Goal: Task Accomplishment & Management: Complete application form

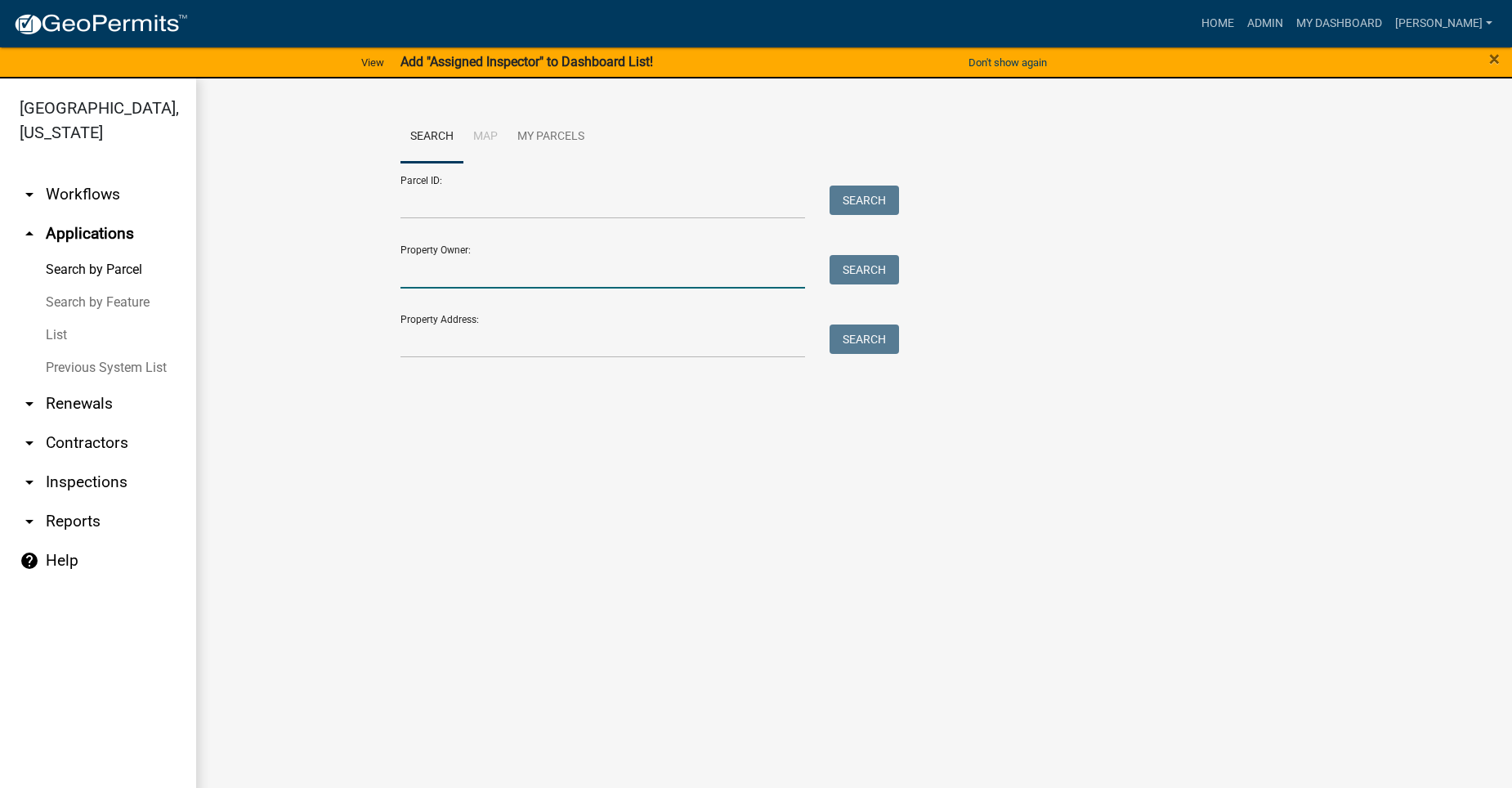
click at [493, 270] on input "Property Owner:" at bounding box center [603, 271] width 405 height 33
click at [417, 344] on input "Property Address:" at bounding box center [603, 341] width 405 height 33
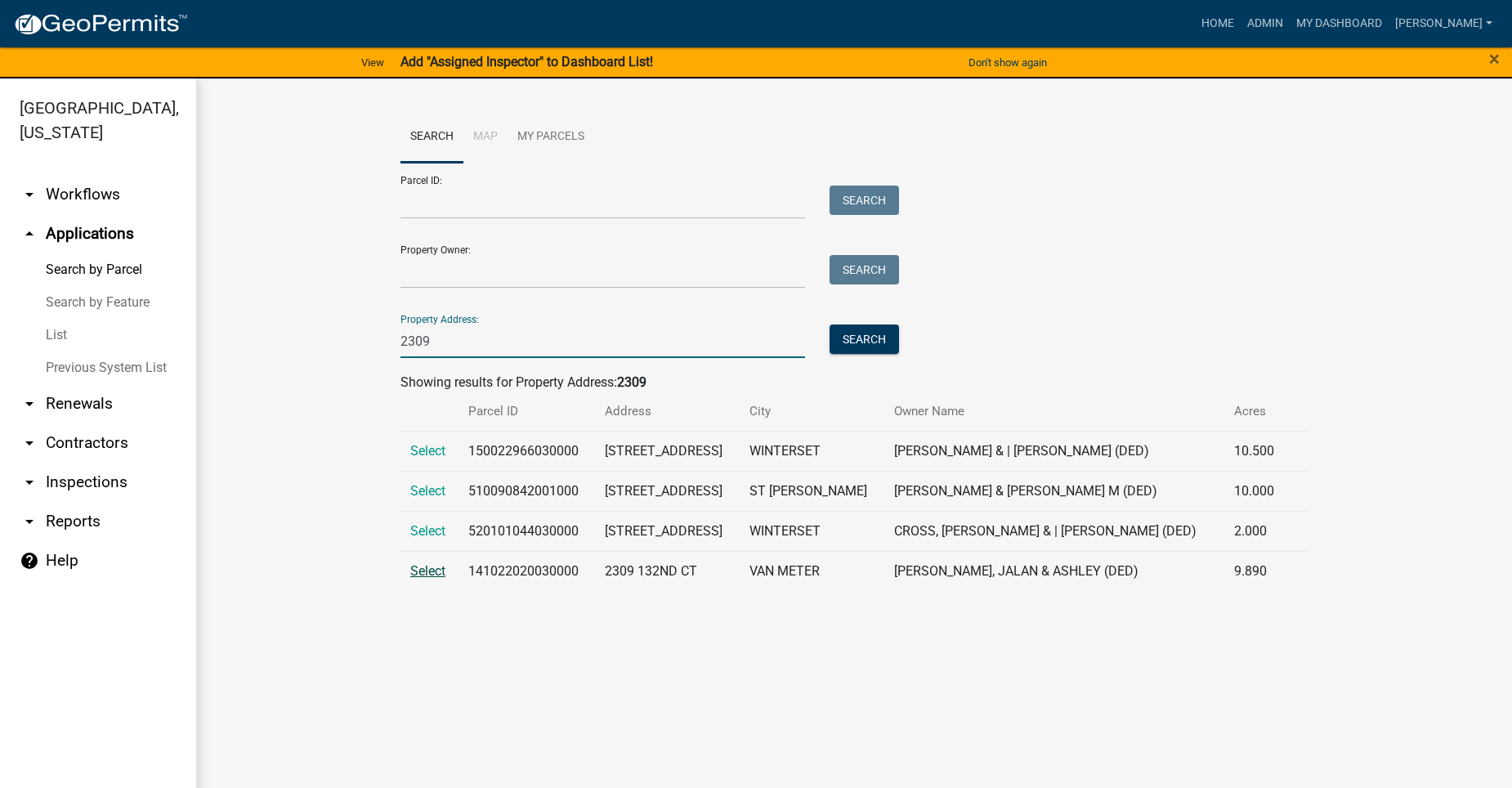
type input "2309"
click at [434, 579] on span "Select" at bounding box center [428, 572] width 35 height 16
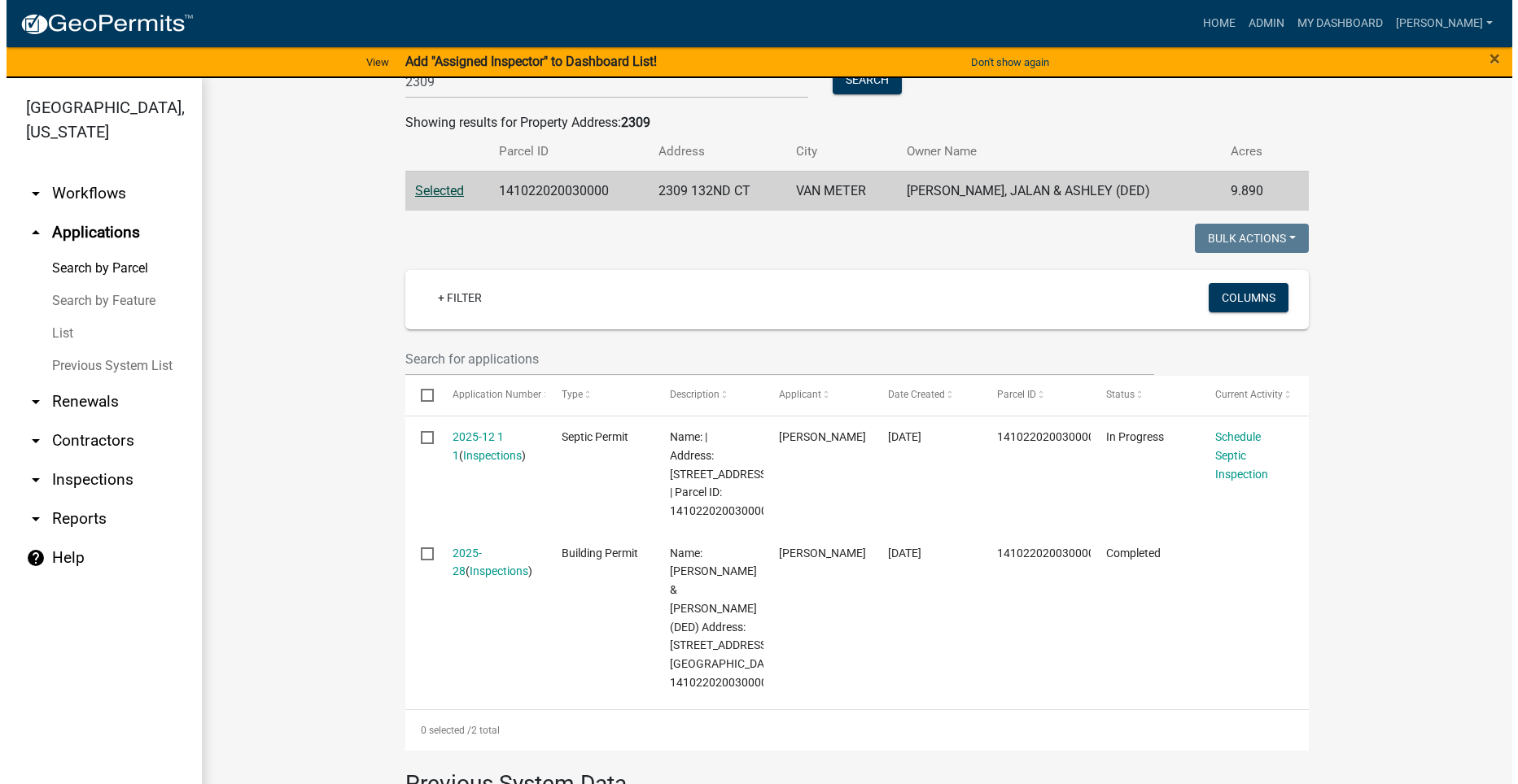
scroll to position [326, 0]
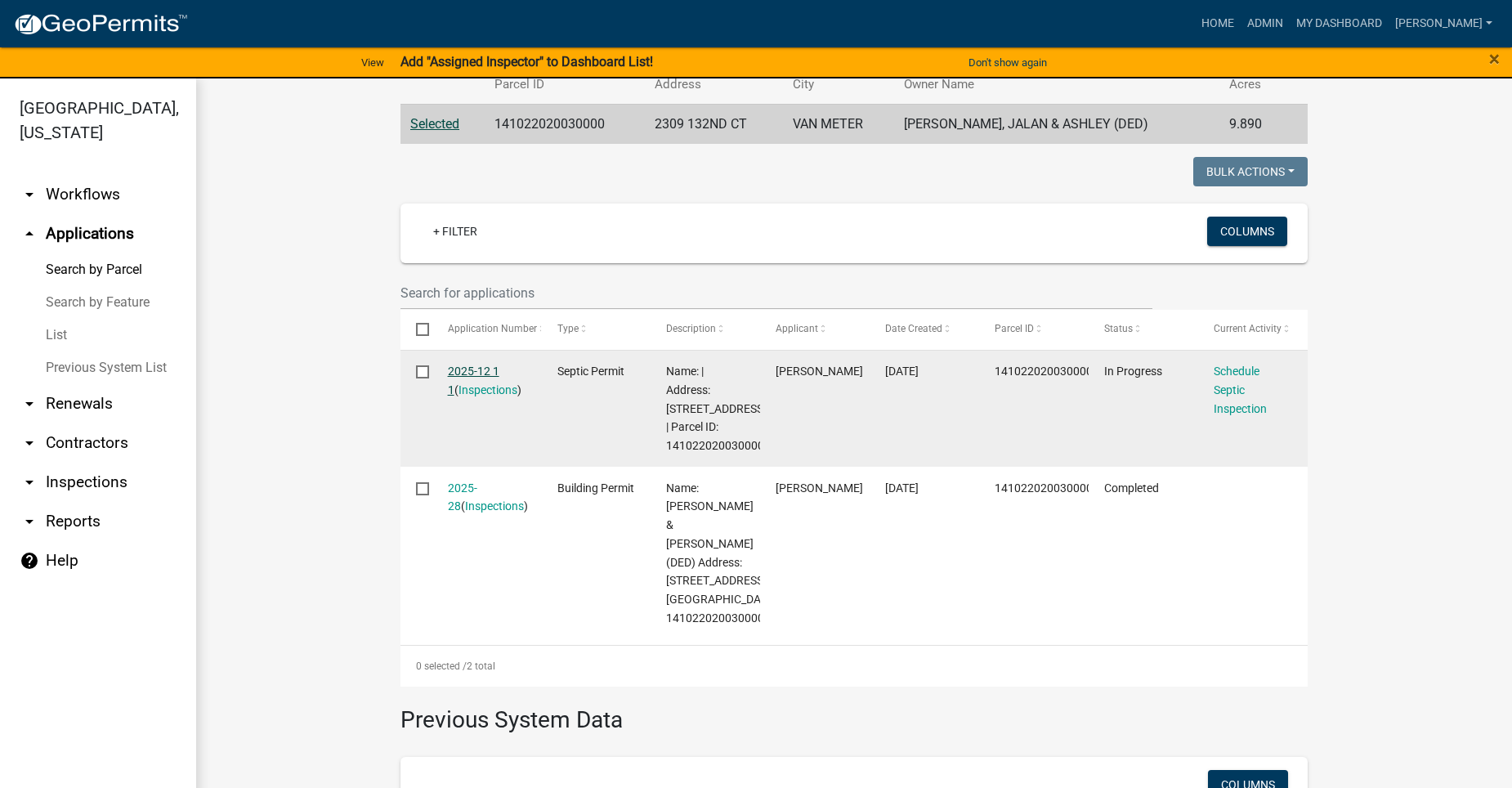
click at [477, 371] on link "2025-12 1 1" at bounding box center [473, 380] width 51 height 32
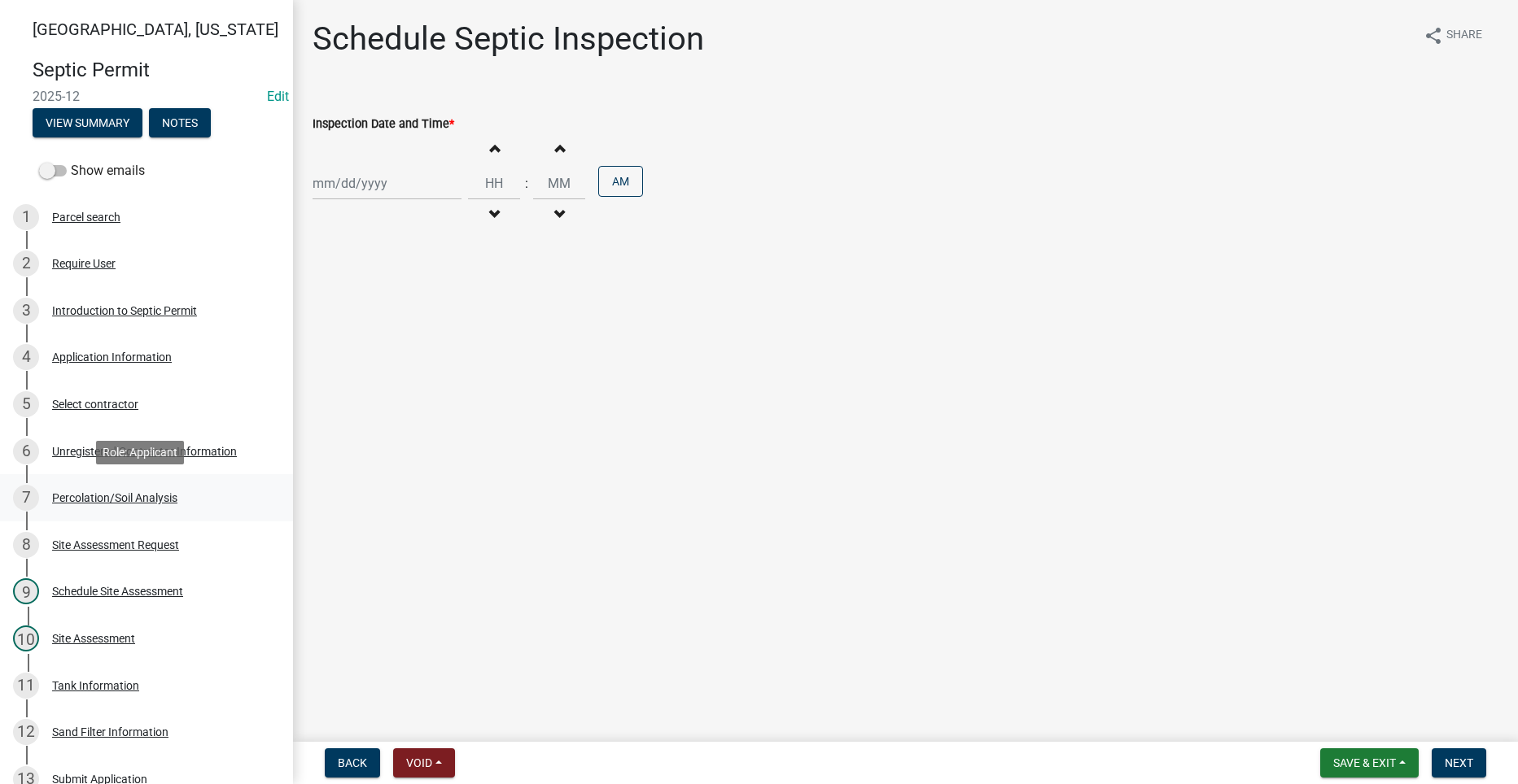
click at [128, 492] on div "Percolation/Soil Analysis" at bounding box center [115, 497] width 125 height 11
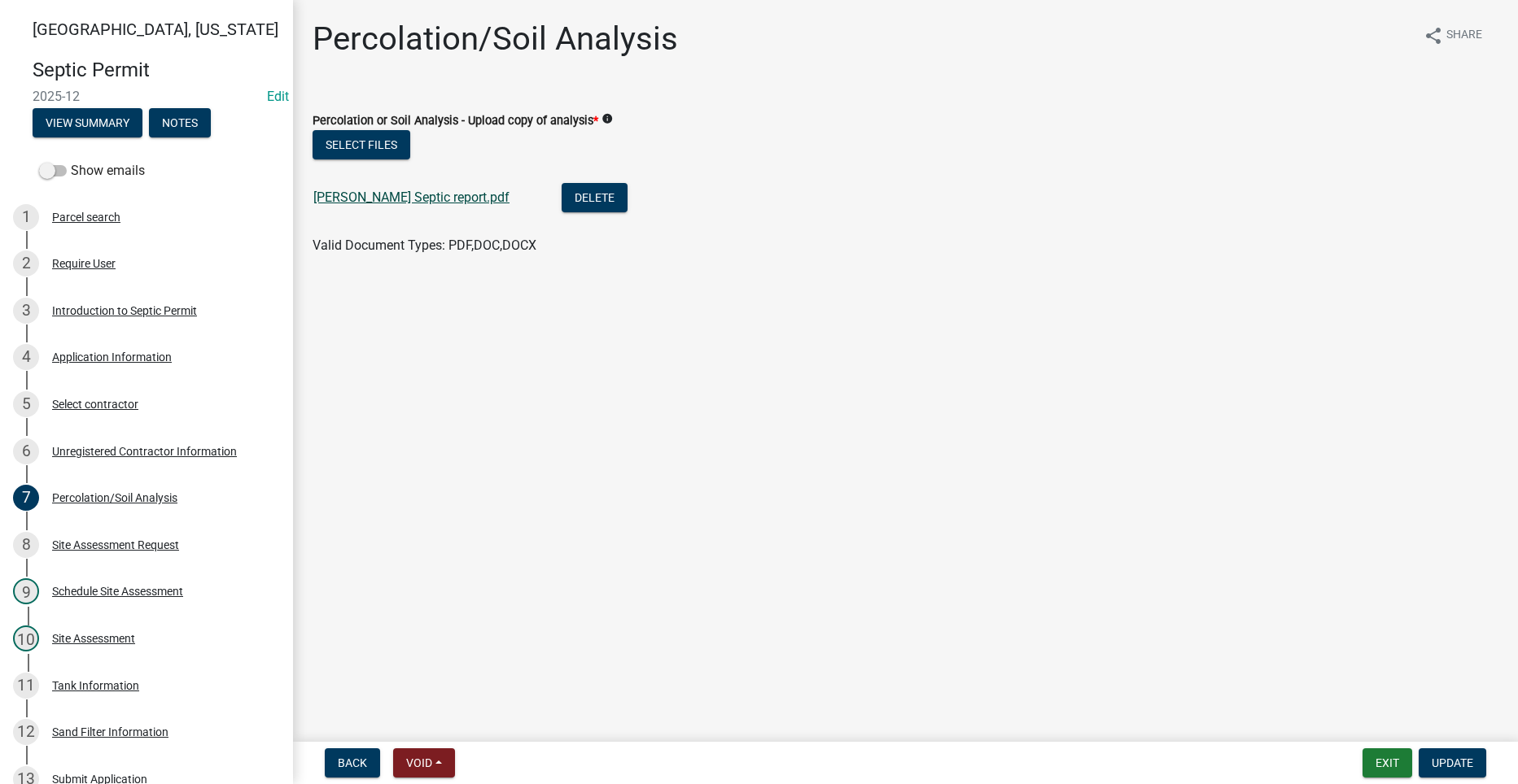
click at [361, 197] on link "[PERSON_NAME] Septic report.pdf" at bounding box center [412, 197] width 196 height 16
click at [87, 347] on div "4 Application Information" at bounding box center [140, 357] width 254 height 26
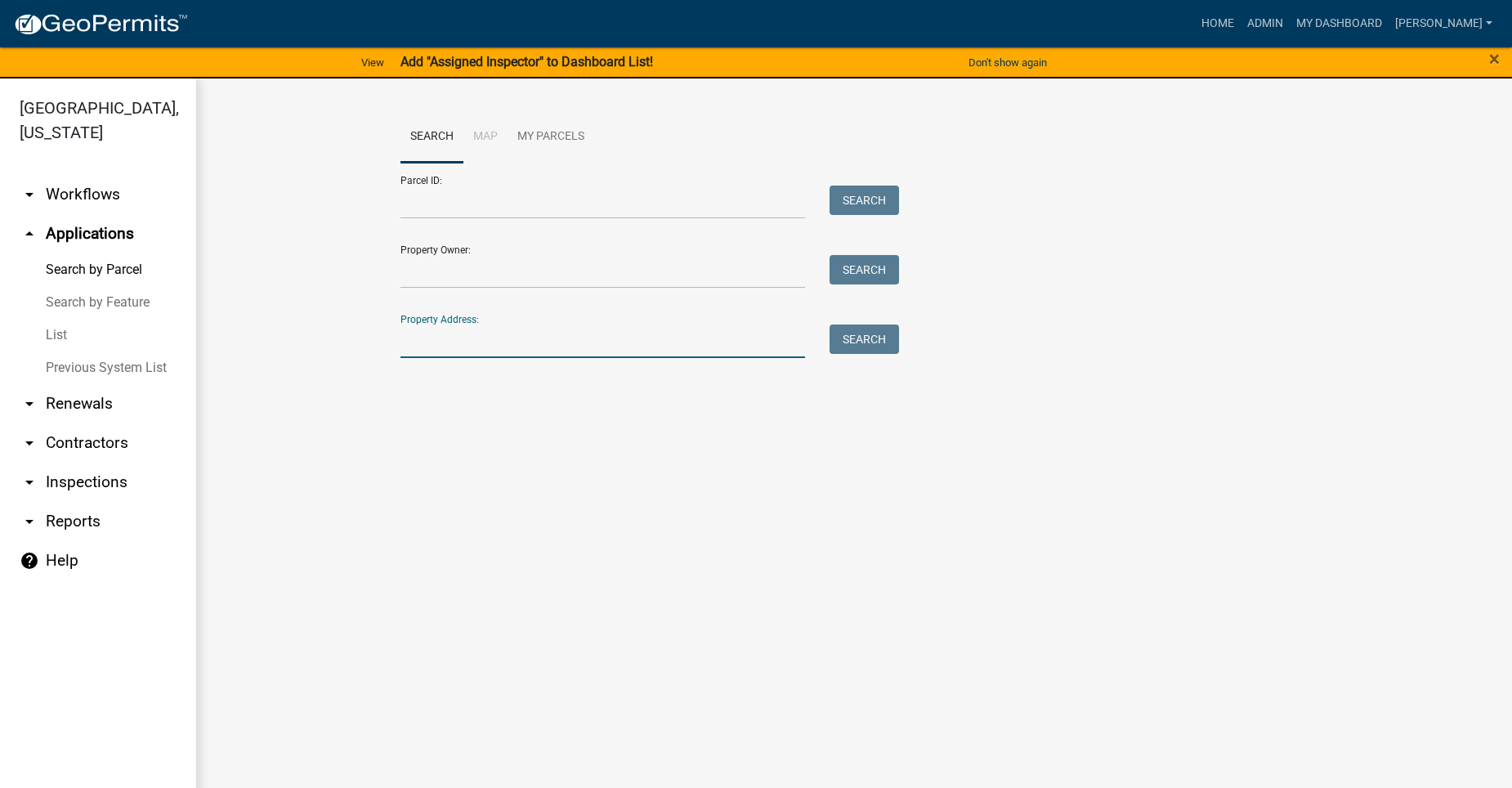
click at [444, 353] on input "Property Address:" at bounding box center [603, 341] width 405 height 33
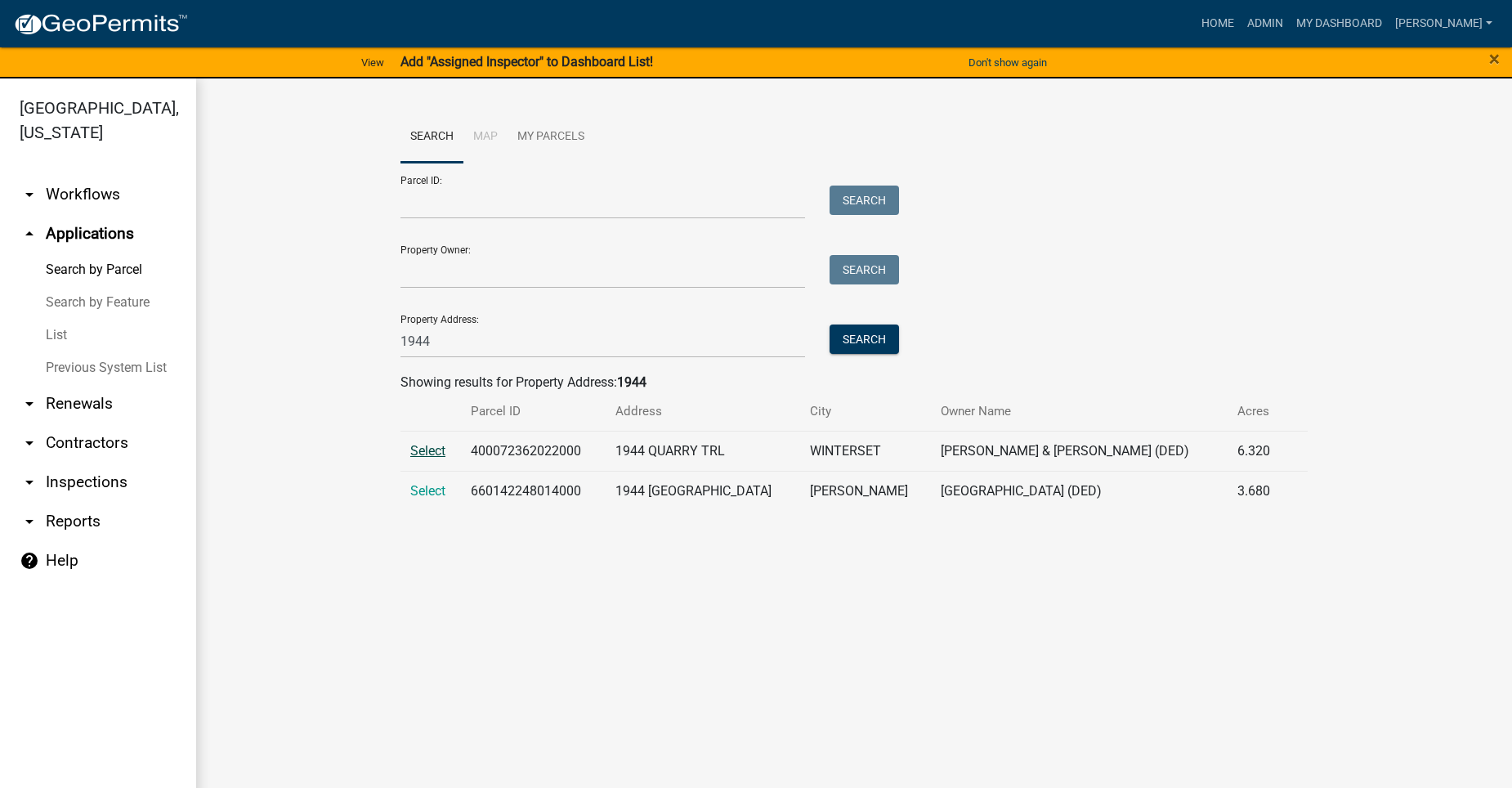
click at [434, 454] on span "Select" at bounding box center [428, 451] width 35 height 16
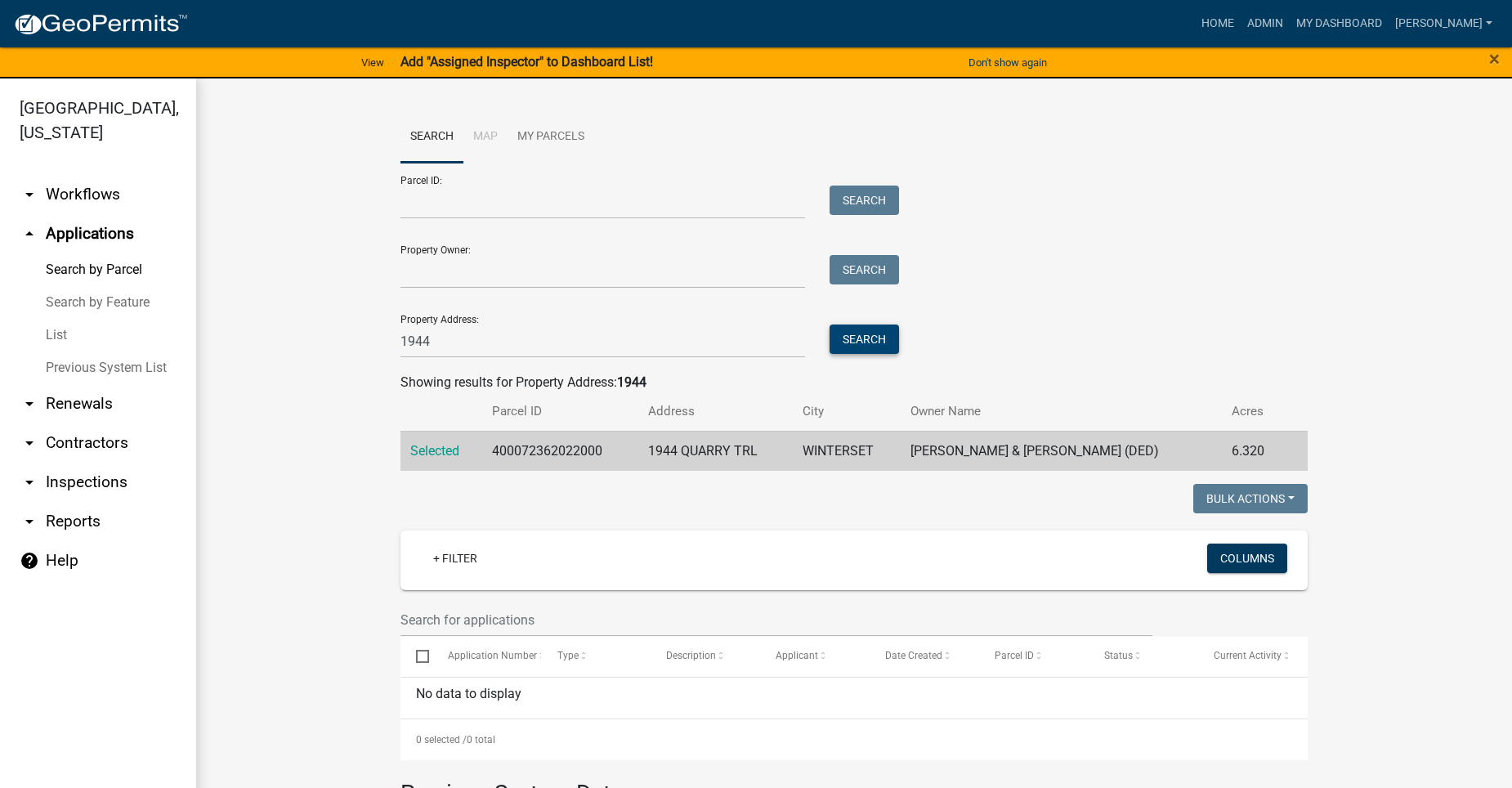
click at [856, 342] on button "Search" at bounding box center [865, 339] width 70 height 30
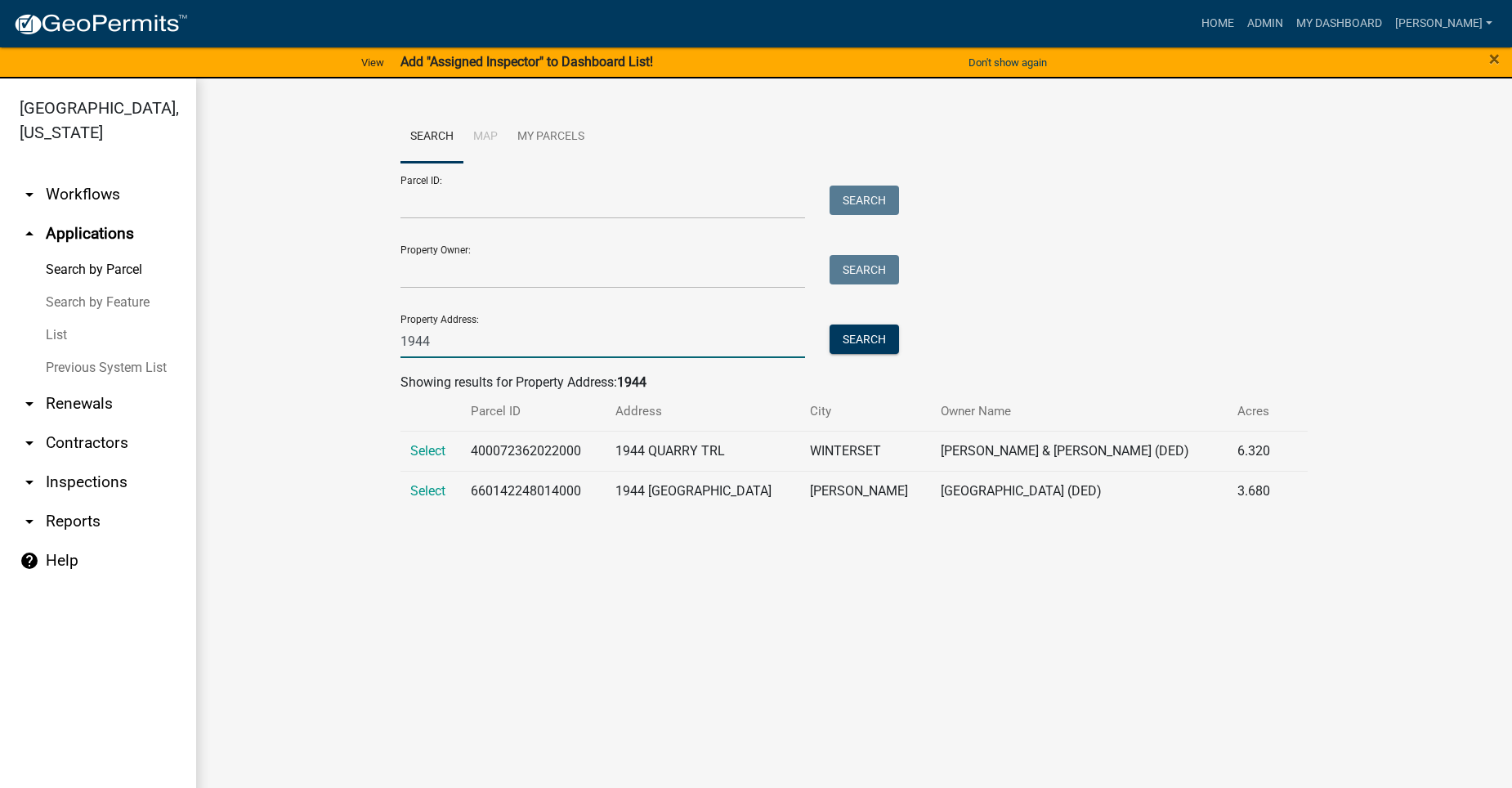
click at [415, 343] on input "1944" at bounding box center [603, 341] width 405 height 33
type input "1344"
click at [871, 339] on button "Search" at bounding box center [865, 339] width 70 height 30
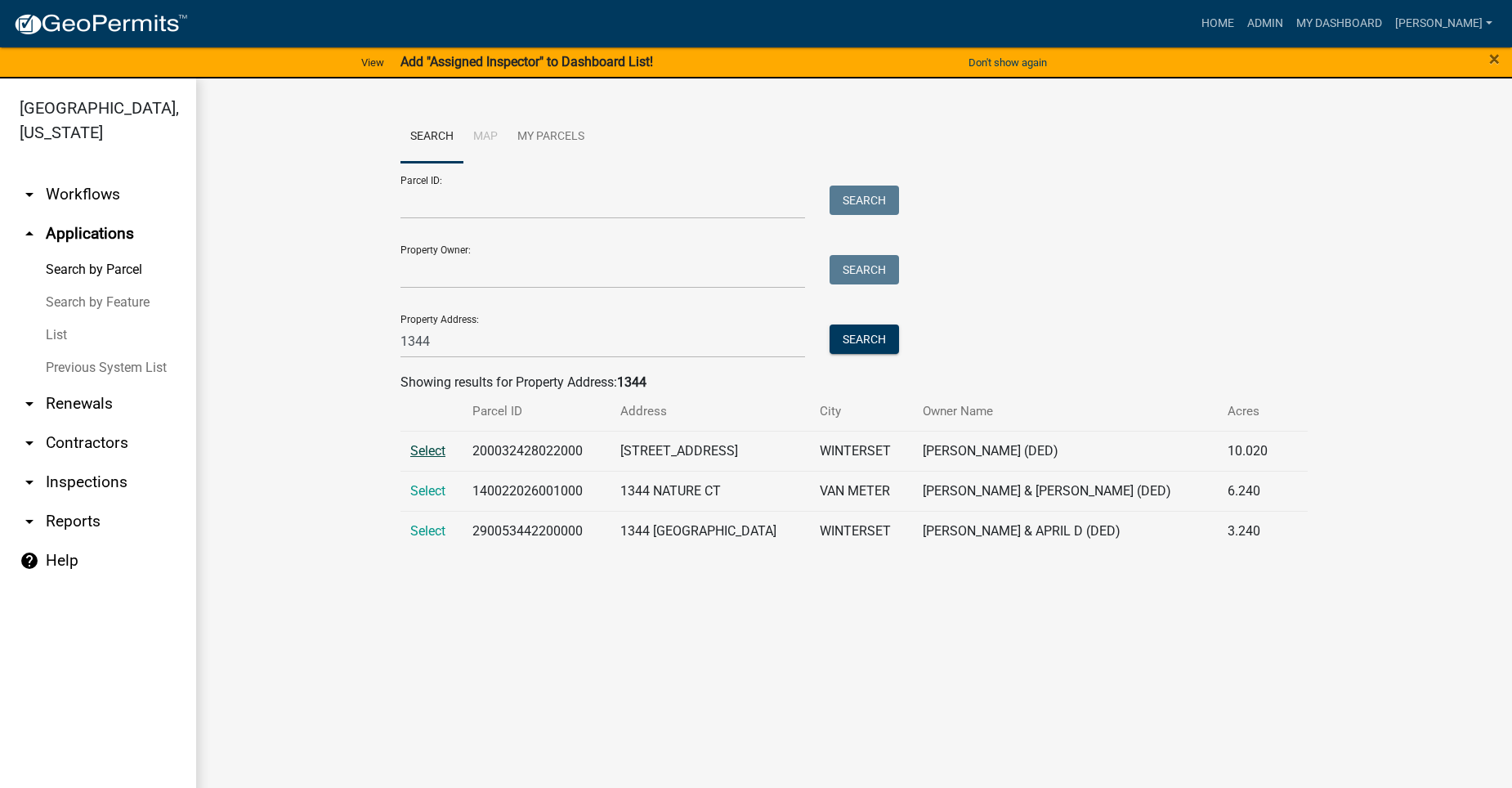
click at [414, 448] on span "Select" at bounding box center [428, 451] width 35 height 16
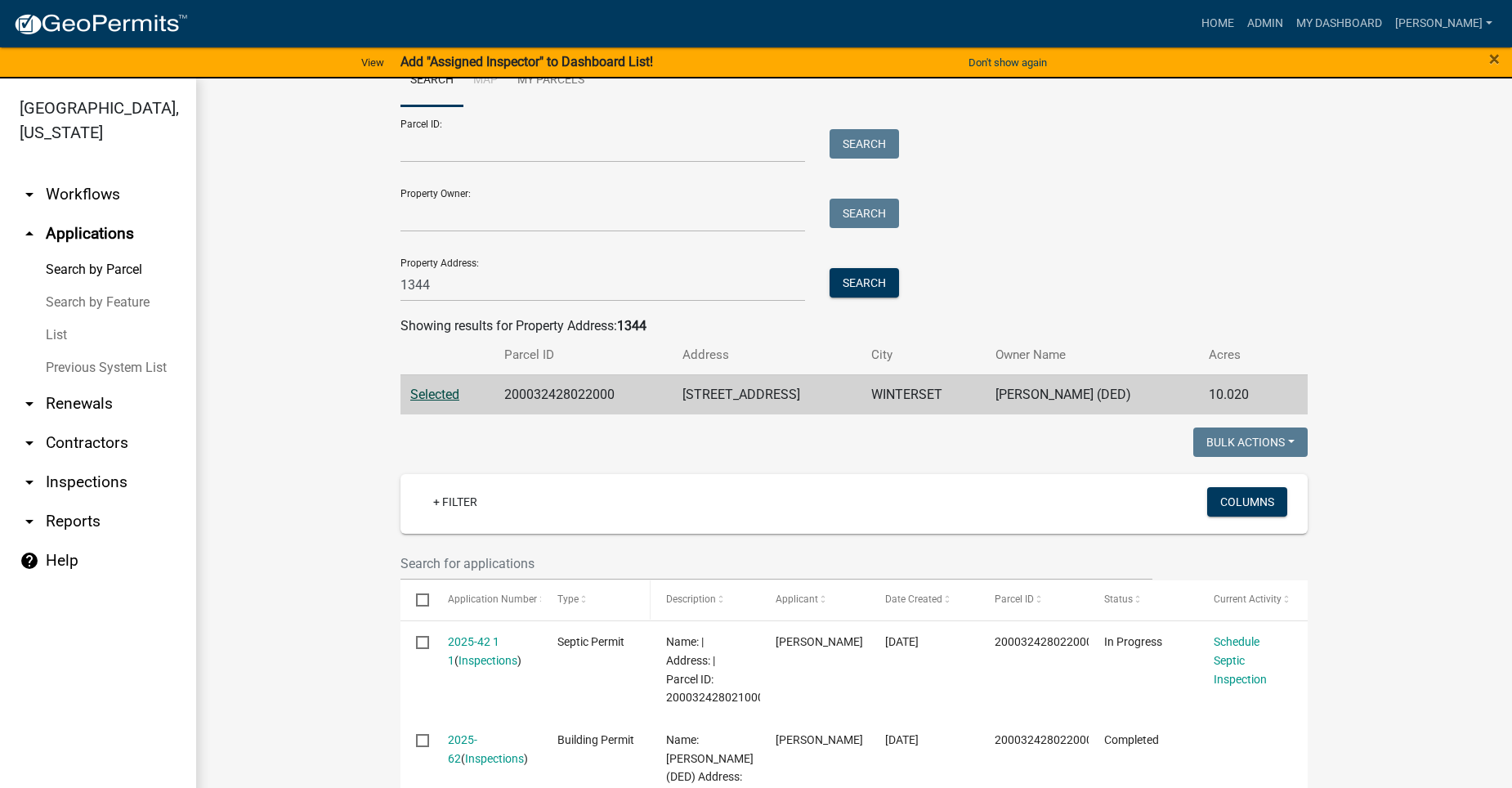
scroll to position [82, 0]
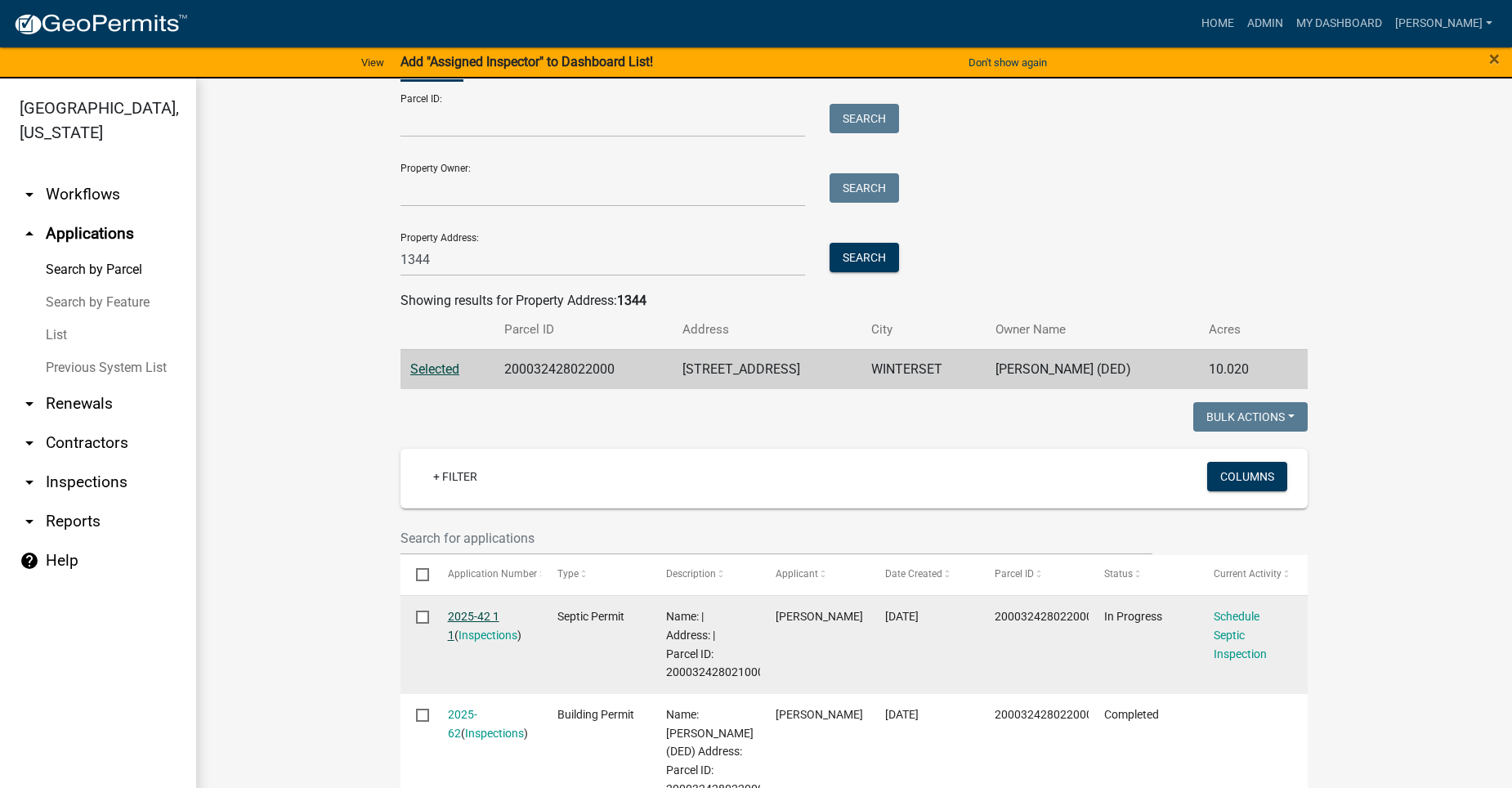
click at [452, 610] on link "2025-42 1 1" at bounding box center [473, 626] width 51 height 32
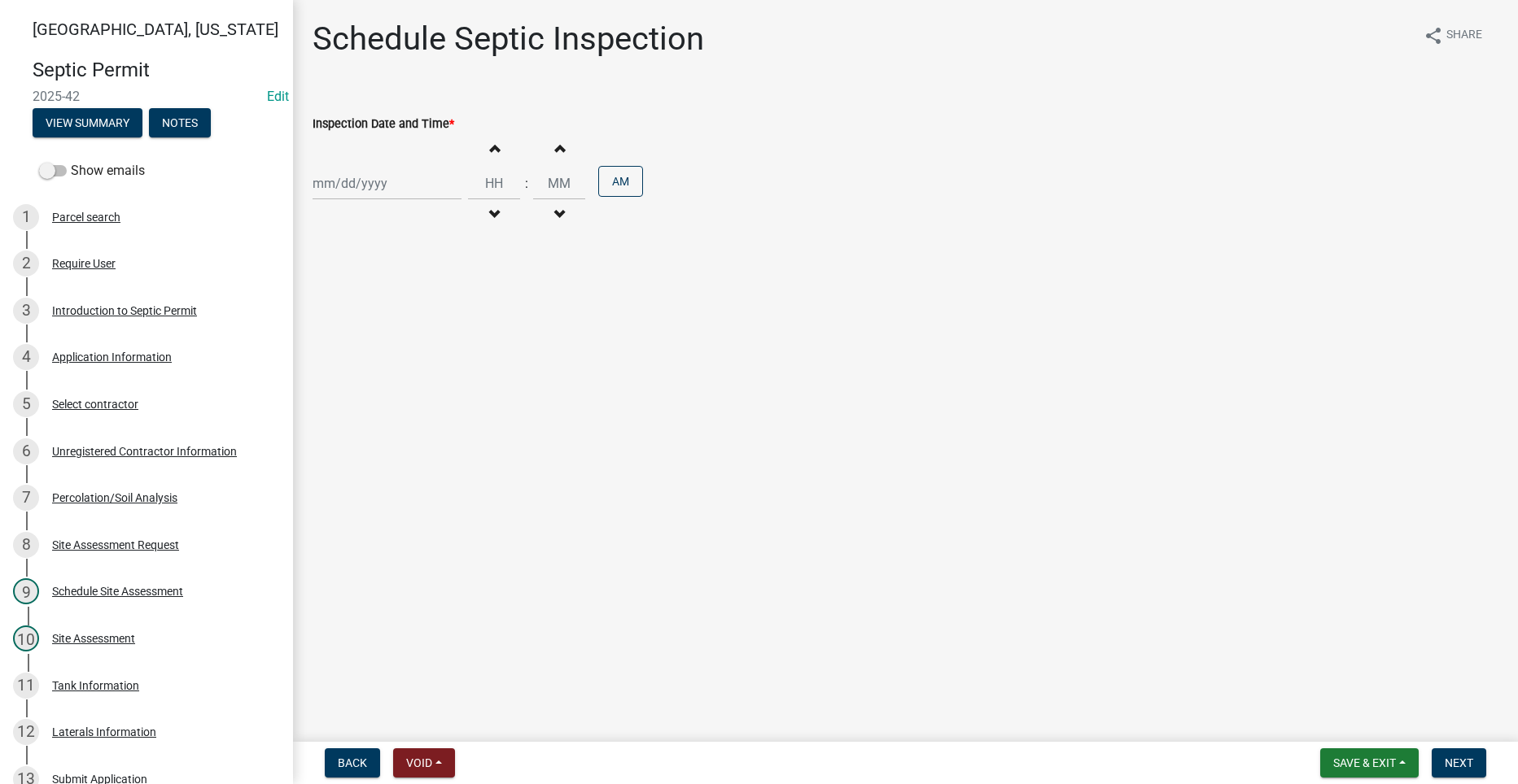
click at [356, 189] on div at bounding box center [386, 183] width 148 height 33
select select "8"
select select "2025"
click at [374, 344] on div "20" at bounding box center [381, 348] width 26 height 26
type input "[DATE]"
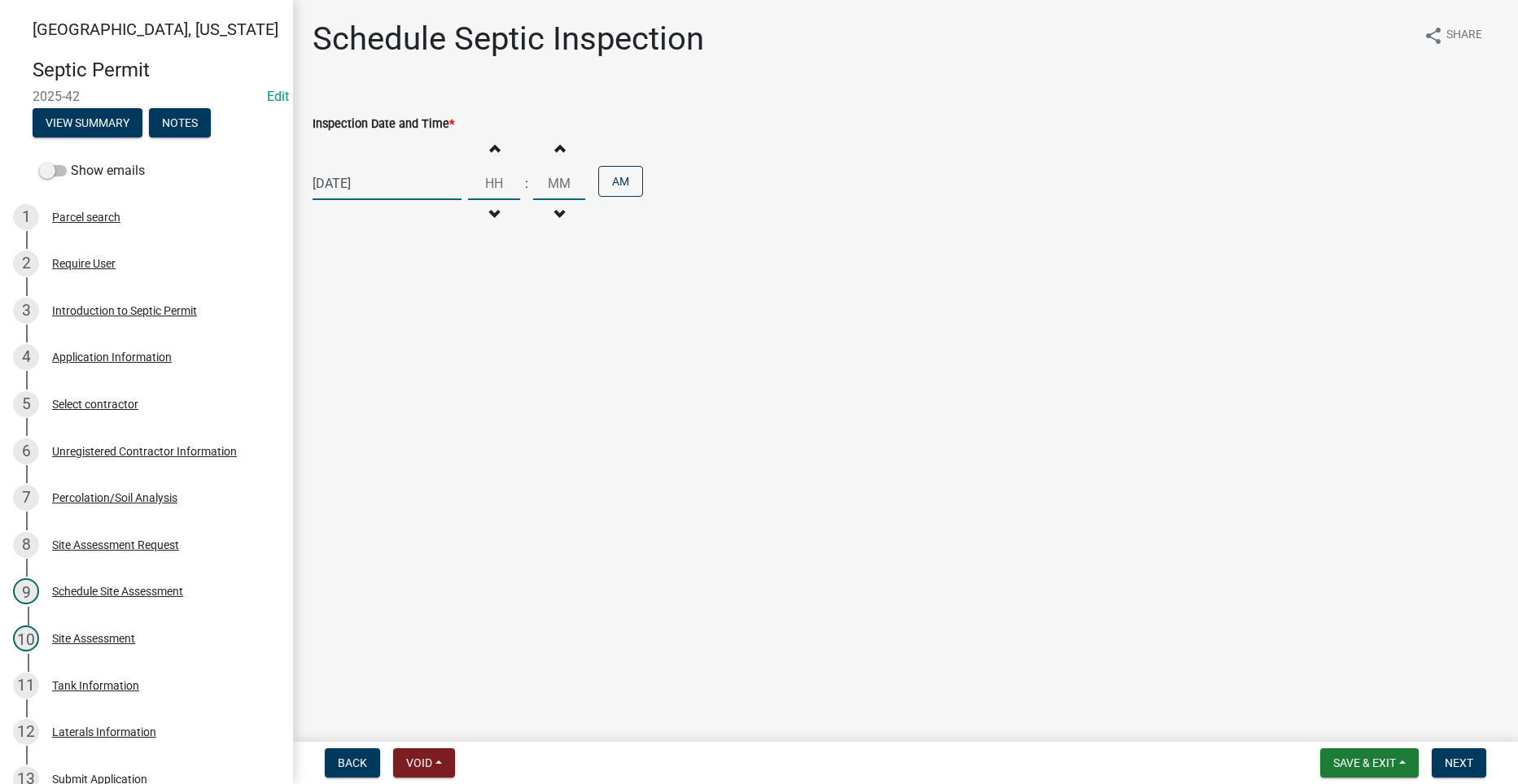
click at [496, 179] on input "Hours" at bounding box center [494, 183] width 52 height 33
type input "12"
click at [559, 186] on input "Minutes" at bounding box center [559, 183] width 52 height 33
click at [618, 185] on button "AM" at bounding box center [621, 181] width 45 height 31
type input "00"
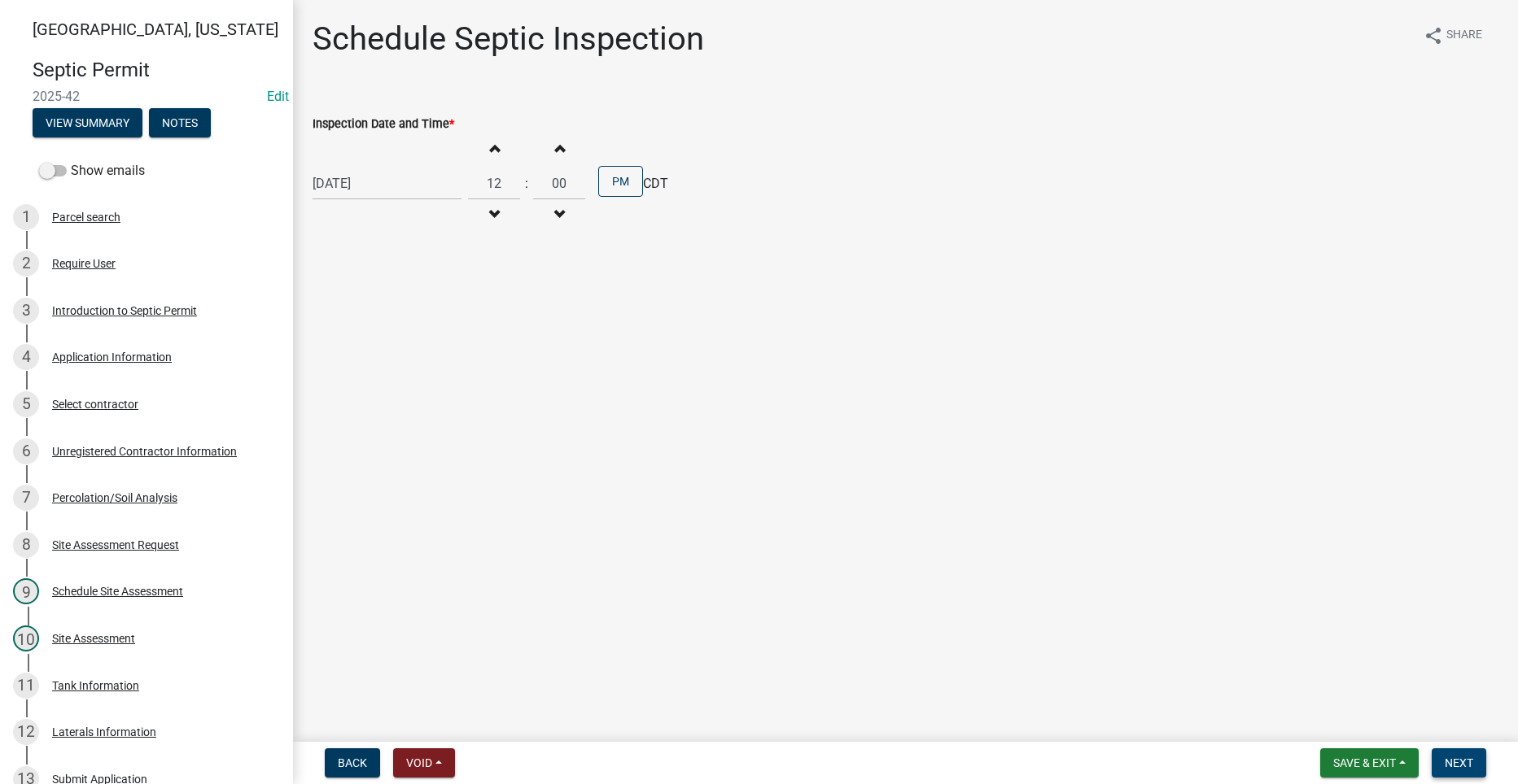
click at [1451, 754] on button "Next" at bounding box center [1458, 763] width 55 height 30
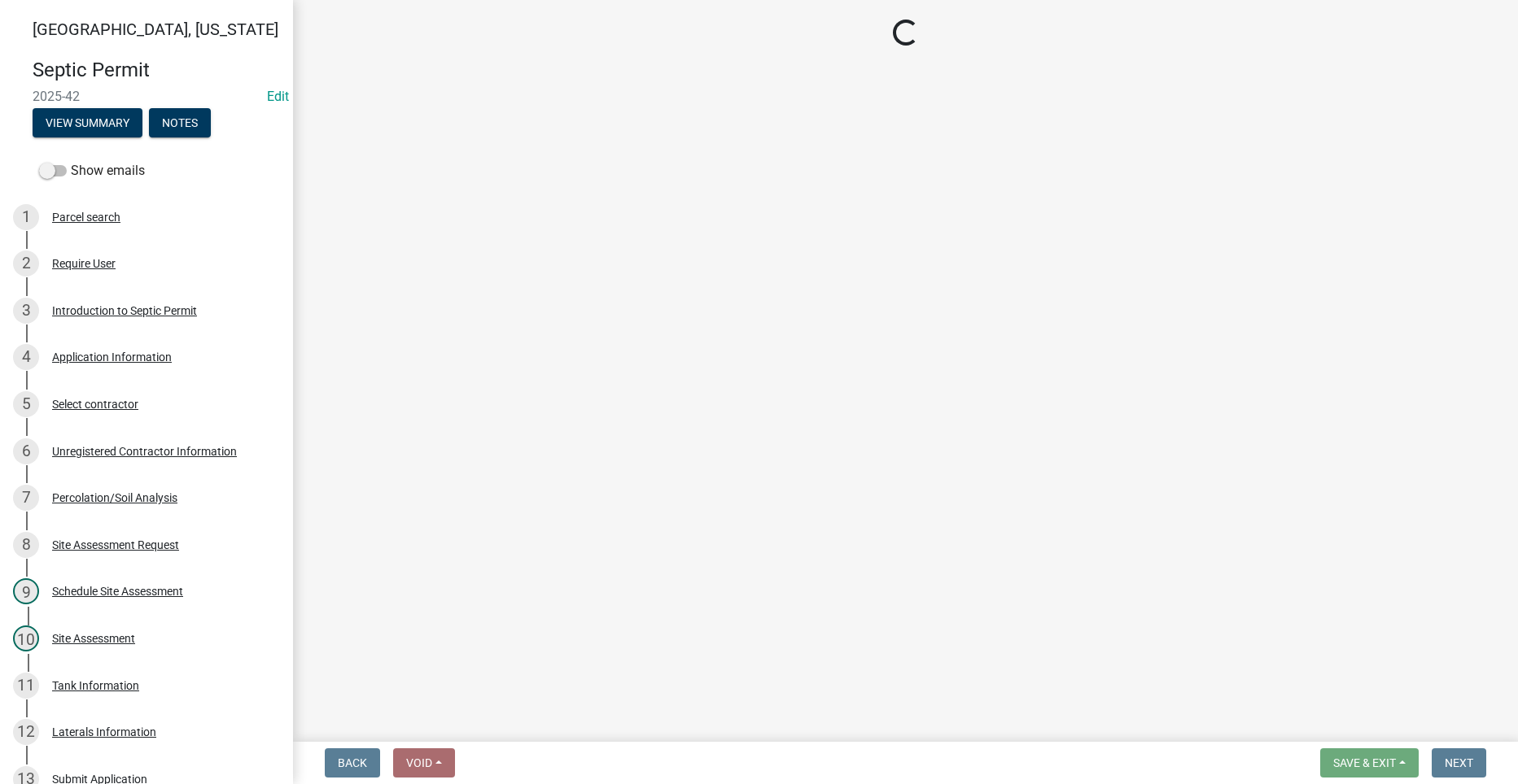
select select "dbe3a1b9-a4b3-48fa-b9c0-fee70399abae"
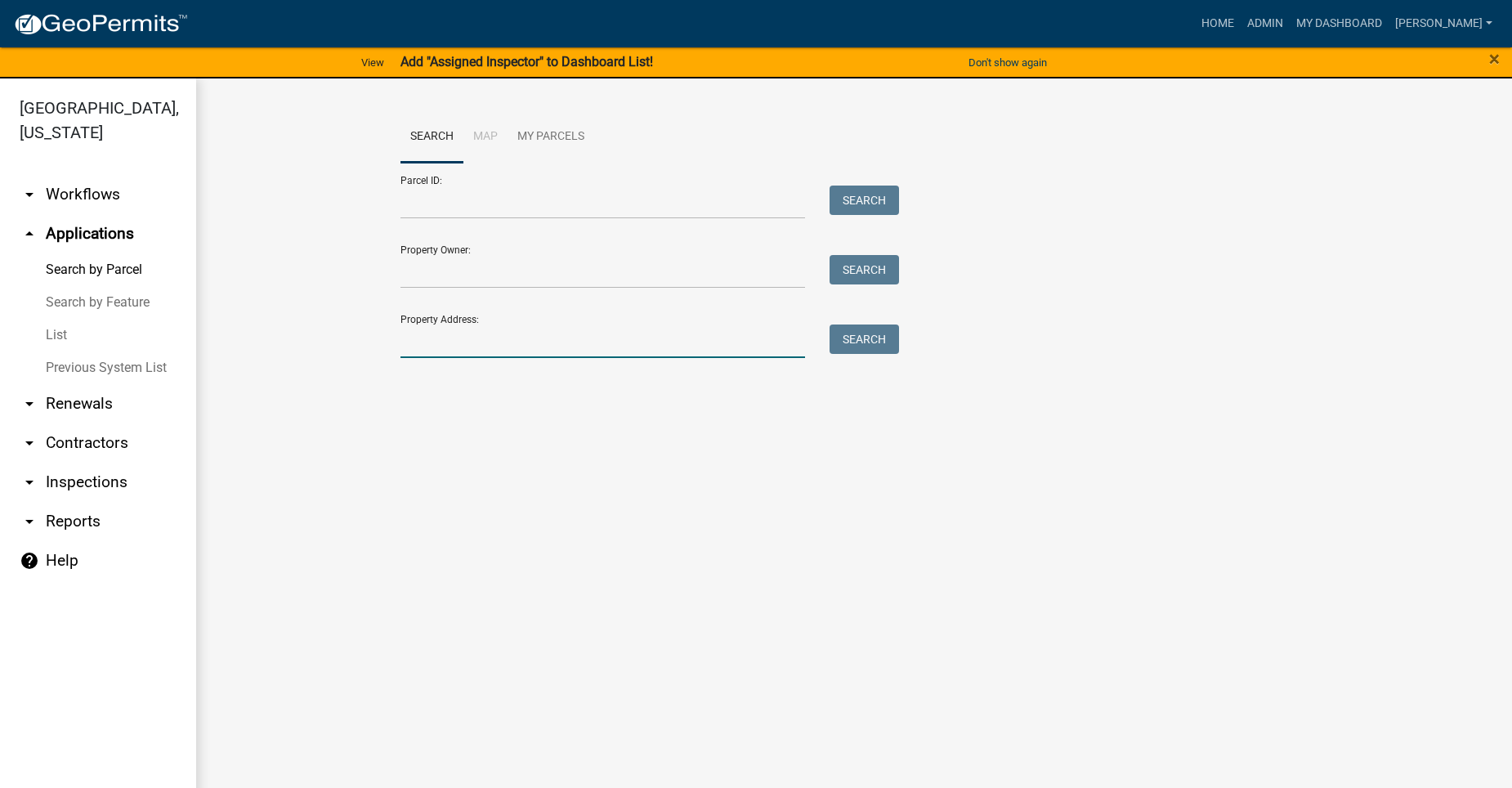
click at [459, 344] on input "Property Address:" at bounding box center [603, 341] width 405 height 33
type input "2309"
click at [883, 341] on button "Search" at bounding box center [865, 339] width 70 height 30
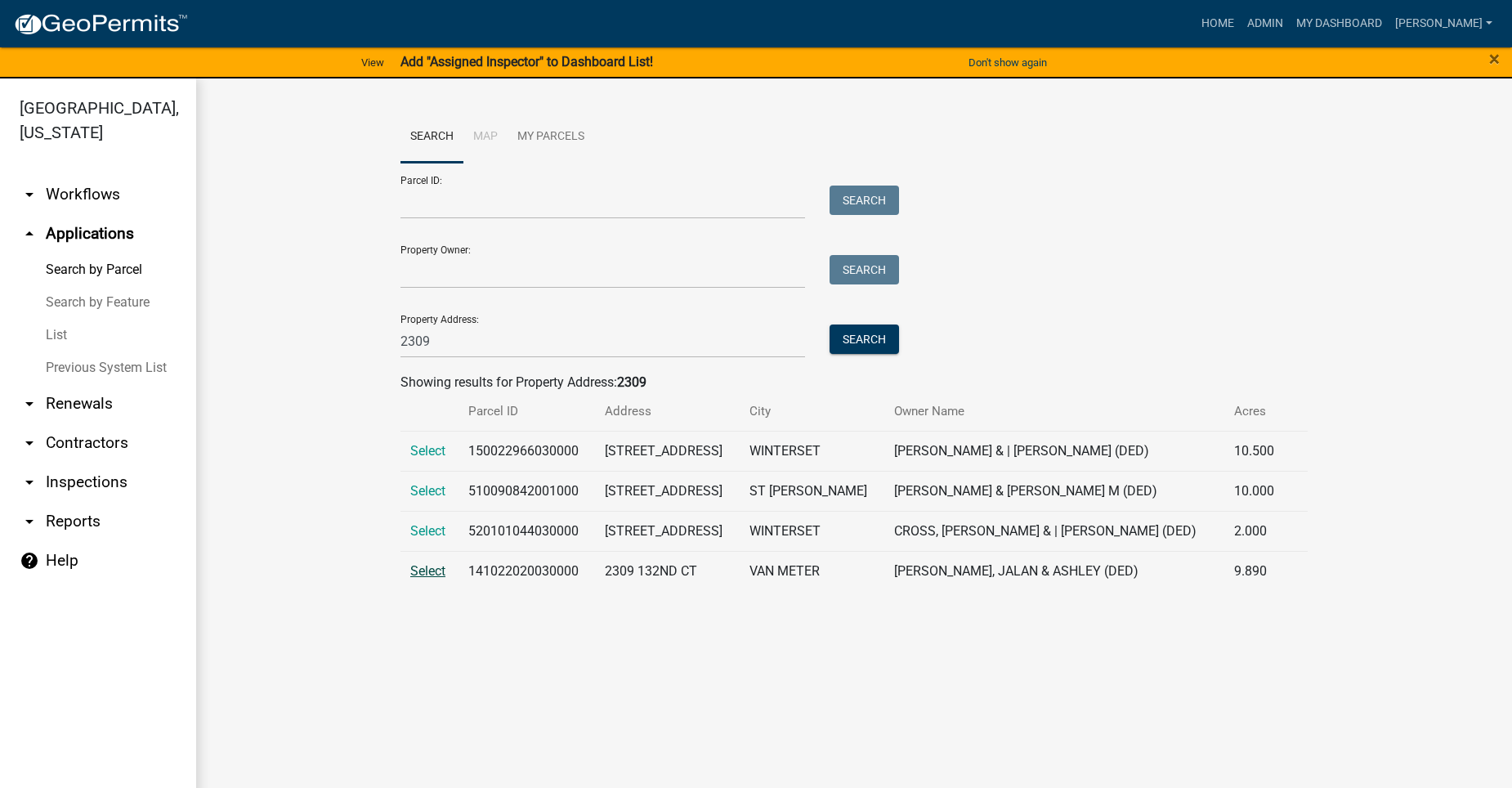
click at [429, 579] on span "Select" at bounding box center [428, 572] width 35 height 16
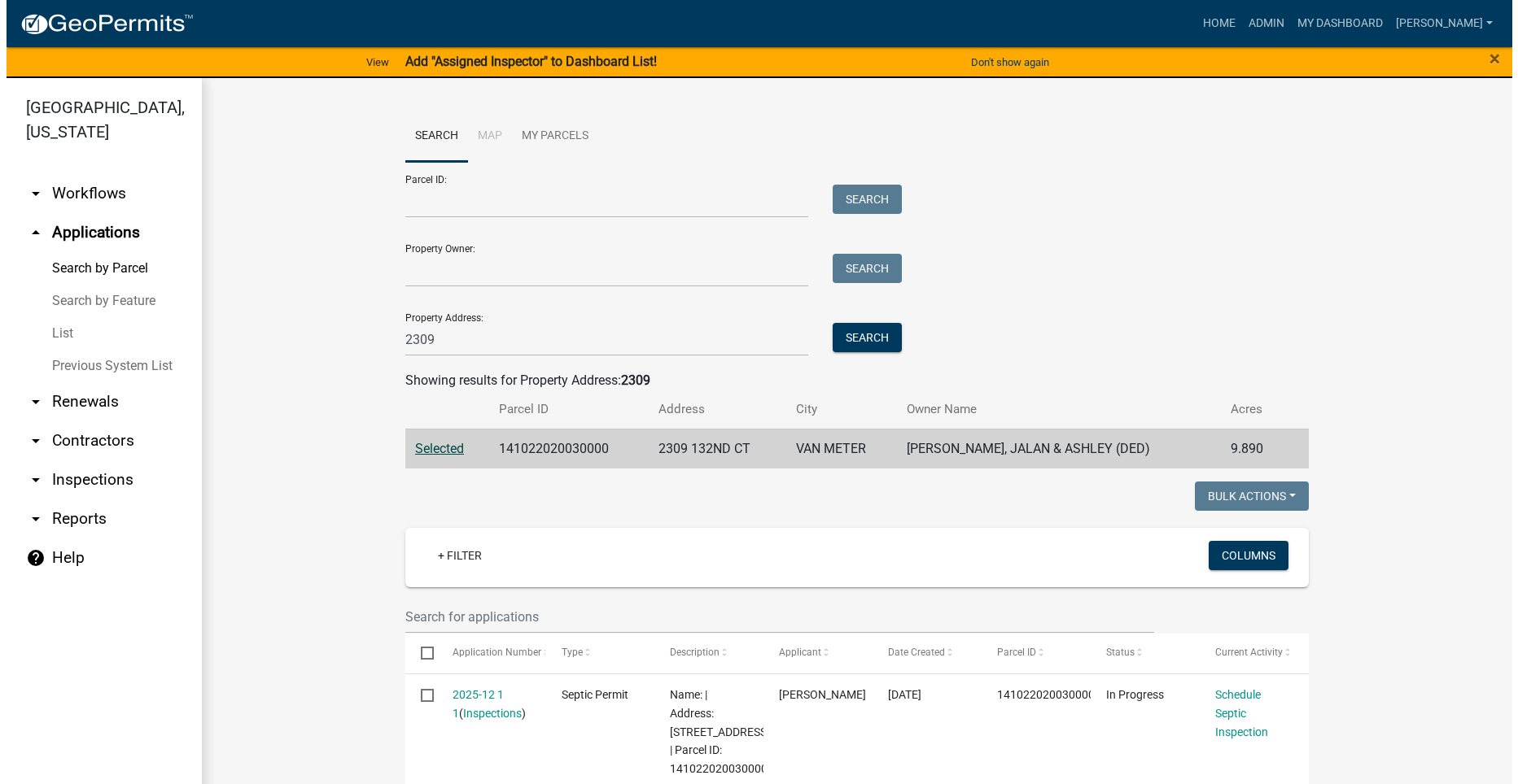
scroll to position [162, 0]
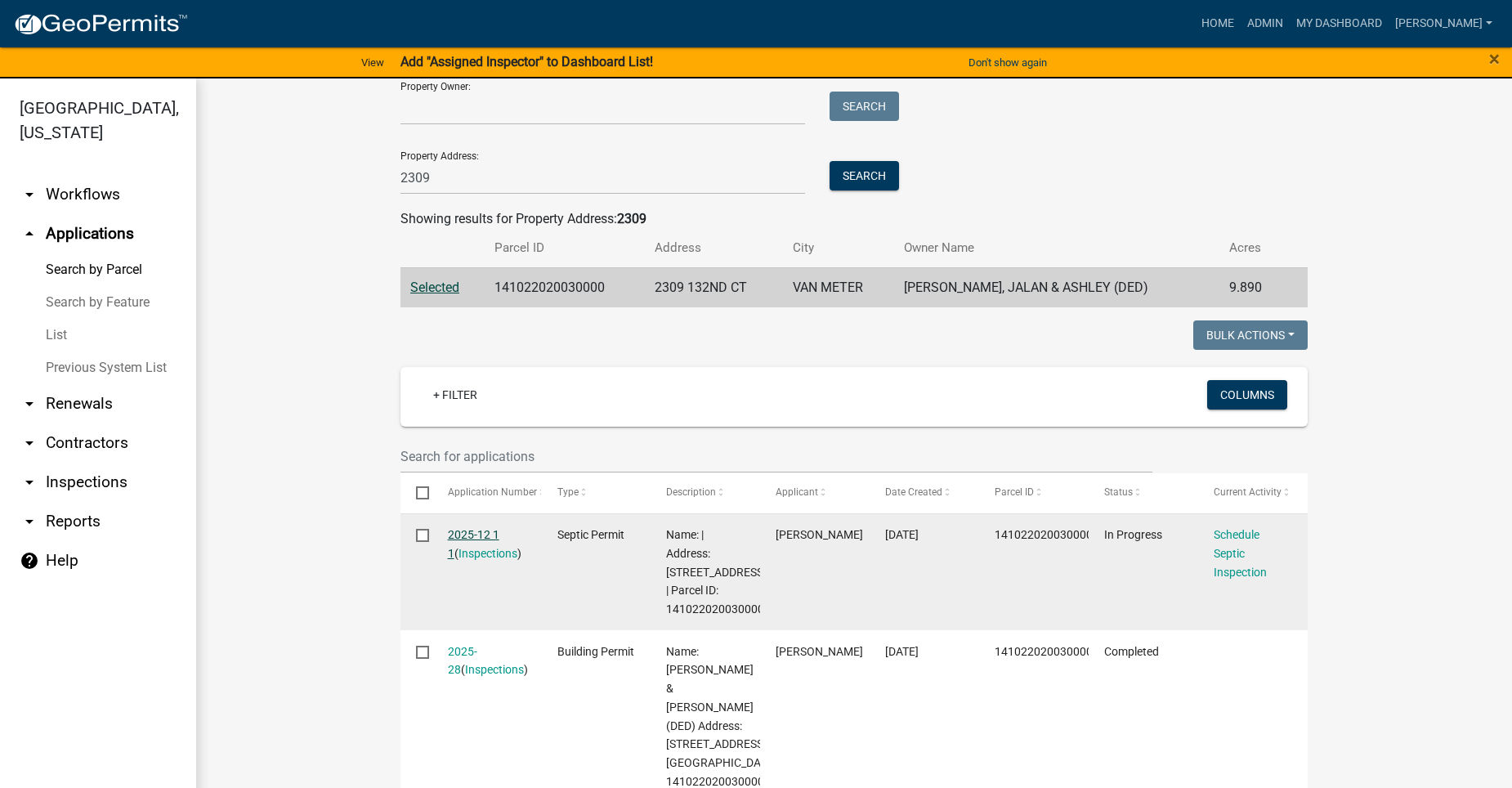
click at [472, 532] on link "2025-12 1 1" at bounding box center [473, 544] width 51 height 32
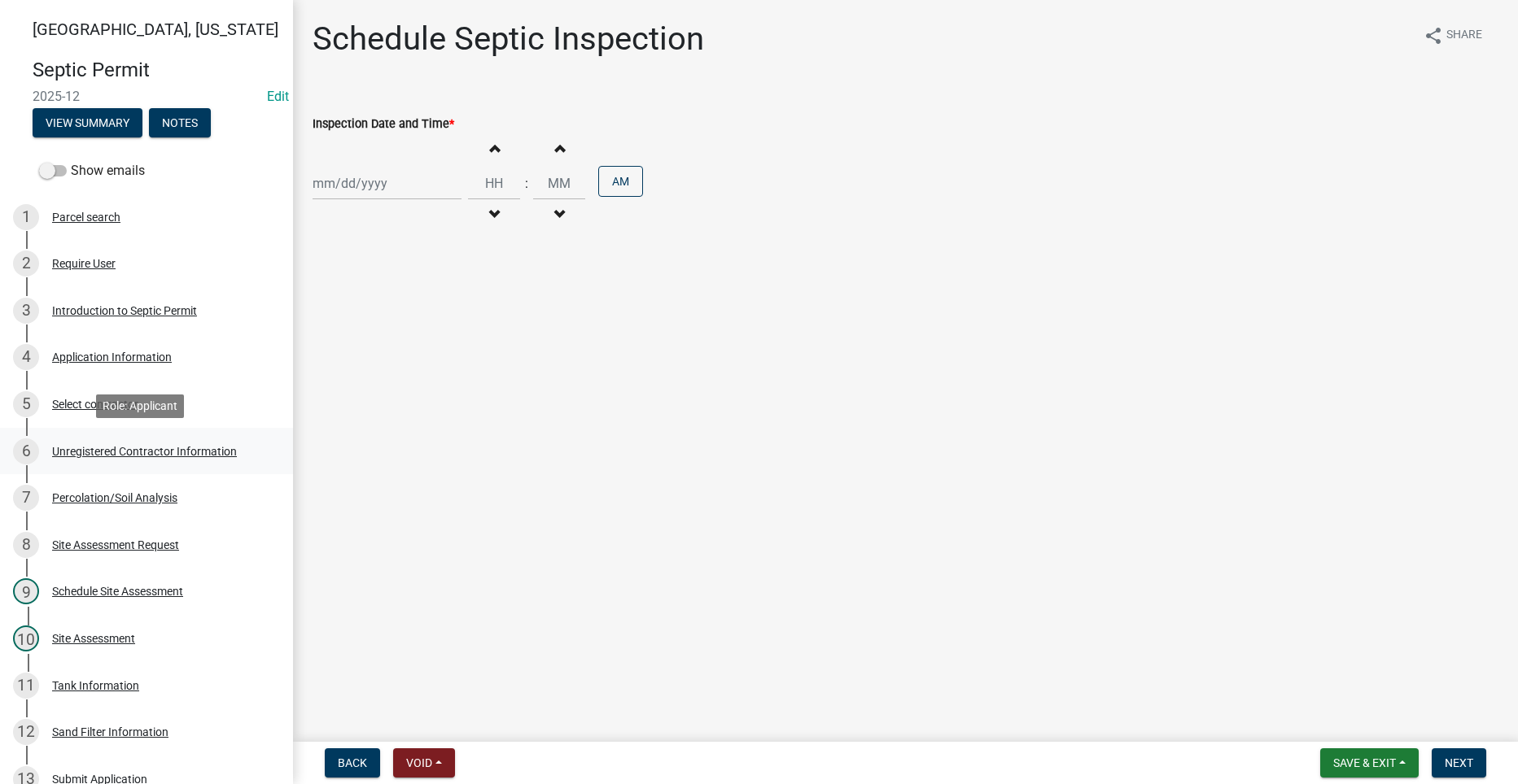
click at [80, 449] on div "Unregistered Contractor Information" at bounding box center [144, 451] width 185 height 11
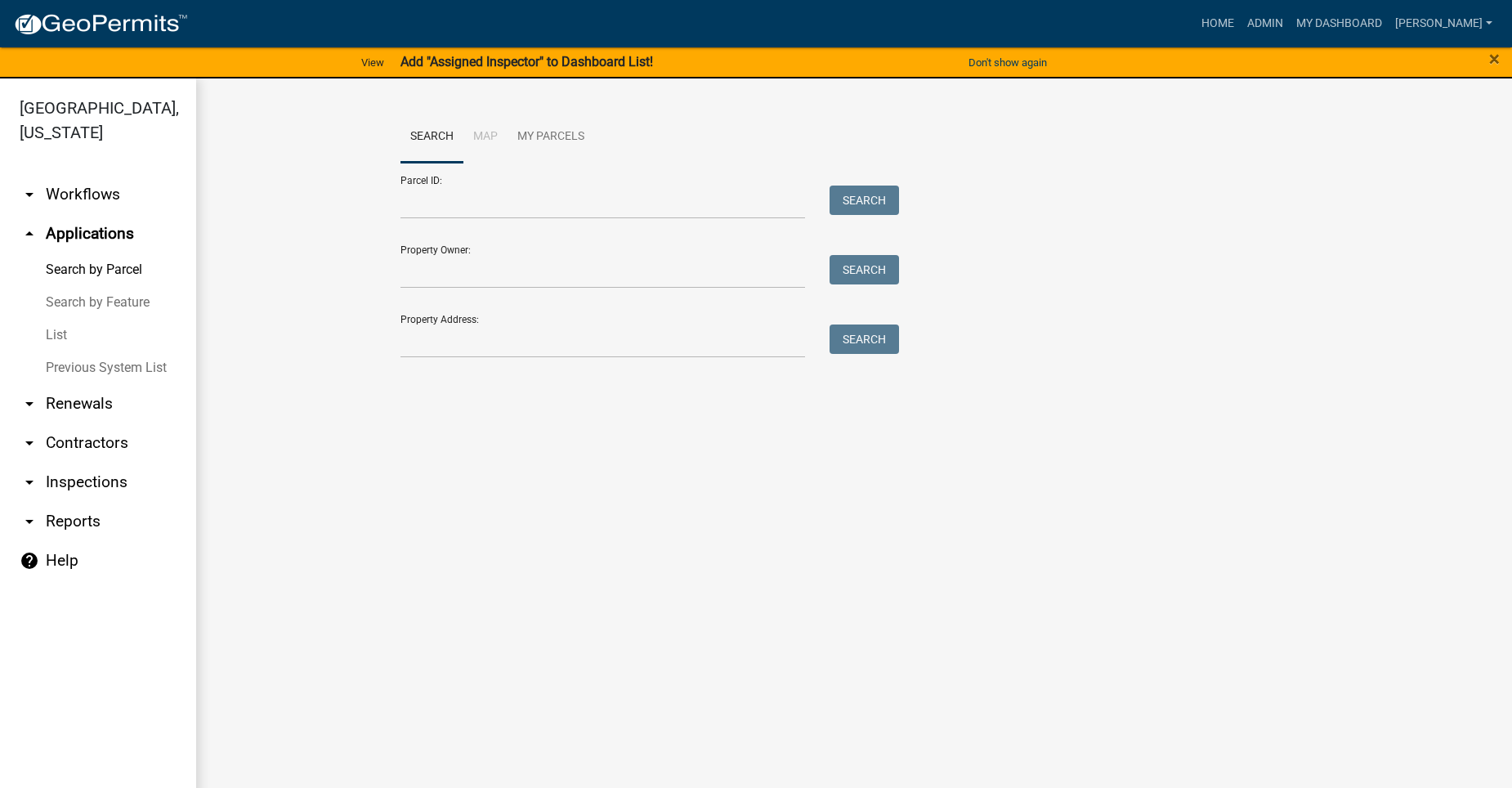
click at [85, 215] on link "arrow_drop_up Applications" at bounding box center [98, 233] width 196 height 39
click at [47, 175] on link "arrow_drop_down Workflows" at bounding box center [98, 195] width 196 height 39
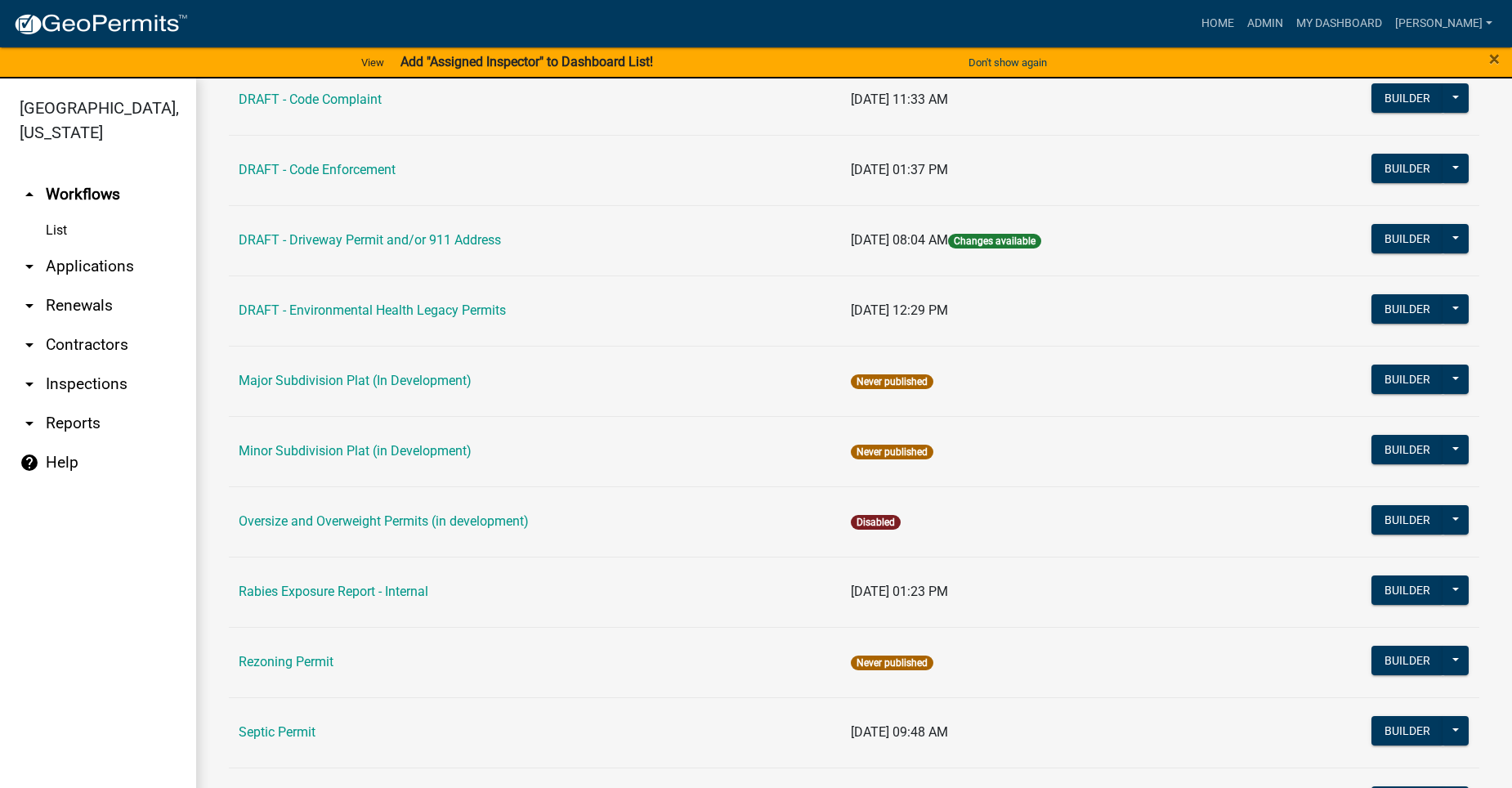
scroll to position [888, 0]
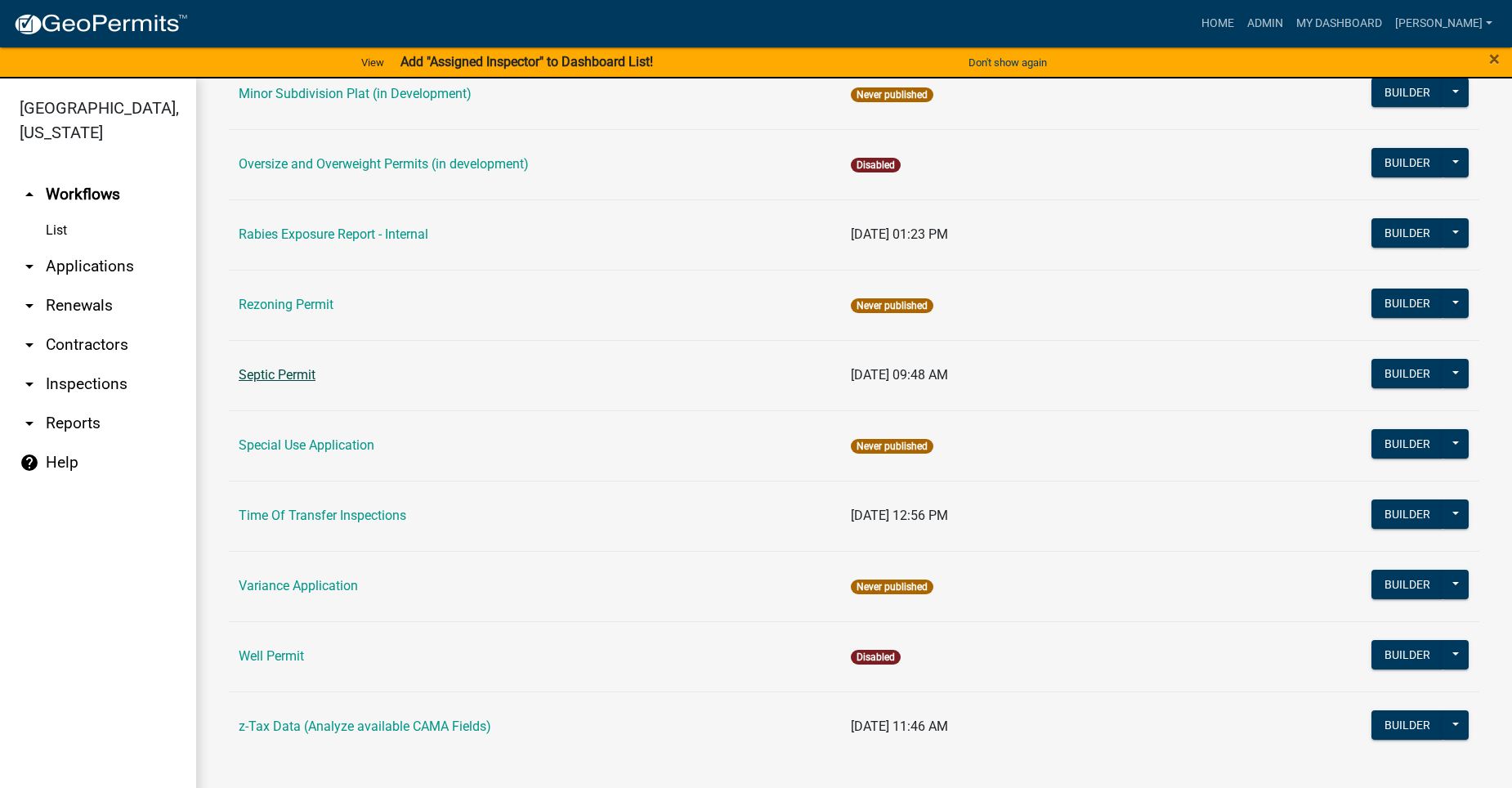
click at [284, 369] on link "Septic Permit" at bounding box center [277, 375] width 77 height 16
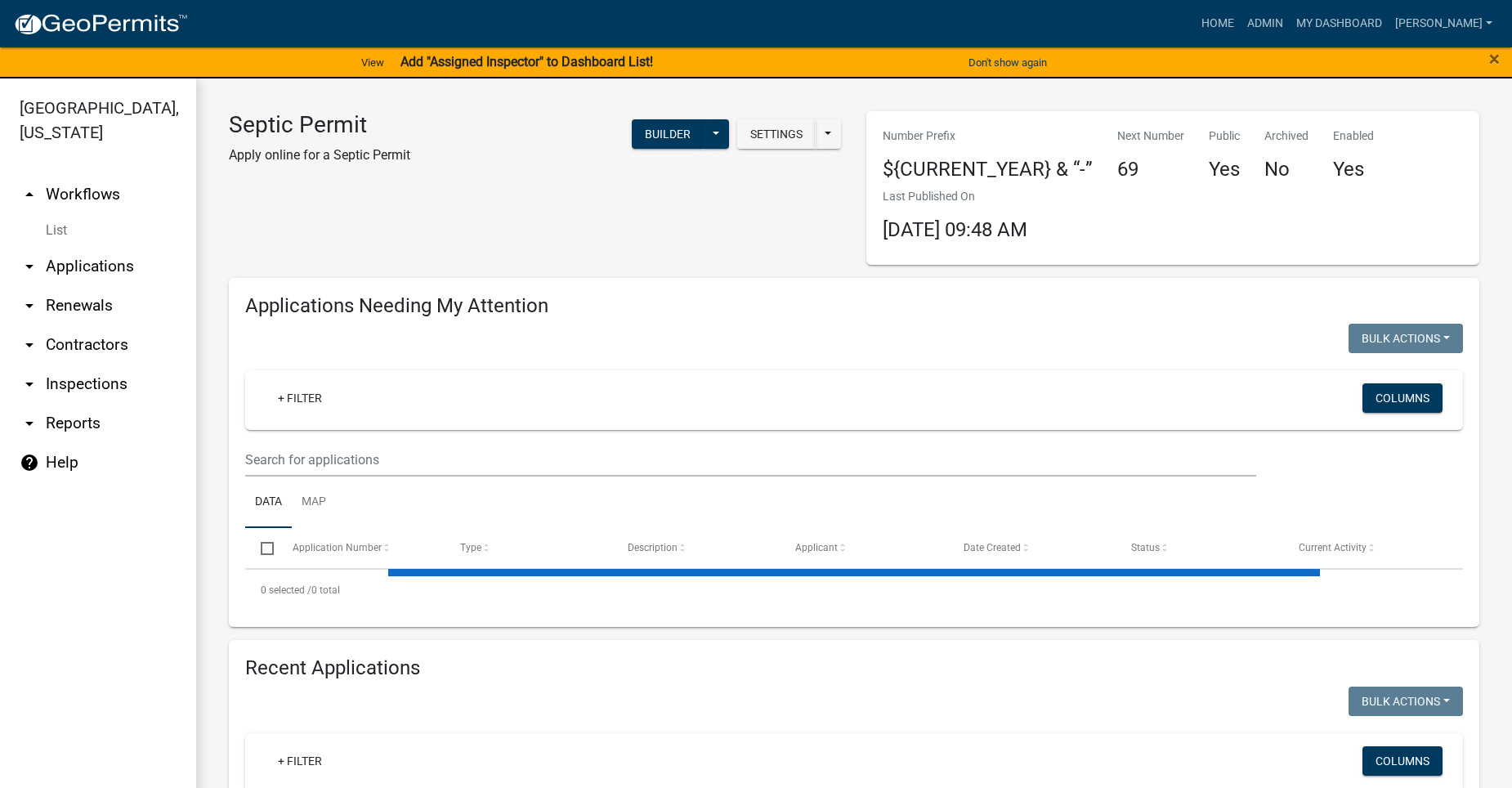
select select "2: 50"
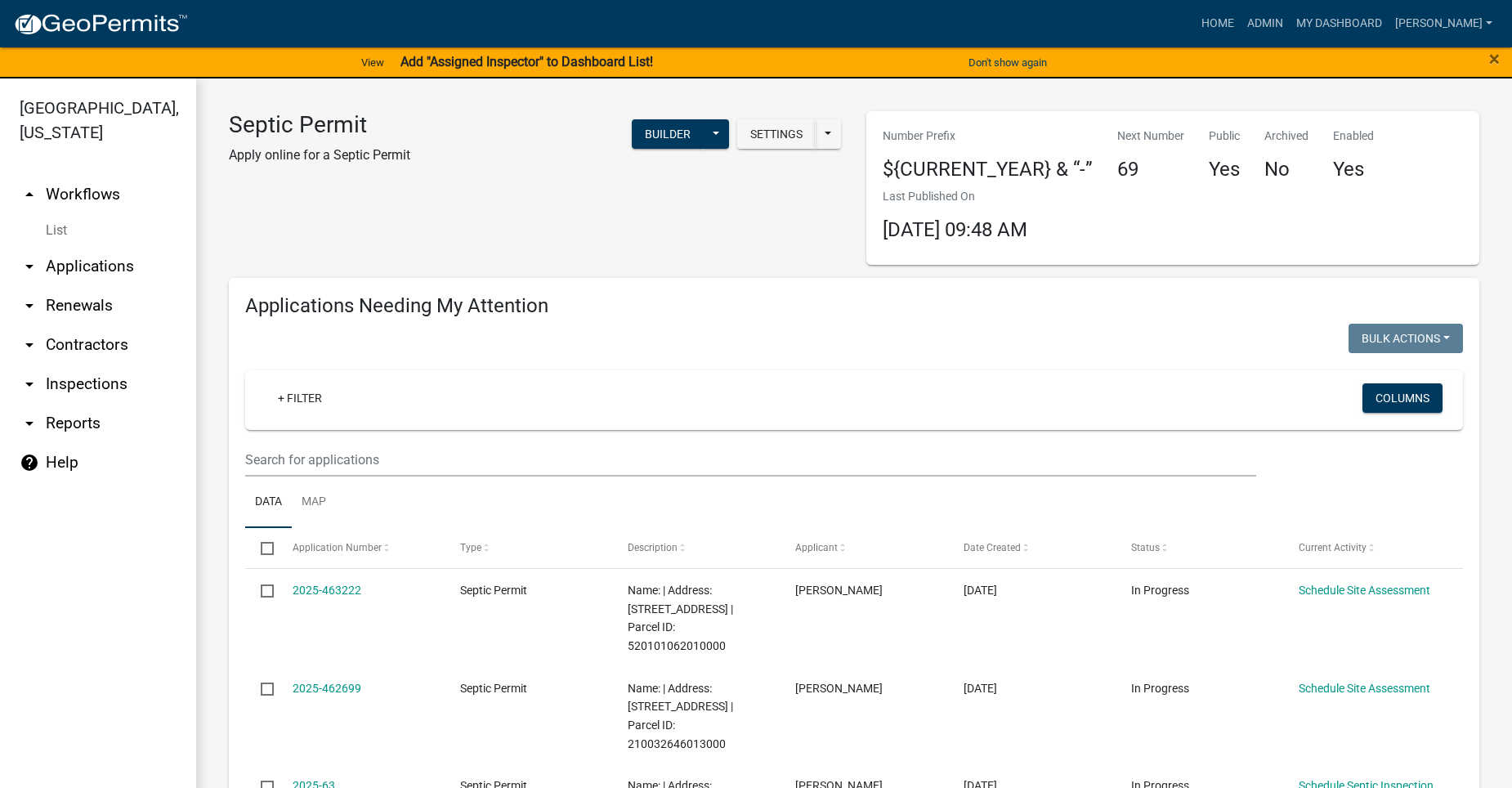
click at [81, 247] on link "arrow_drop_down Applications" at bounding box center [98, 266] width 196 height 39
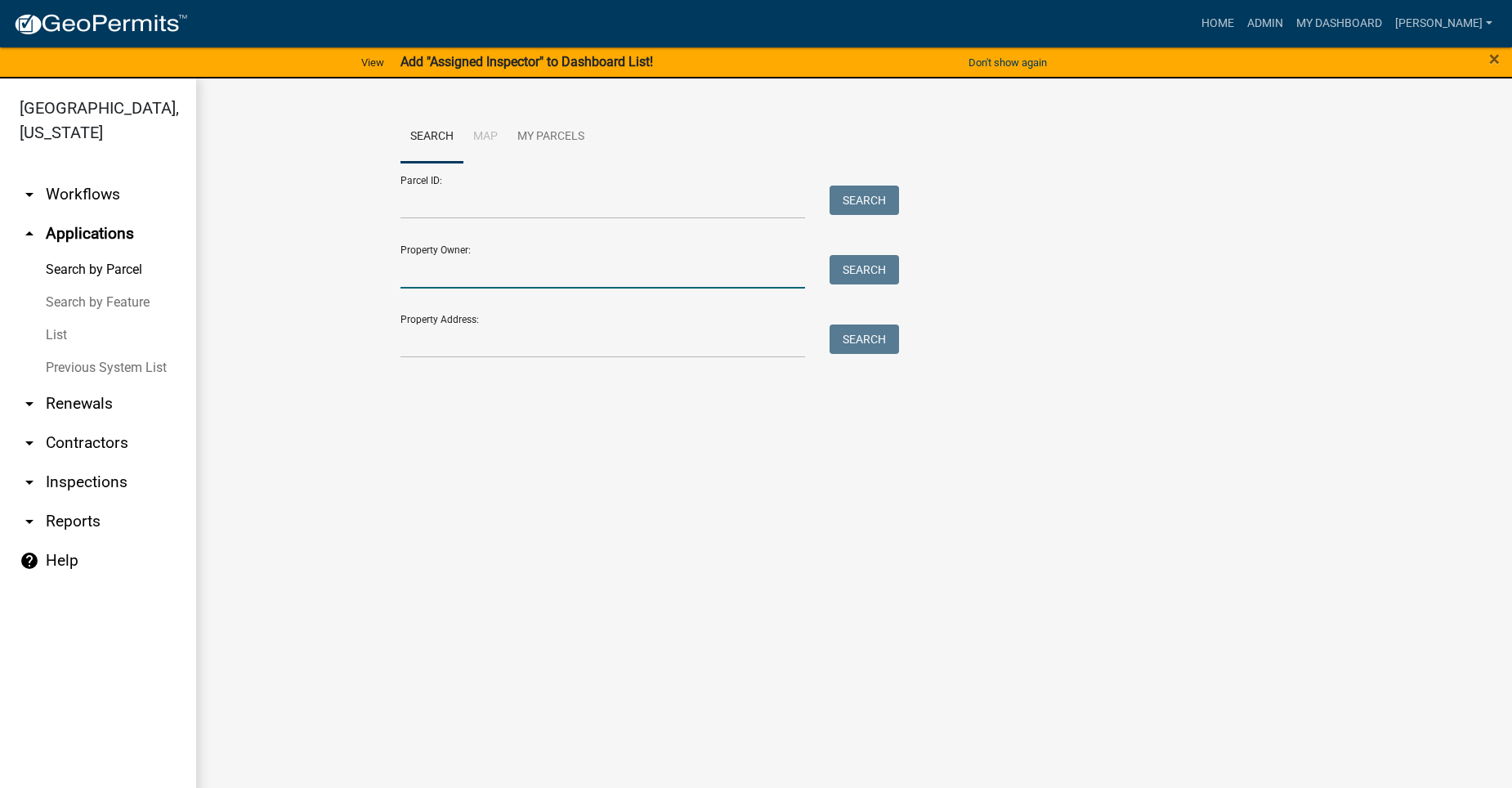
click at [449, 282] on input "Property Owner:" at bounding box center [603, 271] width 405 height 33
type input "1913"
drag, startPoint x: 444, startPoint y: 288, endPoint x: 395, endPoint y: 290, distance: 49.0
click at [396, 288] on div "1913" at bounding box center [603, 271] width 429 height 33
click at [425, 349] on input "Property Address:" at bounding box center [603, 341] width 405 height 33
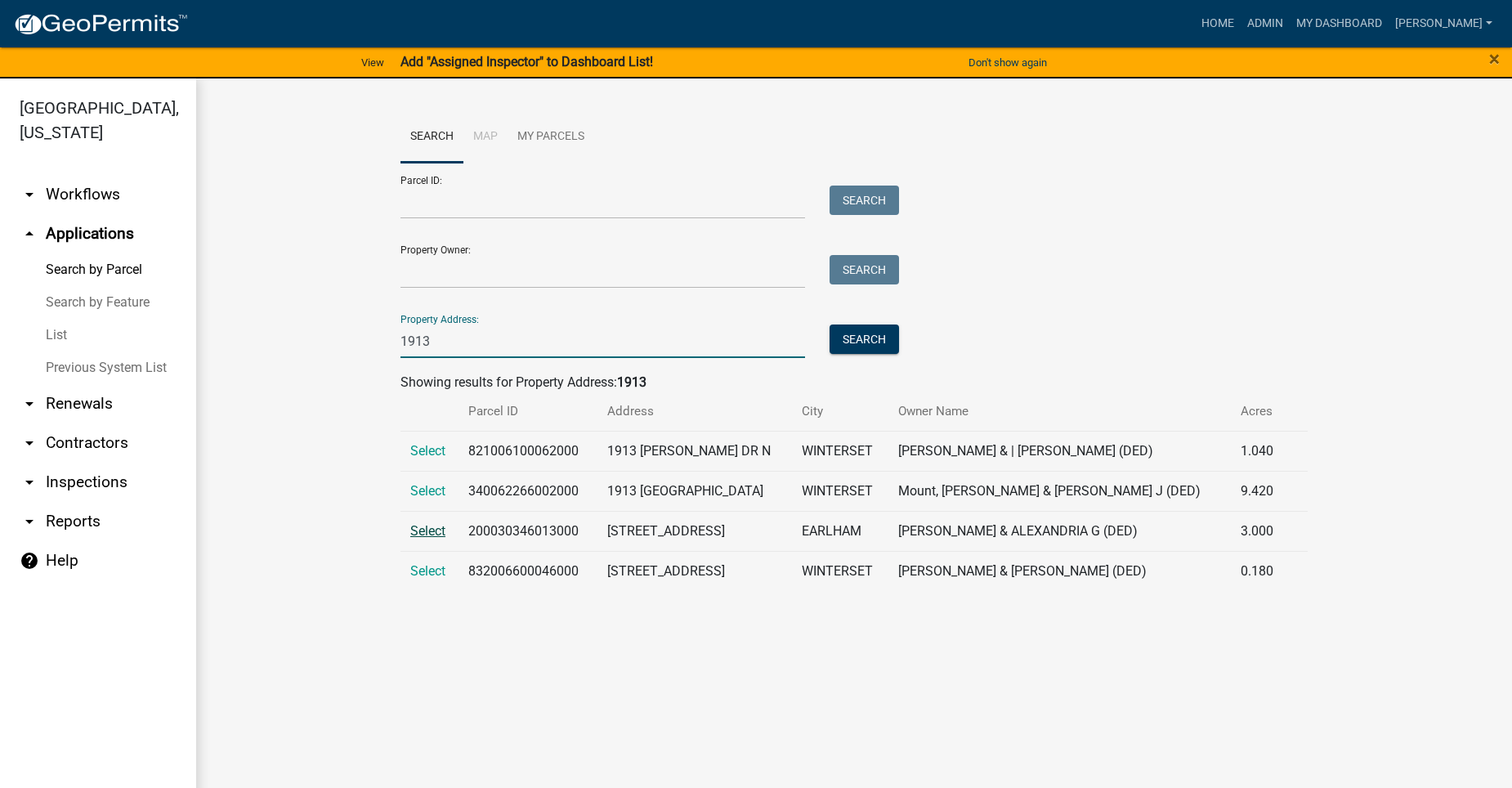
type input "1913"
click at [435, 525] on span "Select" at bounding box center [428, 531] width 35 height 16
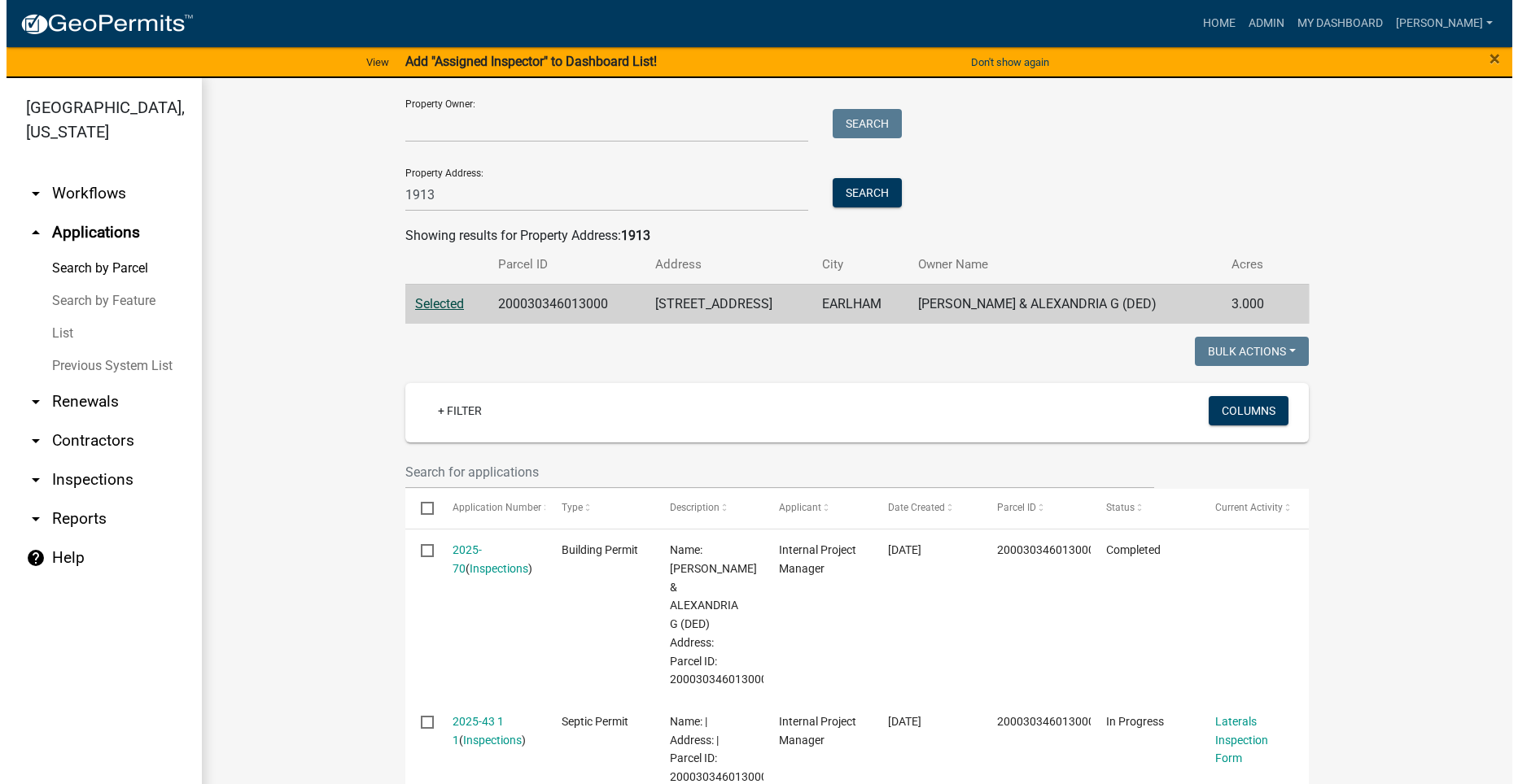
scroll to position [326, 0]
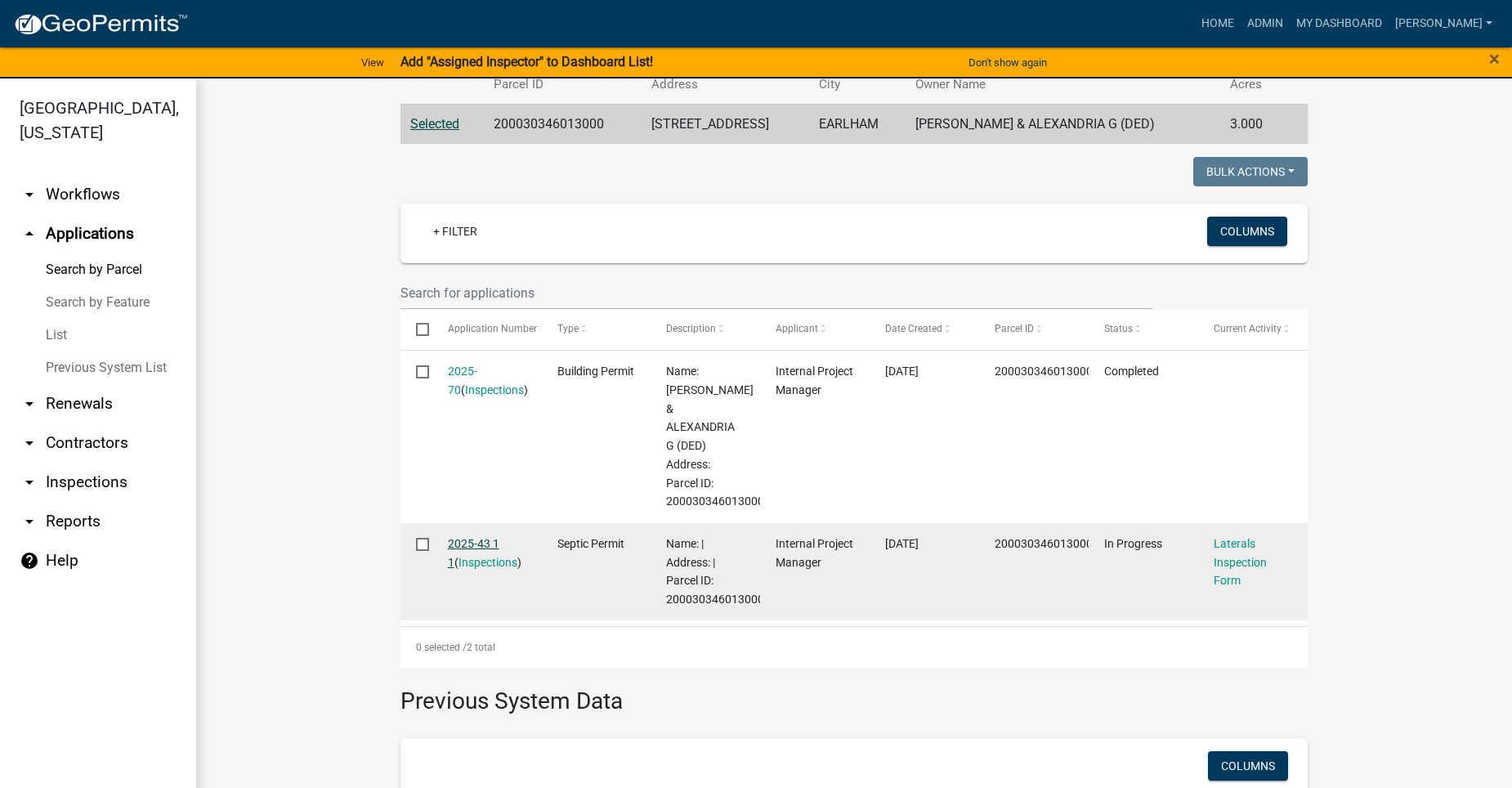
click at [482, 536] on div "2025-43 1 1 ( Inspections )" at bounding box center [487, 553] width 79 height 38
click at [470, 547] on link "2025-43 1 1" at bounding box center [473, 553] width 51 height 32
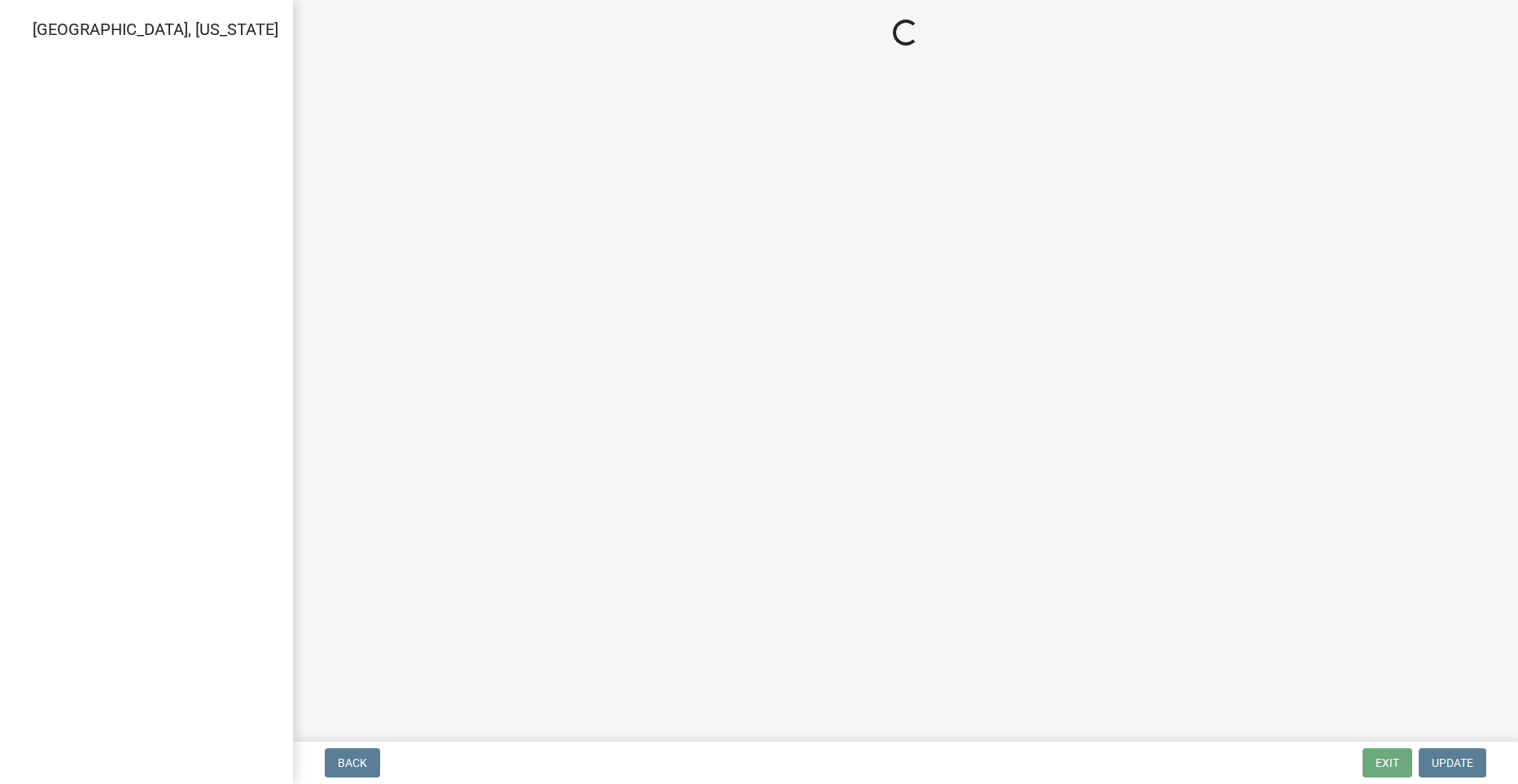
select select "dbe3a1b9-a4b3-48fa-b9c0-fee70399abae"
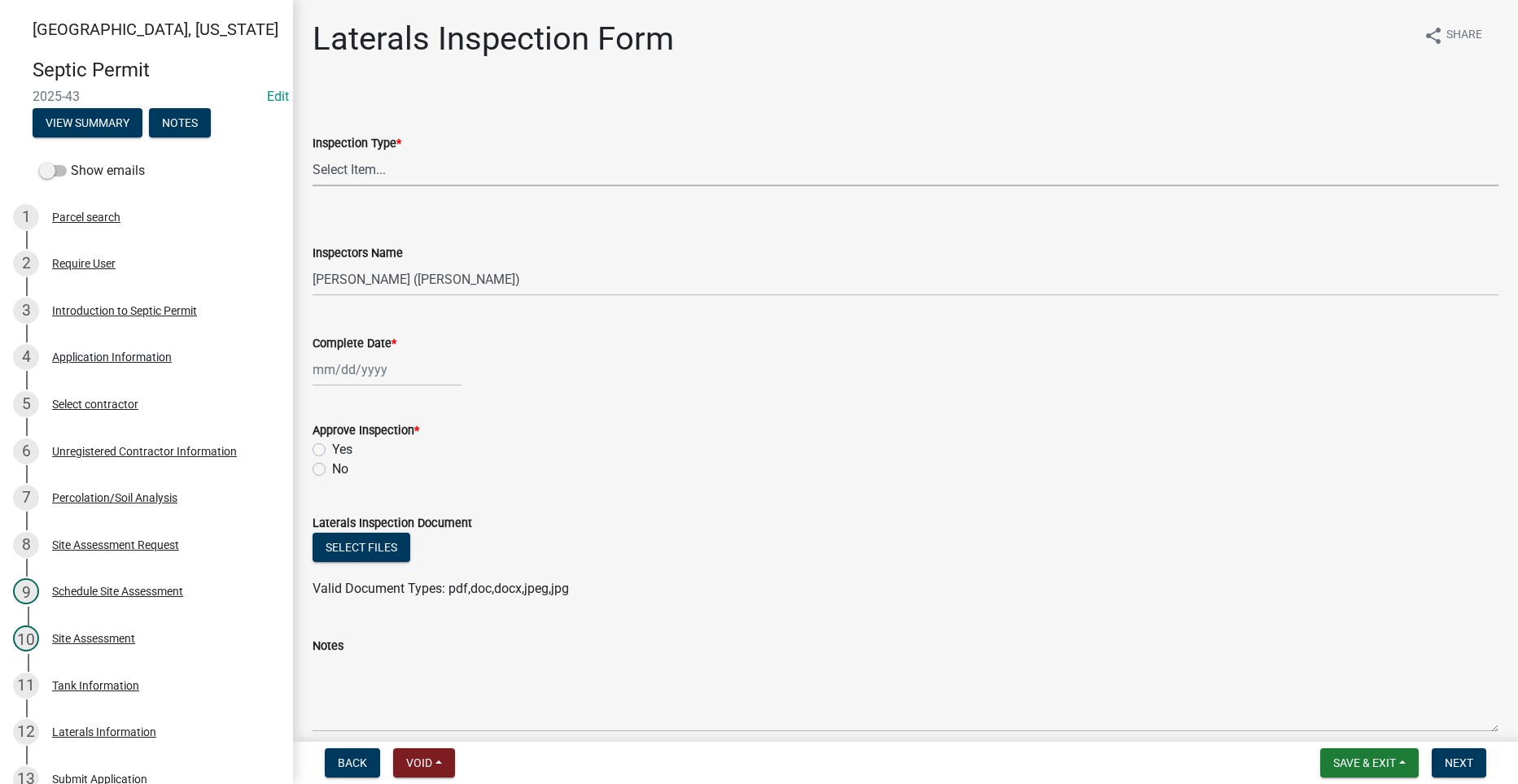
click at [360, 169] on select "Select Item... Laterals" at bounding box center [905, 169] width 1185 height 33
click at [313, 153] on select "Select Item... Laterals" at bounding box center [905, 169] width 1185 height 33
select select "f2871670-fe83-4942-b8e9-560e0ba620f8"
click at [344, 371] on div at bounding box center [386, 370] width 148 height 33
select select "8"
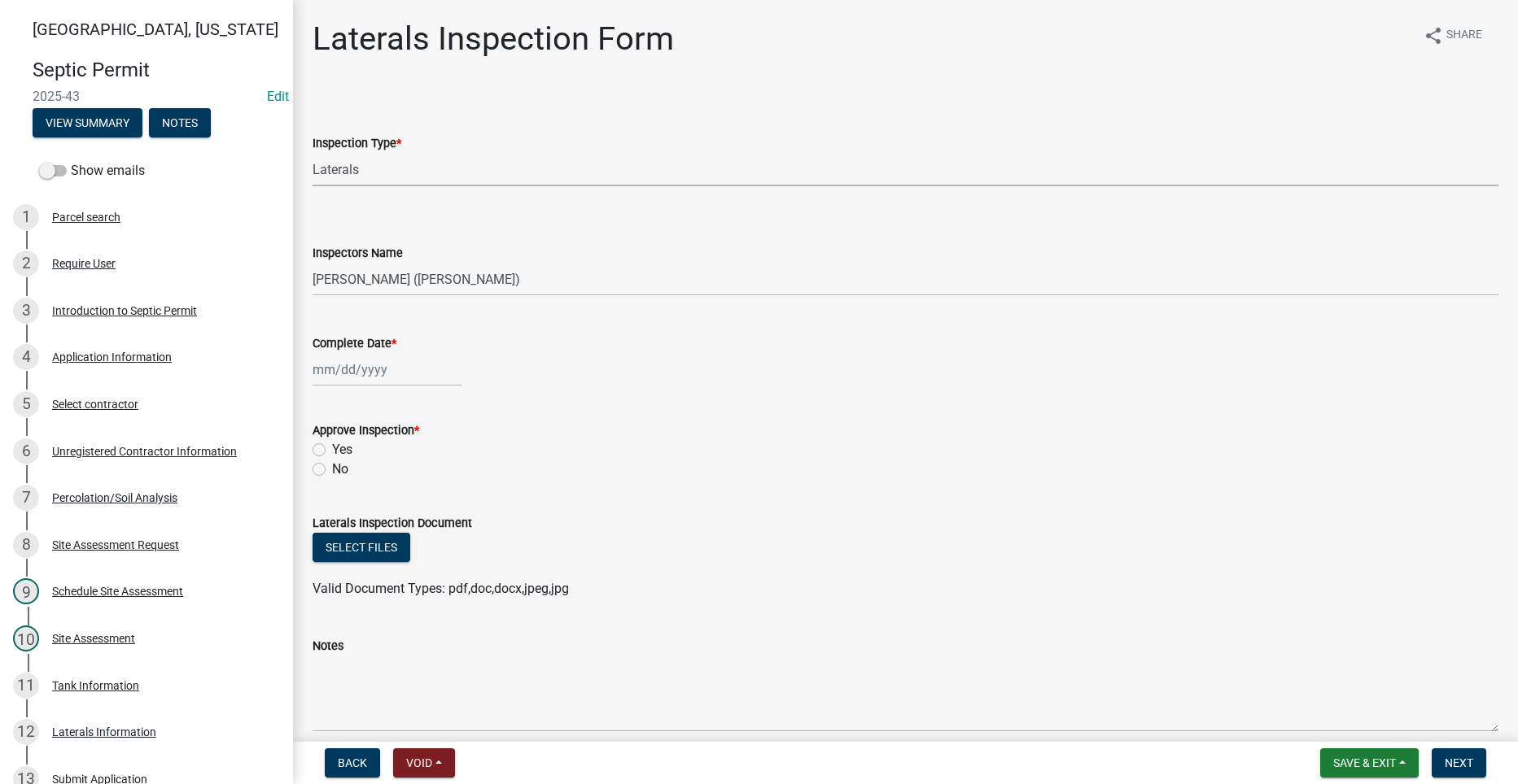
select select "2025"
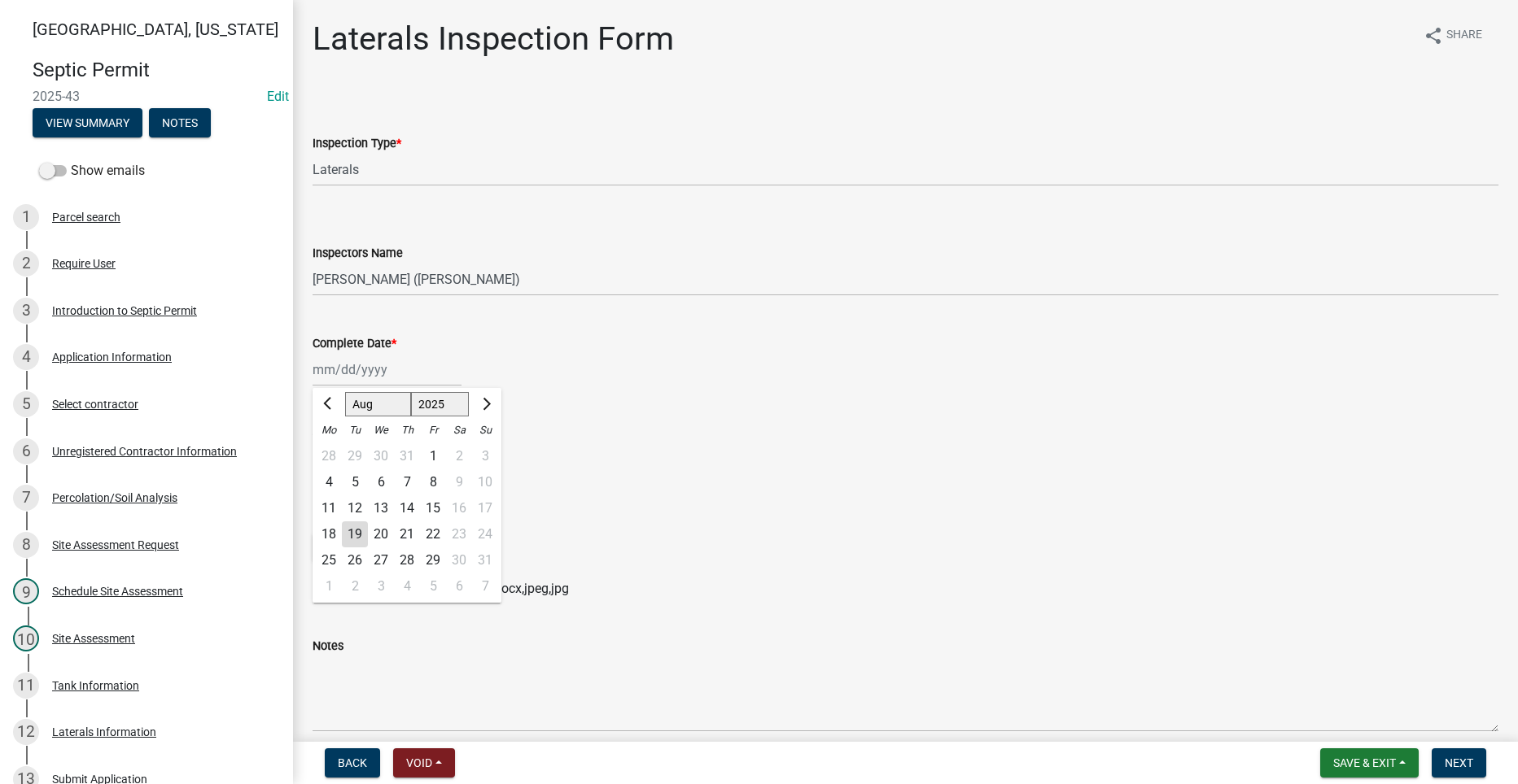
click at [355, 533] on div "19" at bounding box center [355, 535] width 26 height 26
type input "[DATE]"
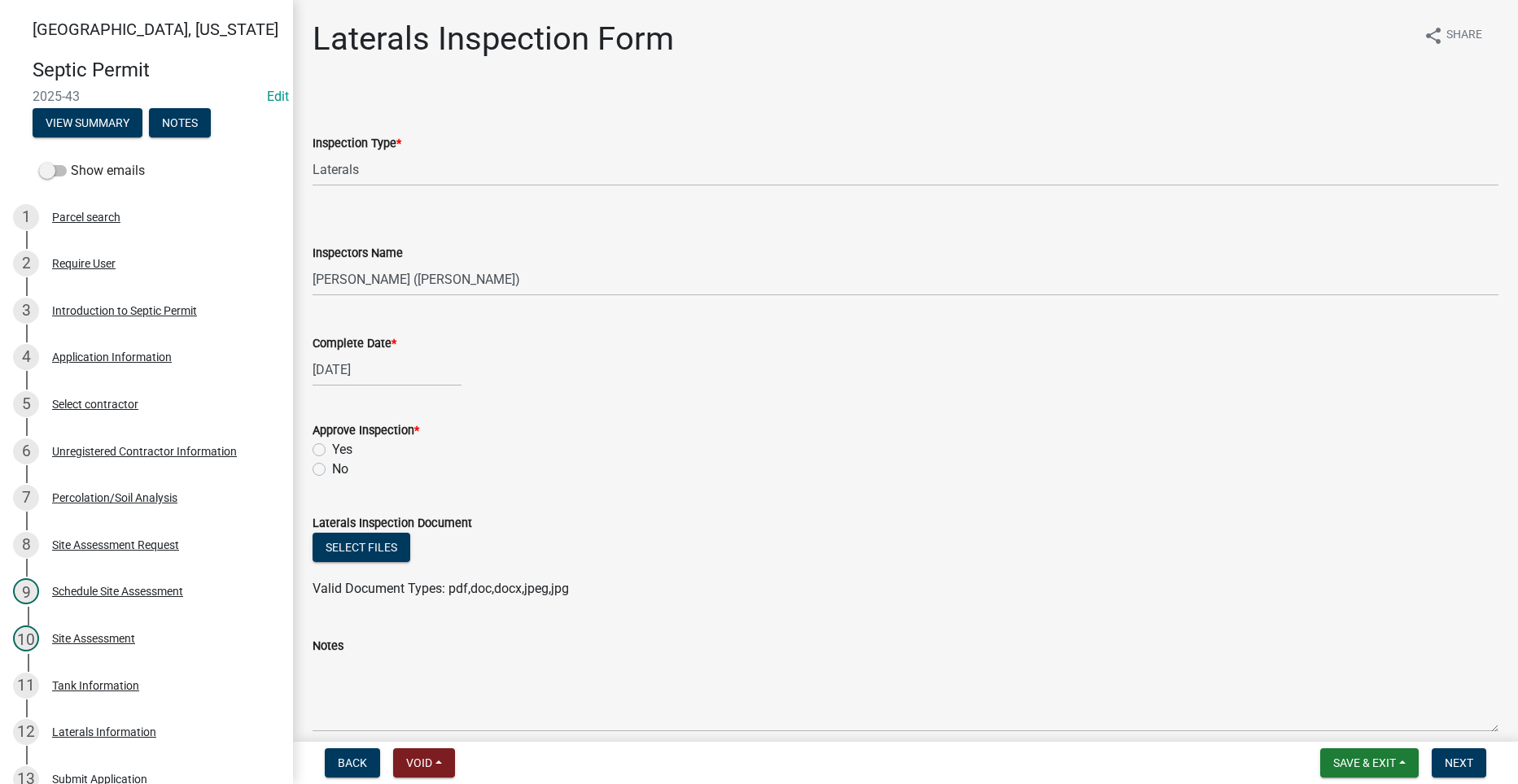
click at [332, 447] on label "Yes" at bounding box center [341, 450] width 20 height 19
click at [332, 447] on input "Yes" at bounding box center [337, 445] width 10 height 10
radio input "true"
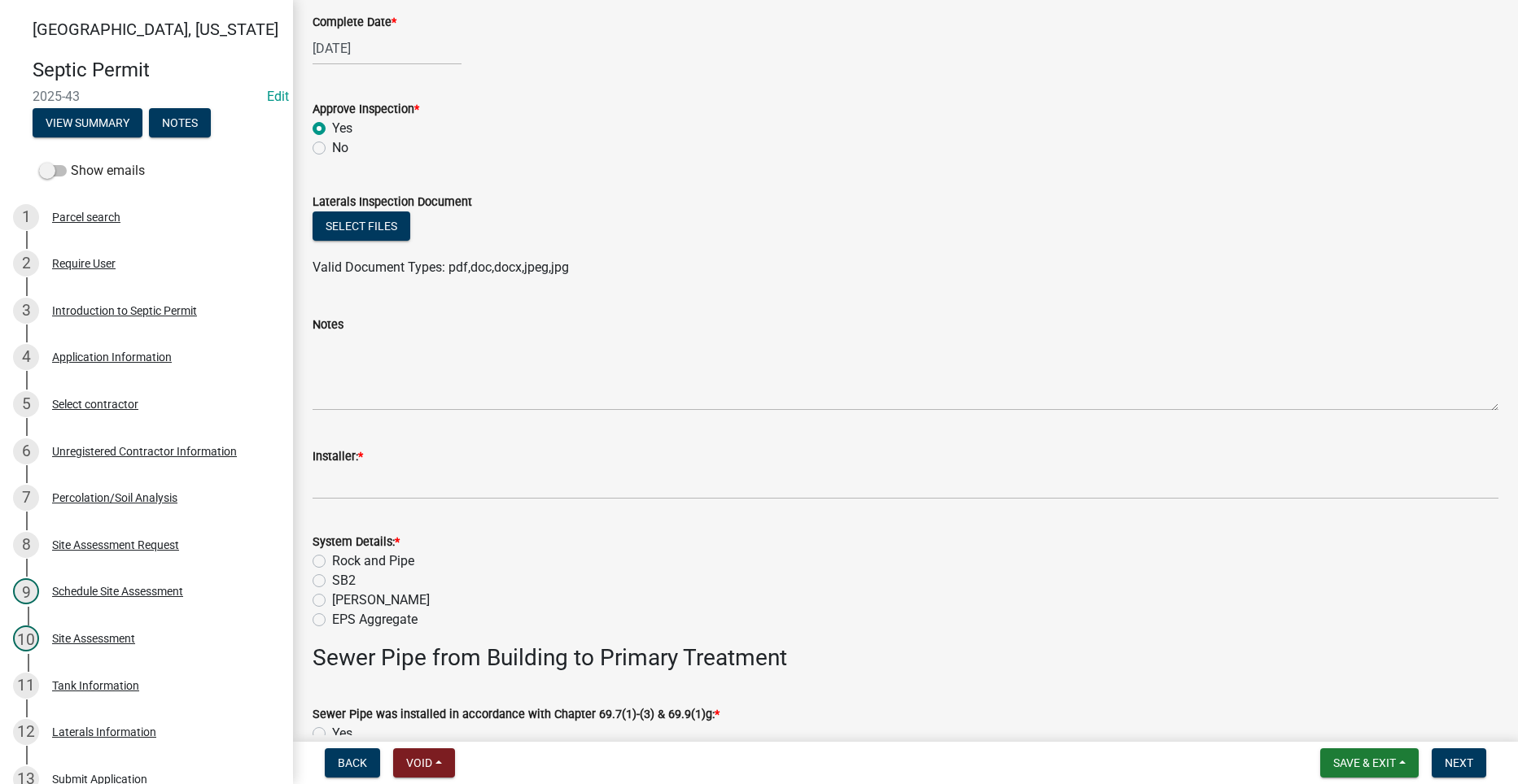
scroll to position [326, 0]
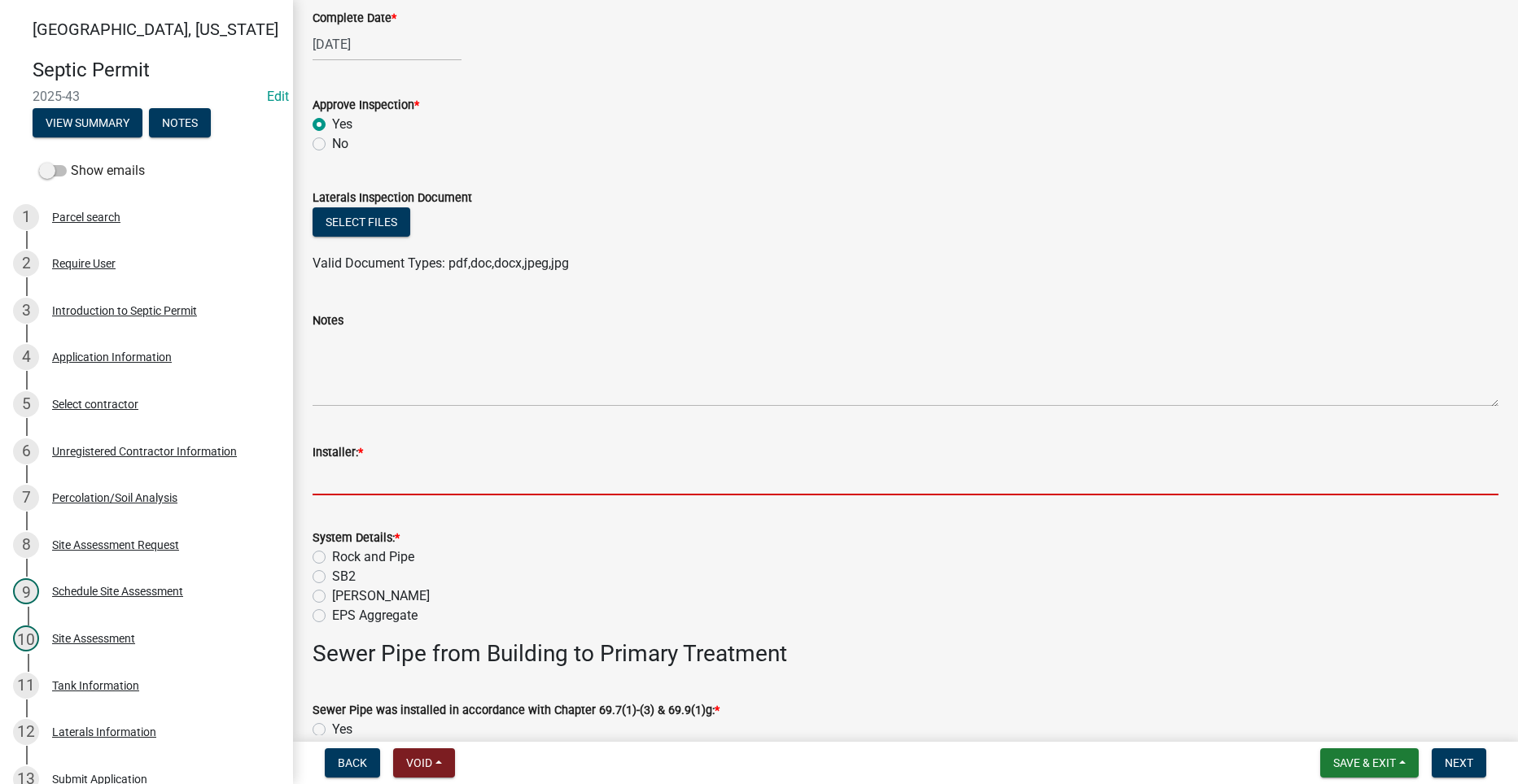
click at [378, 486] on input "Installer: *" at bounding box center [905, 478] width 1185 height 33
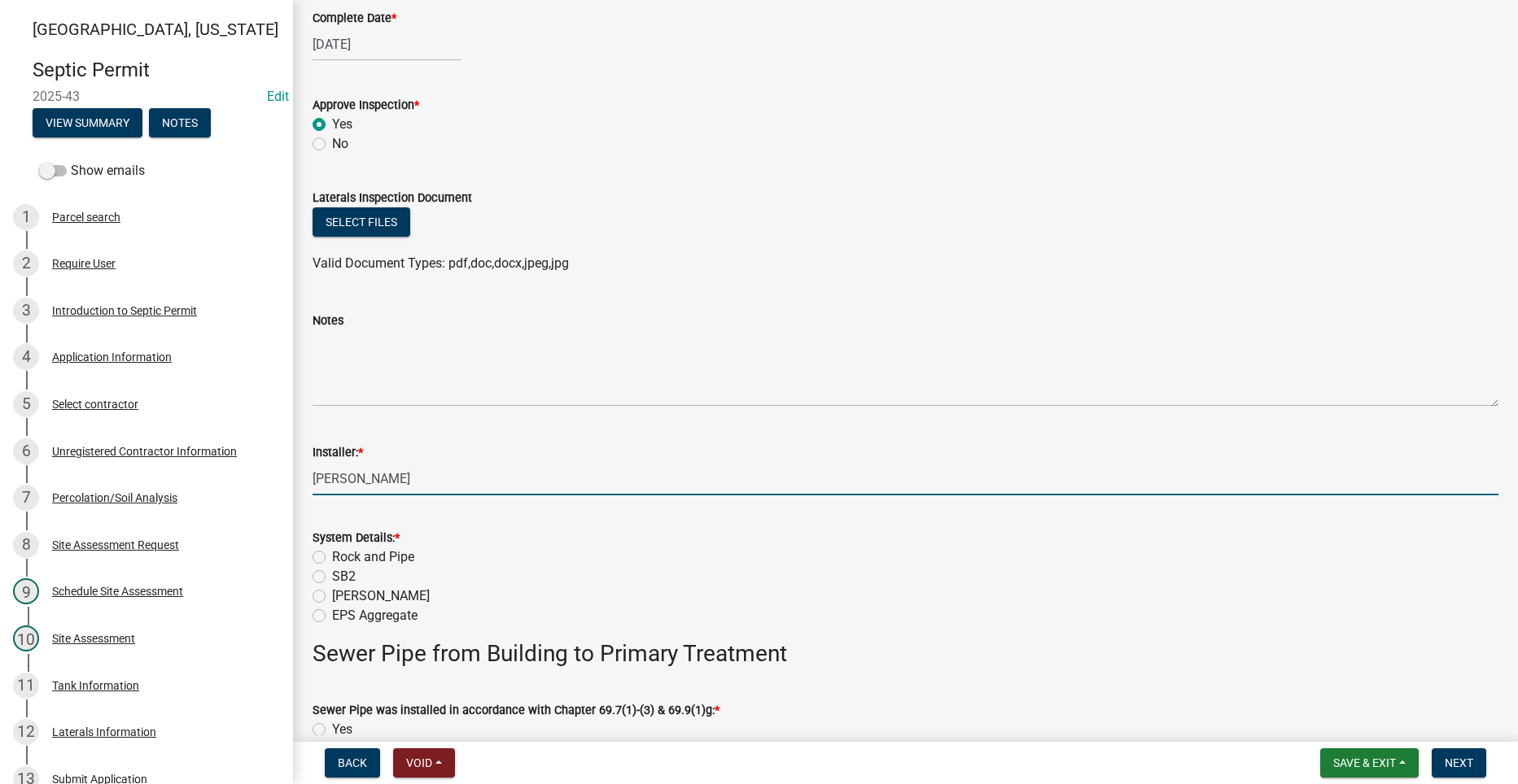
type input "[PERSON_NAME]"
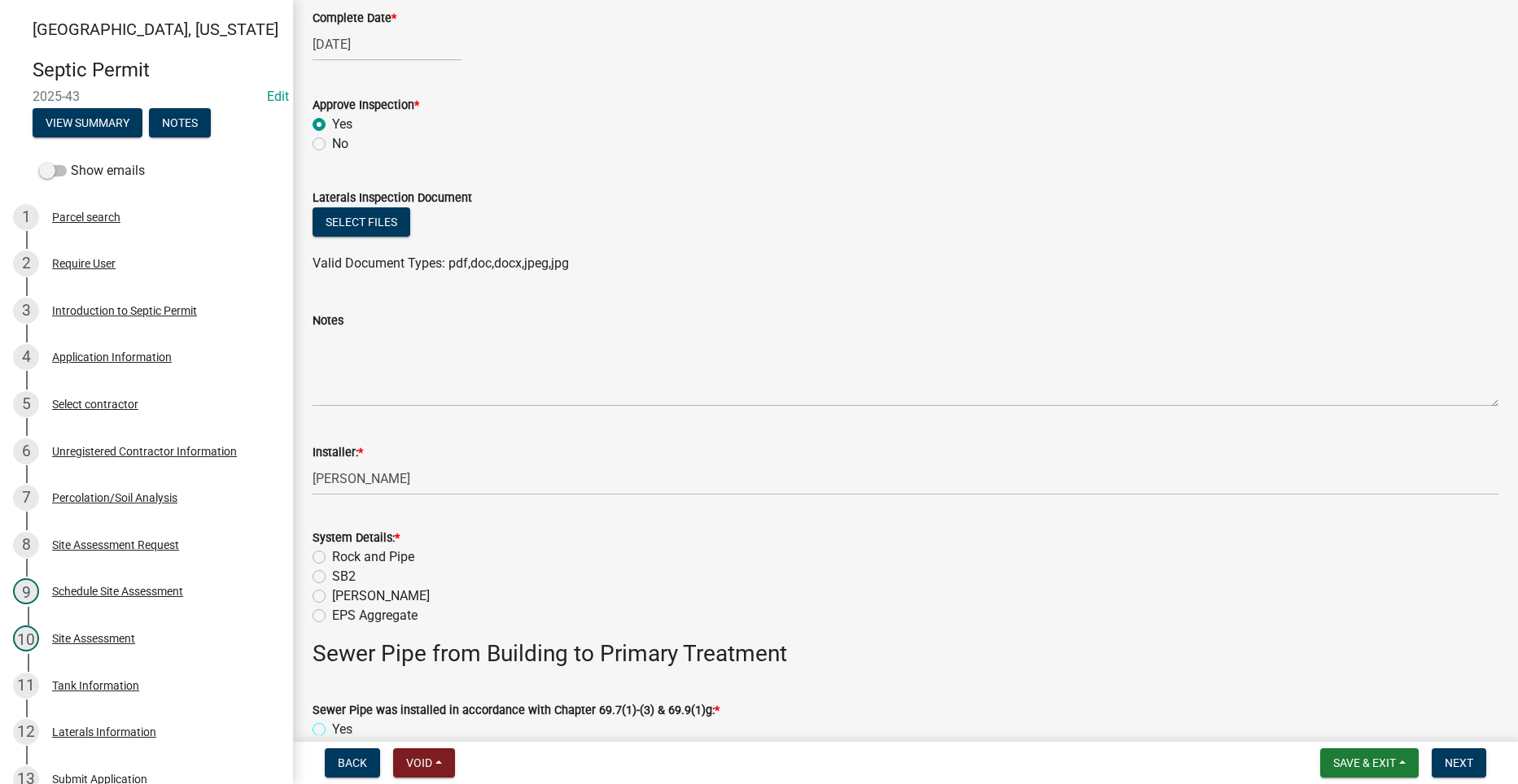
scroll to position [715, 0]
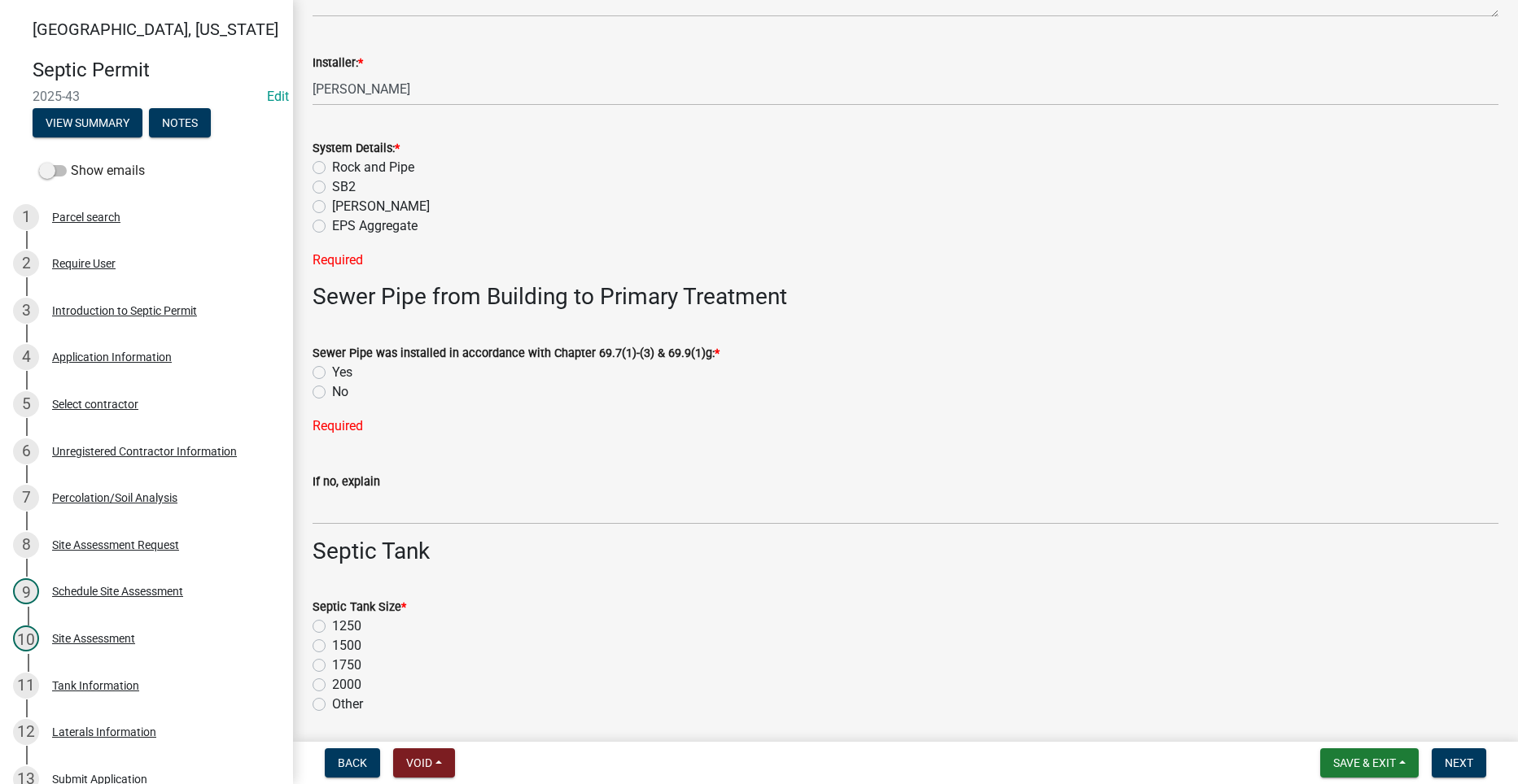
click at [332, 167] on label "Rock and Pipe" at bounding box center [373, 168] width 82 height 19
click at [332, 167] on input "Rock and Pipe" at bounding box center [337, 163] width 10 height 10
radio input "true"
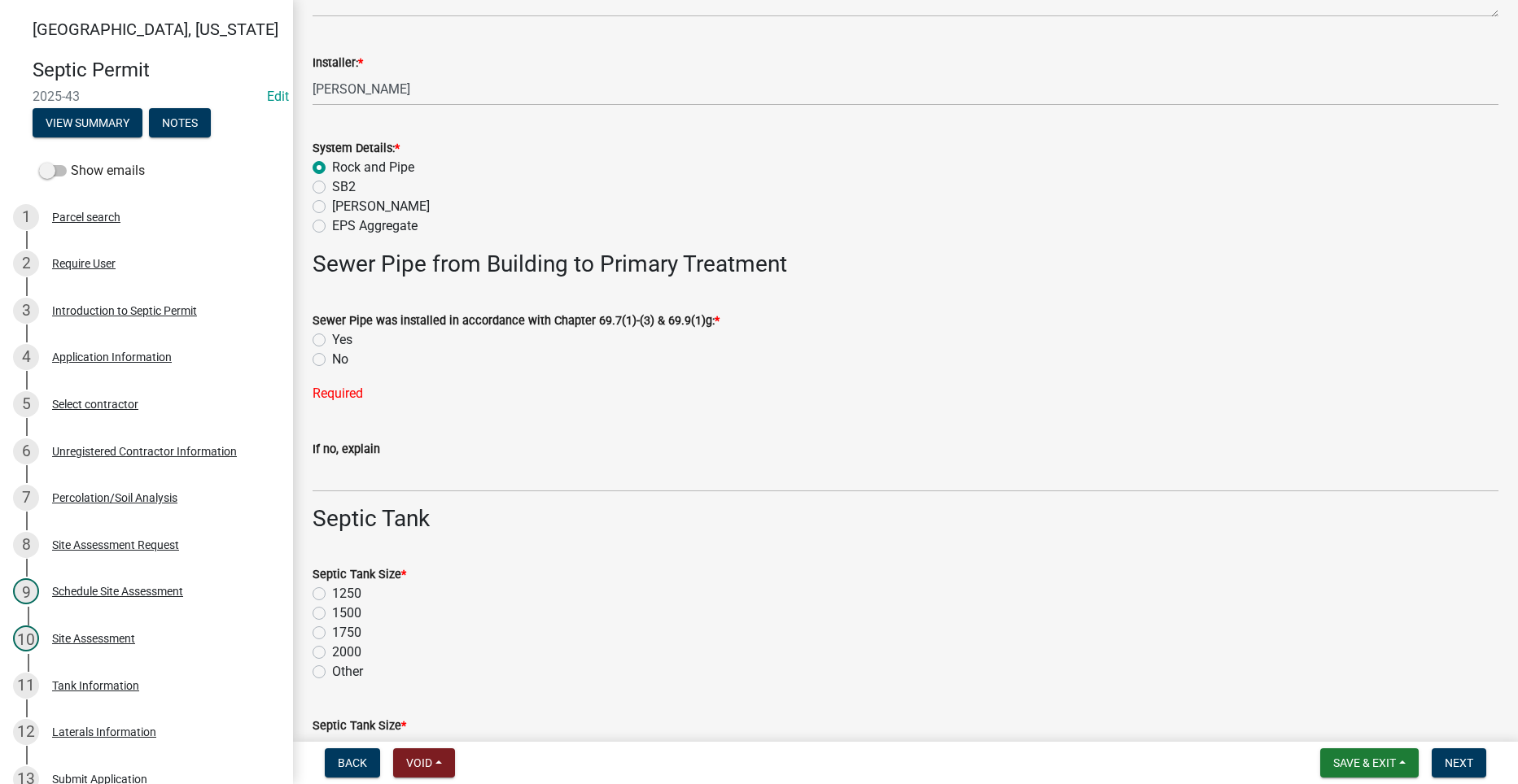
click at [332, 342] on label "Yes" at bounding box center [341, 339] width 20 height 19
click at [332, 341] on input "Yes" at bounding box center [337, 335] width 10 height 10
radio input "true"
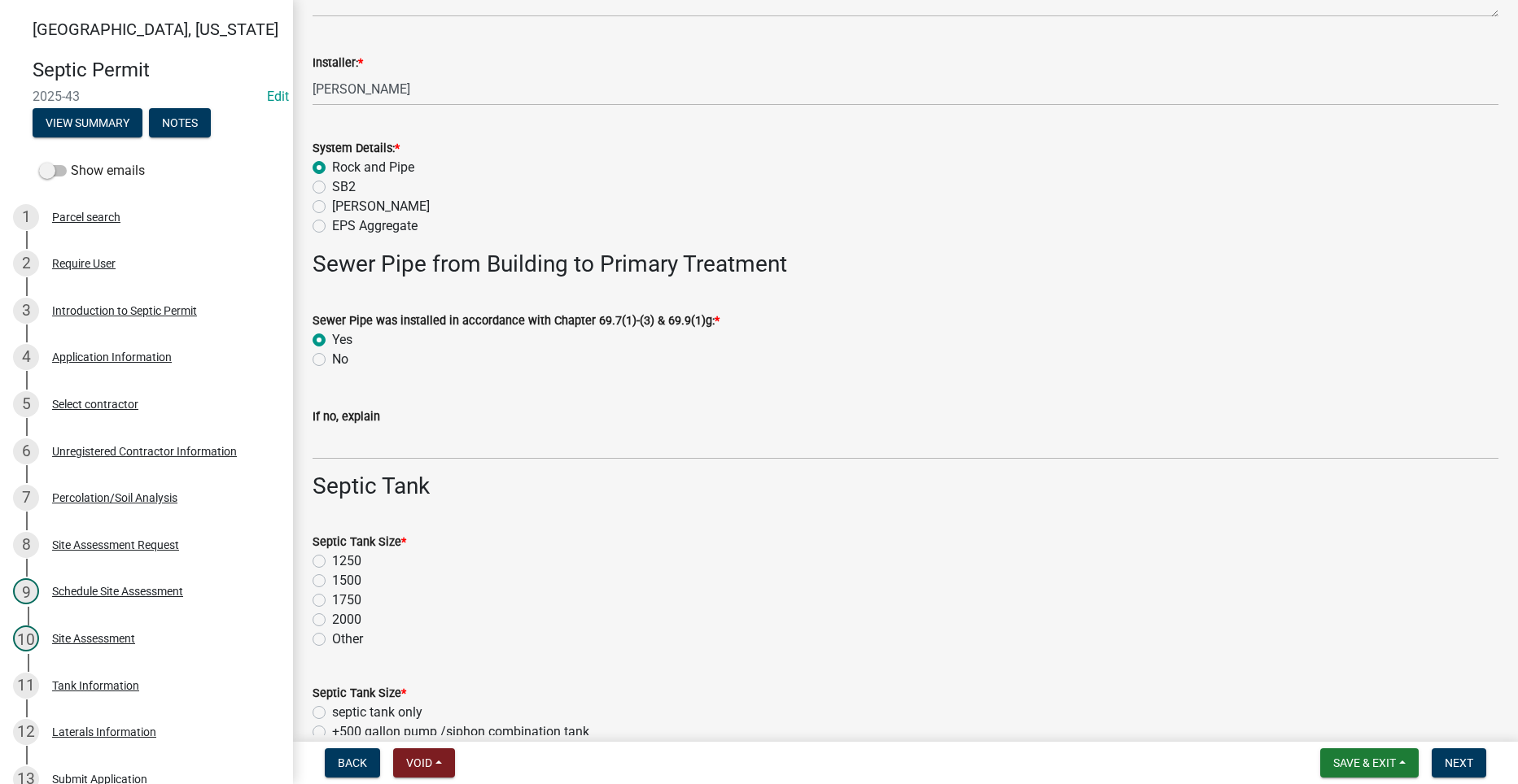
click at [332, 583] on label "1500" at bounding box center [346, 581] width 30 height 19
click at [332, 582] on input "1500" at bounding box center [337, 576] width 10 height 10
radio input "true"
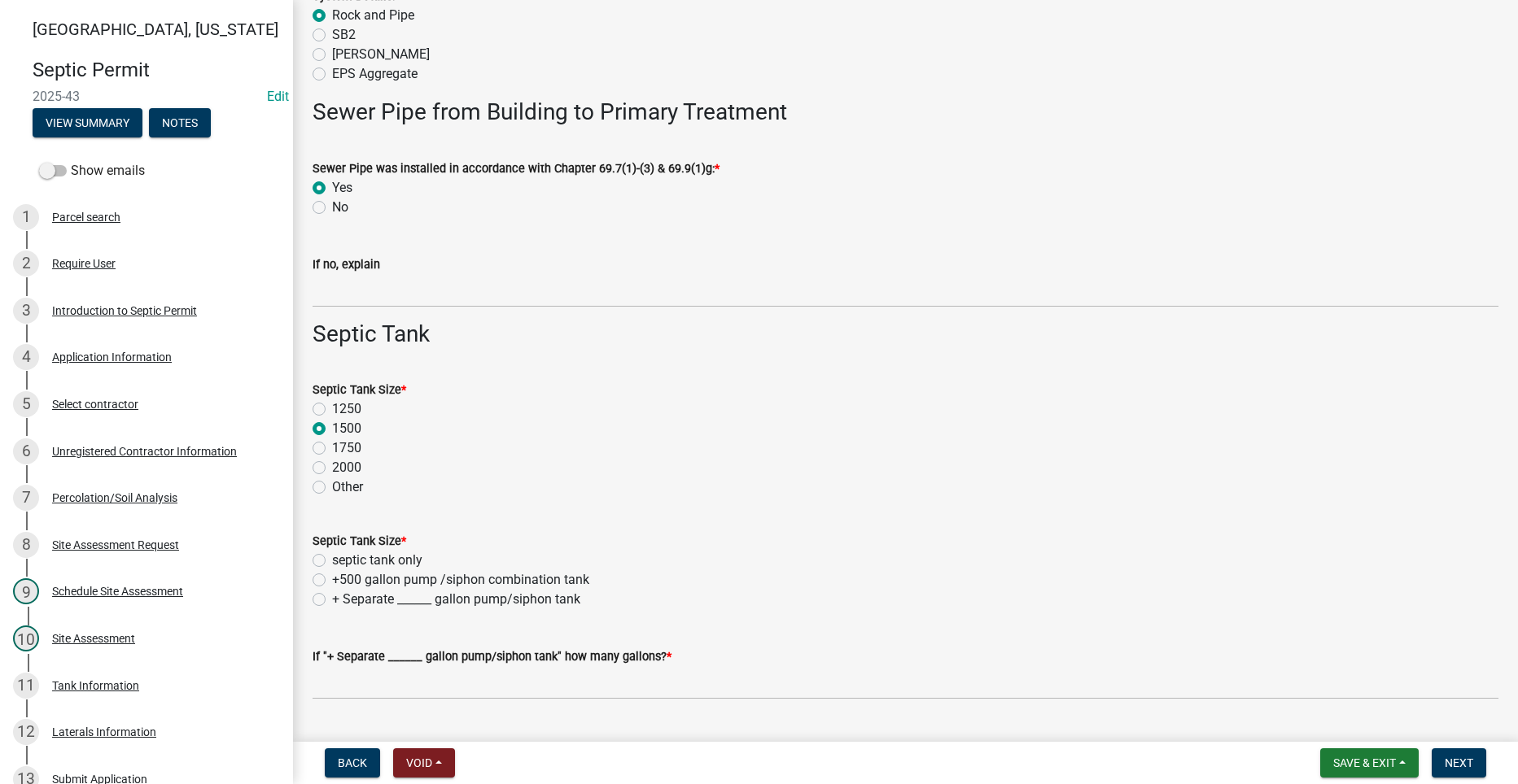
scroll to position [878, 0]
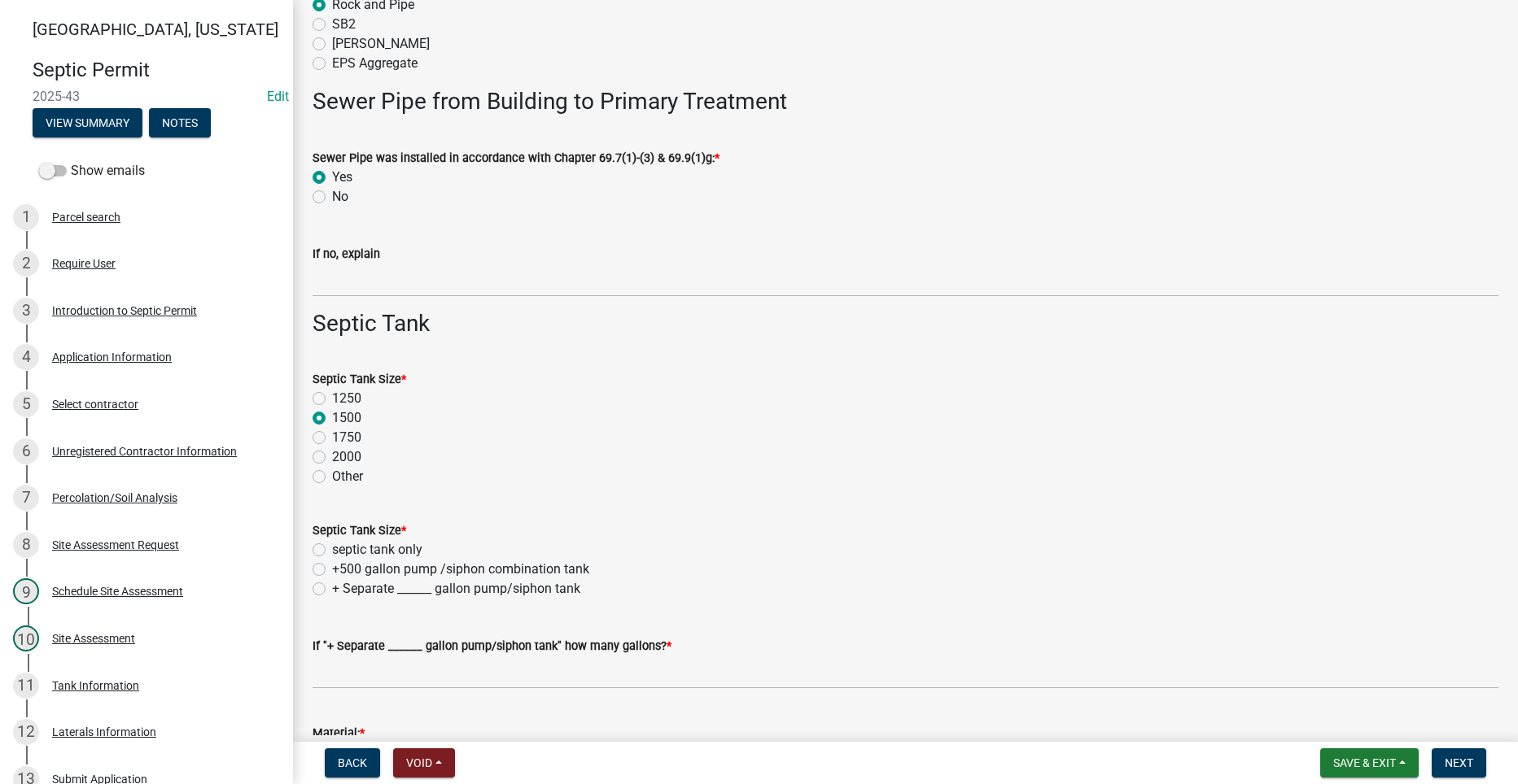
click at [332, 551] on label "septic tank only" at bounding box center [377, 550] width 90 height 19
click at [332, 550] on input "septic tank only" at bounding box center [337, 545] width 10 height 10
radio input "true"
click at [327, 690] on wm-data-entity-input "If "+ Separate ______ gallon pump/siphon tank" how many gallons? *" at bounding box center [905, 659] width 1185 height 90
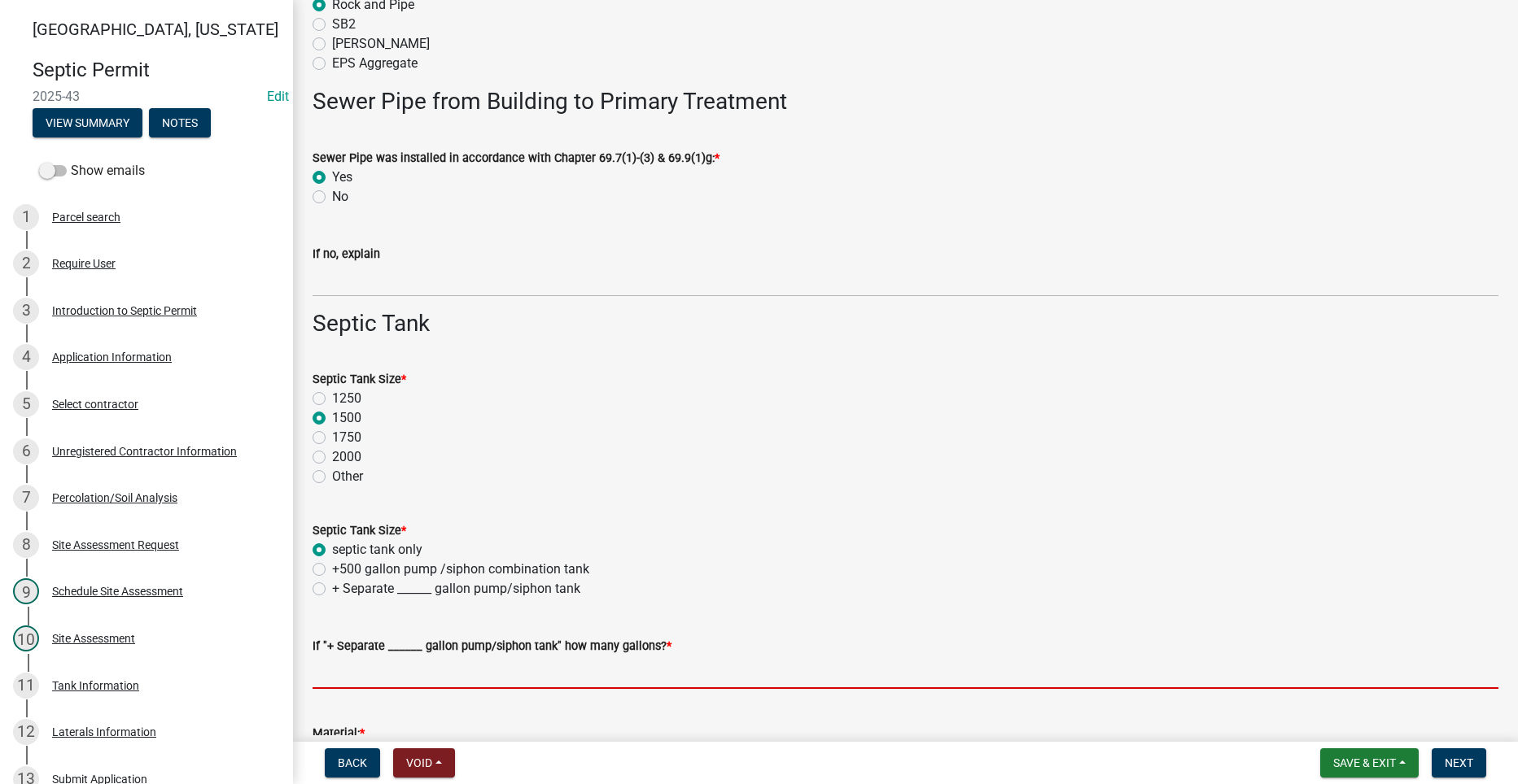
click at [331, 683] on input "text" at bounding box center [905, 672] width 1185 height 33
type input "0"
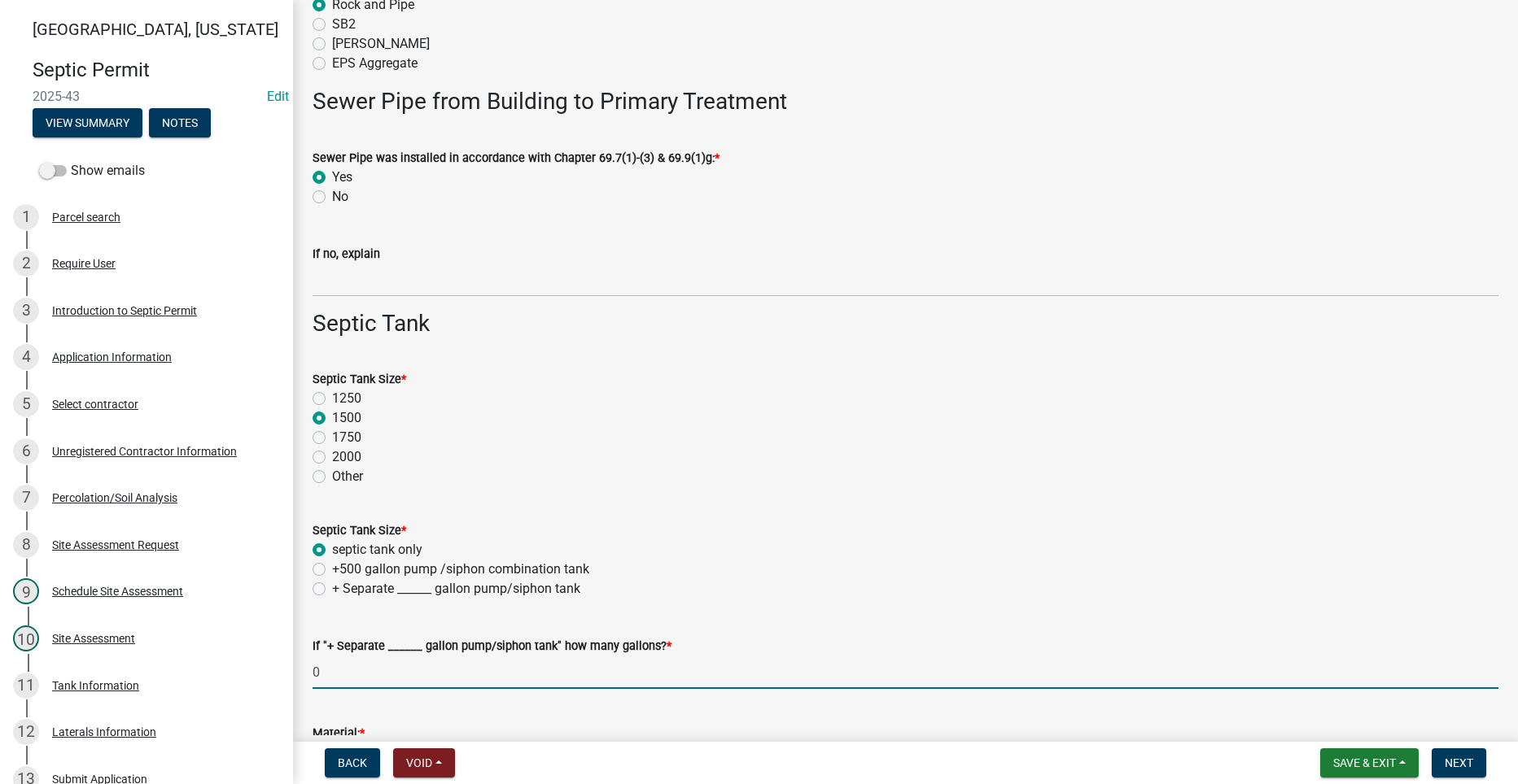
type input "Indianola Precast"
type input "400"
type input "5"
type input "36"
type input "400"
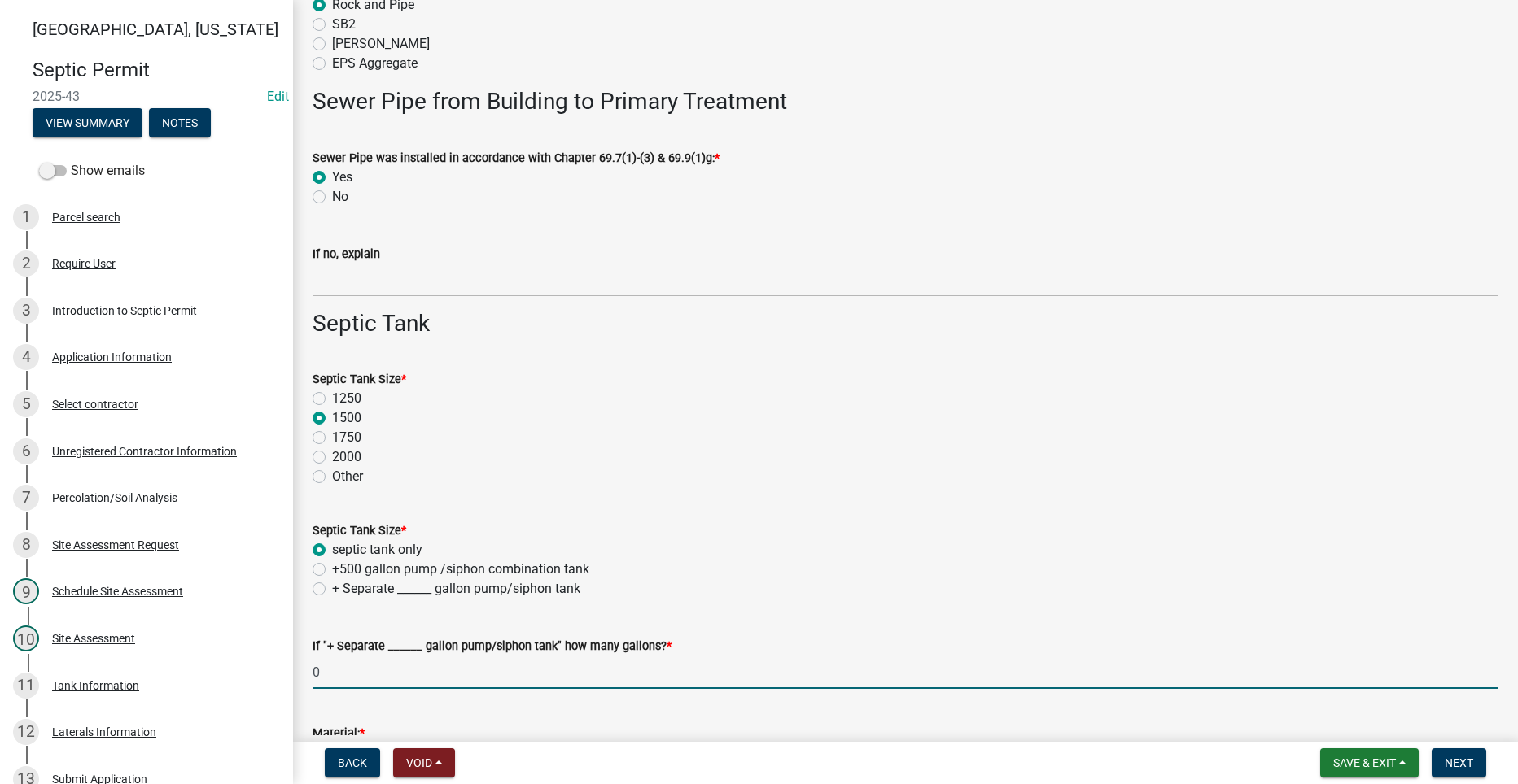
type input "100"
type input "12"
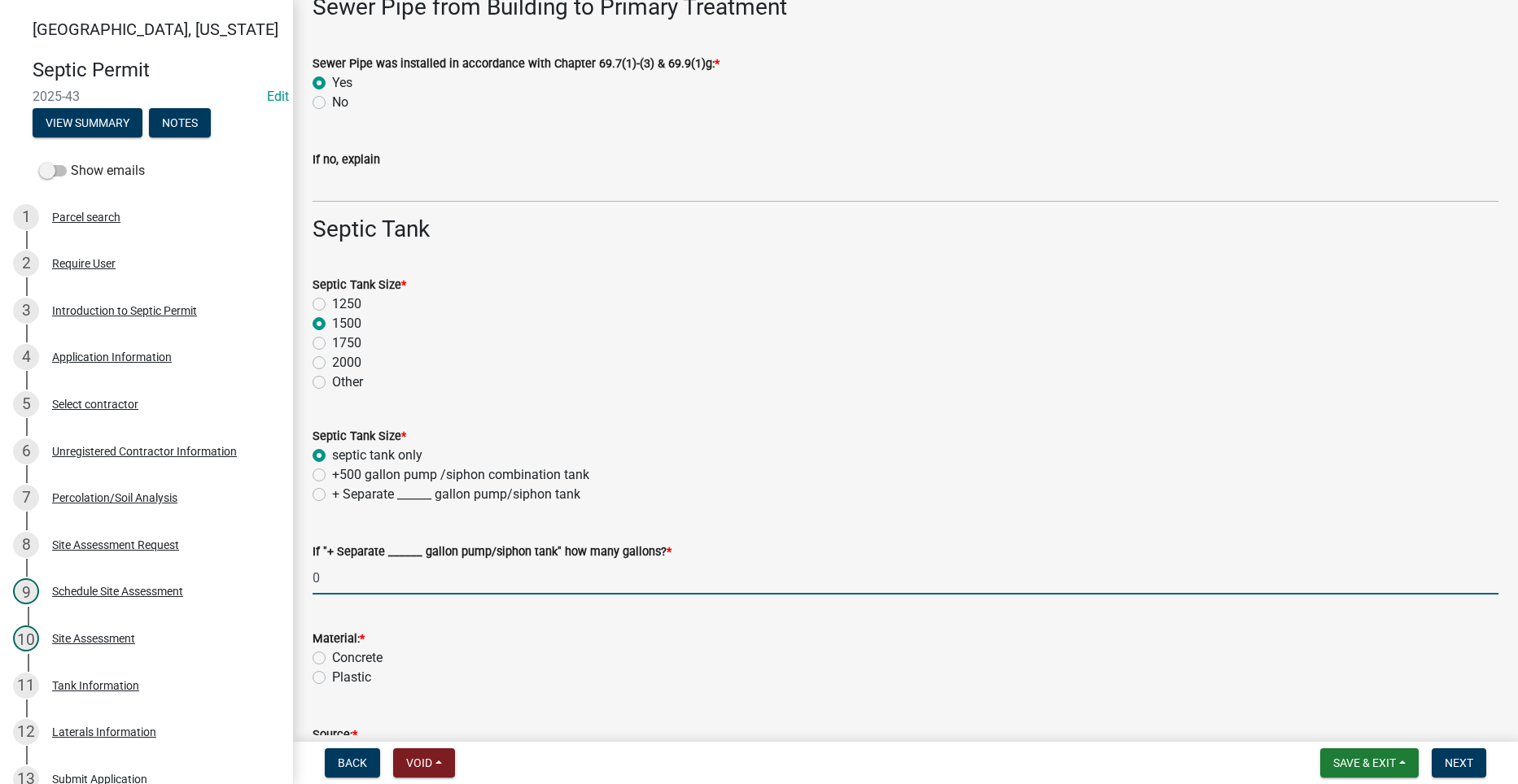
scroll to position [1122, 0]
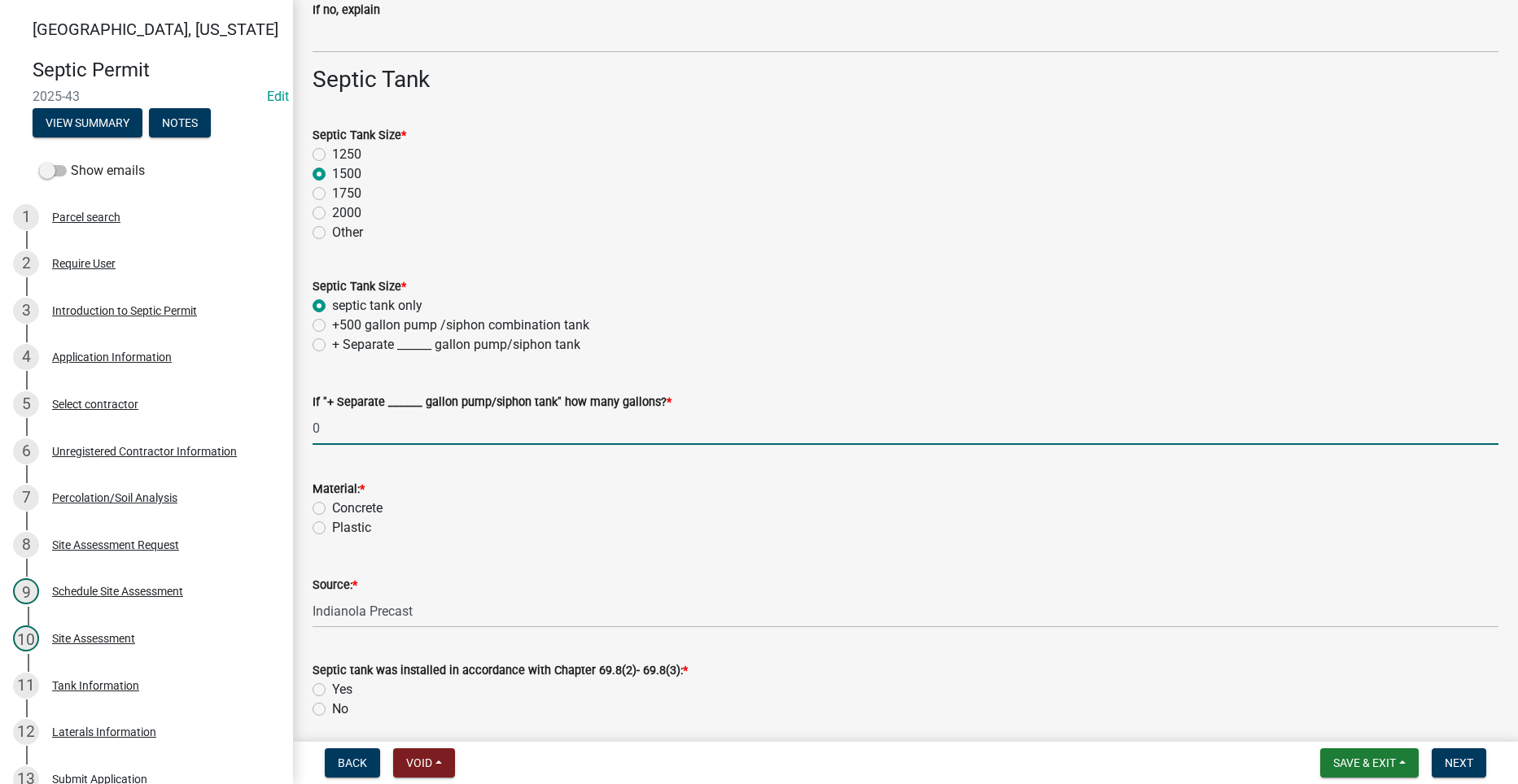
click at [332, 506] on label "Concrete" at bounding box center [357, 508] width 50 height 19
click at [332, 506] on input "Concrete" at bounding box center [337, 504] width 10 height 10
radio input "true"
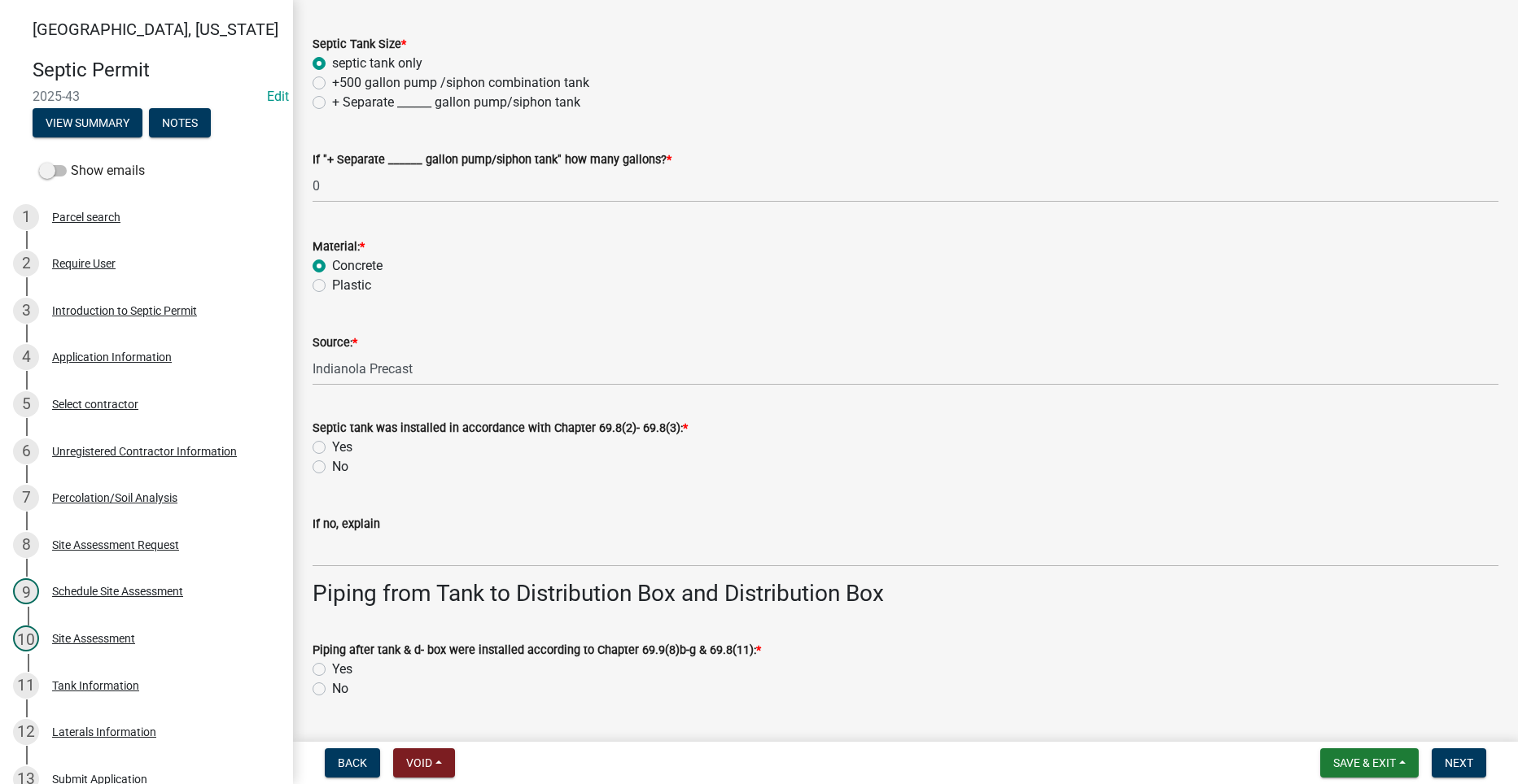
scroll to position [1366, 0]
click at [332, 445] on label "Yes" at bounding box center [341, 445] width 20 height 19
click at [332, 445] on input "Yes" at bounding box center [337, 441] width 10 height 10
radio input "true"
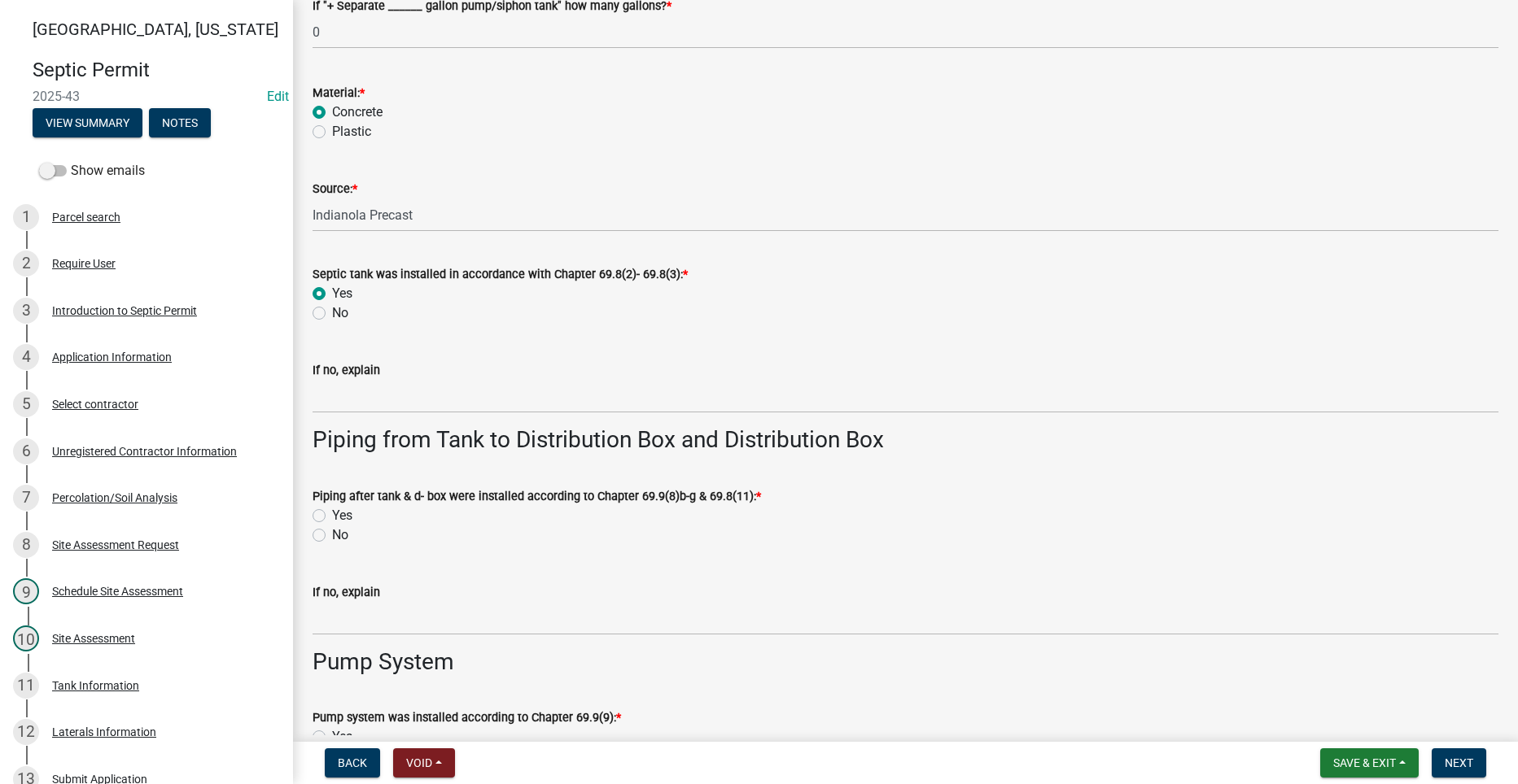
scroll to position [1529, 0]
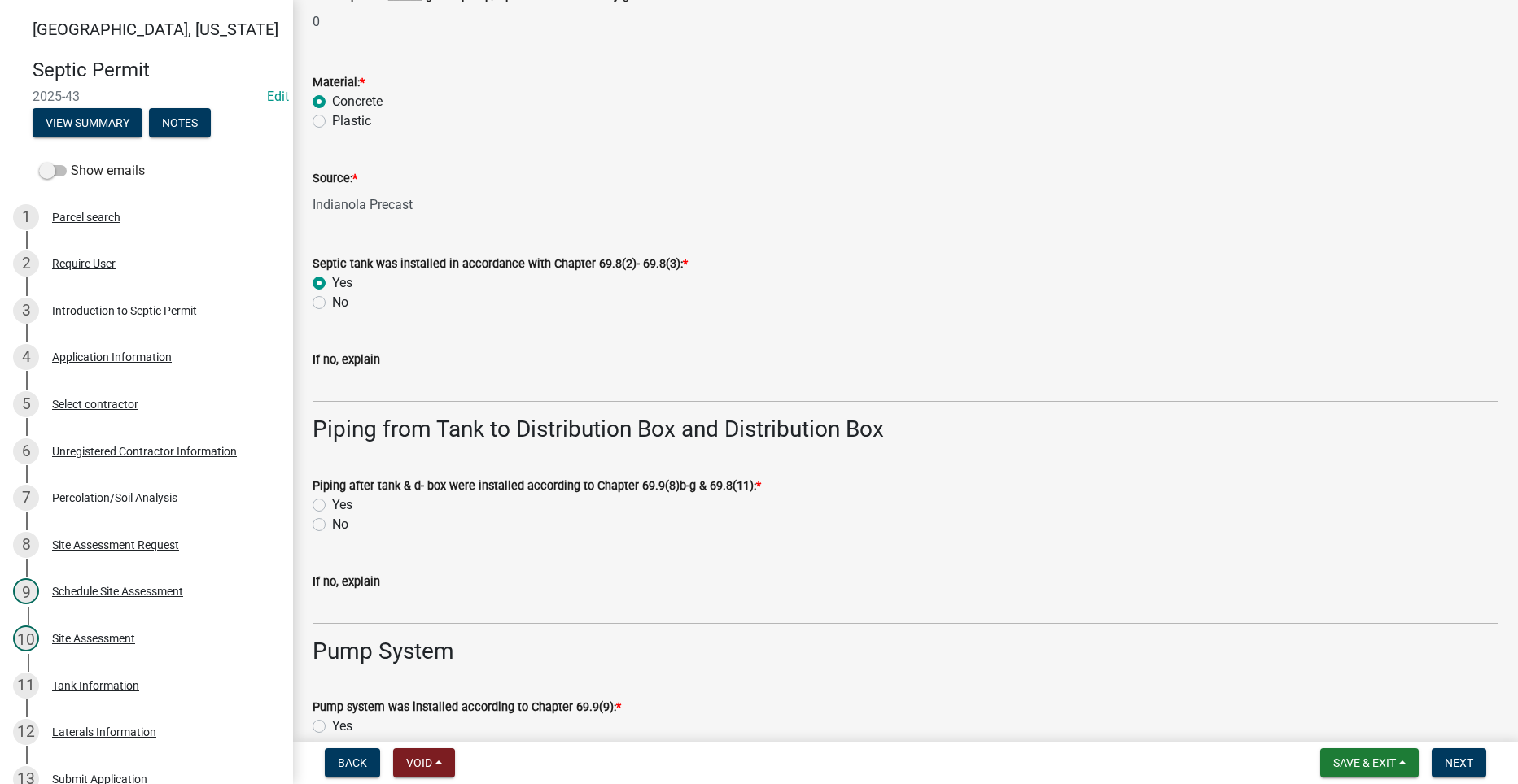
click at [332, 504] on label "Yes" at bounding box center [341, 505] width 20 height 19
click at [332, 504] on input "Yes" at bounding box center [337, 501] width 10 height 10
radio input "true"
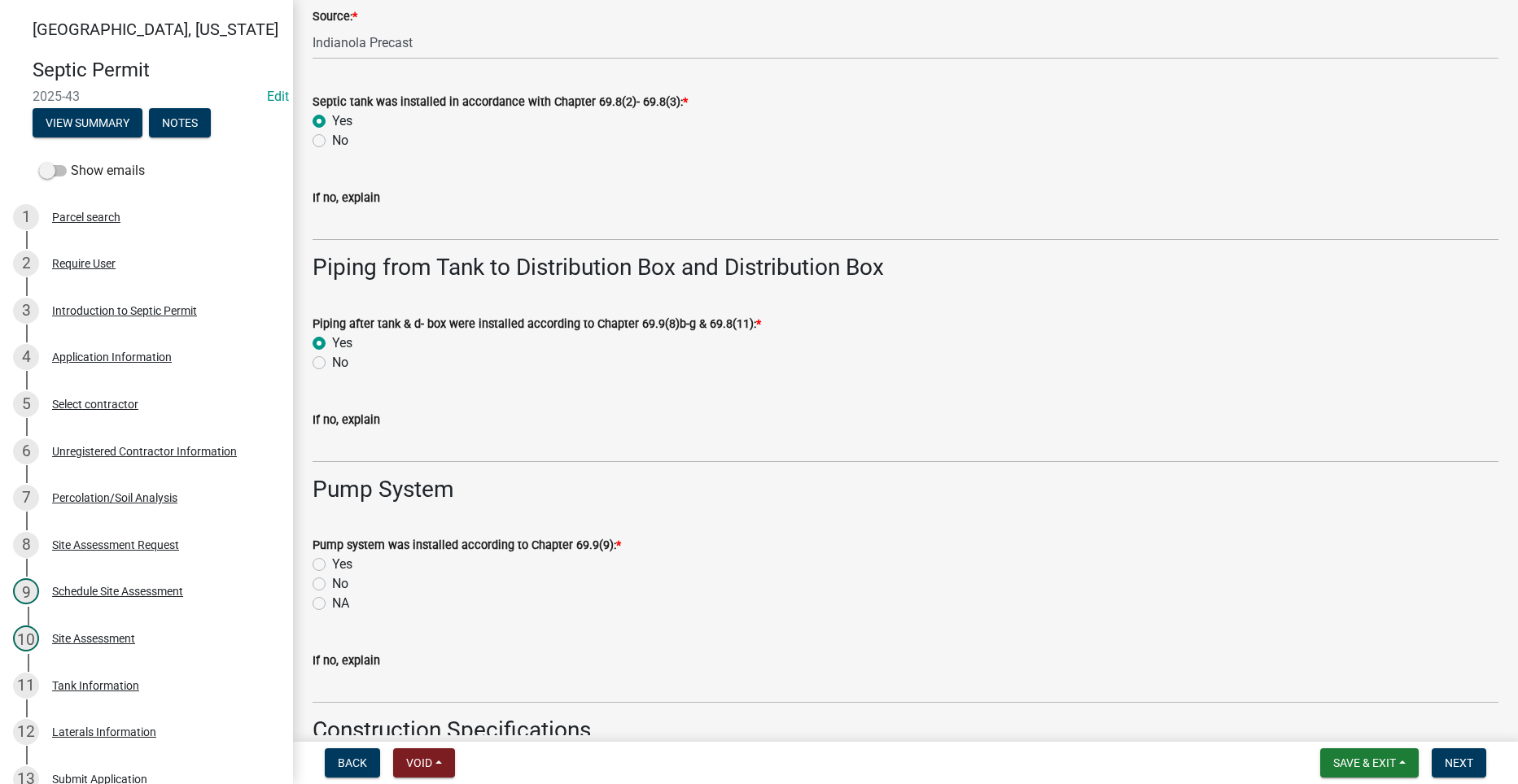
scroll to position [1691, 0]
click at [326, 602] on div "NA" at bounding box center [905, 603] width 1185 height 19
click at [332, 601] on label "NA" at bounding box center [340, 603] width 17 height 19
click at [332, 601] on input "NA" at bounding box center [337, 598] width 10 height 10
radio input "true"
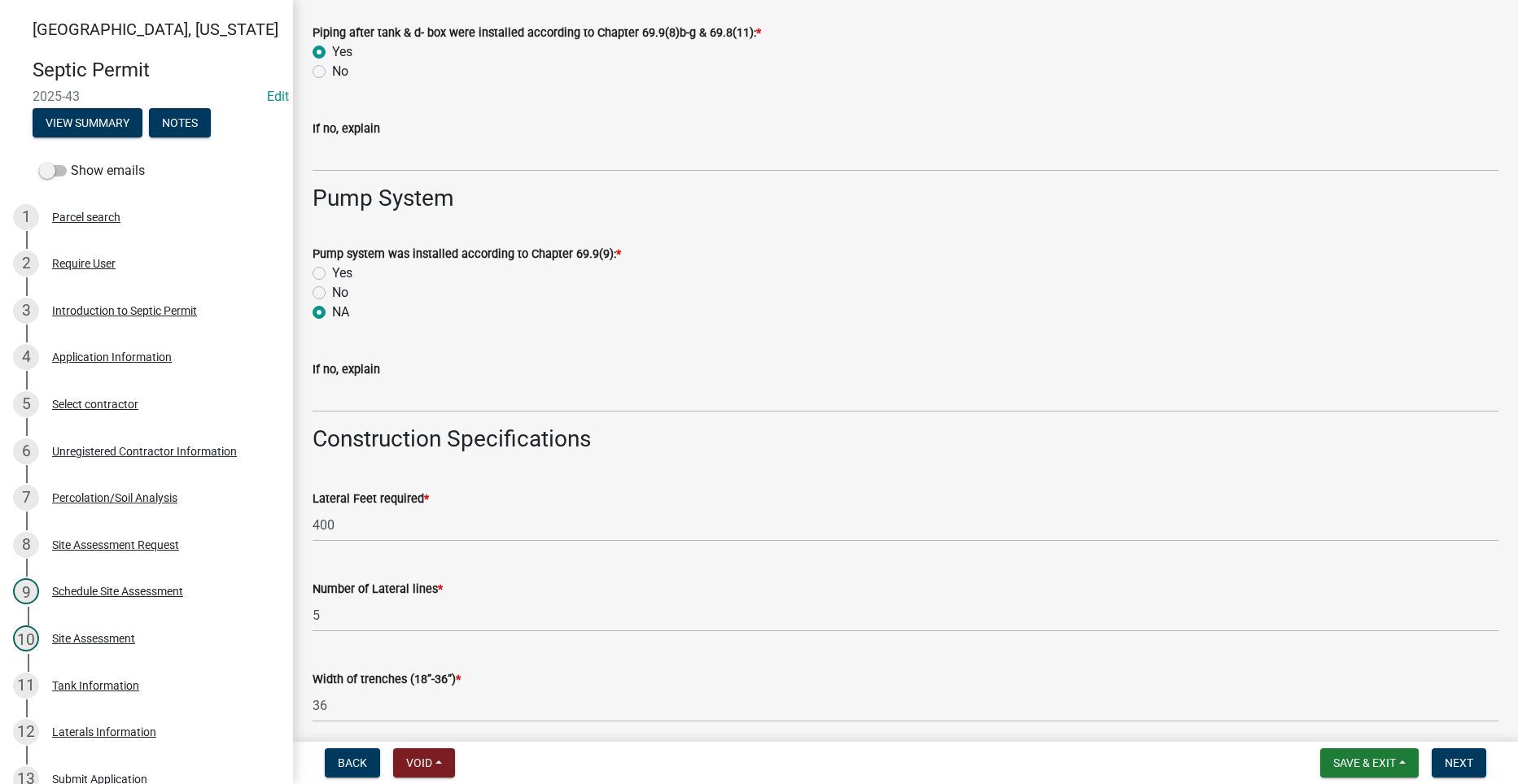
scroll to position [2017, 0]
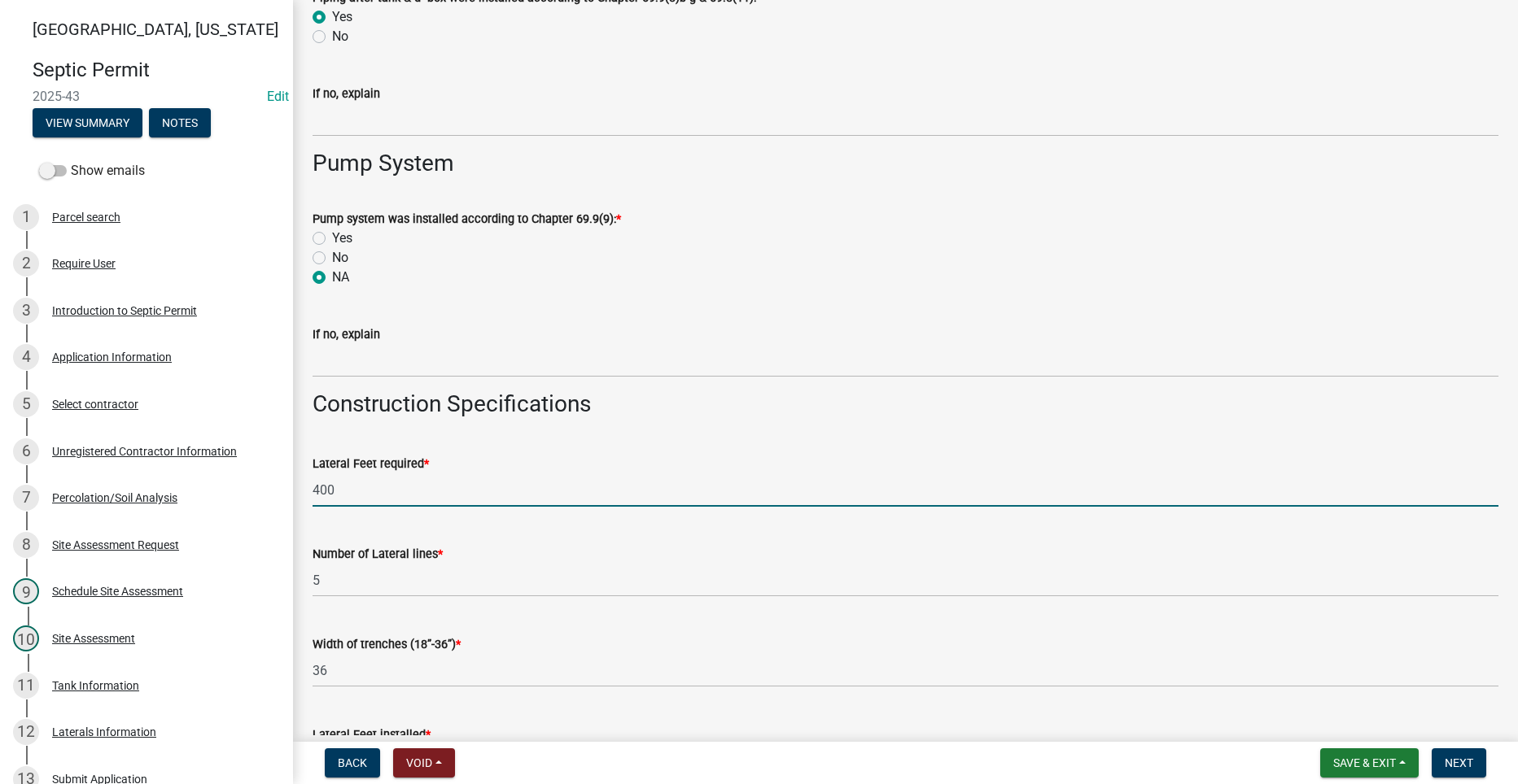
drag, startPoint x: 336, startPoint y: 492, endPoint x: 295, endPoint y: 493, distance: 41.0
click at [307, 495] on div "Lateral Feet required * 400" at bounding box center [905, 469] width 1210 height 76
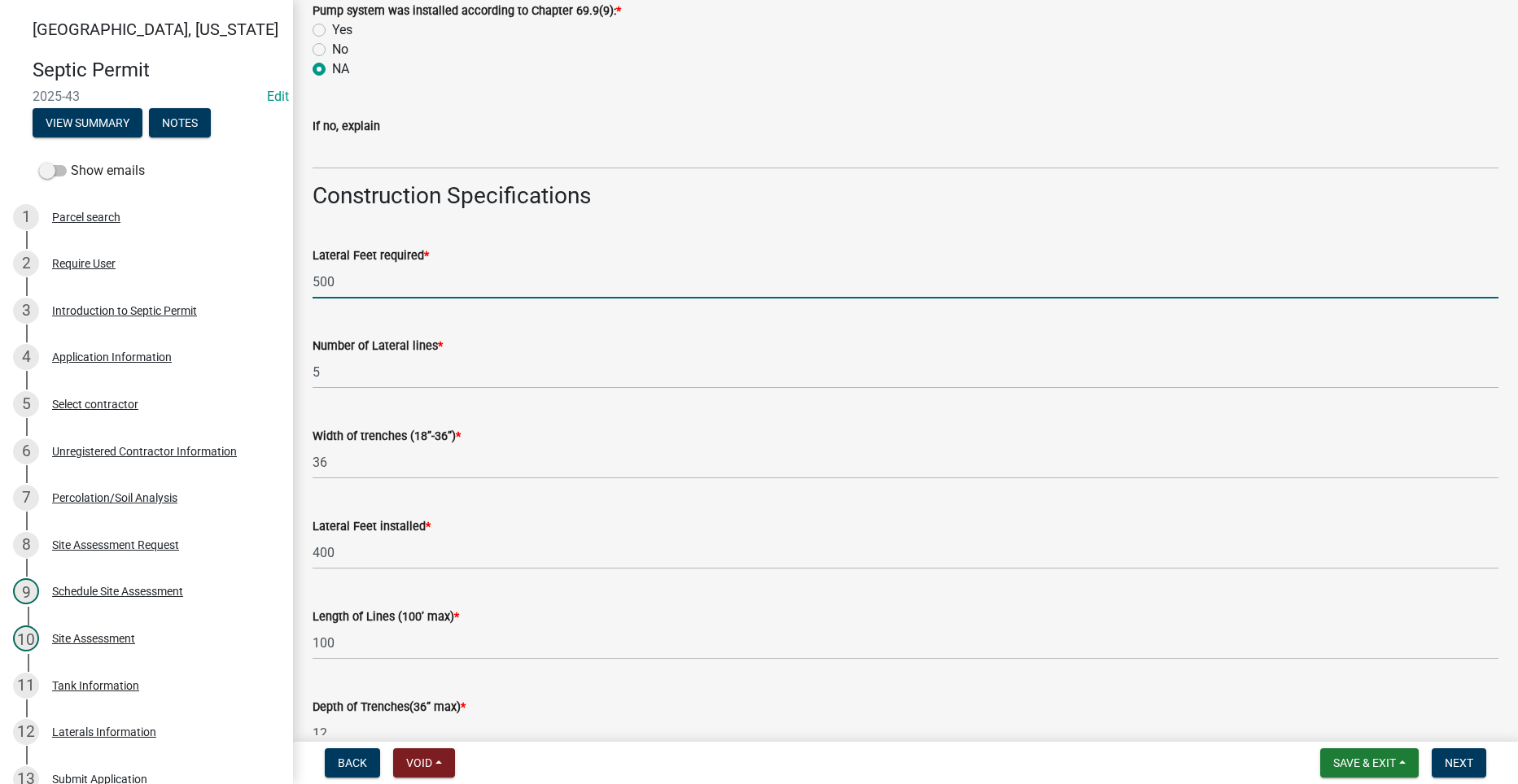
scroll to position [2261, 0]
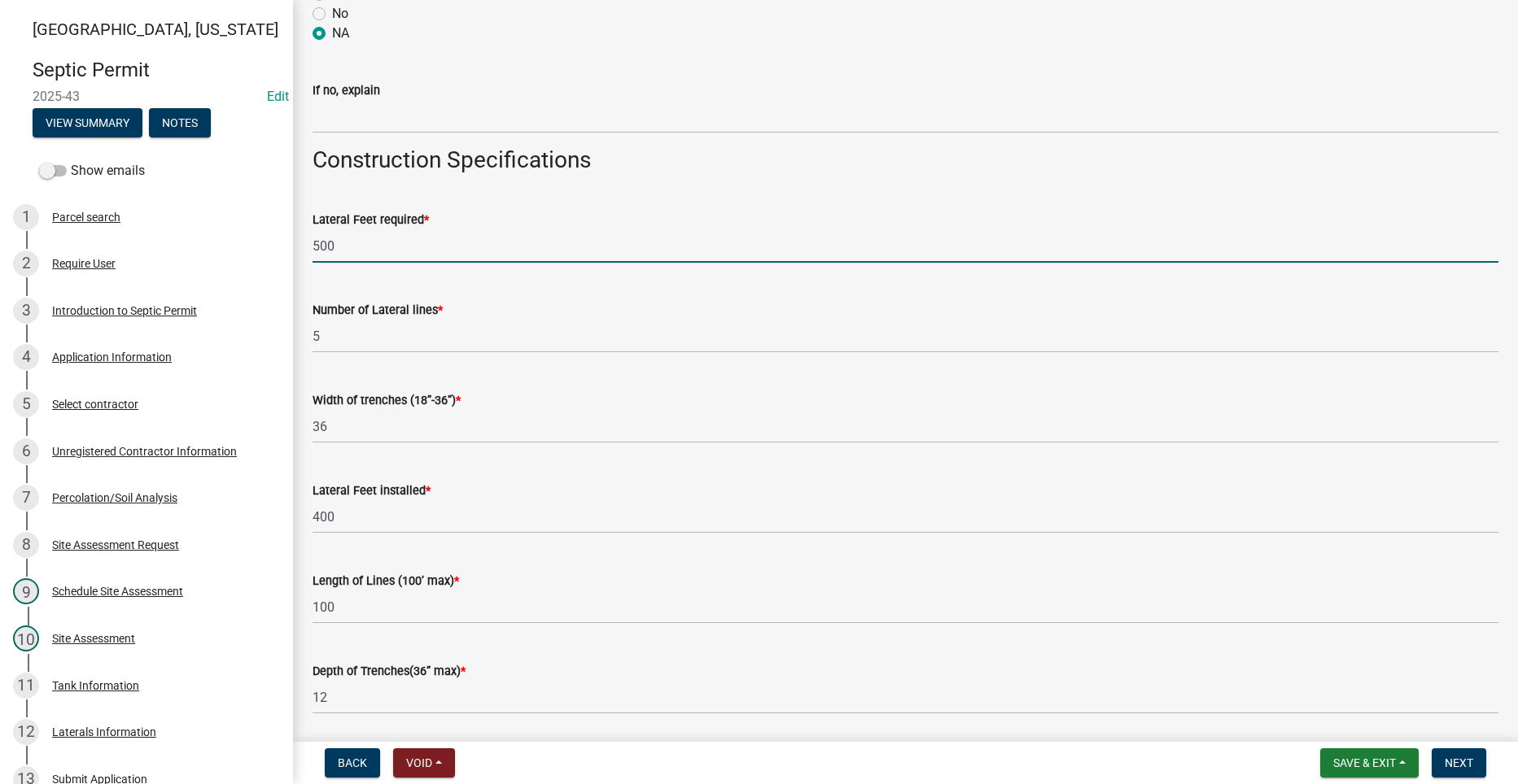
type input "500"
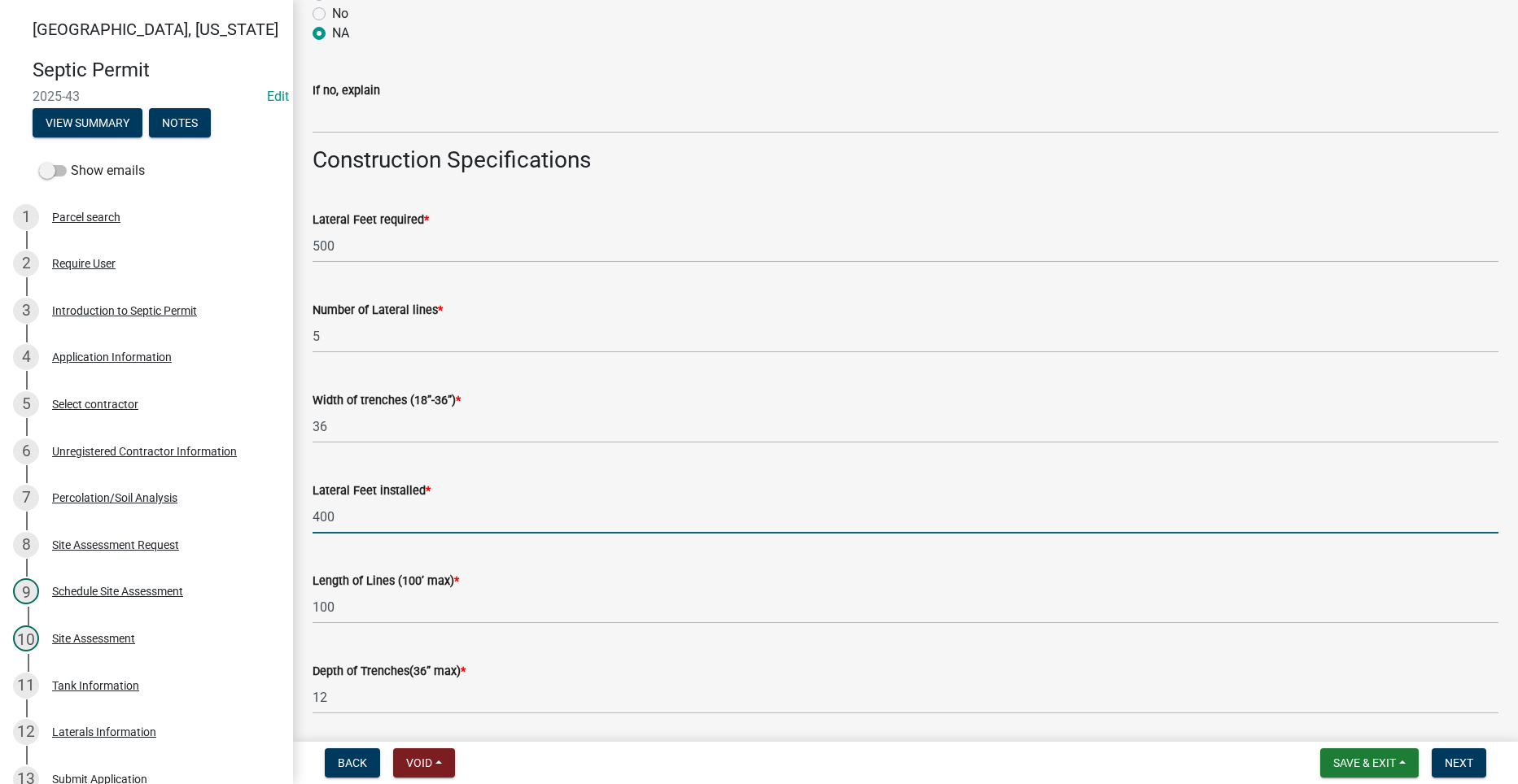
drag, startPoint x: 335, startPoint y: 520, endPoint x: 314, endPoint y: 523, distance: 21.2
click at [314, 523] on input "400" at bounding box center [905, 517] width 1185 height 33
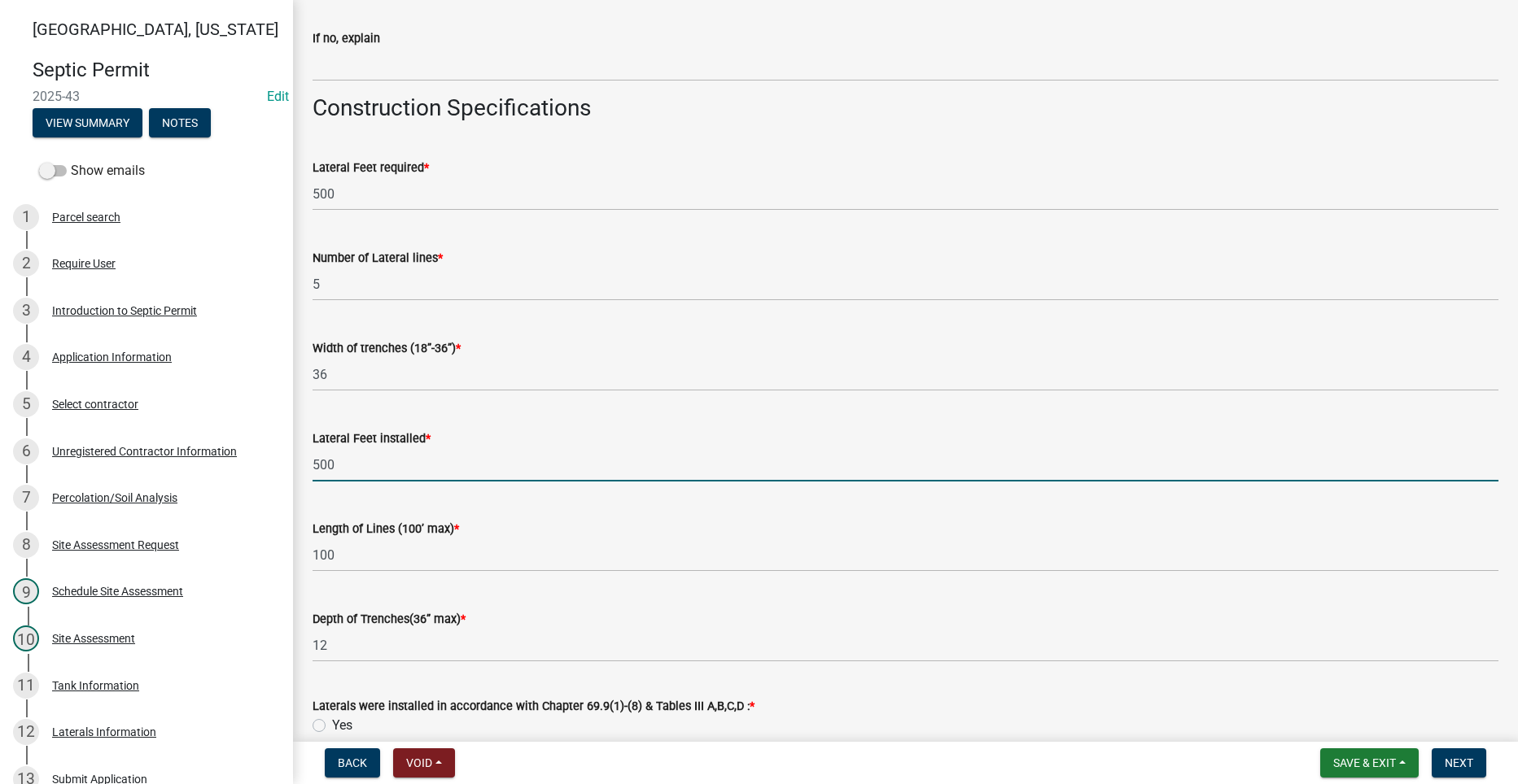
scroll to position [2342, 0]
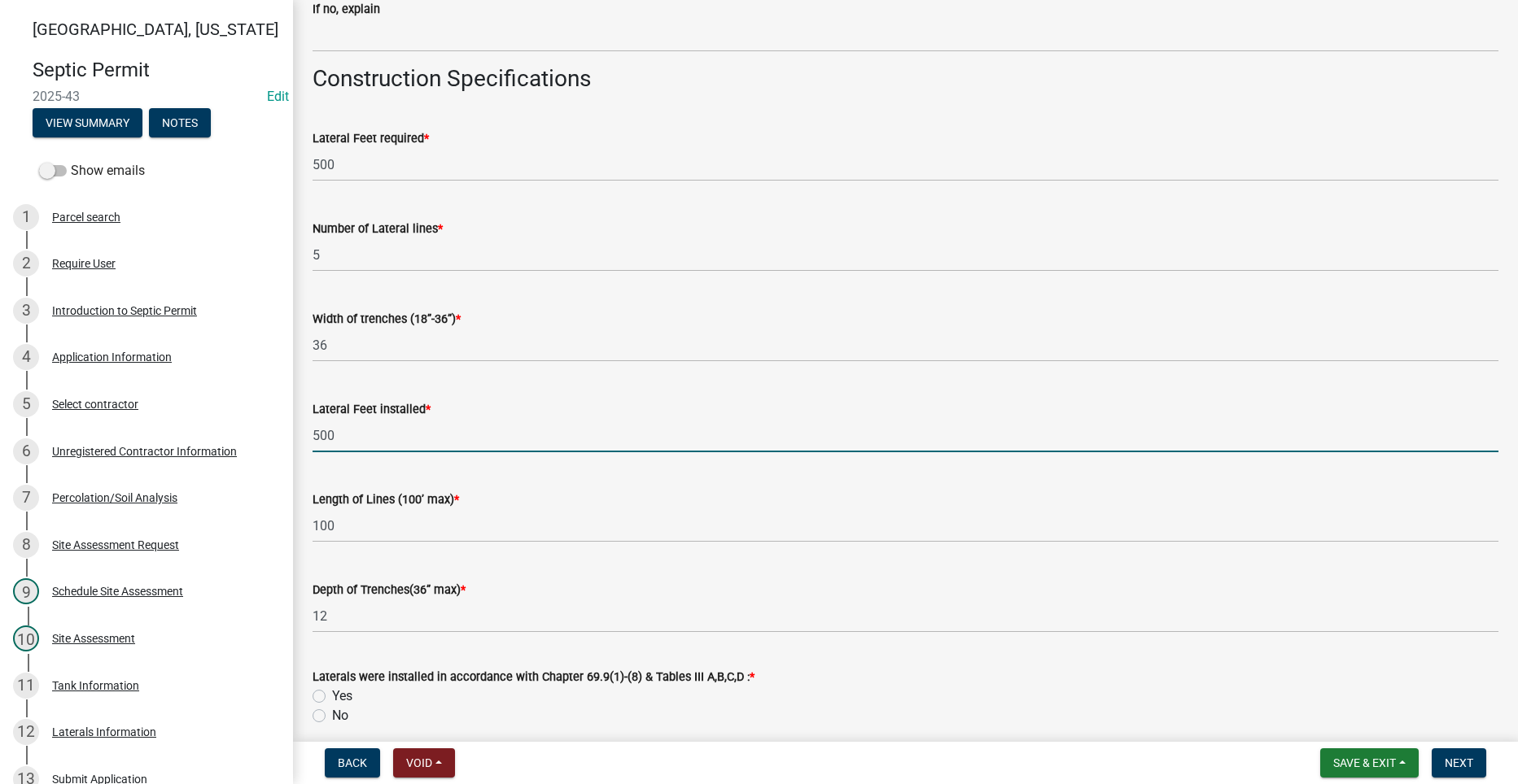
type input "500"
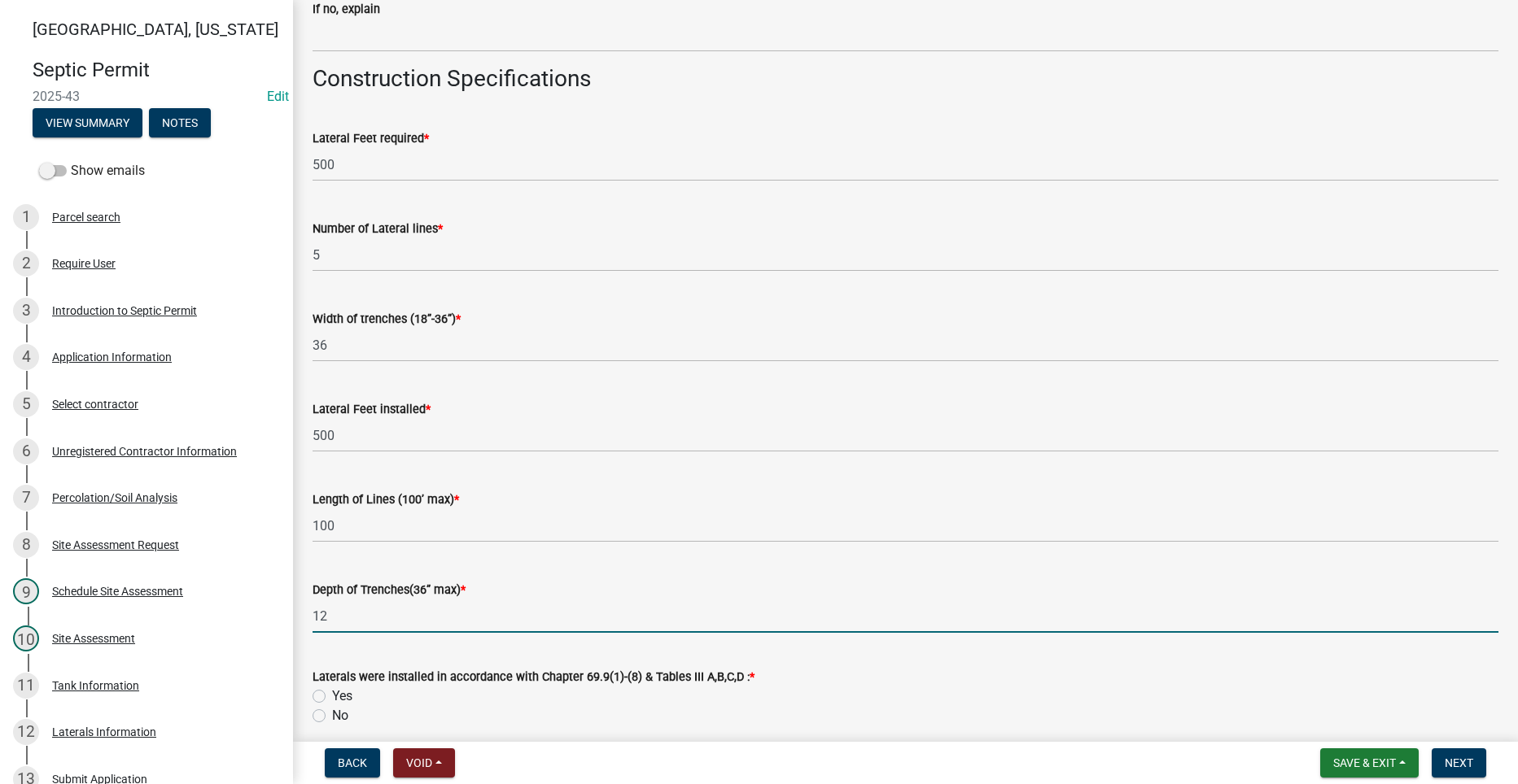
drag, startPoint x: 341, startPoint y: 617, endPoint x: 314, endPoint y: 613, distance: 27.3
click at [309, 615] on div "Depth of Trenches(36” max) * 12" at bounding box center [905, 595] width 1210 height 76
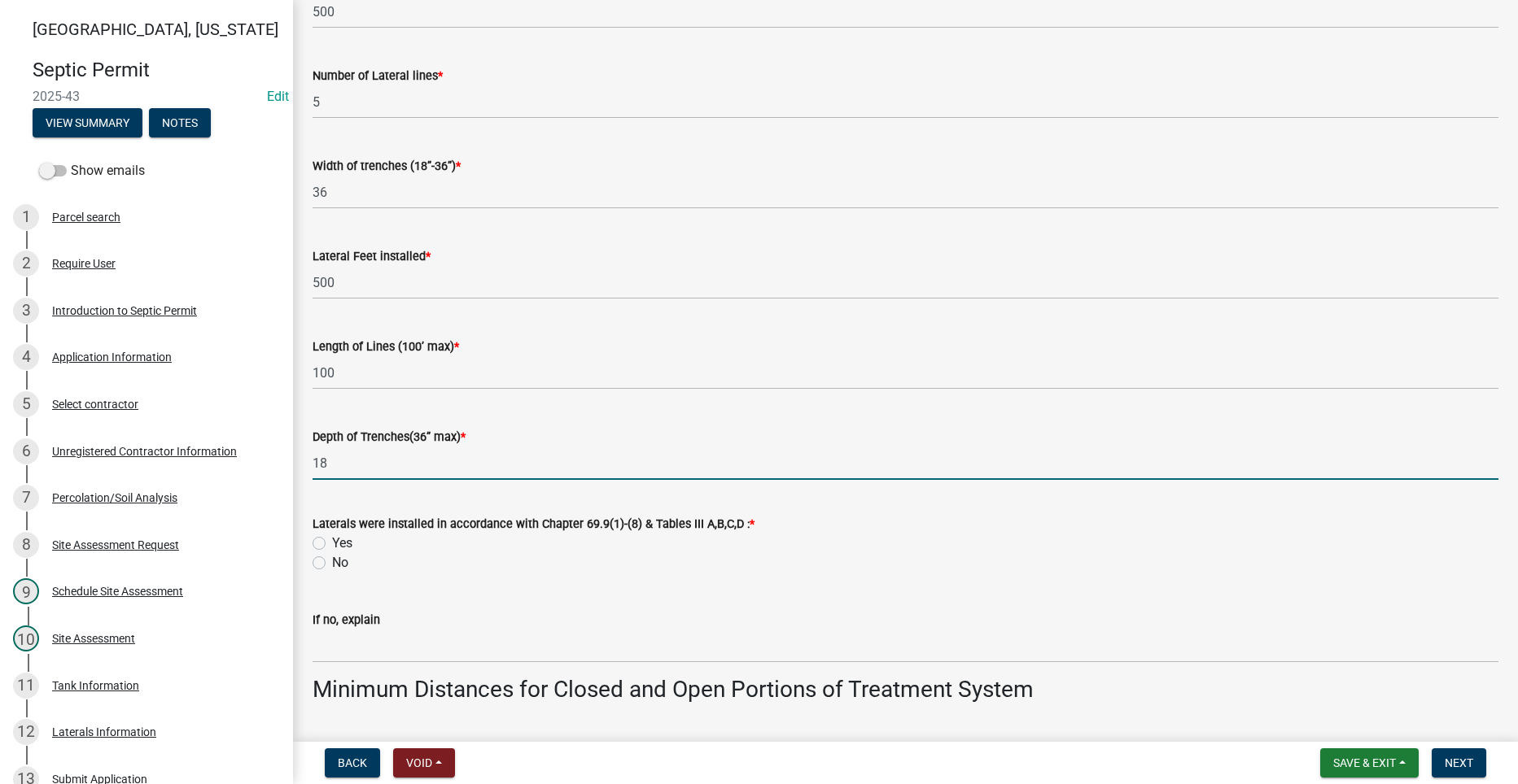
scroll to position [2505, 0]
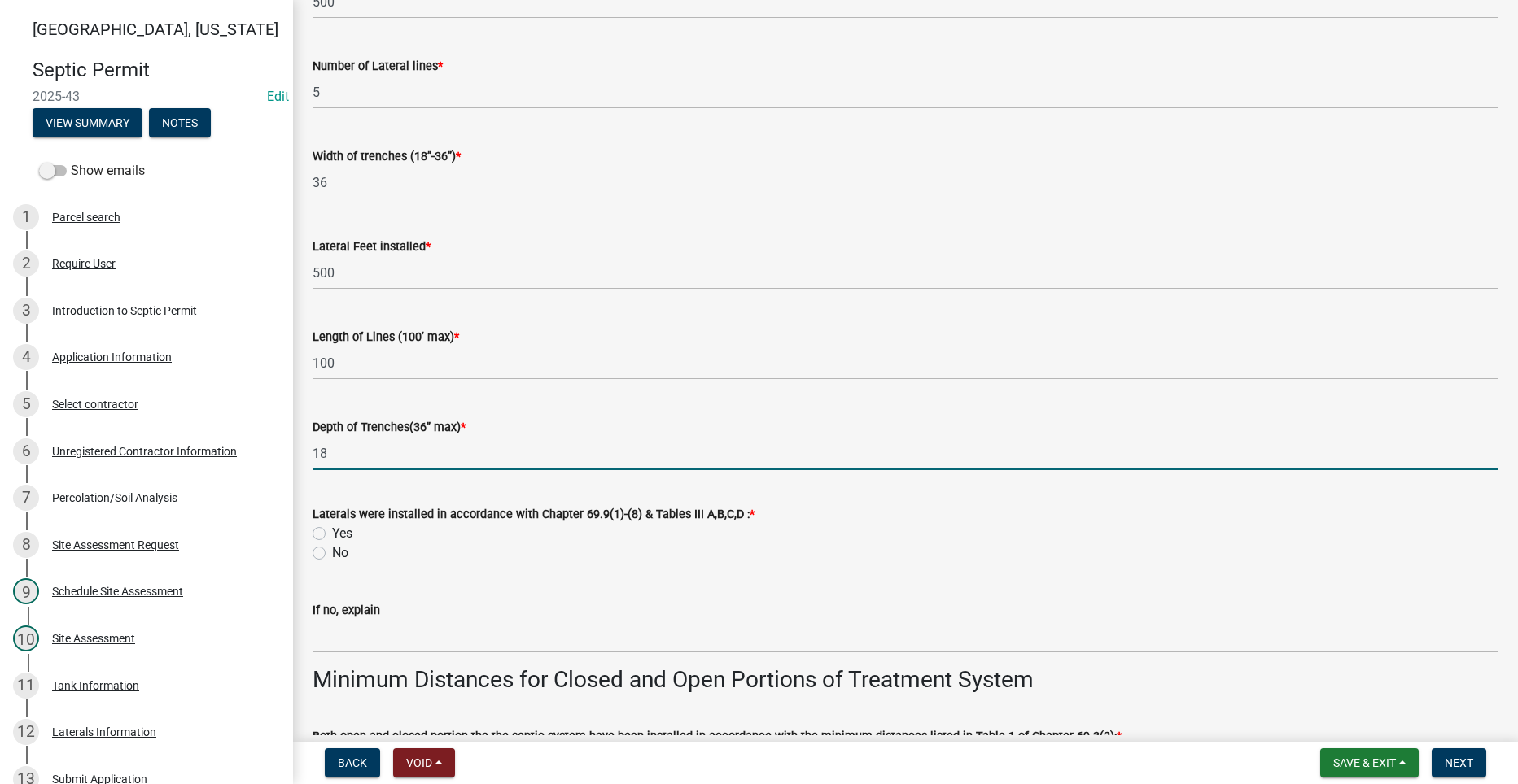
type input "18"
click at [332, 529] on label "Yes" at bounding box center [341, 533] width 20 height 19
click at [332, 529] on input "Yes" at bounding box center [337, 529] width 10 height 10
radio input "true"
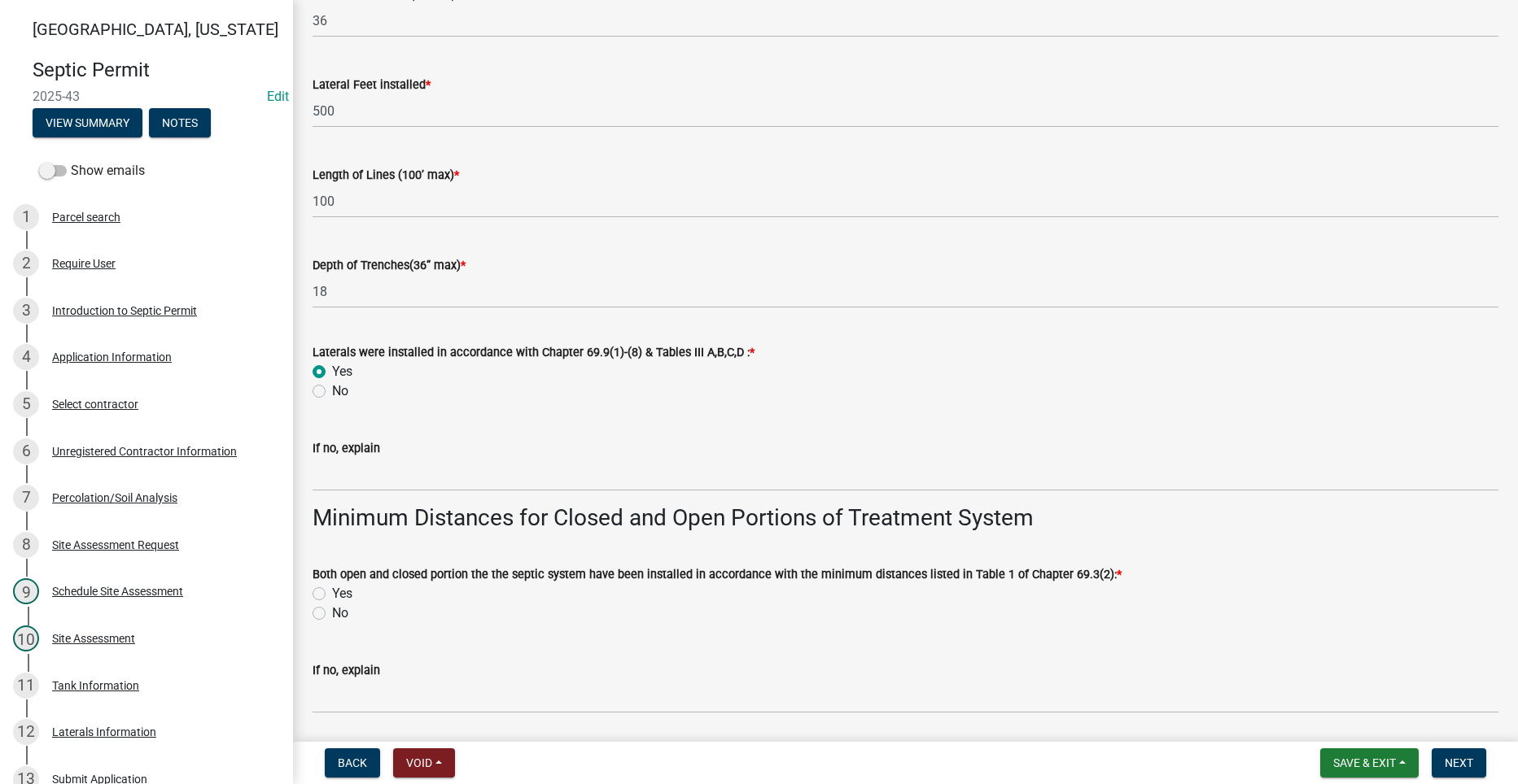
scroll to position [2667, 0]
click at [332, 588] on label "Yes" at bounding box center [341, 593] width 20 height 19
click at [332, 588] on input "Yes" at bounding box center [337, 589] width 10 height 10
radio input "true"
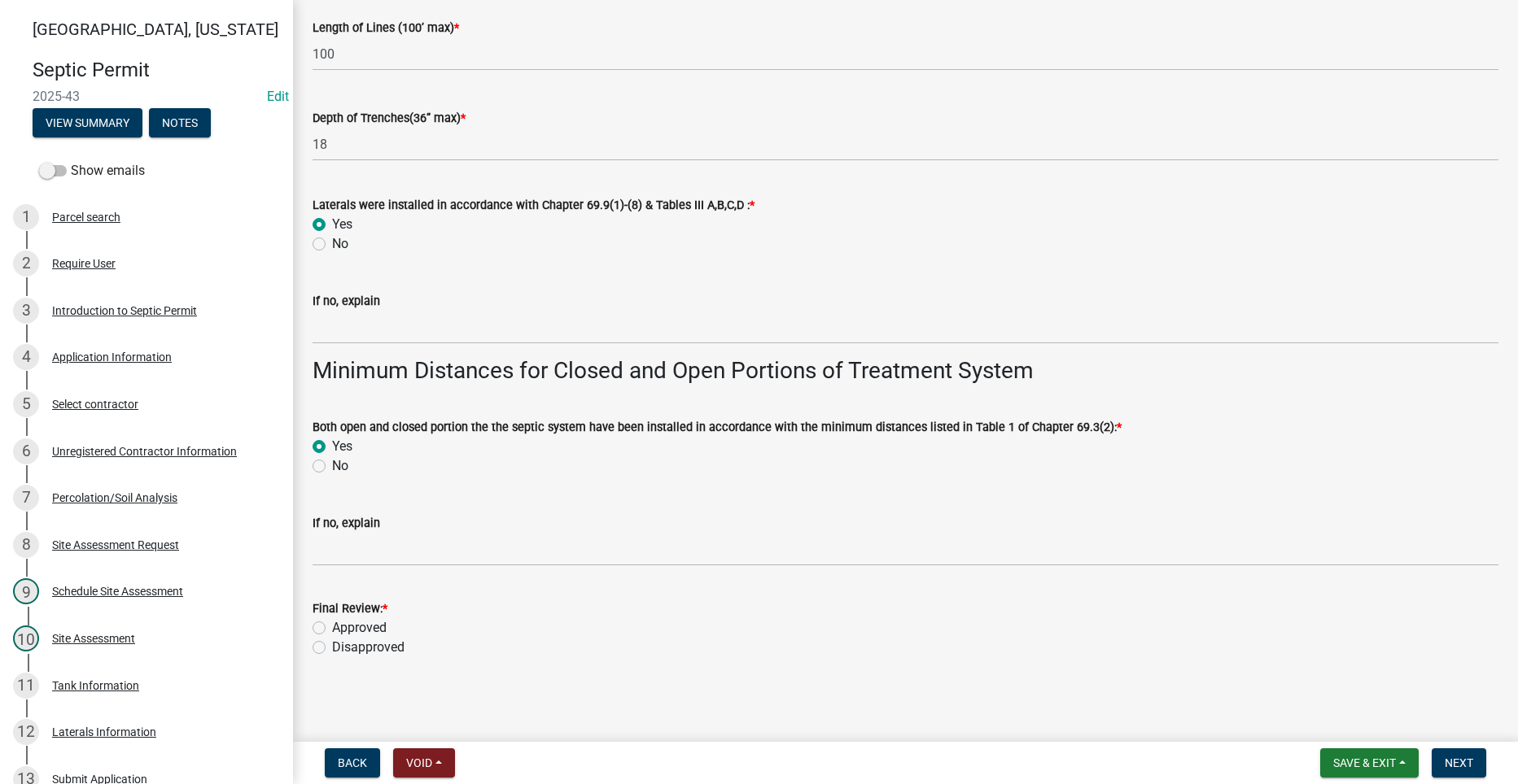
click at [332, 627] on label "Approved" at bounding box center [359, 628] width 55 height 19
click at [332, 627] on input "Approved" at bounding box center [337, 623] width 10 height 10
radio input "true"
click at [1453, 761] on span "Next" at bounding box center [1458, 762] width 29 height 13
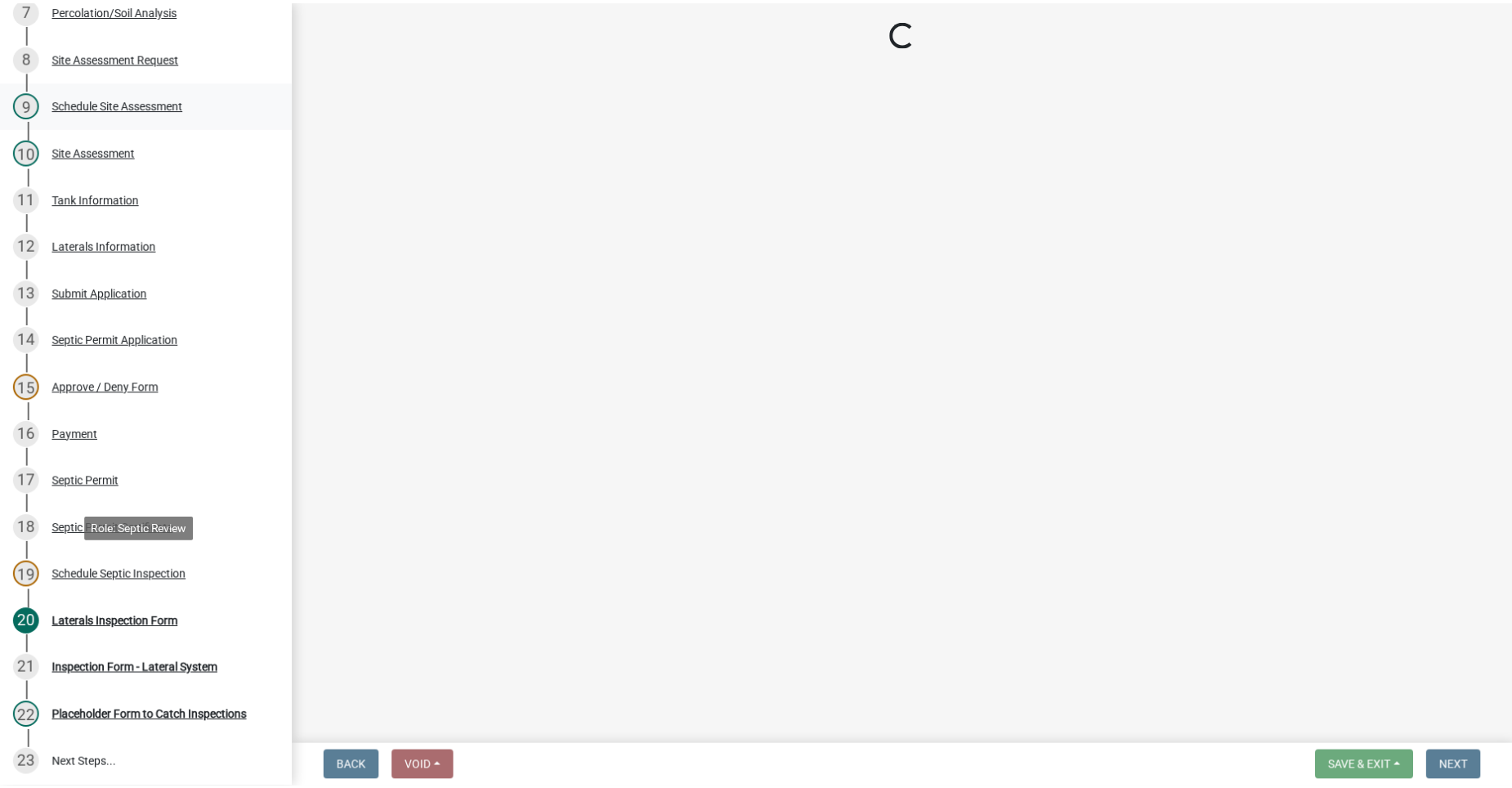
scroll to position [572, 0]
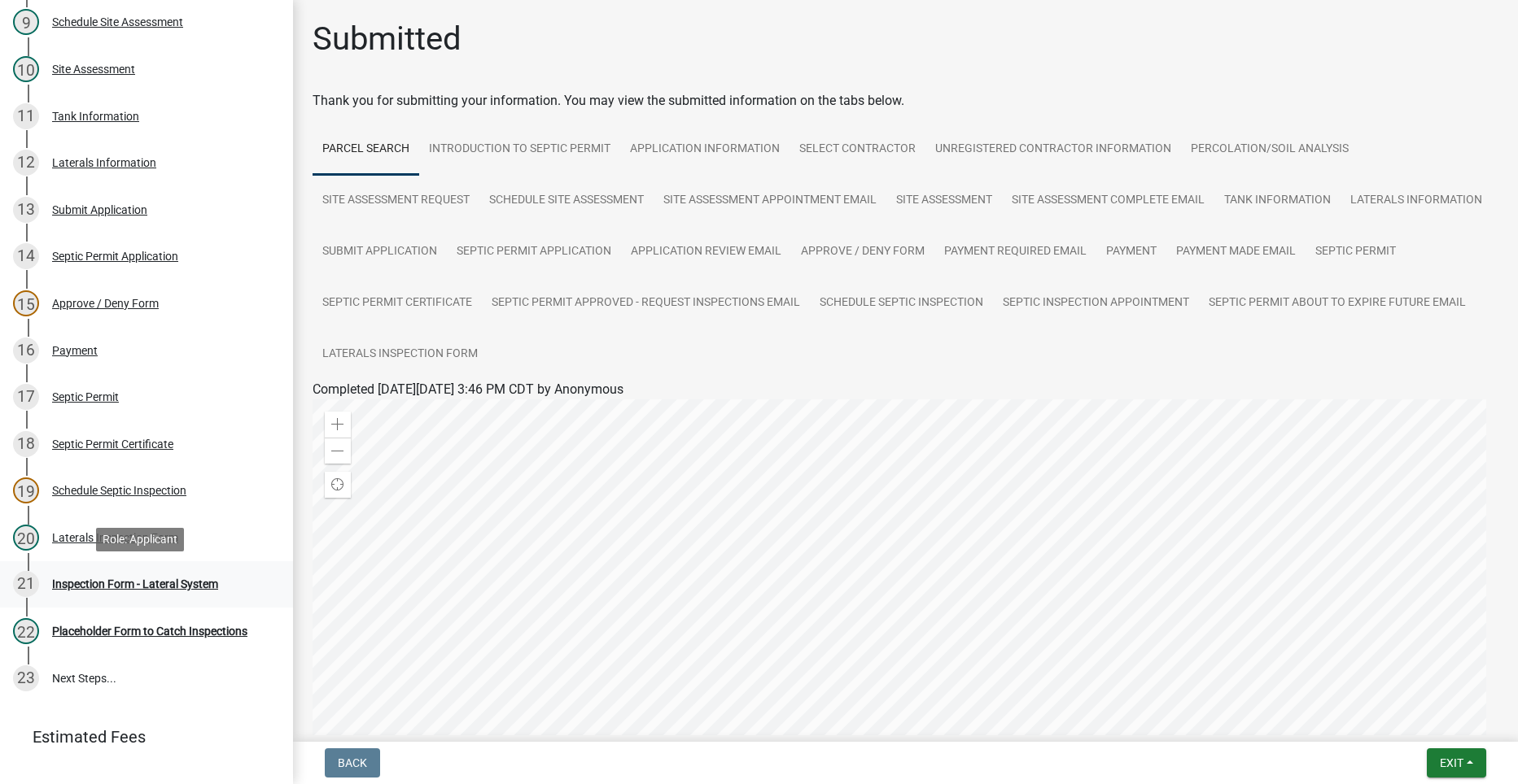
click at [201, 583] on div "Inspection Form - Lateral System" at bounding box center [135, 583] width 166 height 11
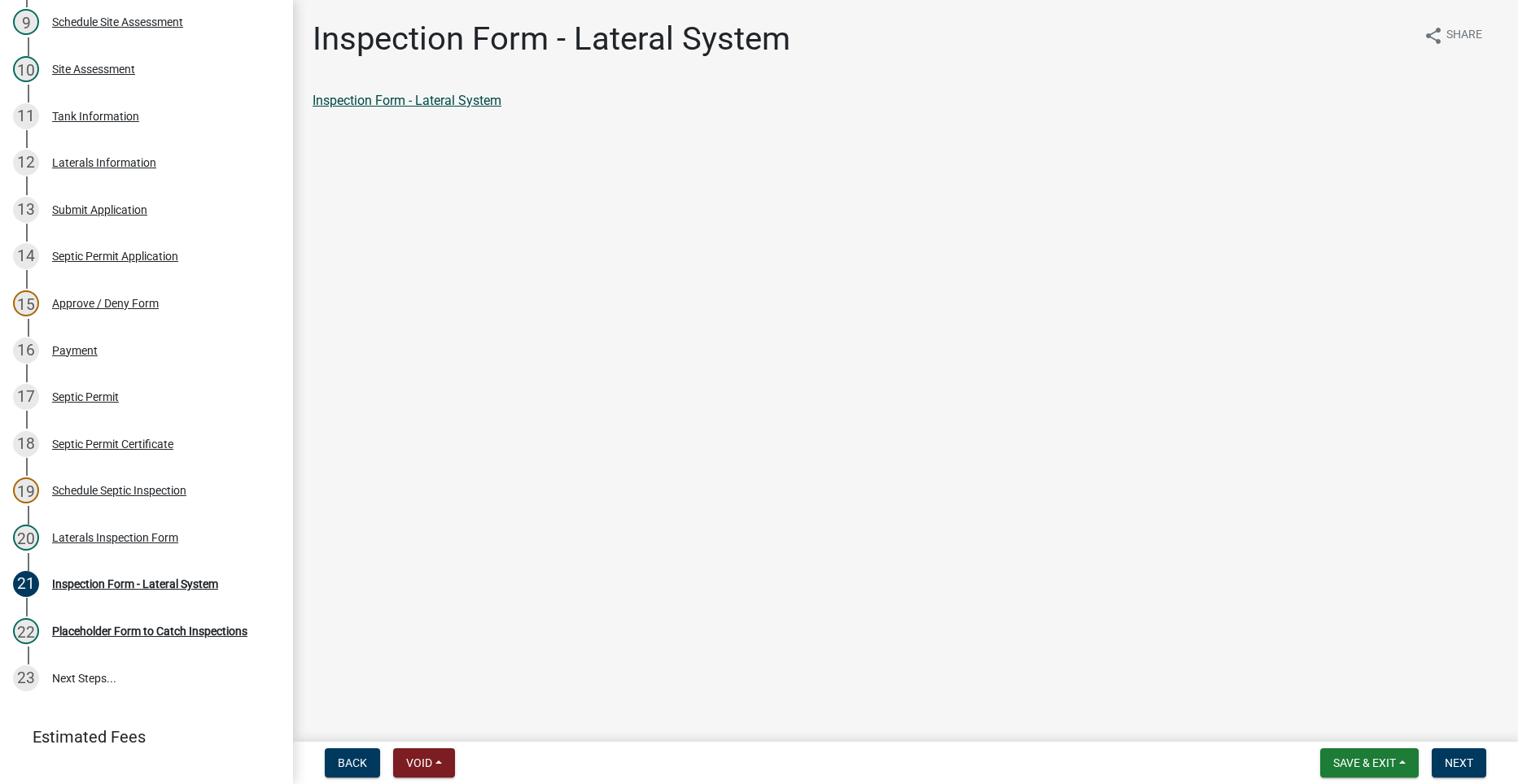
click at [497, 99] on link "Inspection Form - Lateral System" at bounding box center [406, 101] width 188 height 16
click at [1448, 759] on span "Next" at bounding box center [1458, 762] width 29 height 13
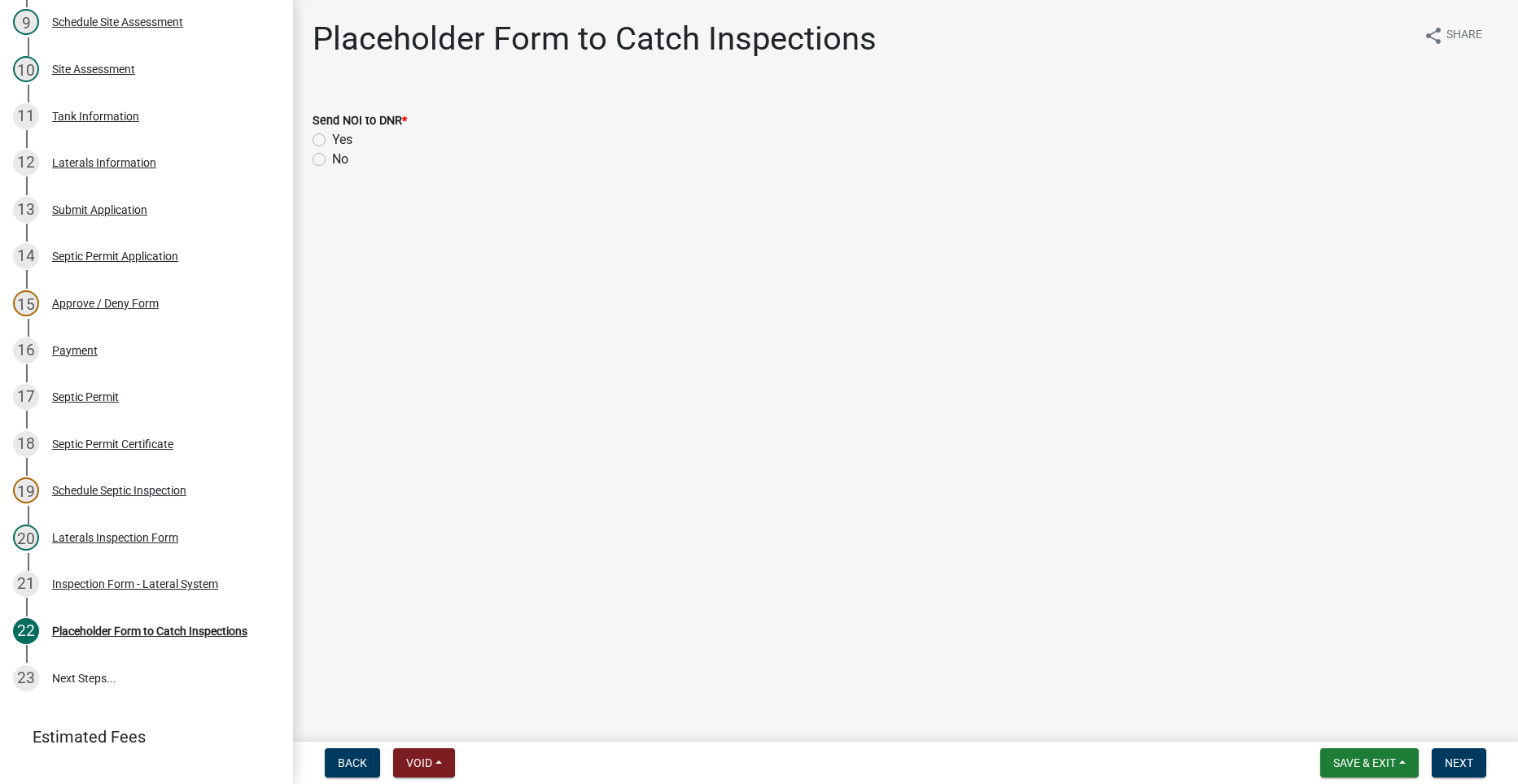
click at [332, 156] on label "No" at bounding box center [340, 159] width 16 height 19
click at [332, 156] on input "No" at bounding box center [337, 155] width 10 height 10
radio input "true"
click at [1459, 761] on span "Next" at bounding box center [1458, 762] width 29 height 13
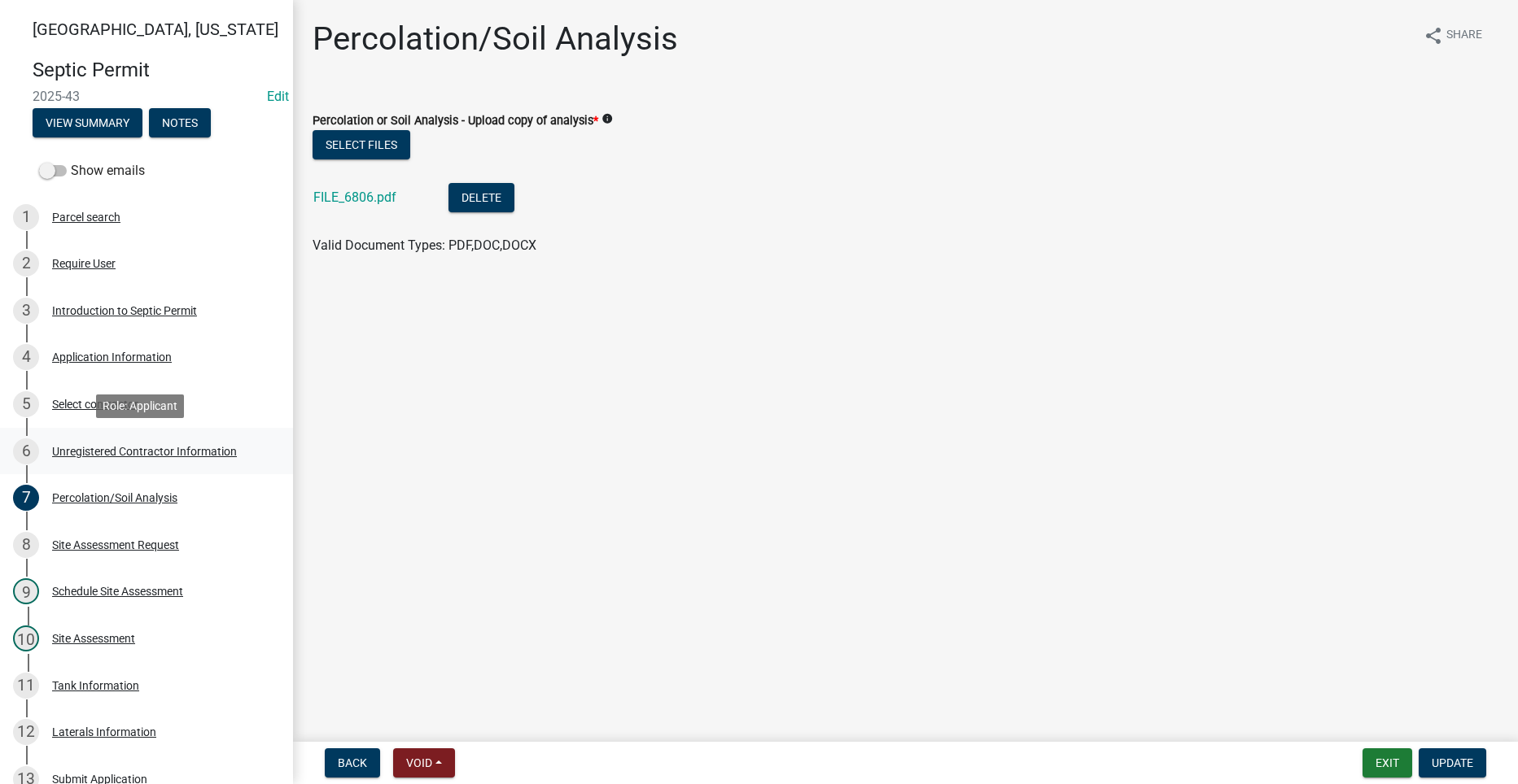
click at [128, 452] on div "Unregistered Contractor Information" at bounding box center [144, 451] width 185 height 11
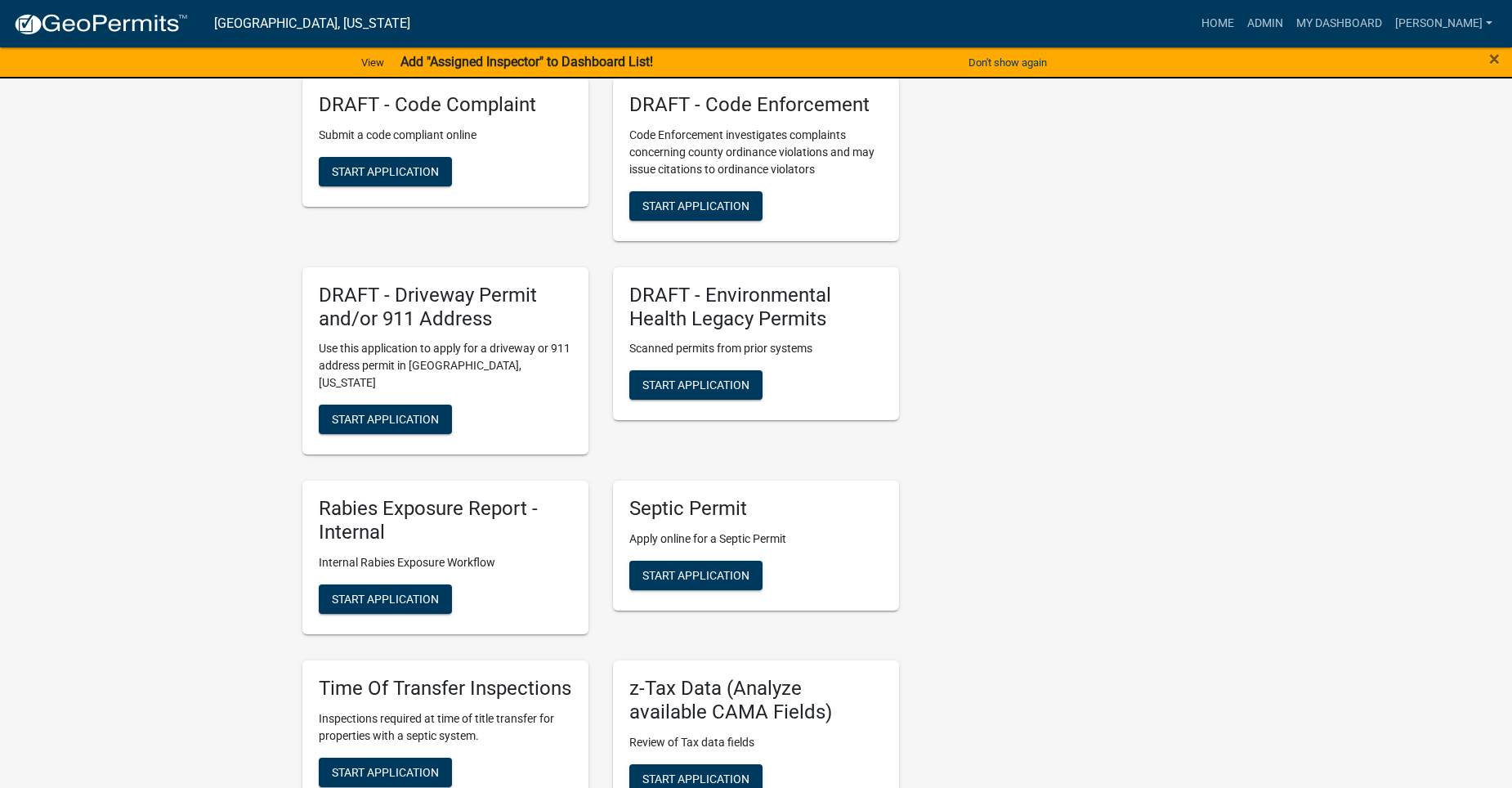
scroll to position [900, 0]
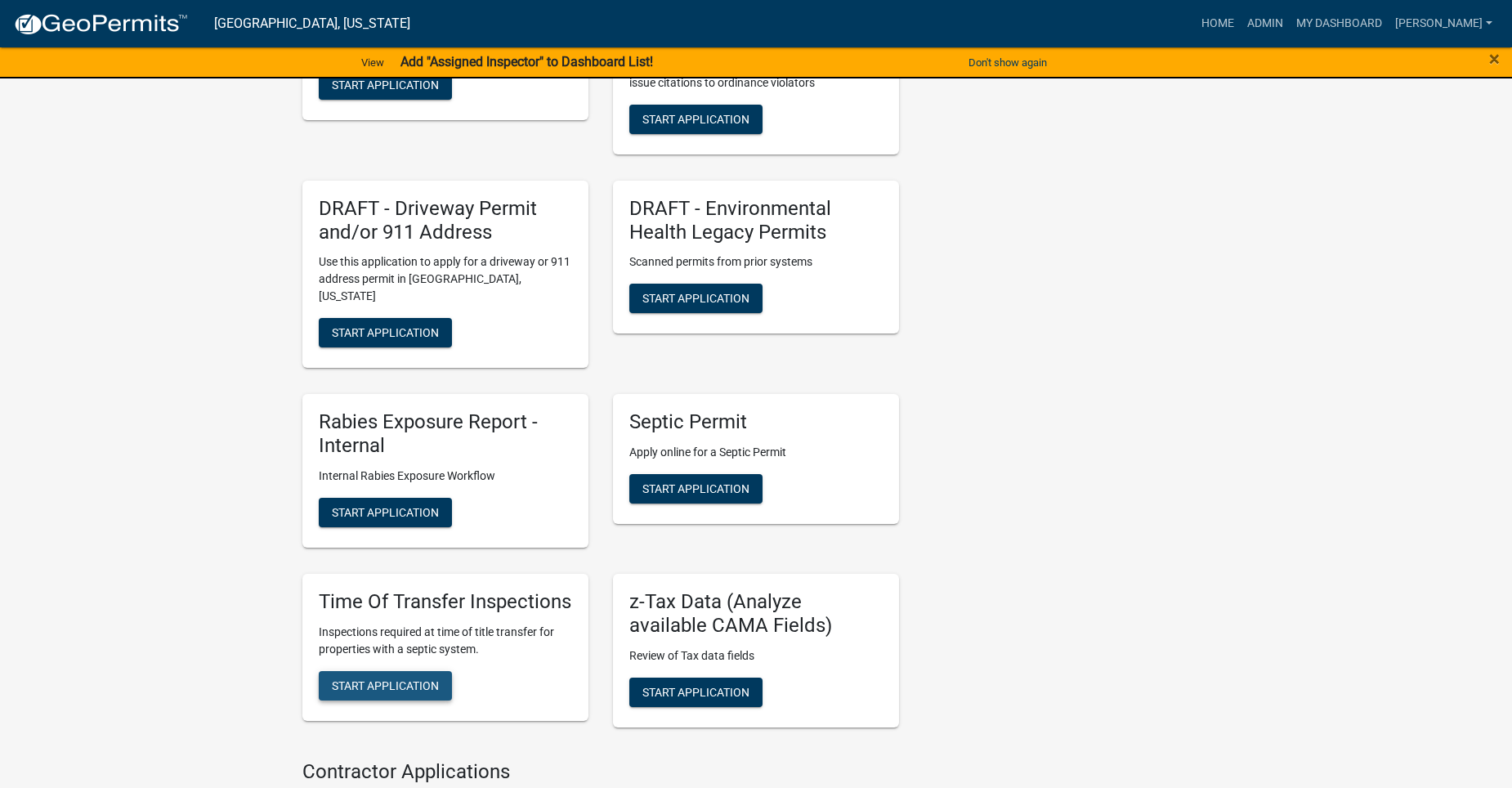
click at [382, 686] on span "Start Application" at bounding box center [385, 685] width 107 height 13
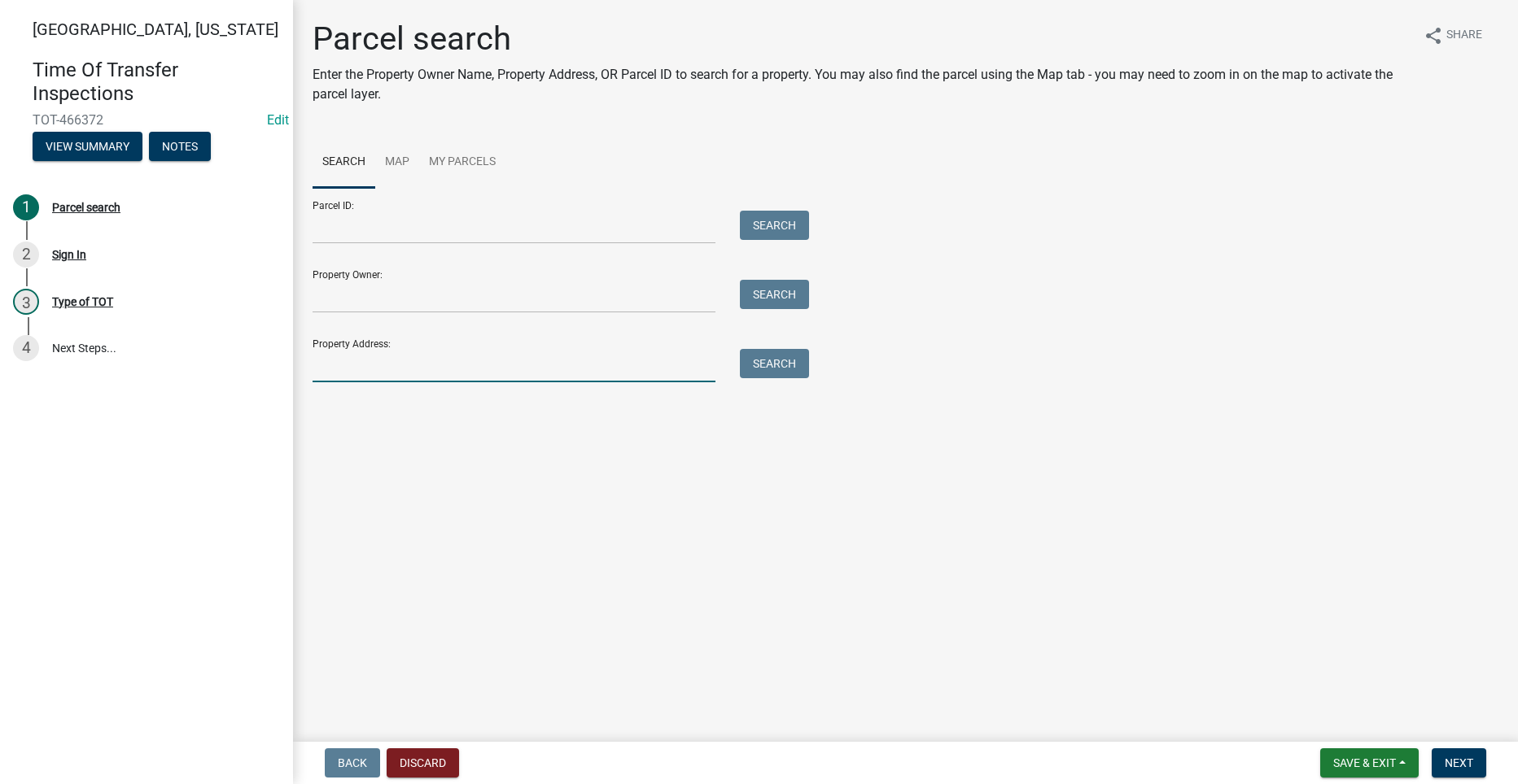
click at [418, 368] on input "Property Address:" at bounding box center [514, 366] width 403 height 33
type input "3175"
click at [757, 357] on button "Search" at bounding box center [775, 364] width 69 height 30
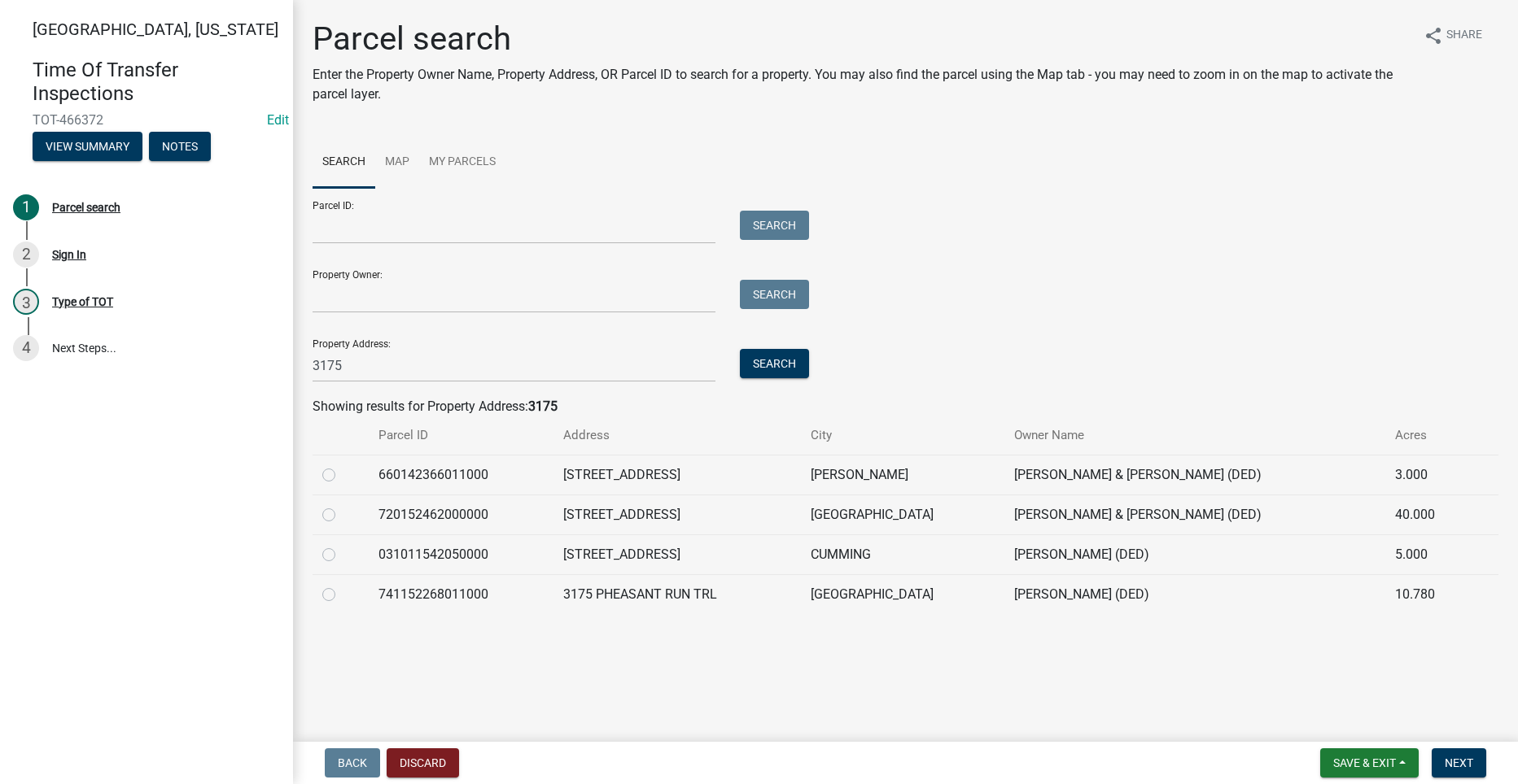
click at [342, 585] on label at bounding box center [342, 585] width 0 height 0
click at [342, 596] on input "radio" at bounding box center [347, 590] width 10 height 10
radio input "true"
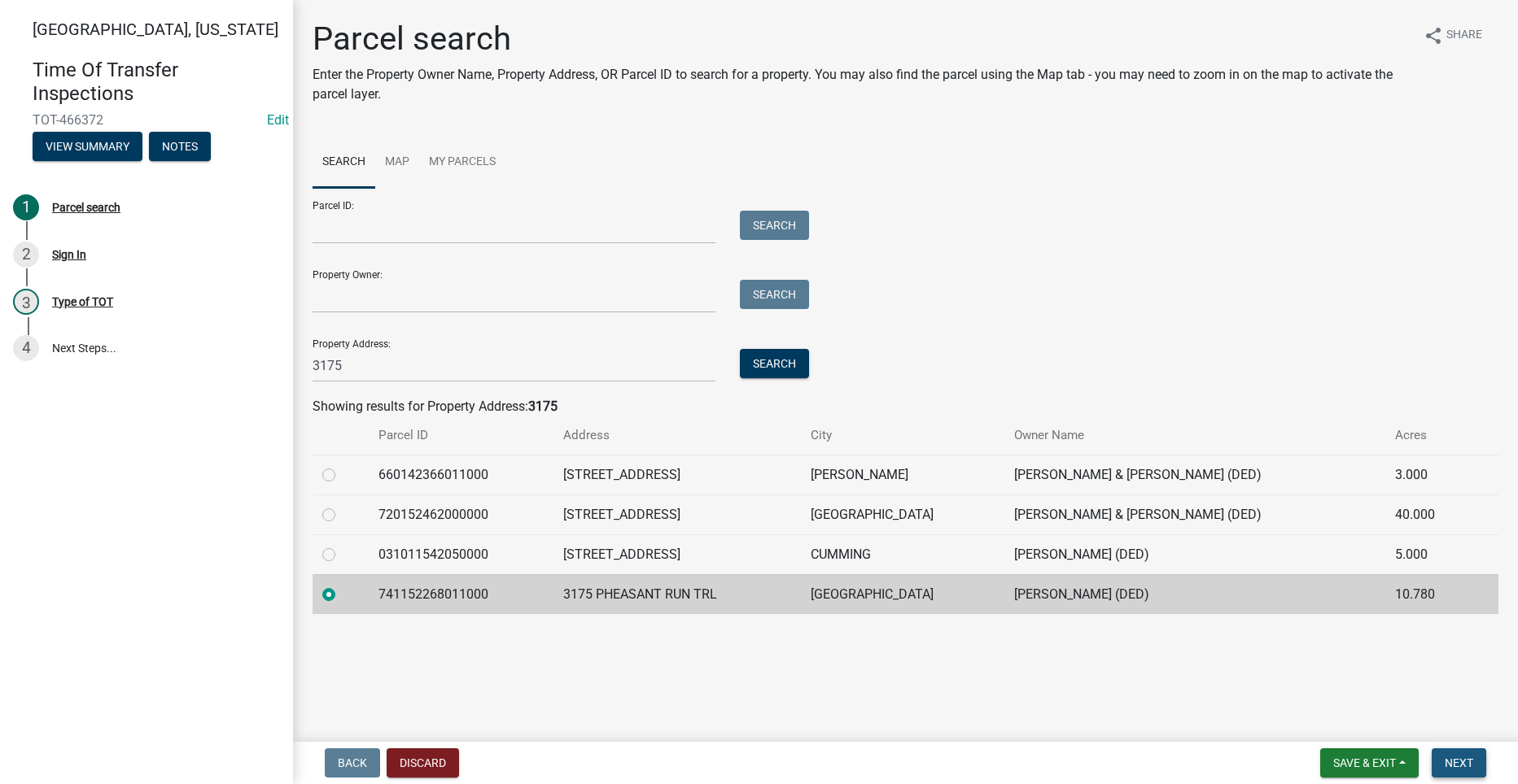
click at [1455, 756] on span "Next" at bounding box center [1458, 762] width 29 height 13
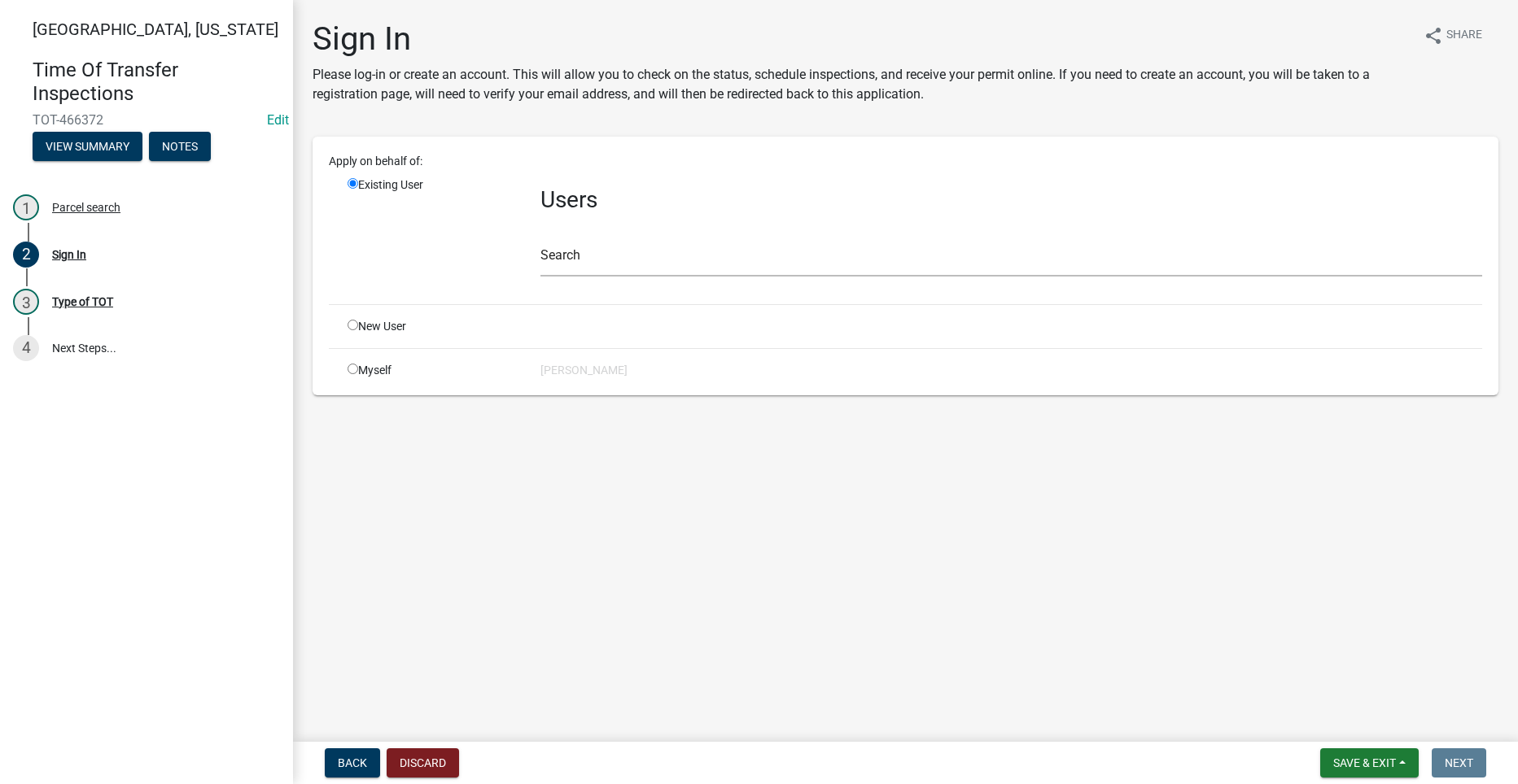
click at [353, 371] on input "radio" at bounding box center [353, 369] width 10 height 10
radio input "true"
radio input "false"
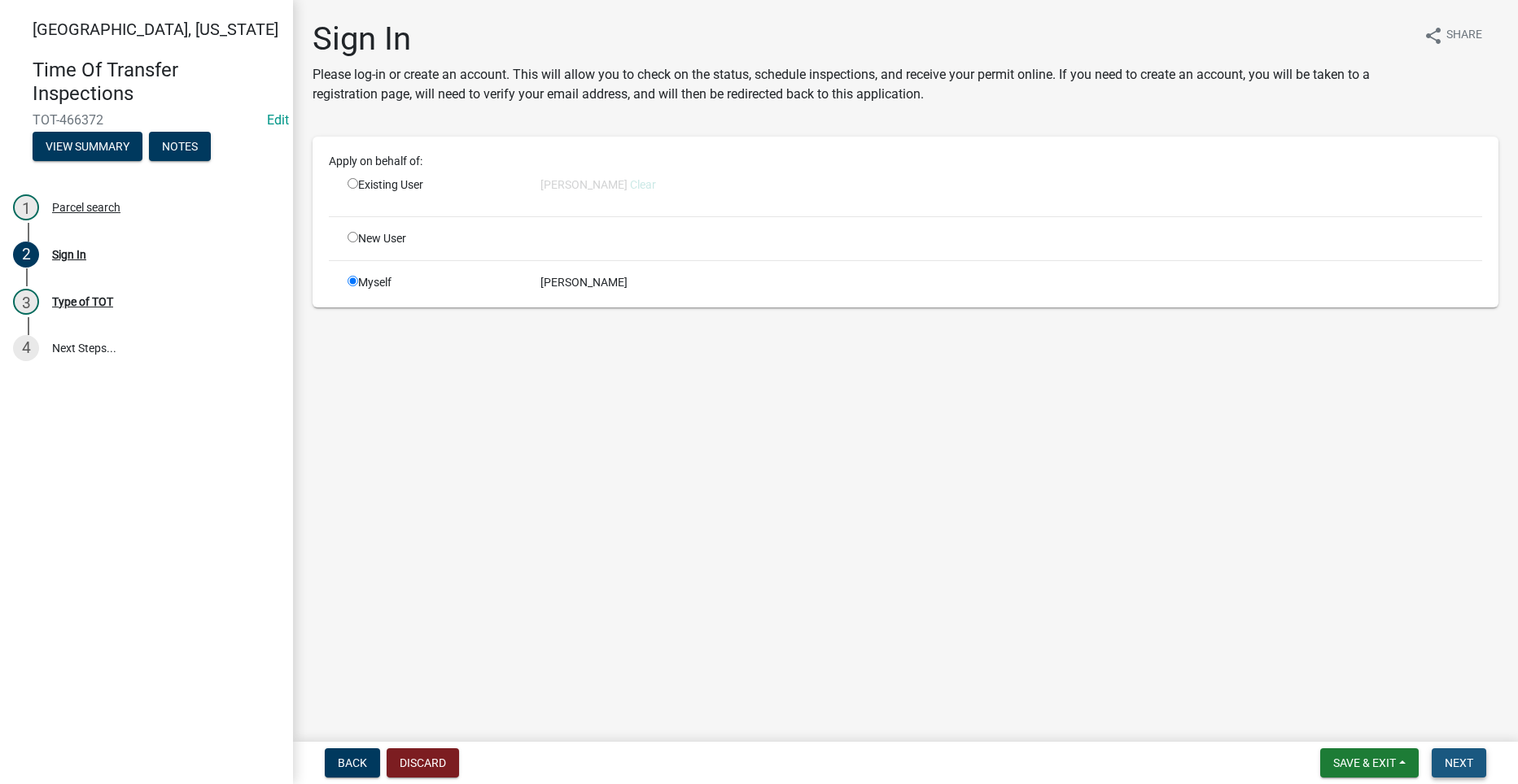
click at [1451, 754] on button "Next" at bounding box center [1458, 763] width 55 height 30
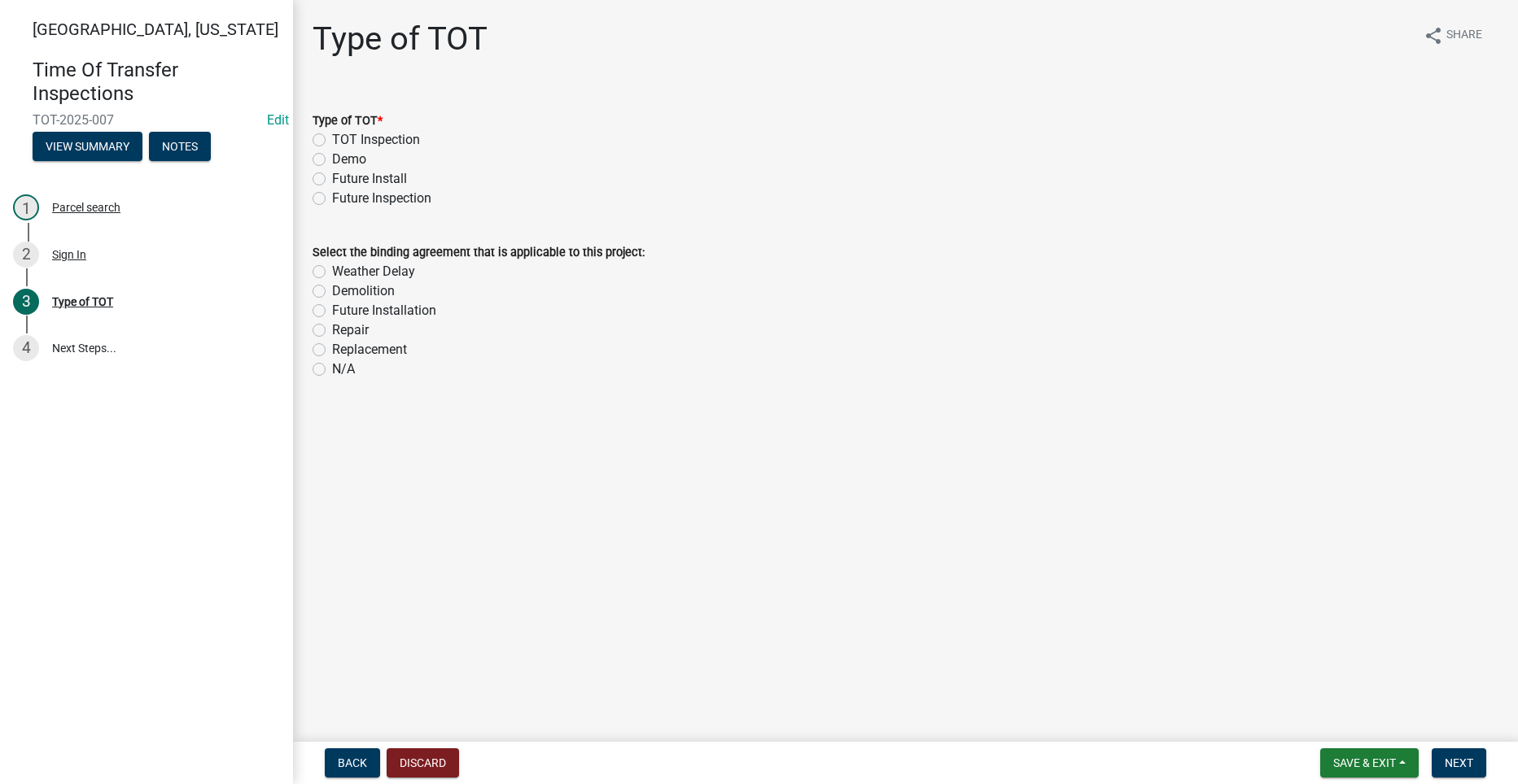
click at [332, 135] on label "TOT Inspection" at bounding box center [375, 140] width 88 height 19
click at [332, 135] on input "TOT Inspection" at bounding box center [337, 135] width 10 height 10
radio input "true"
click at [1465, 760] on span "Next" at bounding box center [1458, 762] width 29 height 13
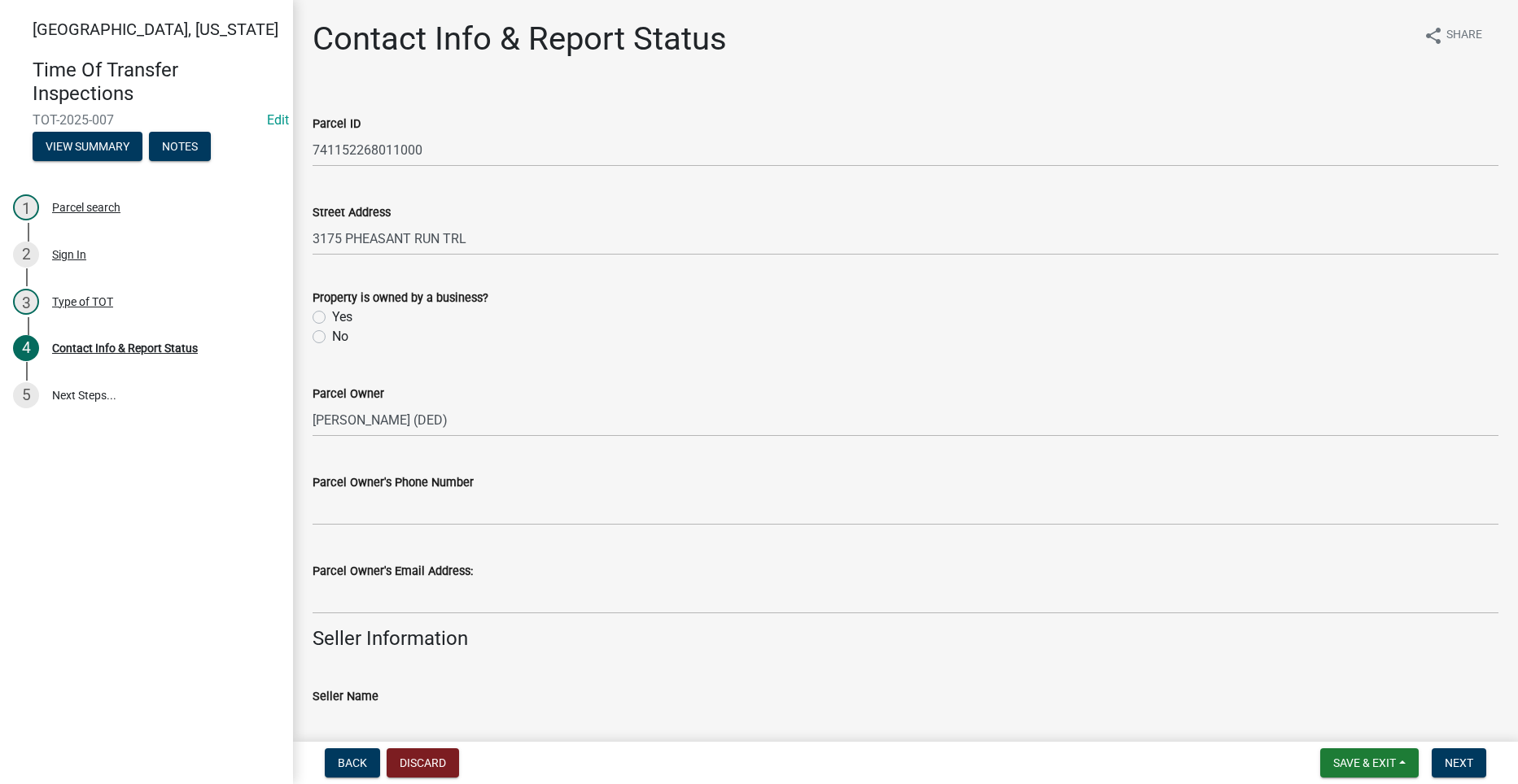
click at [332, 333] on label "No" at bounding box center [340, 337] width 16 height 19
click at [332, 333] on input "No" at bounding box center [337, 333] width 10 height 10
radio input "true"
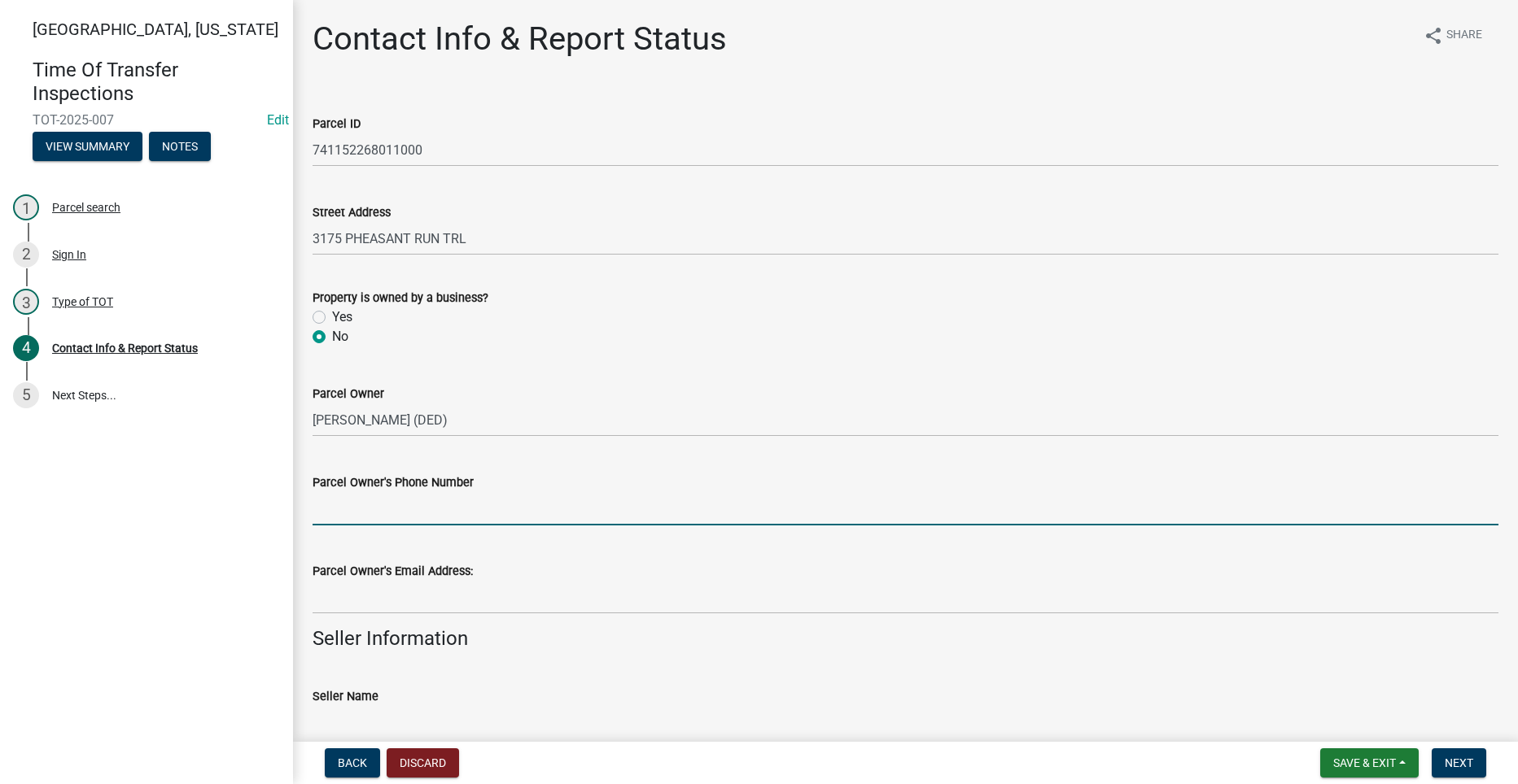
click at [479, 514] on input "Parcel Owner's Phone Number" at bounding box center [905, 509] width 1185 height 33
click at [816, 660] on wm-data-entity-input "Seller Information" at bounding box center [905, 645] width 1185 height 36
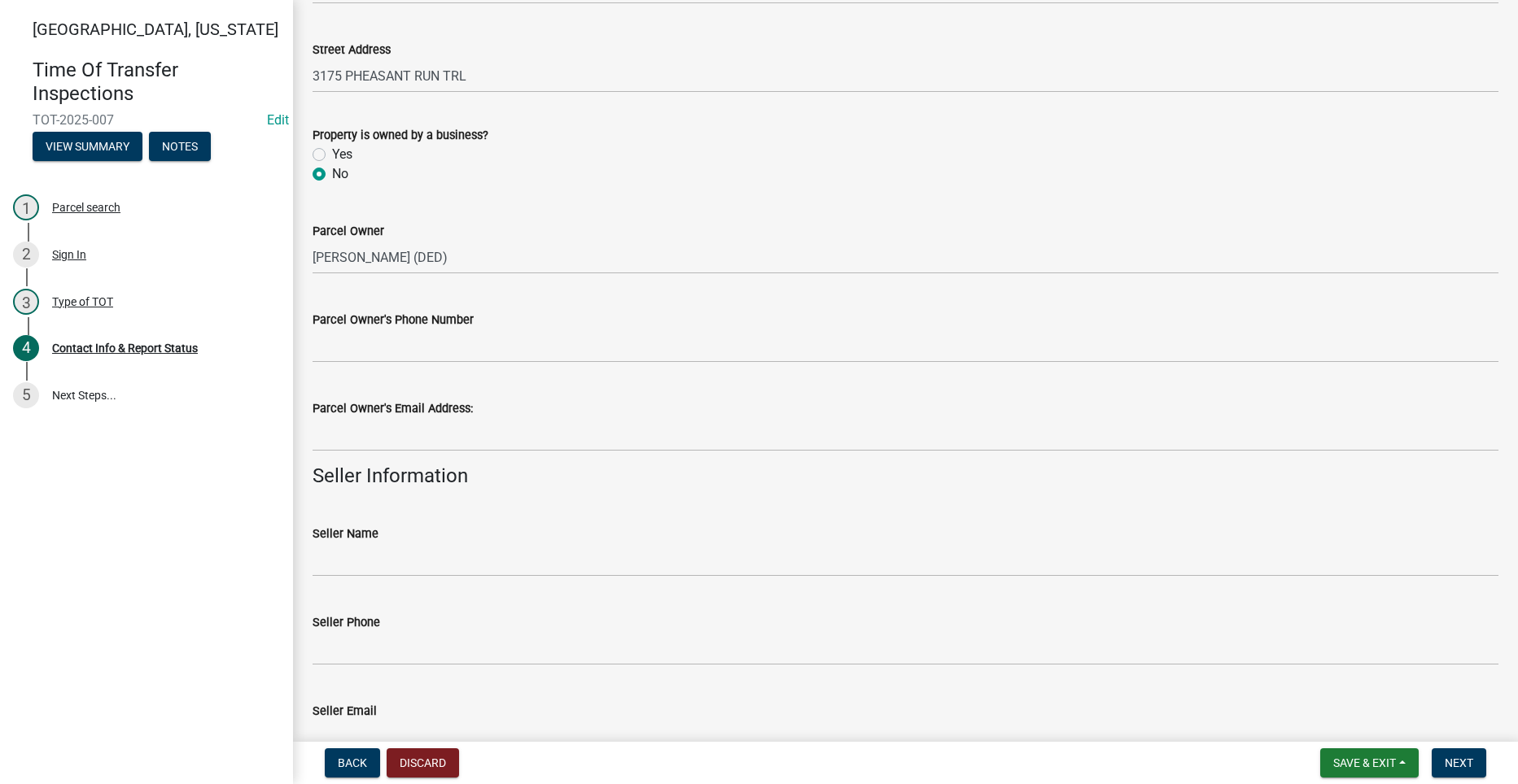
scroll to position [488, 0]
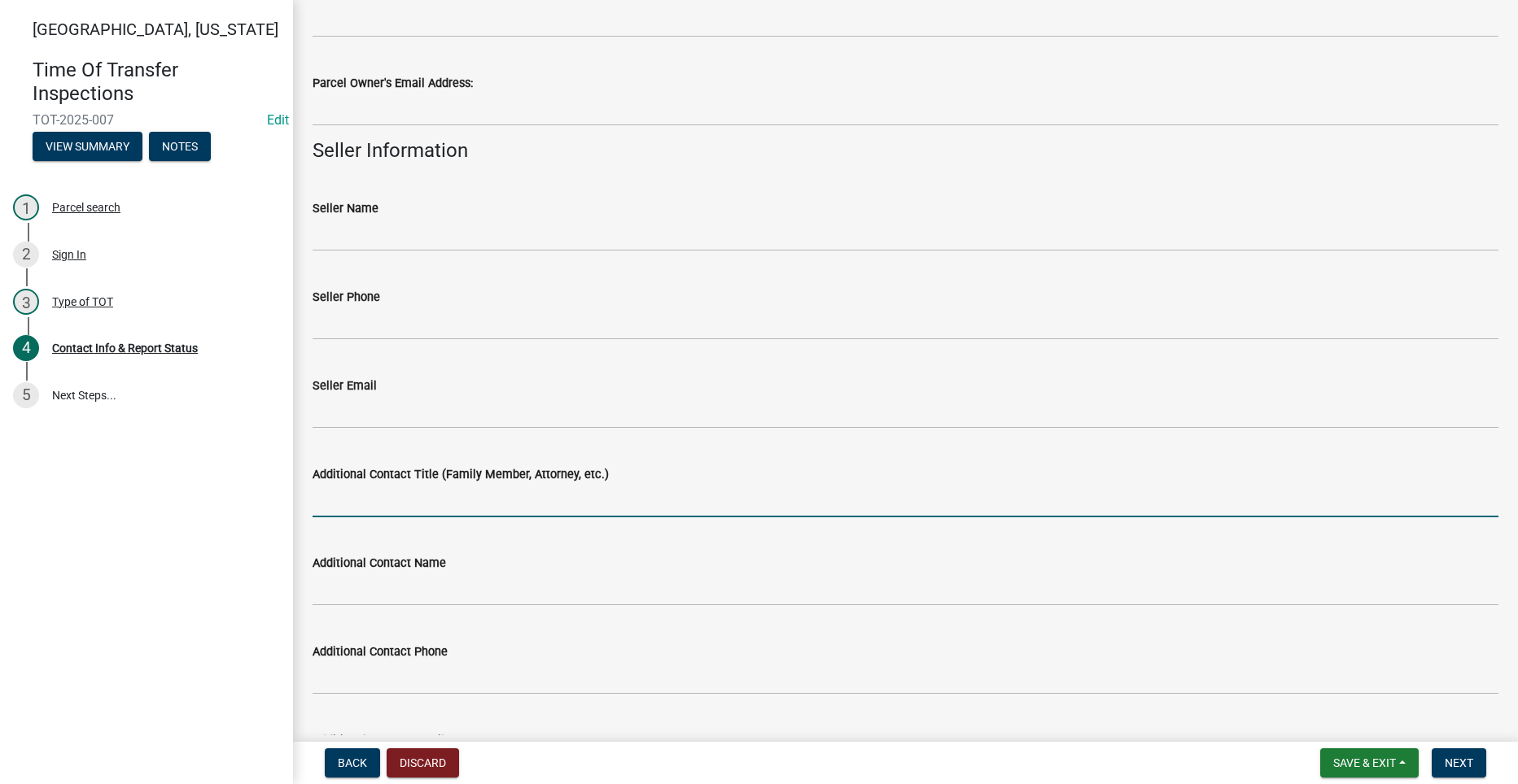
click at [509, 516] on input "Additional Contact Title (Family Member, Attorney, etc.)" at bounding box center [905, 501] width 1185 height 33
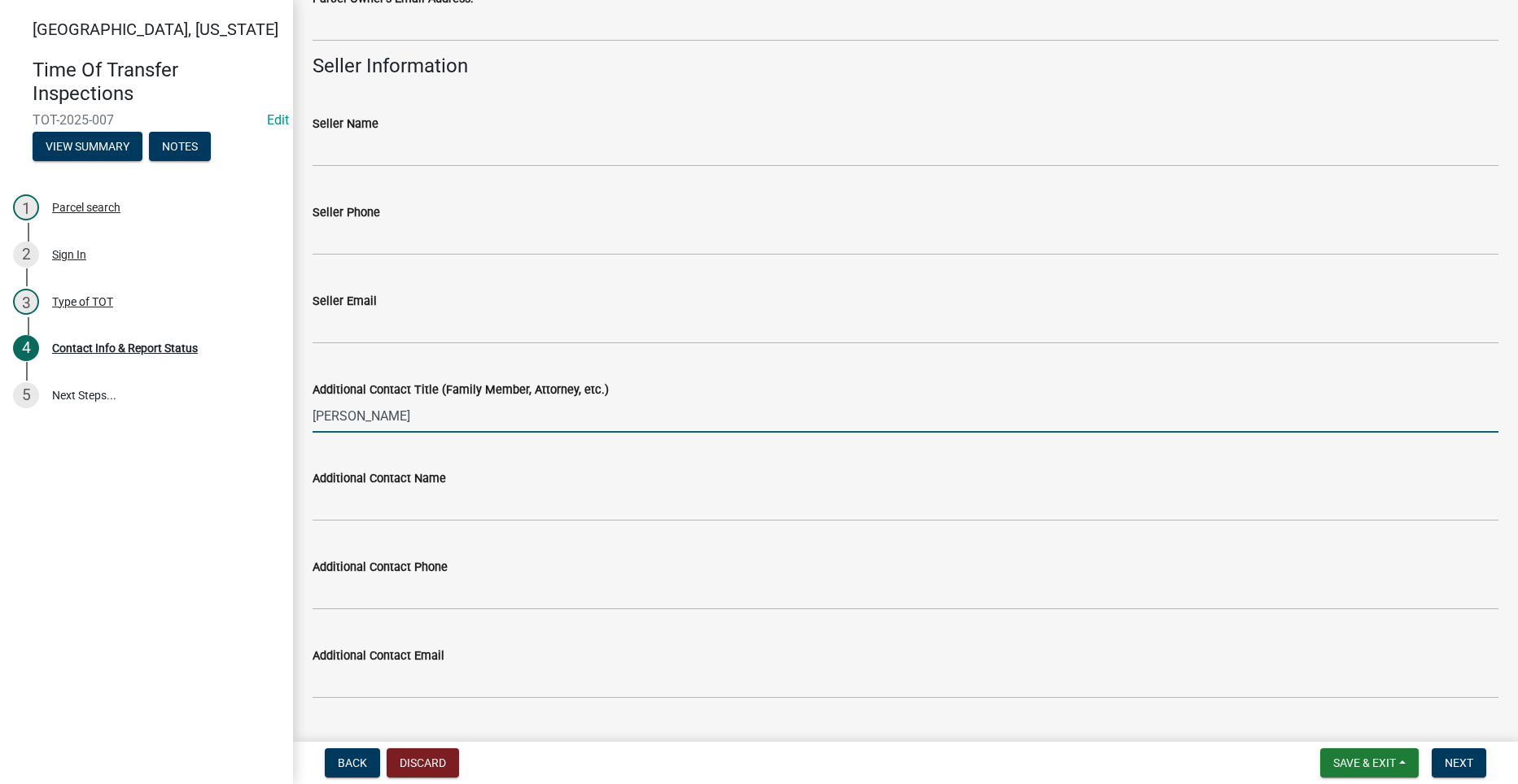
scroll to position [651, 0]
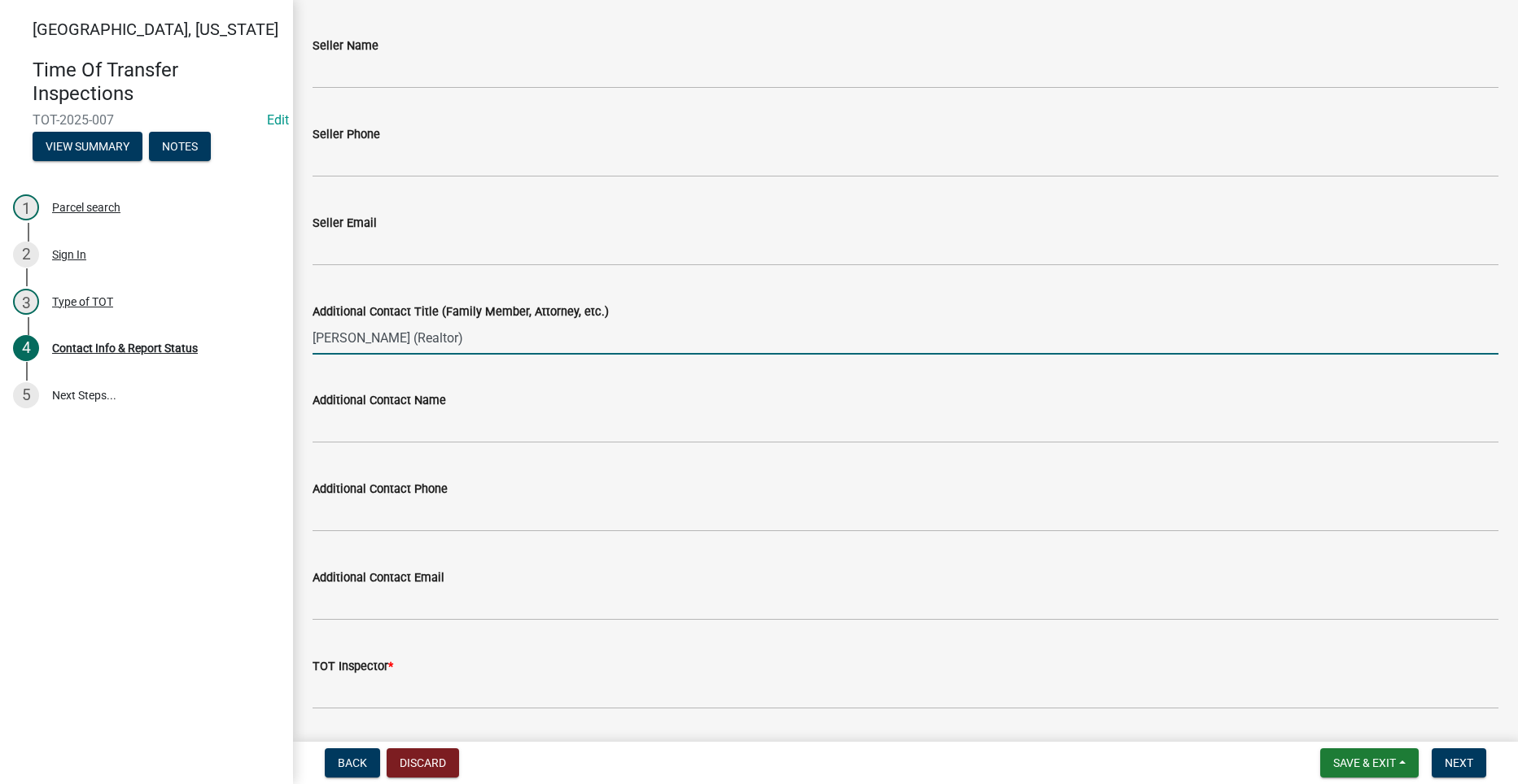
type input "Jennifer Stover (Realtor)"
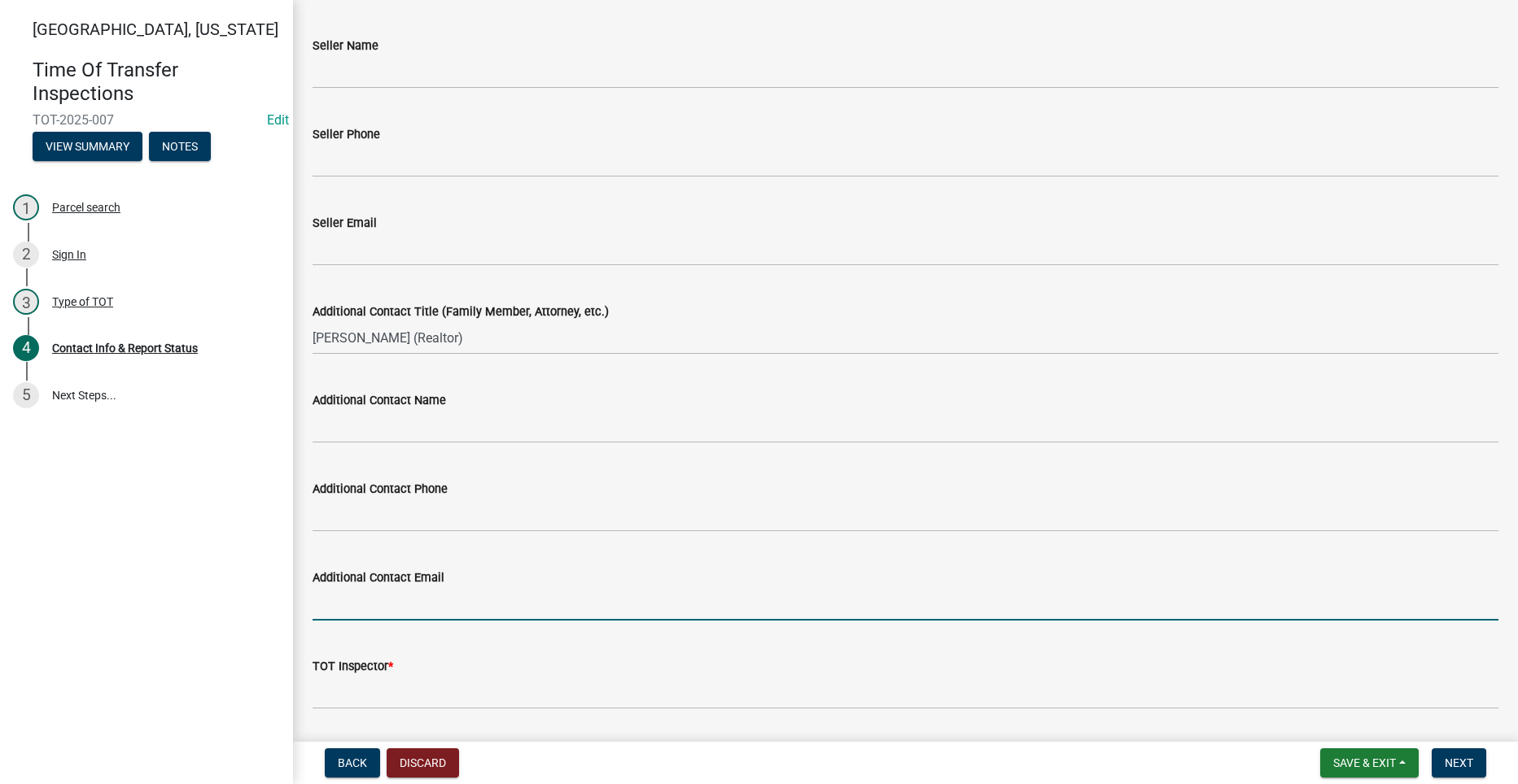
click at [477, 609] on input "Additional Contact Email" at bounding box center [905, 604] width 1185 height 33
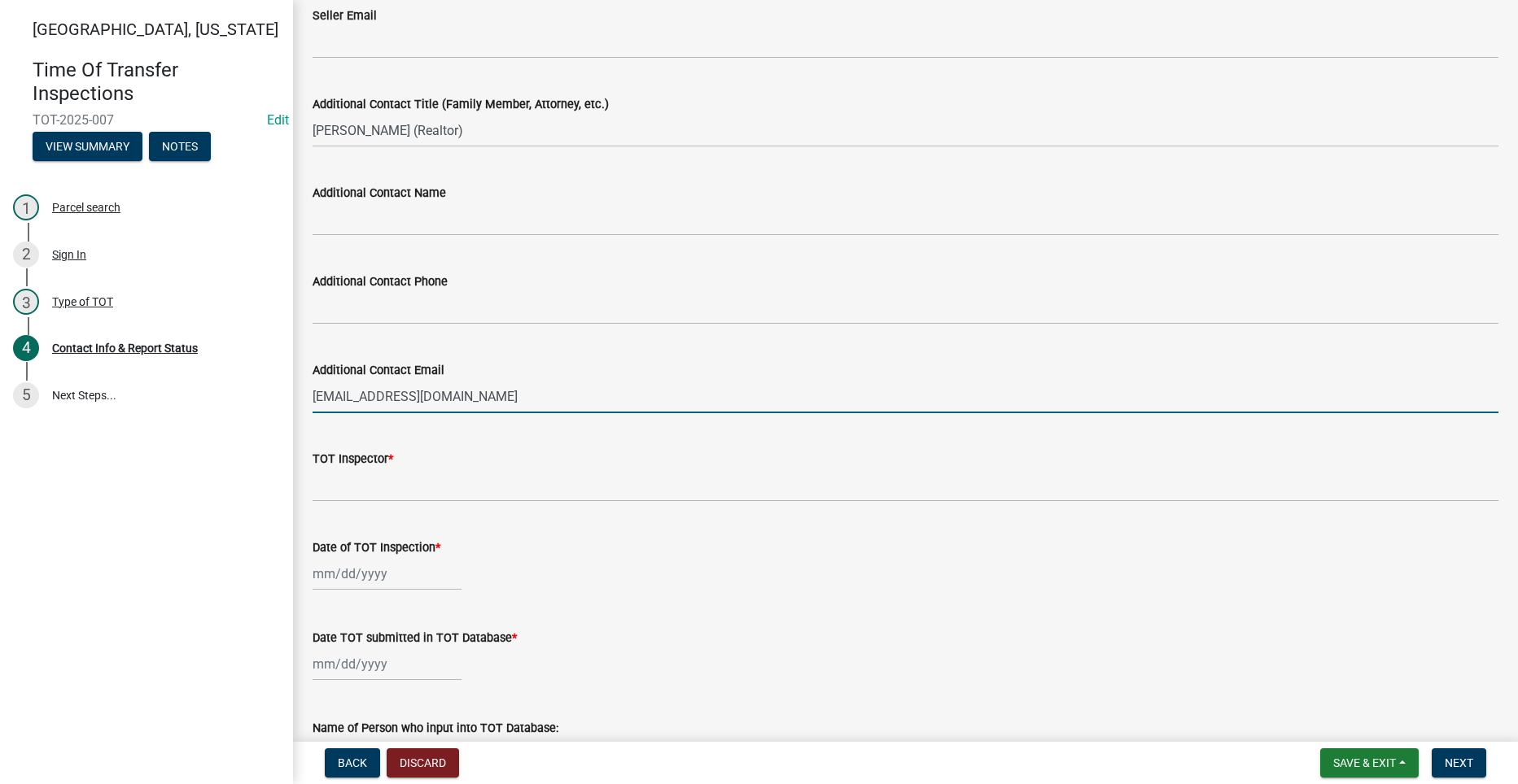
scroll to position [895, 0]
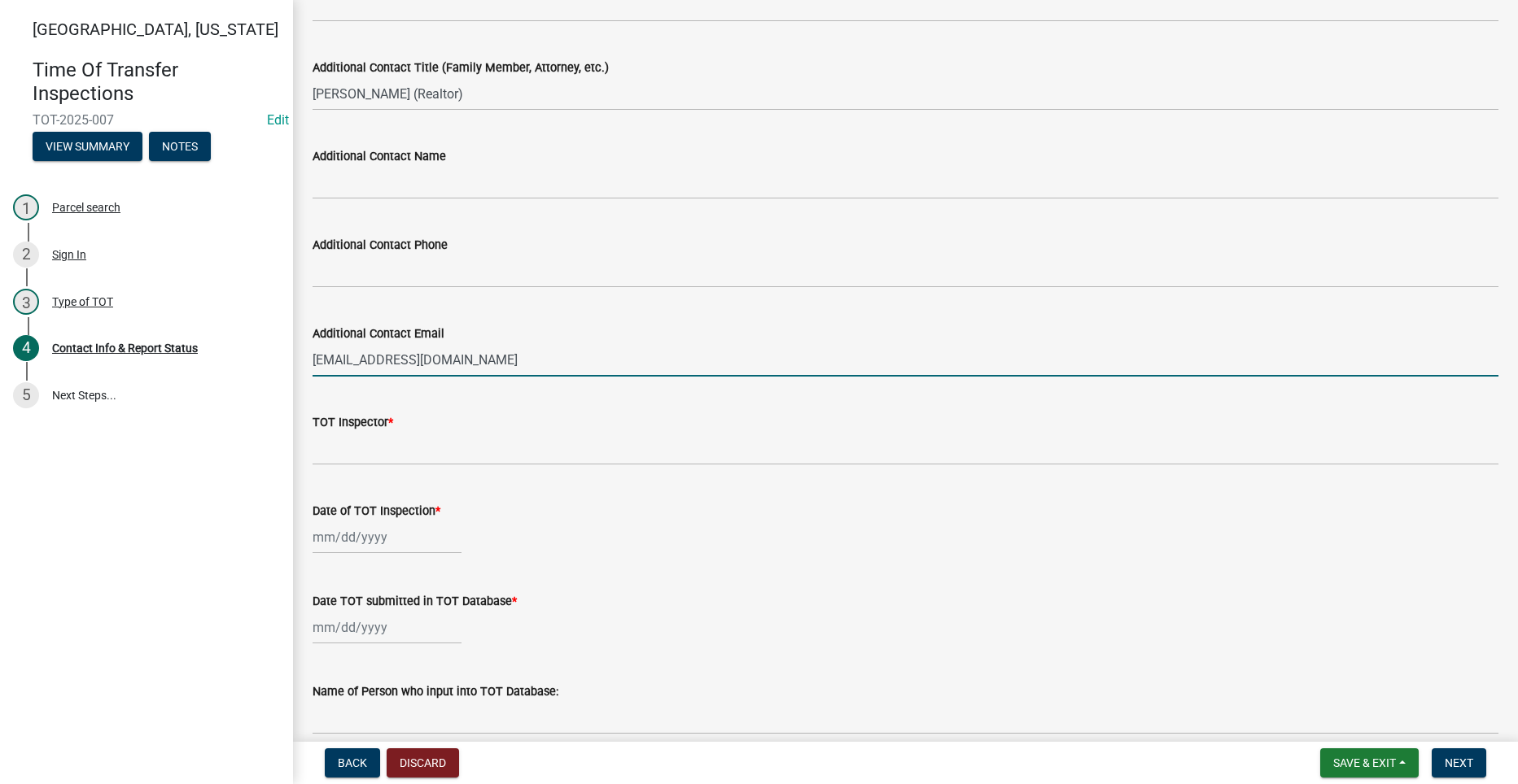
type input "Jenniferstover@madisoncountyreality.realtor.com"
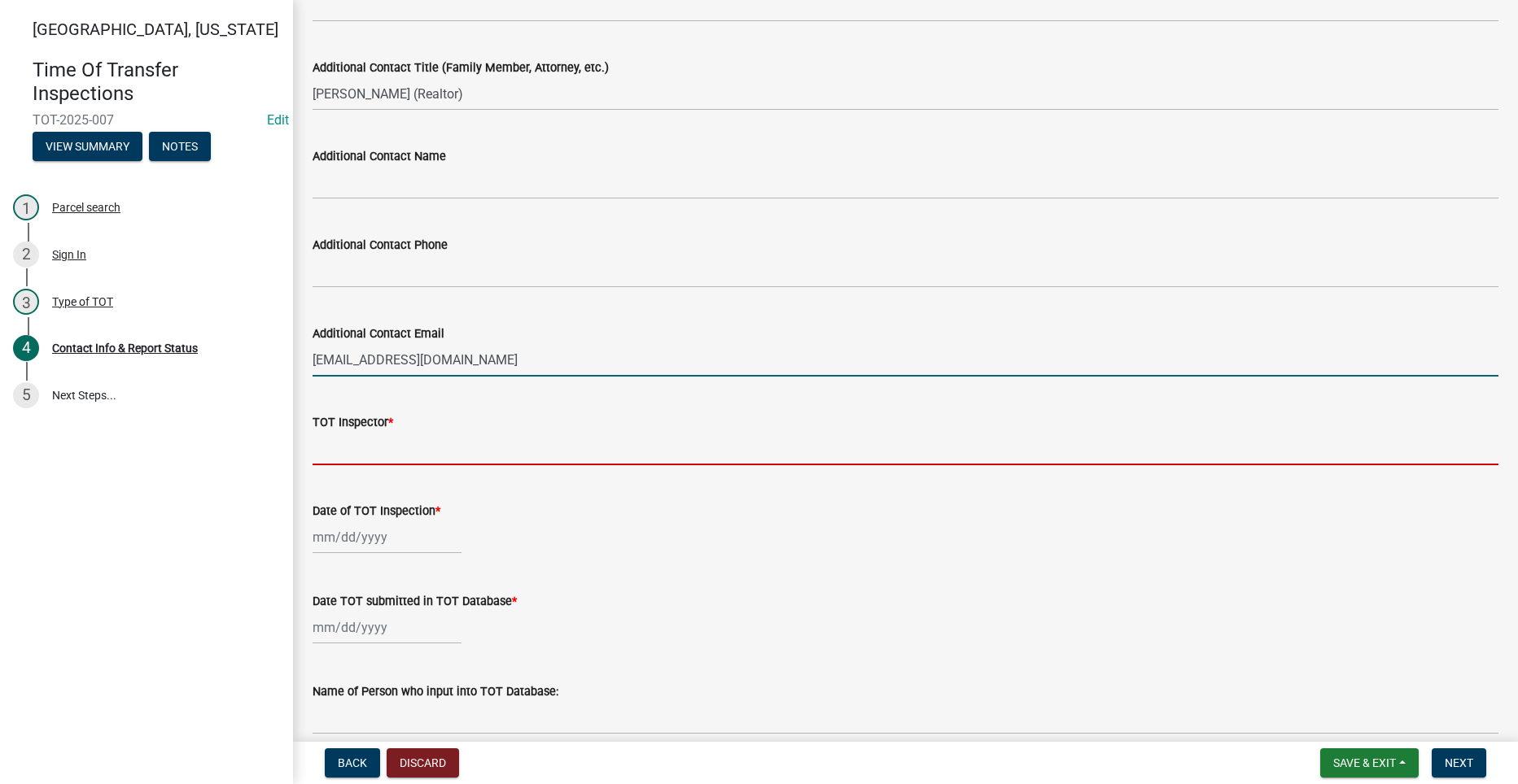
click at [364, 447] on input "TOT Inspector *" at bounding box center [905, 449] width 1185 height 33
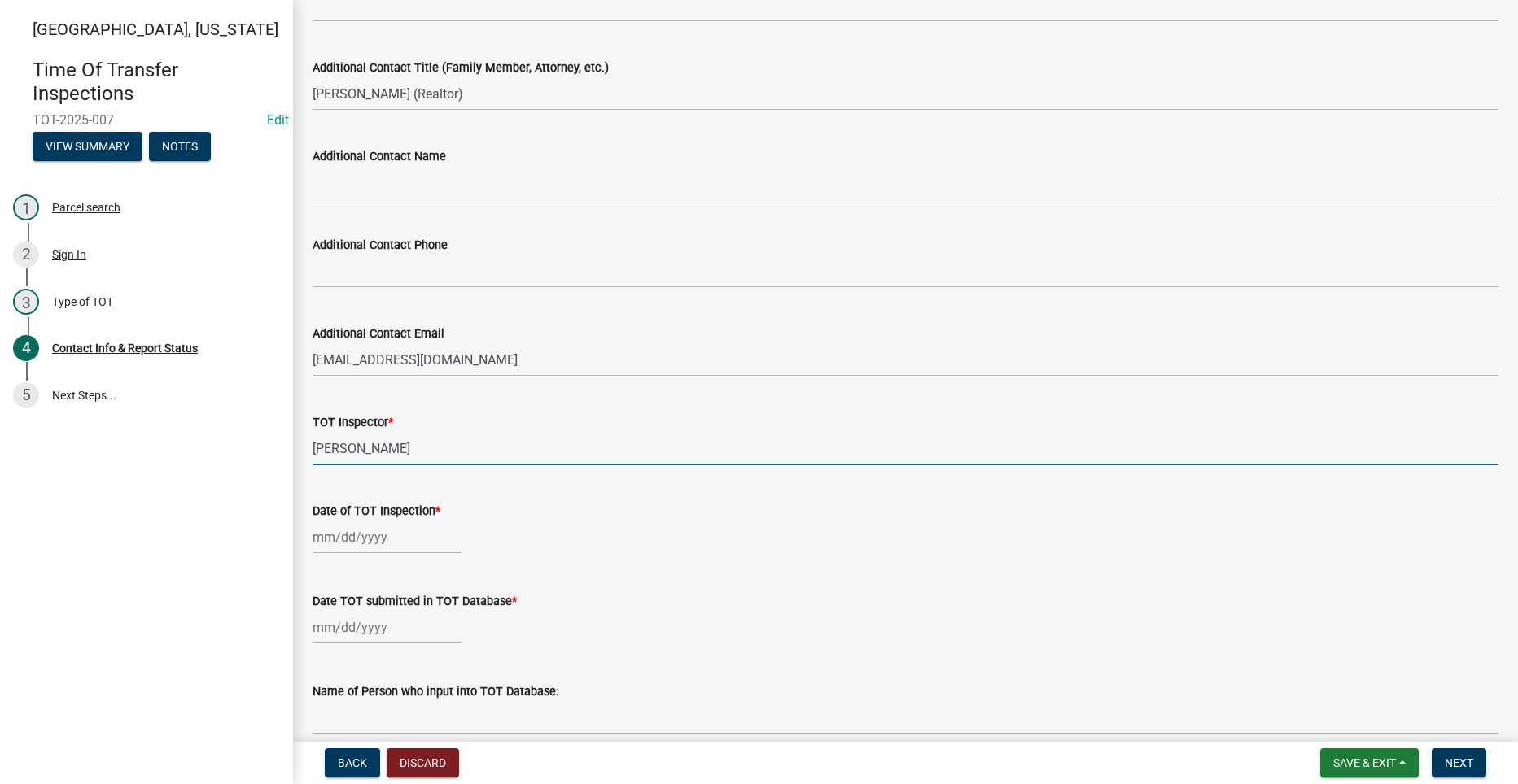
type input "Jeb Bedwell"
click at [346, 540] on div at bounding box center [386, 537] width 148 height 33
select select "8"
select select "2025"
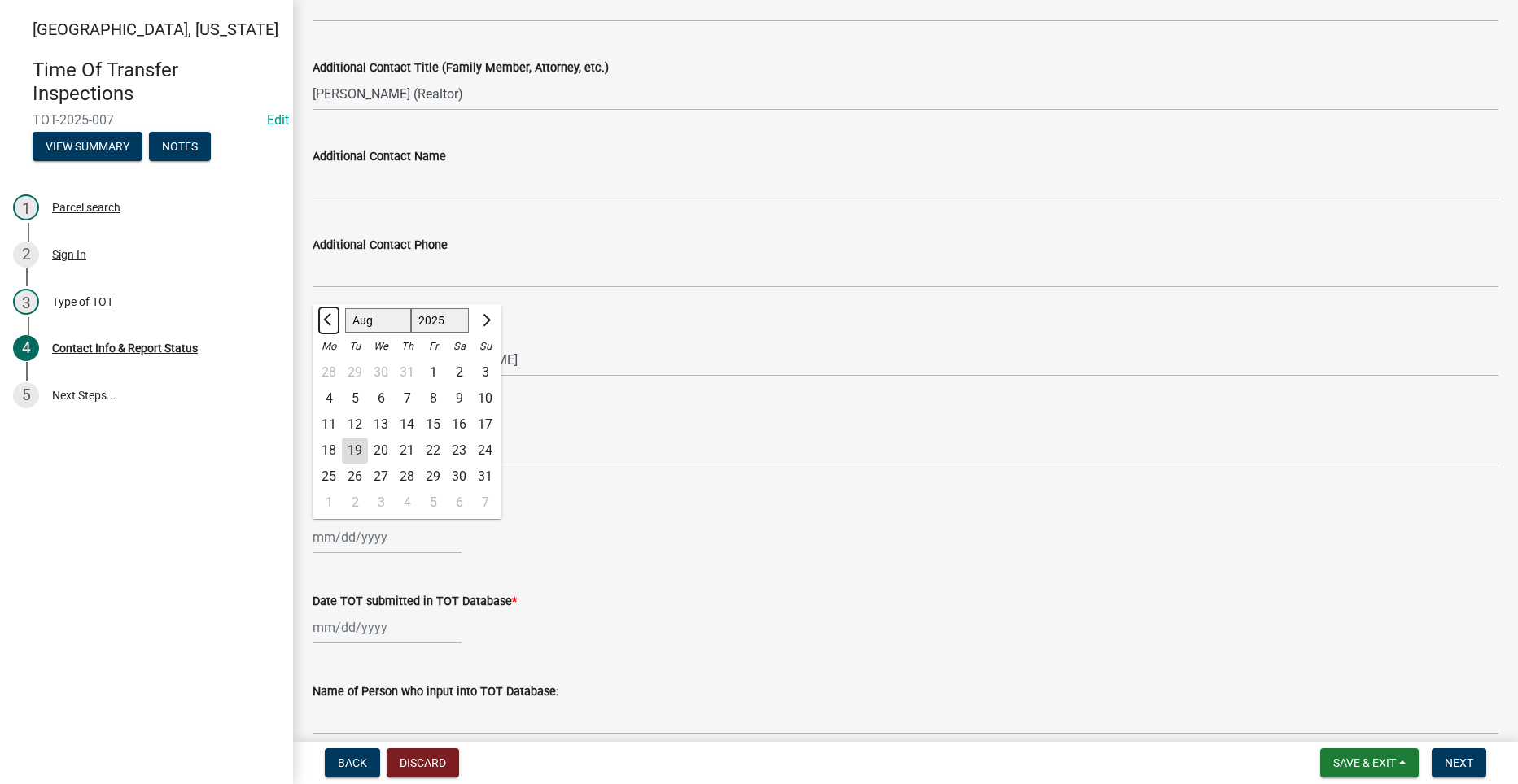
click at [324, 316] on button "Previous month" at bounding box center [328, 320] width 19 height 26
select select "7"
click at [375, 472] on div "30" at bounding box center [381, 477] width 26 height 26
type input "07/30/2025"
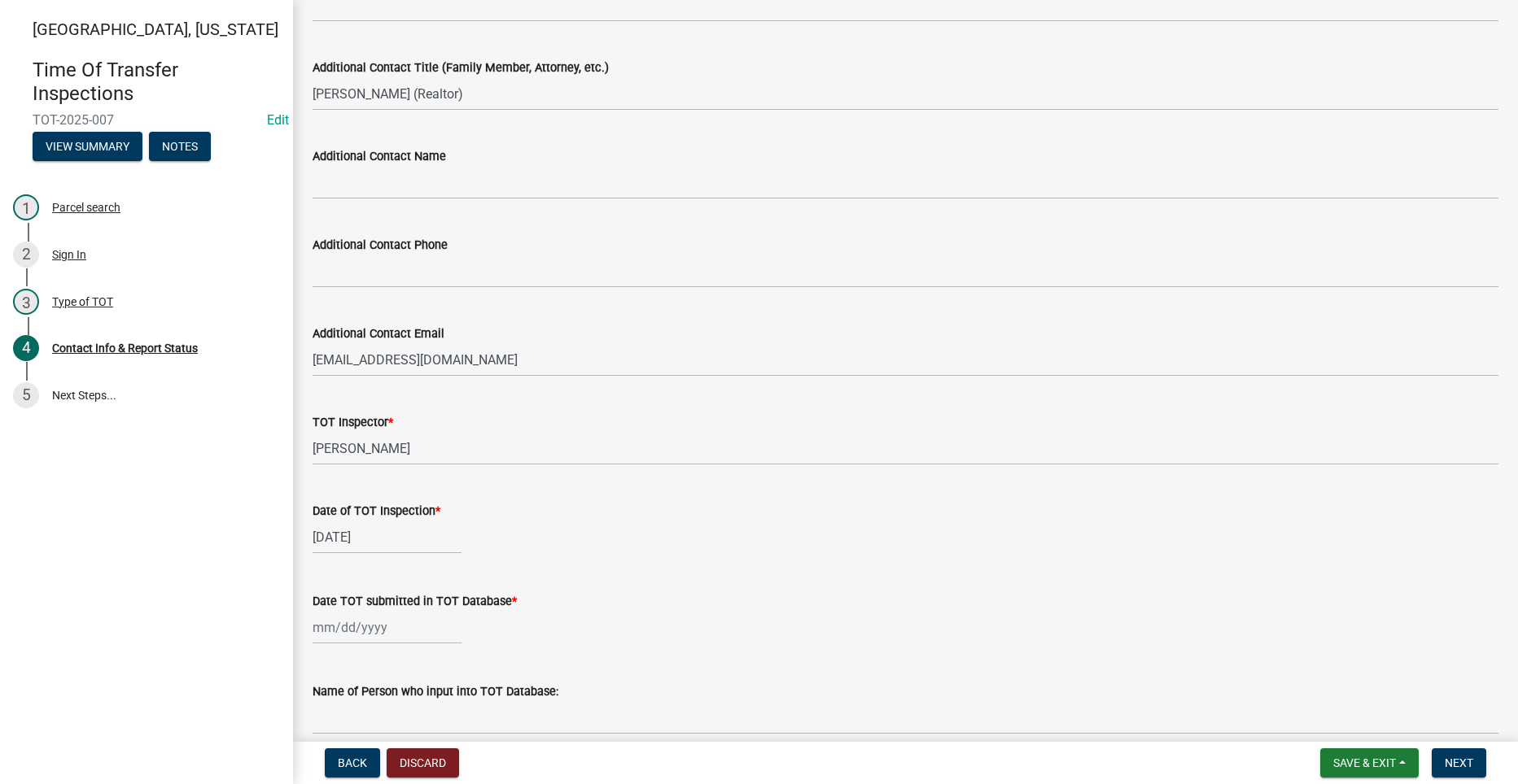
scroll to position [976, 0]
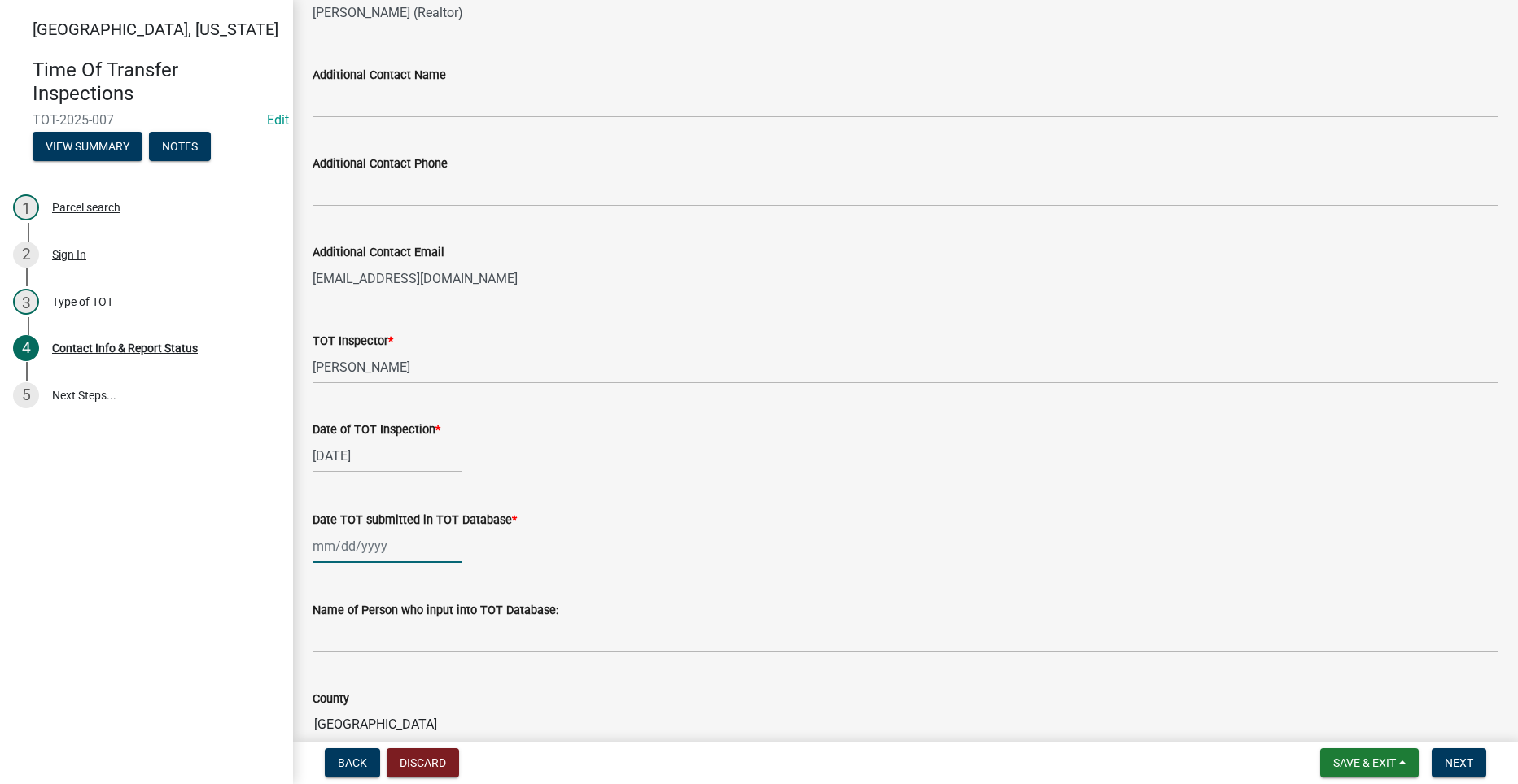
click at [346, 549] on div at bounding box center [386, 546] width 148 height 33
select select "8"
select select "2025"
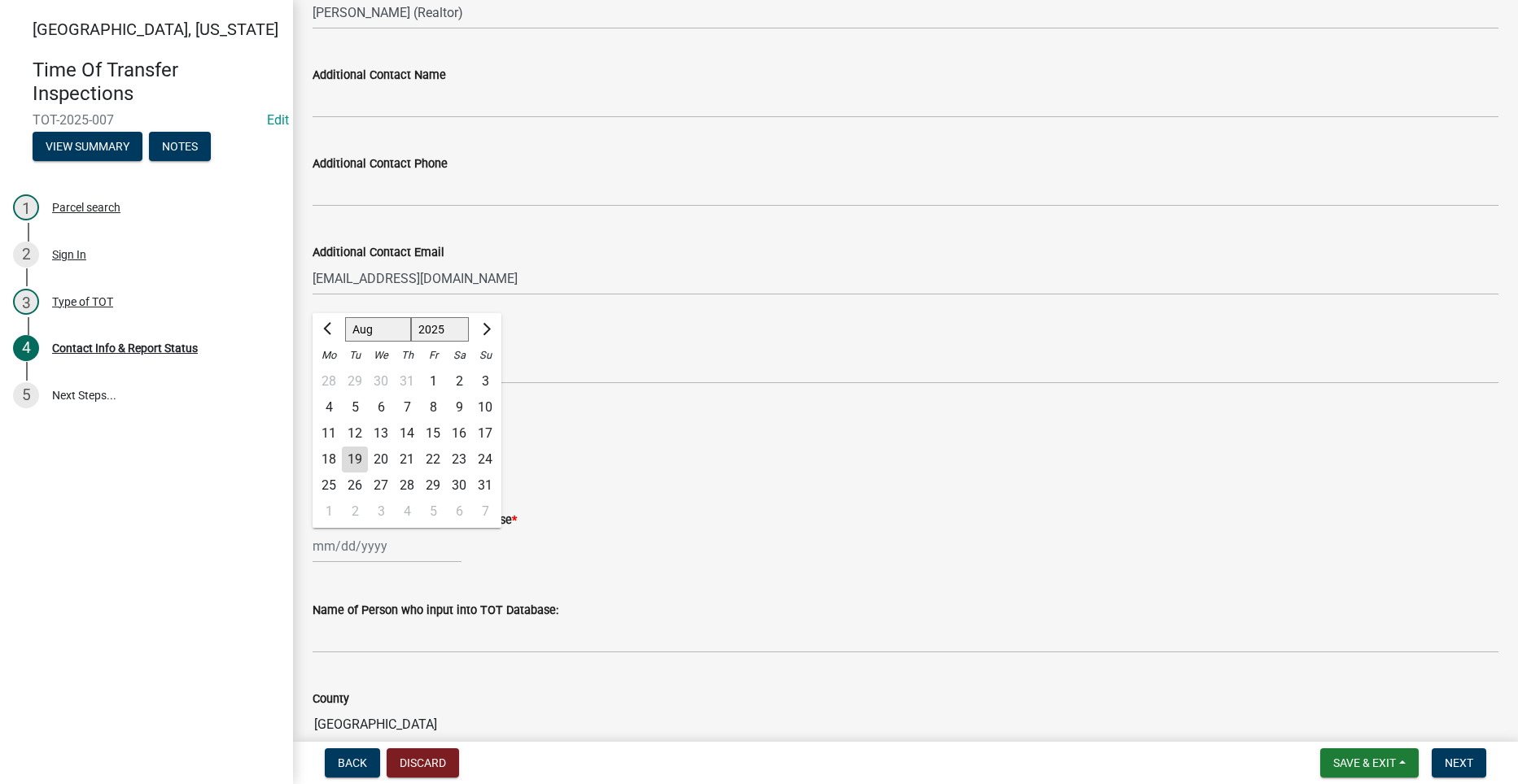
click at [355, 458] on div "19" at bounding box center [355, 459] width 26 height 26
type input "[DATE]"
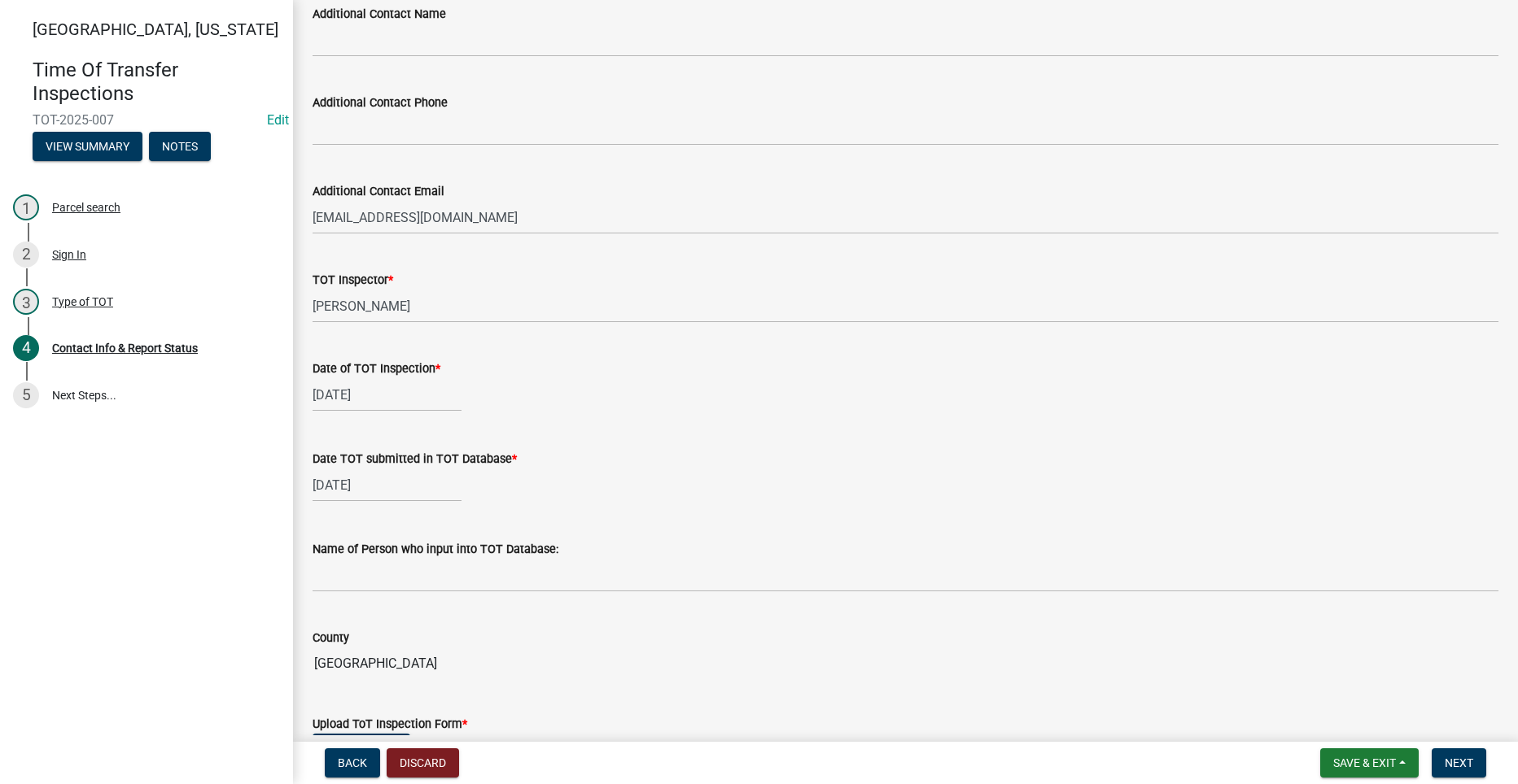
scroll to position [1221, 0]
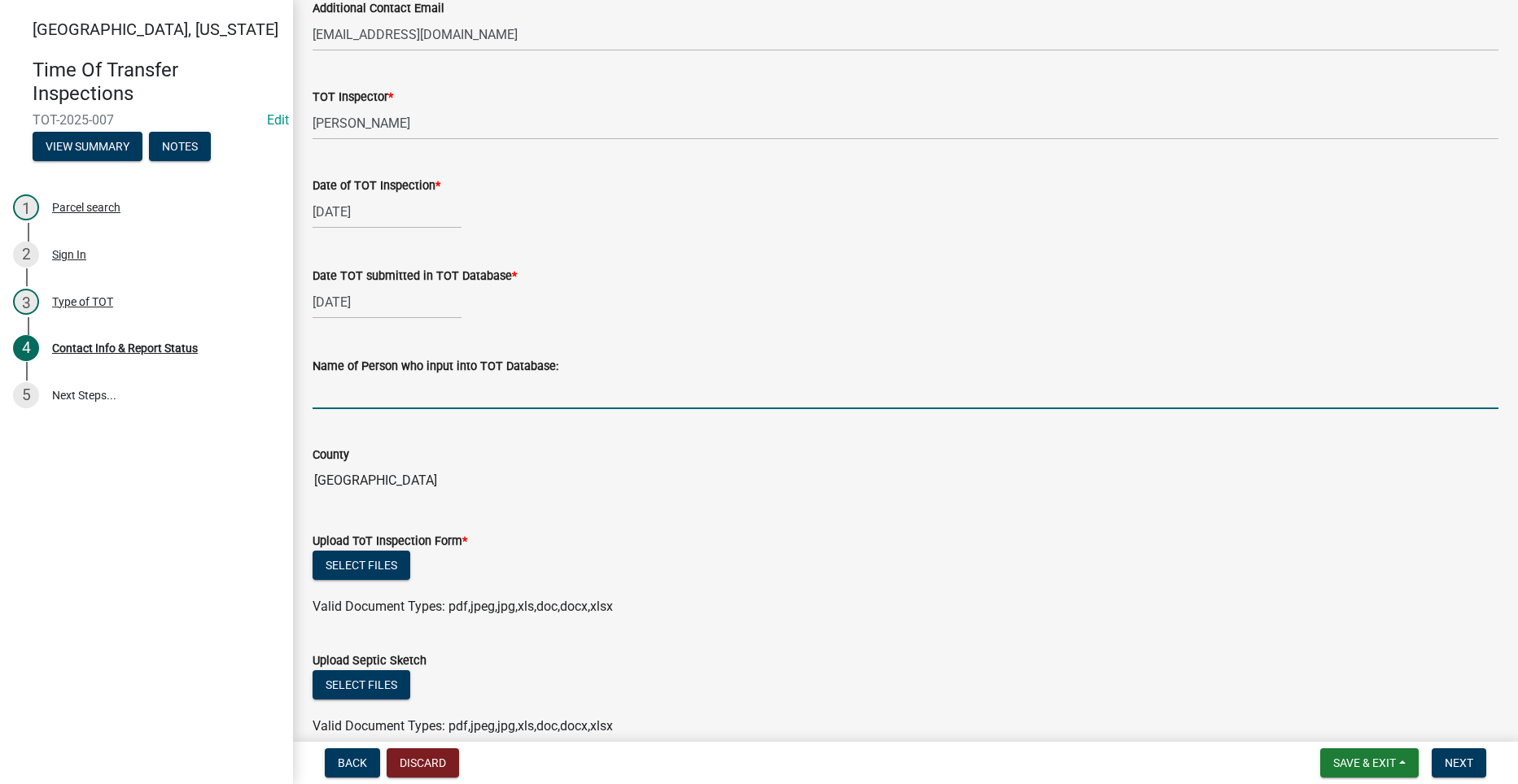
click at [461, 402] on input "Name of Person who input into TOT Database:" at bounding box center [905, 392] width 1185 height 33
type input "Andrew Honback"
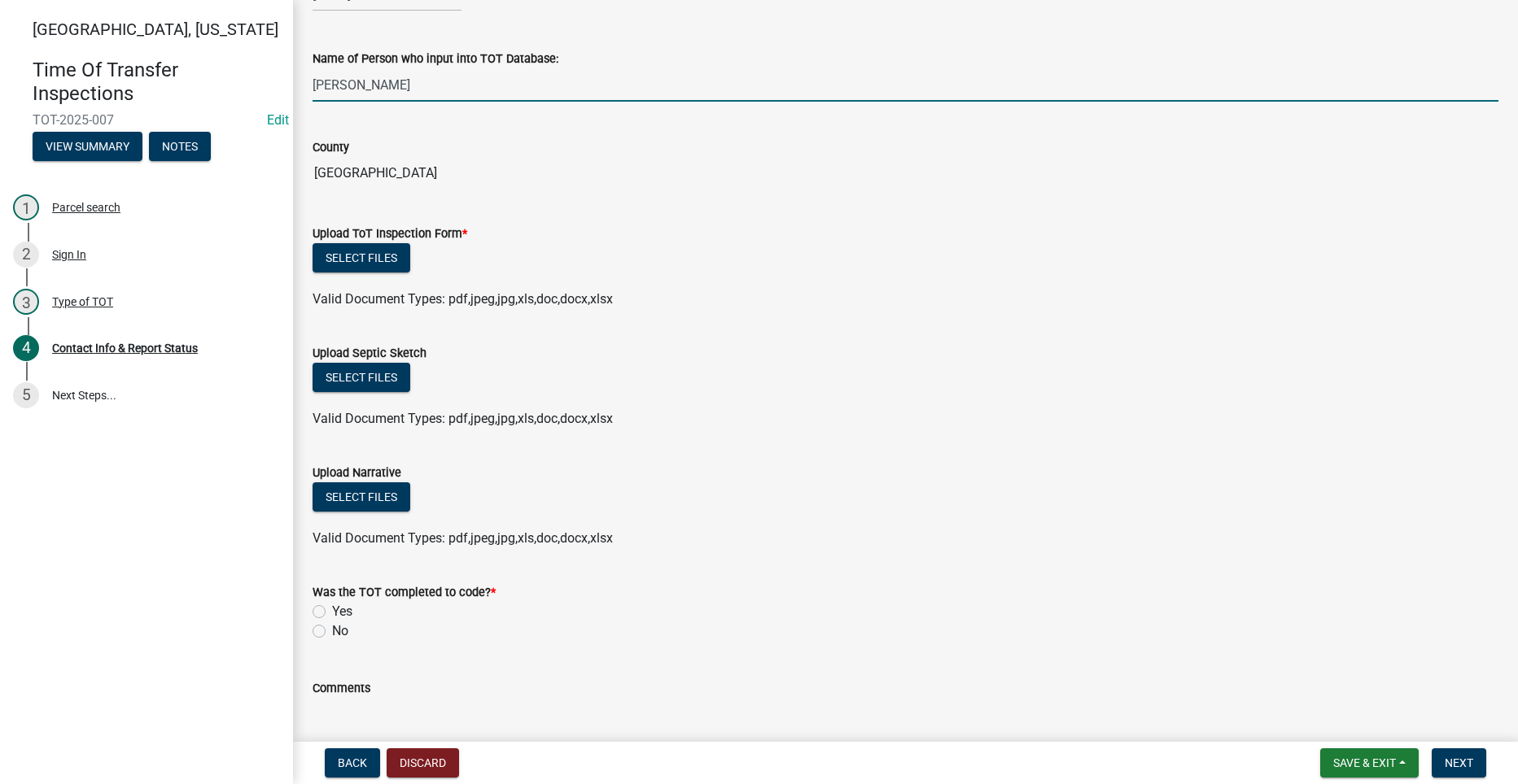
scroll to position [1627, 0]
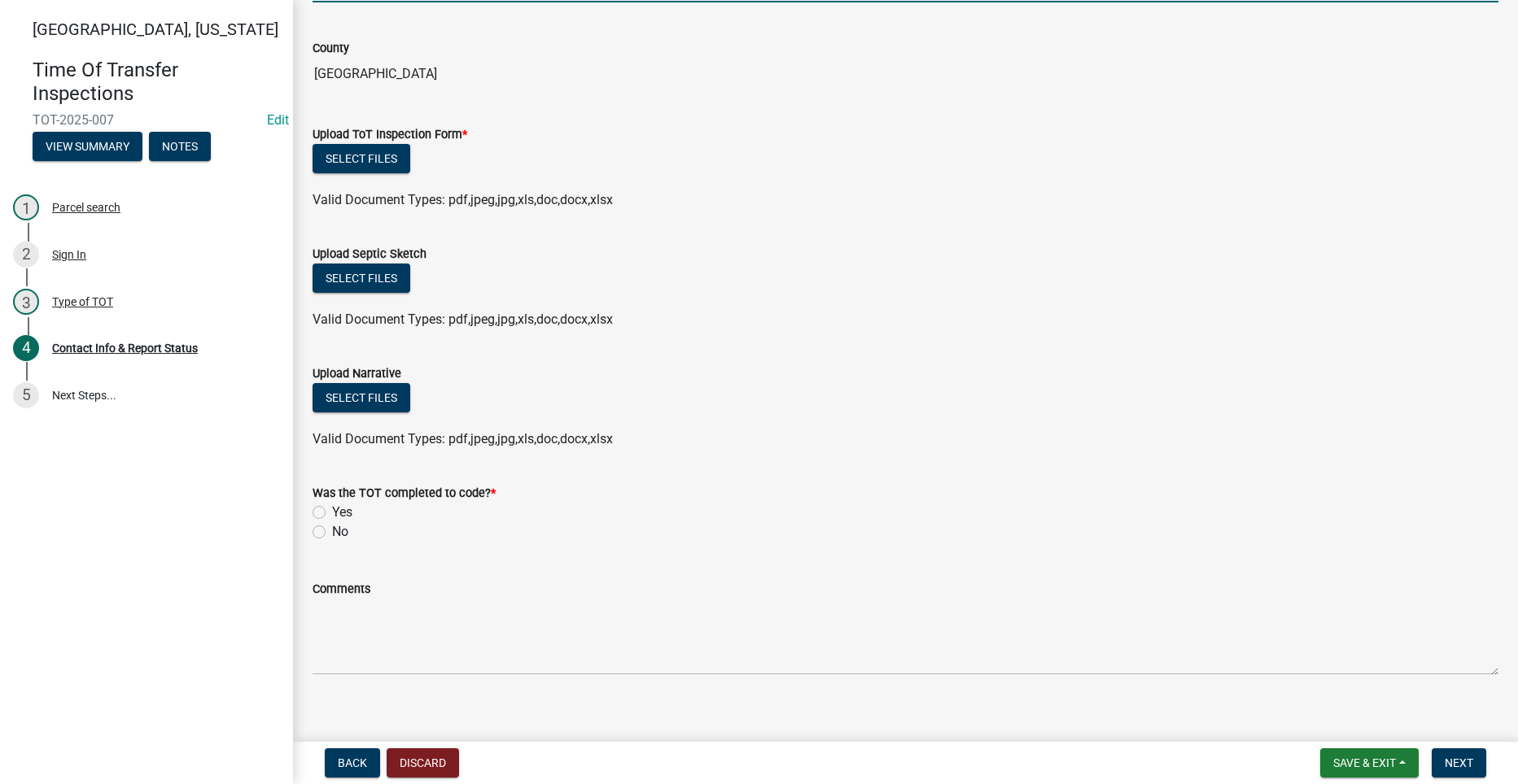
click at [332, 511] on label "Yes" at bounding box center [341, 512] width 20 height 19
click at [332, 511] on input "Yes" at bounding box center [337, 508] width 10 height 10
radio input "true"
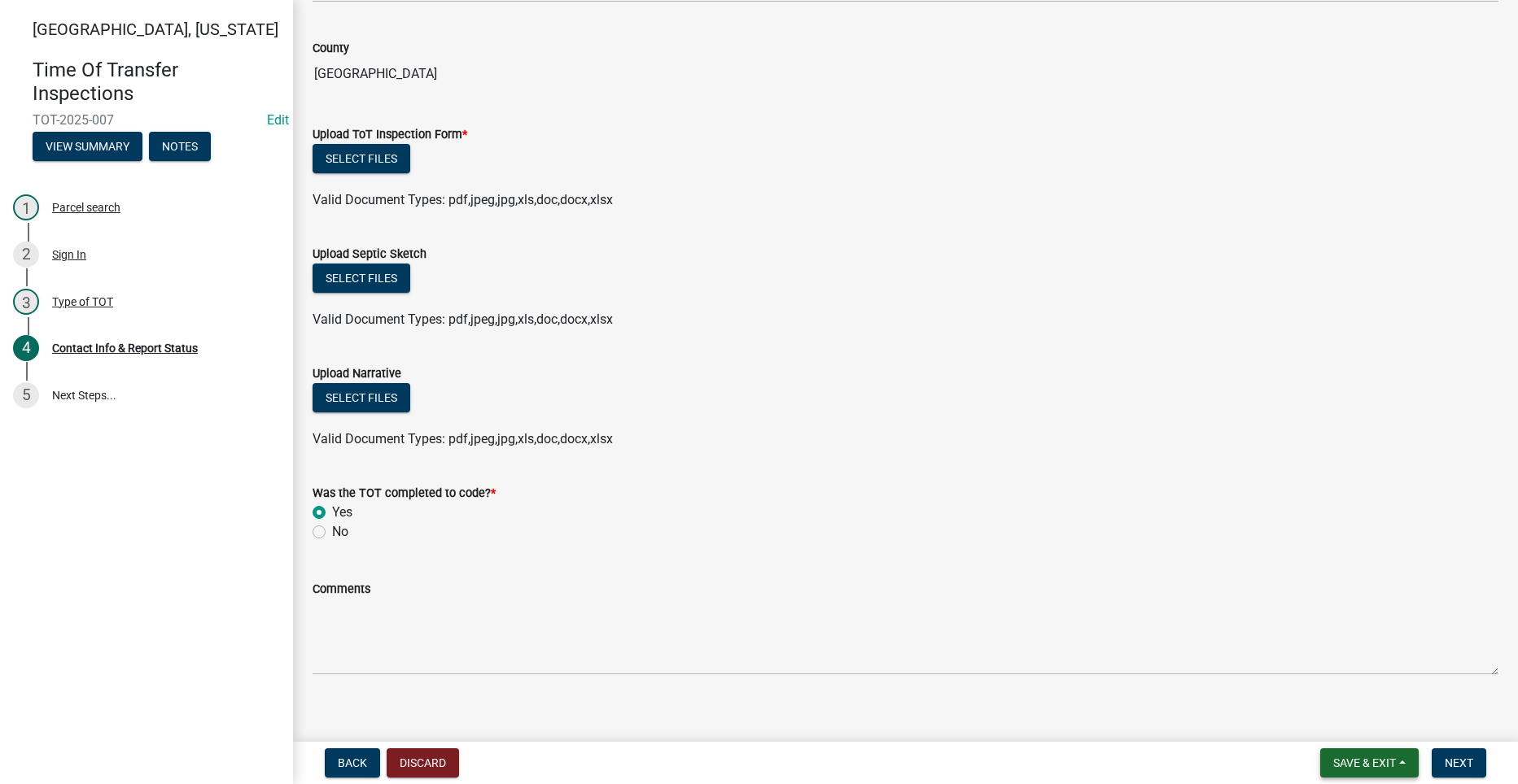
click at [1388, 767] on span "Save & Exit" at bounding box center [1364, 762] width 63 height 13
click at [1335, 690] on button "Save" at bounding box center [1353, 682] width 130 height 39
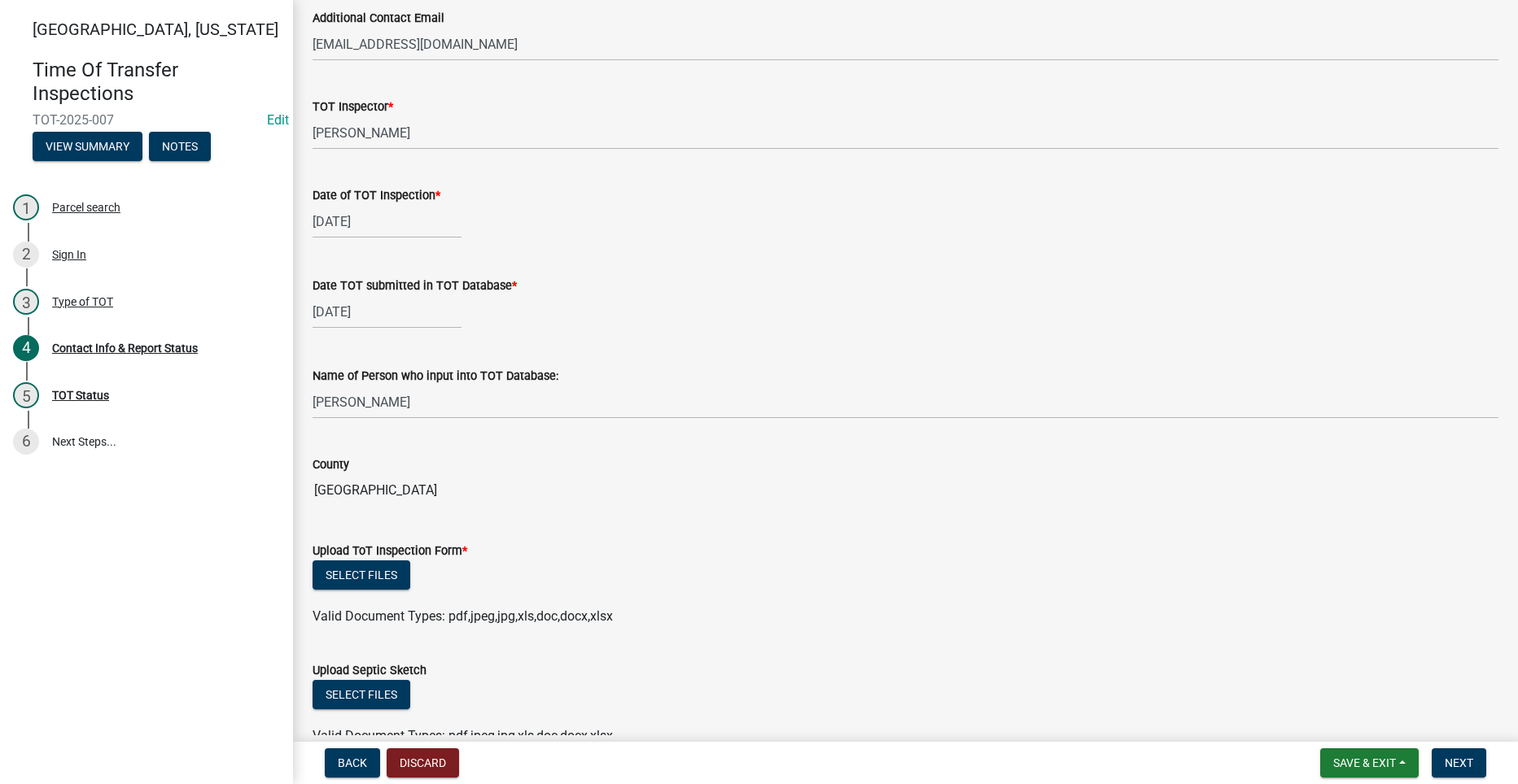
scroll to position [1221, 0]
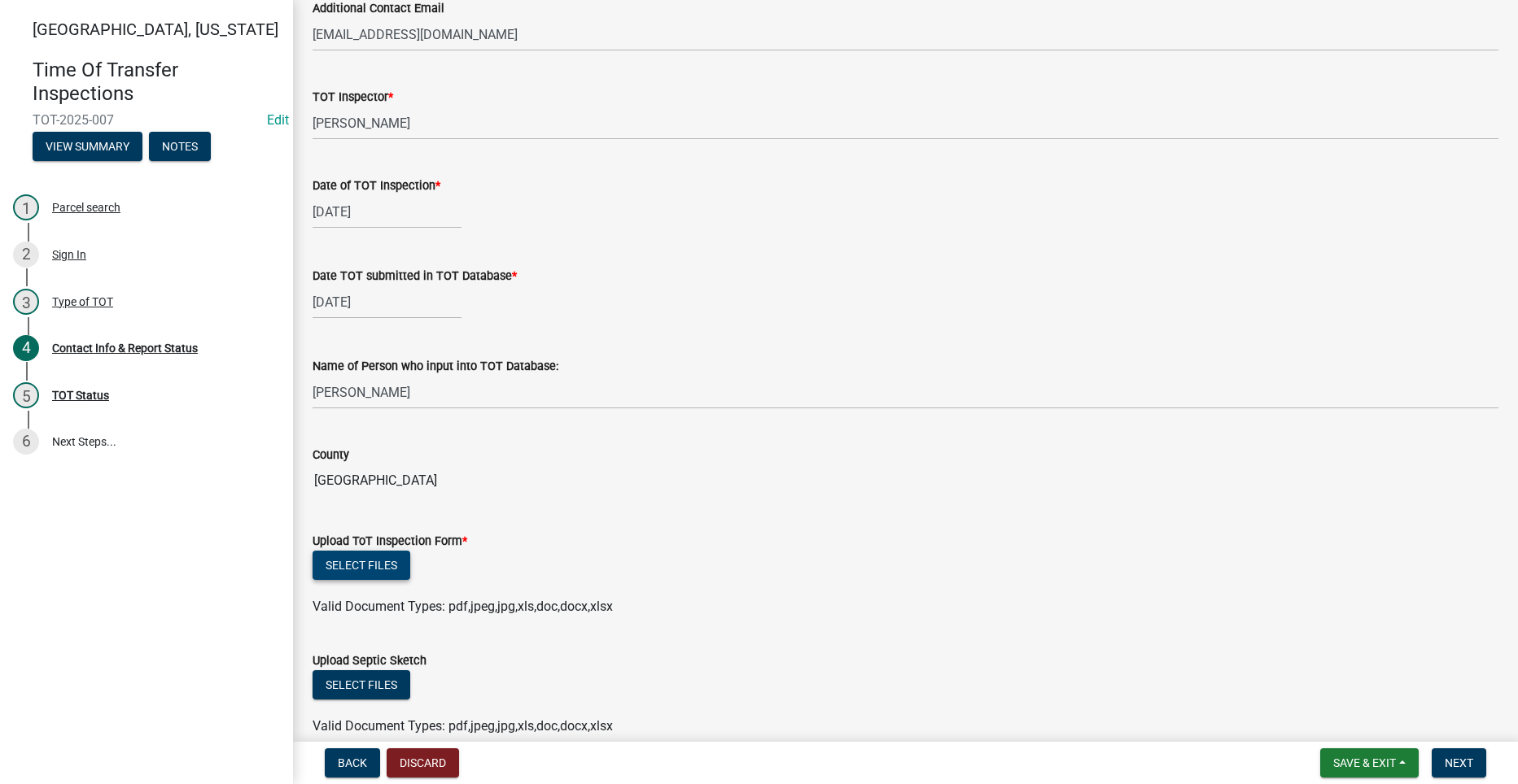
click at [362, 565] on button "Select files" at bounding box center [361, 565] width 97 height 30
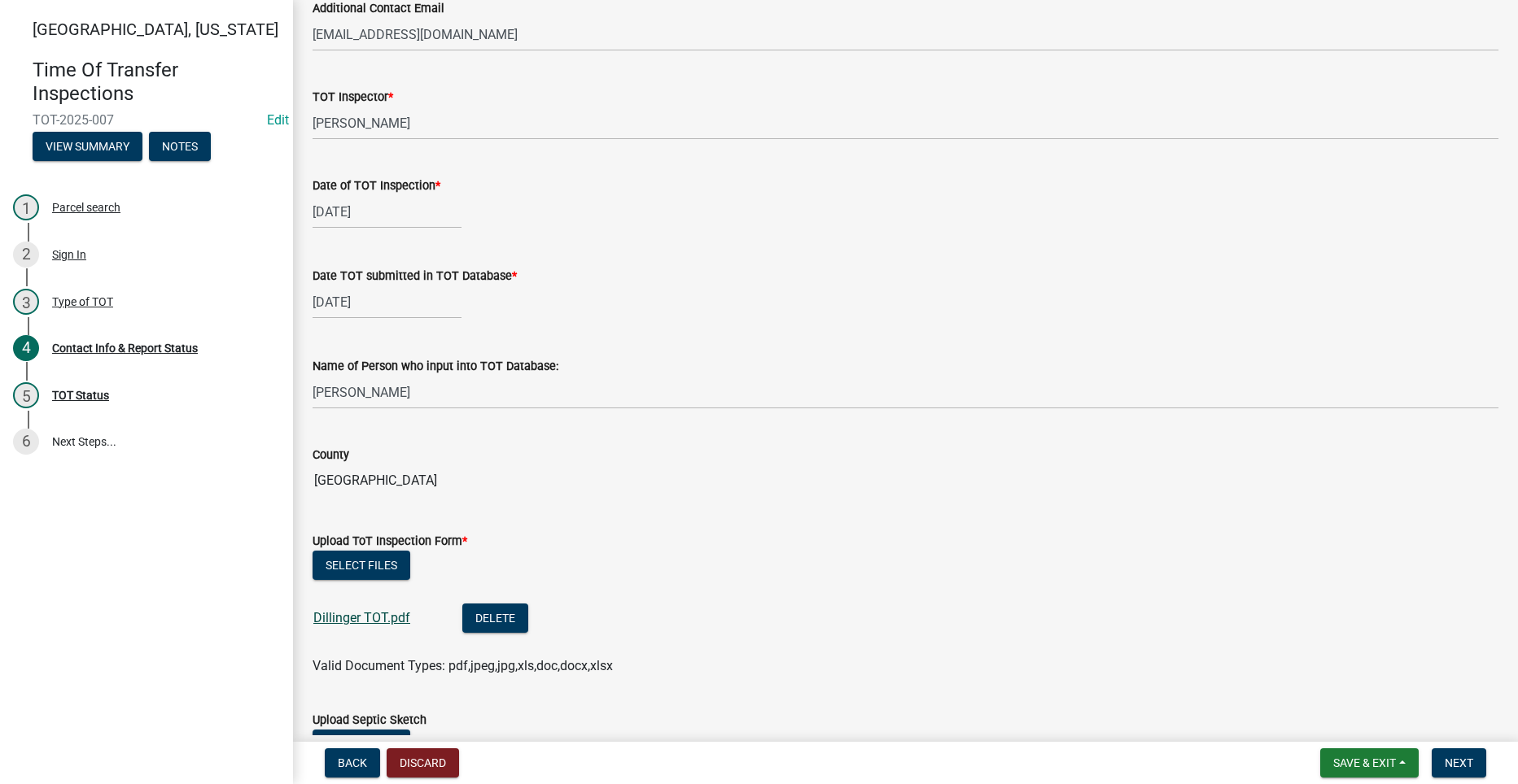
click at [362, 617] on link "Dillinger TOT.pdf" at bounding box center [362, 618] width 97 height 16
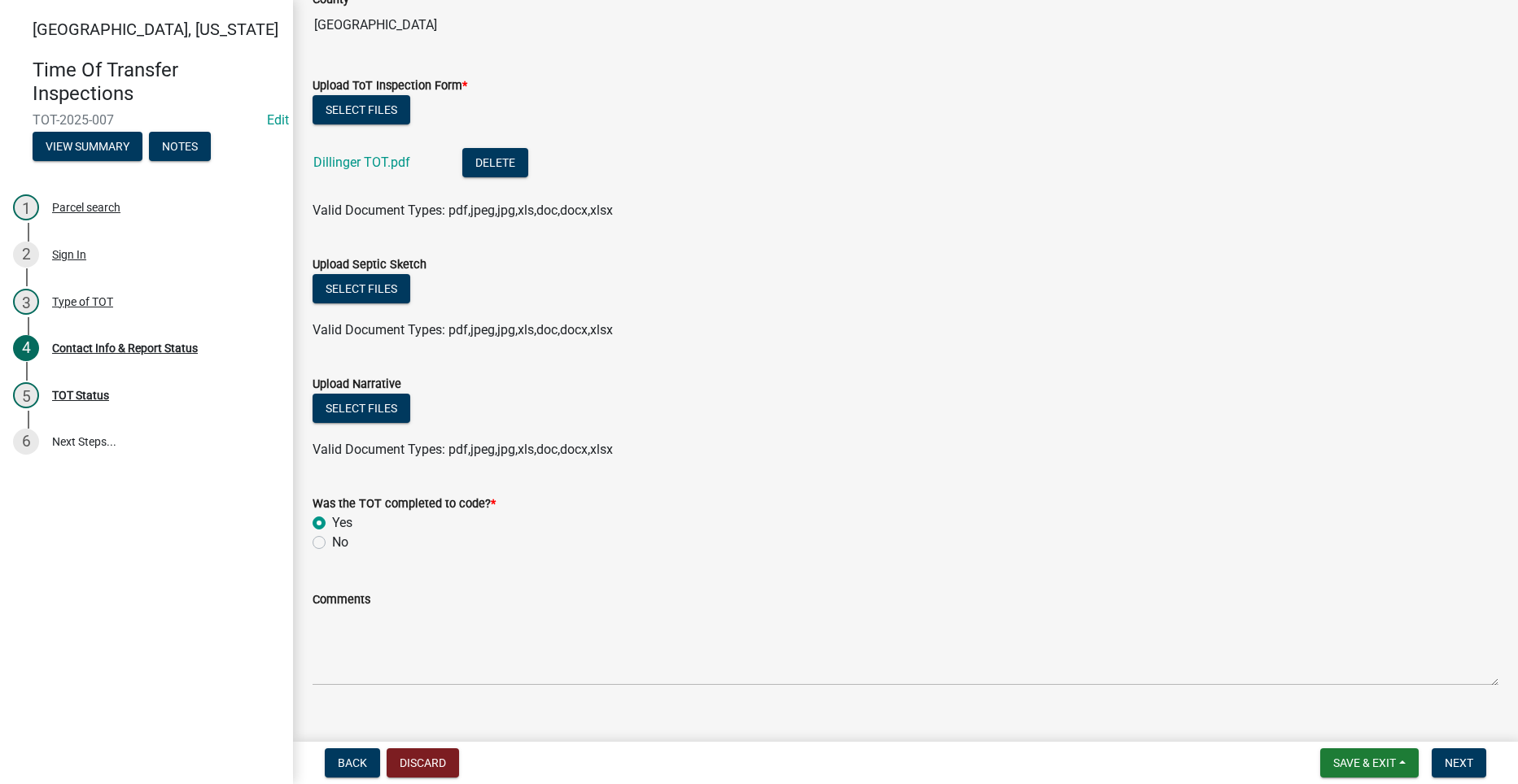
scroll to position [1703, 0]
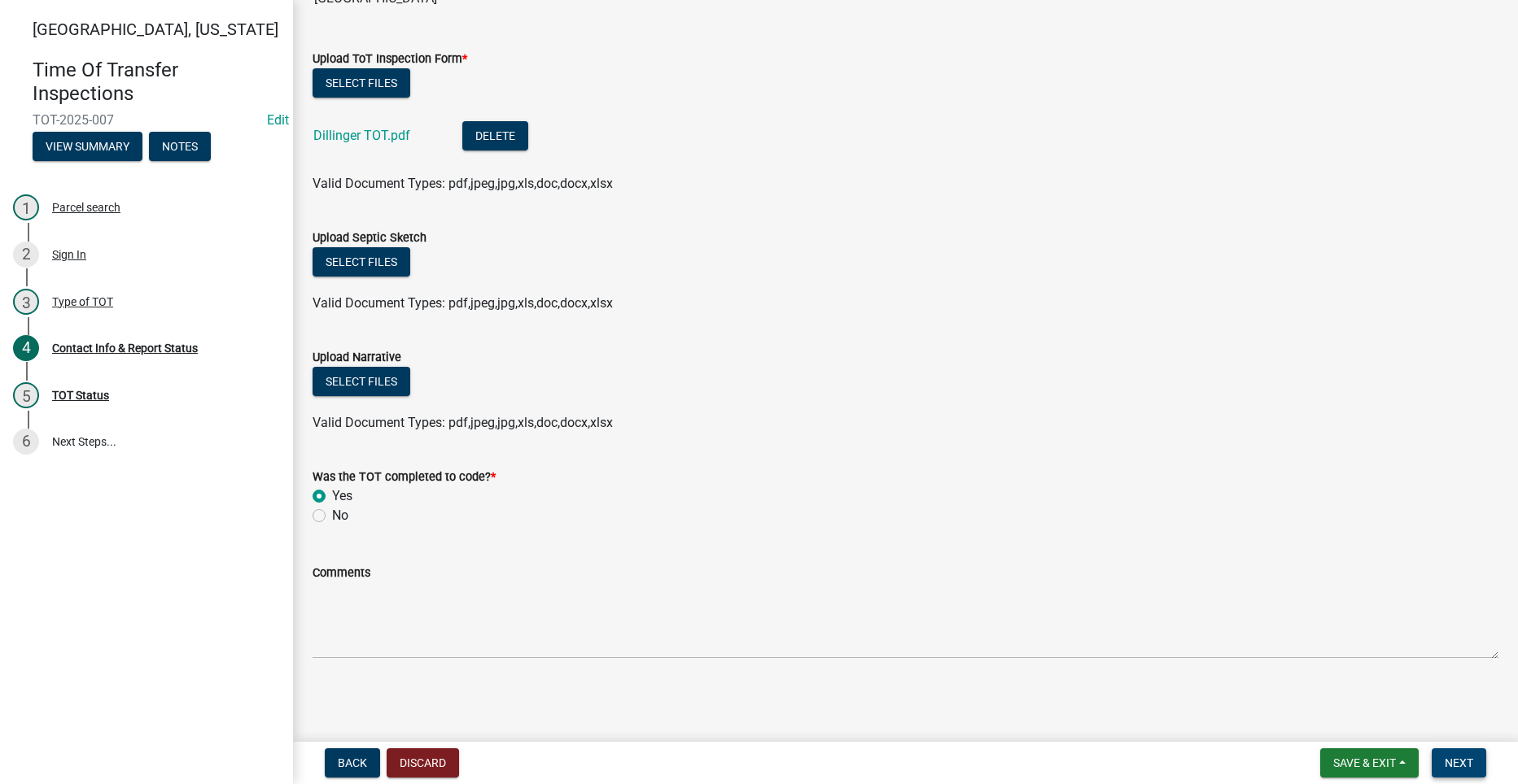
click at [1462, 759] on span "Next" at bounding box center [1458, 762] width 29 height 13
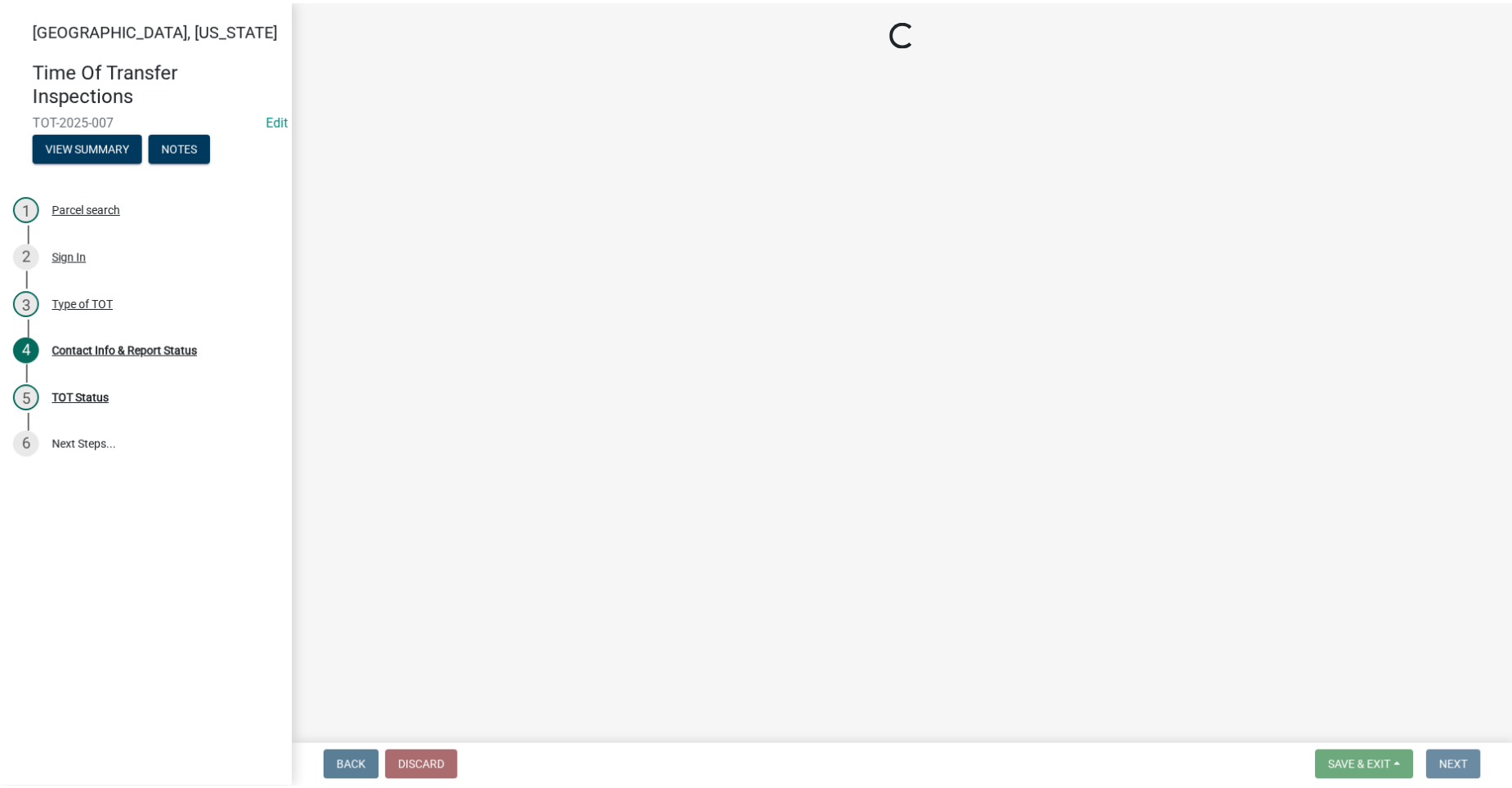
scroll to position [0, 0]
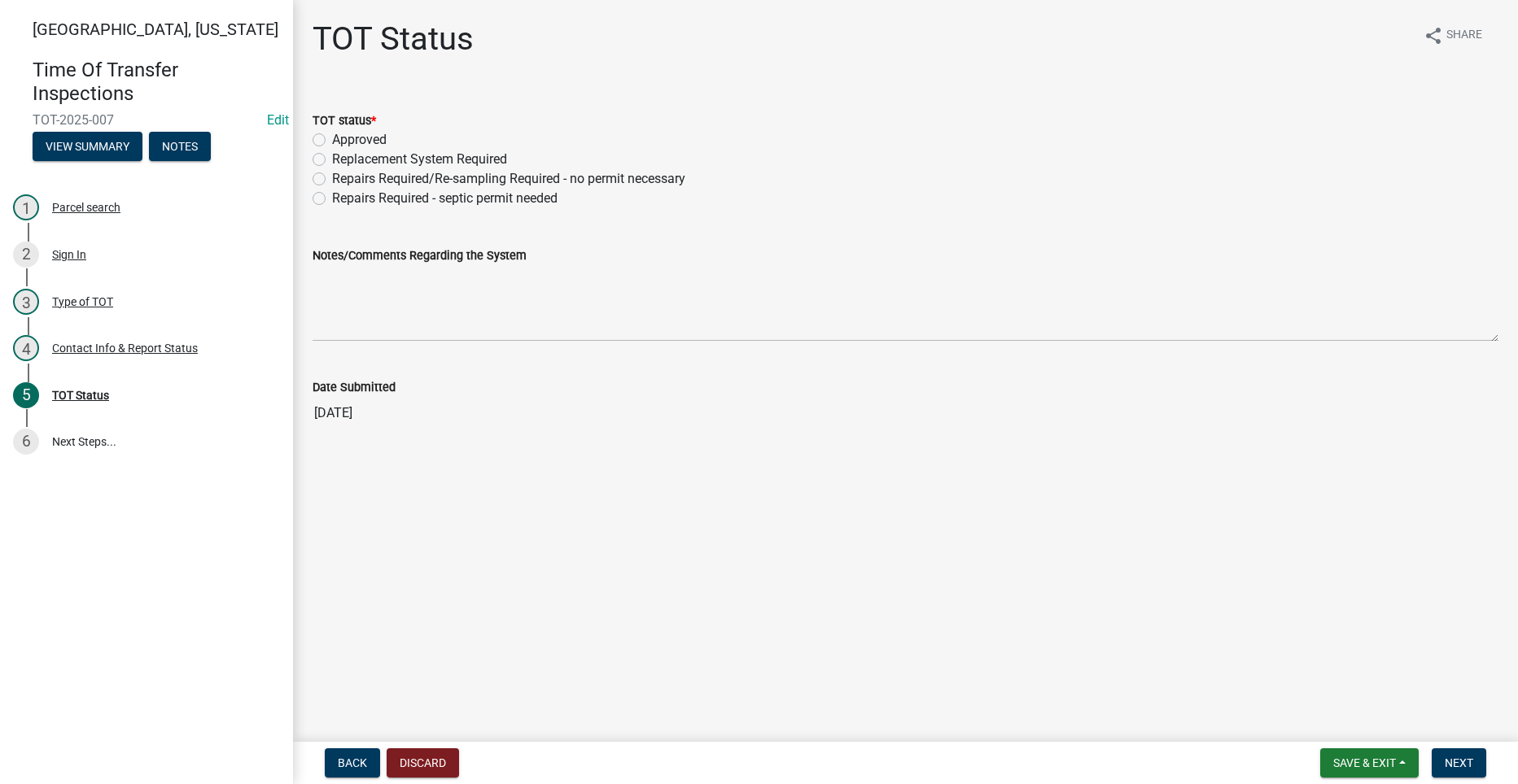
click at [332, 135] on label "Approved" at bounding box center [359, 140] width 55 height 19
click at [332, 135] on input "Approved" at bounding box center [337, 135] width 10 height 10
radio input "true"
click at [1458, 762] on span "Next" at bounding box center [1458, 762] width 29 height 13
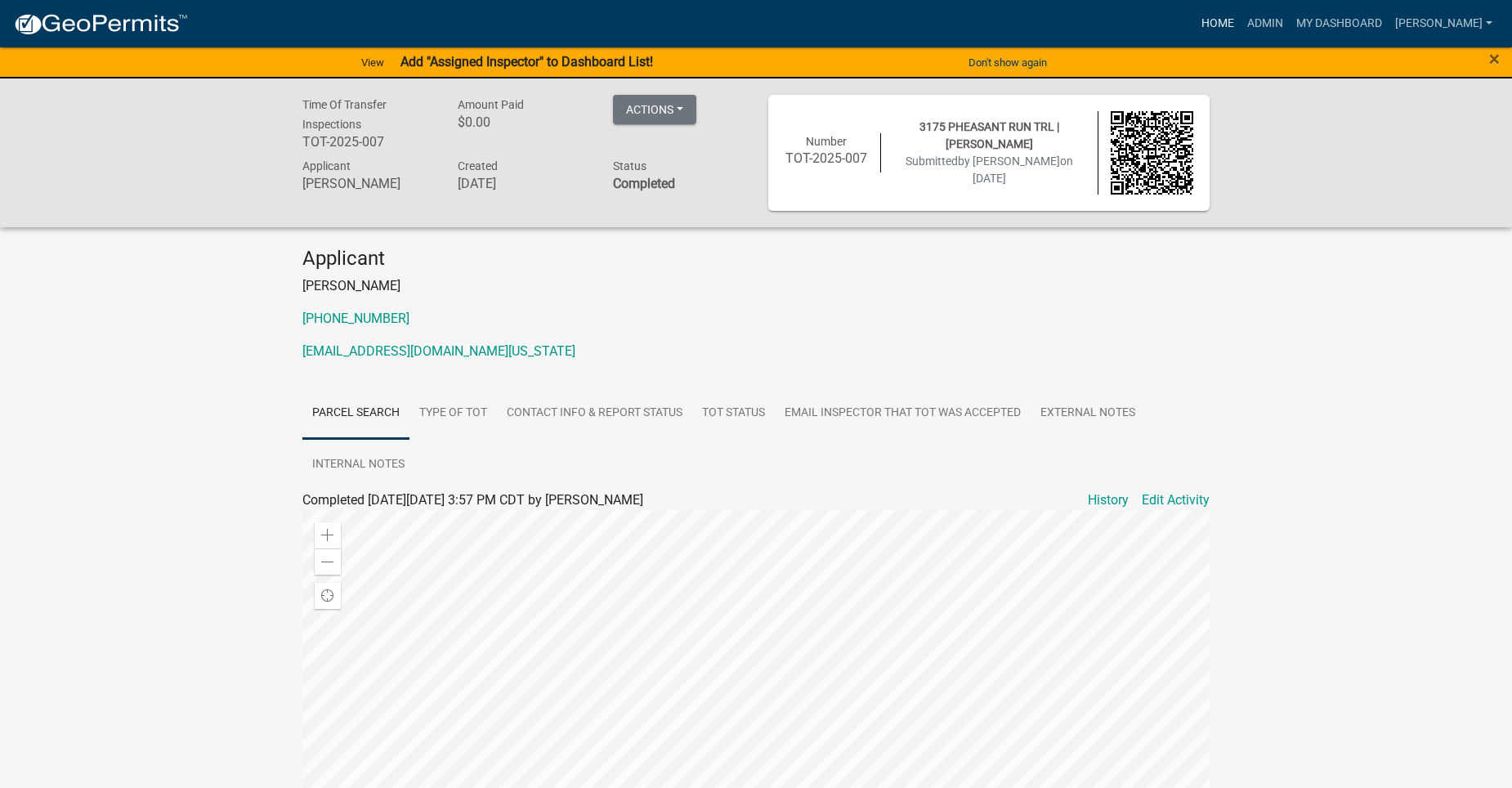
click at [1241, 22] on link "Home" at bounding box center [1218, 24] width 45 height 31
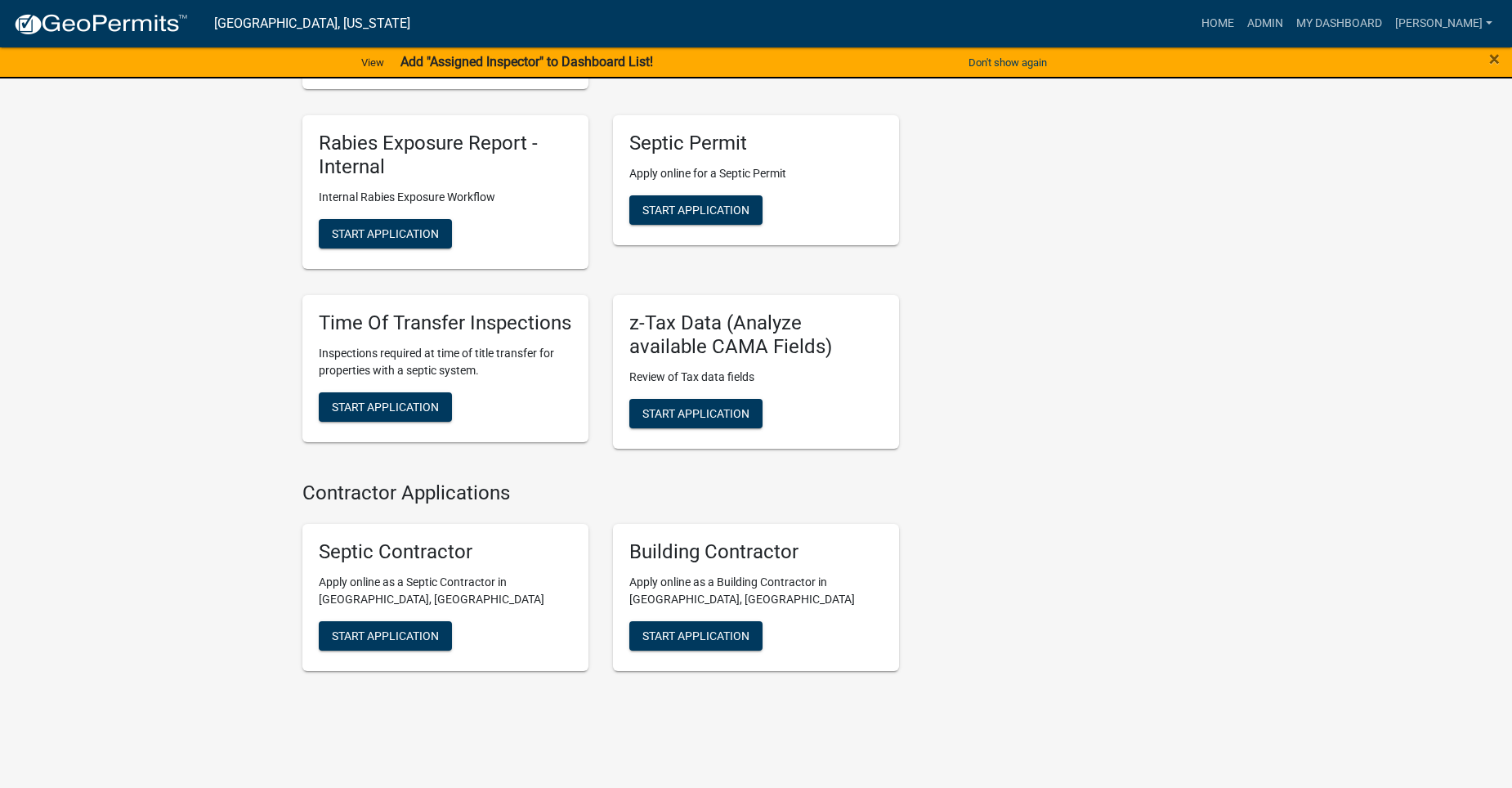
scroll to position [1120, 0]
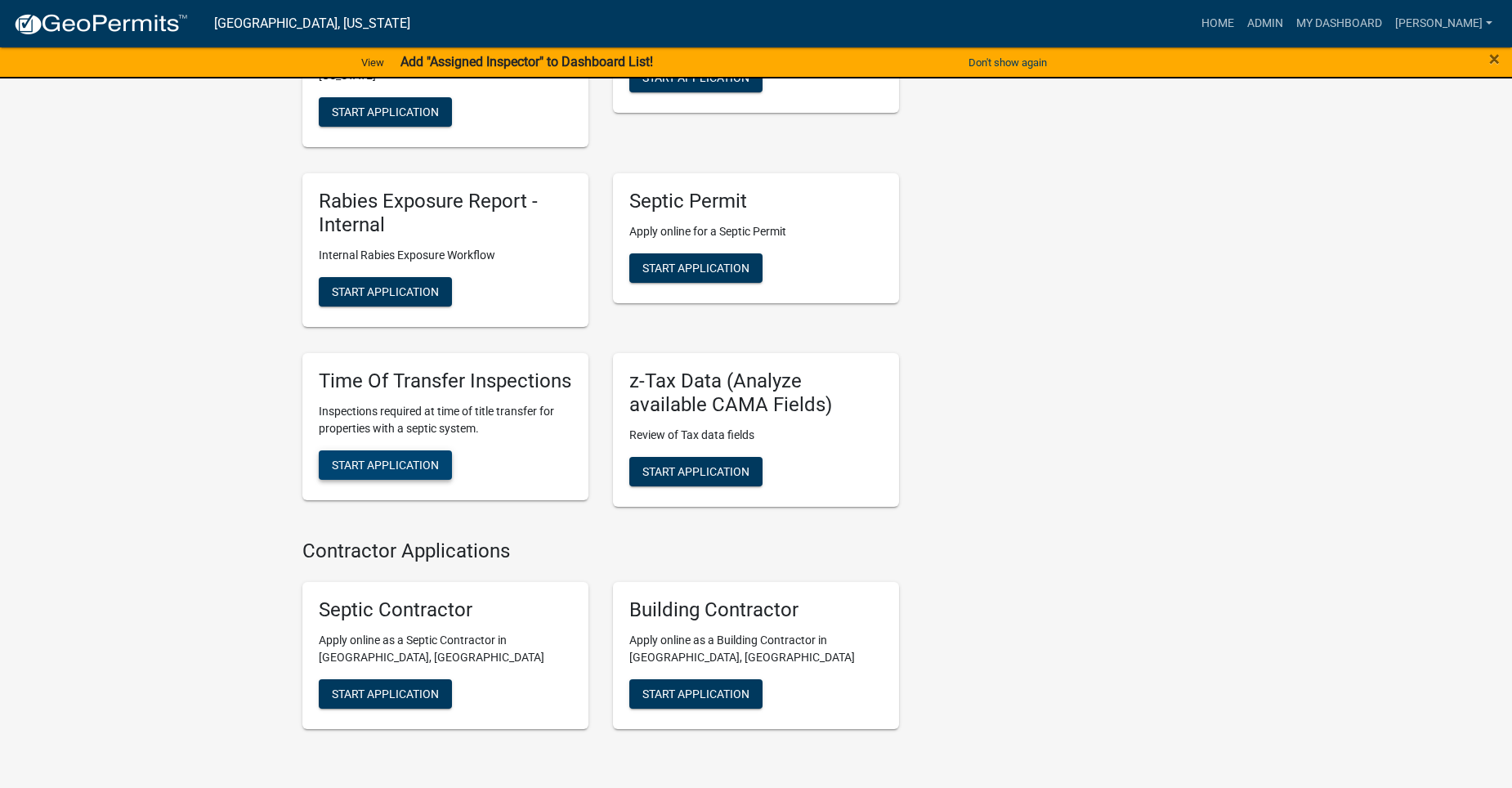
click at [383, 463] on span "Start Application" at bounding box center [385, 464] width 107 height 13
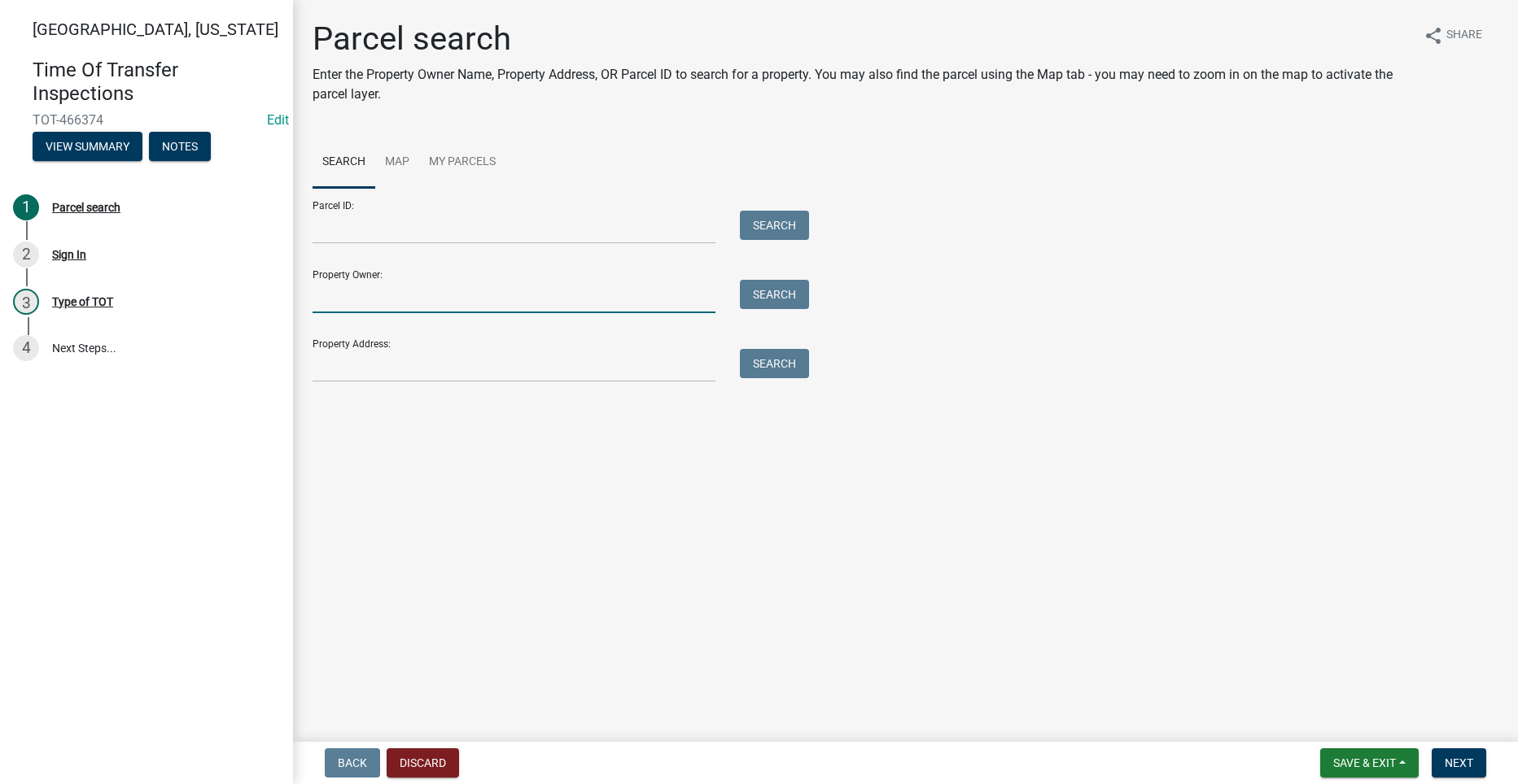
click at [383, 297] on input "Property Owner:" at bounding box center [514, 296] width 403 height 33
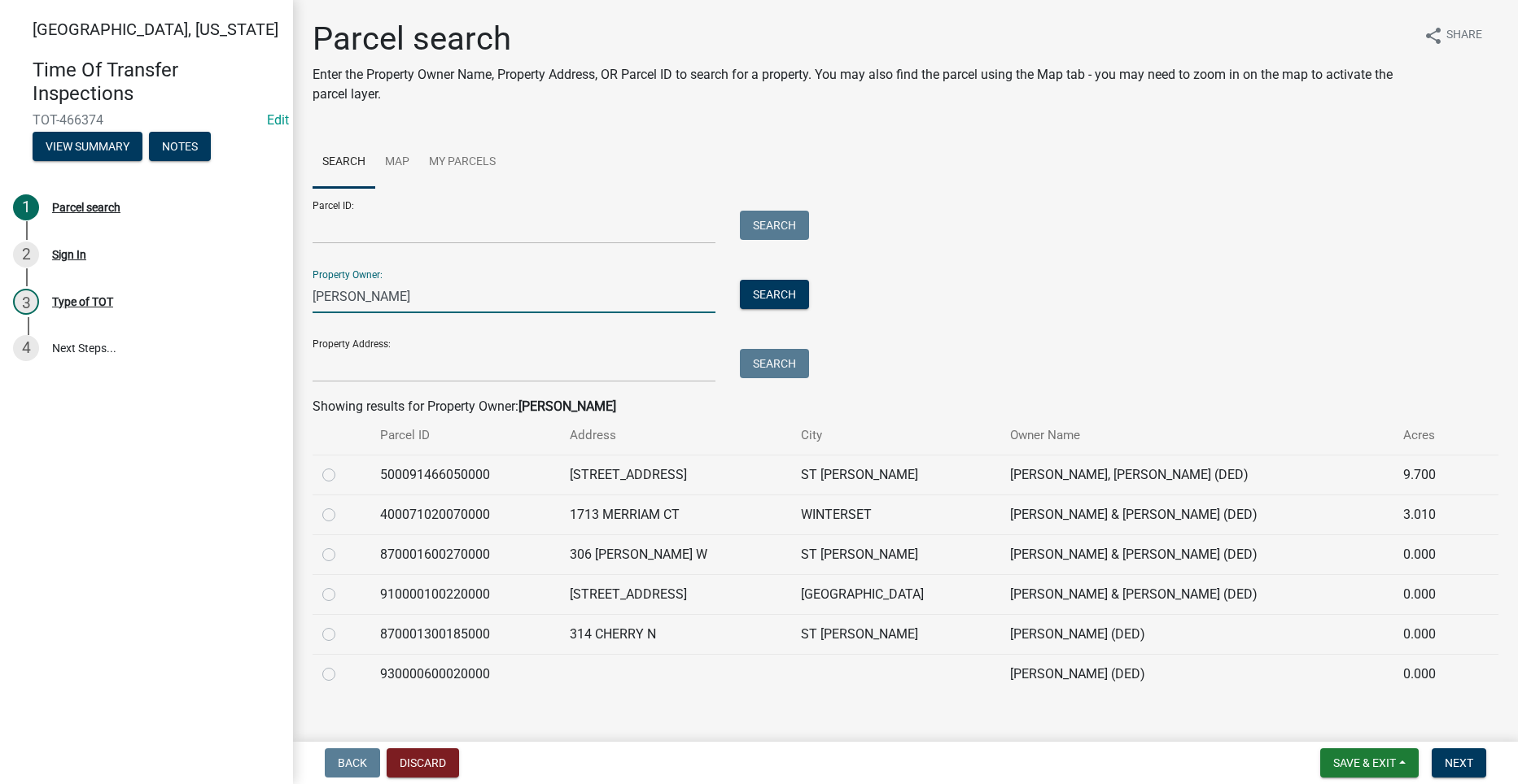
type input "Butler"
click at [342, 505] on label at bounding box center [342, 505] width 0 height 0
click at [342, 513] on input "radio" at bounding box center [347, 511] width 10 height 10
radio input "true"
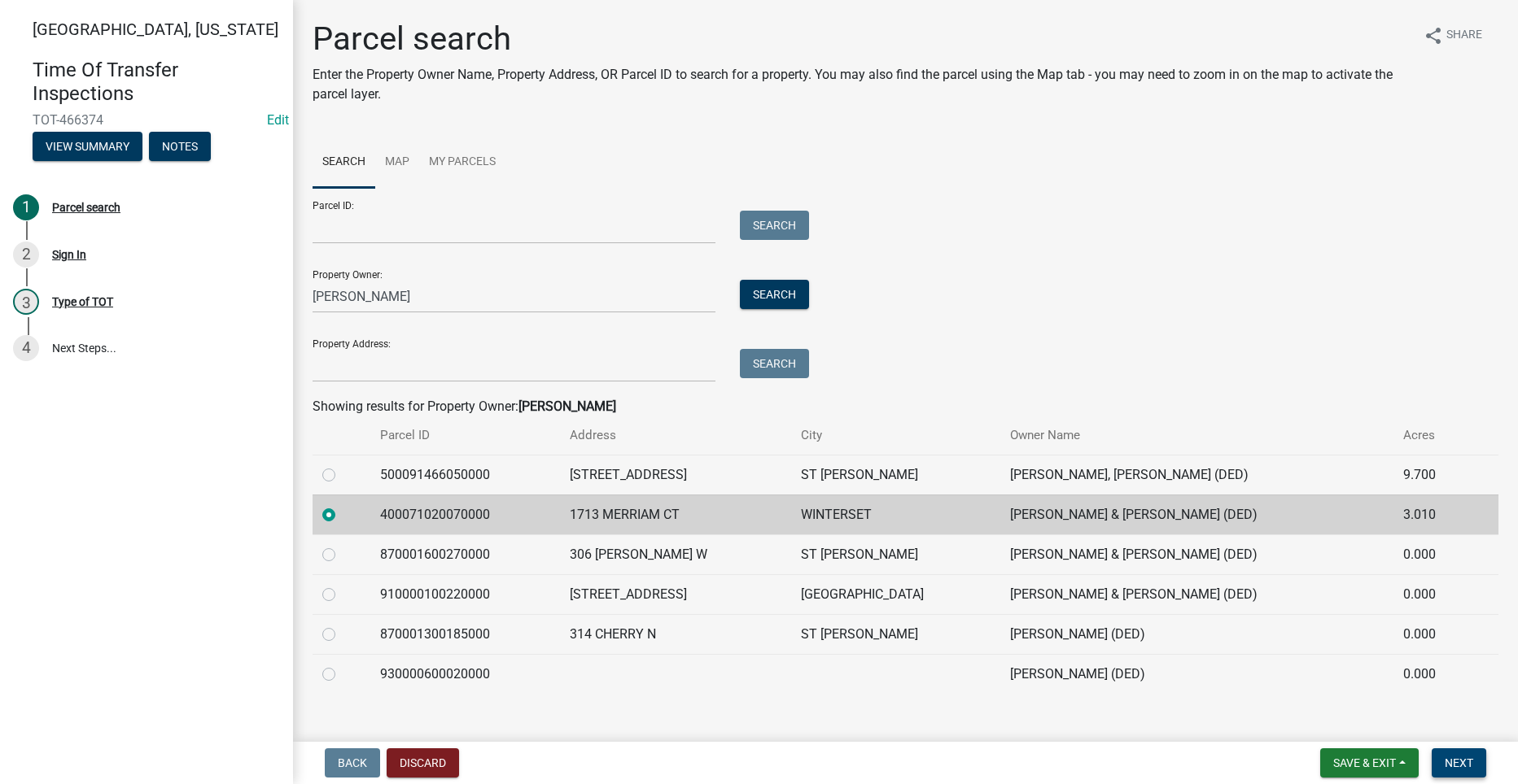
click at [1453, 761] on span "Next" at bounding box center [1458, 762] width 29 height 13
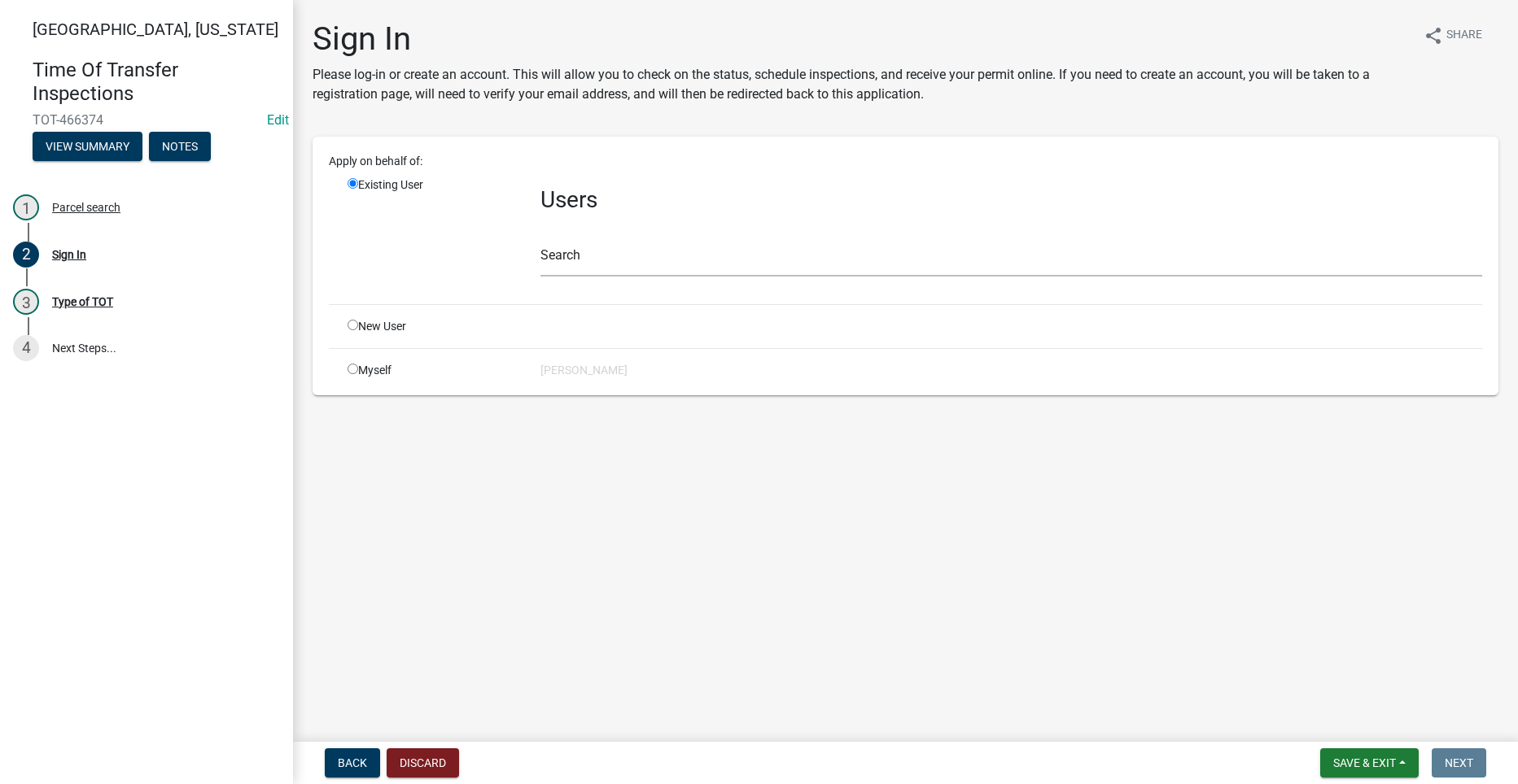
click at [353, 369] on input "radio" at bounding box center [353, 369] width 10 height 10
radio input "true"
radio input "false"
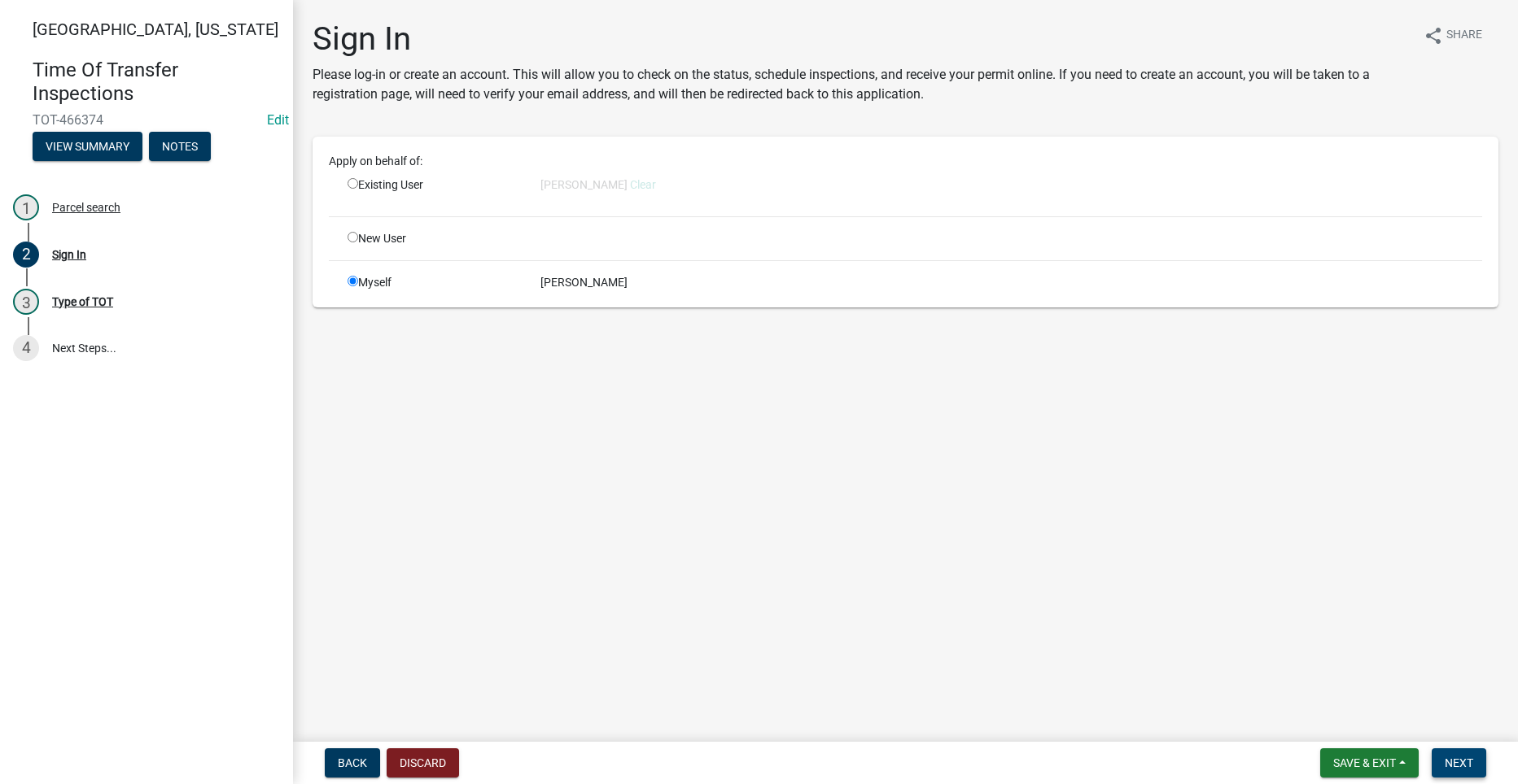
click at [1461, 752] on button "Next" at bounding box center [1458, 763] width 55 height 30
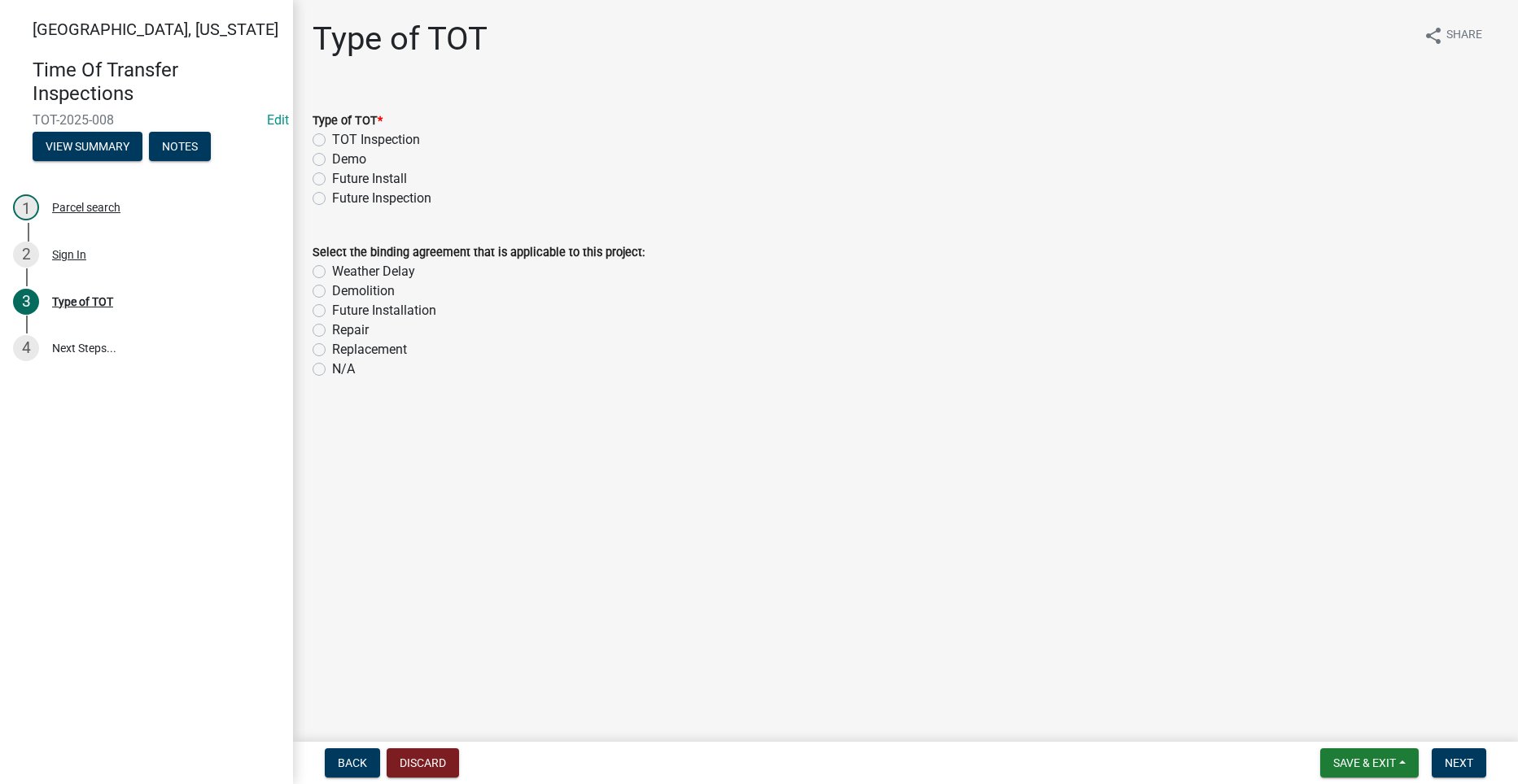
click at [332, 135] on label "TOT Inspection" at bounding box center [375, 140] width 88 height 19
click at [332, 135] on input "TOT Inspection" at bounding box center [337, 135] width 10 height 10
radio input "true"
click at [1455, 747] on nav "Back Discard Save & Exit Save Save & Exit Next" at bounding box center [905, 763] width 1224 height 43
click at [1461, 758] on span "Next" at bounding box center [1458, 762] width 29 height 13
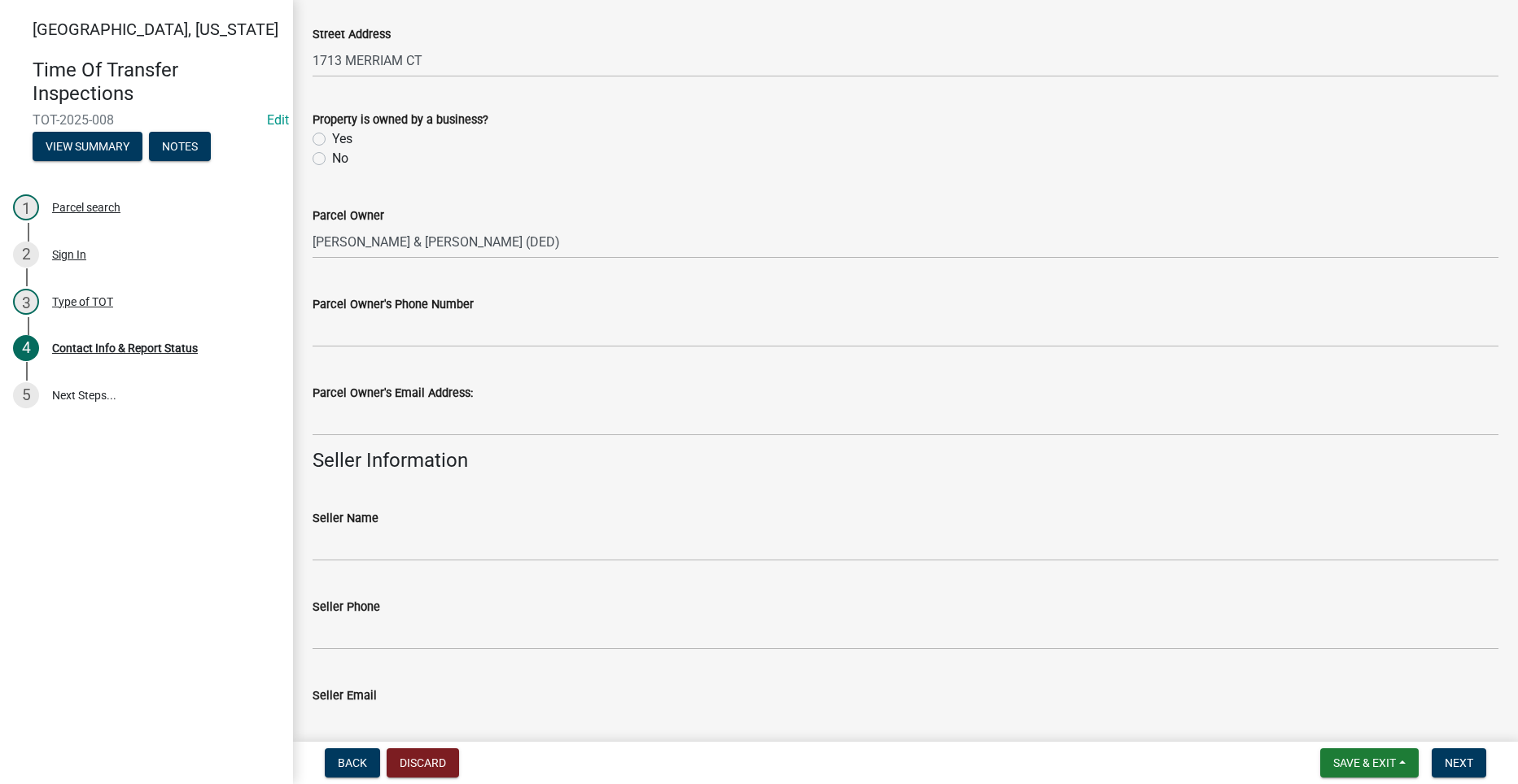
scroll to position [82, 0]
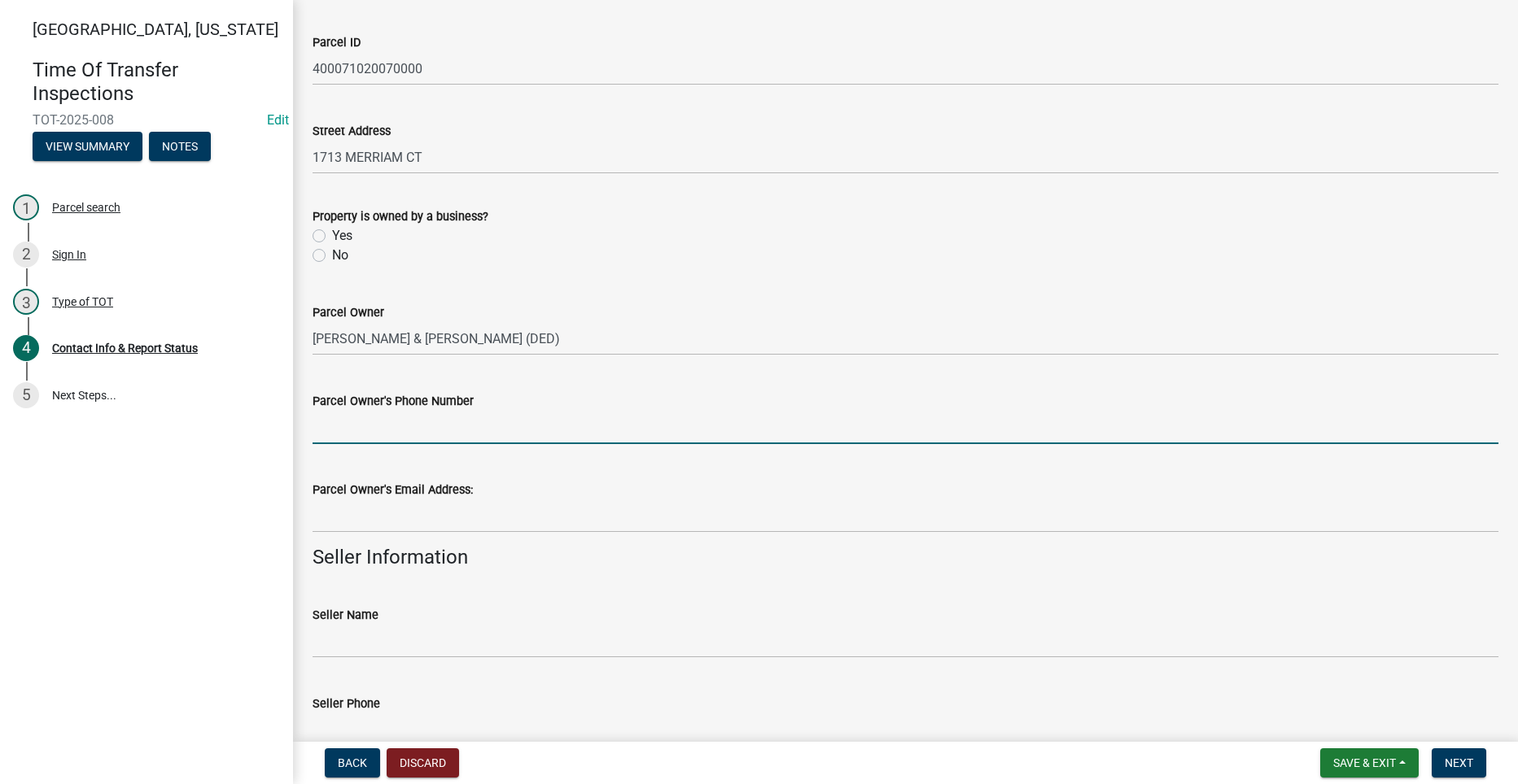
click at [431, 437] on input "Parcel Owner's Phone Number" at bounding box center [905, 427] width 1185 height 33
type input "5153607172"
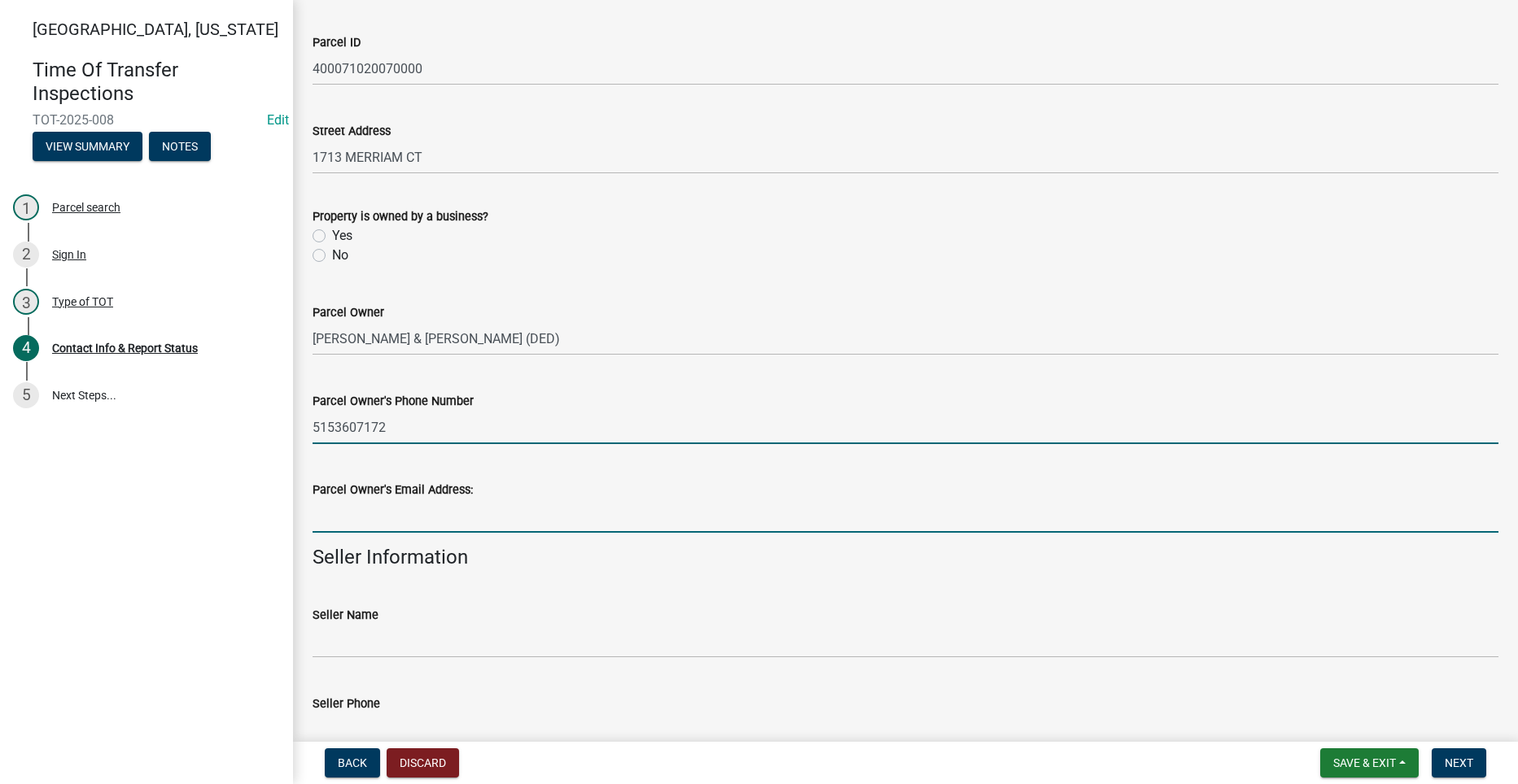
click at [432, 517] on input "Parcel Owner's Email Address:" at bounding box center [905, 516] width 1185 height 33
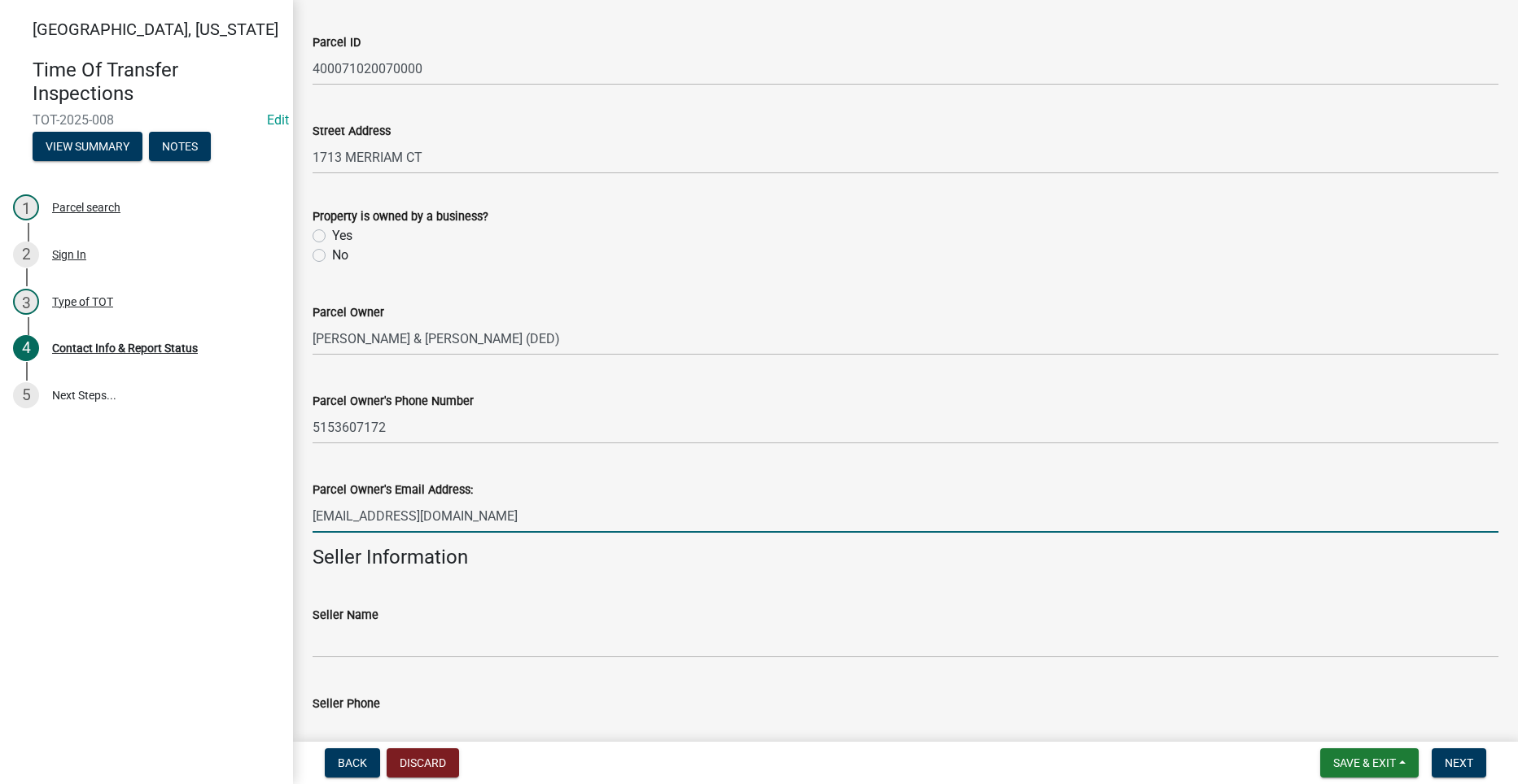
type input "butlerjd11@aol.com"
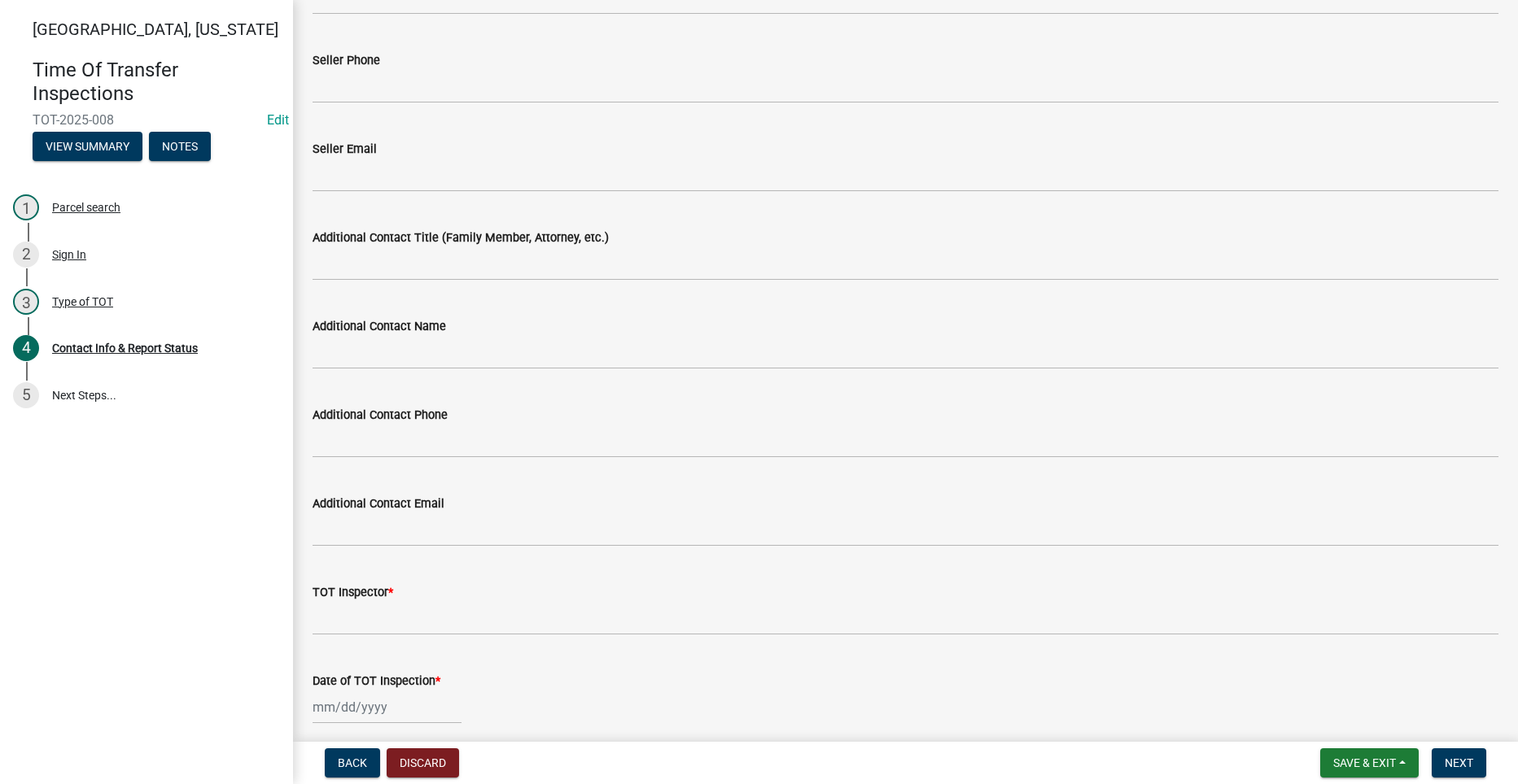
scroll to position [732, 0]
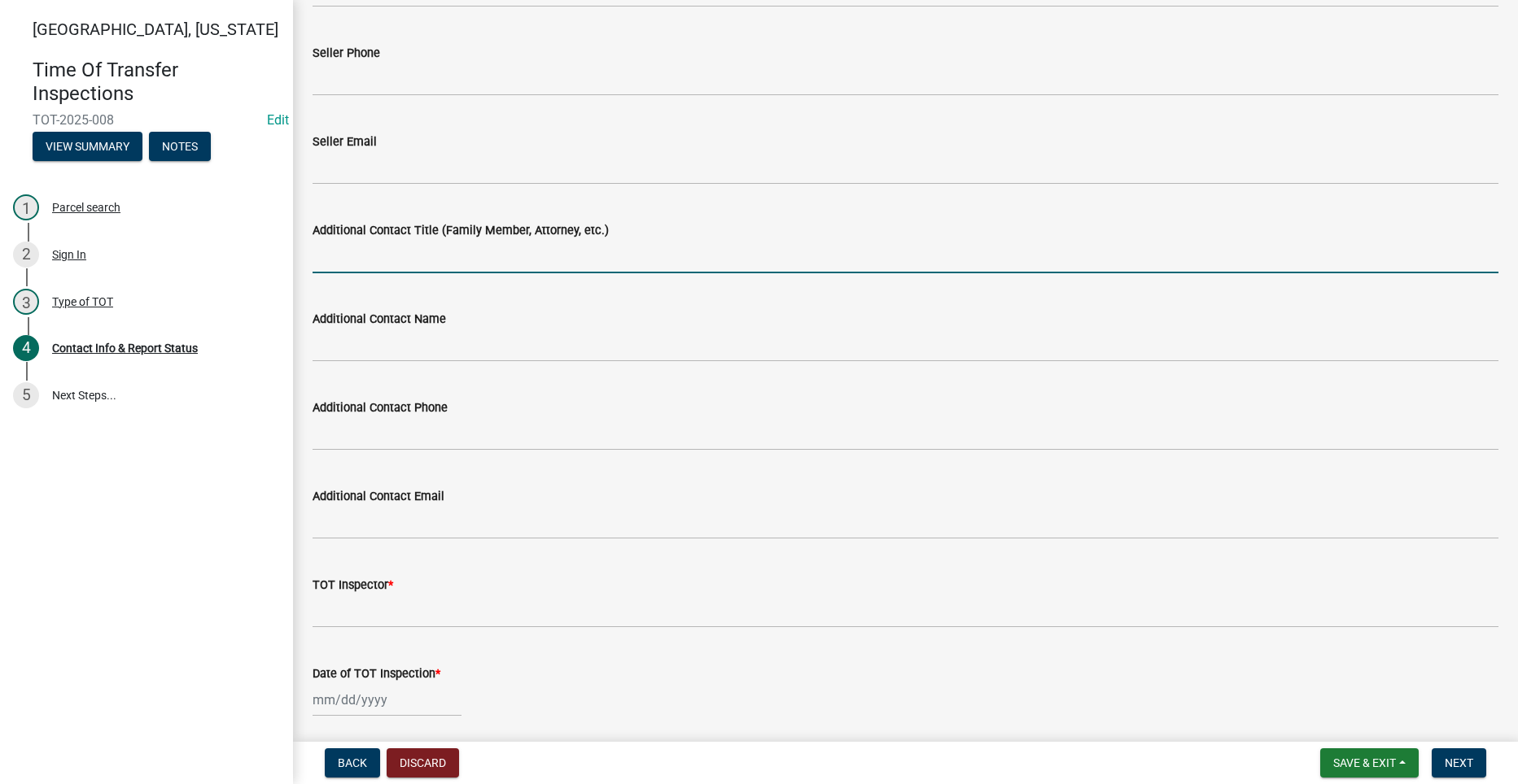
click at [332, 246] on input "Additional Contact Title (Family Member, Attorney, etc.)" at bounding box center [905, 256] width 1185 height 33
type input "Realtor"
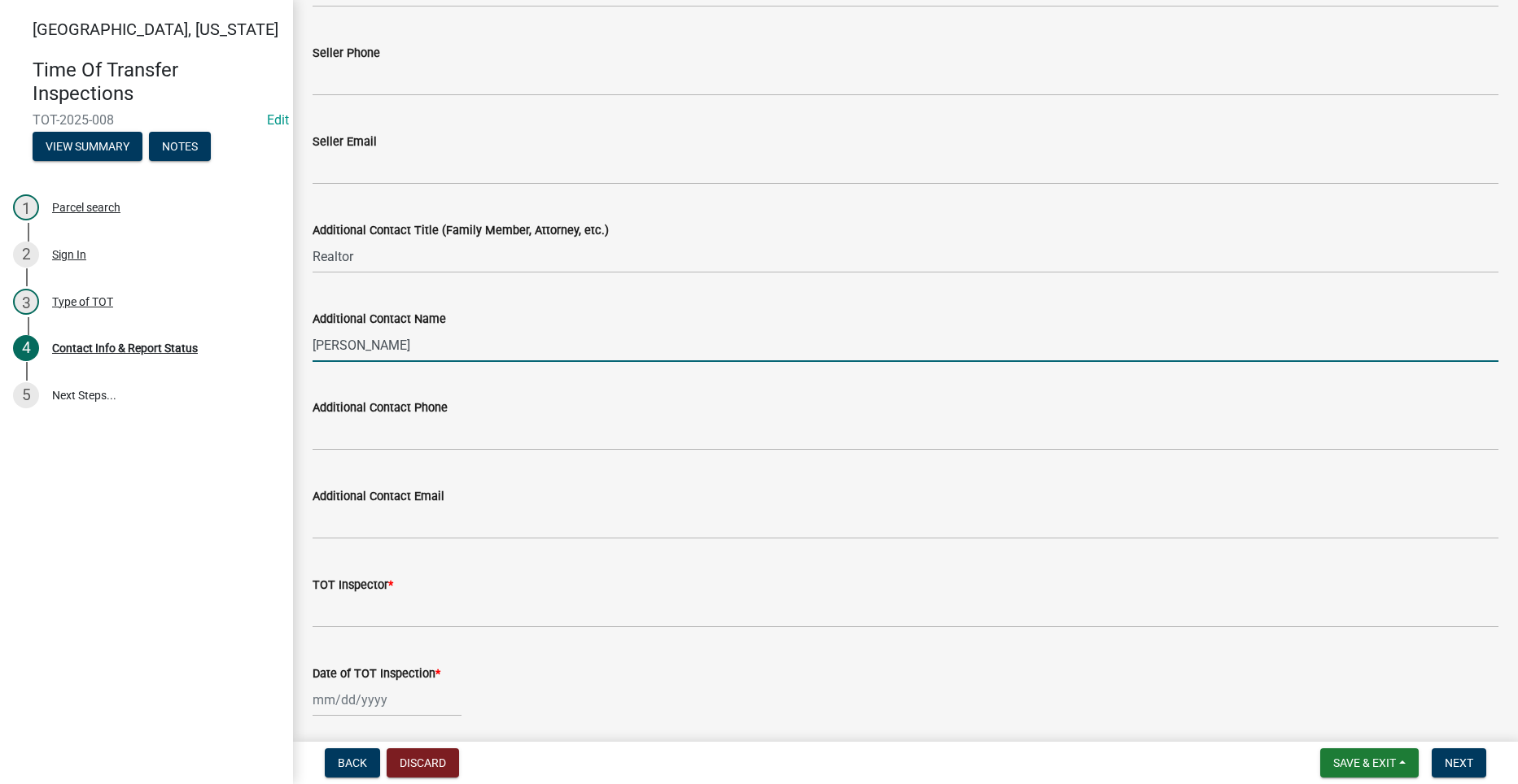
type input "Connie Ridgeway"
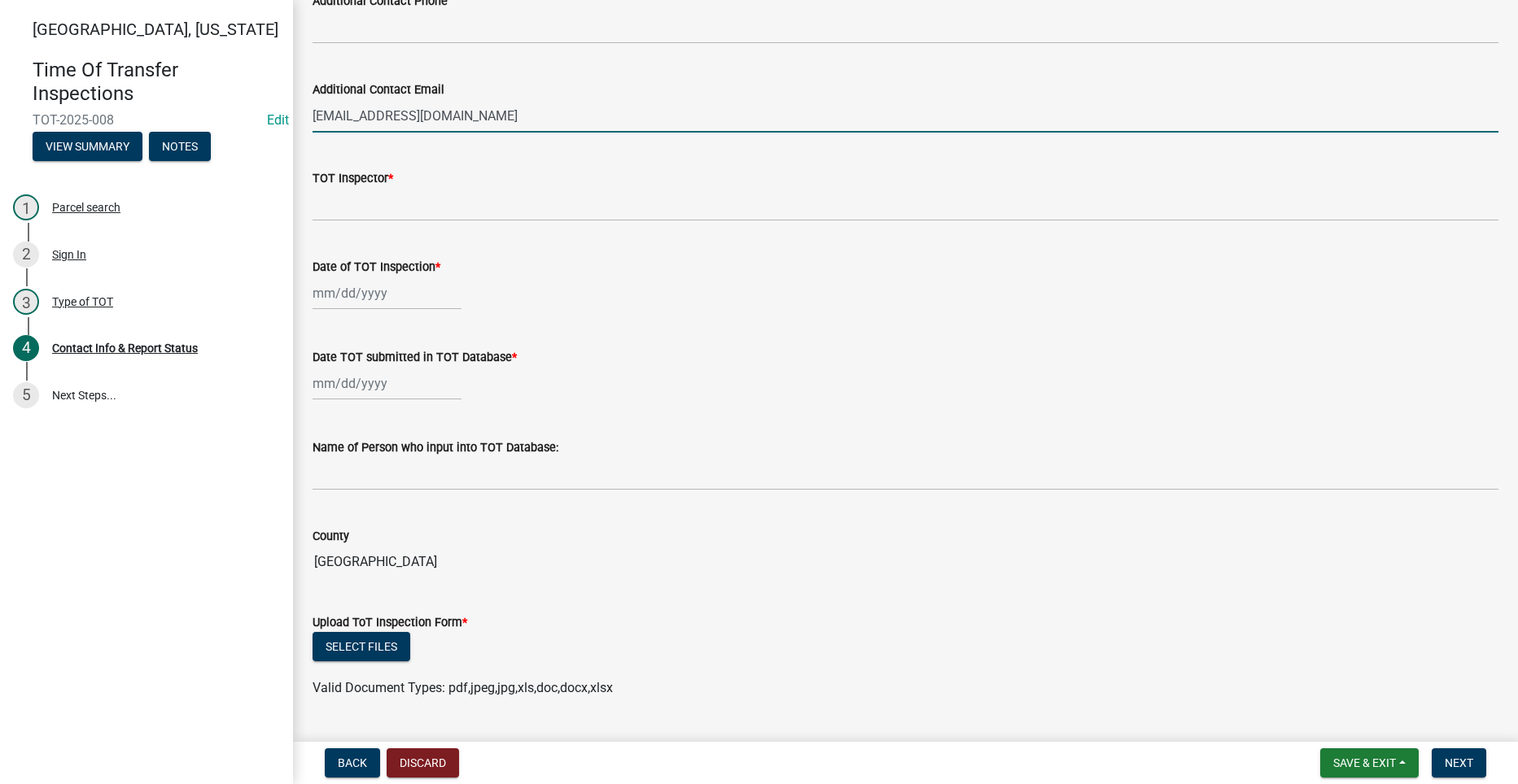
scroll to position [895, 0]
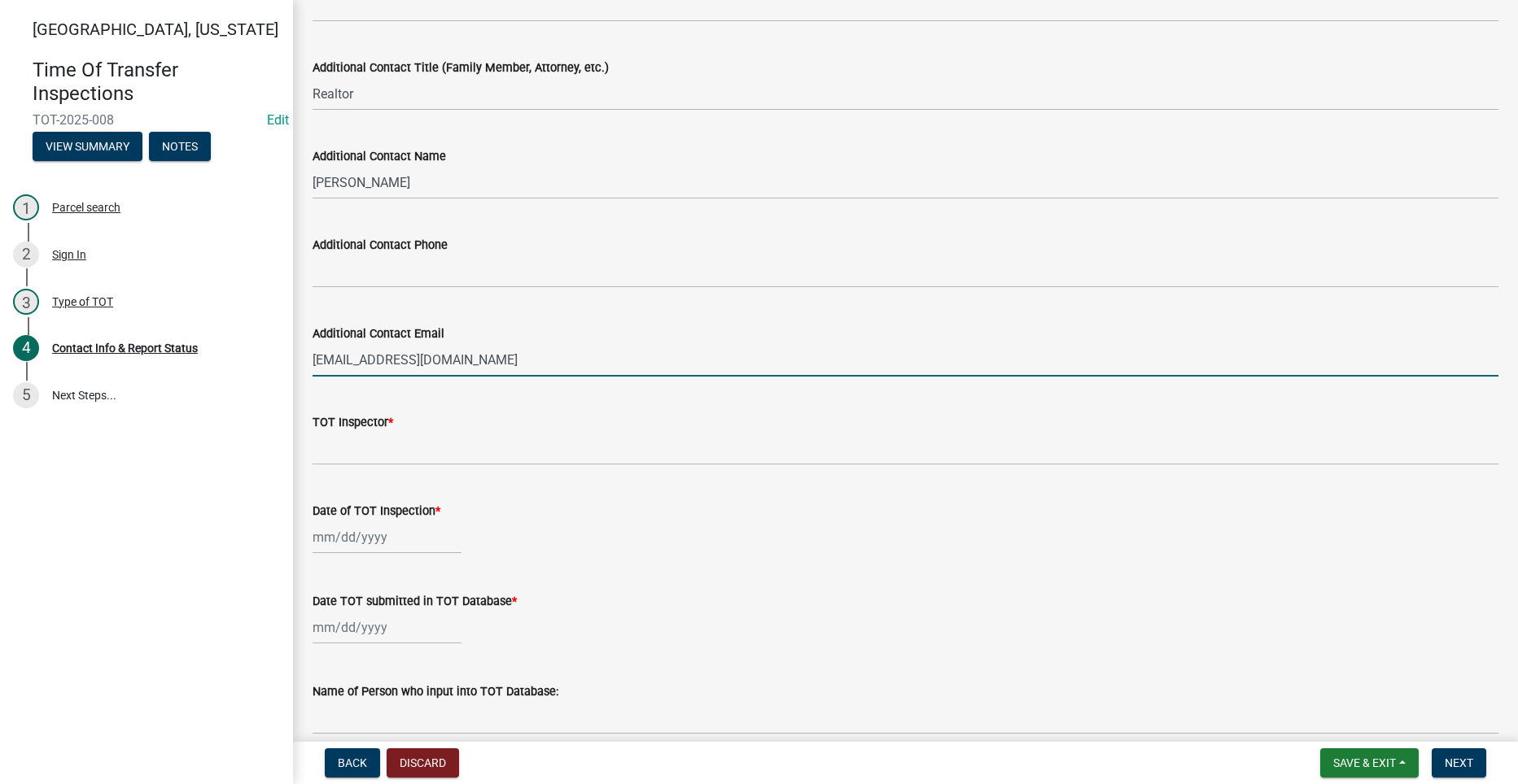
type input "cridgway@iowarealty.com"
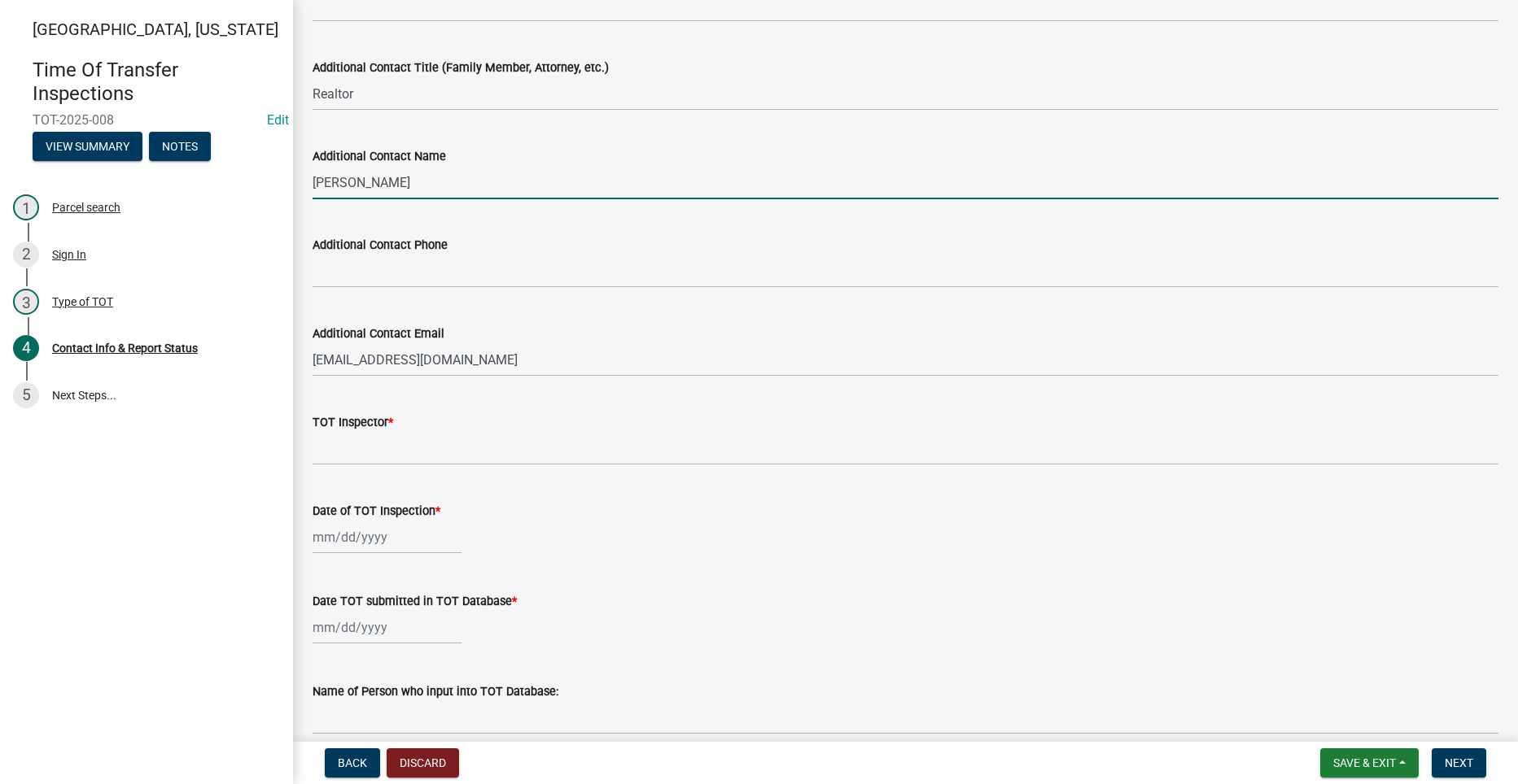
click at [387, 181] on input "Connie Ridgeway" at bounding box center [905, 182] width 1185 height 33
type input "Connie Ridgway"
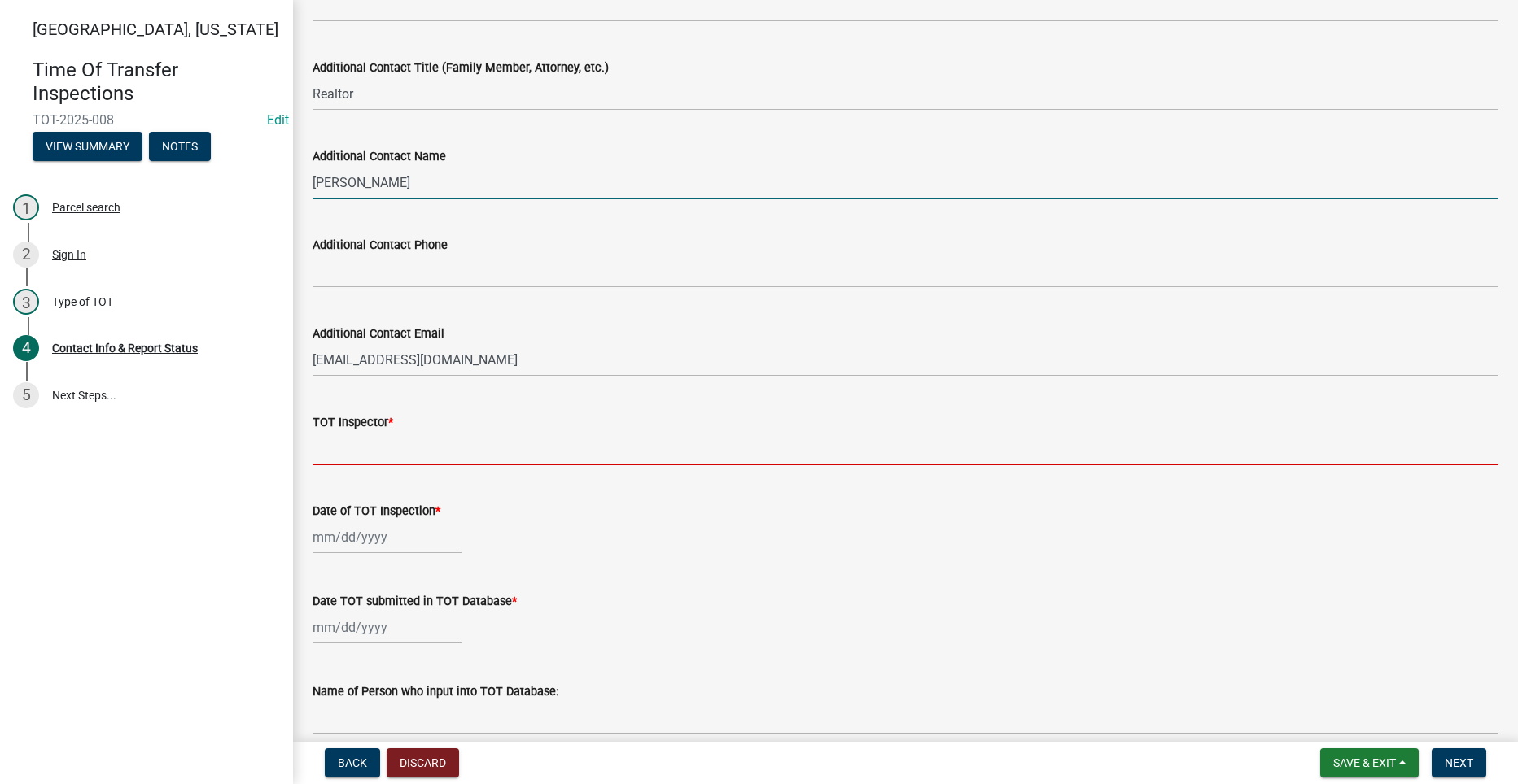
click at [370, 446] on input "TOT Inspector *" at bounding box center [905, 449] width 1185 height 33
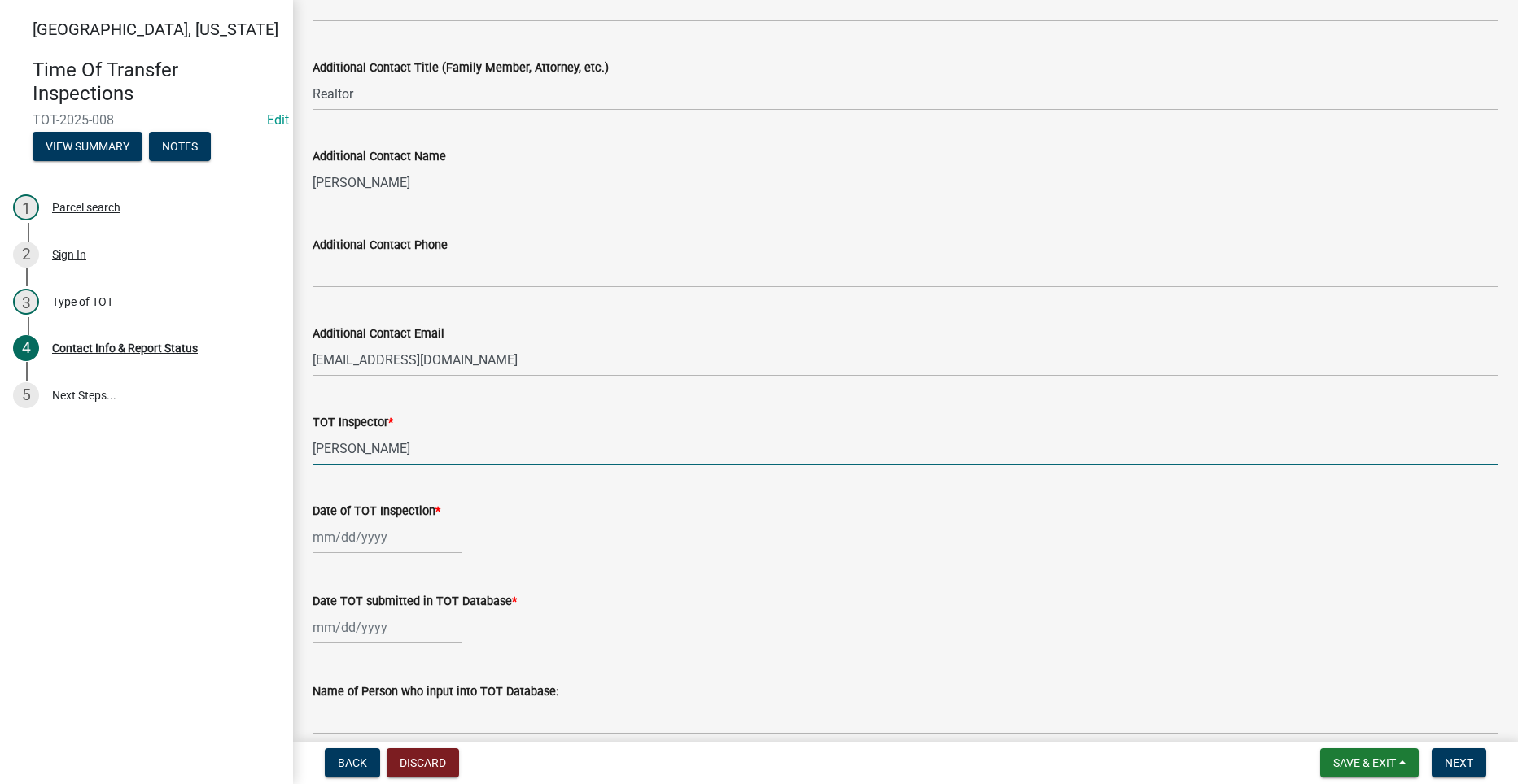
type input "Seth Brown"
click at [346, 538] on div at bounding box center [386, 537] width 148 height 33
select select "8"
select select "2025"
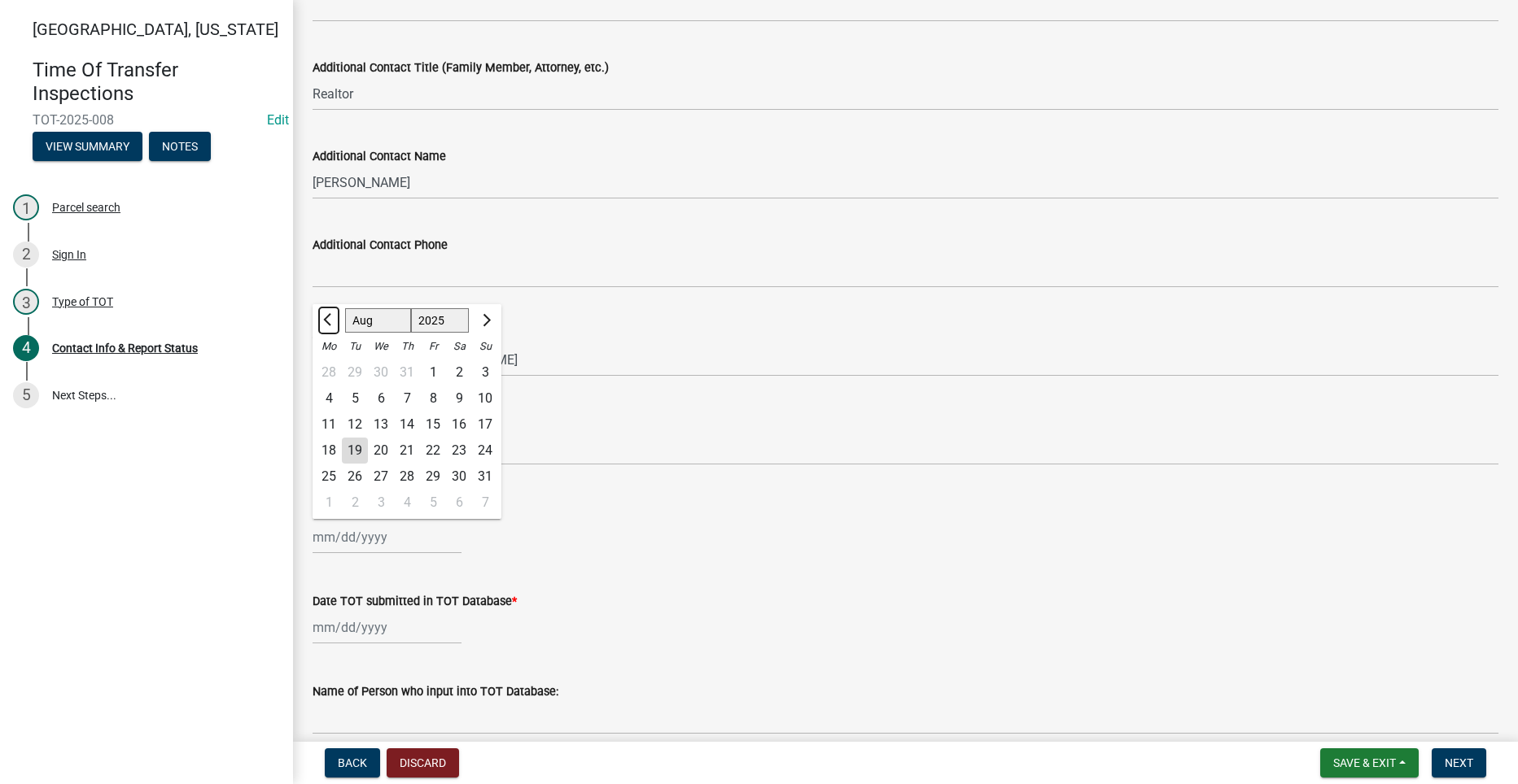
click at [327, 315] on button "Previous month" at bounding box center [328, 320] width 19 height 26
select select "7"
click at [409, 471] on div "31" at bounding box center [407, 477] width 26 height 26
type input "[DATE]"
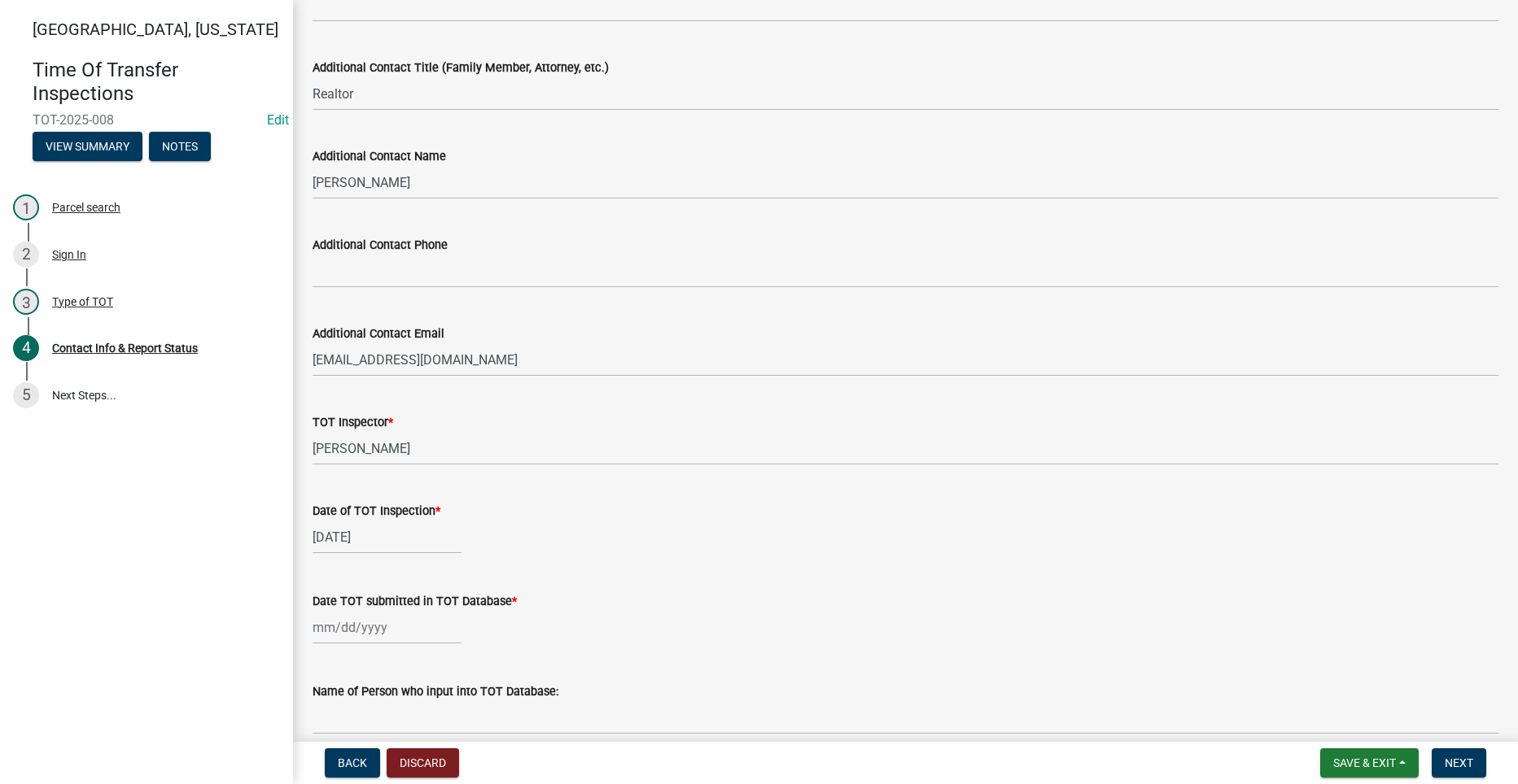
select select "8"
select select "2025"
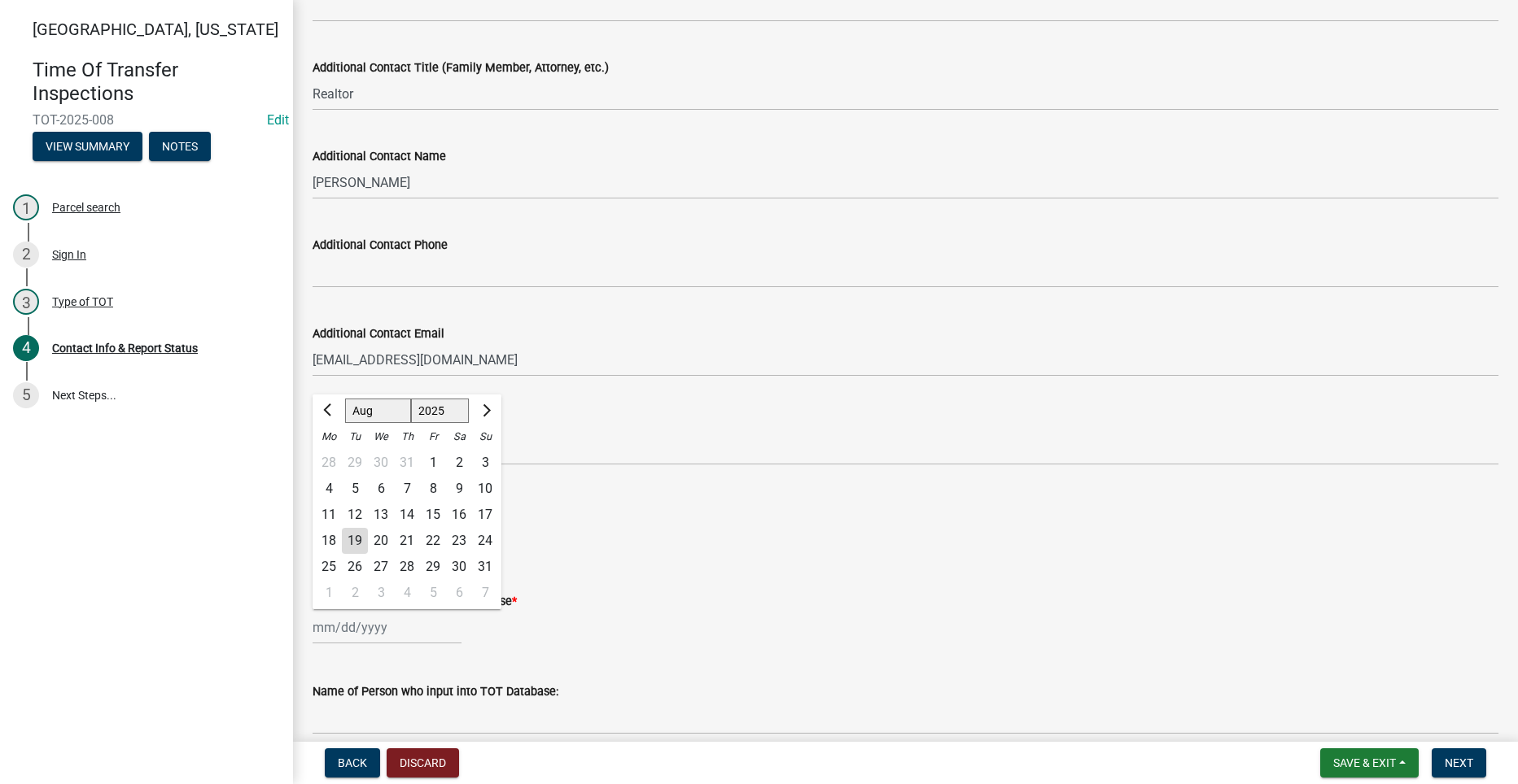
click at [354, 632] on div "Jan Feb Mar Apr May Jun Jul Aug Sep Oct Nov Dec 1525 1526 1527 1528 1529 1530 1…" at bounding box center [386, 628] width 148 height 33
click at [352, 532] on div "19" at bounding box center [355, 541] width 26 height 26
type input "[DATE]"
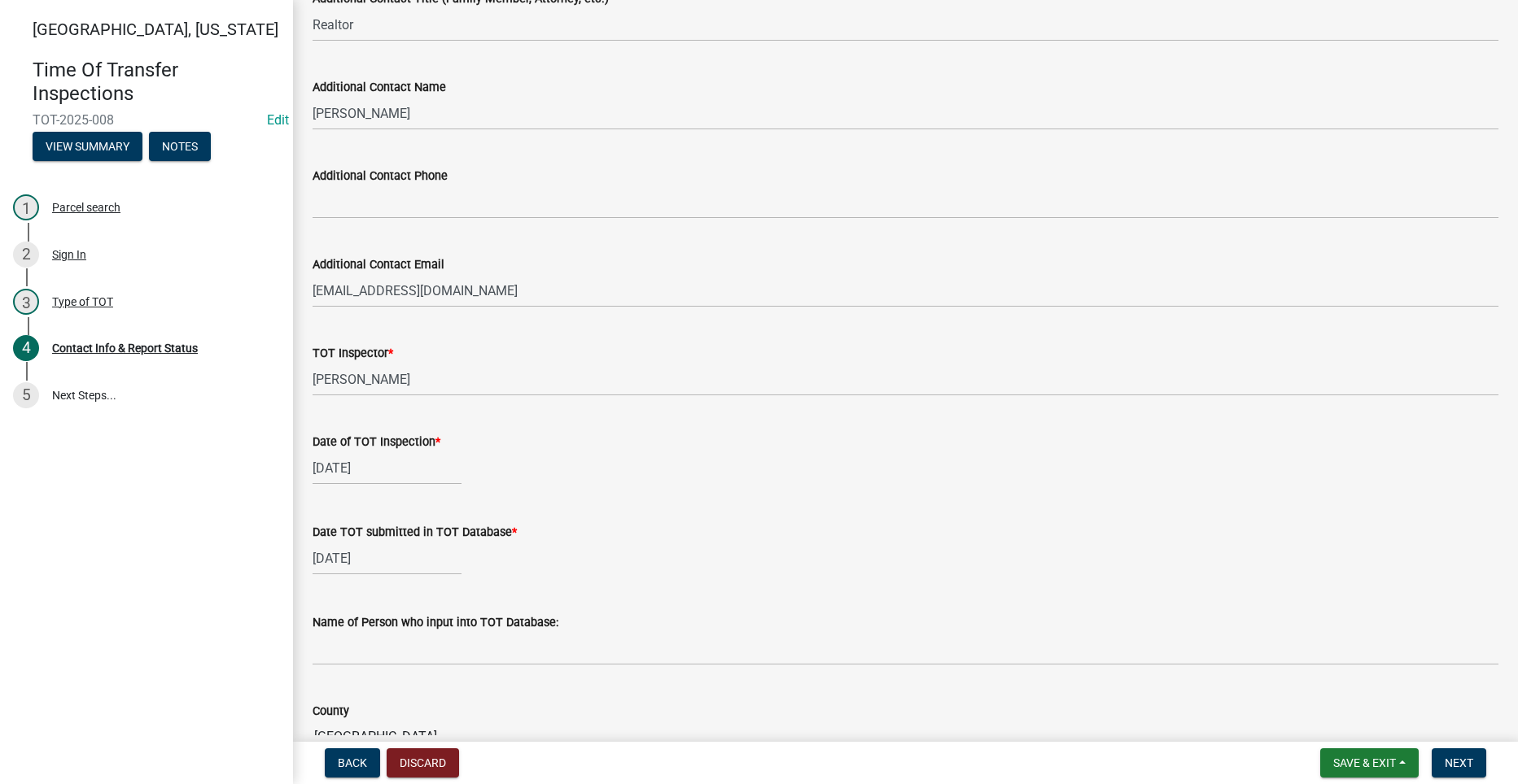
scroll to position [1139, 0]
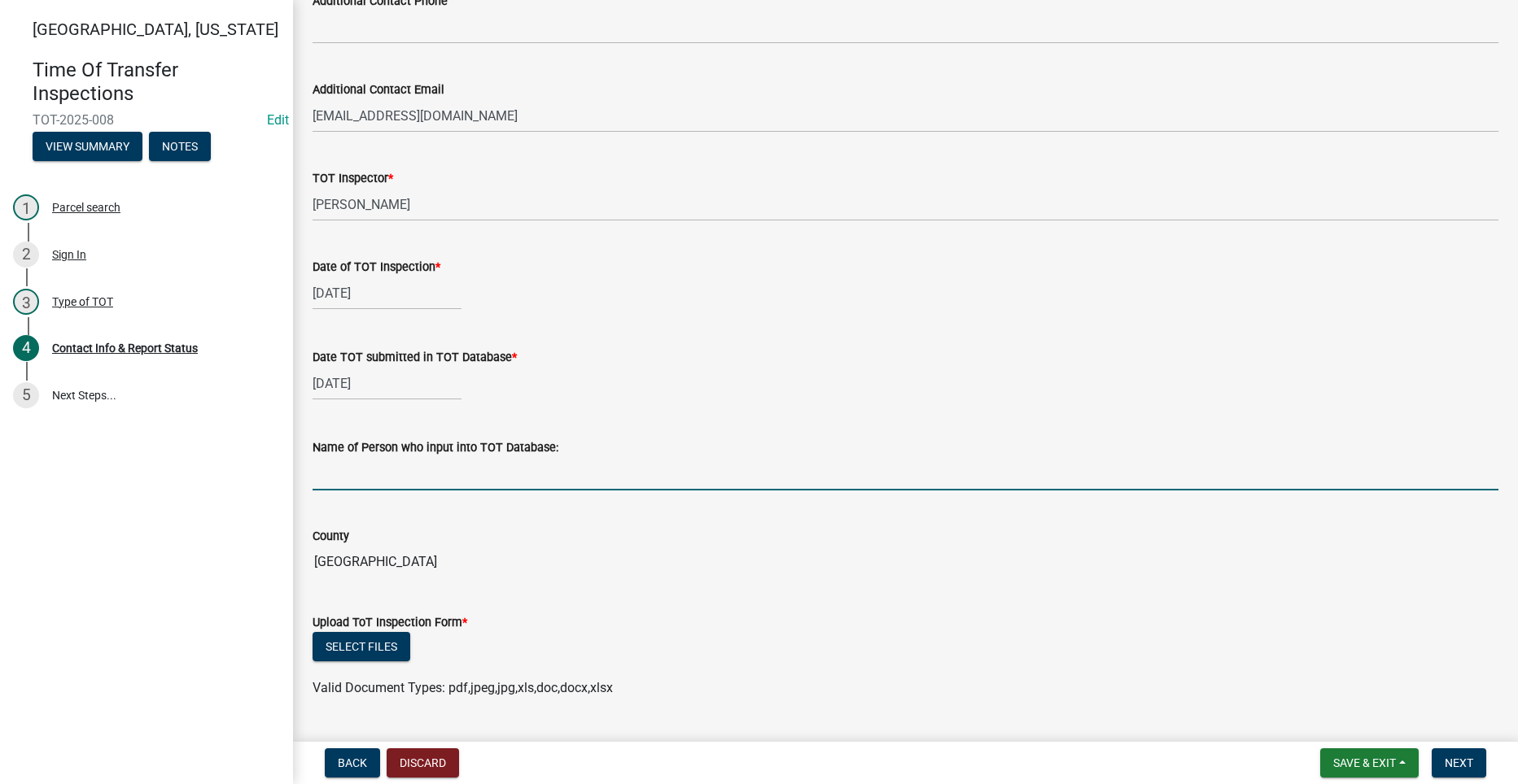
click at [371, 488] on input "Name of Person who input into TOT Database:" at bounding box center [905, 474] width 1185 height 33
type input "Andrew Honback"
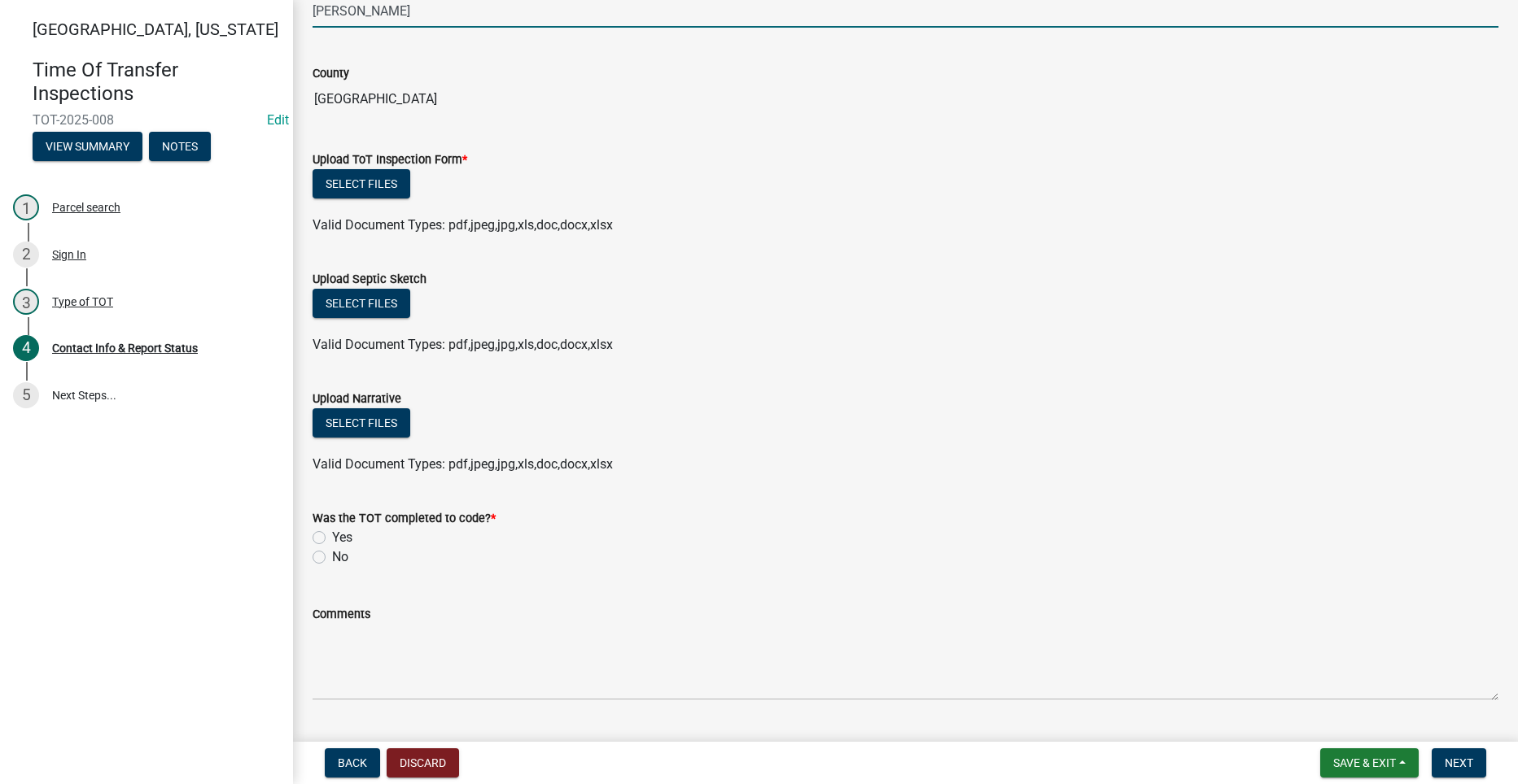
scroll to position [1627, 0]
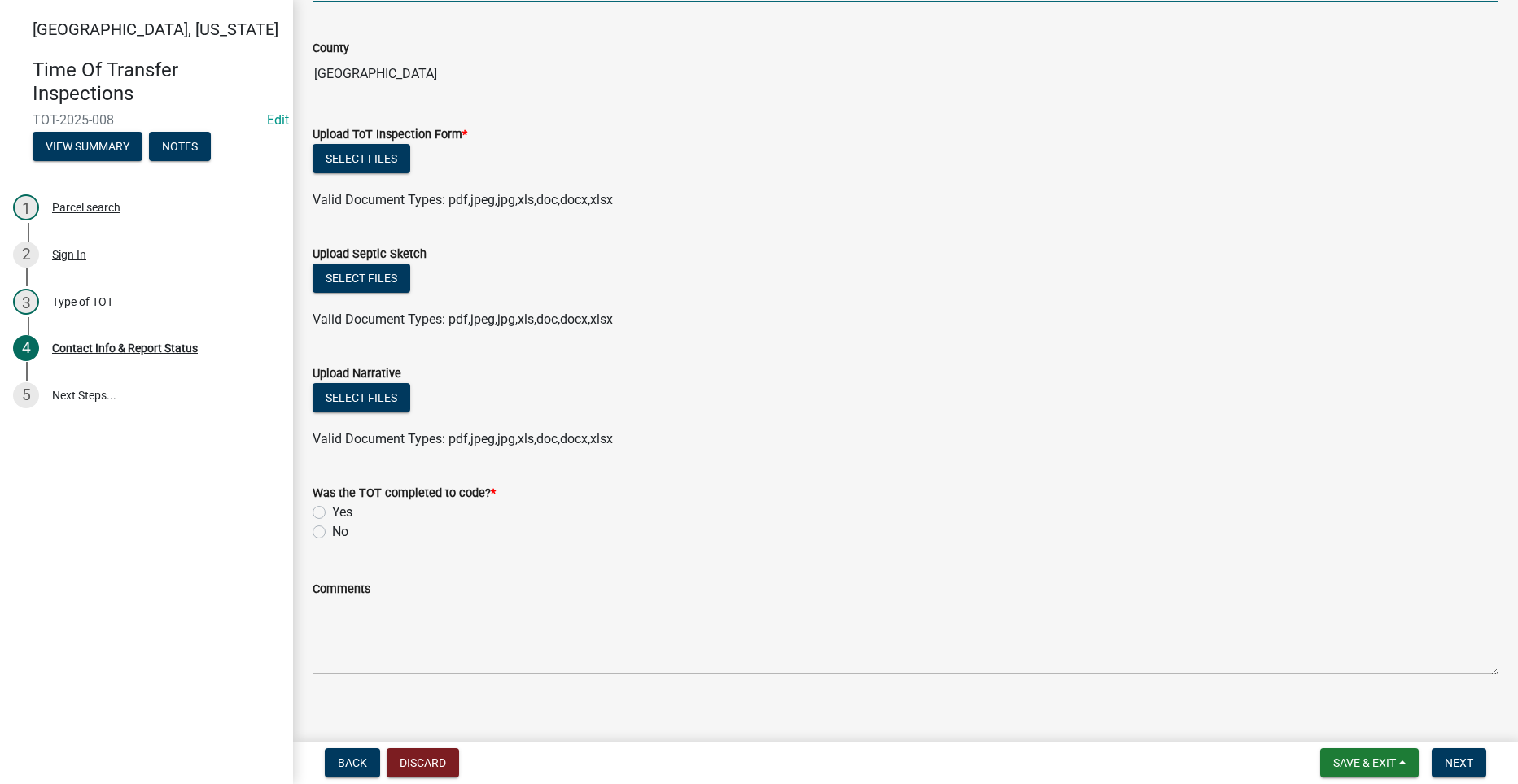
click at [332, 511] on label "Yes" at bounding box center [341, 512] width 20 height 19
click at [332, 511] on input "Yes" at bounding box center [337, 508] width 10 height 10
radio input "true"
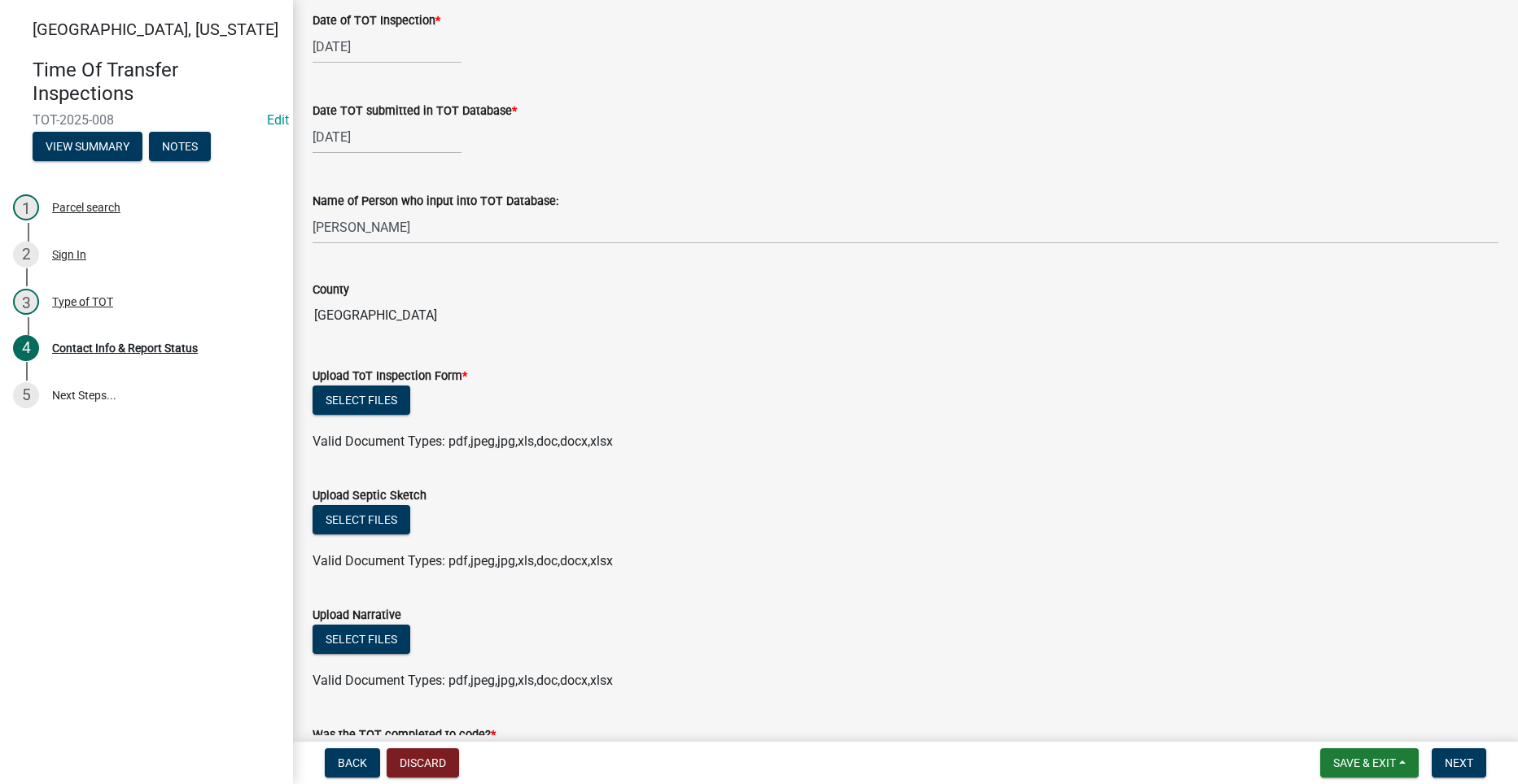
scroll to position [1383, 0]
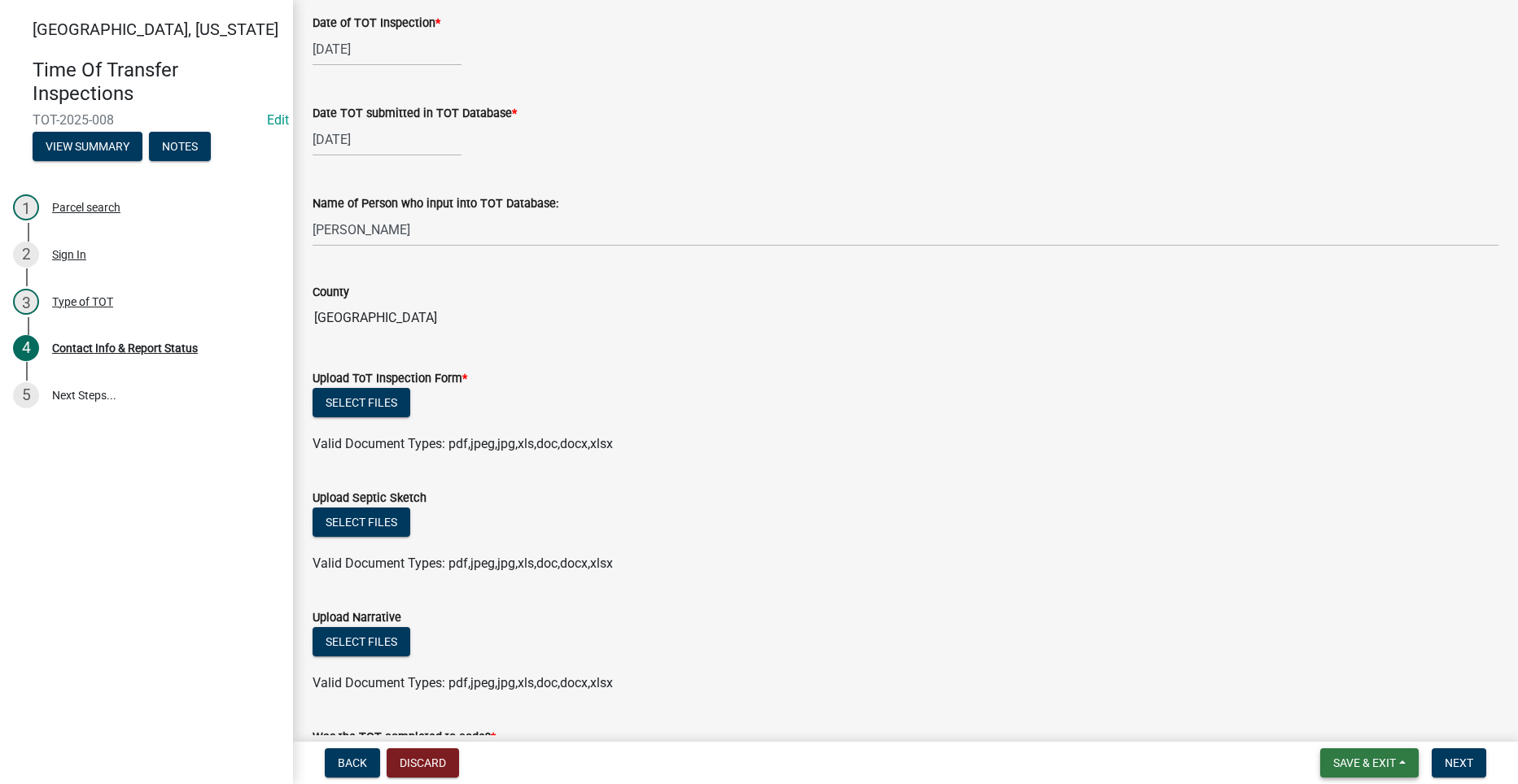
click at [1354, 761] on span "Save & Exit" at bounding box center [1364, 762] width 63 height 13
click at [1319, 677] on button "Save" at bounding box center [1353, 682] width 130 height 39
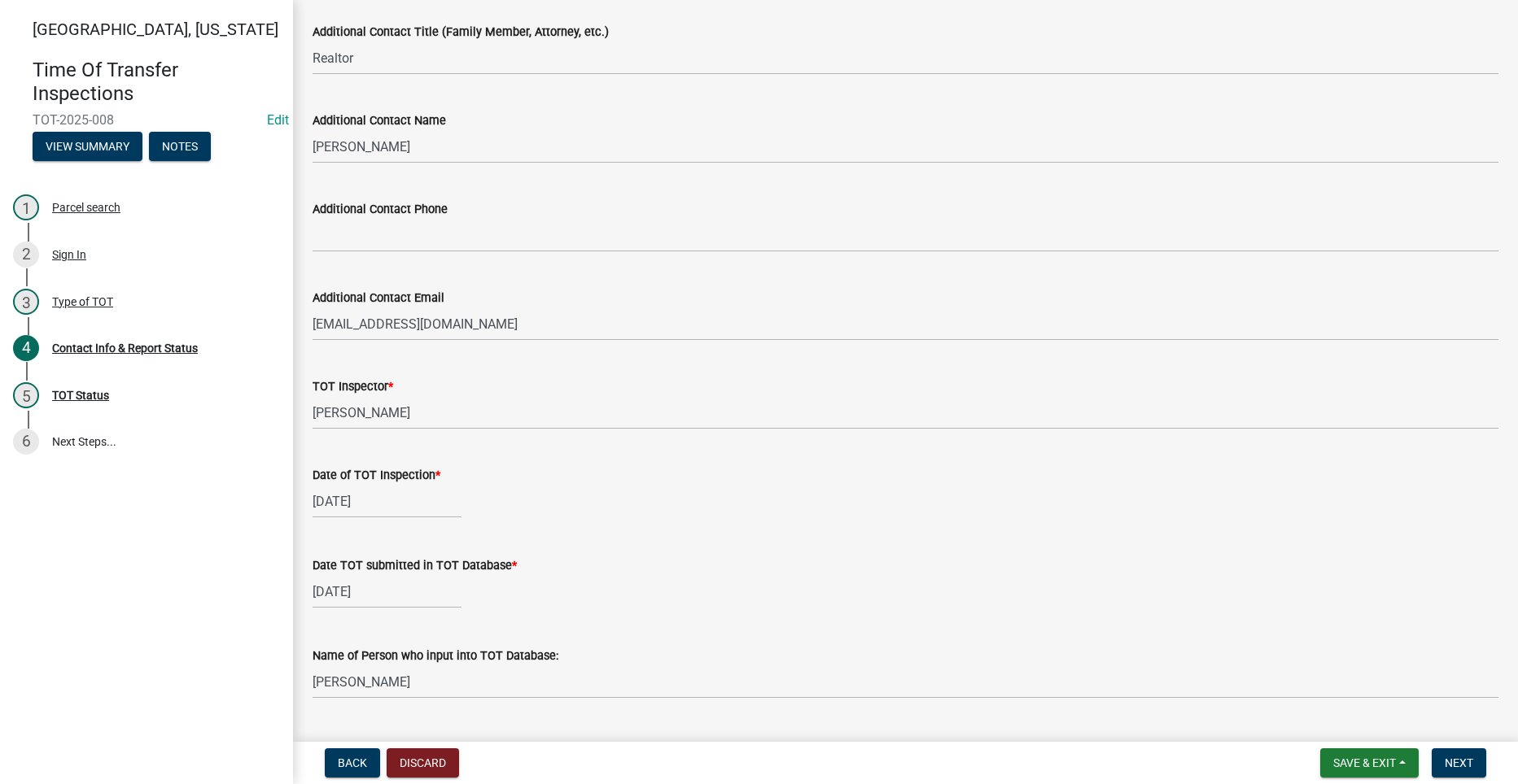
scroll to position [976, 0]
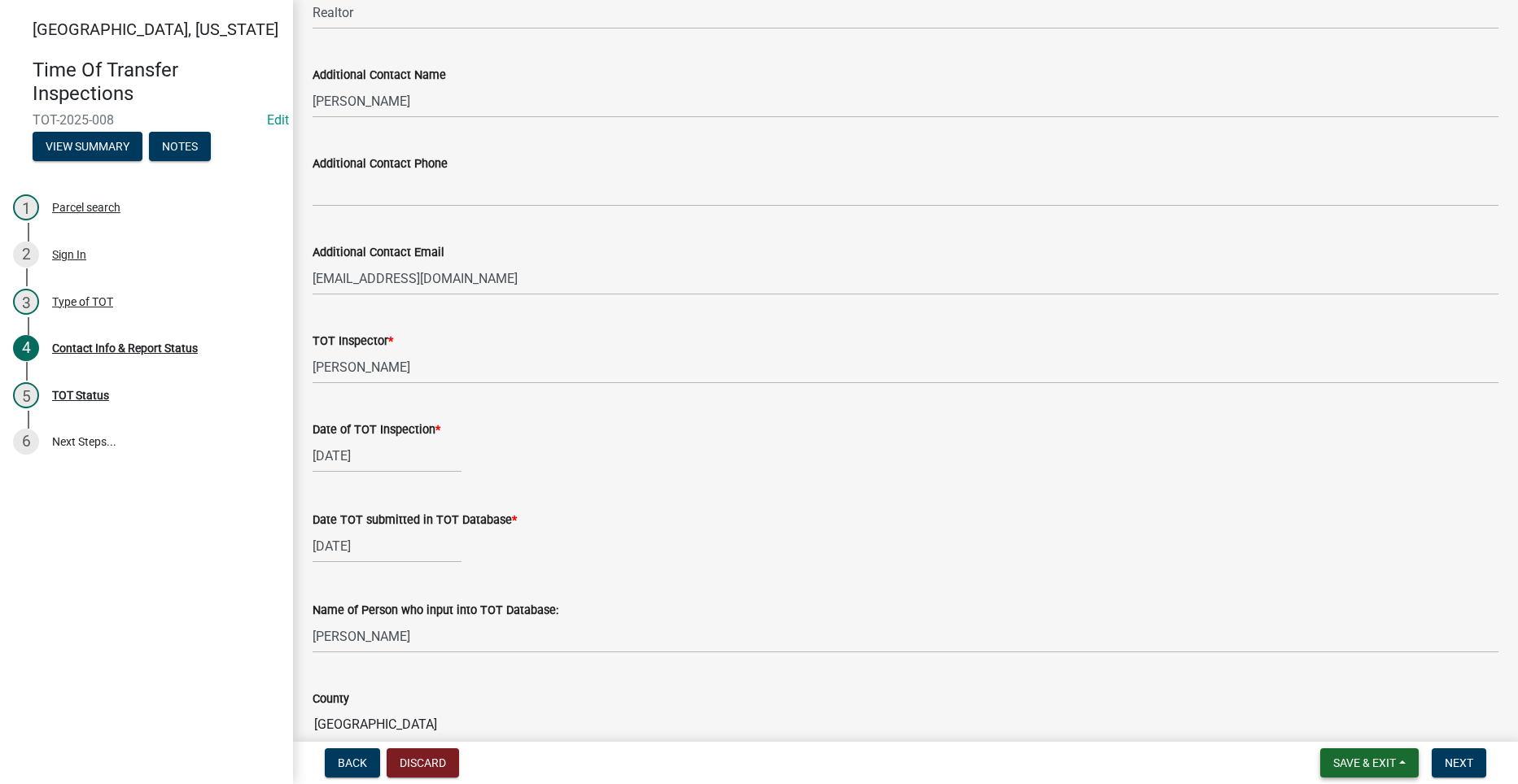
drag, startPoint x: 1356, startPoint y: 761, endPoint x: 1356, endPoint y: 752, distance: 9.0
click at [1356, 761] on span "Save & Exit" at bounding box center [1364, 762] width 63 height 13
click at [1308, 676] on button "Save" at bounding box center [1353, 682] width 130 height 39
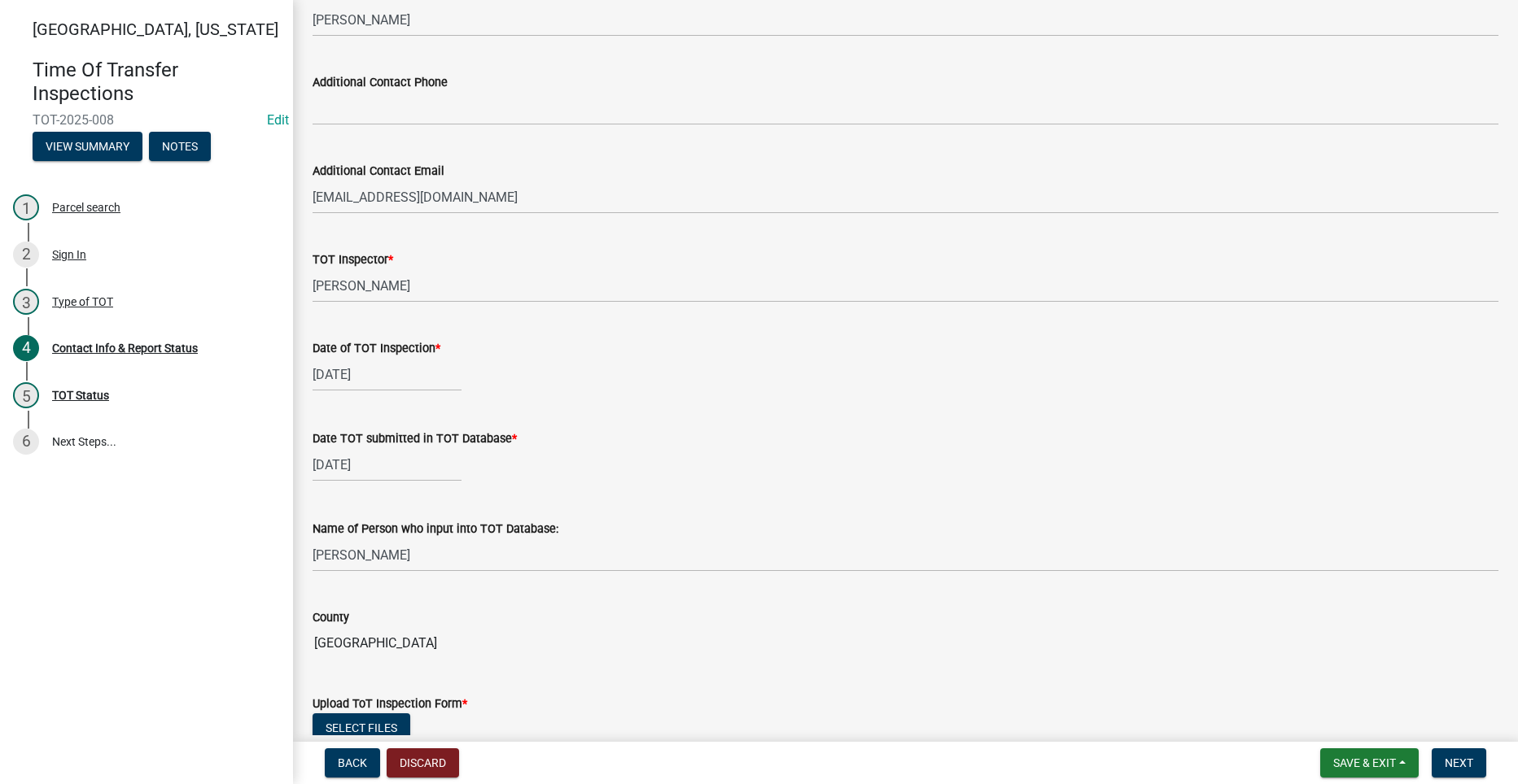
scroll to position [1545, 0]
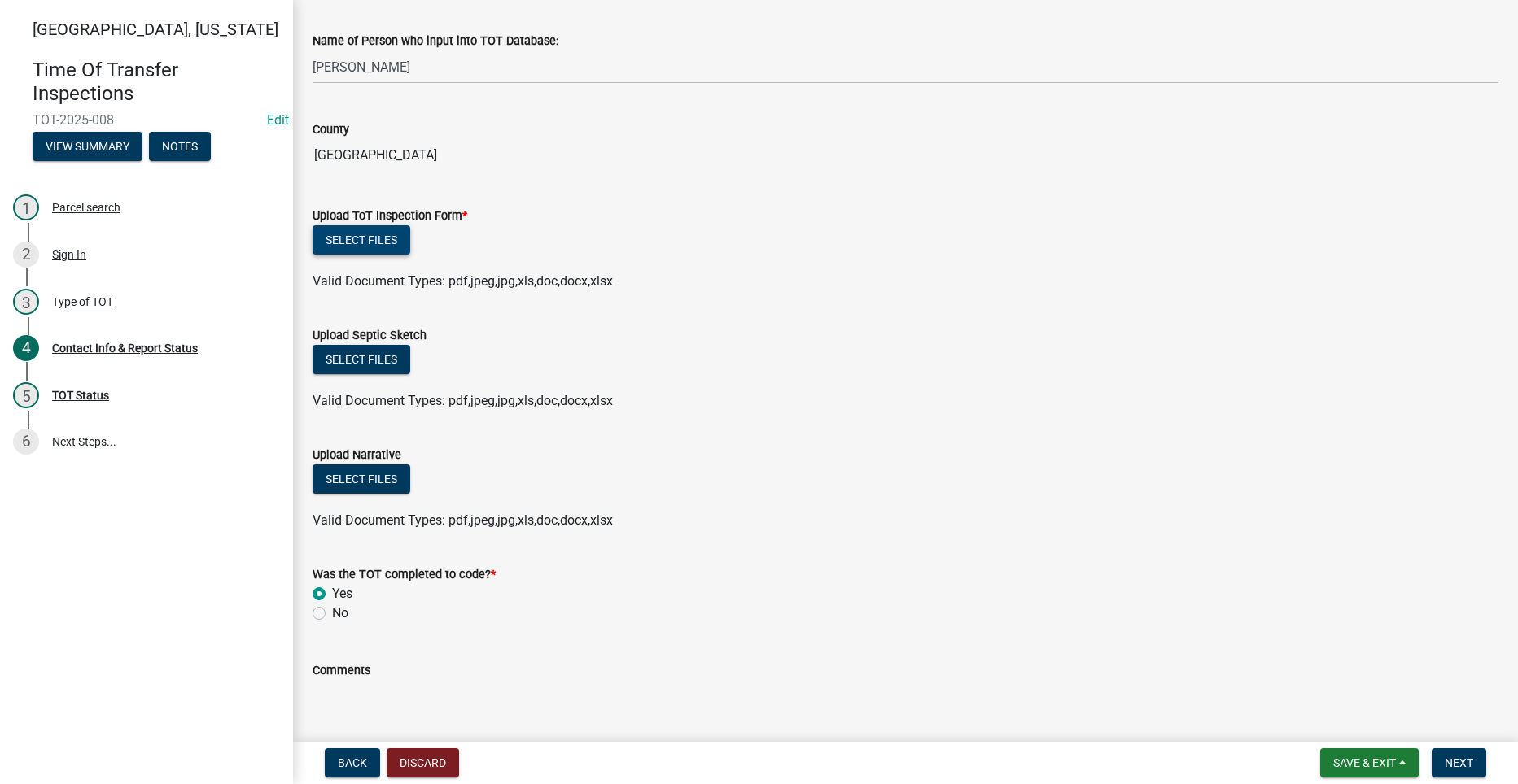
click at [353, 237] on button "Select files" at bounding box center [361, 240] width 97 height 30
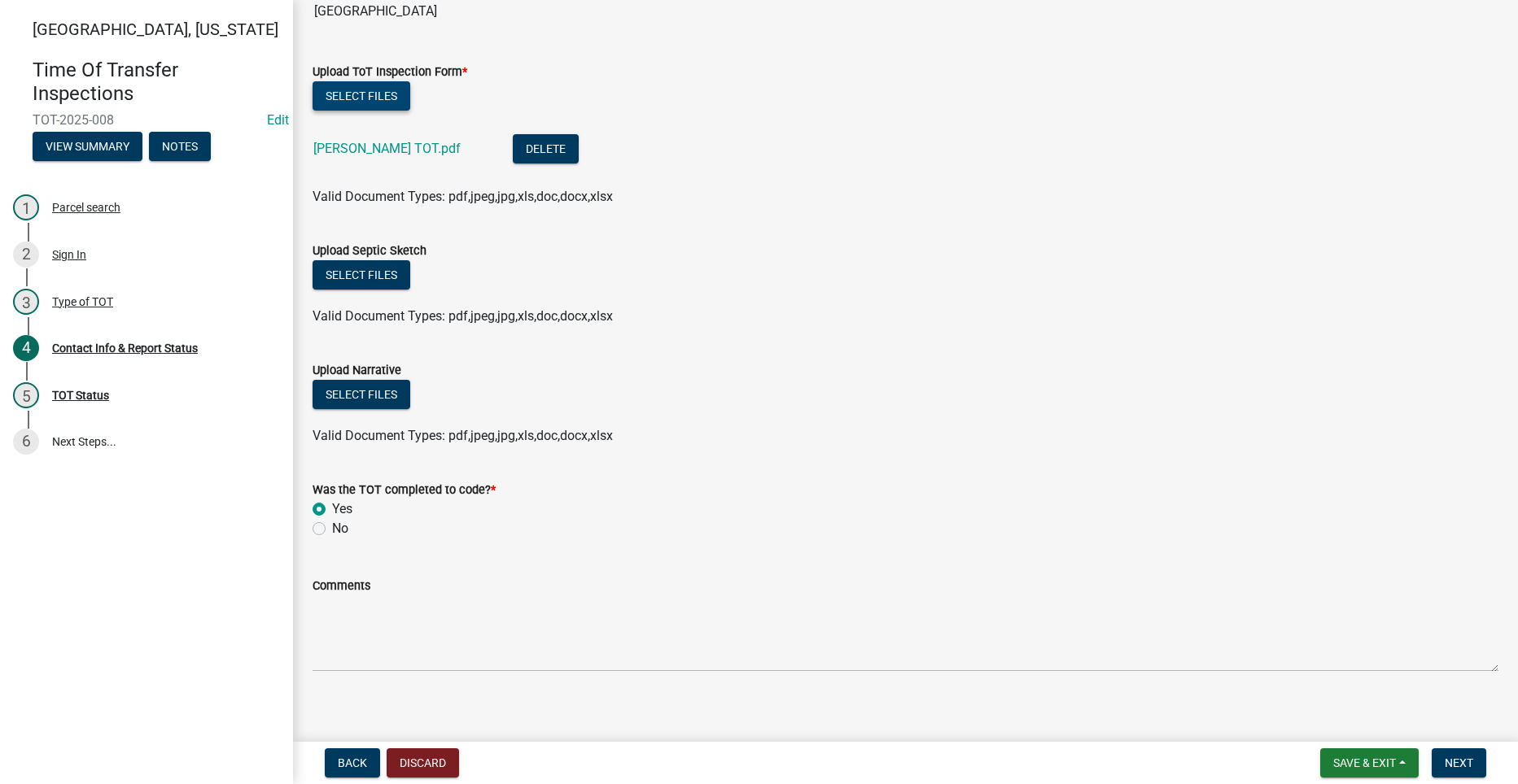
scroll to position [1703, 0]
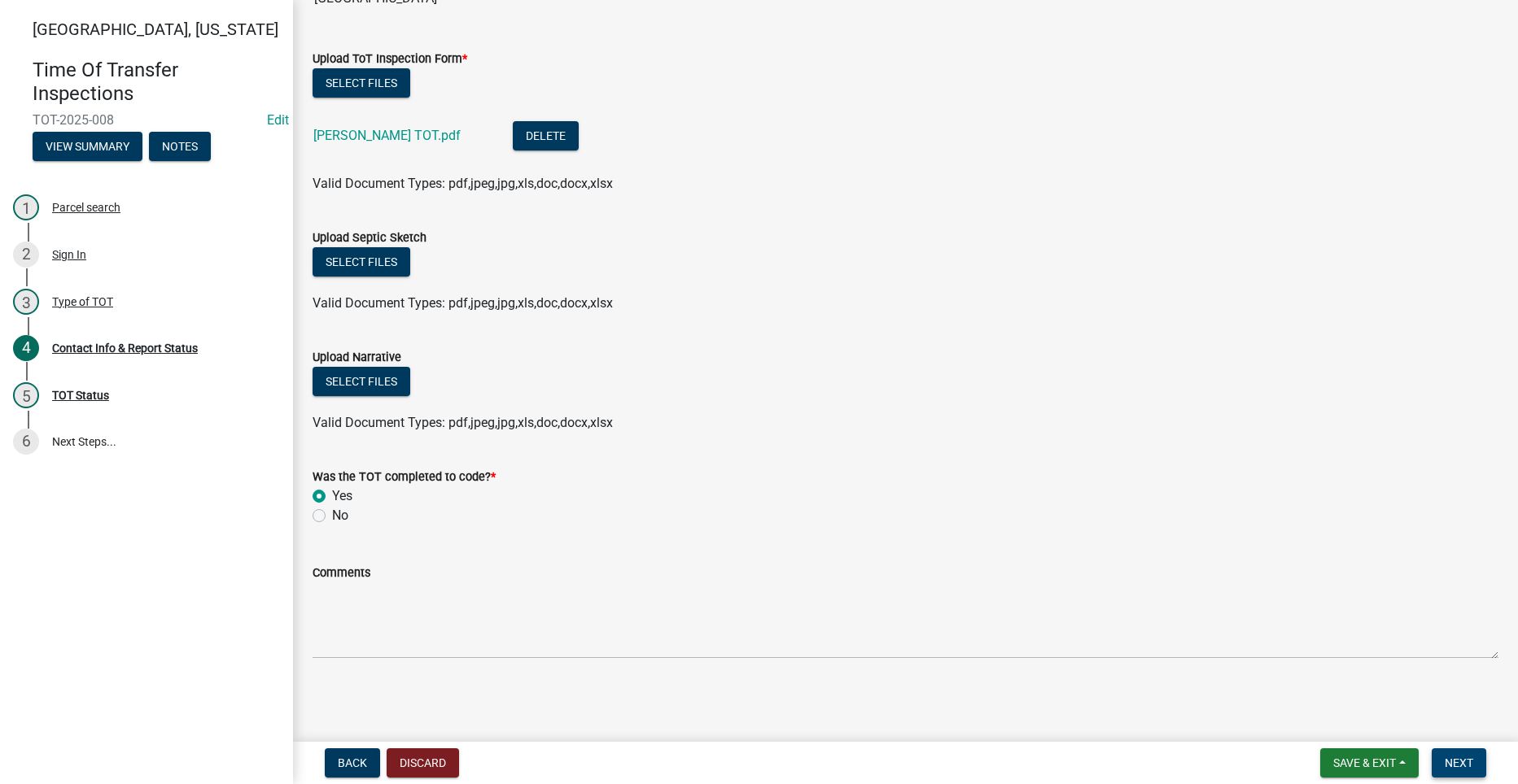
click at [1457, 757] on span "Next" at bounding box center [1458, 762] width 29 height 13
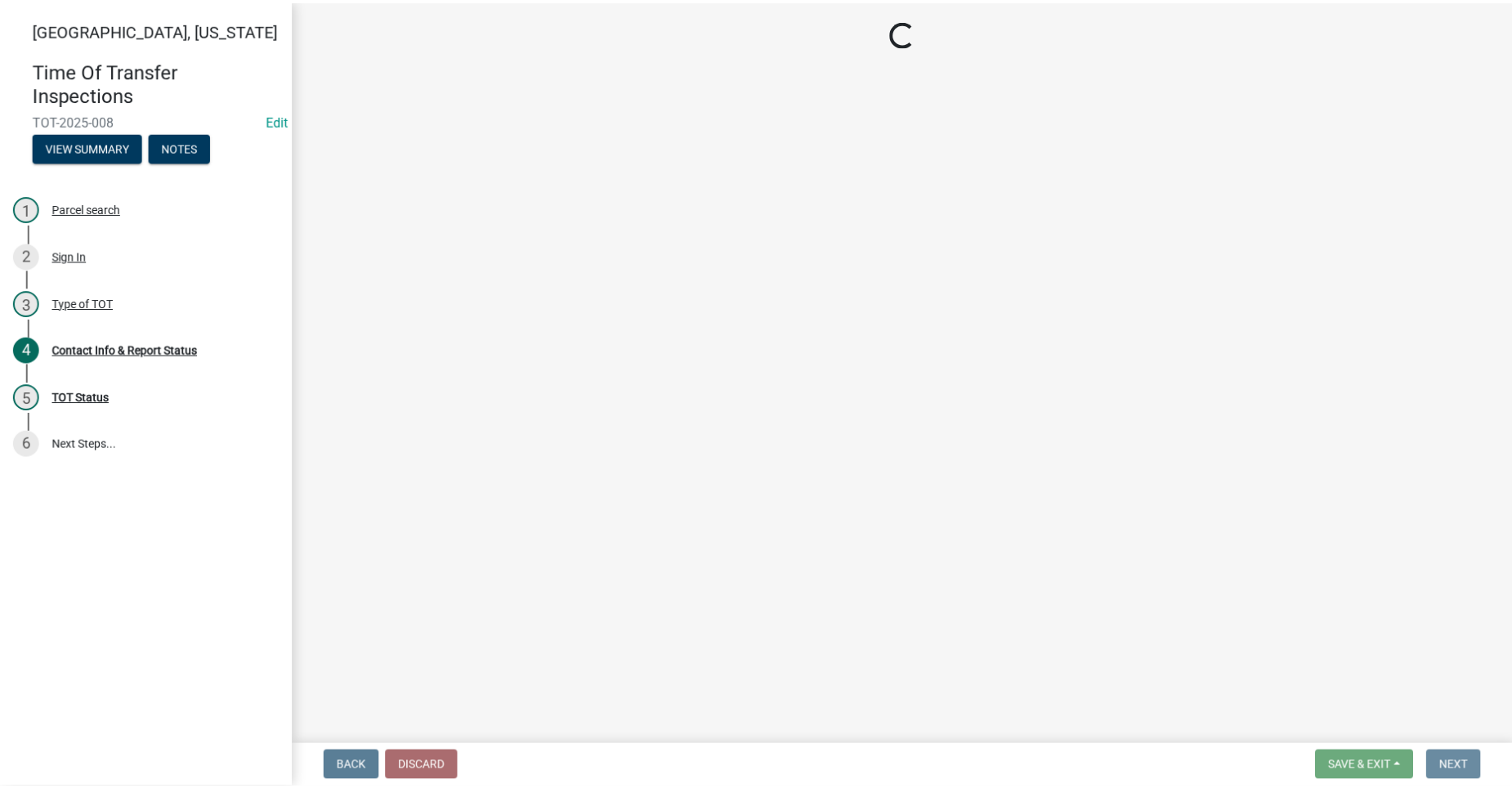
scroll to position [0, 0]
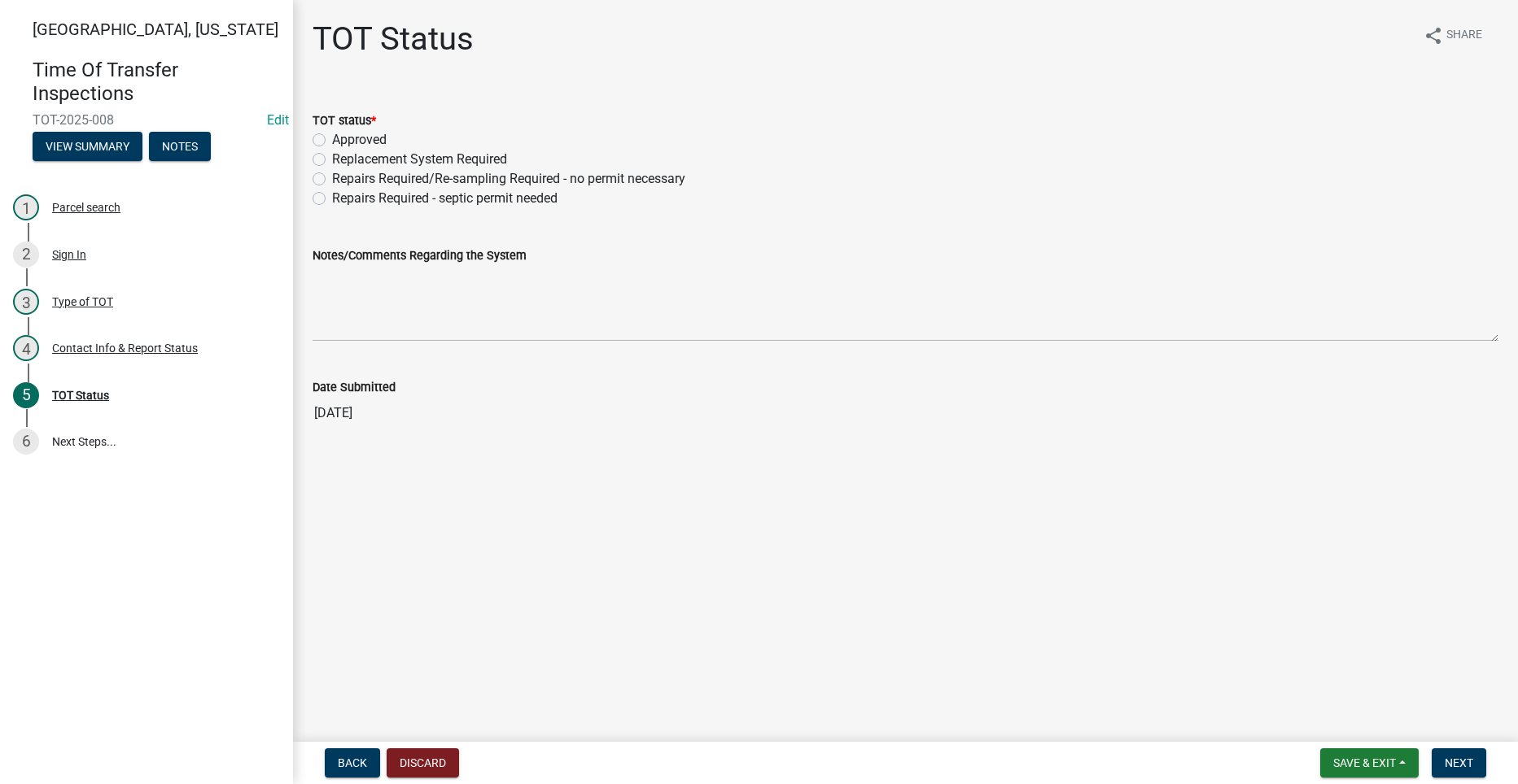
click at [332, 142] on label "Approved" at bounding box center [359, 140] width 55 height 19
click at [332, 141] on input "Approved" at bounding box center [337, 135] width 10 height 10
radio input "true"
click at [1461, 759] on span "Next" at bounding box center [1458, 762] width 29 height 13
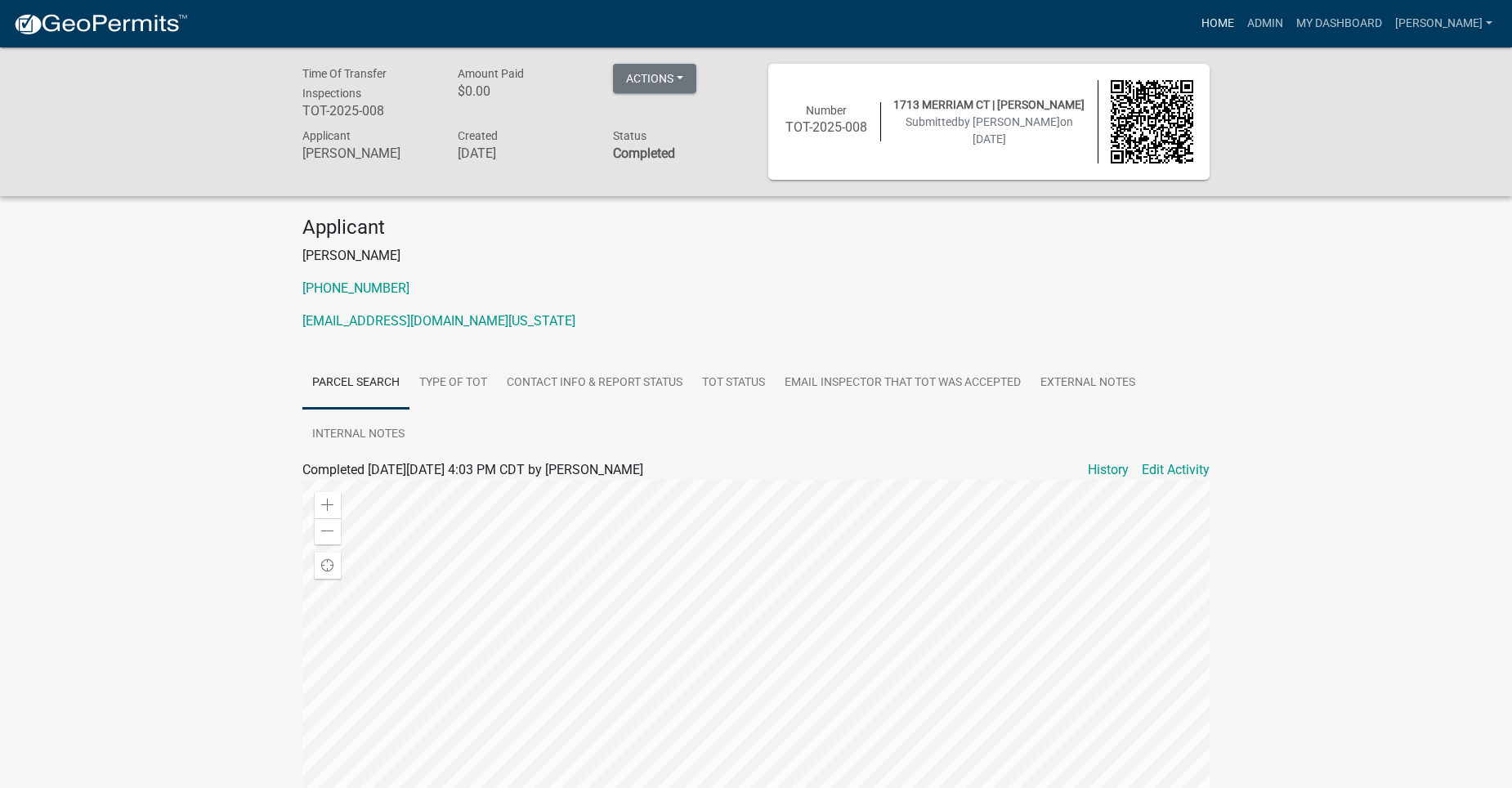
click at [1241, 20] on link "Home" at bounding box center [1218, 24] width 45 height 31
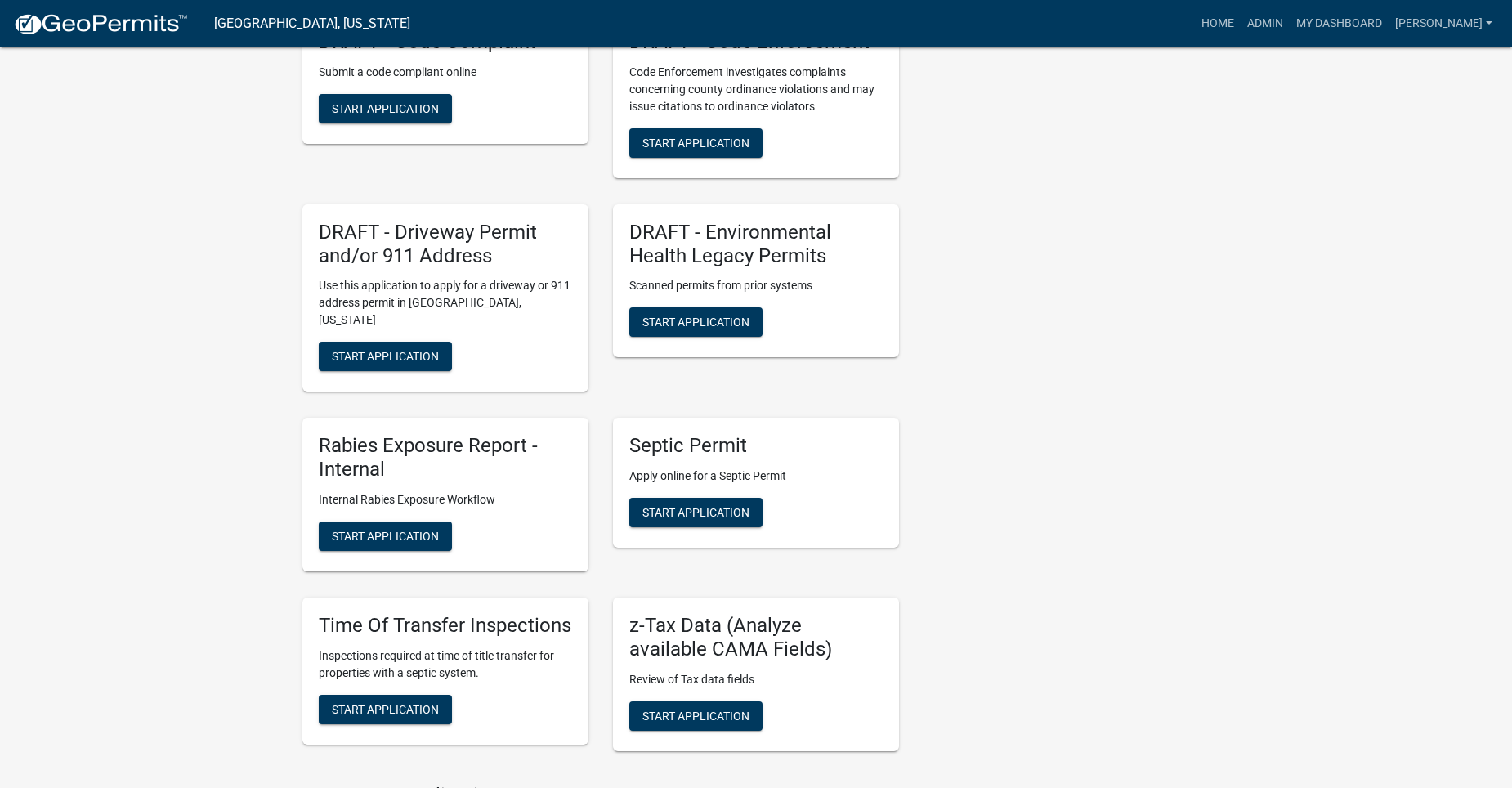
scroll to position [1063, 0]
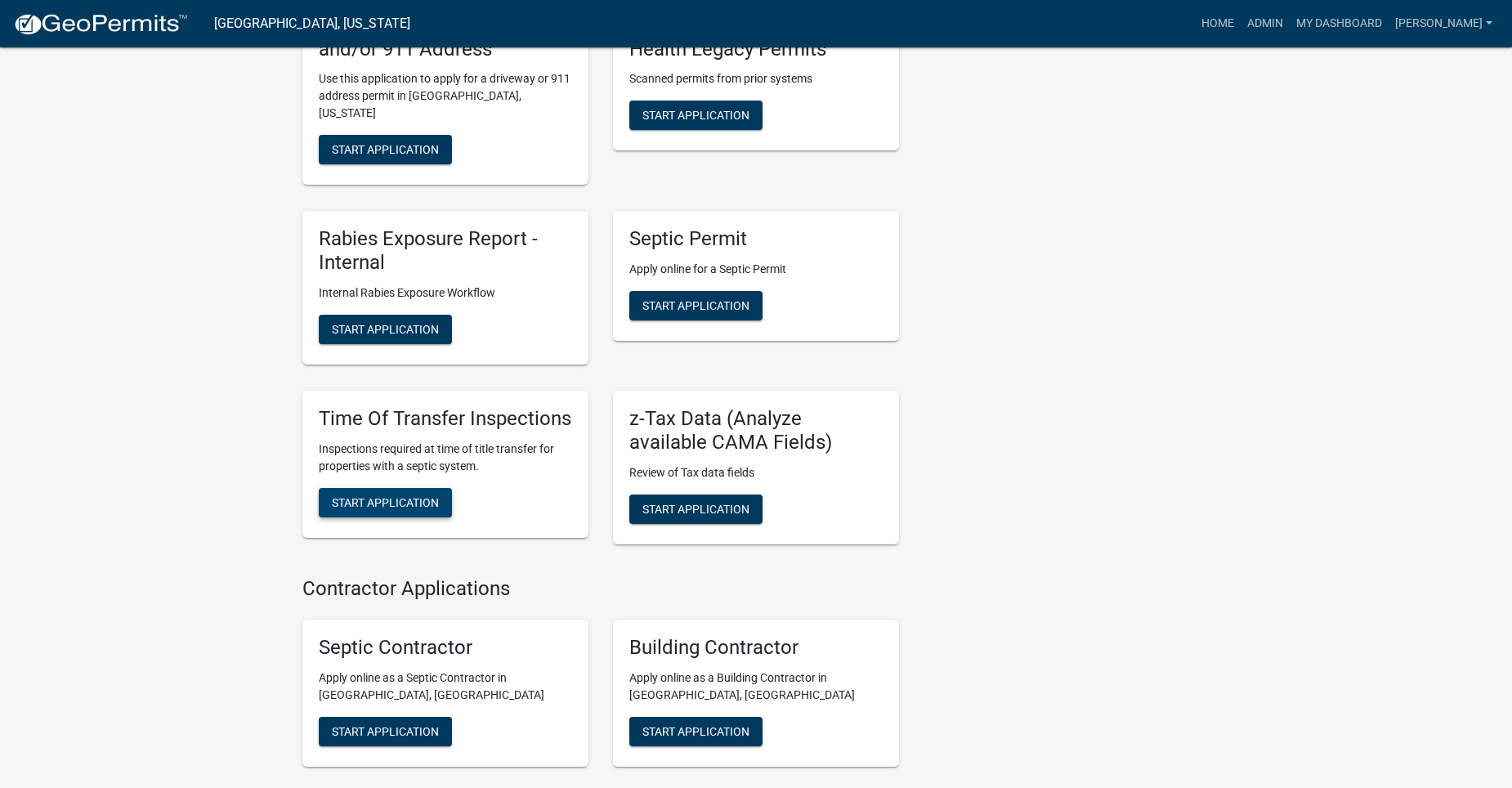
click at [421, 502] on span "Start Application" at bounding box center [385, 502] width 107 height 13
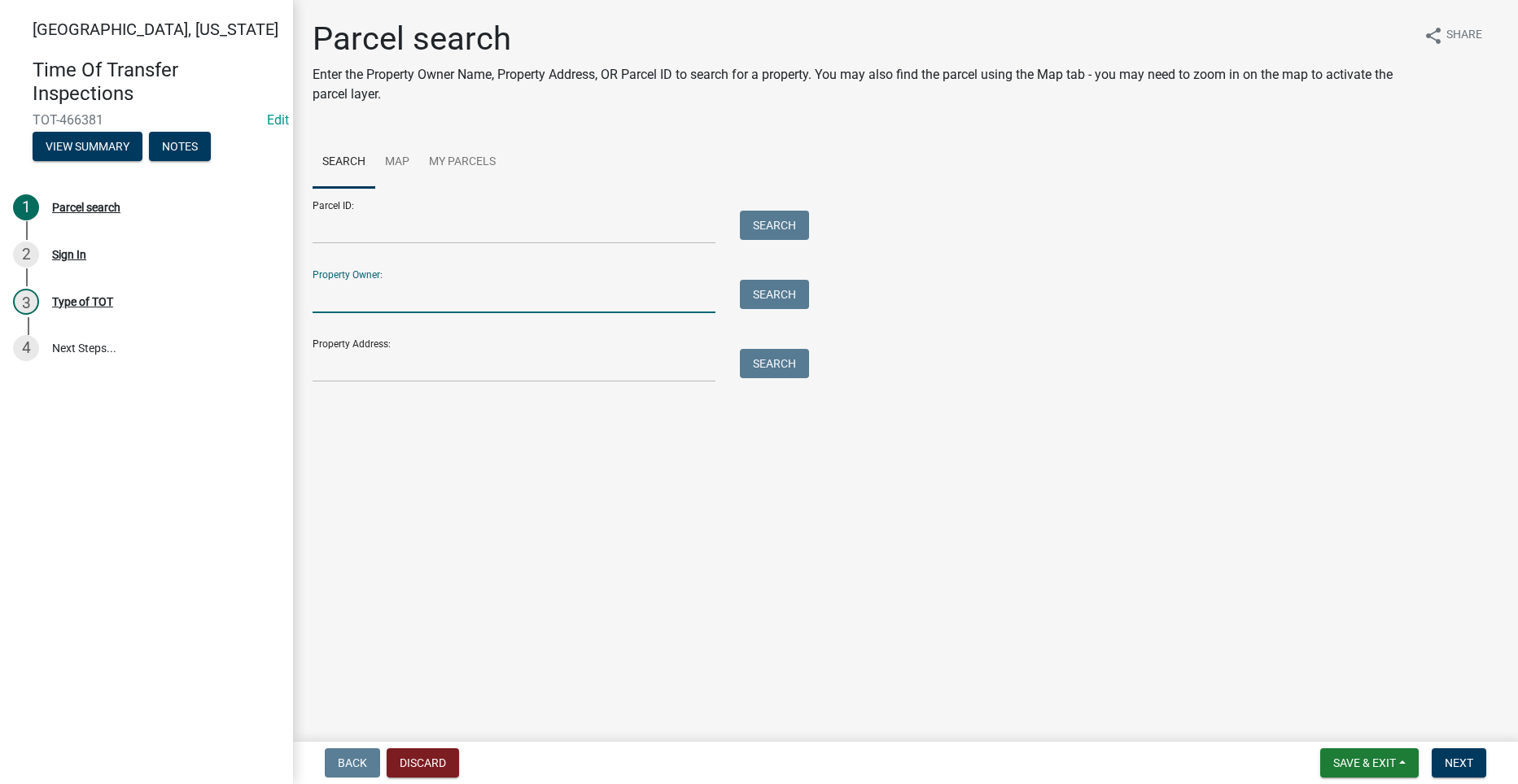
click at [373, 308] on input "Property Owner:" at bounding box center [514, 296] width 403 height 33
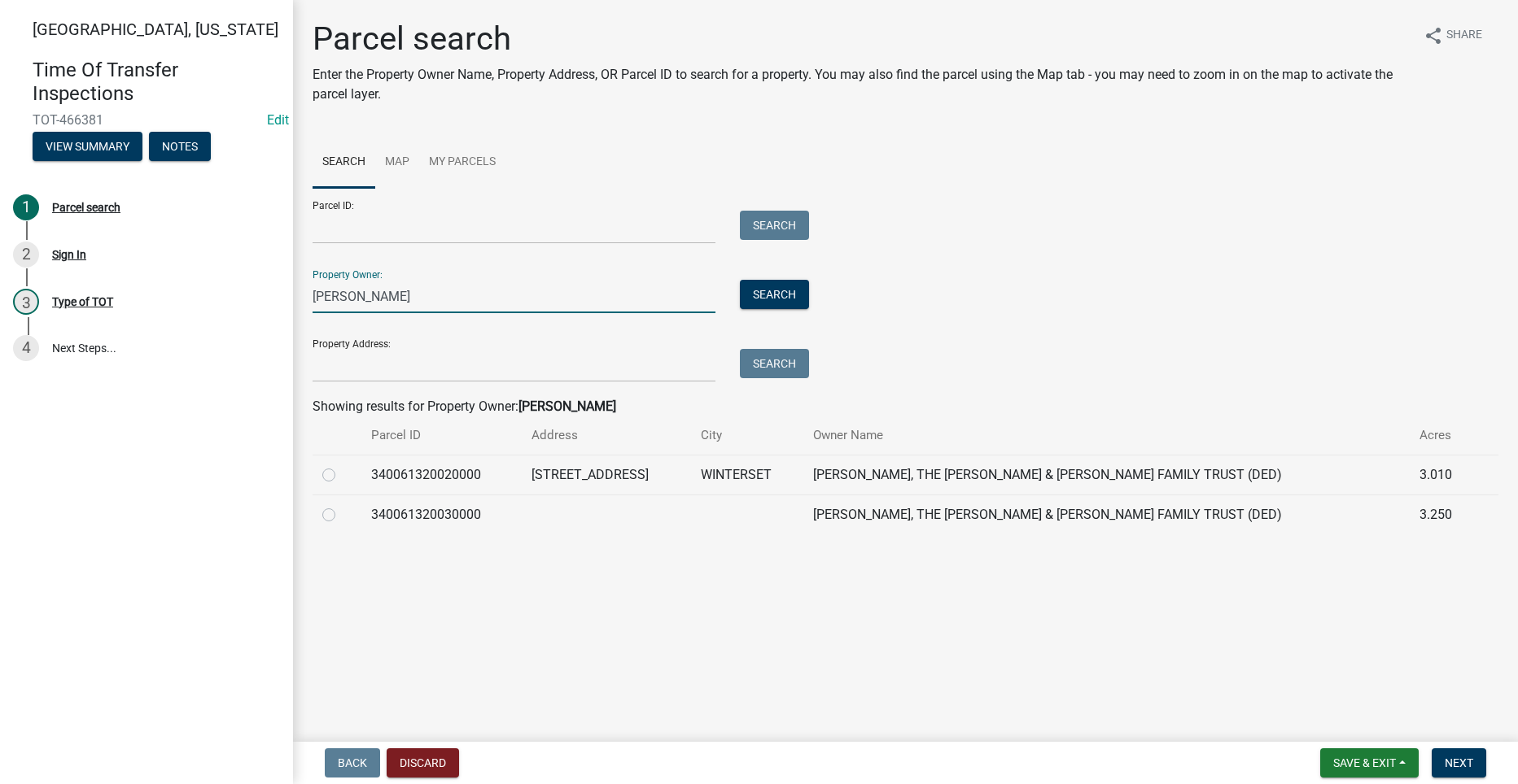
type input "halfpap"
click at [342, 465] on label at bounding box center [342, 465] width 0 height 0
click at [342, 473] on input "radio" at bounding box center [347, 471] width 10 height 10
radio input "true"
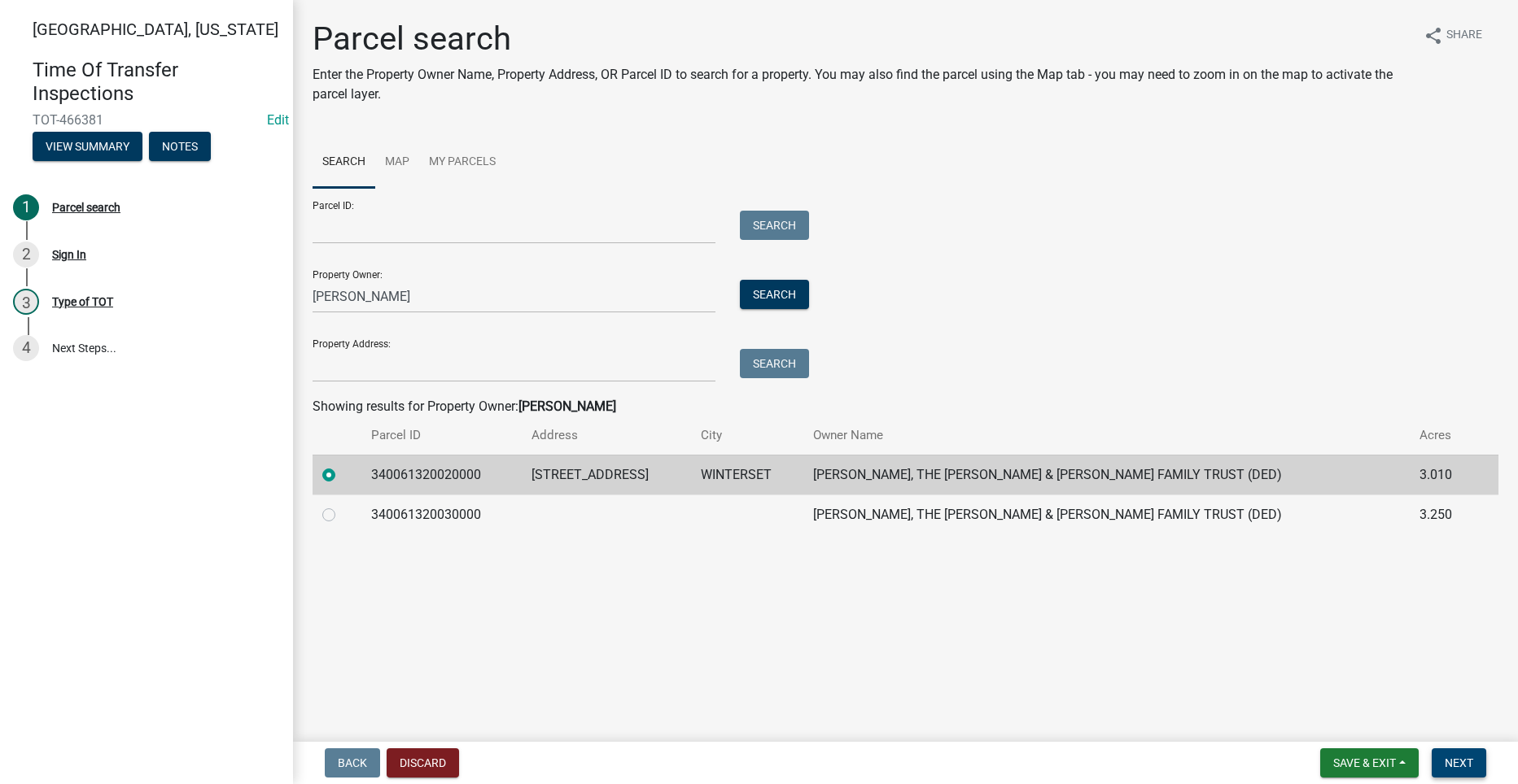
click at [1468, 761] on span "Next" at bounding box center [1458, 762] width 29 height 13
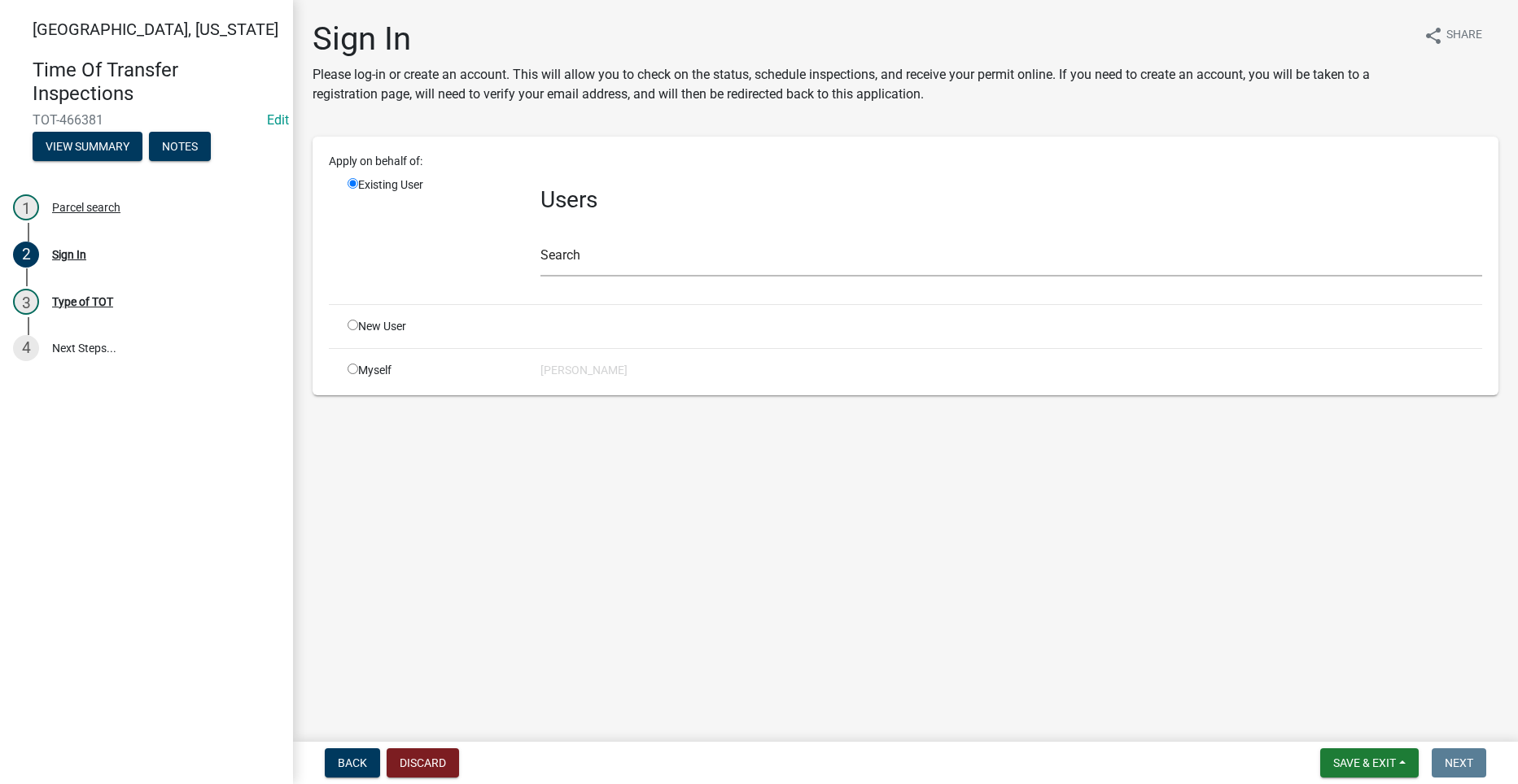
click at [352, 369] on input "radio" at bounding box center [353, 369] width 10 height 10
radio input "true"
radio input "false"
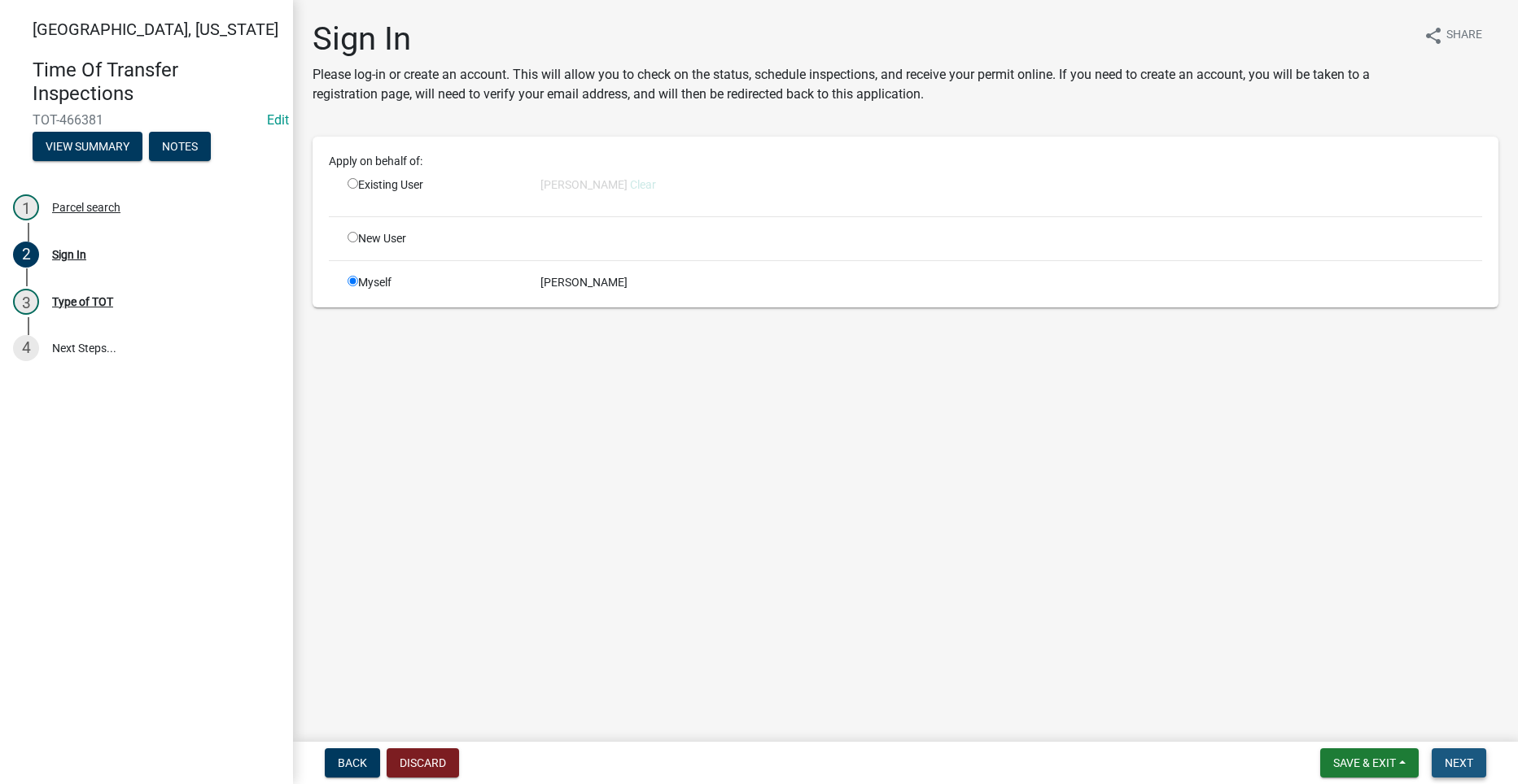
click at [1452, 755] on button "Next" at bounding box center [1458, 763] width 55 height 30
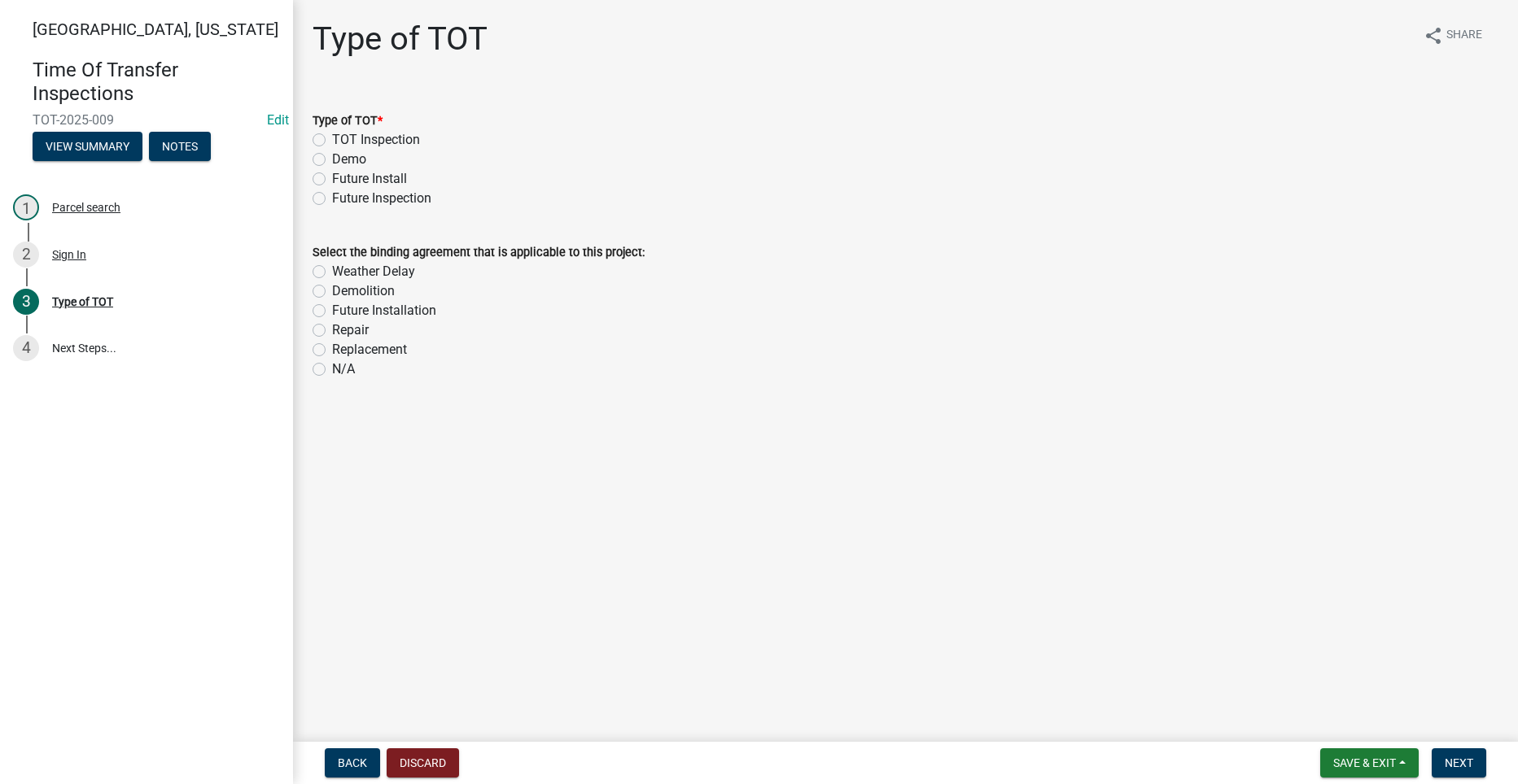
click at [332, 138] on label "TOT Inspection" at bounding box center [375, 140] width 88 height 19
click at [332, 138] on input "TOT Inspection" at bounding box center [337, 135] width 10 height 10
radio input "true"
click at [1450, 757] on span "Next" at bounding box center [1458, 762] width 29 height 13
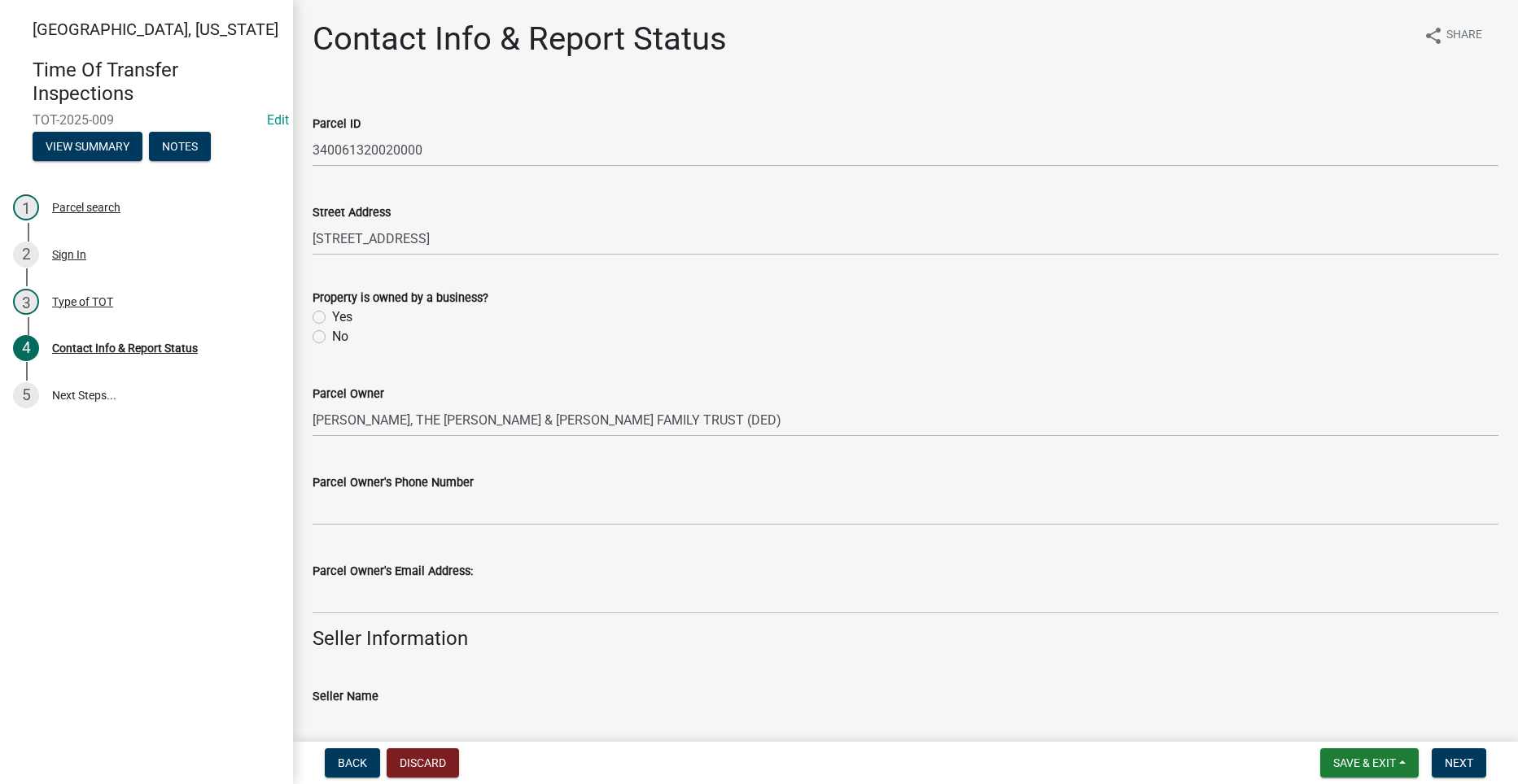
click at [332, 338] on label "No" at bounding box center [340, 337] width 16 height 19
click at [332, 338] on input "No" at bounding box center [337, 333] width 10 height 10
radio input "true"
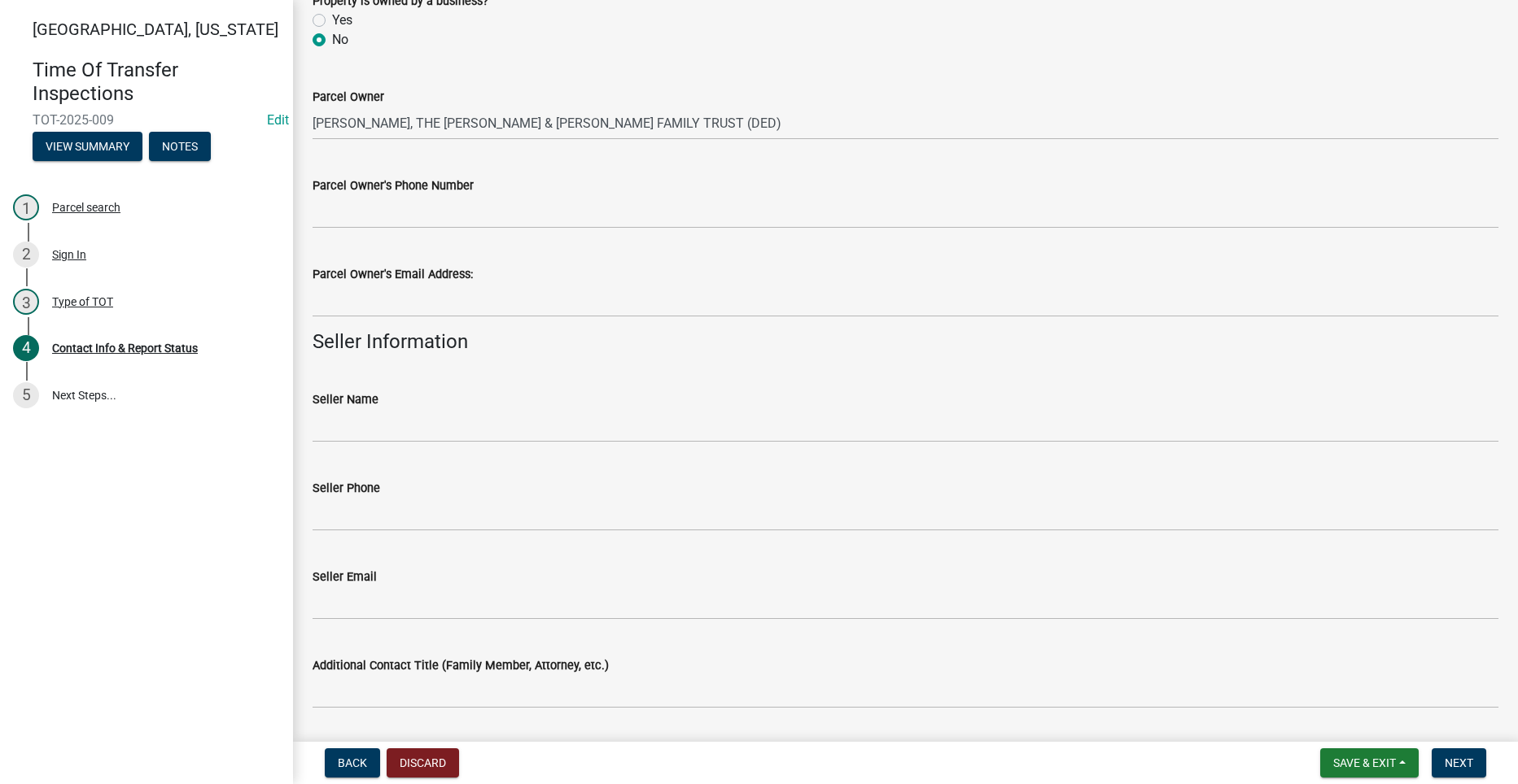
scroll to position [326, 0]
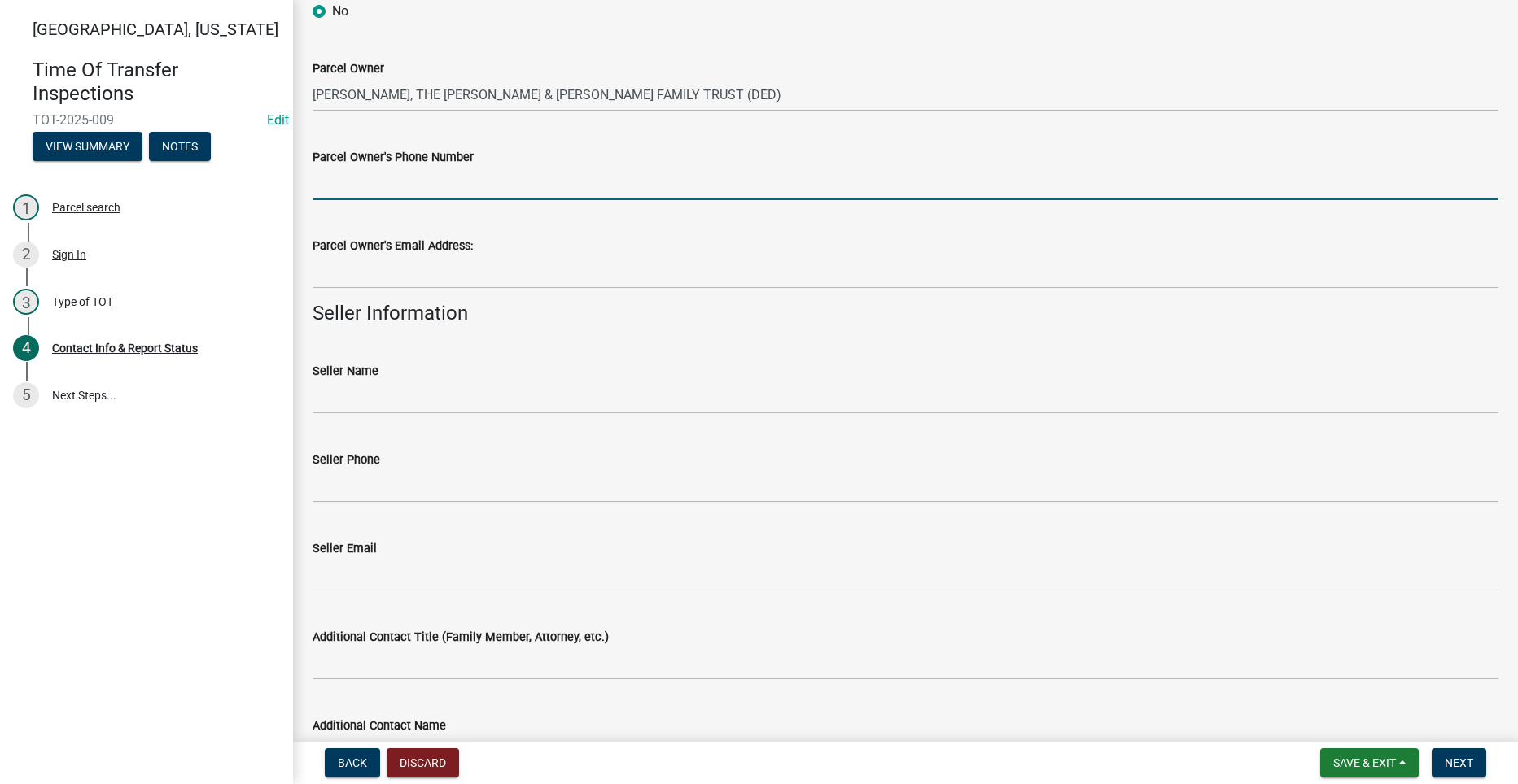
click at [365, 183] on input "Parcel Owner's Phone Number" at bounding box center [905, 183] width 1185 height 33
type input "3195736363"
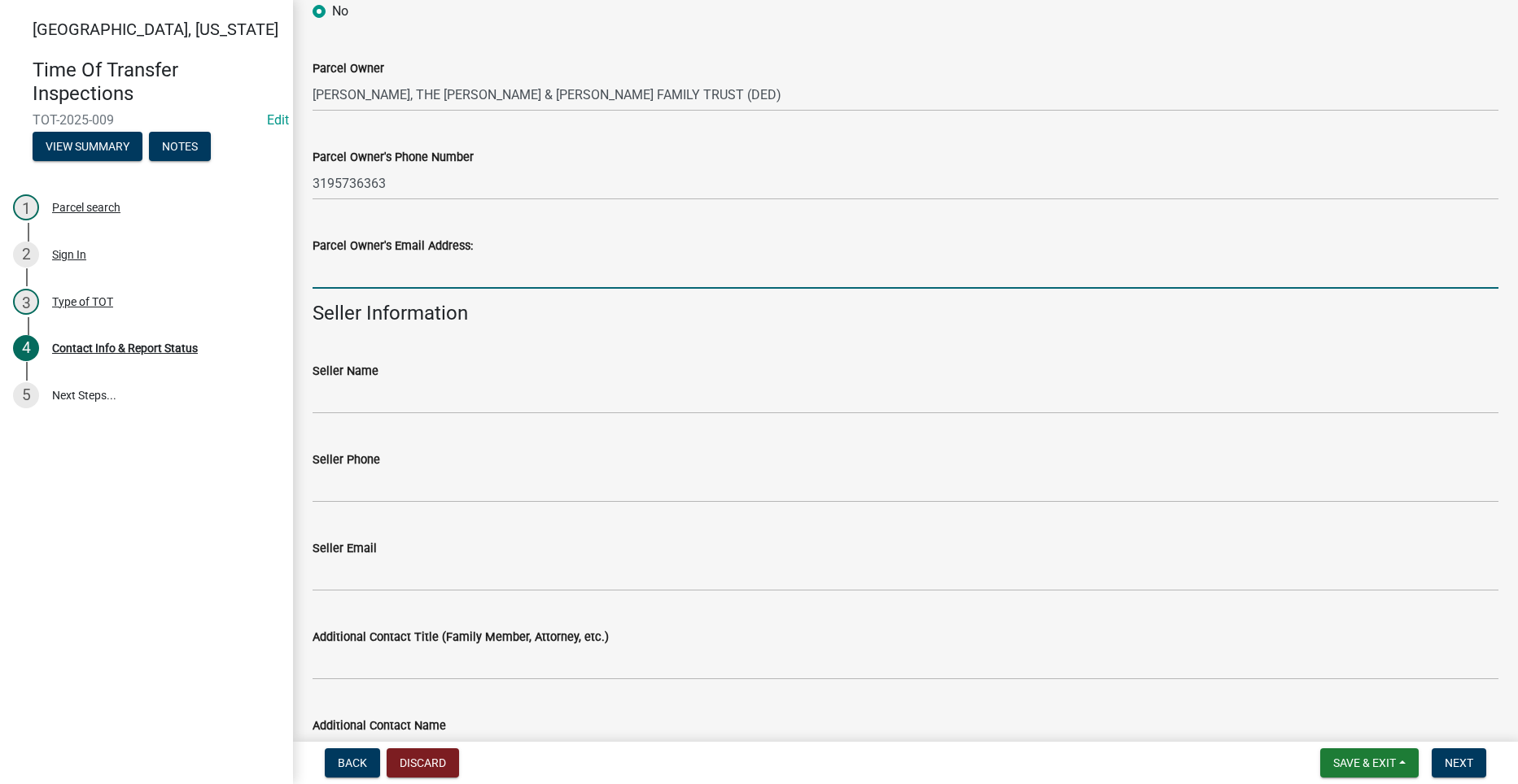
click at [350, 269] on input "Parcel Owner's Email Address:" at bounding box center [905, 272] width 1185 height 33
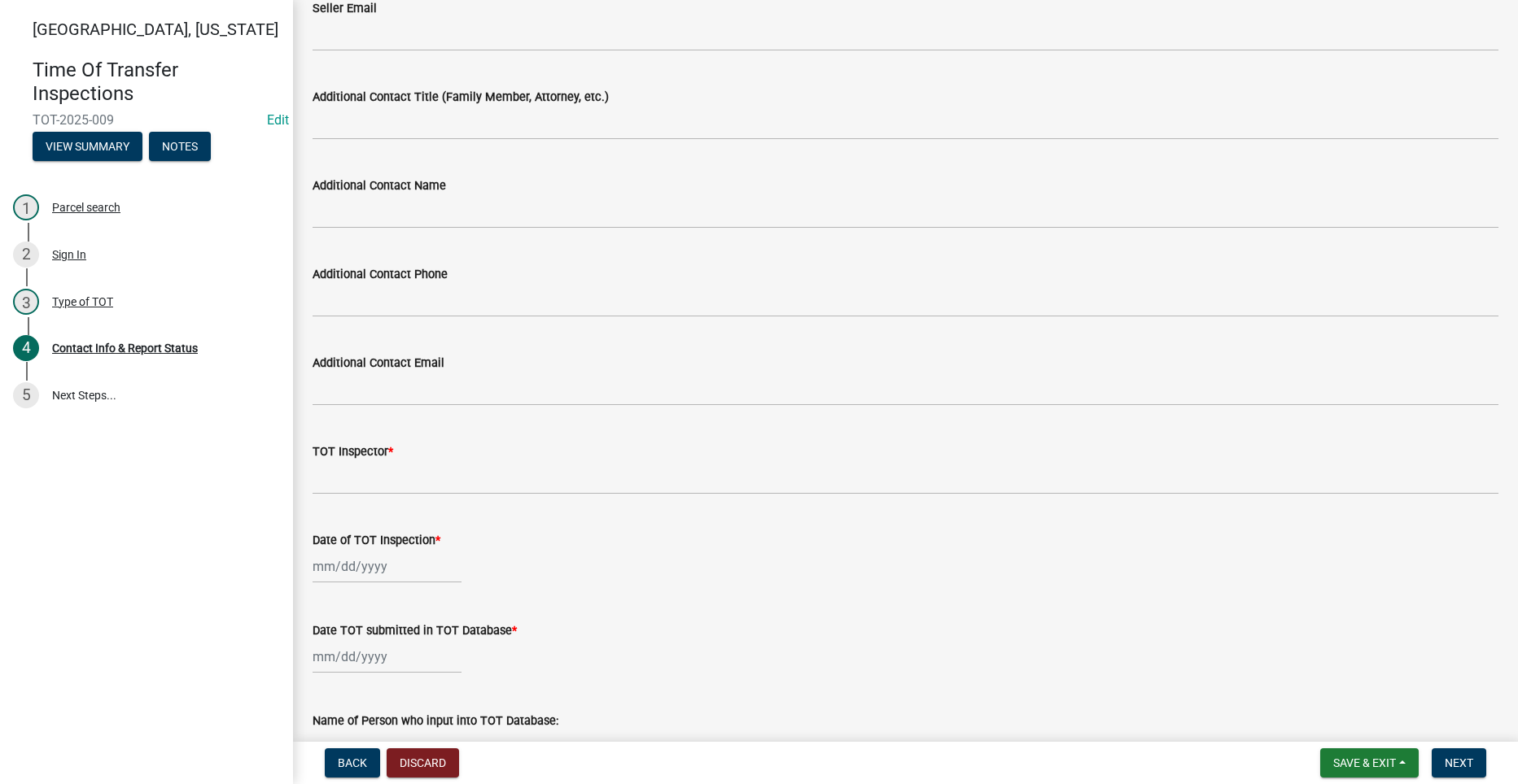
scroll to position [895, 0]
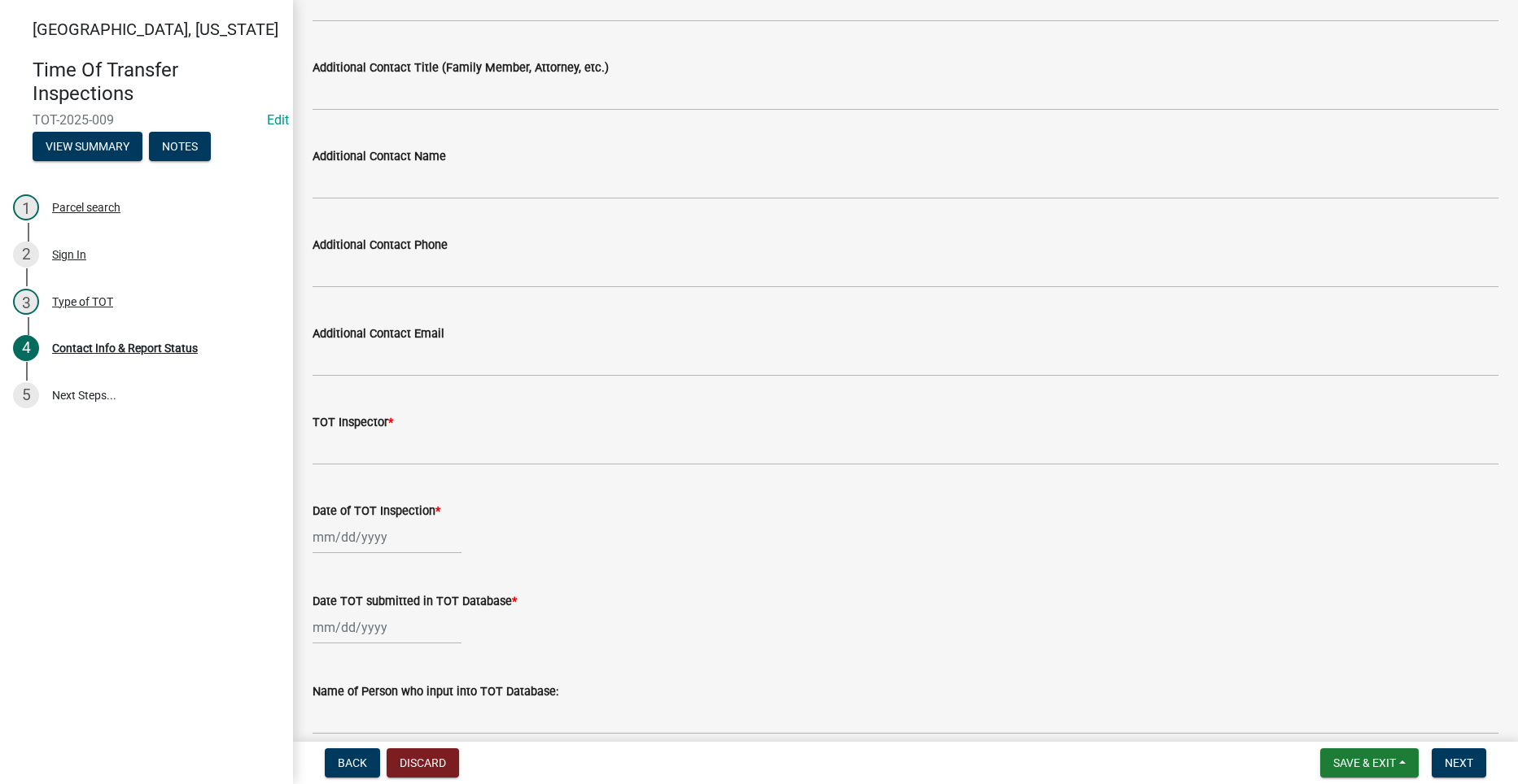
type input "dnnhalfpap@mac.com"
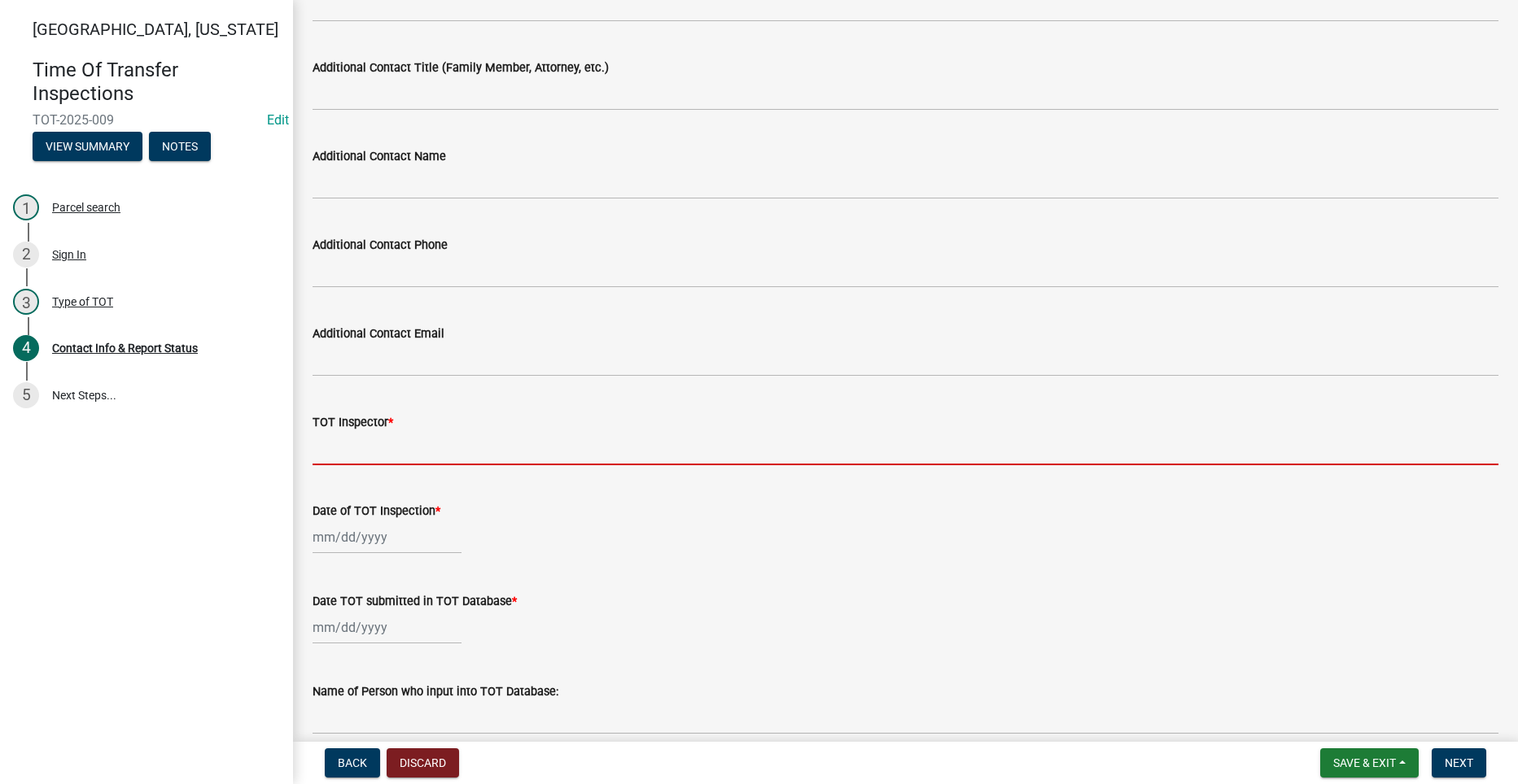
click at [424, 451] on input "TOT Inspector *" at bounding box center [905, 449] width 1185 height 33
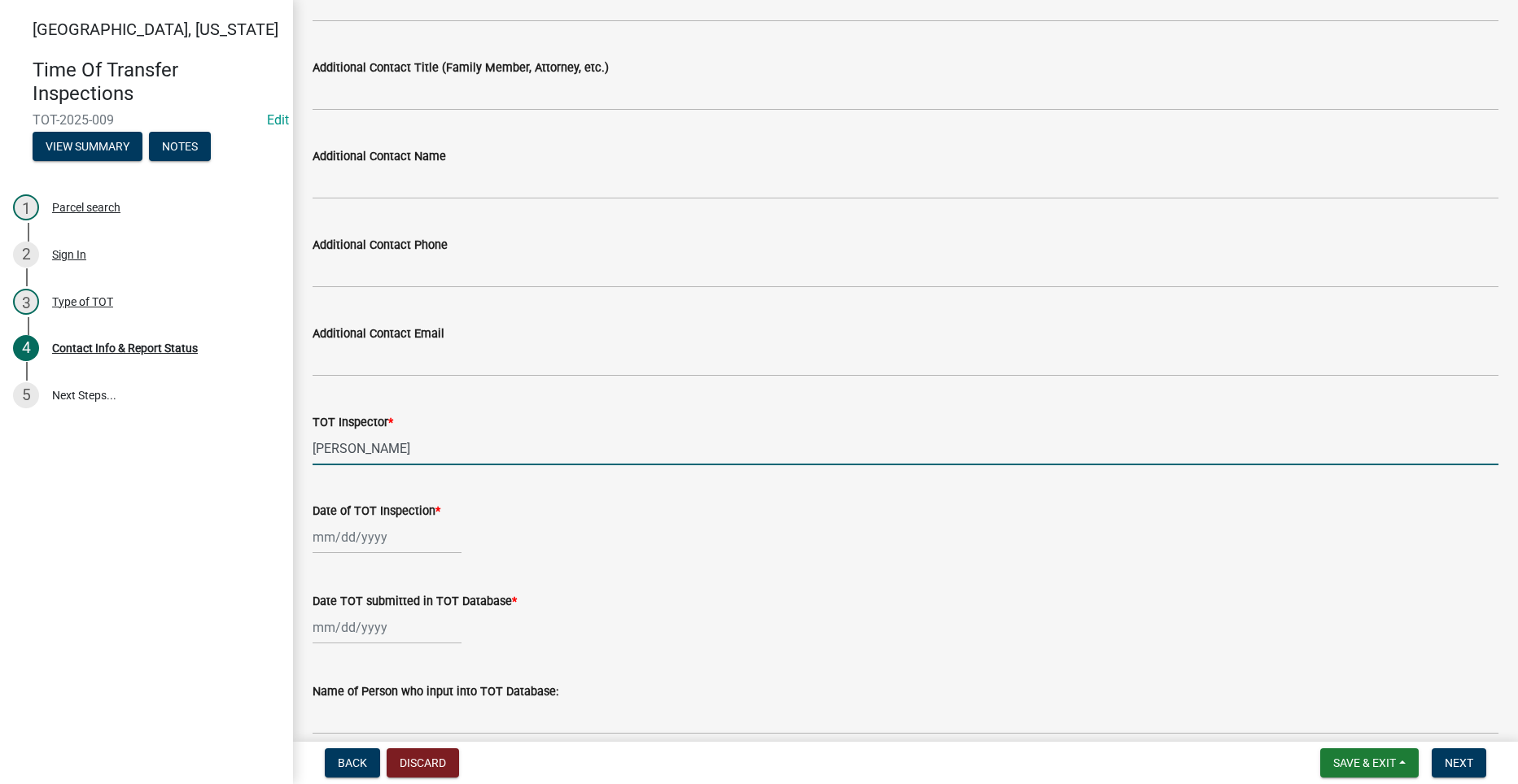
type input "Jeb Bedwell"
click at [352, 539] on div at bounding box center [386, 537] width 148 height 33
select select "8"
select select "2025"
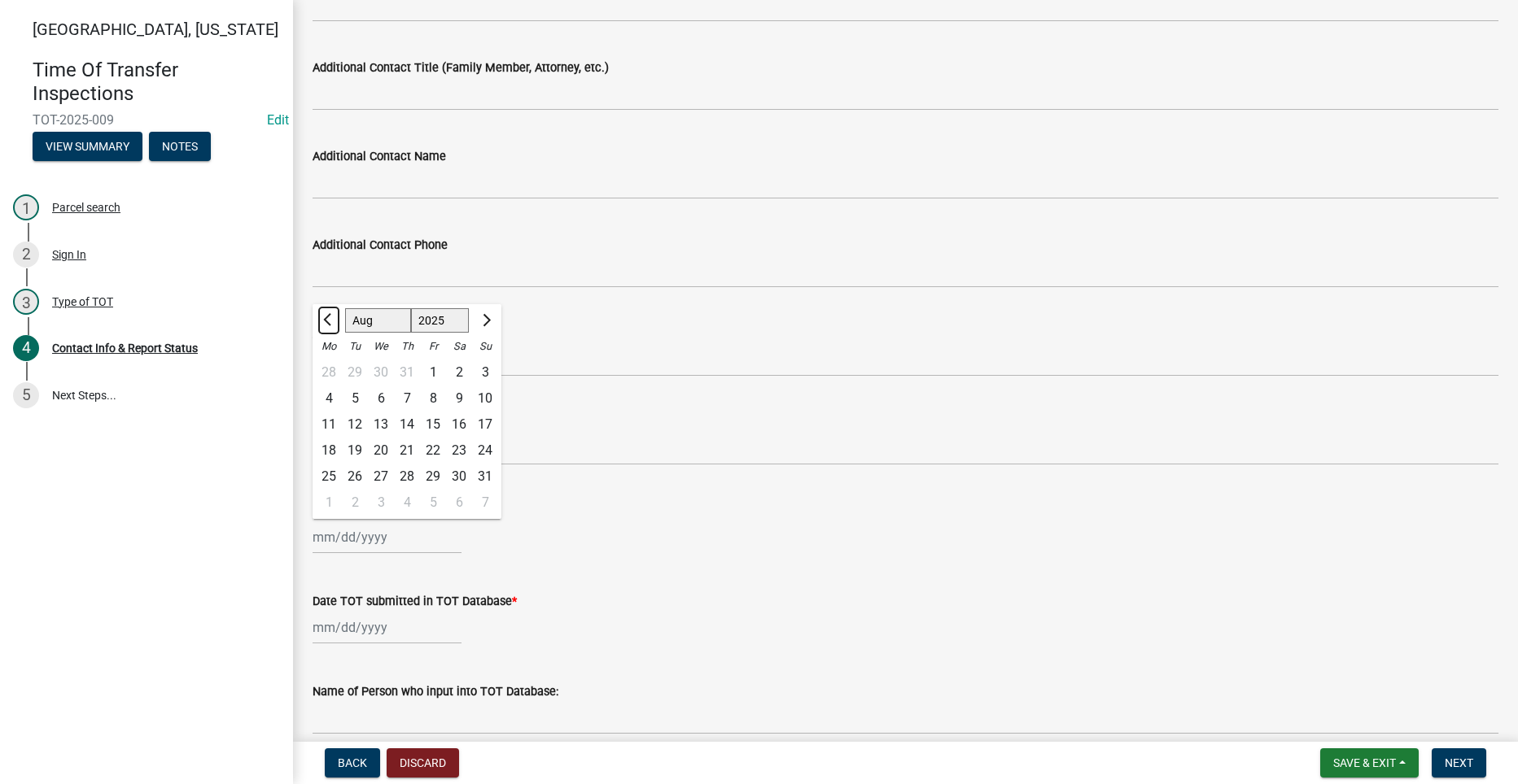
click at [331, 316] on span "Previous month" at bounding box center [329, 320] width 12 height 12
select select "7"
drag, startPoint x: 399, startPoint y: 464, endPoint x: 360, endPoint y: 469, distance: 39.3
click at [360, 469] on ngb-datepicker-month "Mo Tu We Th Fr Sa Su 30 1 2 3 4 5 6 7 8 9 10 11 12 13 14 15 16 17 18 19 20 21 2…" at bounding box center [406, 426] width 188 height 186
drag, startPoint x: 360, startPoint y: 469, endPoint x: 333, endPoint y: 471, distance: 27.1
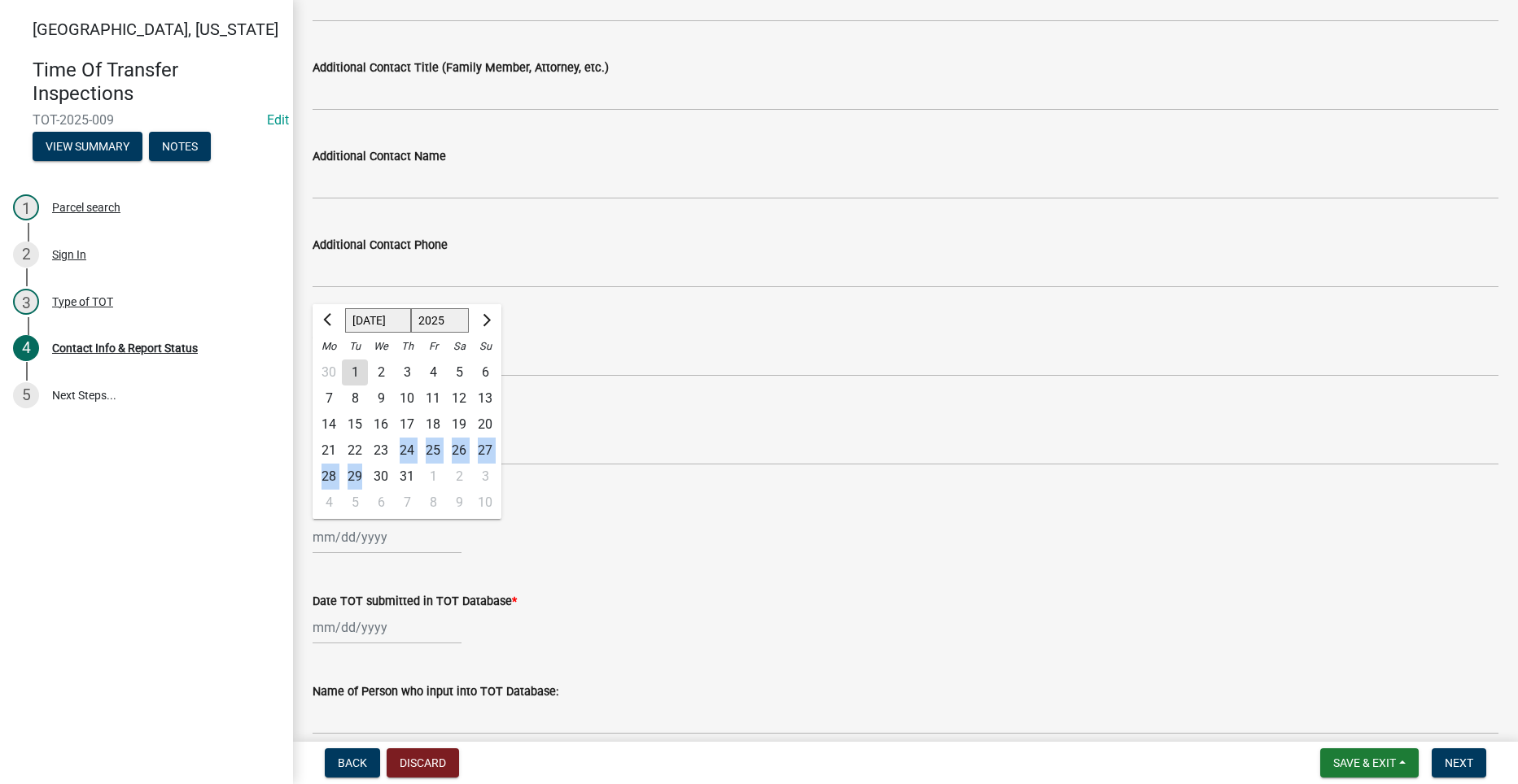
click at [333, 471] on div "28" at bounding box center [329, 477] width 26 height 26
type input "[DATE]"
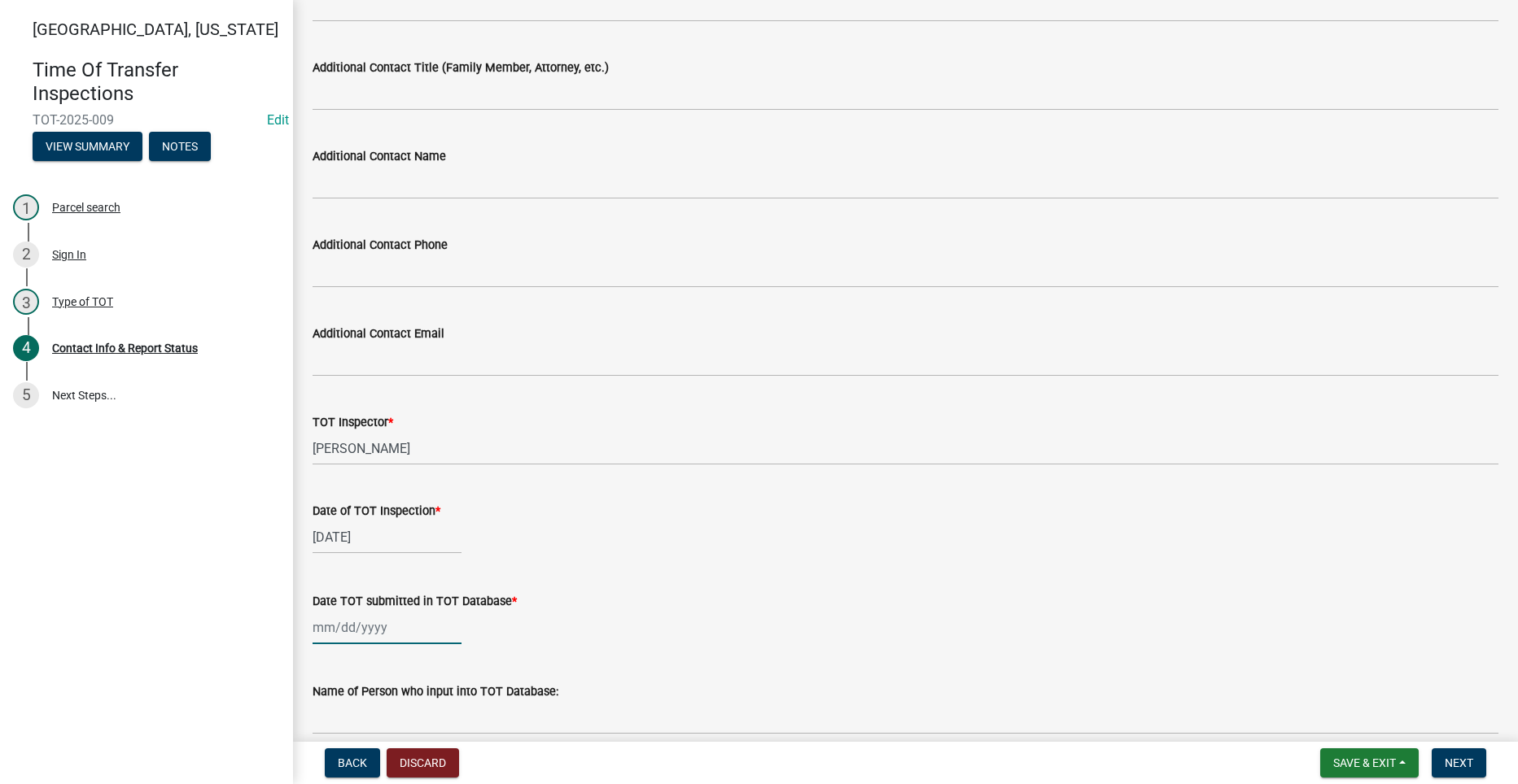
click at [351, 630] on div at bounding box center [386, 628] width 148 height 33
select select "8"
select select "2025"
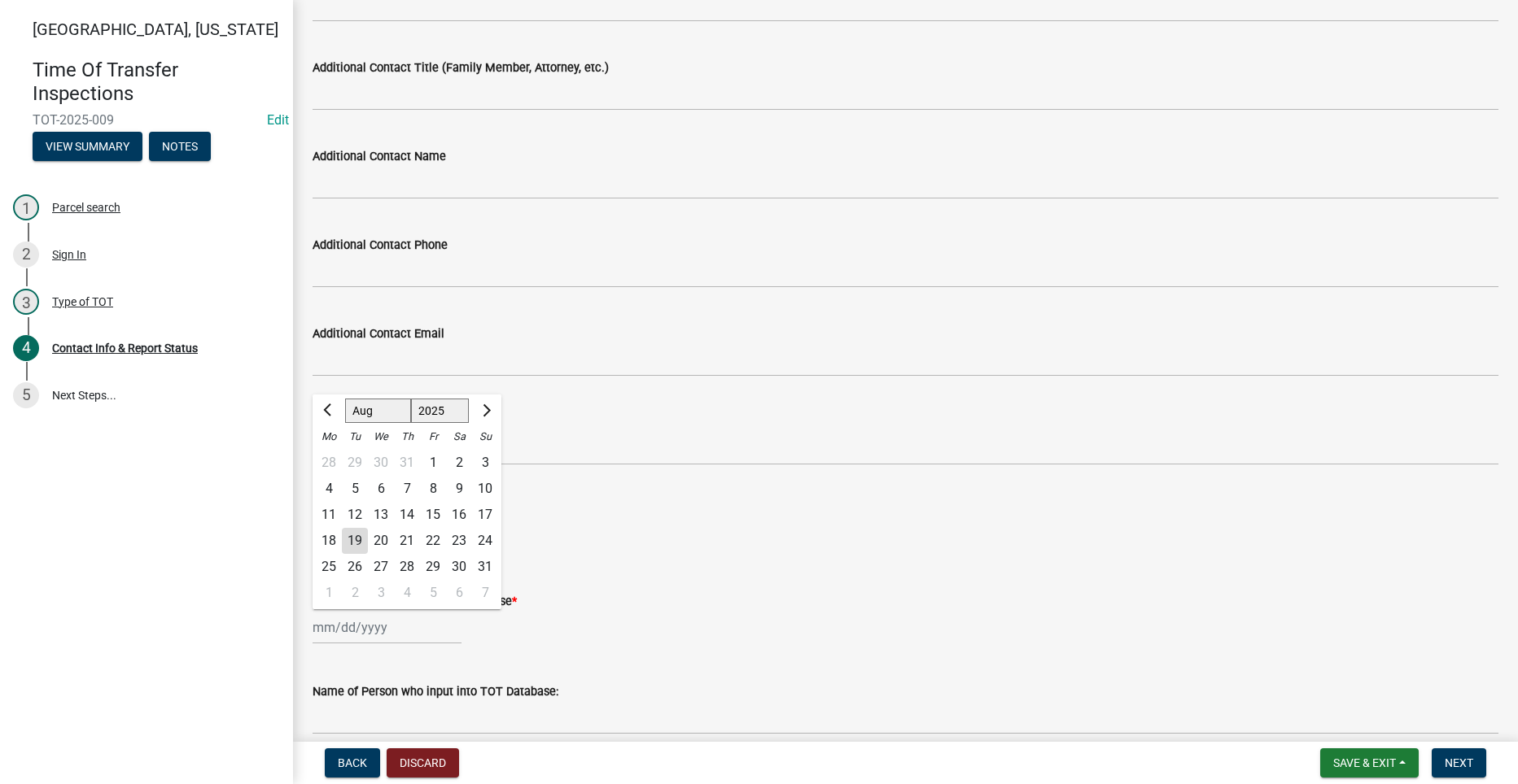
click at [355, 536] on div "19" at bounding box center [355, 541] width 26 height 26
type input "[DATE]"
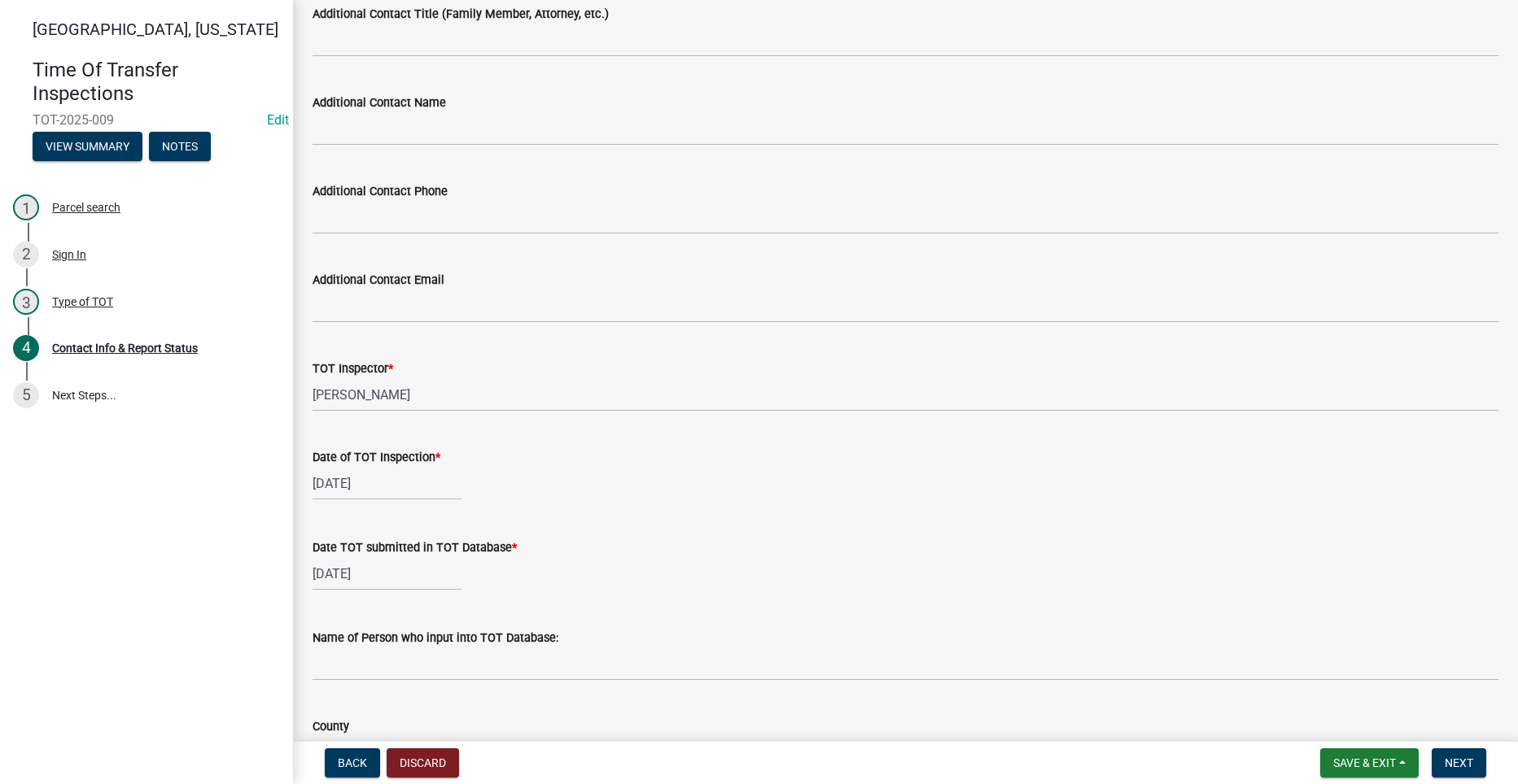
scroll to position [976, 0]
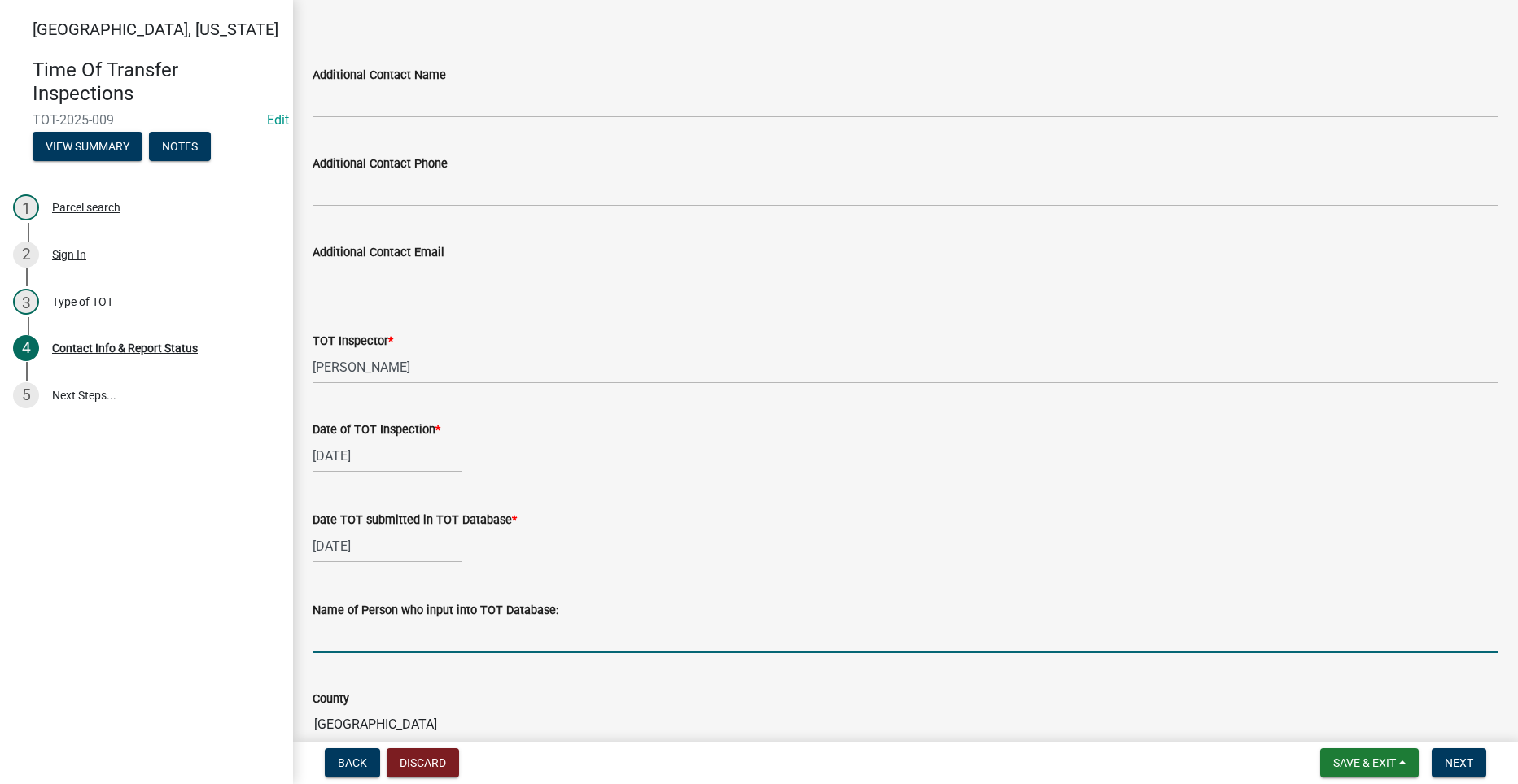
click at [497, 639] on input "Name of Person who input into TOT Database:" at bounding box center [905, 636] width 1185 height 33
type input "Andrew Honback"
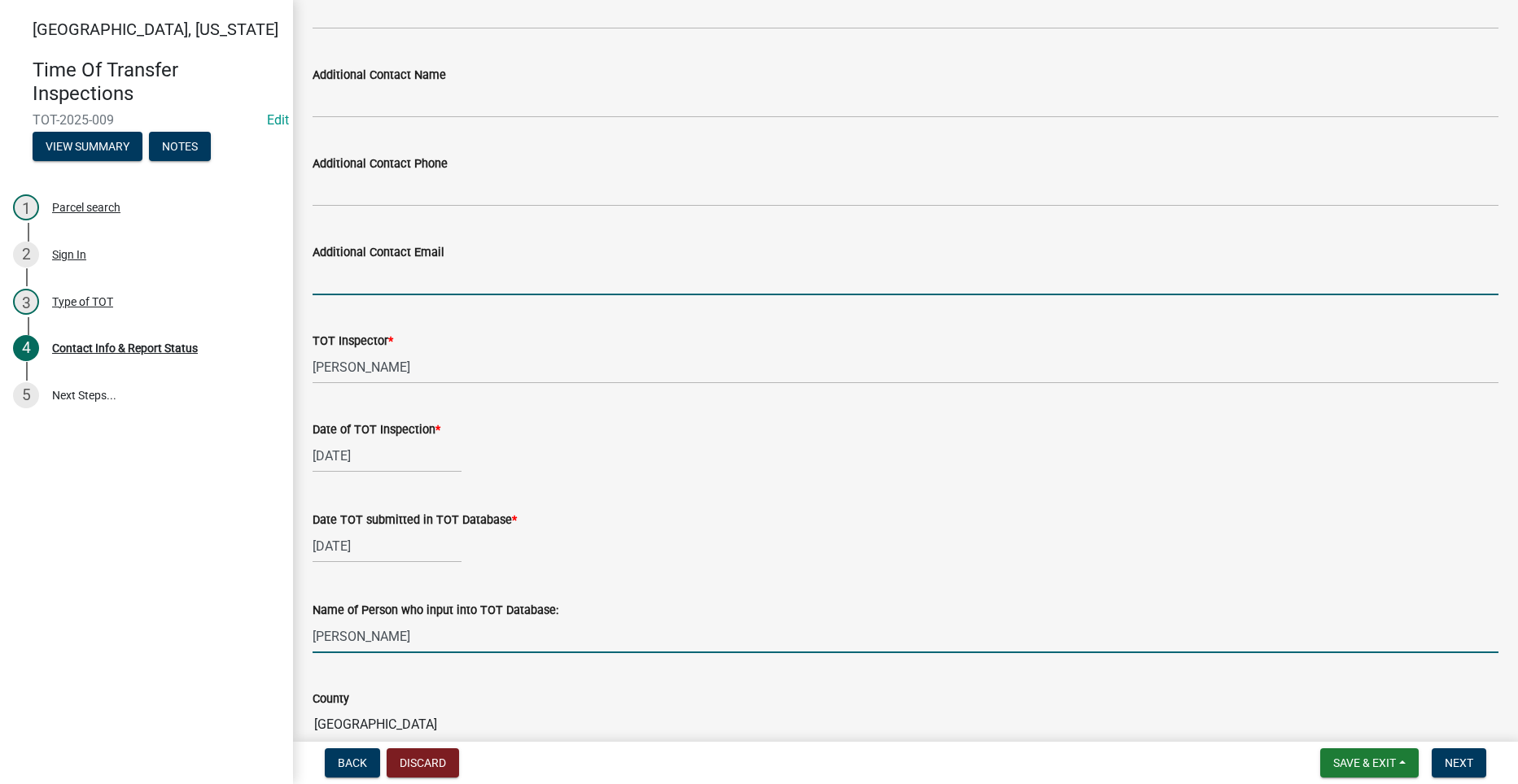
type input "[EMAIL_ADDRESS][DOMAIN_NAME][US_STATE]"
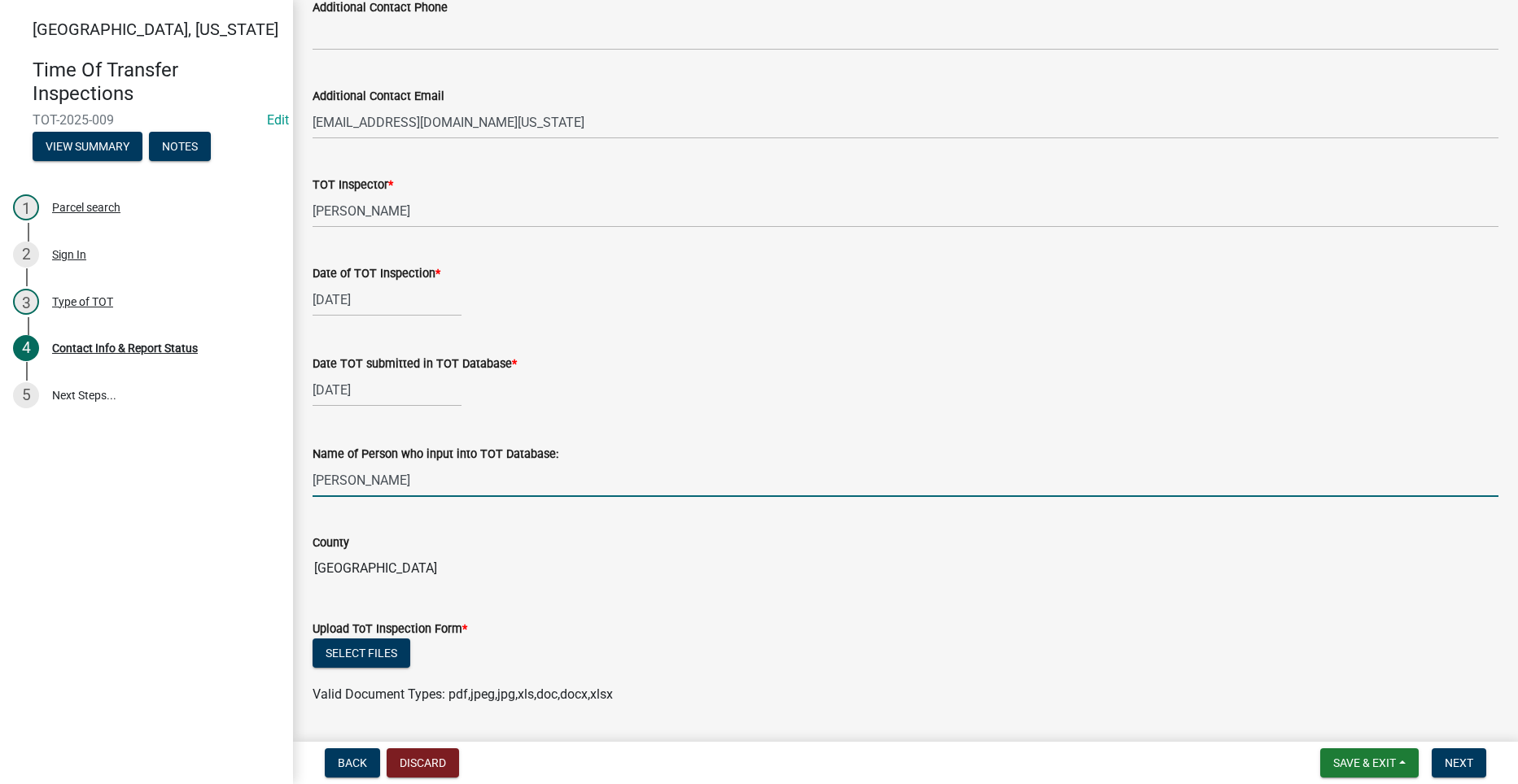
scroll to position [1139, 0]
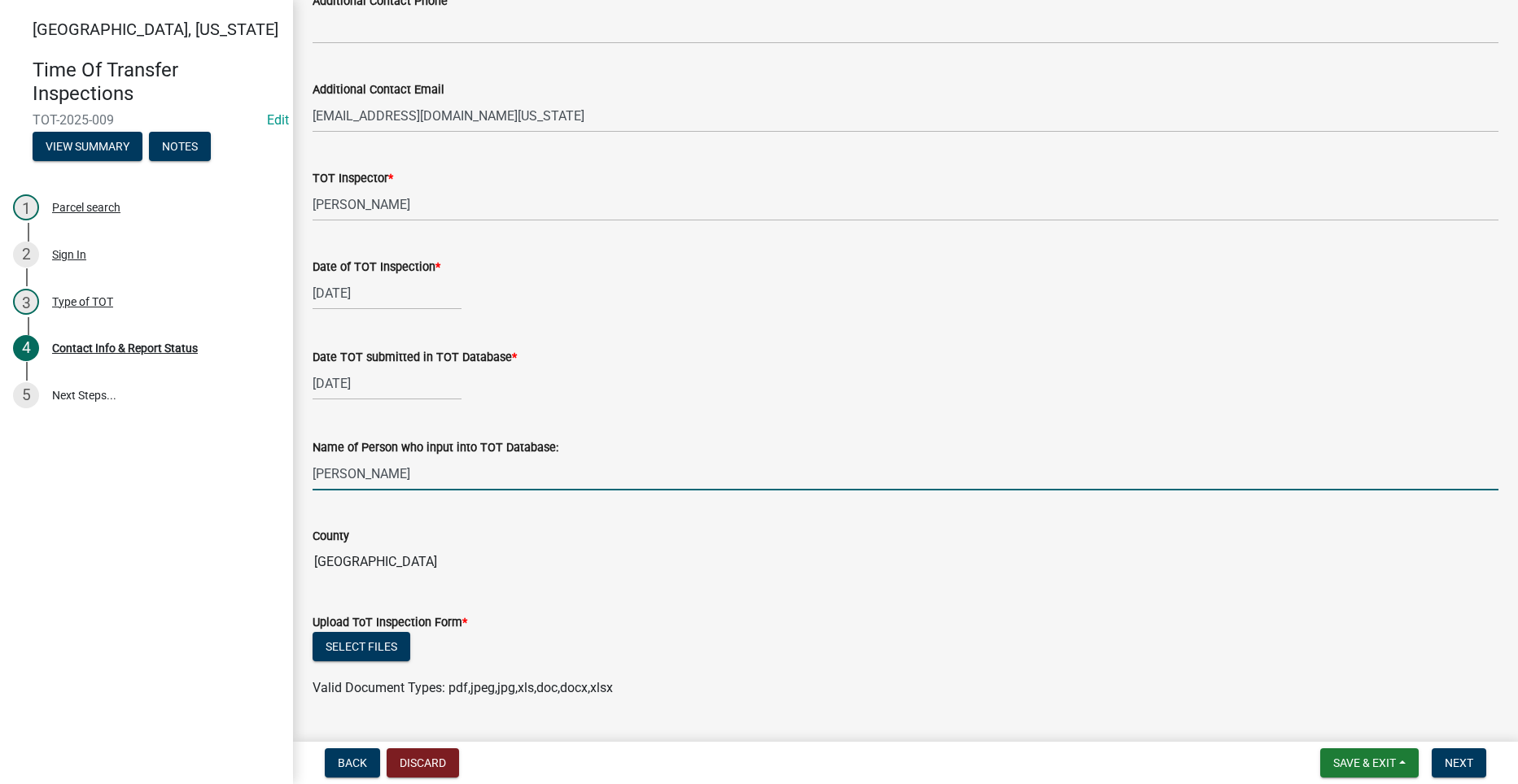
click at [373, 479] on input "Diane Lair" at bounding box center [905, 474] width 1185 height 33
drag, startPoint x: 373, startPoint y: 479, endPoint x: 300, endPoint y: 474, distance: 73.2
click at [316, 478] on input "Diane Lair" at bounding box center [905, 474] width 1185 height 33
type input "Andrew Honback"
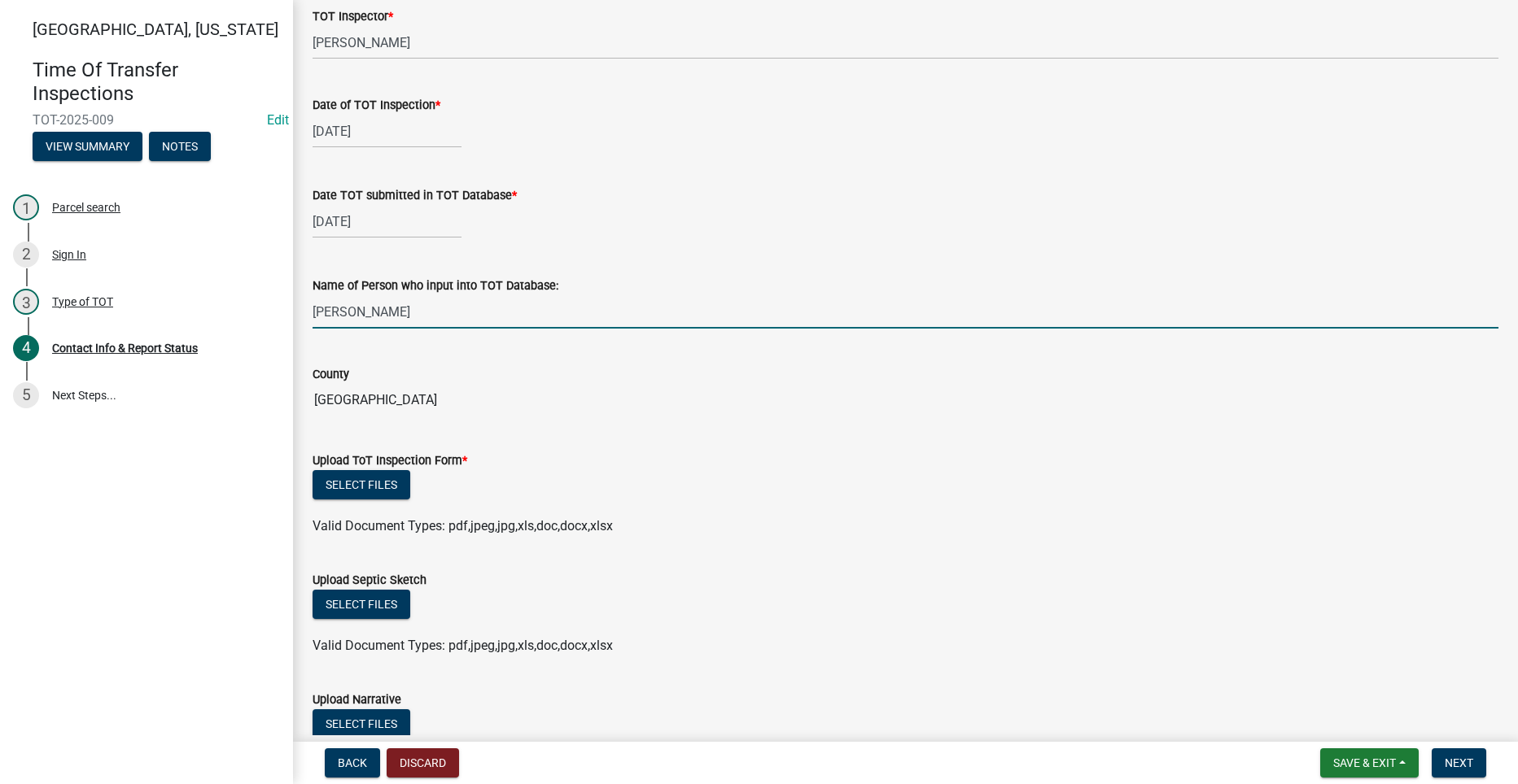
scroll to position [1301, 0]
click at [1330, 754] on button "Save & Exit" at bounding box center [1369, 763] width 98 height 30
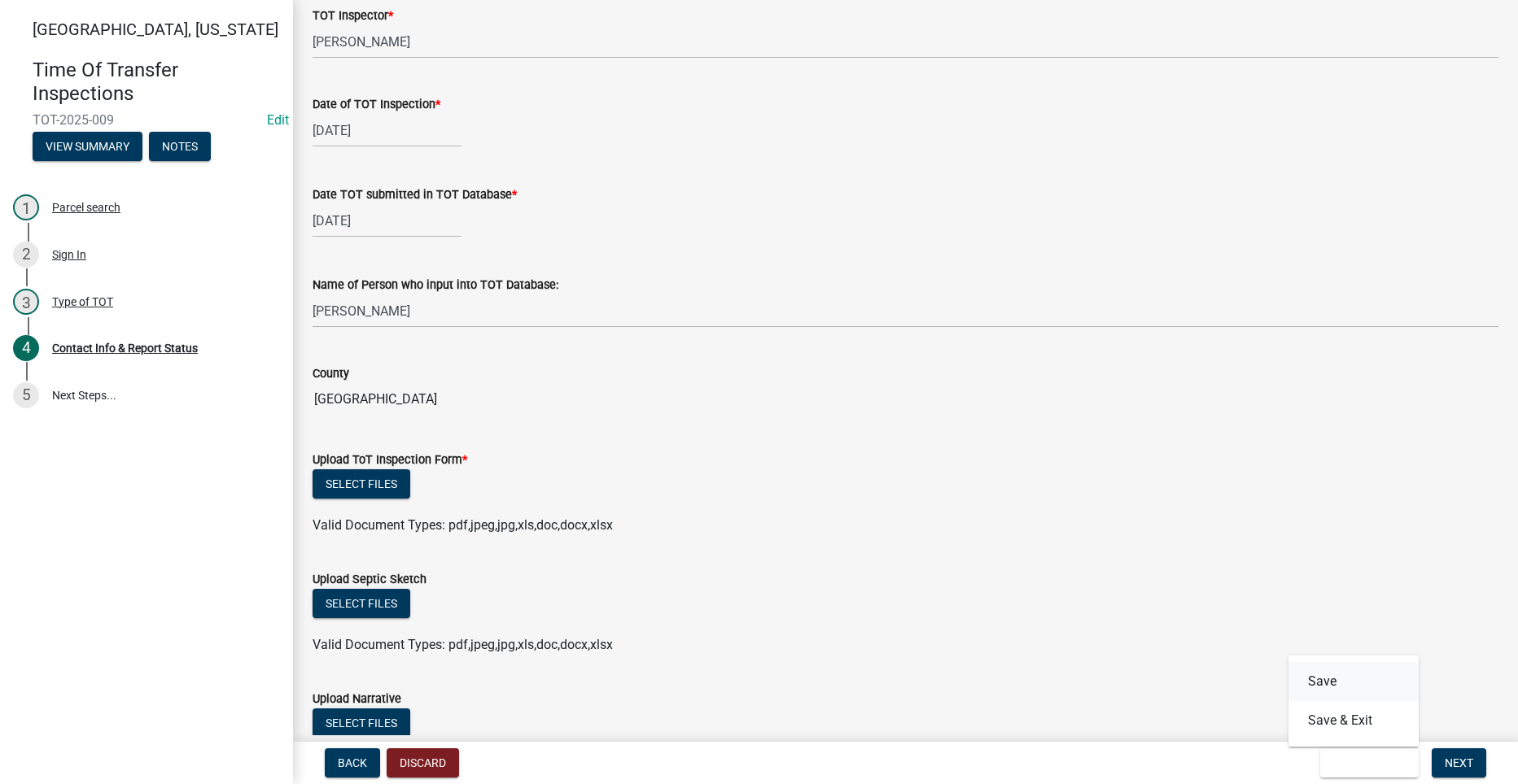
click at [1307, 678] on button "Save" at bounding box center [1353, 682] width 130 height 39
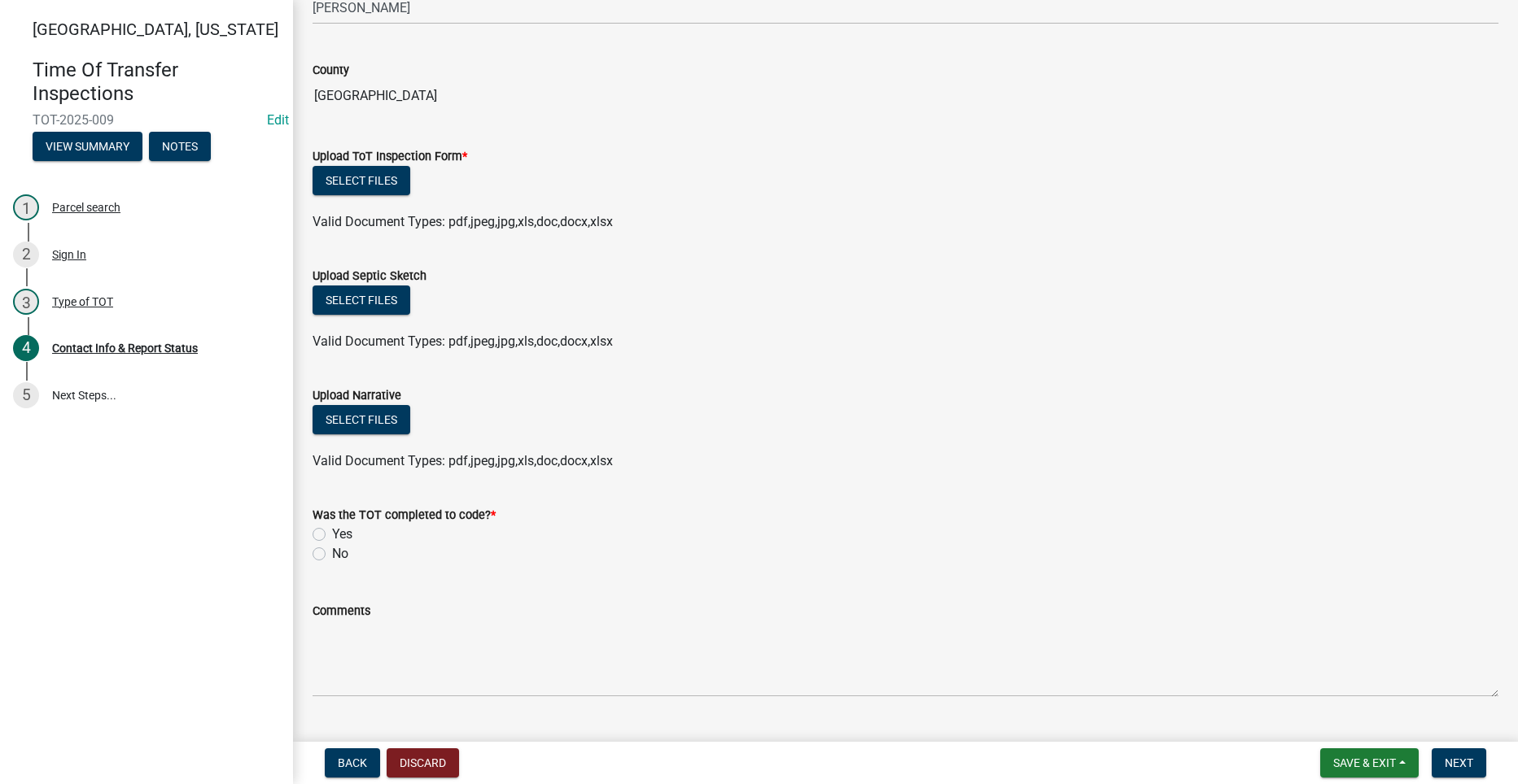
scroll to position [1627, 0]
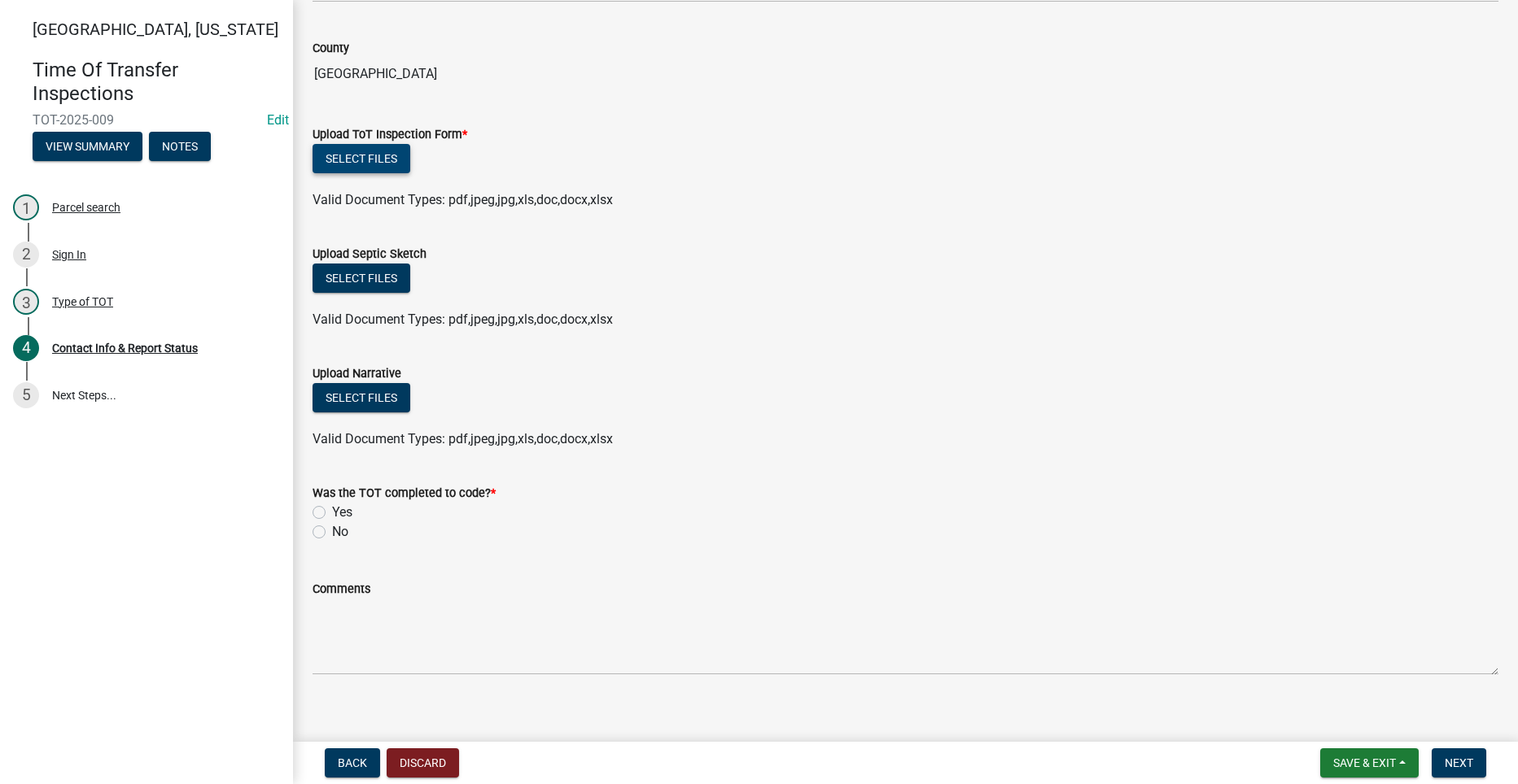
click at [346, 145] on button "Select files" at bounding box center [361, 159] width 97 height 30
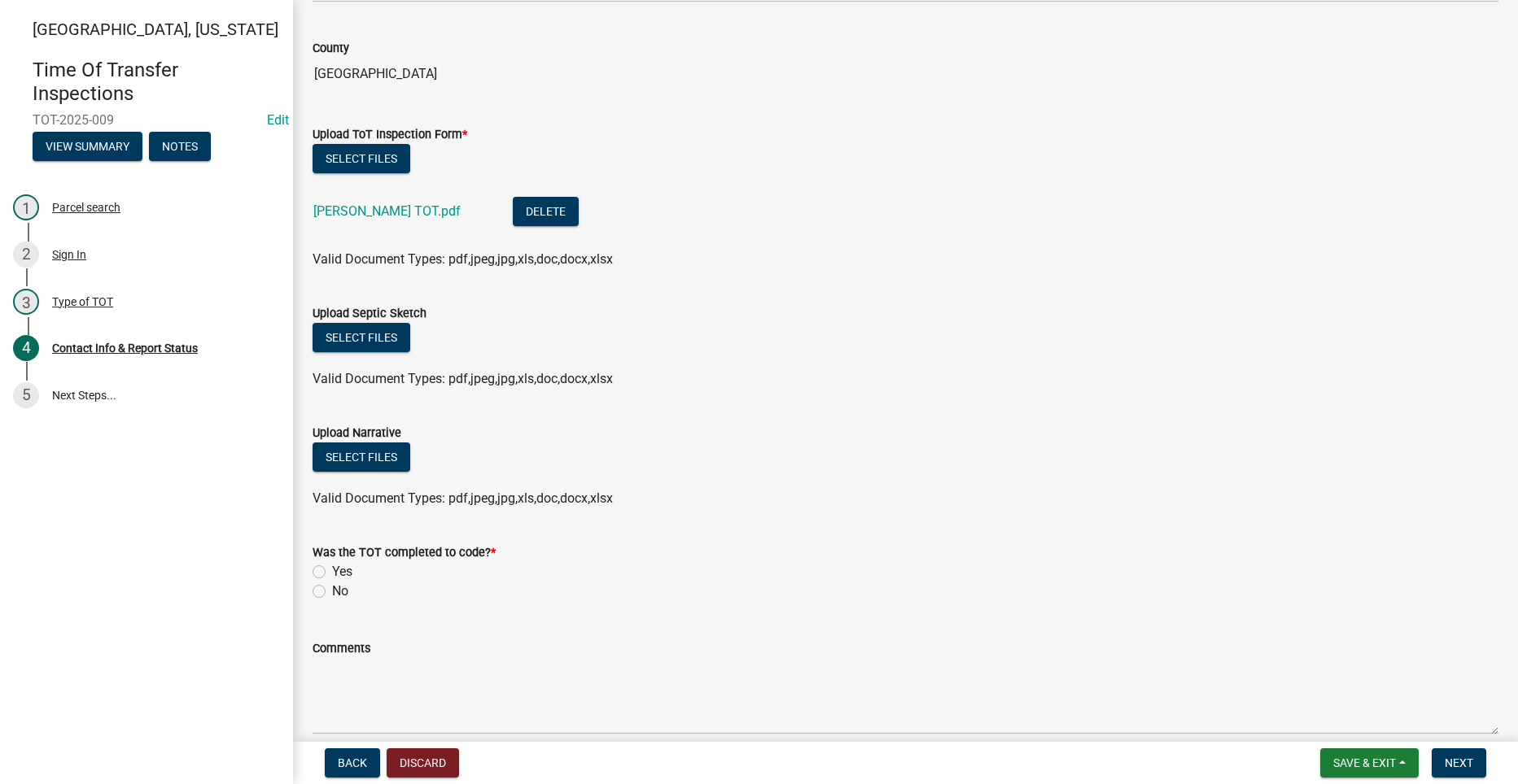
click at [332, 572] on label "Yes" at bounding box center [341, 571] width 20 height 19
click at [332, 572] on input "Yes" at bounding box center [337, 567] width 10 height 10
radio input "true"
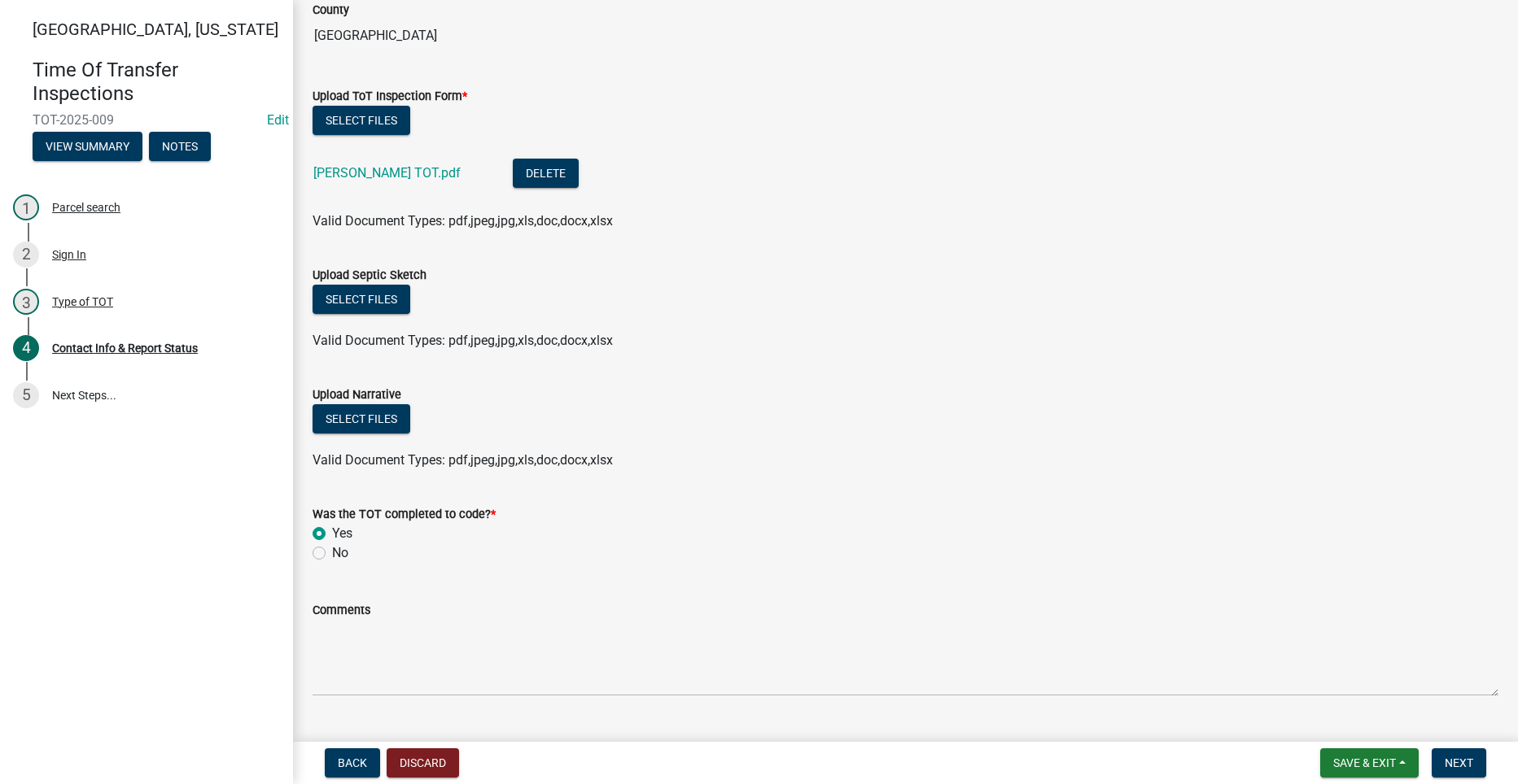
scroll to position [1703, 0]
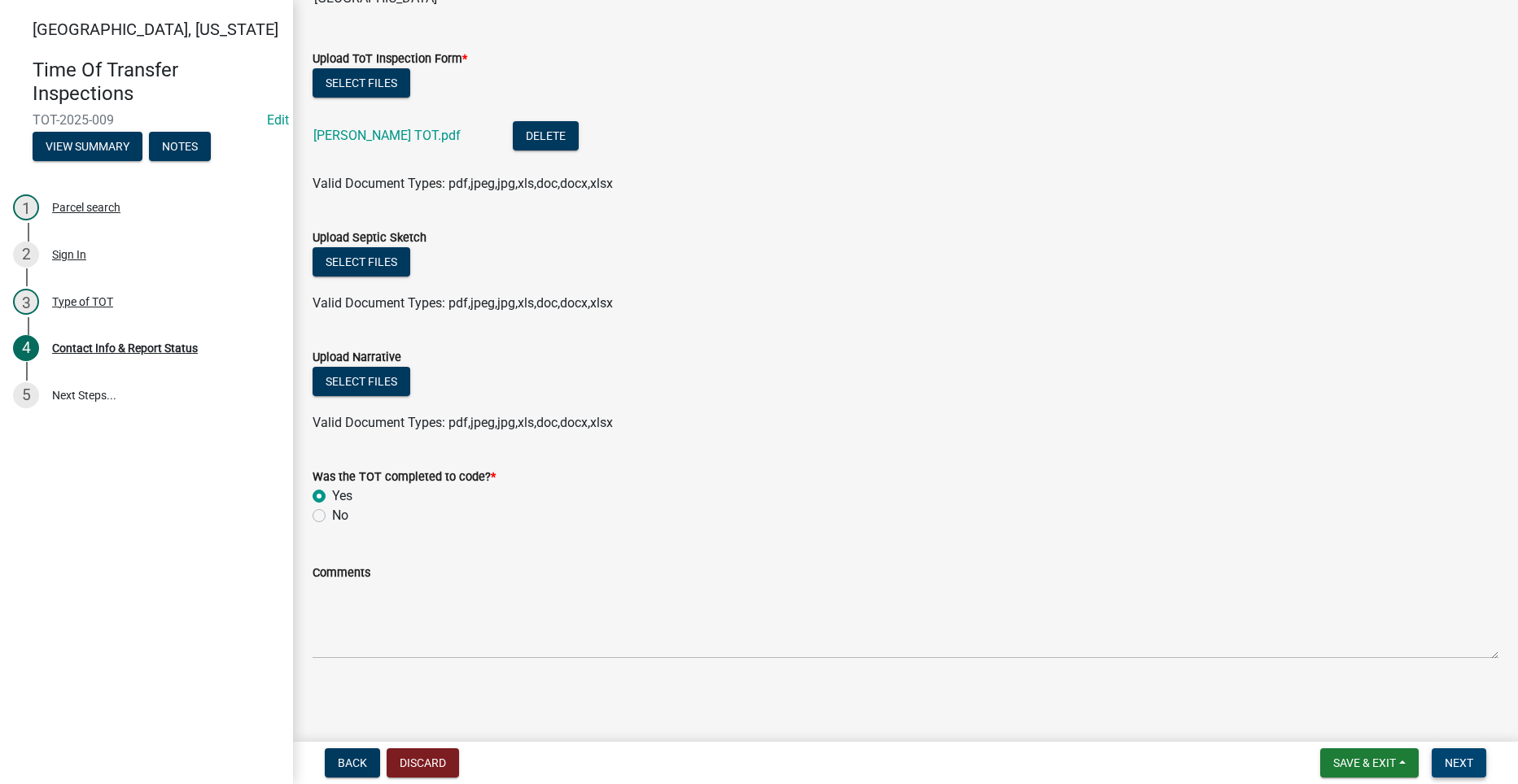
click at [1460, 762] on span "Next" at bounding box center [1458, 762] width 29 height 13
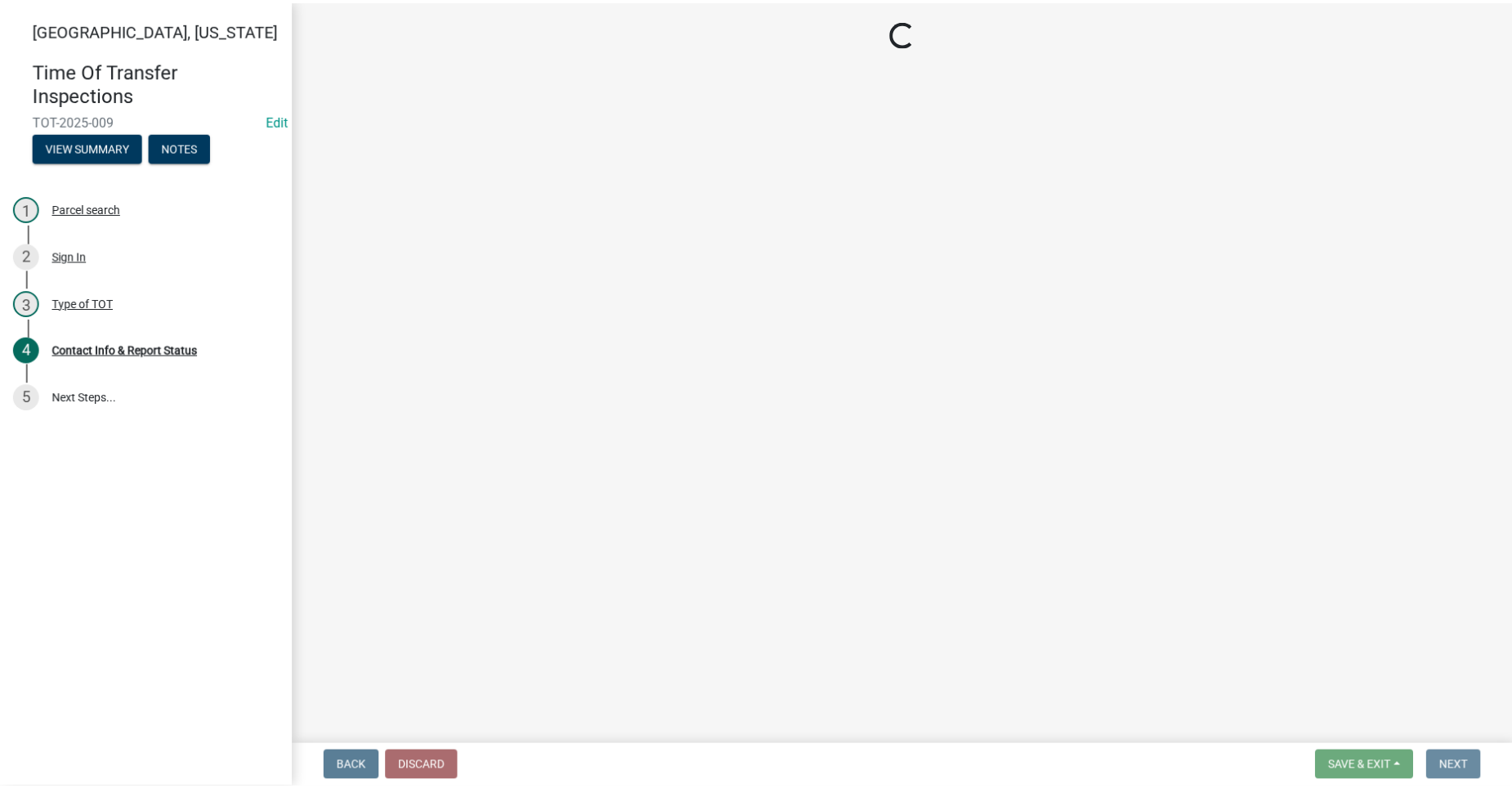
scroll to position [0, 0]
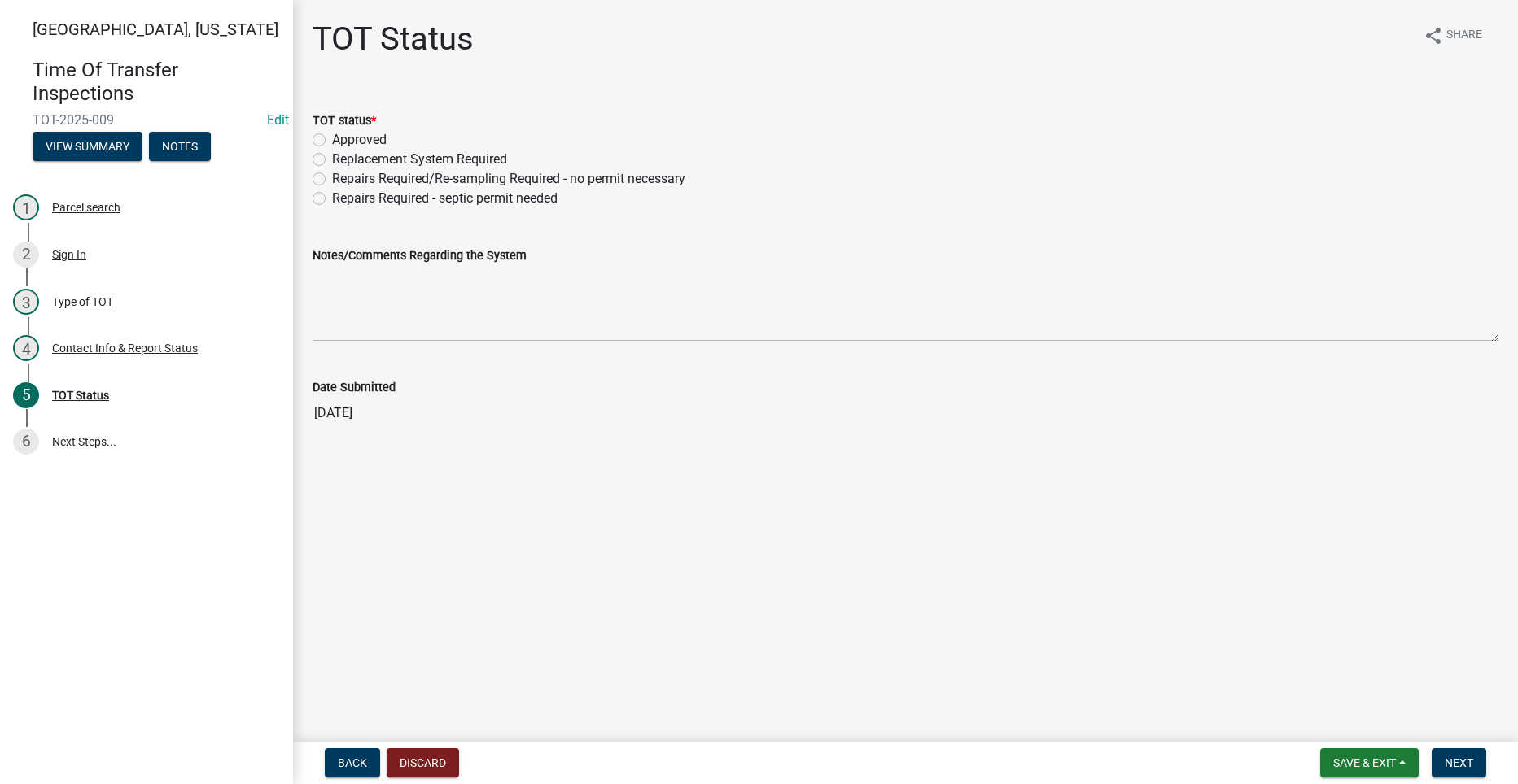
click at [332, 137] on label "Approved" at bounding box center [359, 140] width 55 height 19
click at [332, 137] on input "Approved" at bounding box center [337, 135] width 10 height 10
radio input "true"
click at [1466, 755] on button "Next" at bounding box center [1458, 763] width 55 height 30
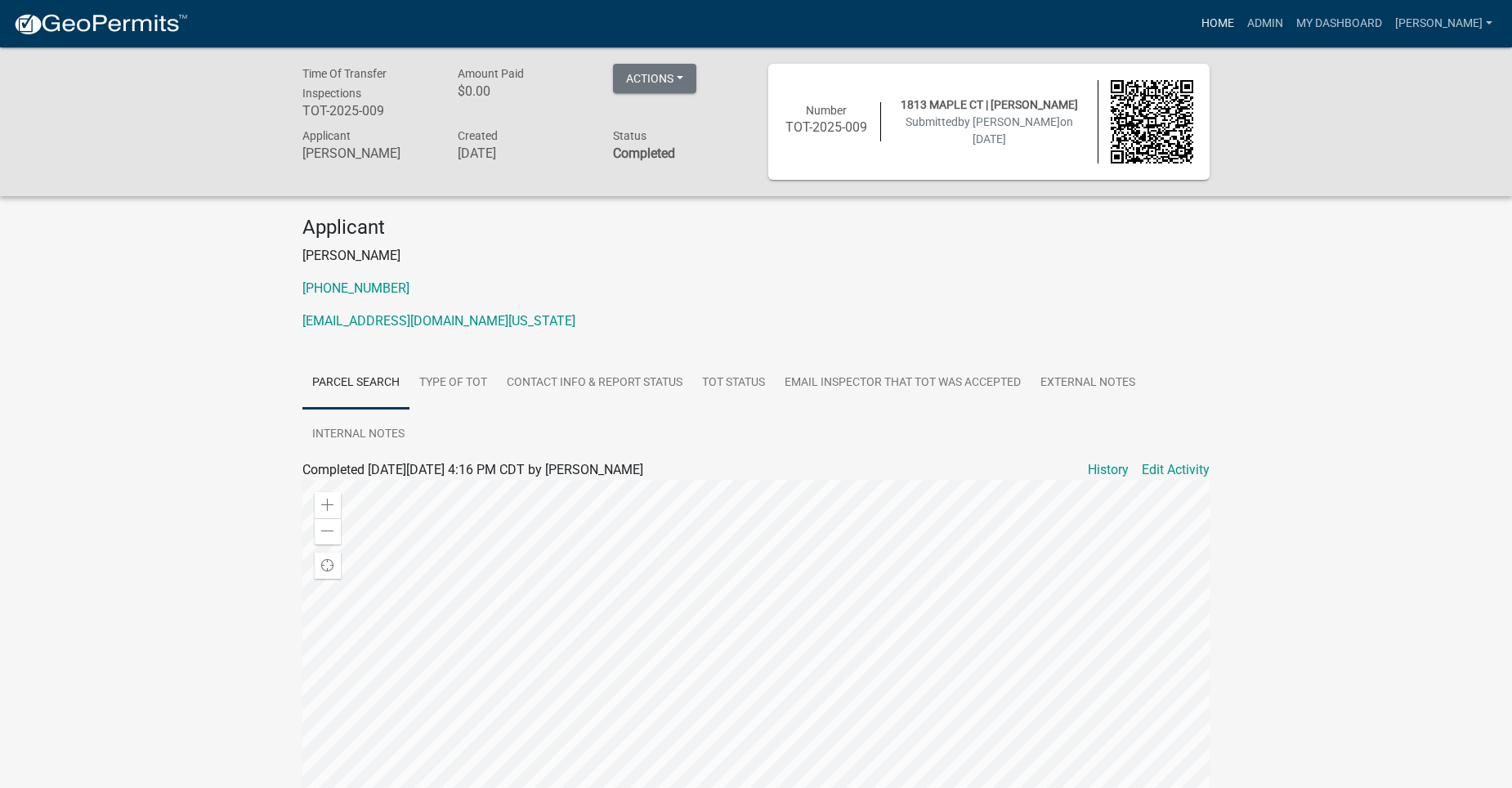
click at [1232, 18] on link "Home" at bounding box center [1218, 24] width 45 height 31
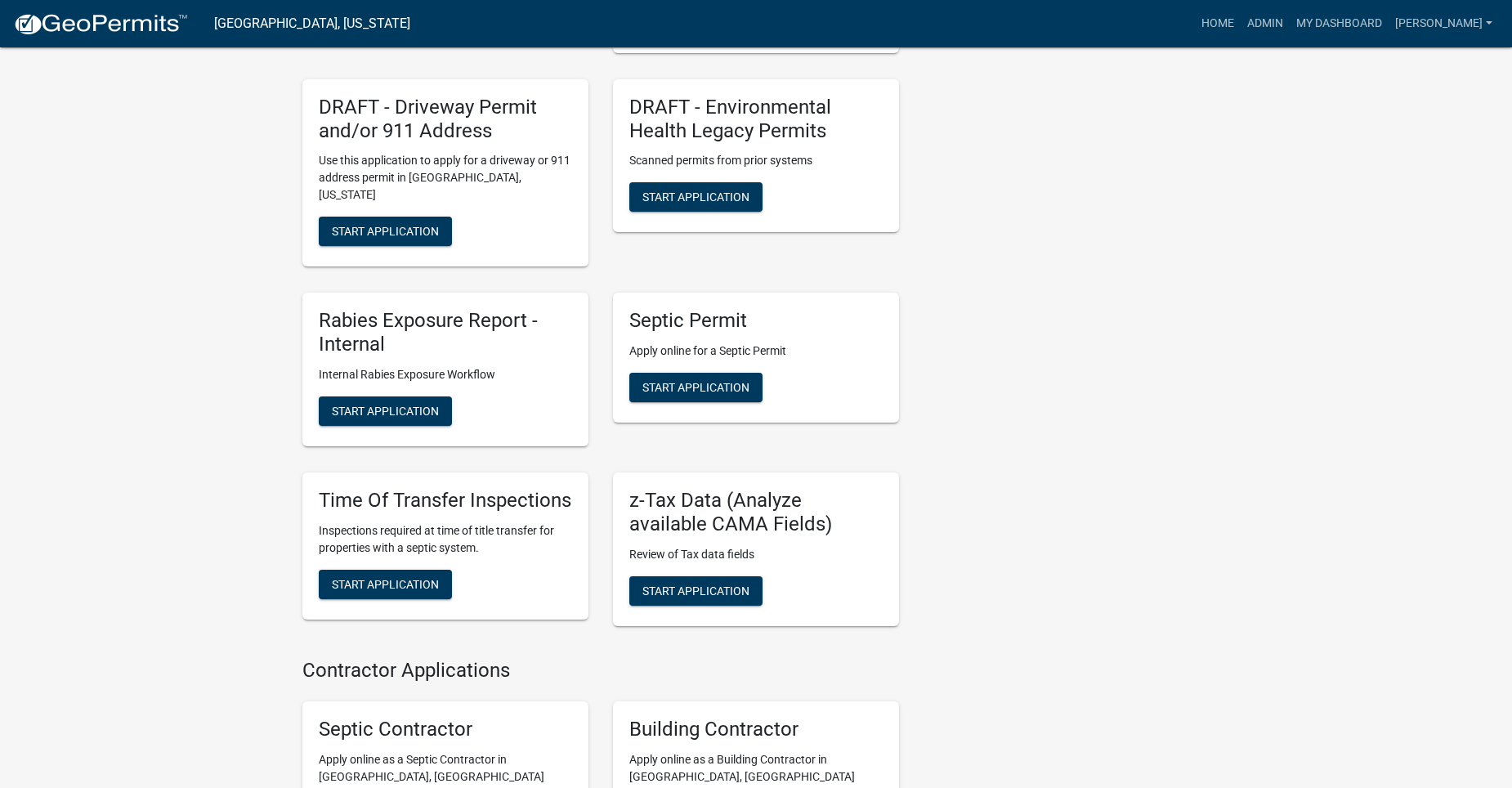
scroll to position [1063, 0]
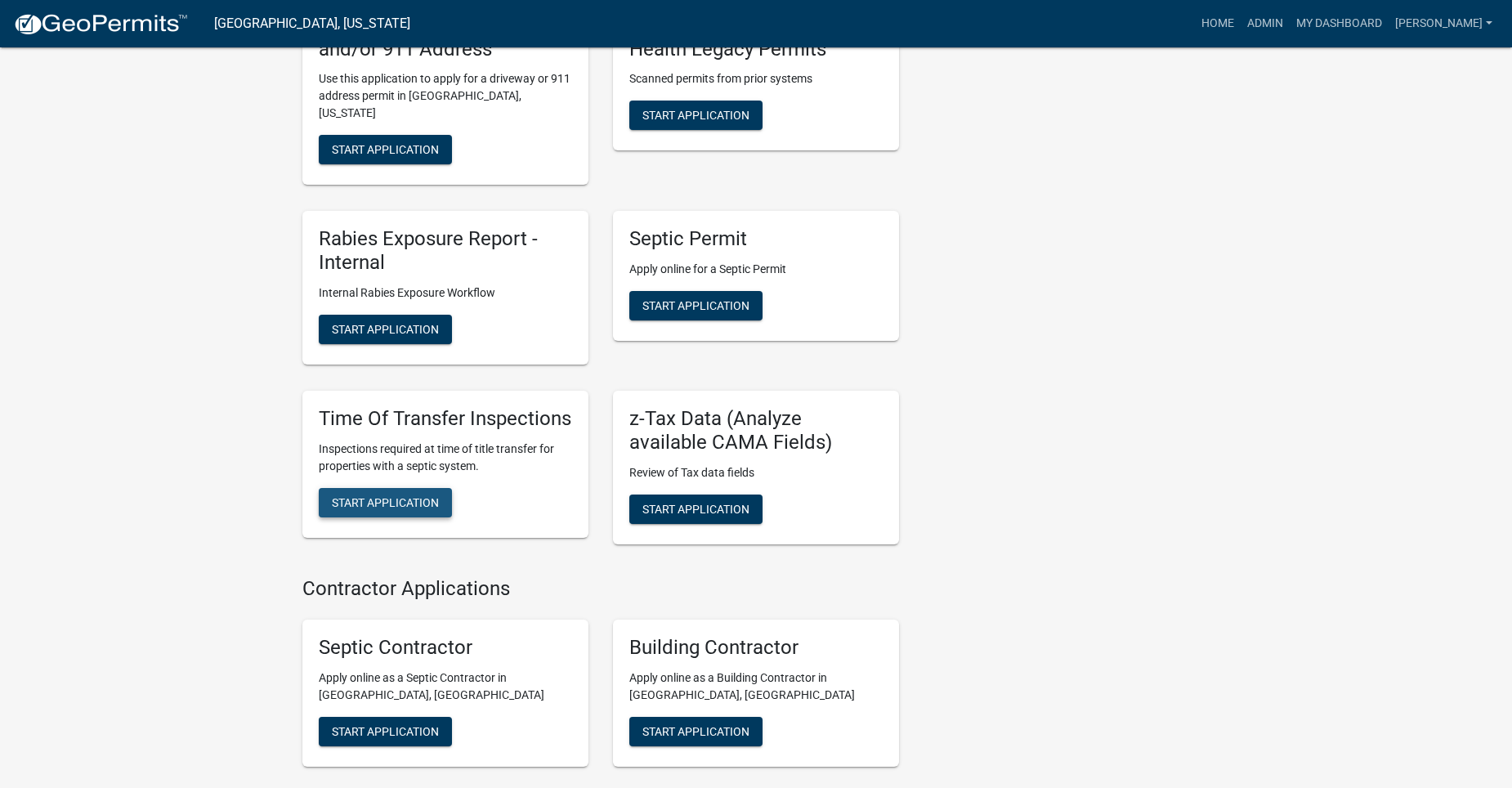
click at [370, 491] on button "Start Application" at bounding box center [385, 503] width 133 height 30
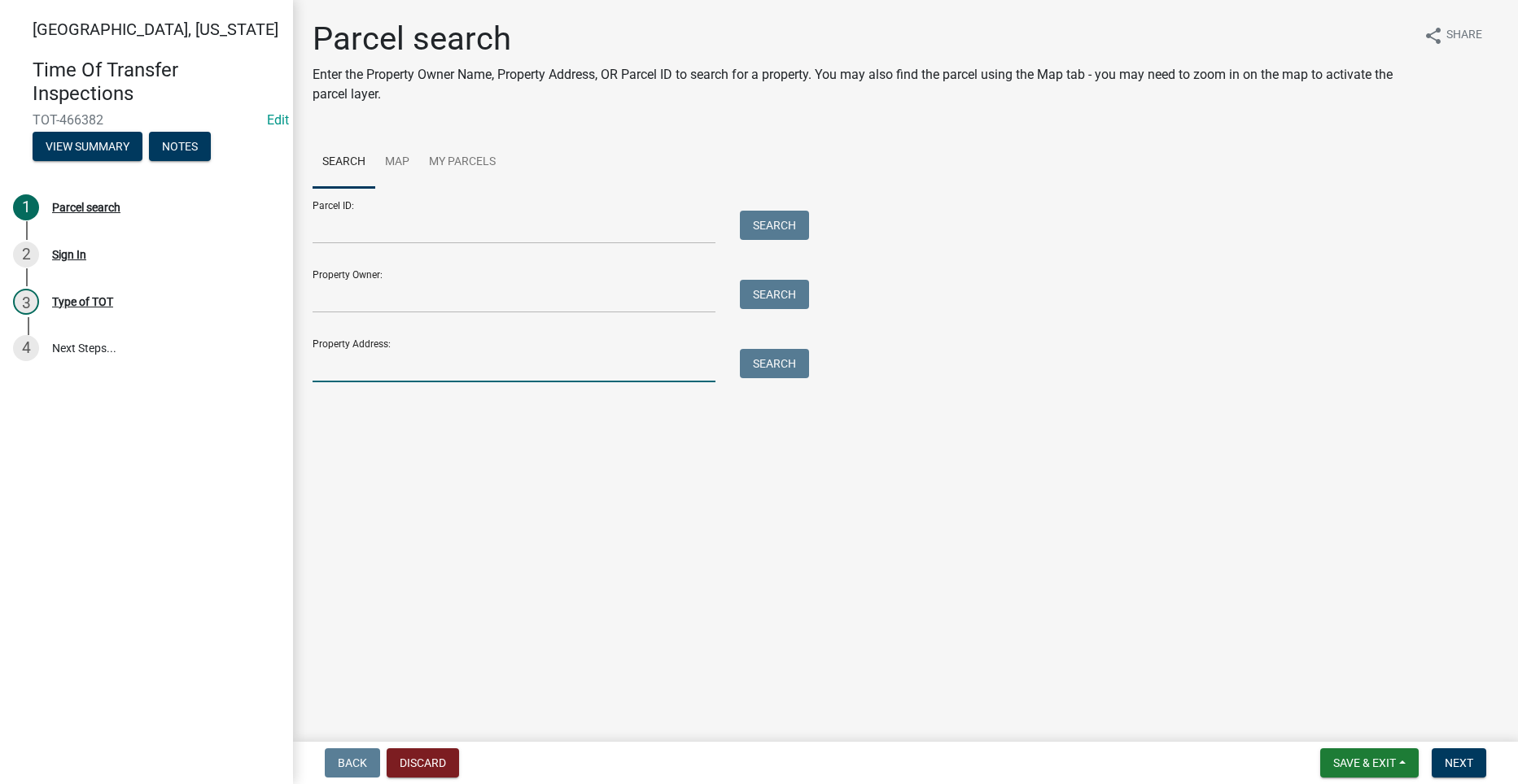
click at [366, 359] on input "Property Address:" at bounding box center [514, 366] width 403 height 33
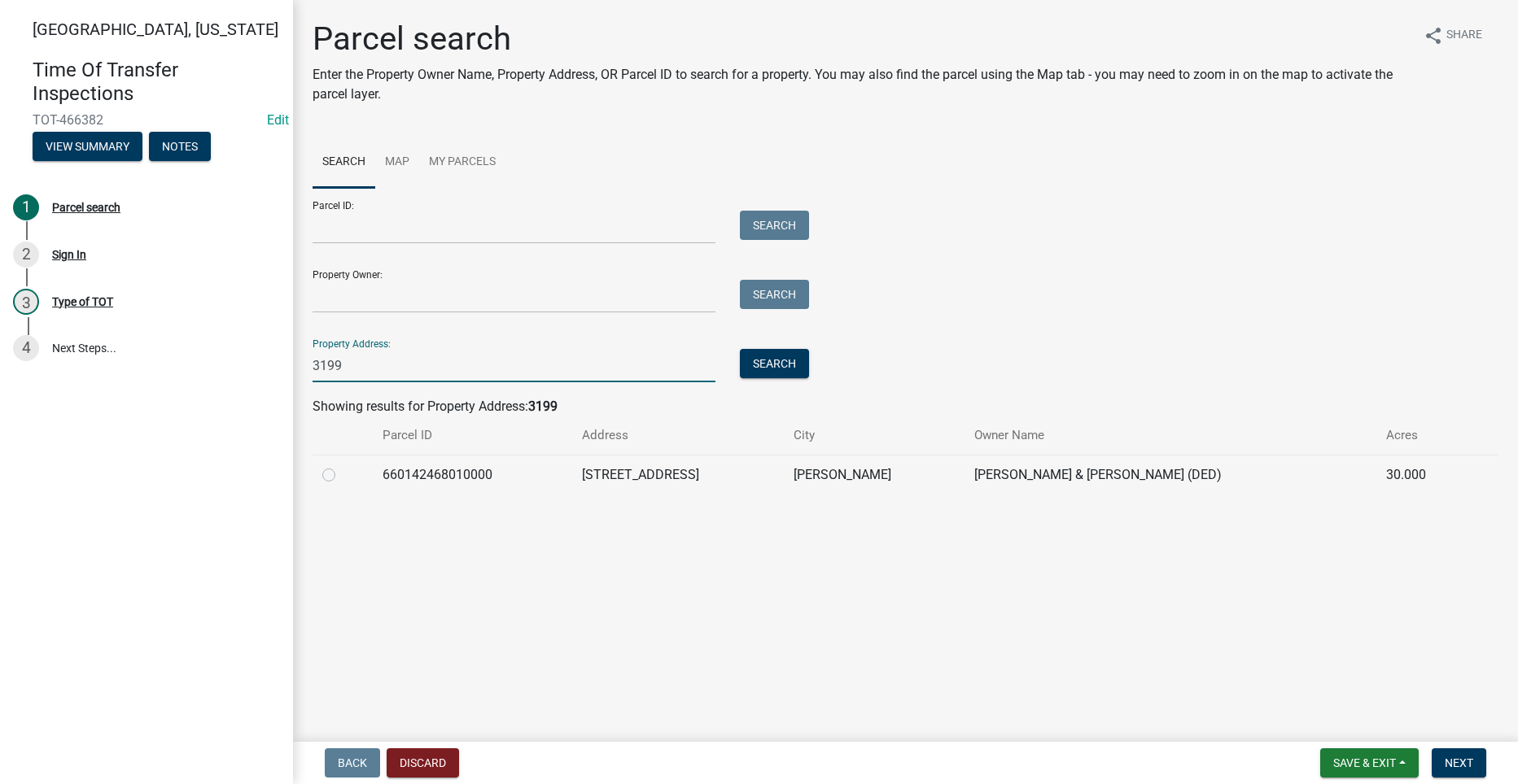
type input "3199"
click at [342, 465] on label at bounding box center [342, 465] width 0 height 0
click at [342, 475] on input "radio" at bounding box center [347, 471] width 10 height 10
radio input "true"
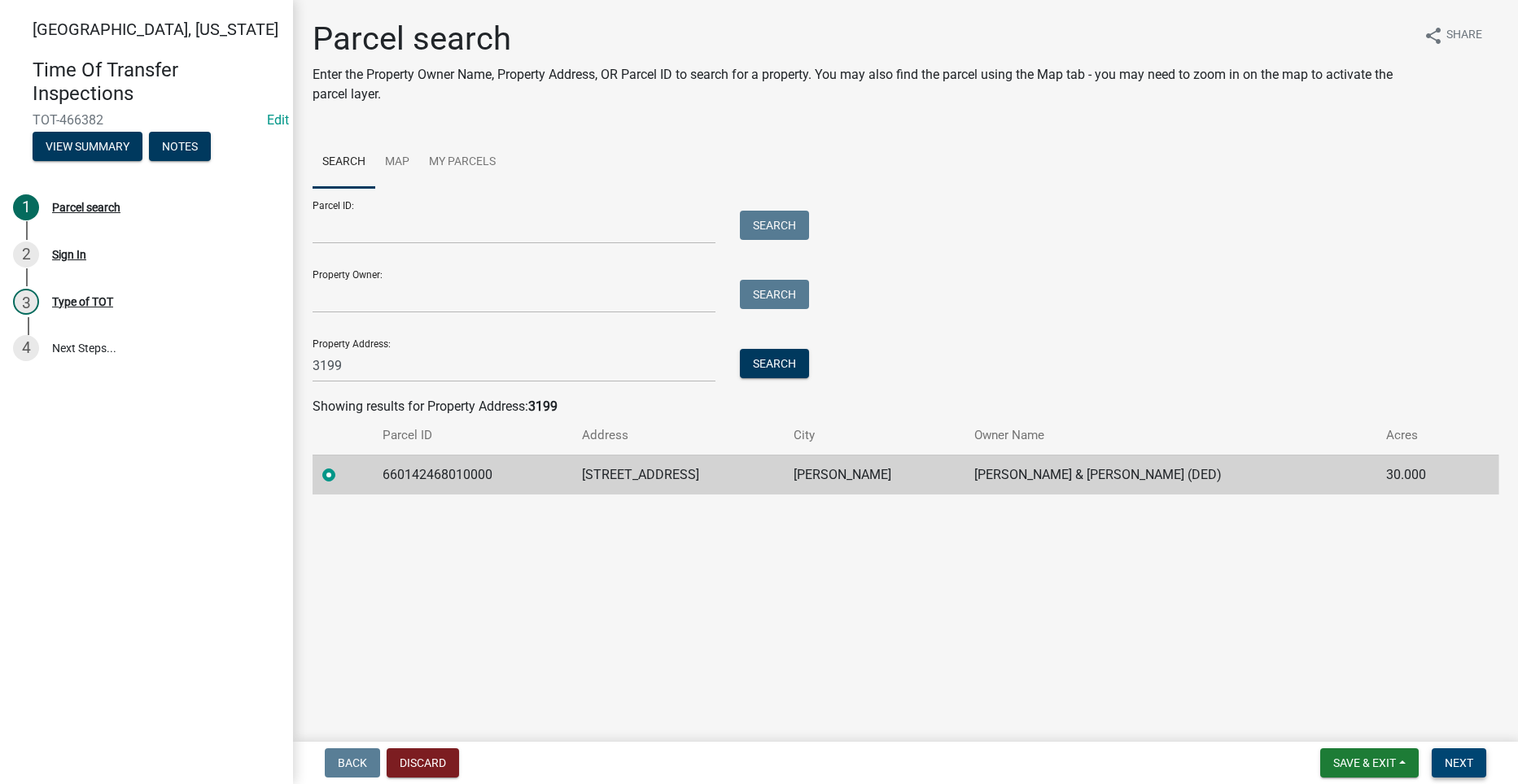
click at [1465, 758] on span "Next" at bounding box center [1458, 762] width 29 height 13
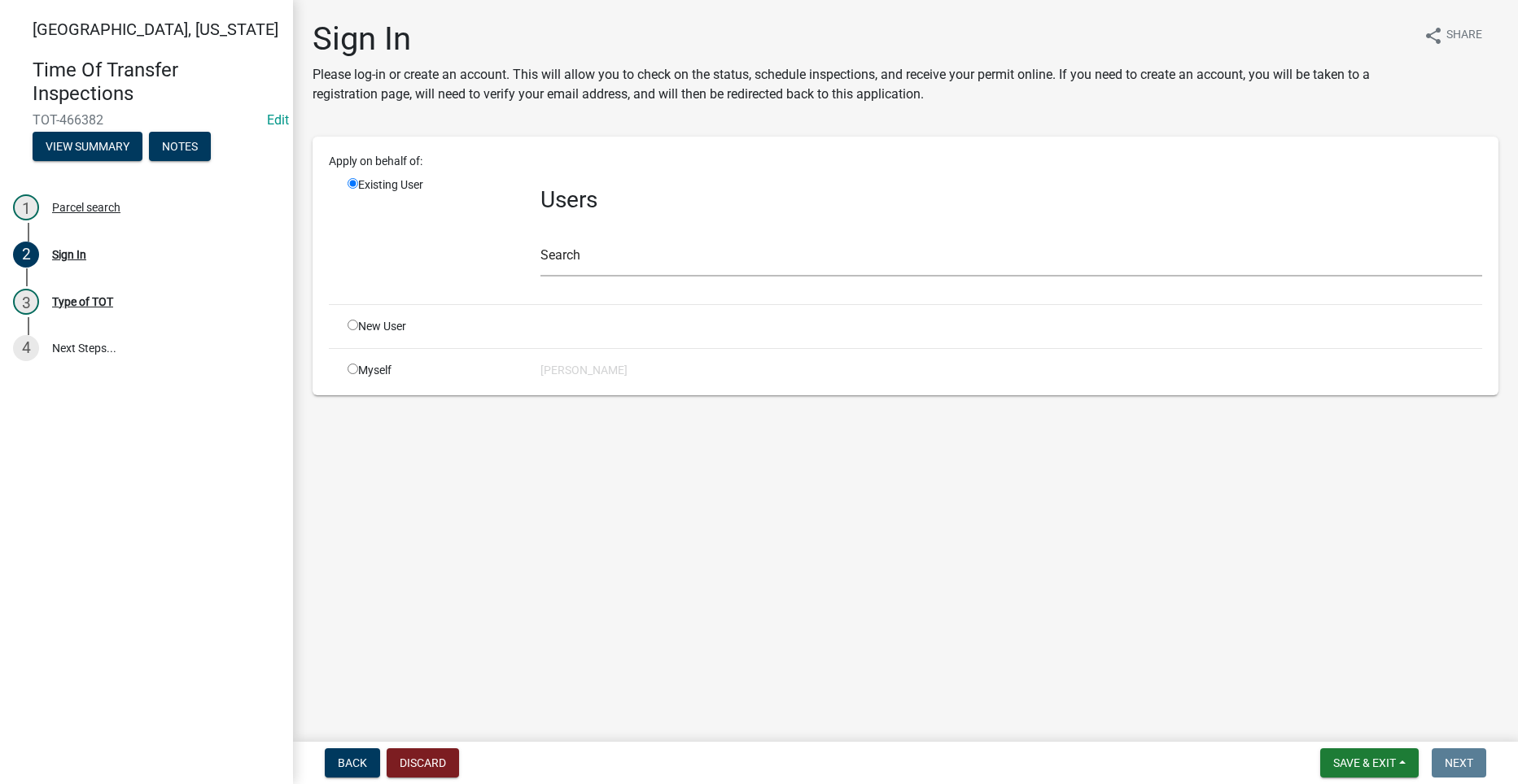
click at [354, 378] on div "Myself" at bounding box center [432, 371] width 193 height 17
click at [353, 367] on input "radio" at bounding box center [353, 369] width 10 height 10
radio input "true"
radio input "false"
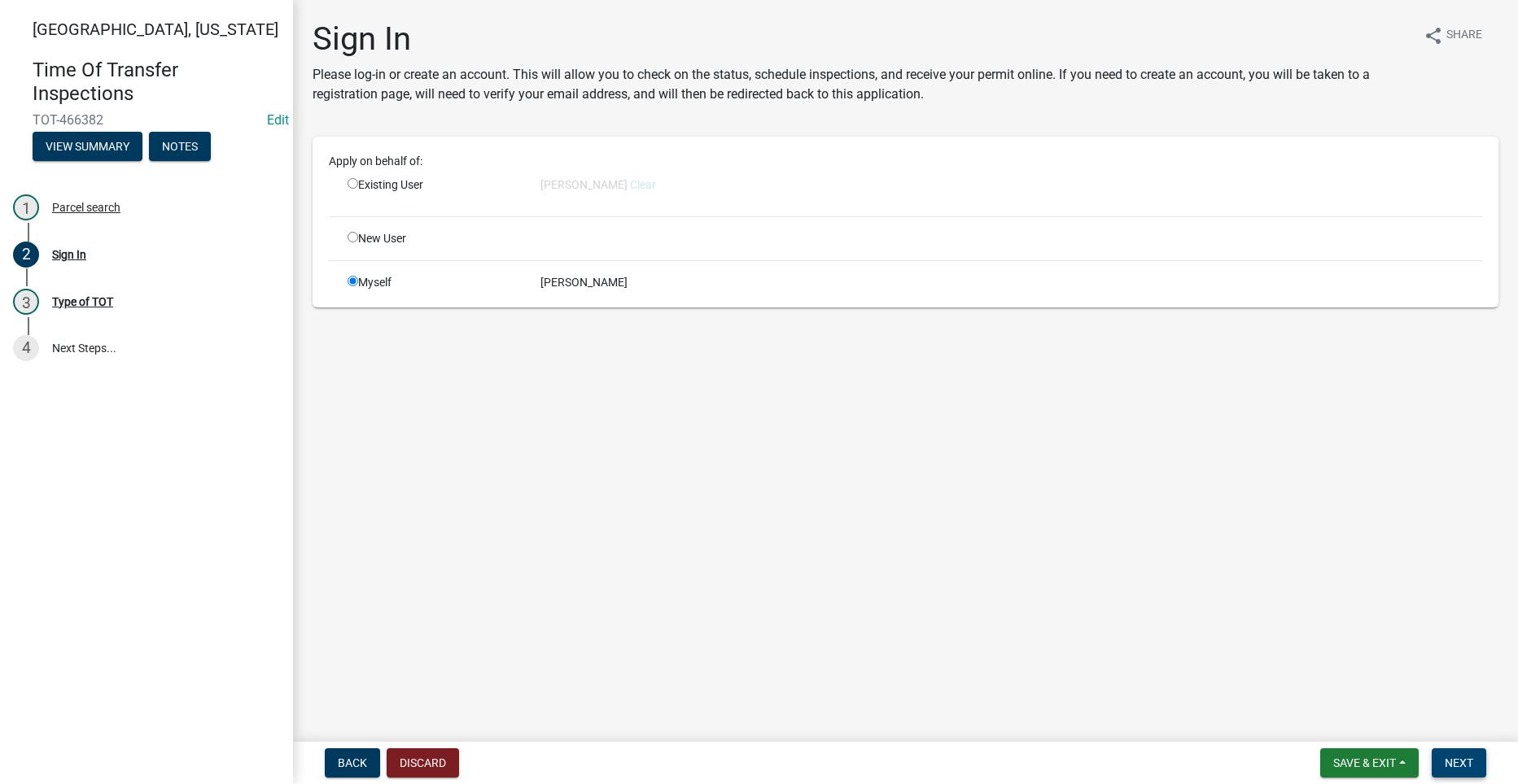
click at [1464, 760] on span "Next" at bounding box center [1458, 762] width 29 height 13
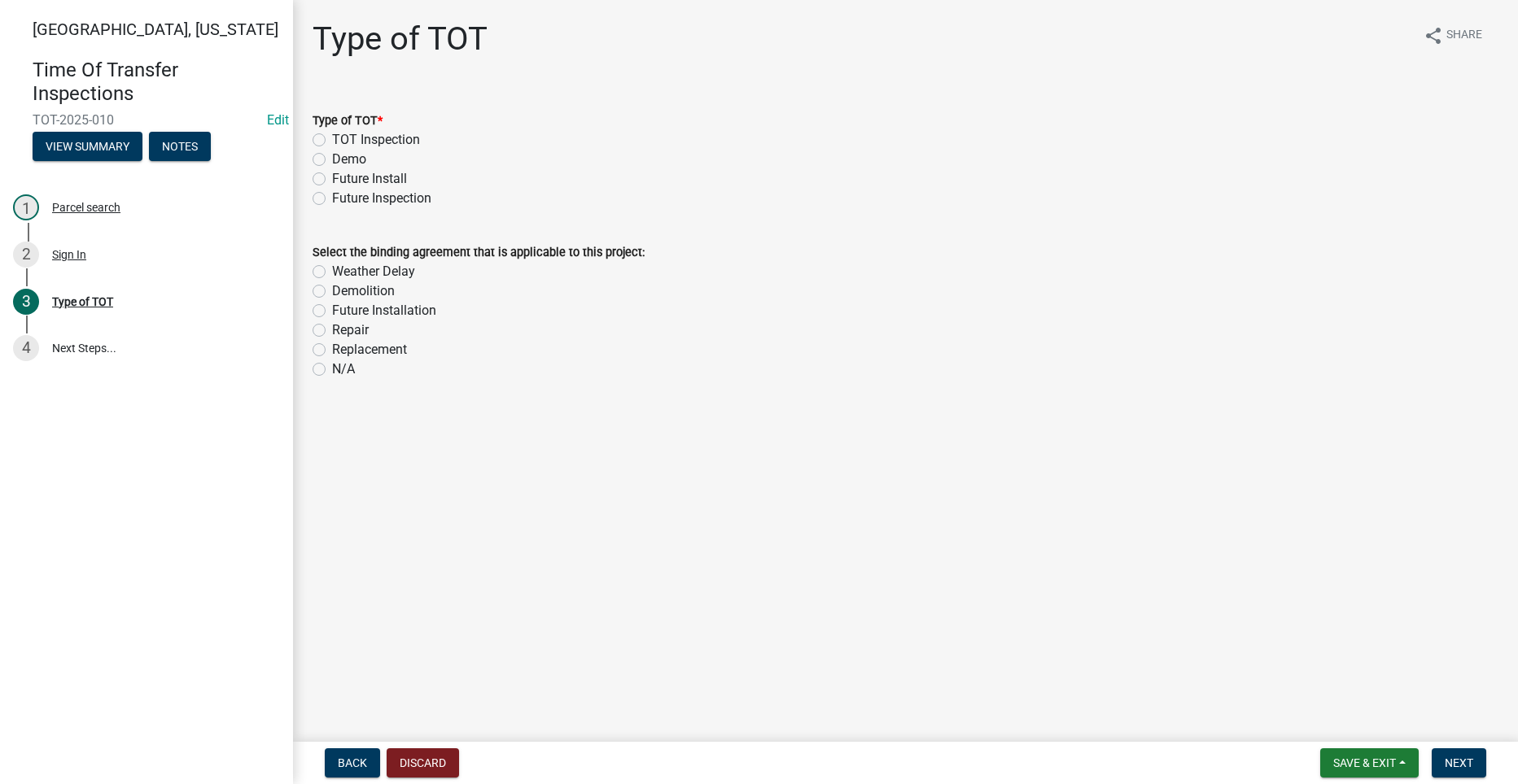
click at [332, 138] on label "TOT Inspection" at bounding box center [375, 140] width 88 height 19
click at [332, 138] on input "TOT Inspection" at bounding box center [337, 135] width 10 height 10
radio input "true"
click at [1457, 761] on span "Next" at bounding box center [1458, 762] width 29 height 13
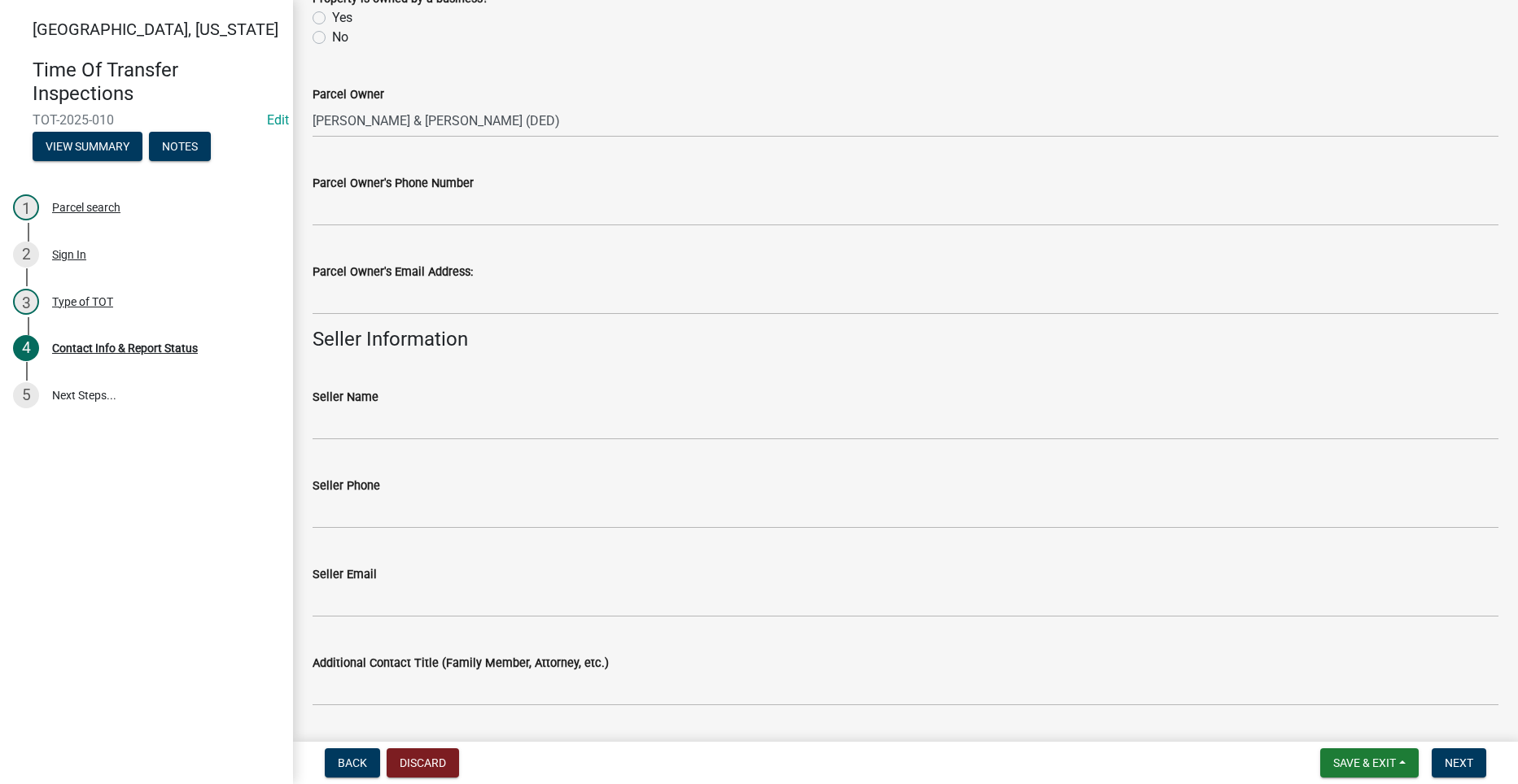
scroll to position [326, 0]
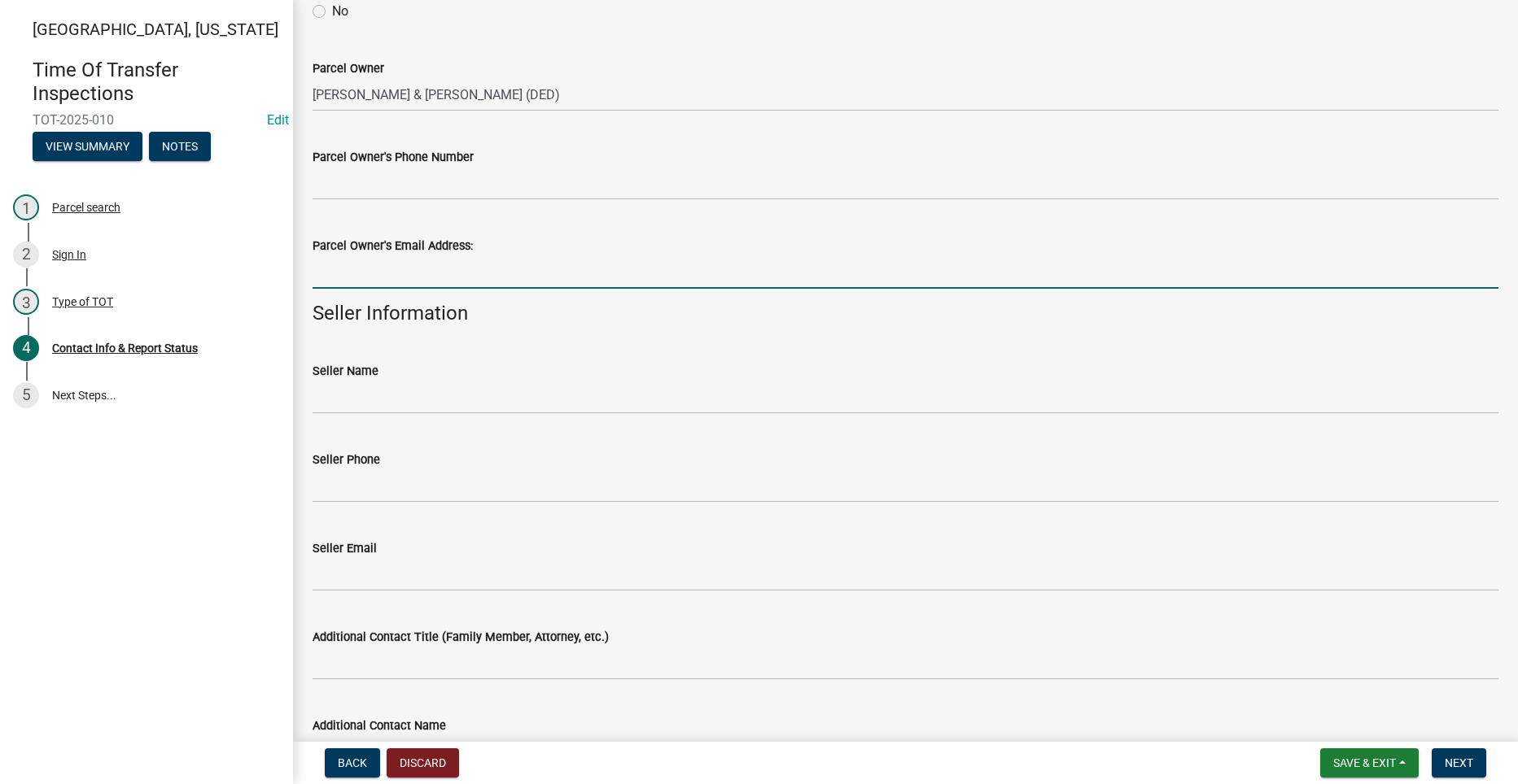
click at [417, 276] on input "Parcel Owner's Email Address:" at bounding box center [905, 272] width 1185 height 33
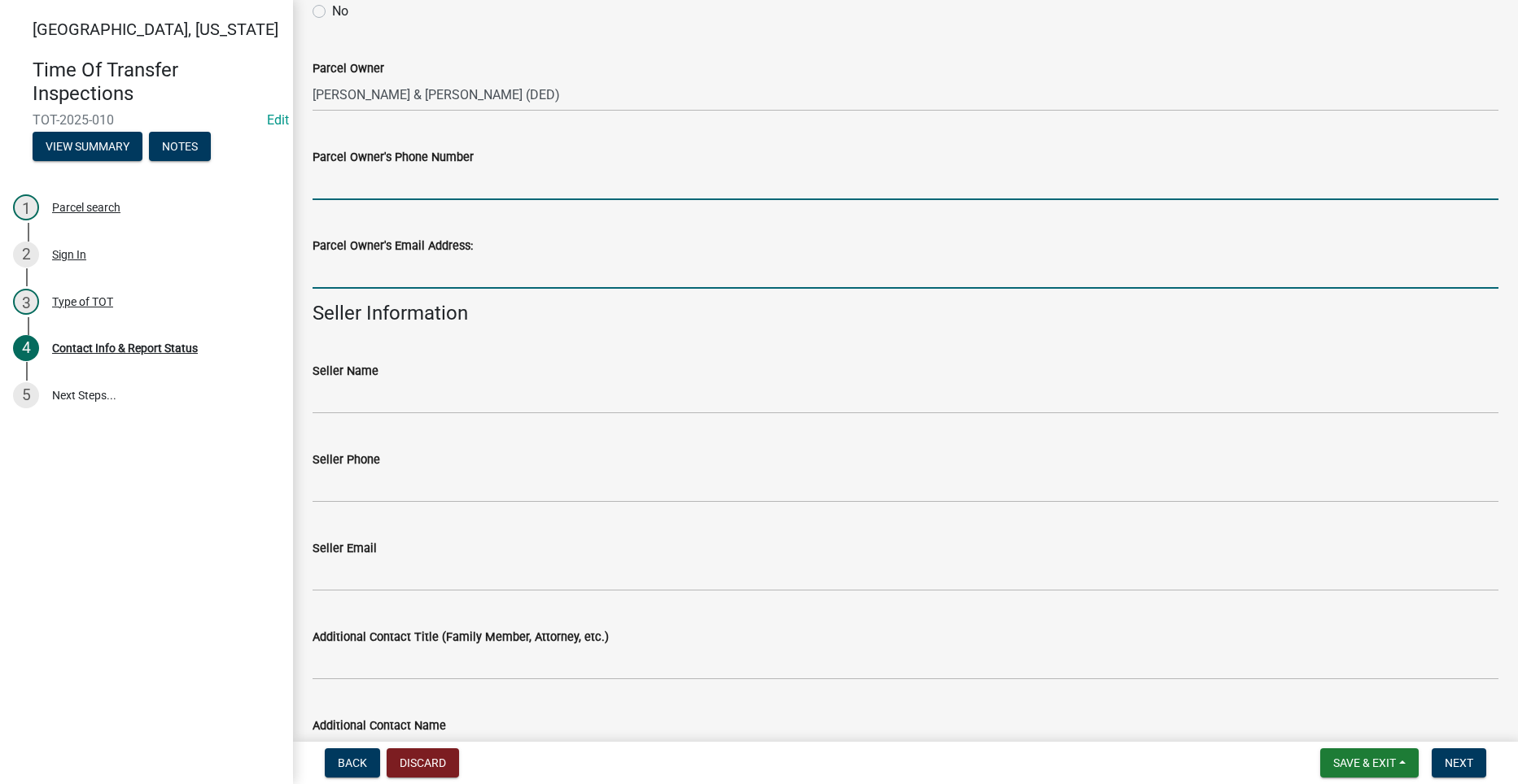
click at [399, 197] on input "Parcel Owner's Phone Number" at bounding box center [905, 183] width 1185 height 33
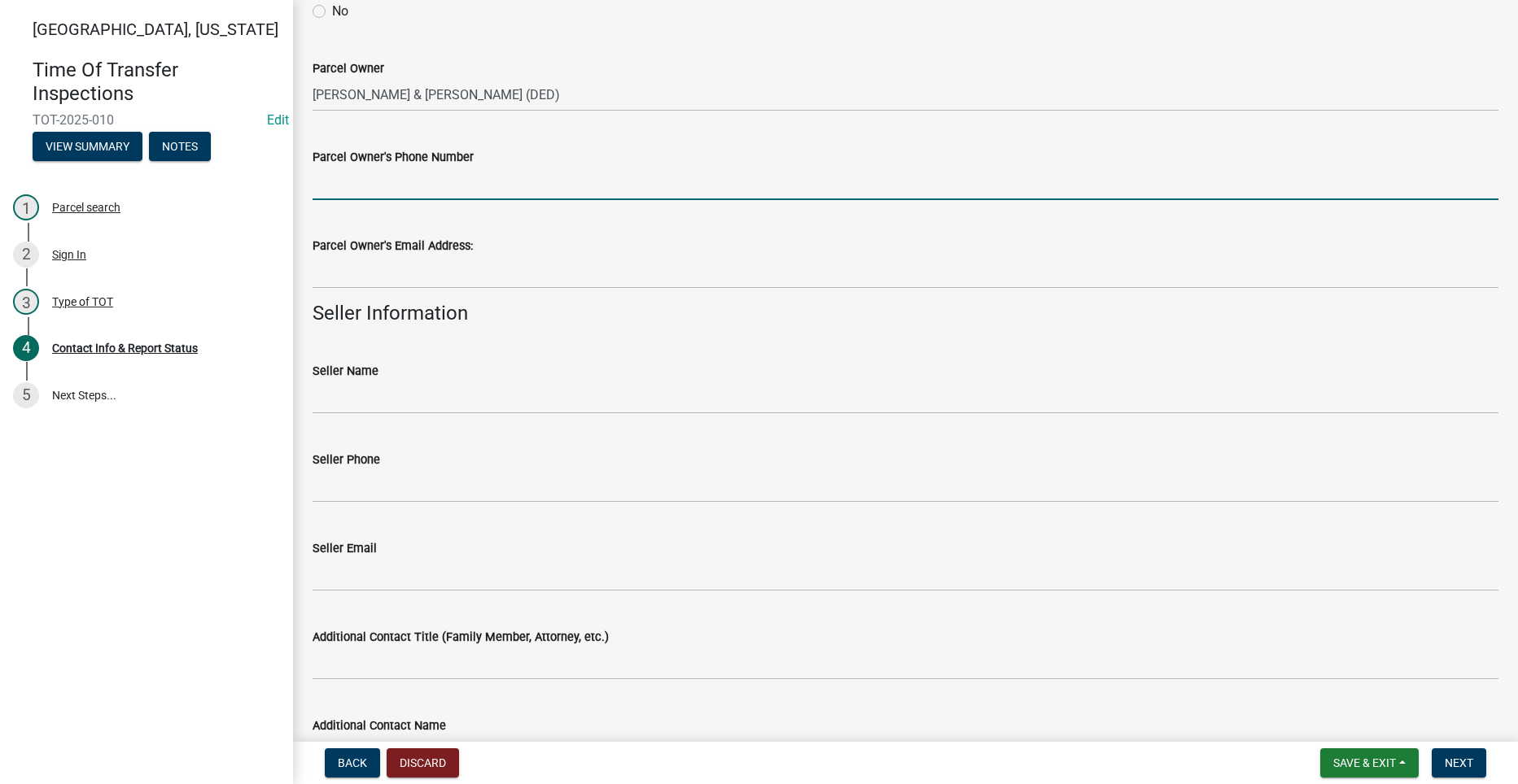
paste input "319-238-3380"
type input "319-238-3380"
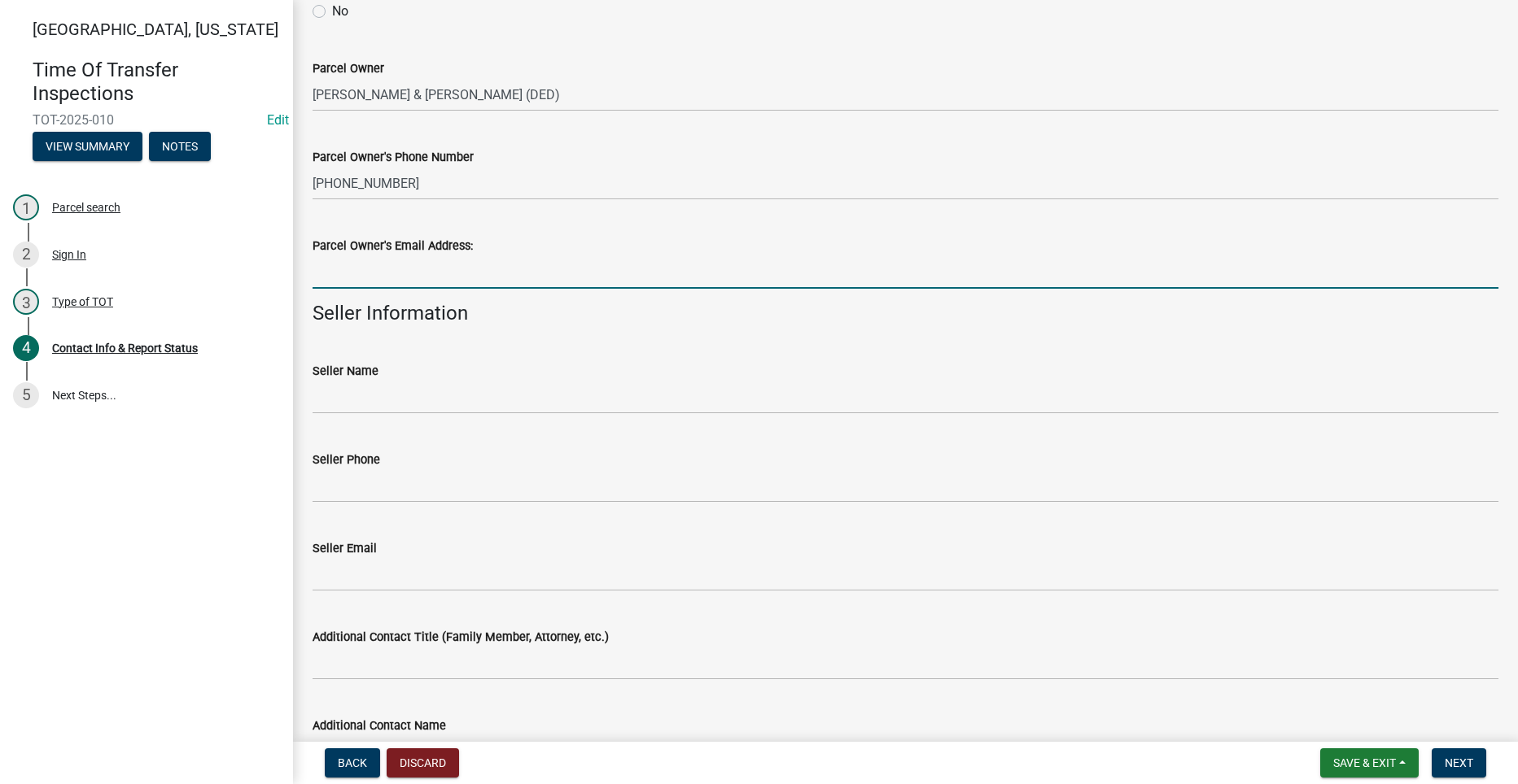
click at [351, 265] on input "Parcel Owner's Email Address:" at bounding box center [905, 272] width 1185 height 33
click at [400, 278] on input "Parcel Owner's Email Address:" at bounding box center [905, 272] width 1185 height 33
drag, startPoint x: 347, startPoint y: 264, endPoint x: 324, endPoint y: 278, distance: 26.9
paste input "acreger@midwestlandgroup.com"
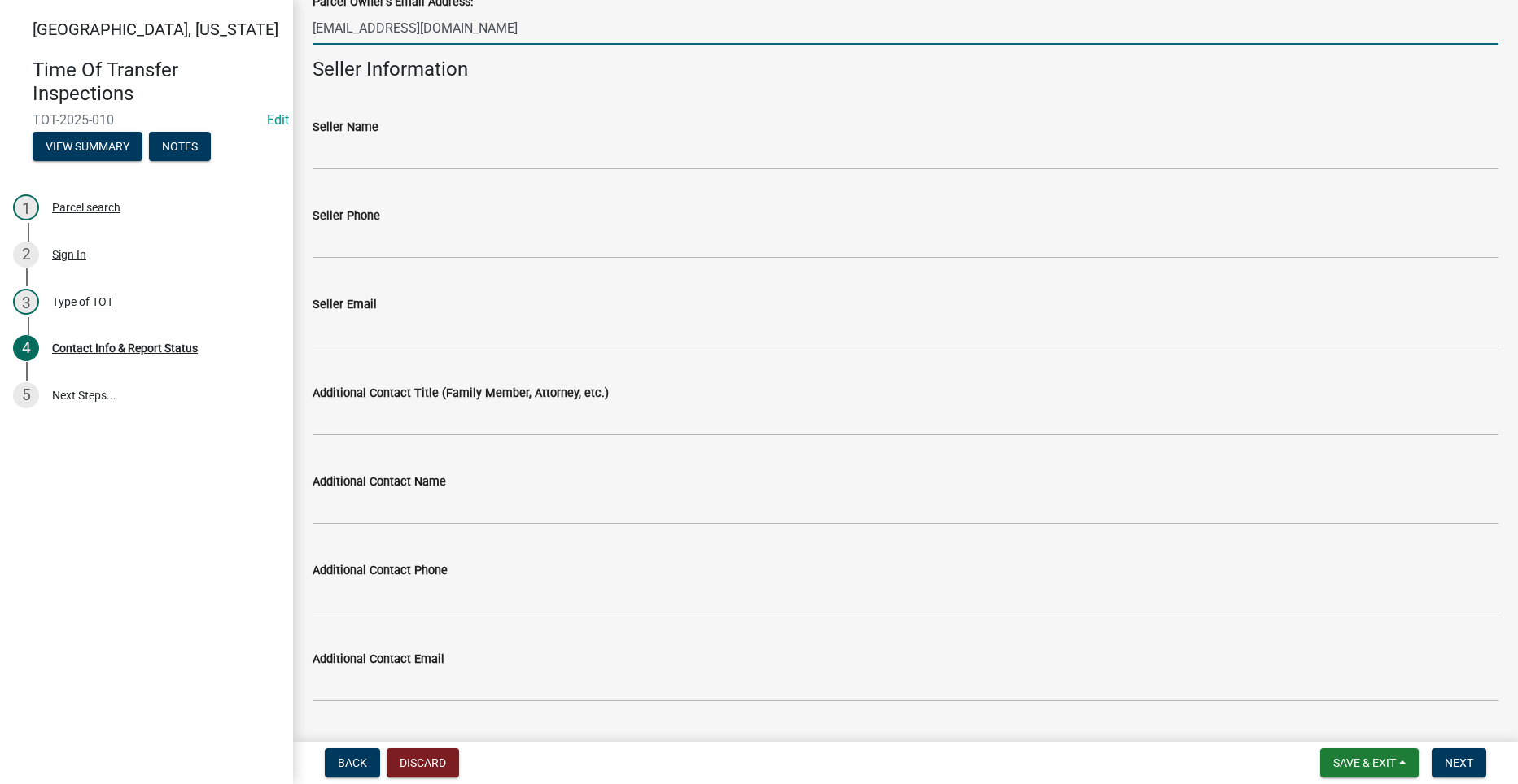
scroll to position [651, 0]
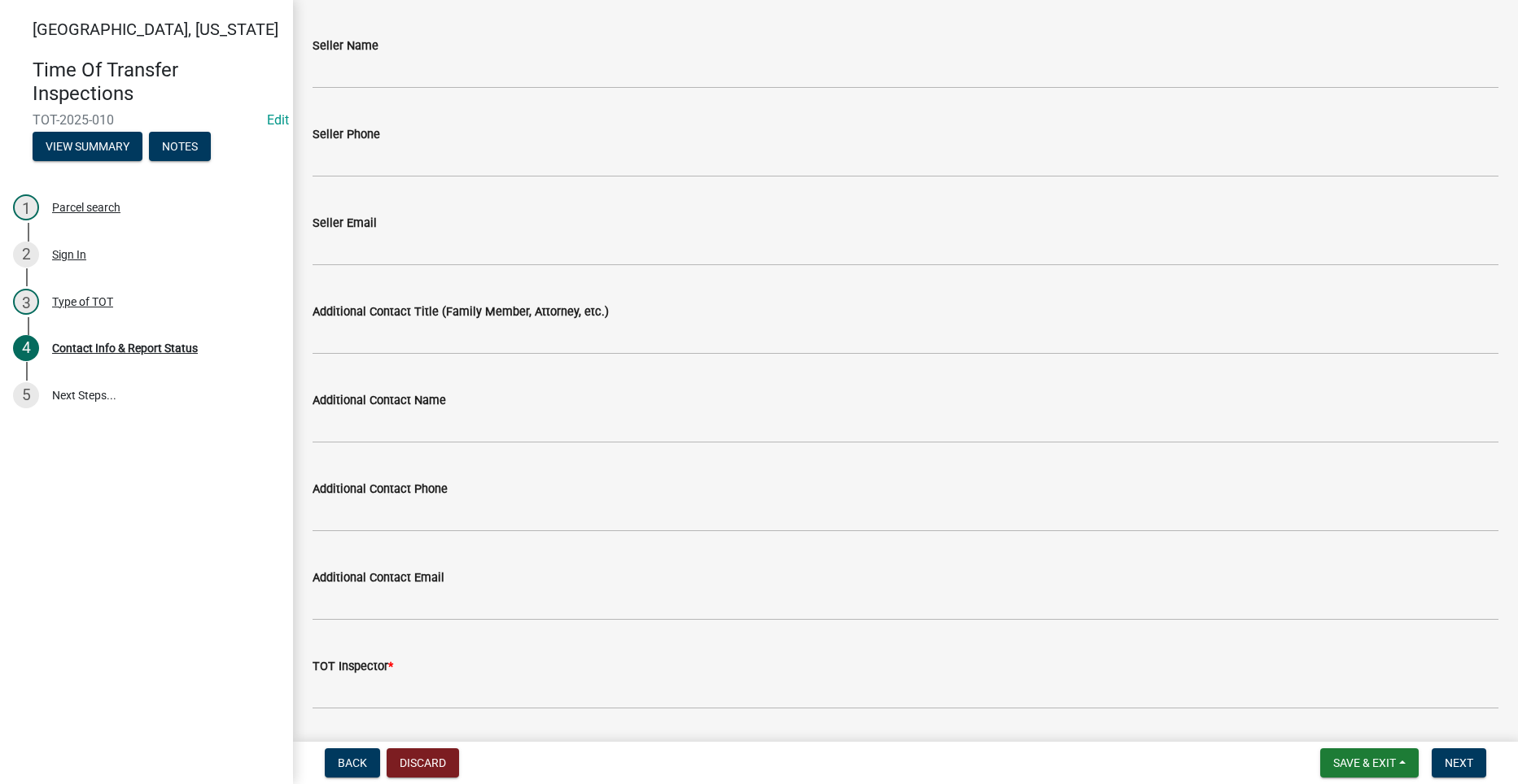
type input "acreger@midwestlandgroup.com"
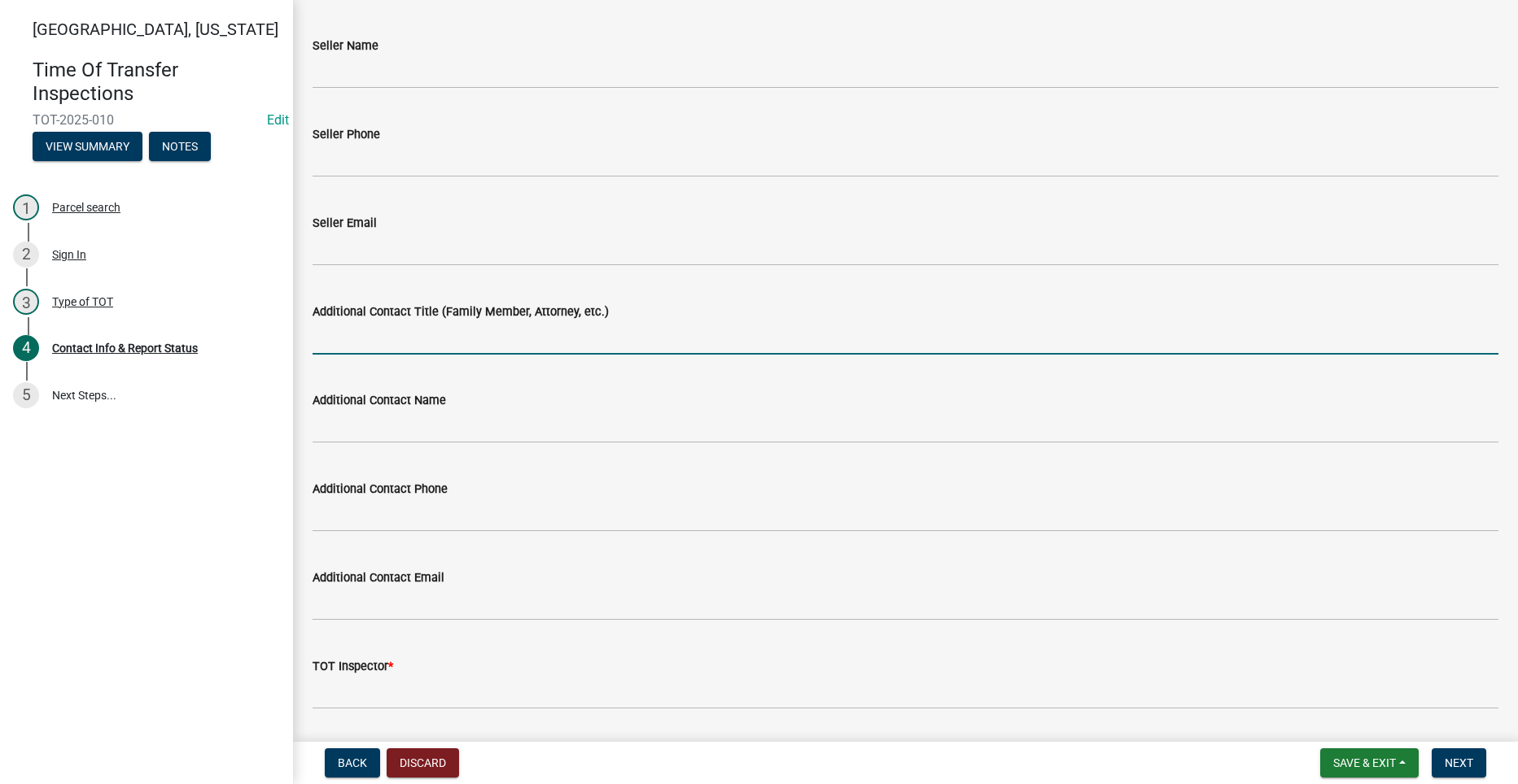
click at [466, 346] on input "Additional Contact Title (Family Member, Attorney, etc.)" at bounding box center [905, 338] width 1185 height 33
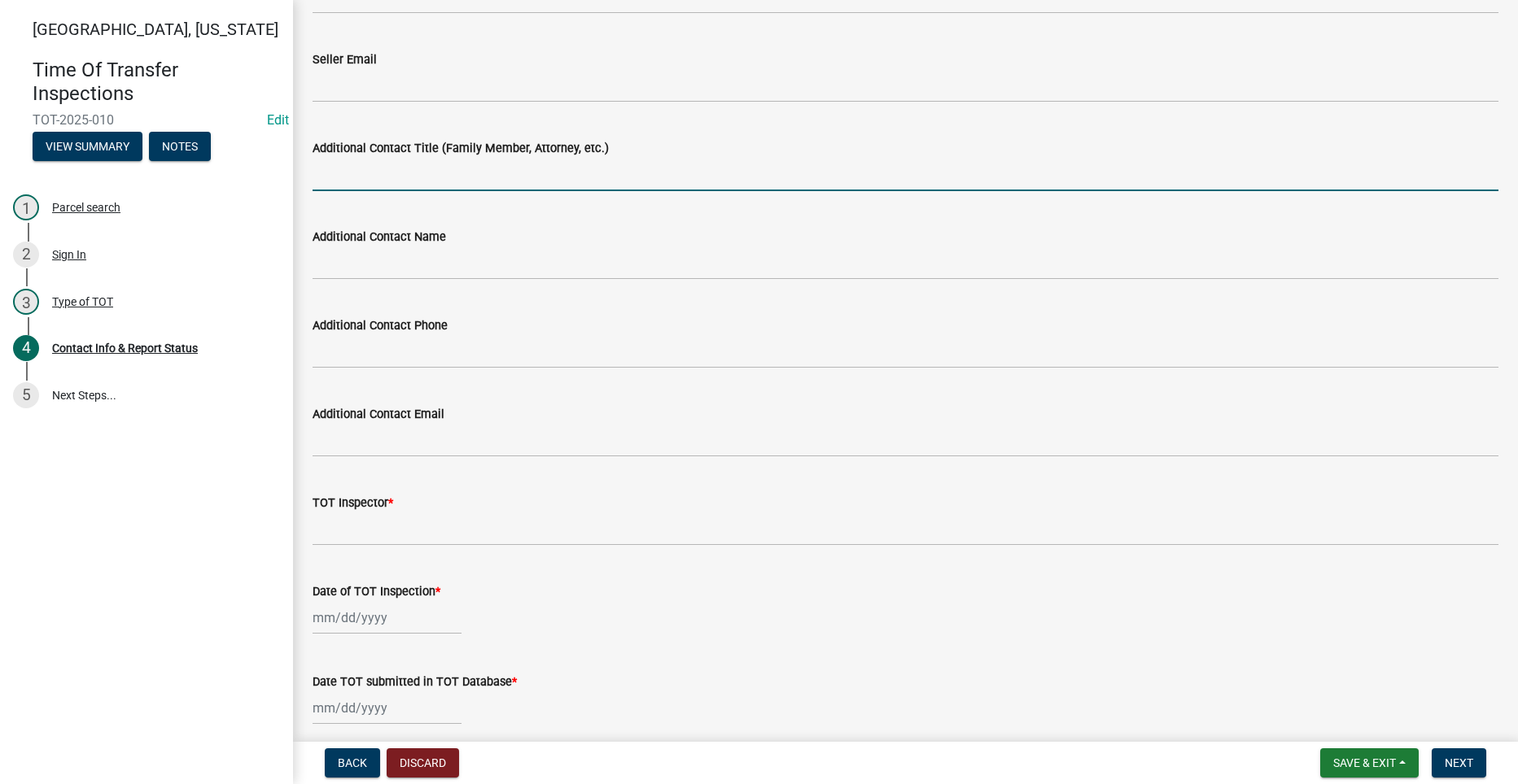
scroll to position [814, 0]
type input "Buyer"
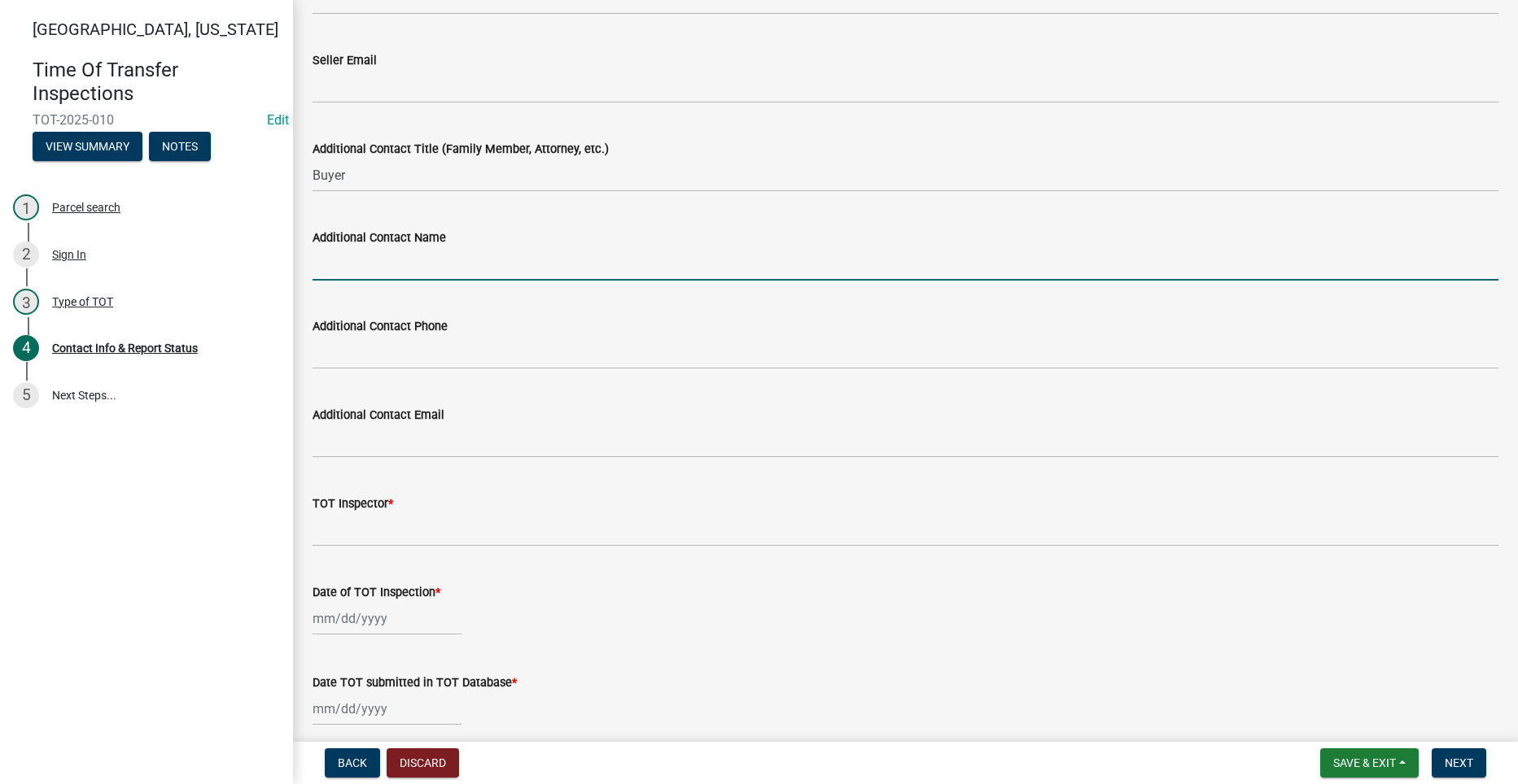
click at [411, 265] on input "Additional Contact Name" at bounding box center [905, 264] width 1185 height 33
click at [335, 262] on input "Additional Contact Name" at bounding box center [905, 264] width 1185 height 33
paste input "JT Jordan"
type input "JT Jordan"
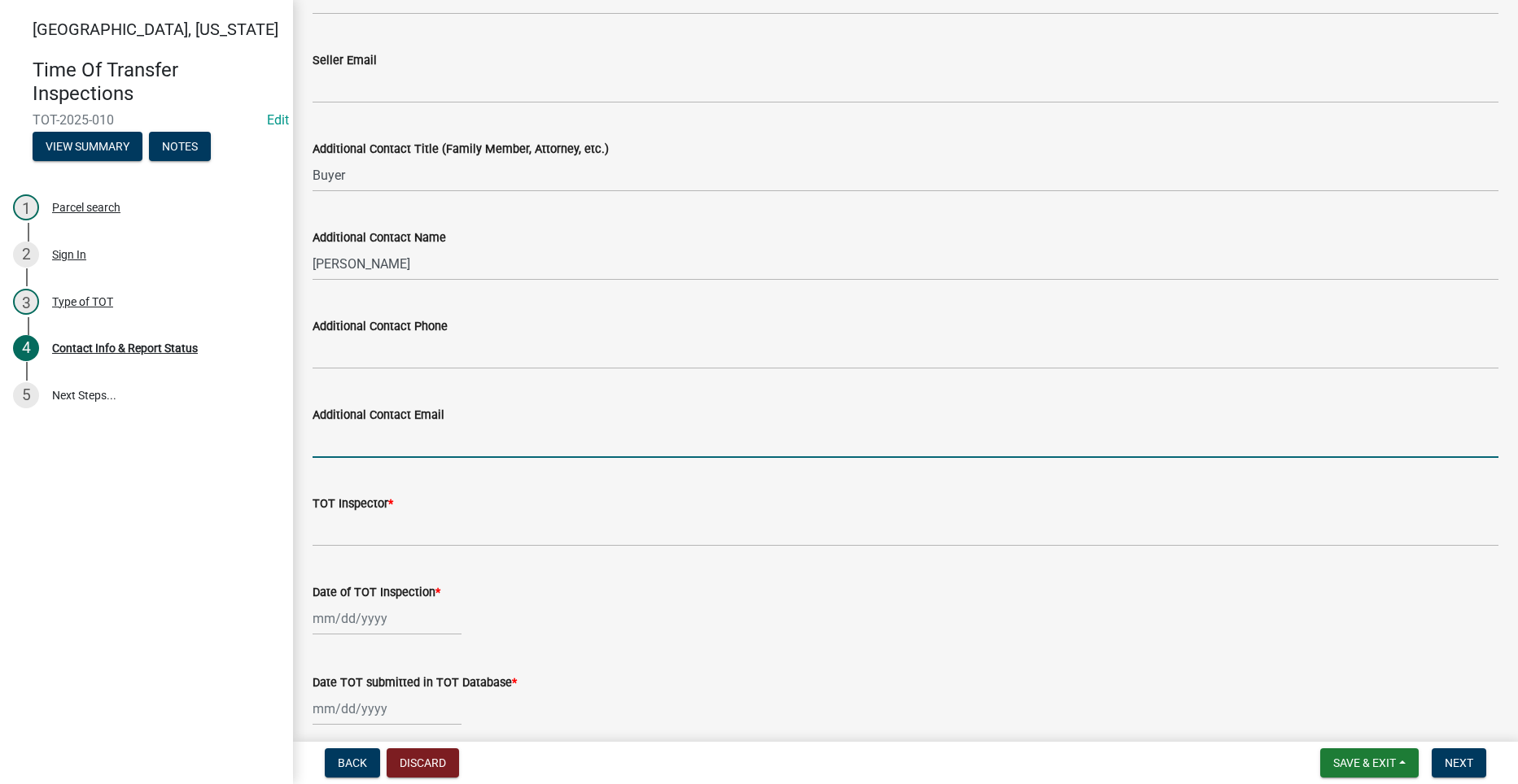
click at [351, 434] on input "Additional Contact Email" at bounding box center [905, 441] width 1185 height 33
paste input "jt.jordan.jj@gmail.com"
type input "jt.jordan.jj@gmail.com"
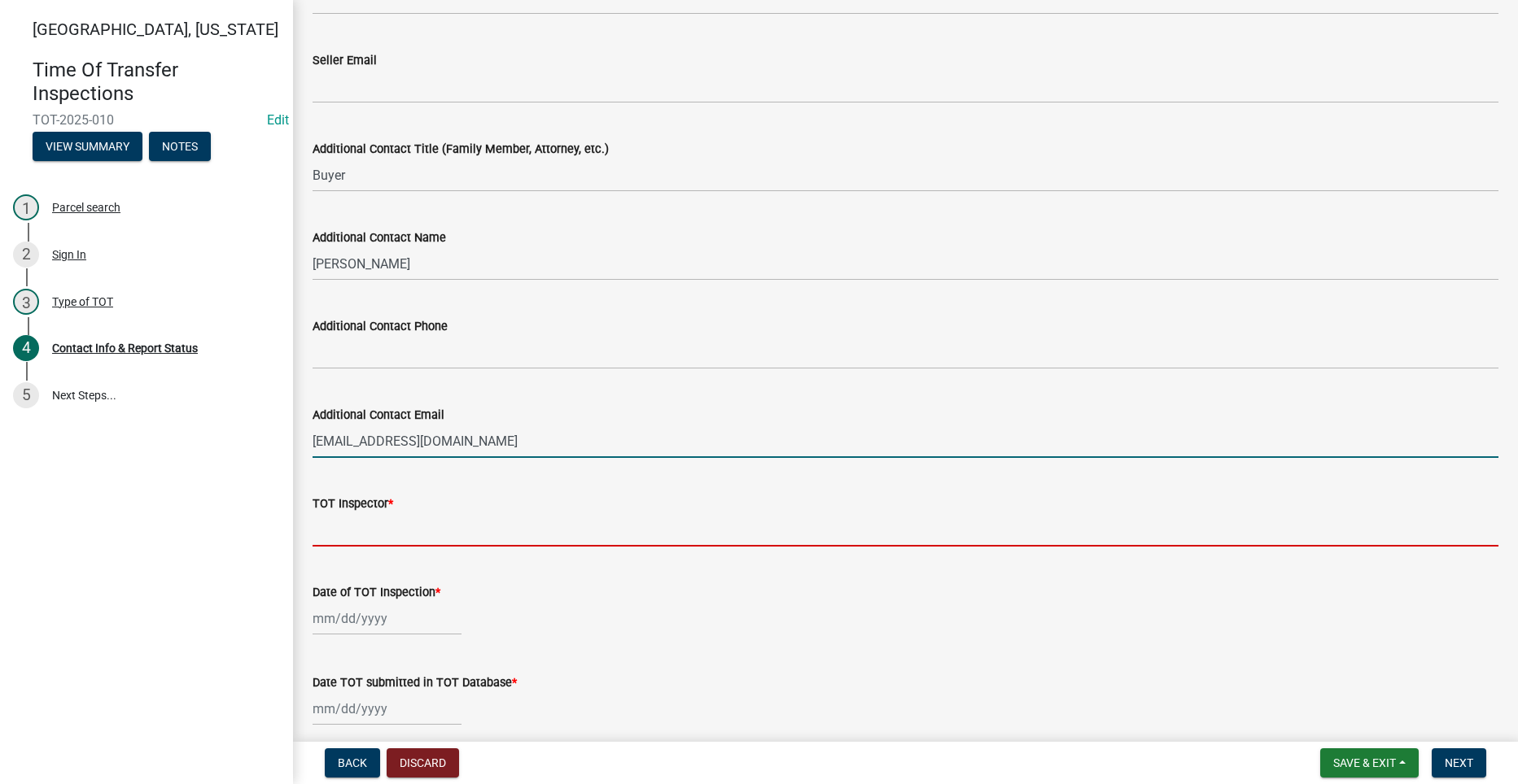
click at [401, 537] on input "TOT Inspector *" at bounding box center [905, 530] width 1185 height 33
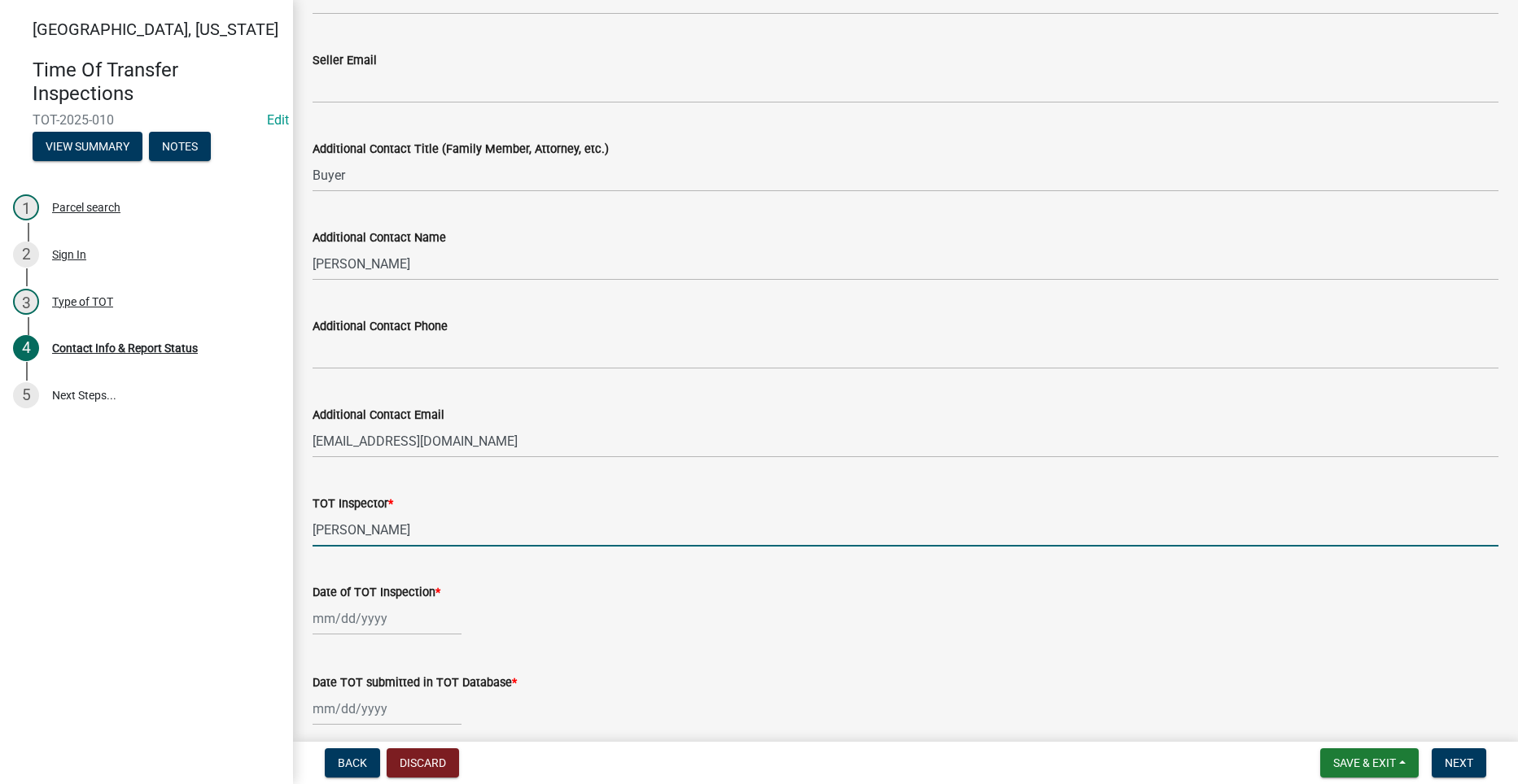
type input "Seth Brown"
click at [350, 621] on div at bounding box center [386, 618] width 148 height 33
select select "8"
select select "2025"
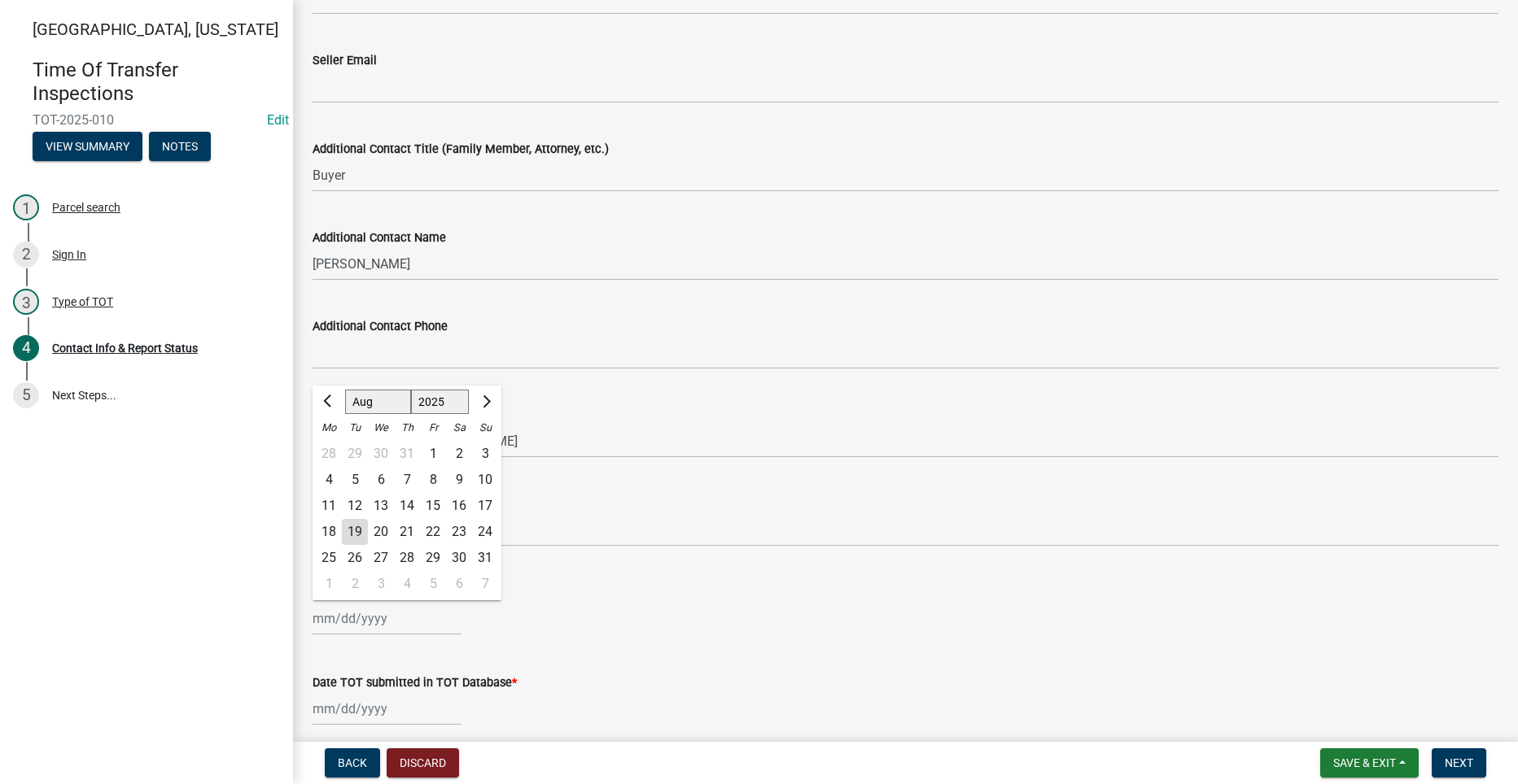
click at [332, 530] on div "18" at bounding box center [329, 532] width 26 height 26
type input "[DATE]"
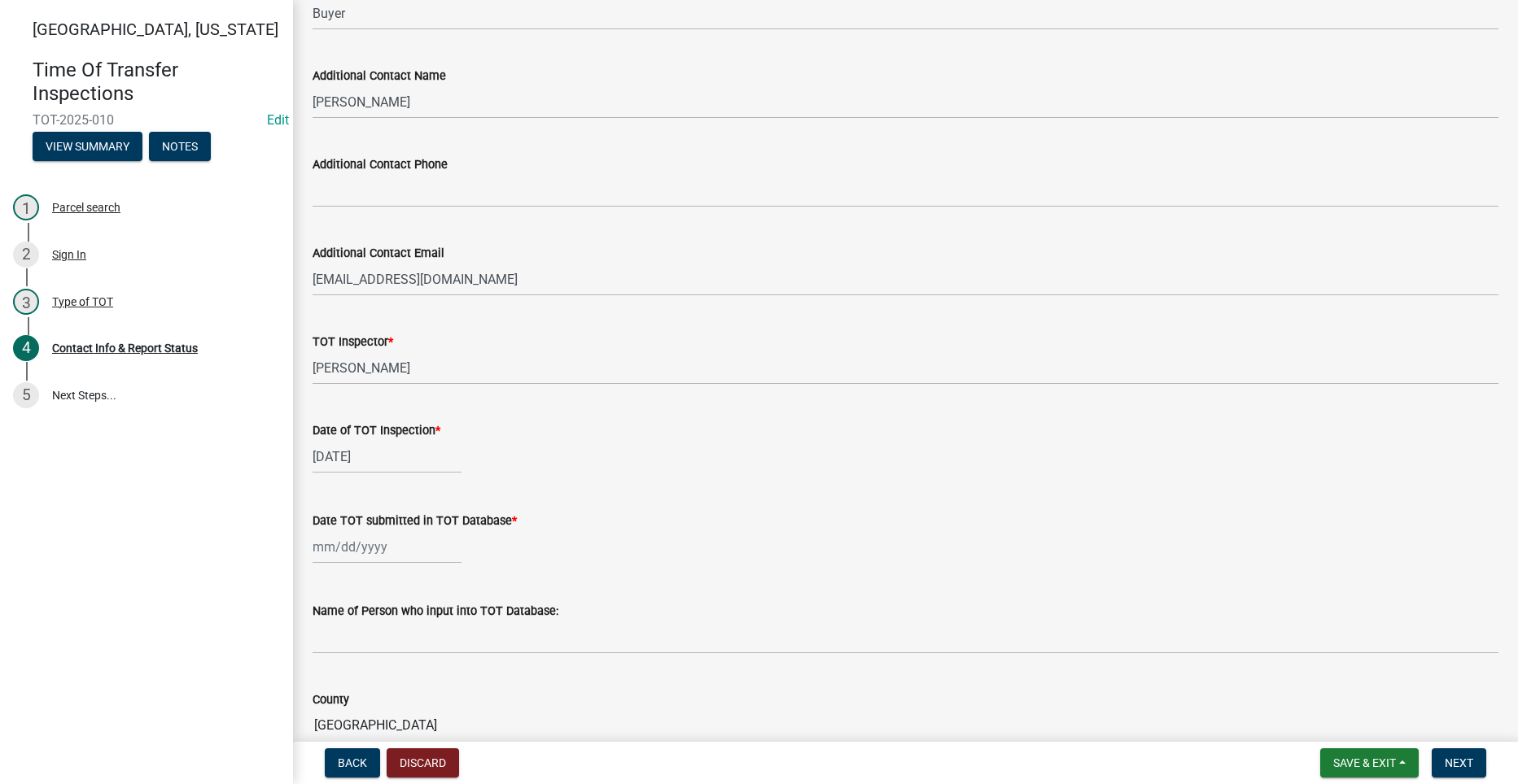
scroll to position [976, 0]
click at [344, 546] on div at bounding box center [386, 546] width 148 height 33
select select "8"
select select "2025"
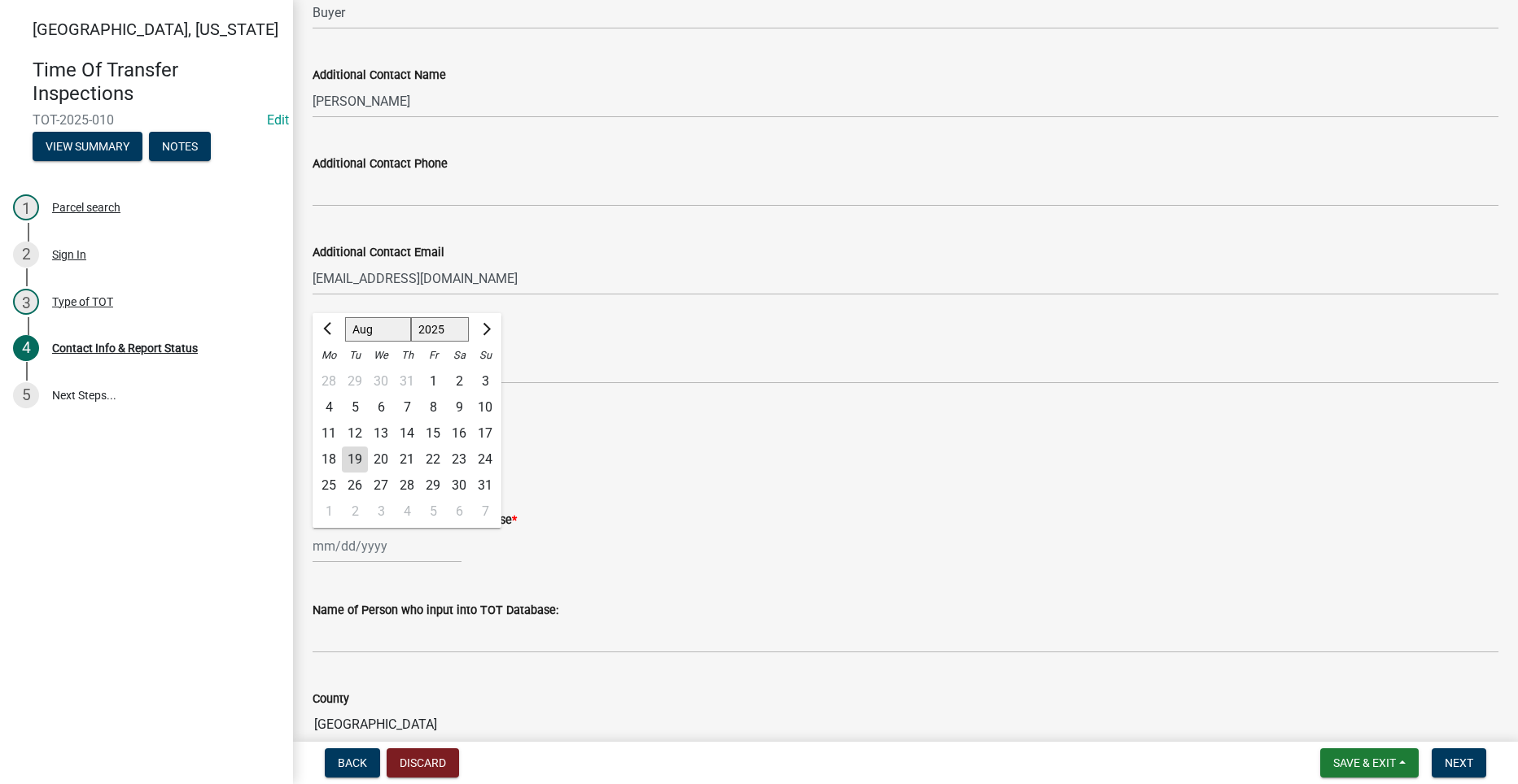
click at [353, 454] on div "19" at bounding box center [355, 459] width 26 height 26
type input "[DATE]"
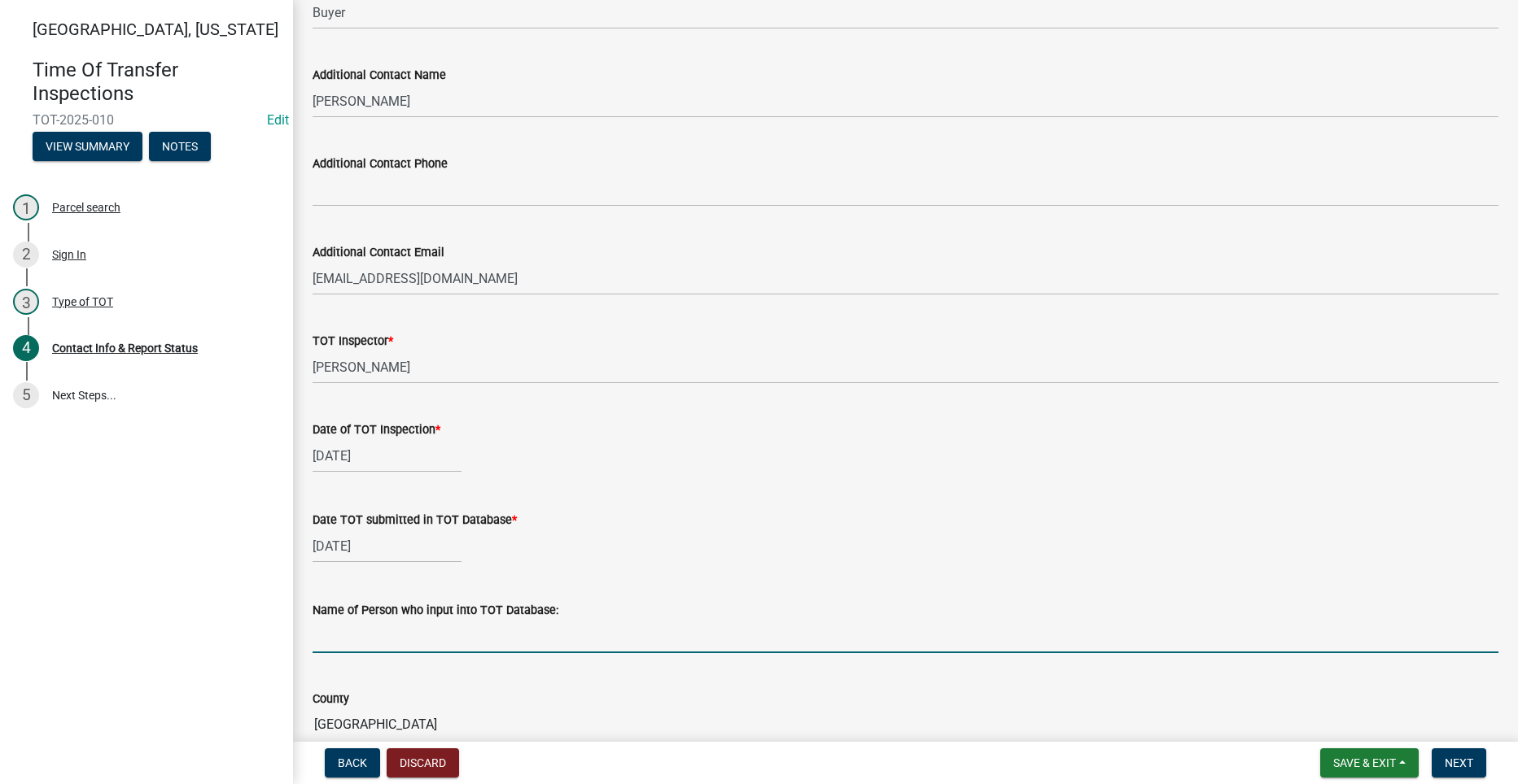
click at [378, 625] on input "Name of Person who input into TOT Database:" at bounding box center [905, 636] width 1185 height 33
type input "Andrew Honback"
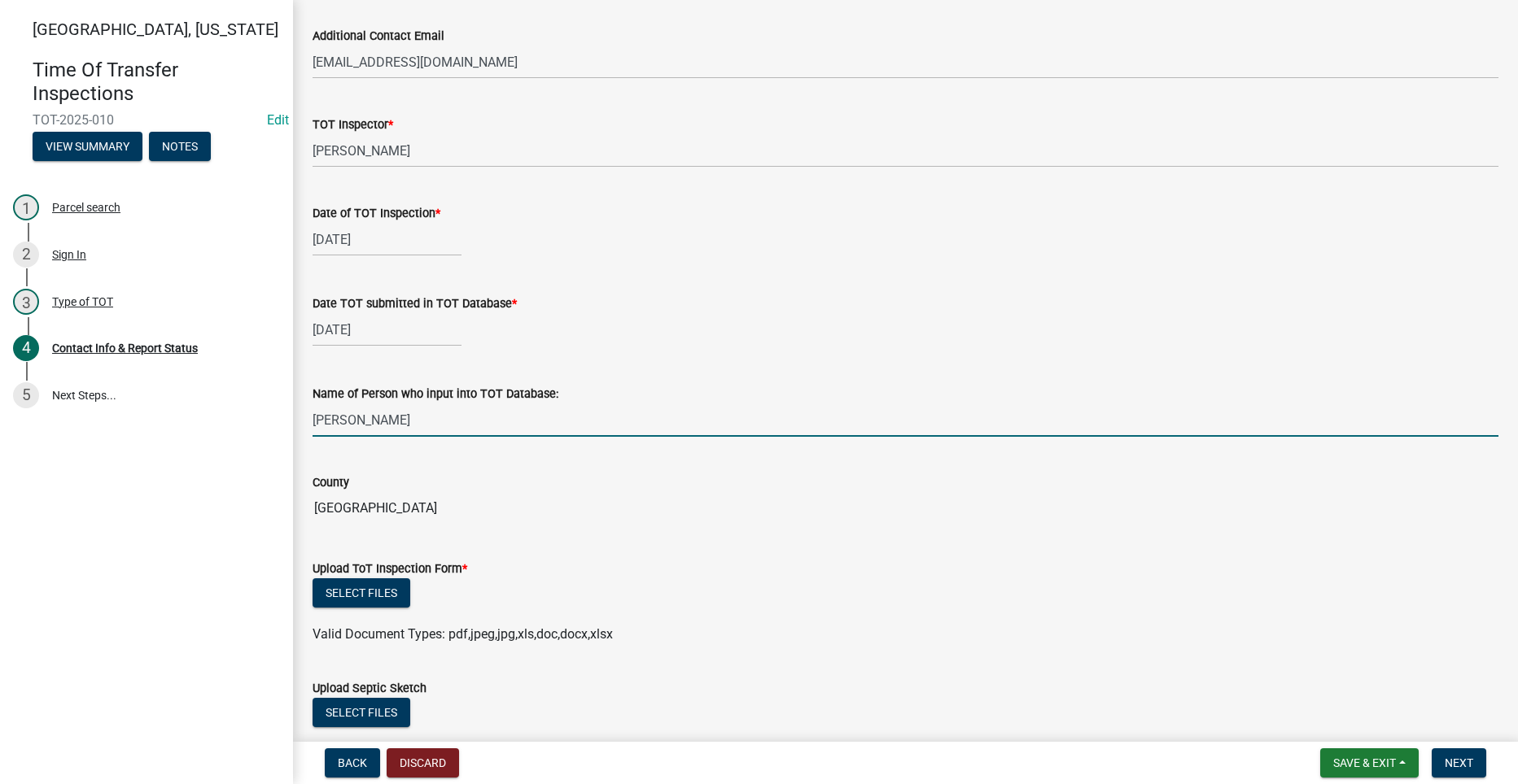
scroll to position [1221, 0]
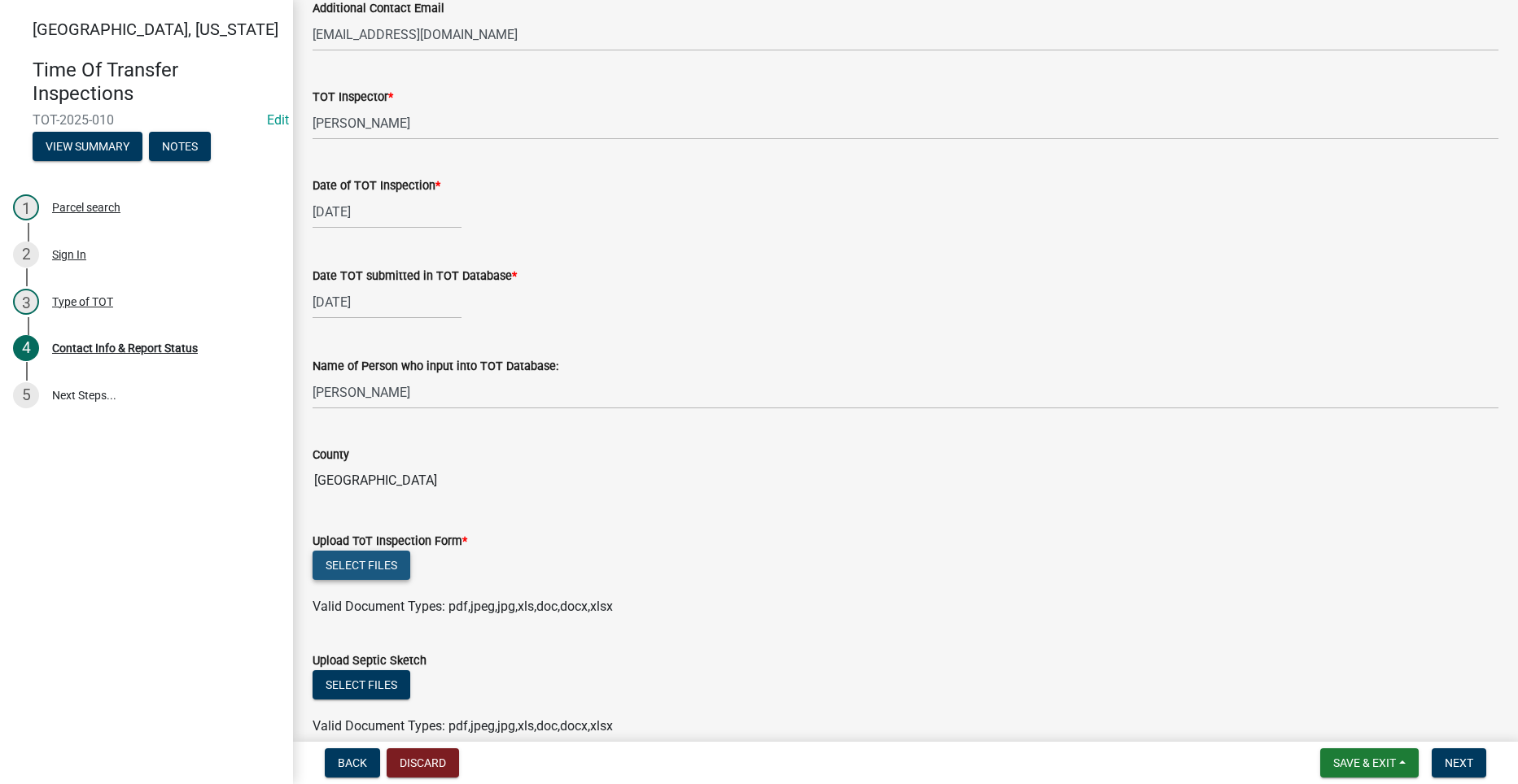
click at [356, 564] on button "Select files" at bounding box center [361, 565] width 97 height 30
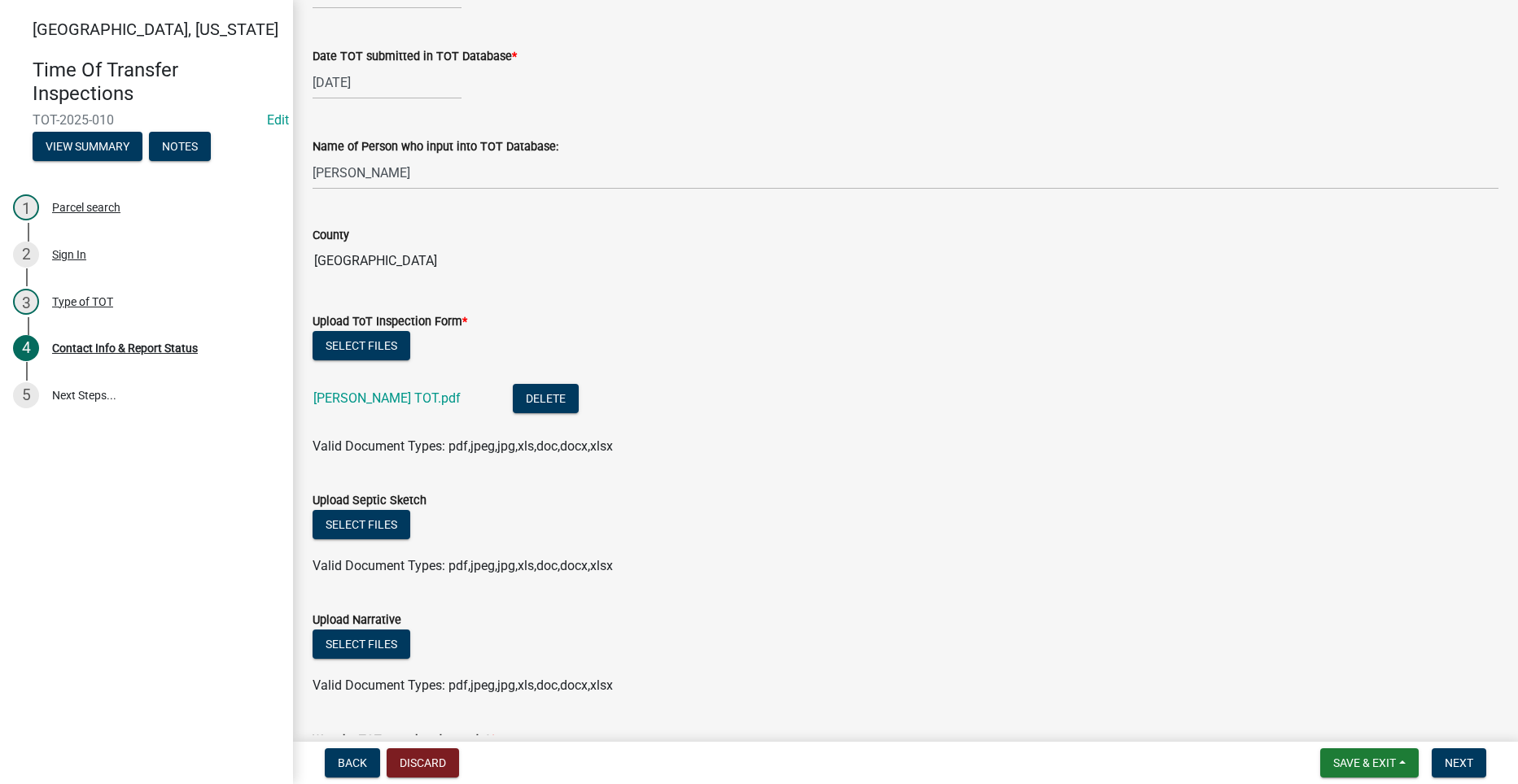
scroll to position [1627, 0]
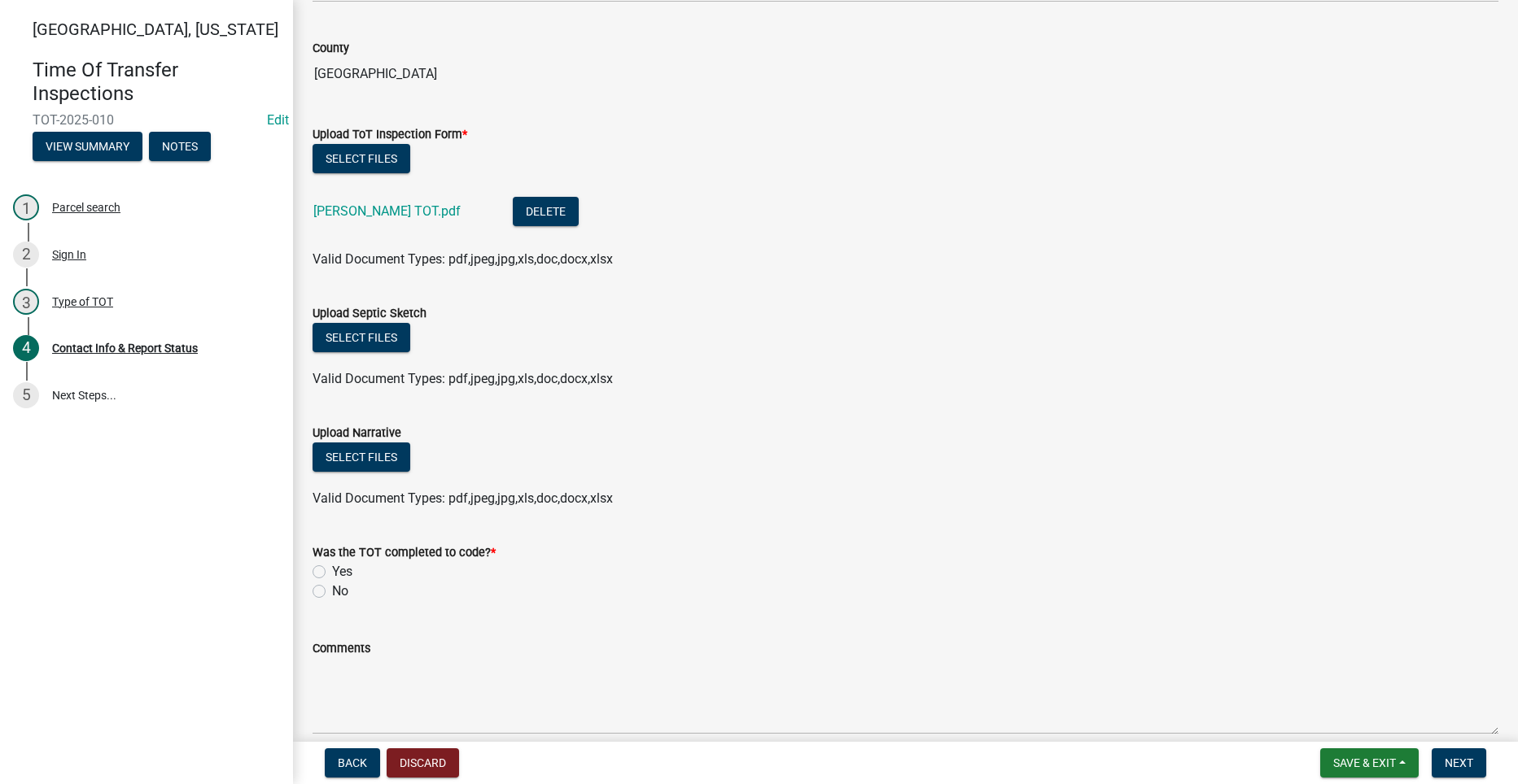
click at [332, 568] on label "Yes" at bounding box center [341, 571] width 20 height 19
click at [332, 568] on input "Yes" at bounding box center [337, 567] width 10 height 10
radio input "true"
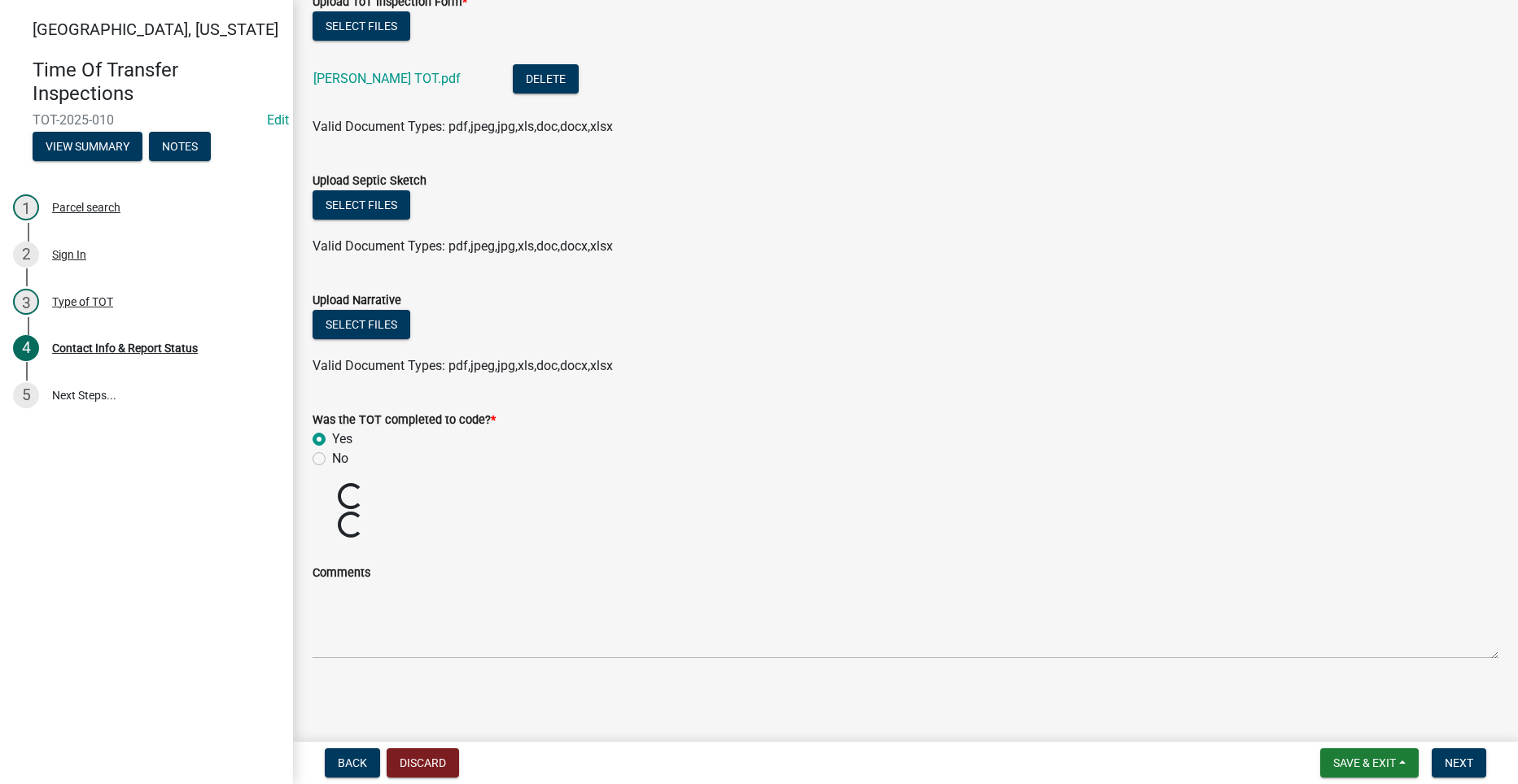
scroll to position [1703, 0]
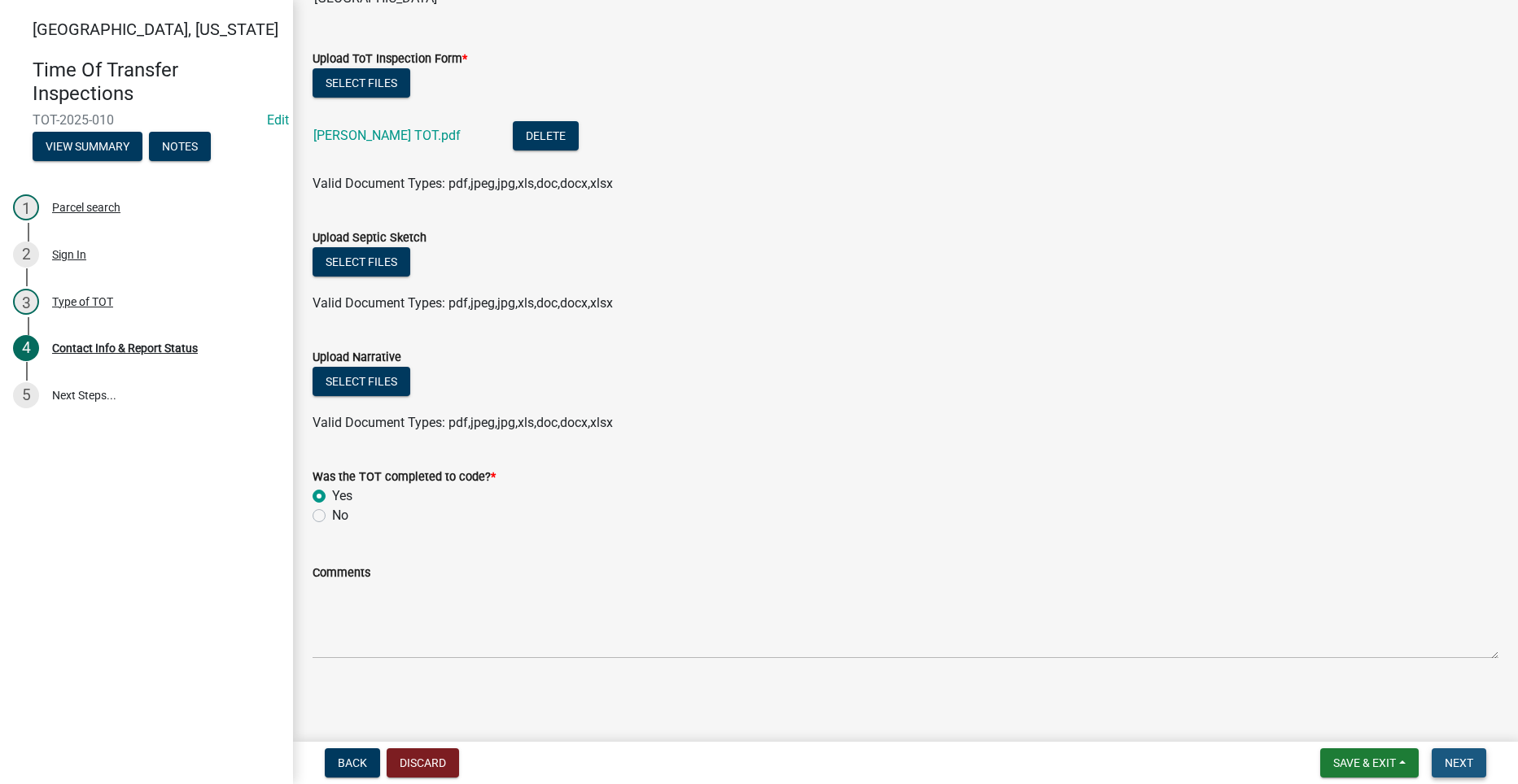
click at [1464, 768] on span "Next" at bounding box center [1458, 762] width 29 height 13
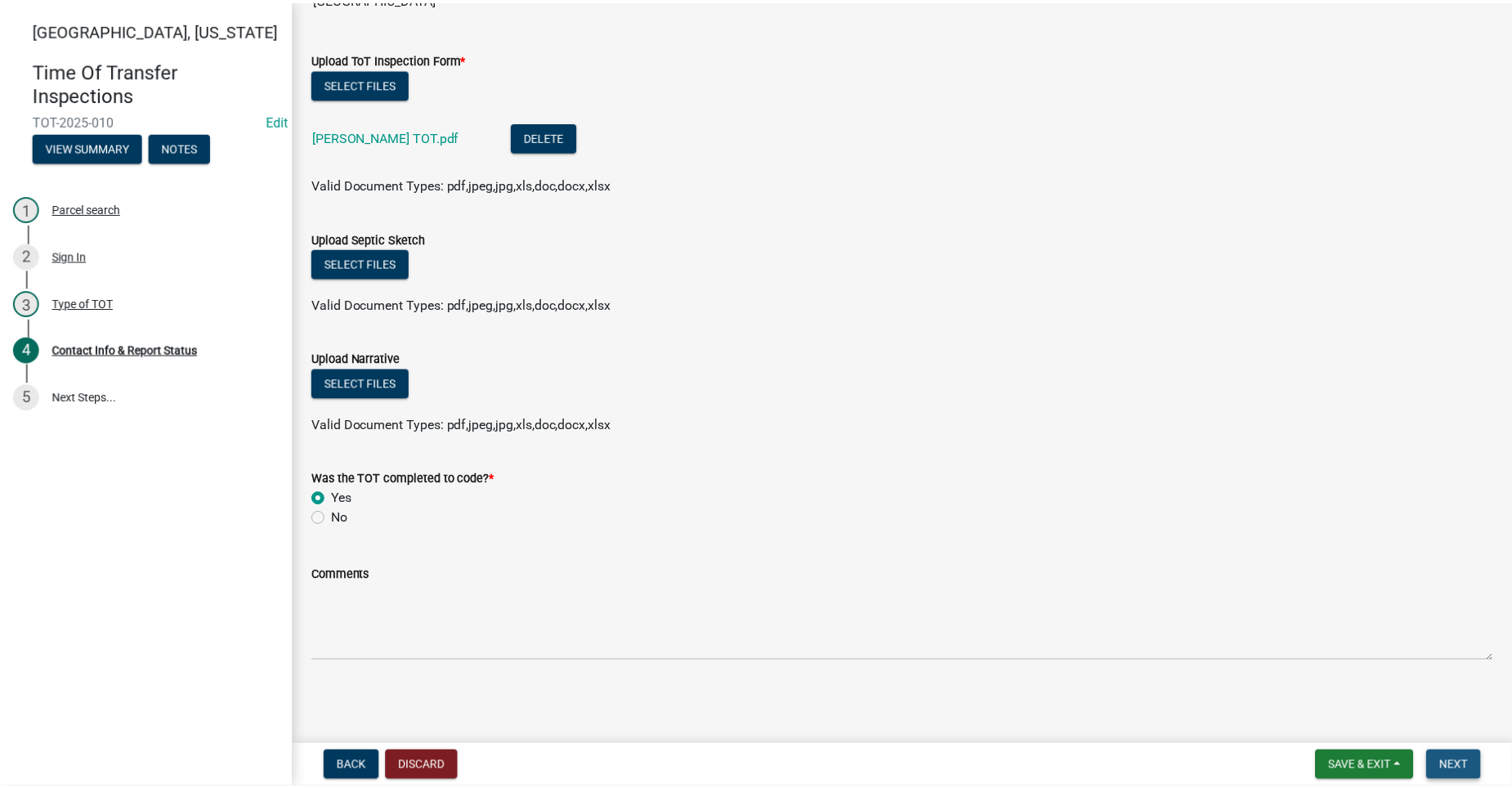
scroll to position [0, 0]
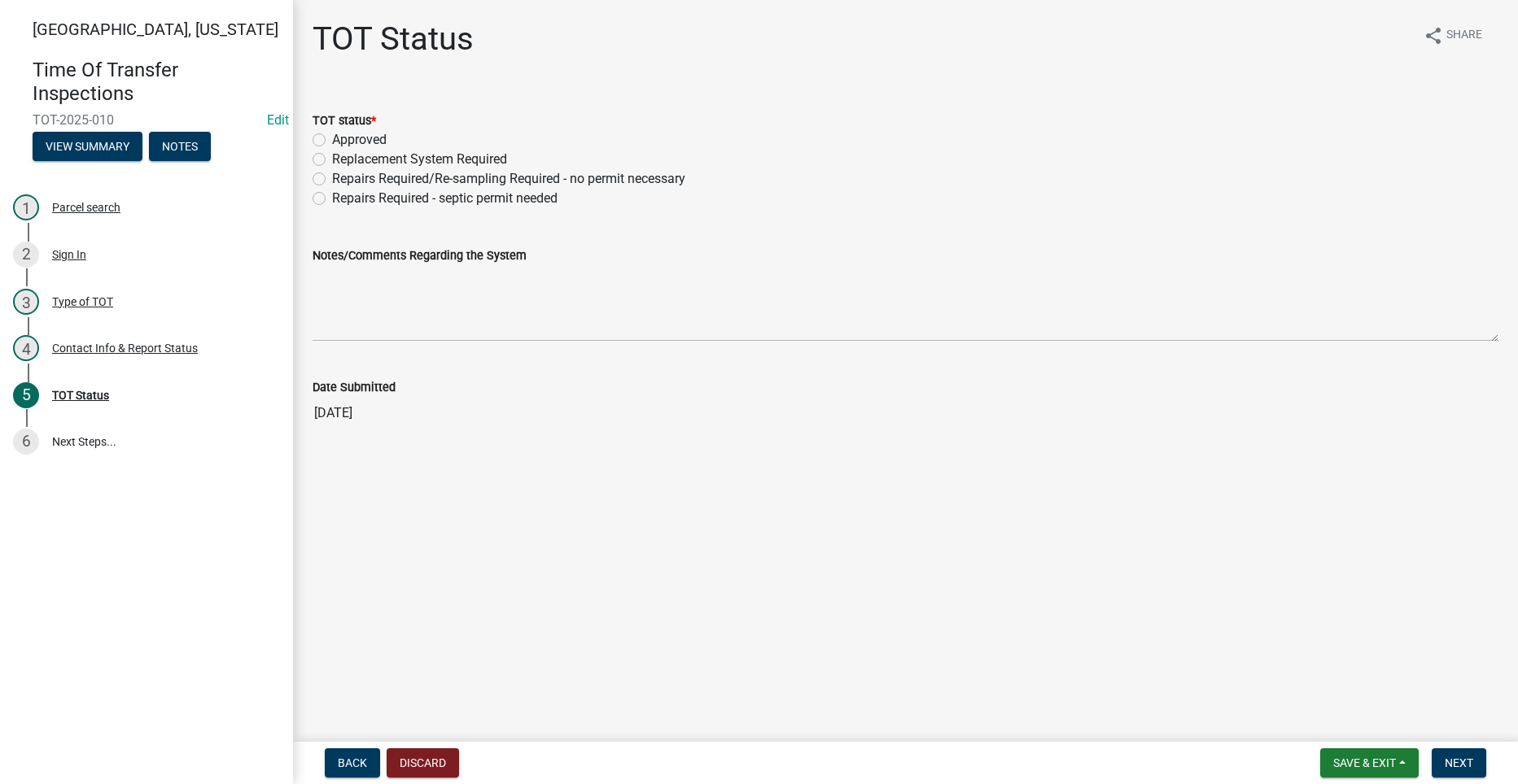
click at [332, 135] on label "Approved" at bounding box center [359, 140] width 55 height 19
click at [332, 135] on input "Approved" at bounding box center [337, 135] width 10 height 10
radio input "true"
click at [1471, 761] on span "Next" at bounding box center [1458, 762] width 29 height 13
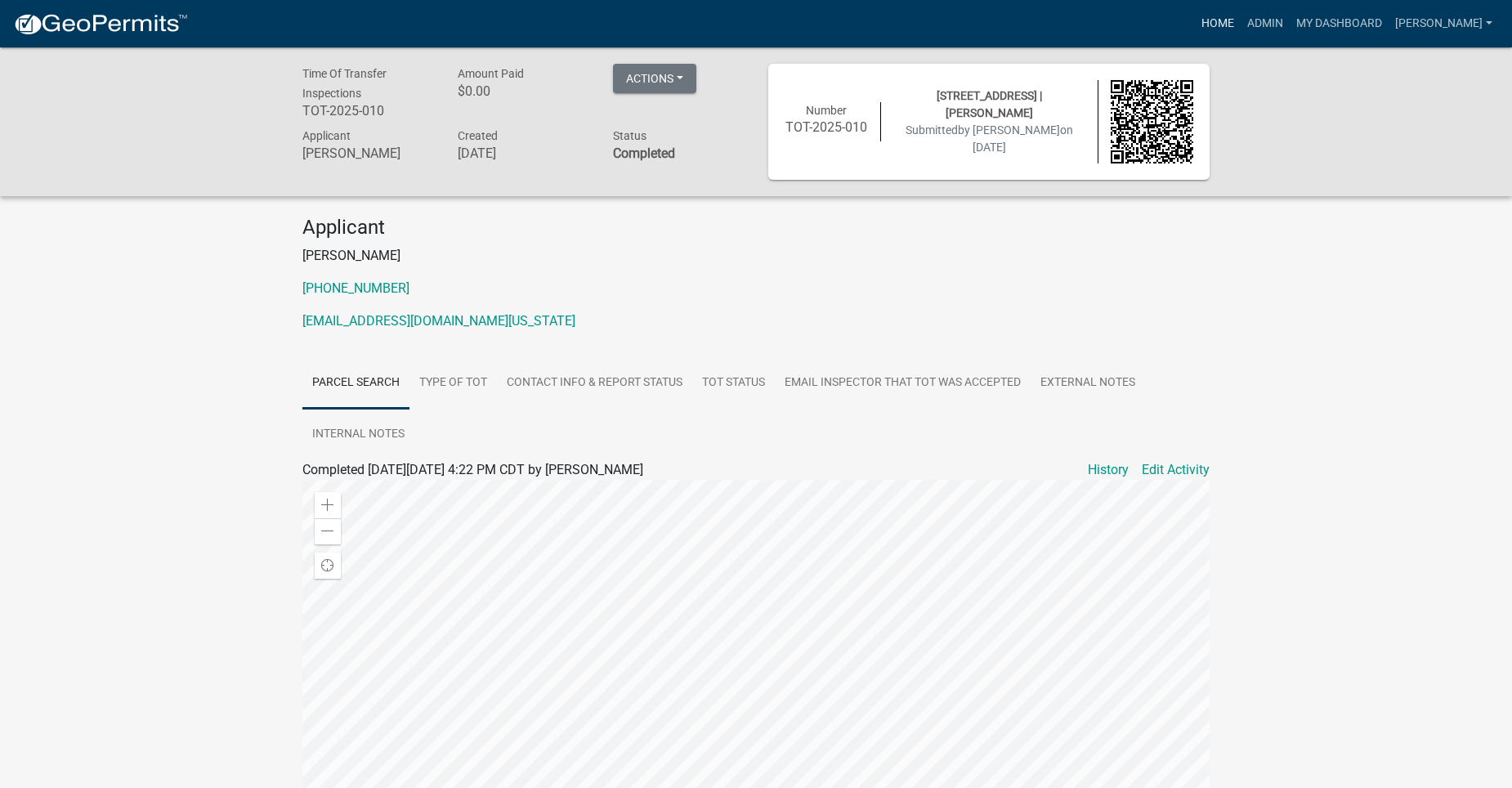
click at [1239, 23] on link "Home" at bounding box center [1218, 24] width 45 height 31
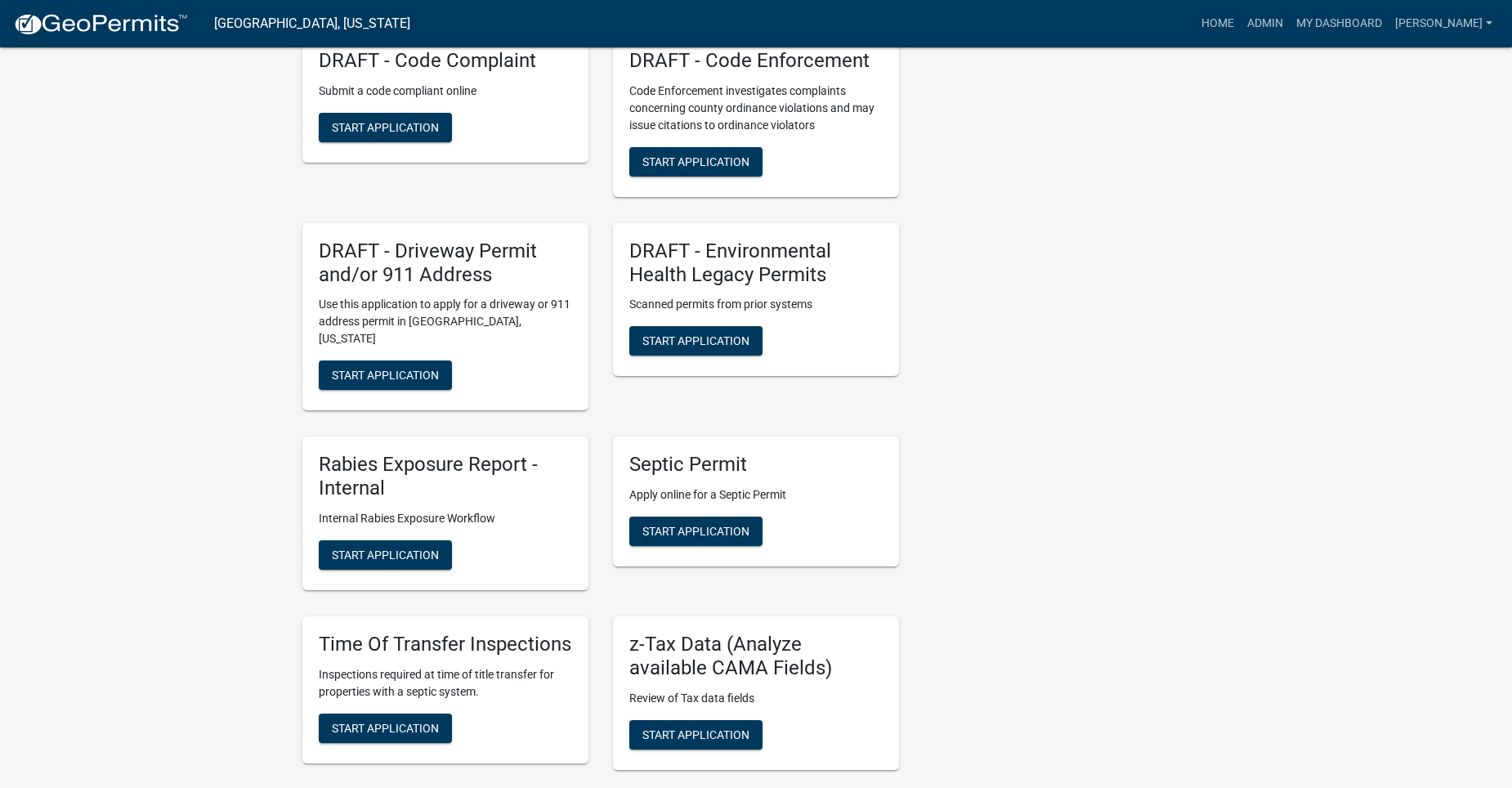
scroll to position [1063, 0]
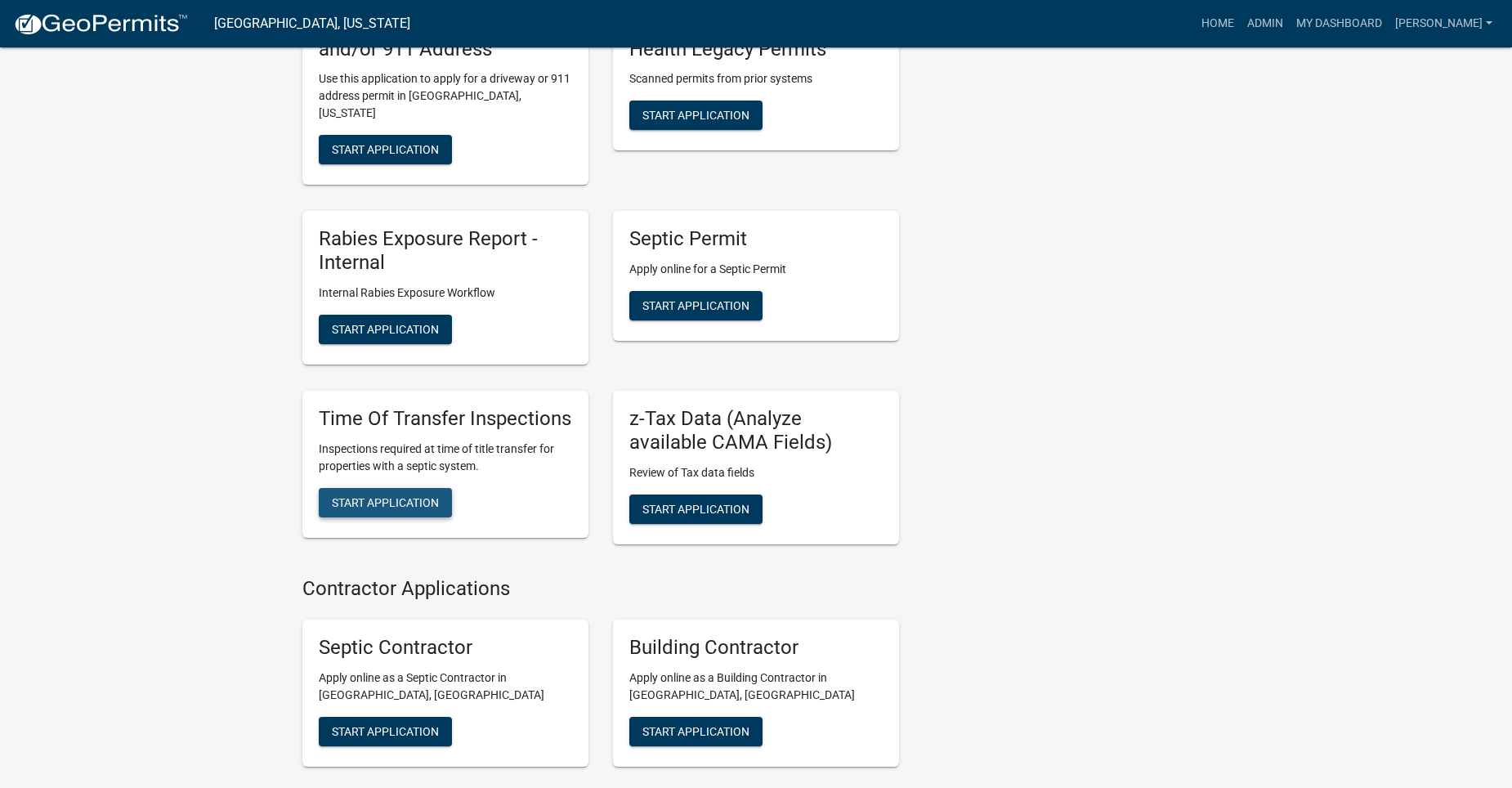
click at [431, 513] on button "Start Application" at bounding box center [385, 503] width 133 height 30
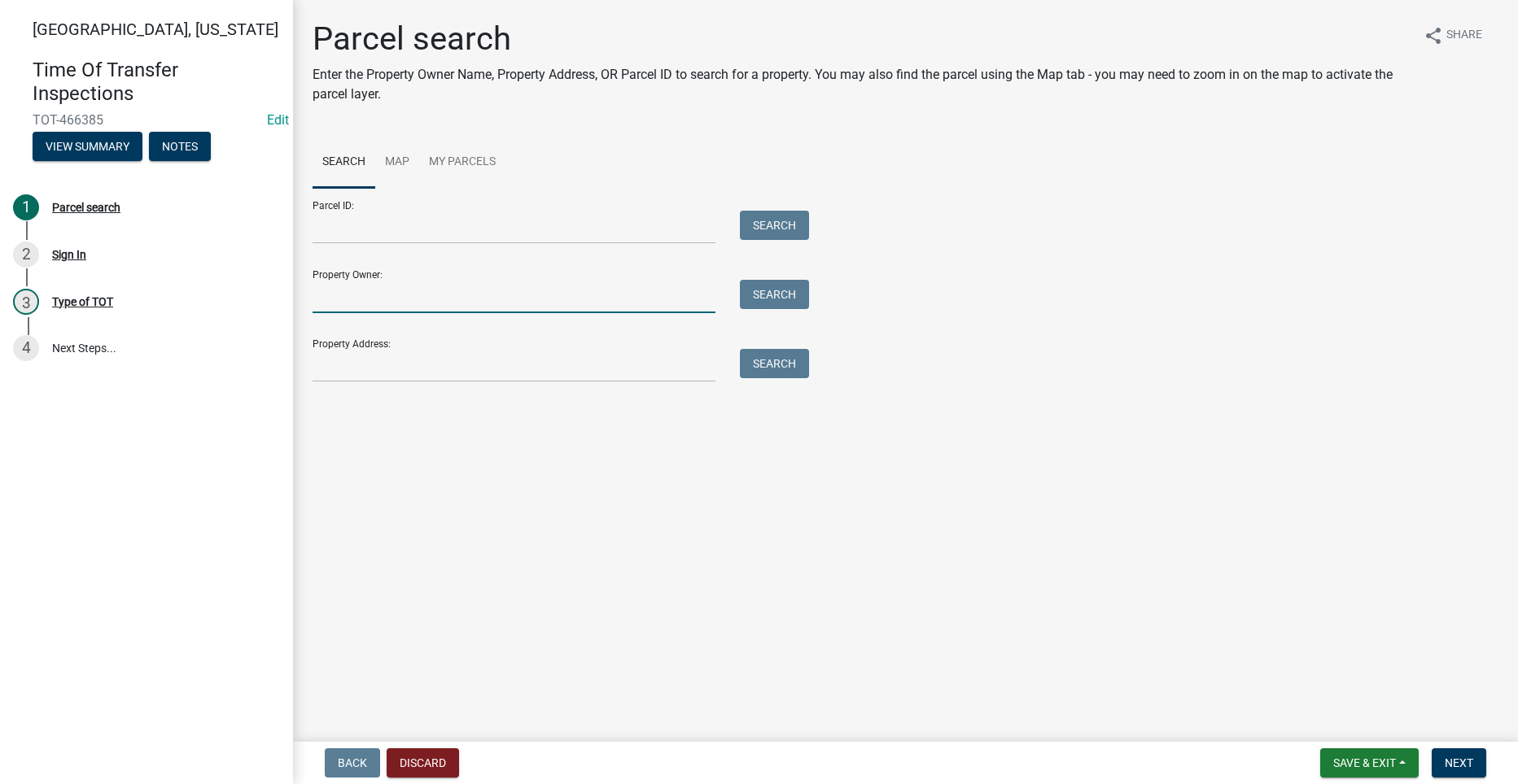
click at [344, 292] on input "Property Owner:" at bounding box center [514, 296] width 403 height 33
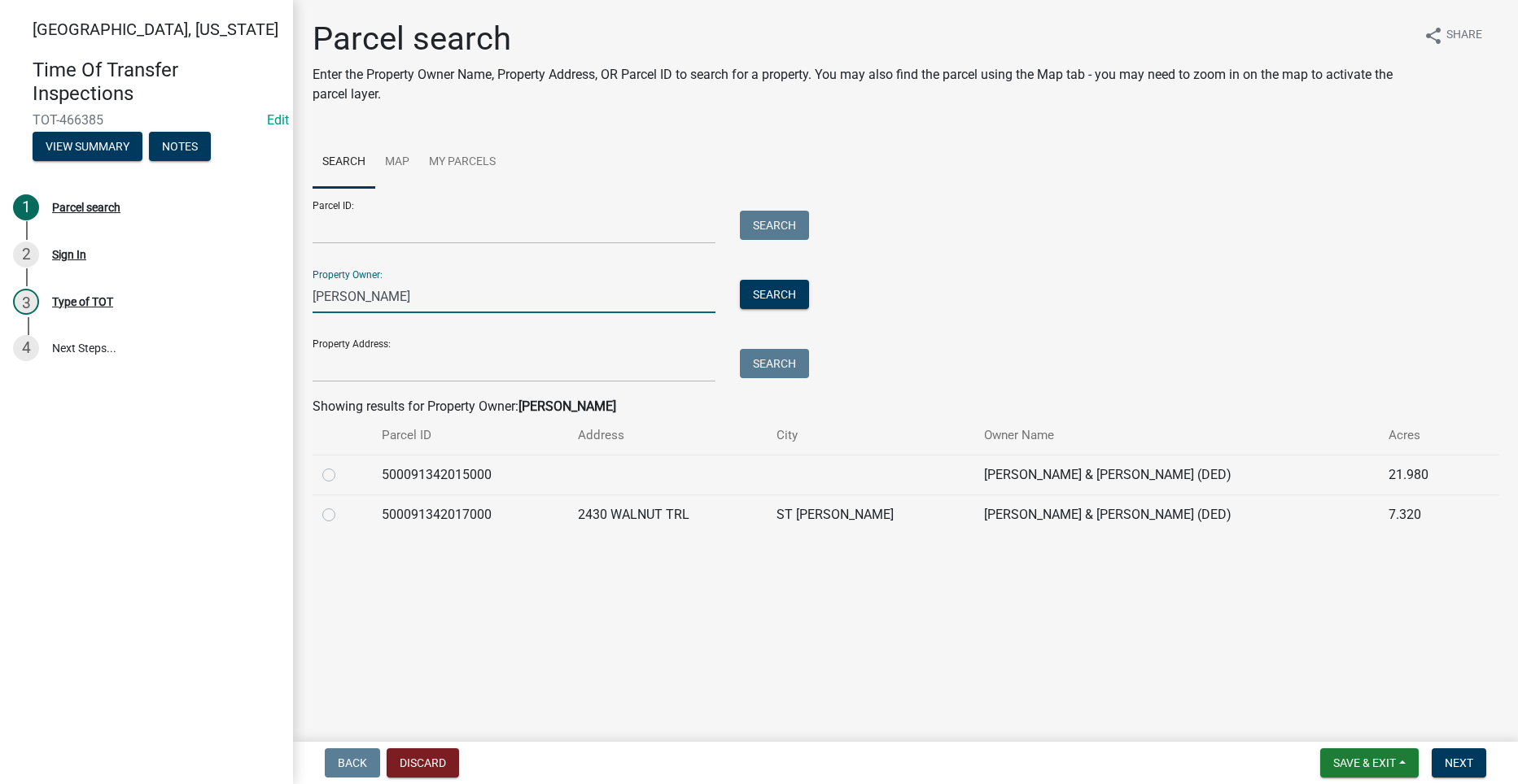
type input "cox Bret"
click at [342, 505] on label at bounding box center [342, 505] width 0 height 0
click at [342, 513] on input "radio" at bounding box center [347, 511] width 10 height 10
radio input "true"
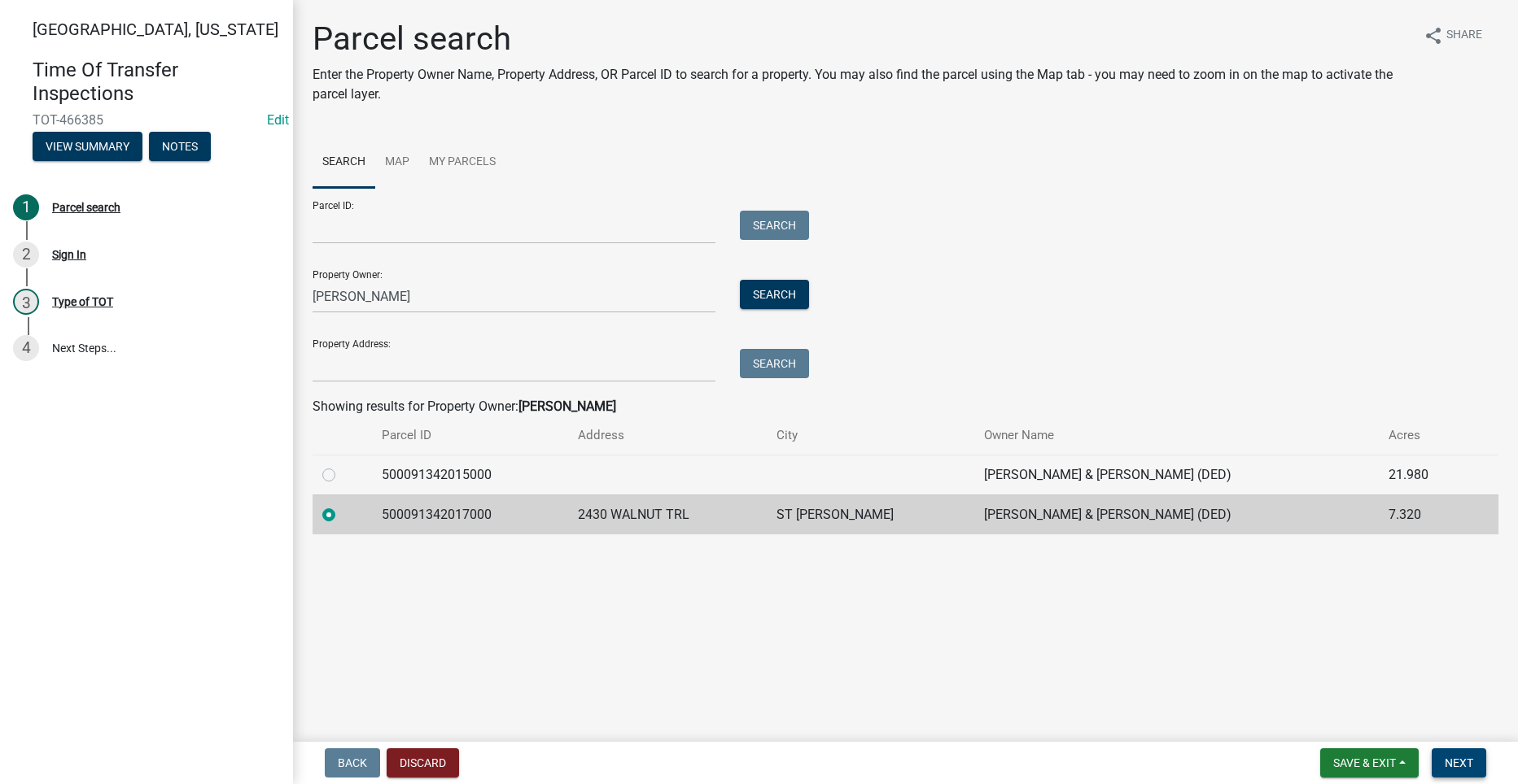
click at [1460, 758] on span "Next" at bounding box center [1458, 762] width 29 height 13
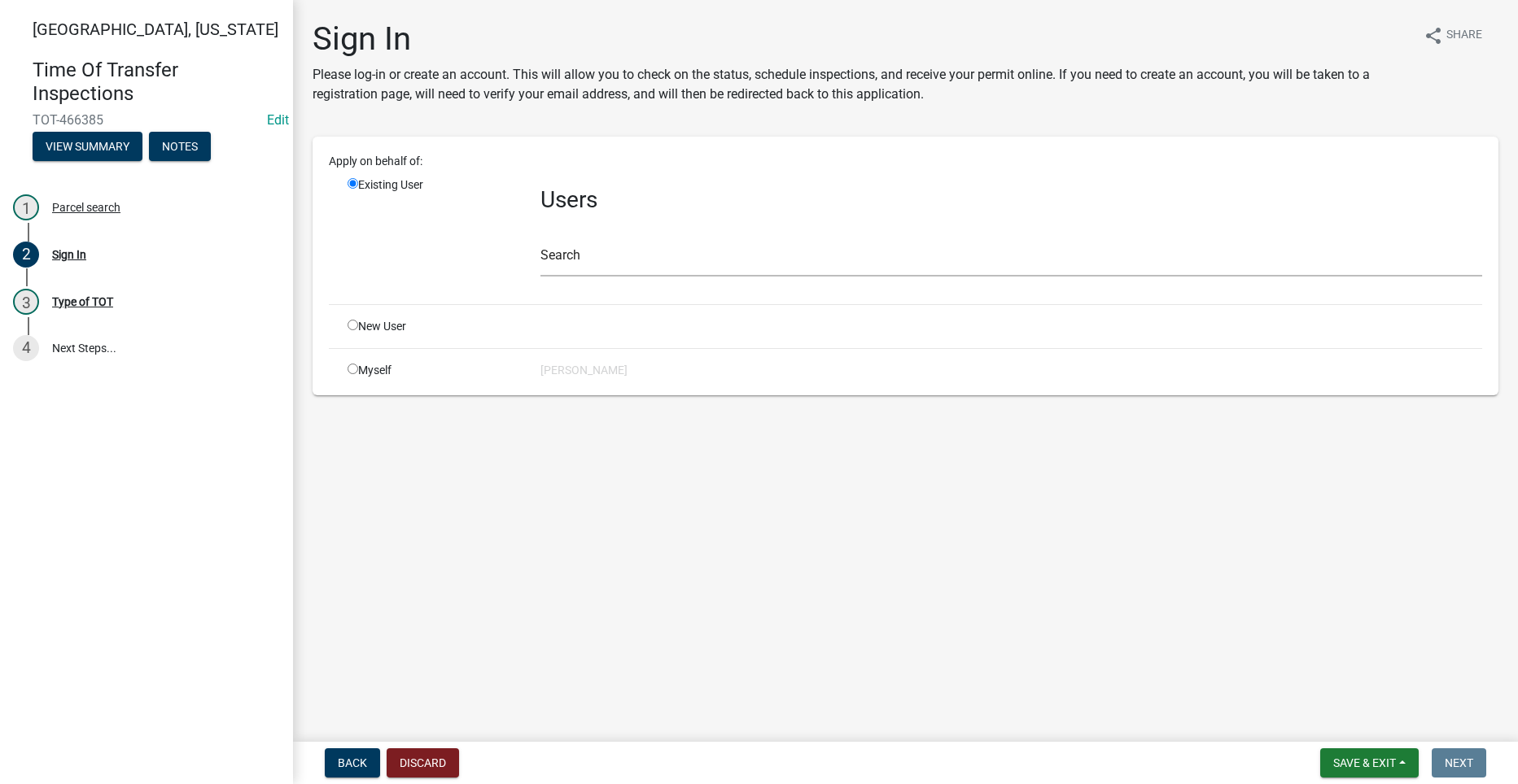
click at [353, 368] on input "radio" at bounding box center [353, 369] width 10 height 10
radio input "true"
radio input "false"
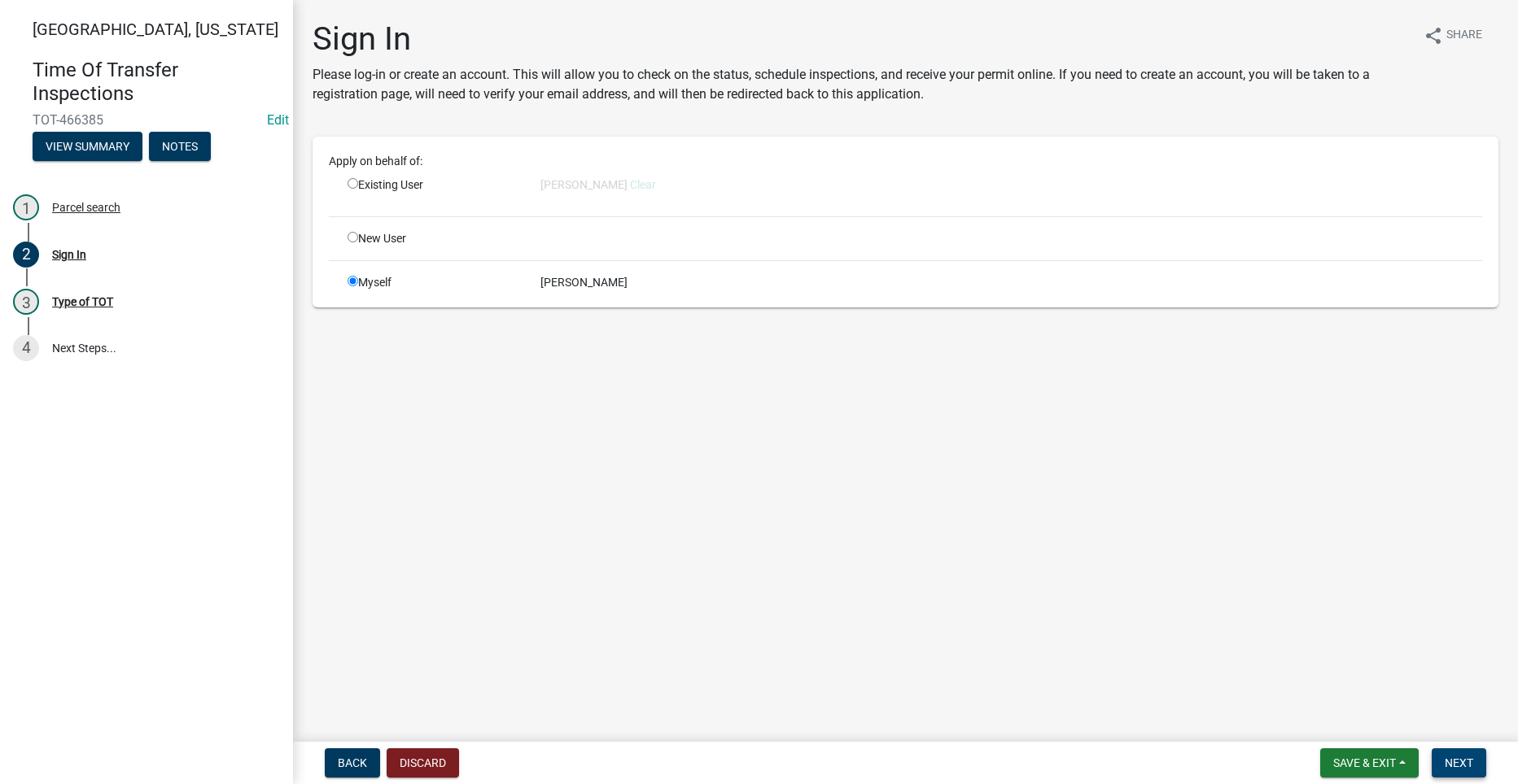
click at [1463, 761] on span "Next" at bounding box center [1458, 762] width 29 height 13
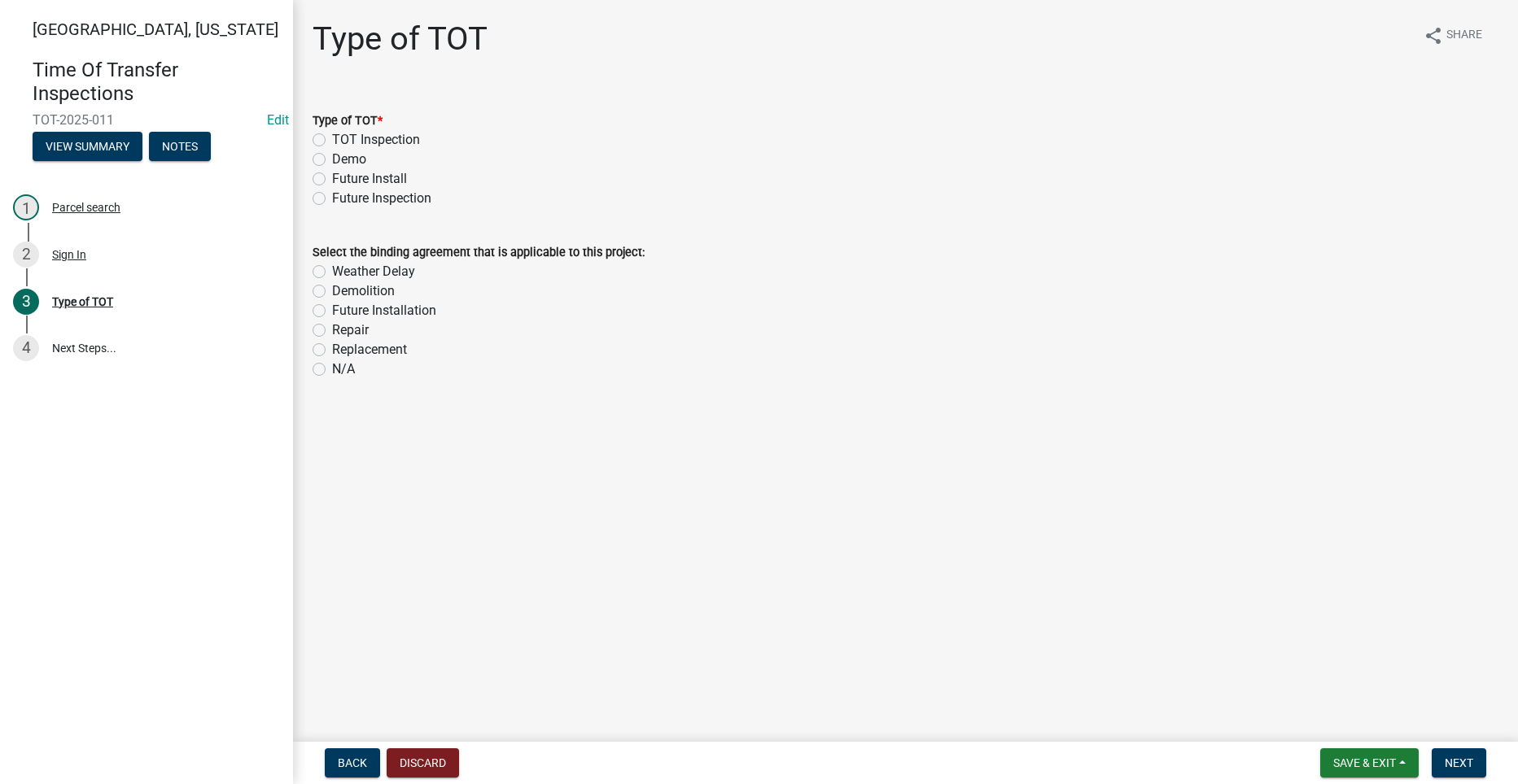
click at [332, 139] on label "TOT Inspection" at bounding box center [375, 140] width 88 height 19
click at [332, 139] on input "TOT Inspection" at bounding box center [337, 135] width 10 height 10
radio input "true"
click at [1458, 755] on button "Next" at bounding box center [1458, 763] width 55 height 30
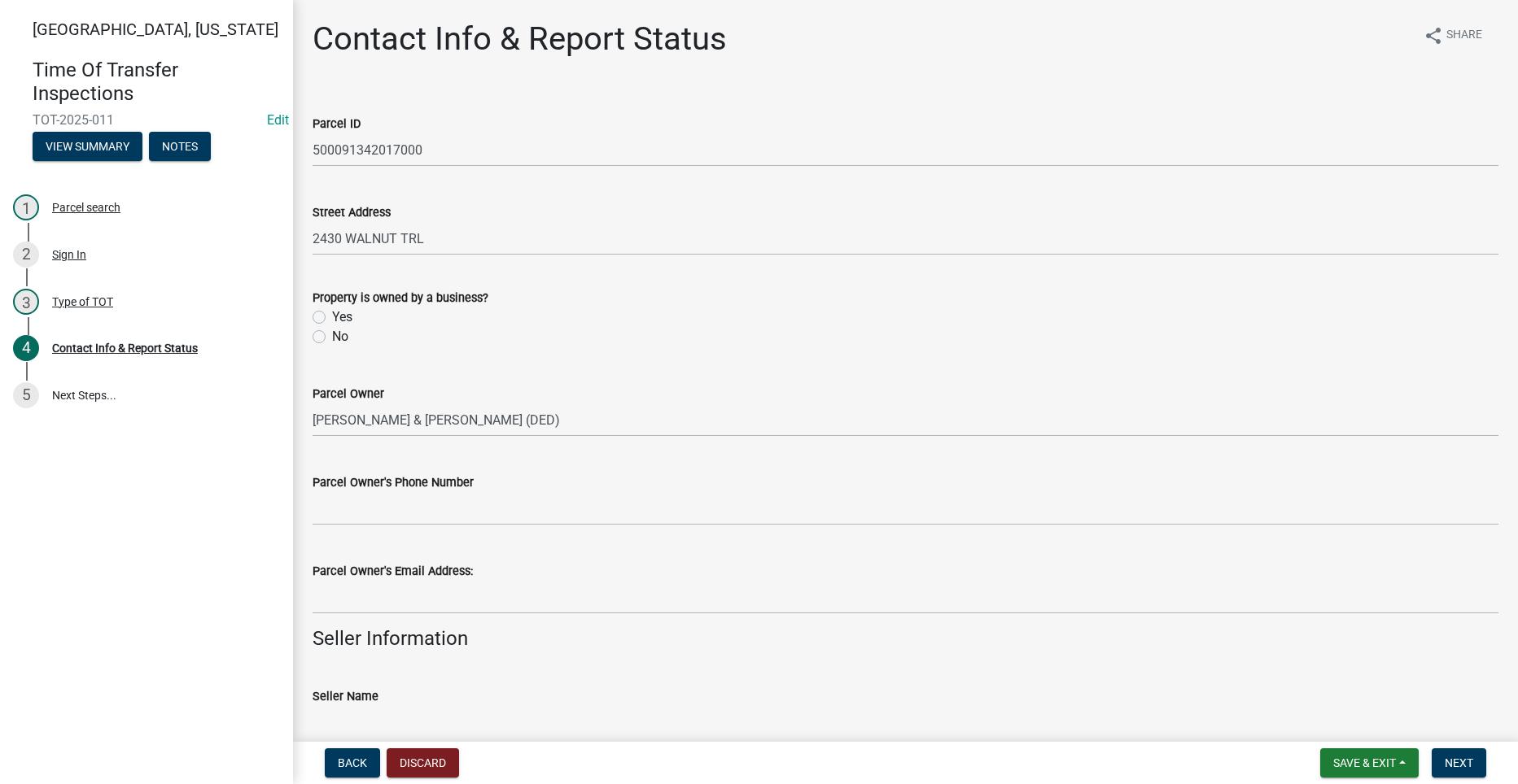
click at [332, 337] on label "No" at bounding box center [340, 337] width 16 height 19
click at [332, 337] on input "No" at bounding box center [337, 333] width 10 height 10
radio input "true"
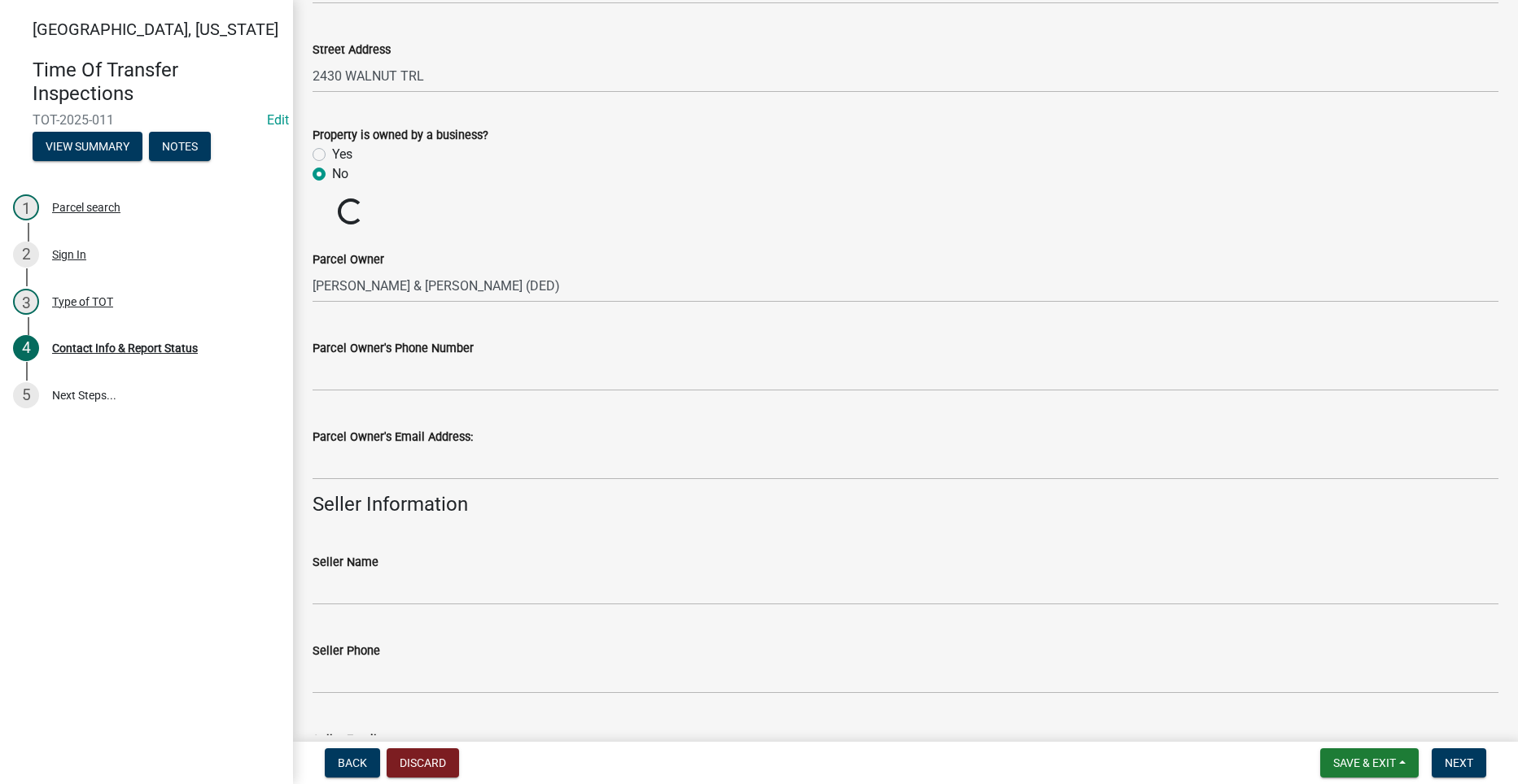
scroll to position [244, 0]
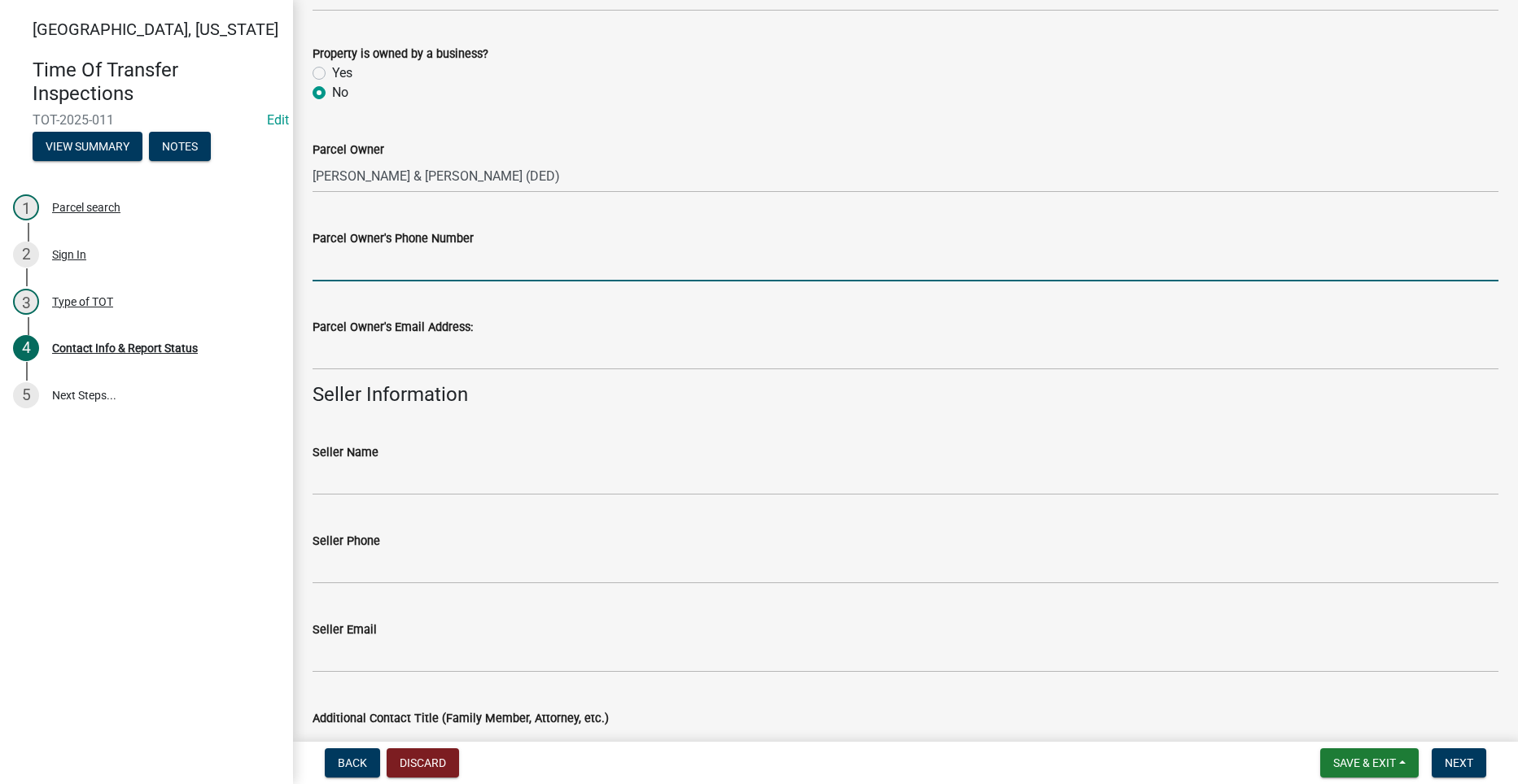
click at [324, 263] on input "Parcel Owner's Phone Number" at bounding box center [905, 265] width 1185 height 33
paste input "515-689-7255"
type input "515-689-7255"
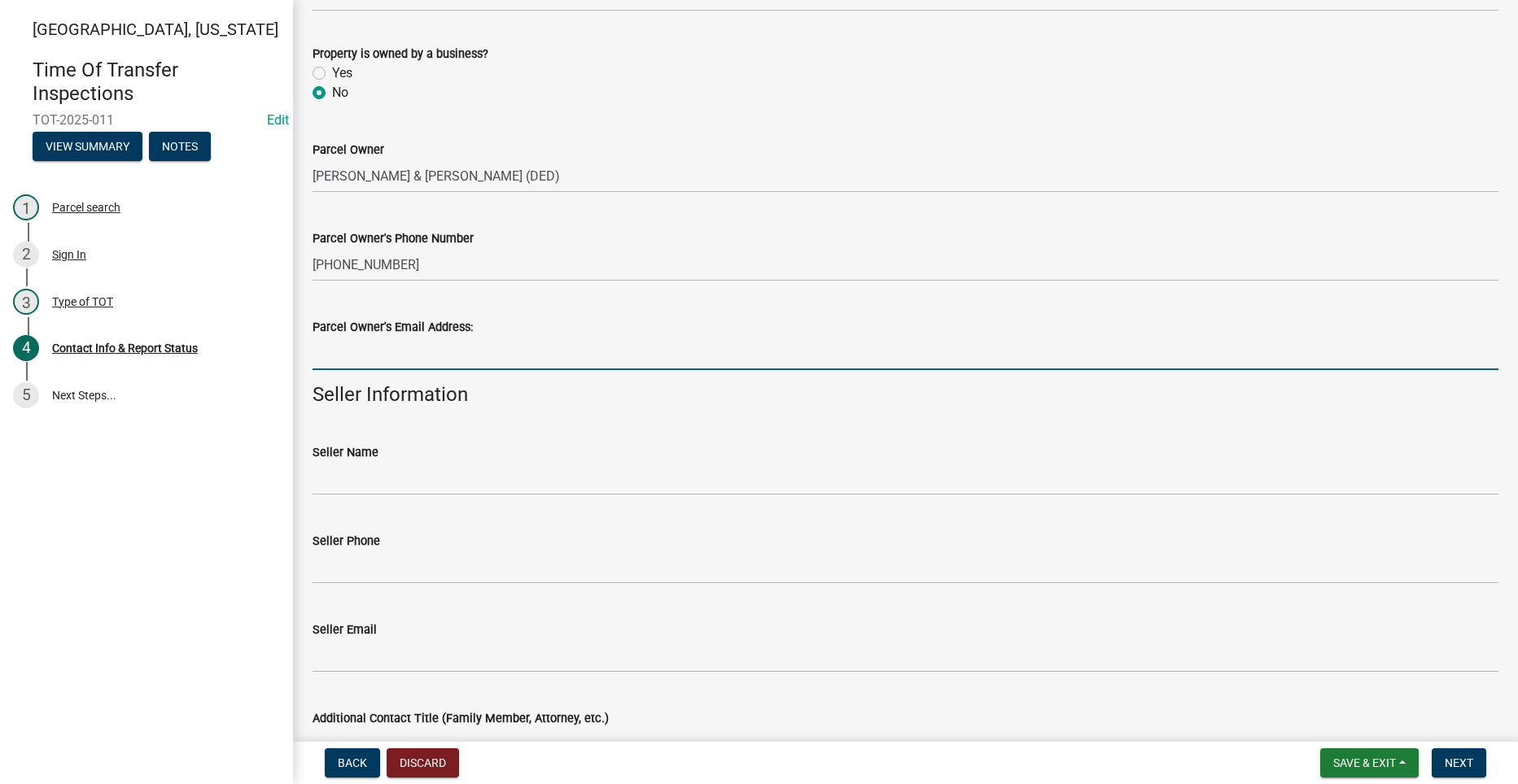
click at [351, 353] on input "Parcel Owner's Email Address:" at bounding box center [905, 353] width 1185 height 33
paste input "Bretcox@att.net"
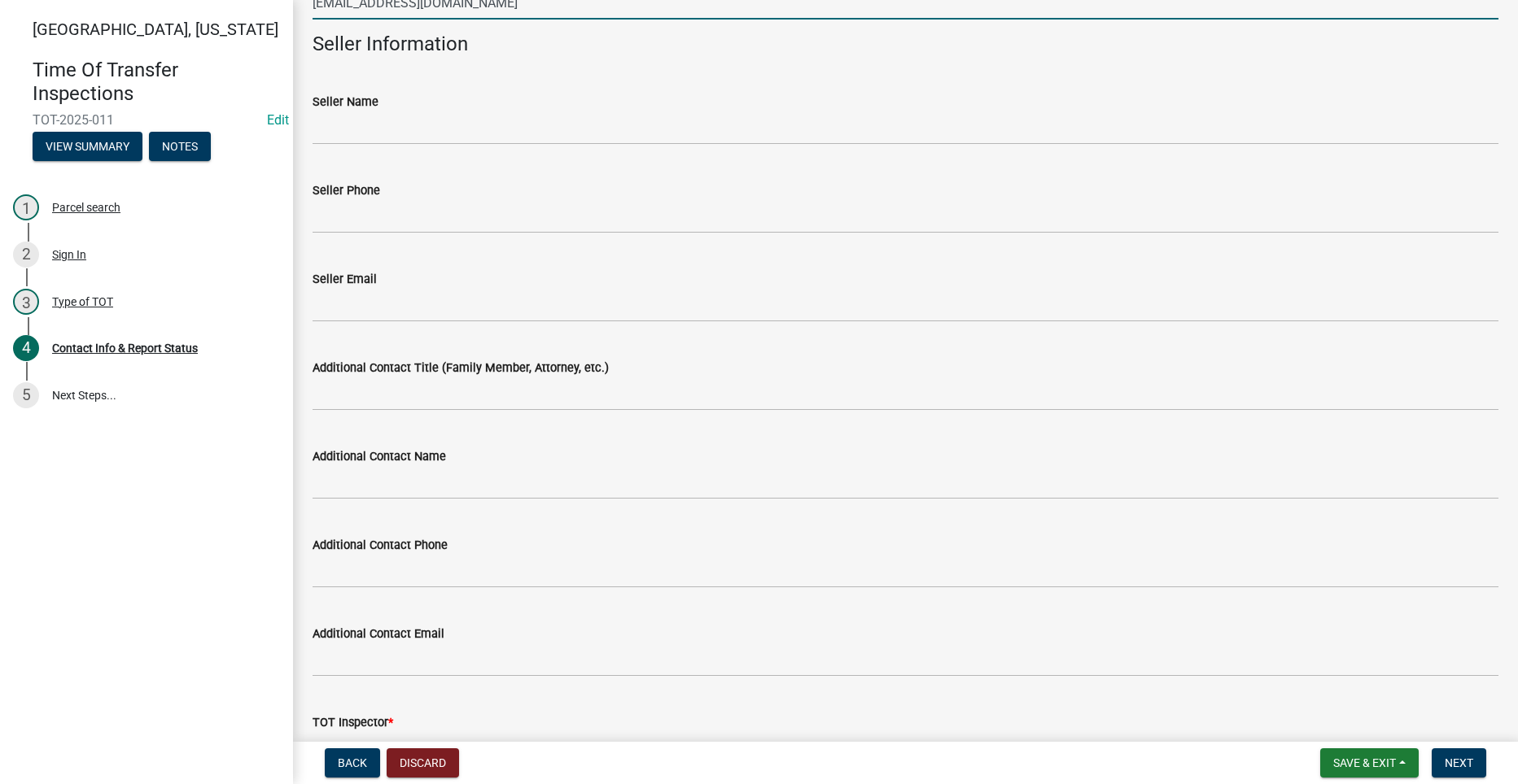
scroll to position [732, 0]
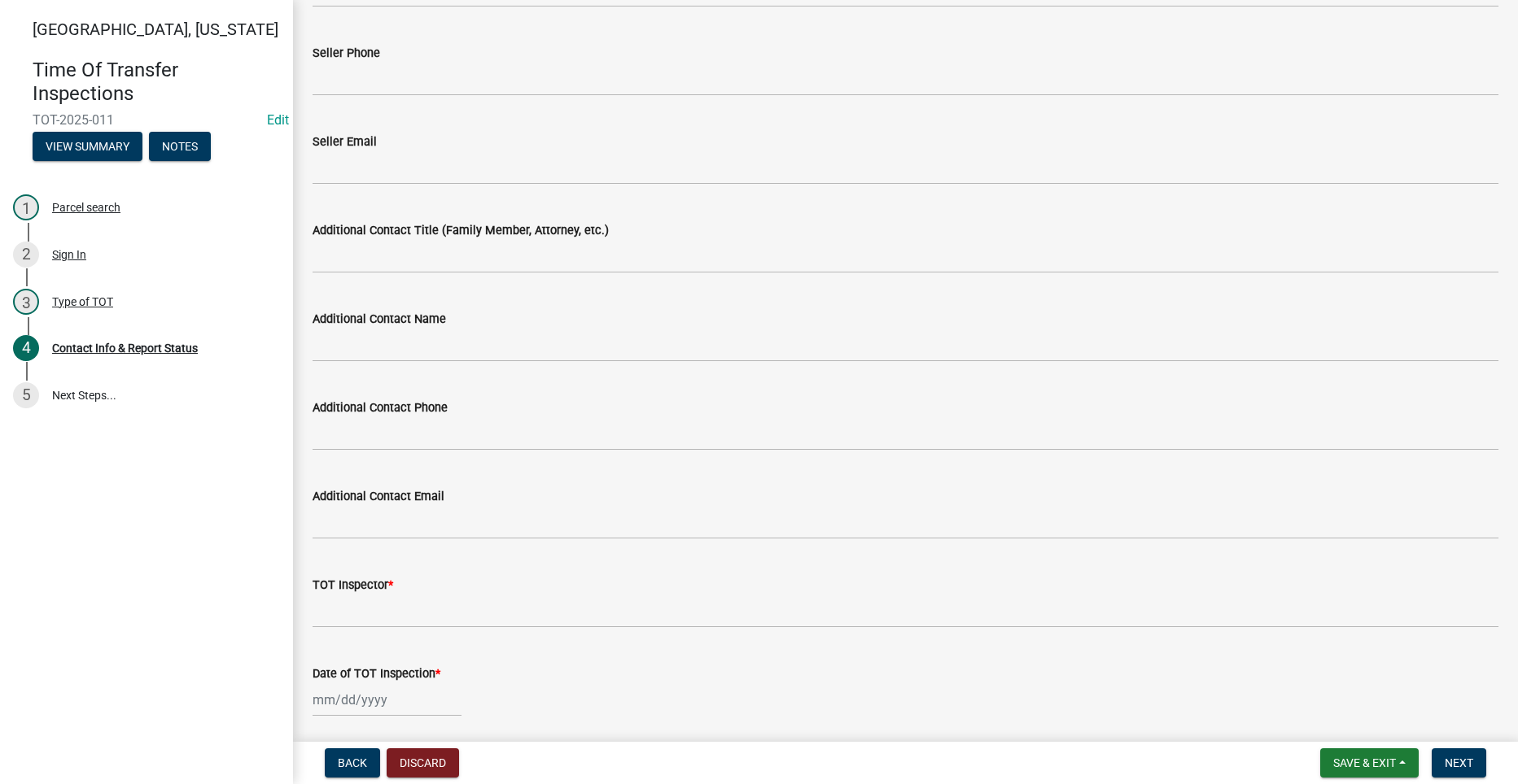
type input "Bretcox@att.net"
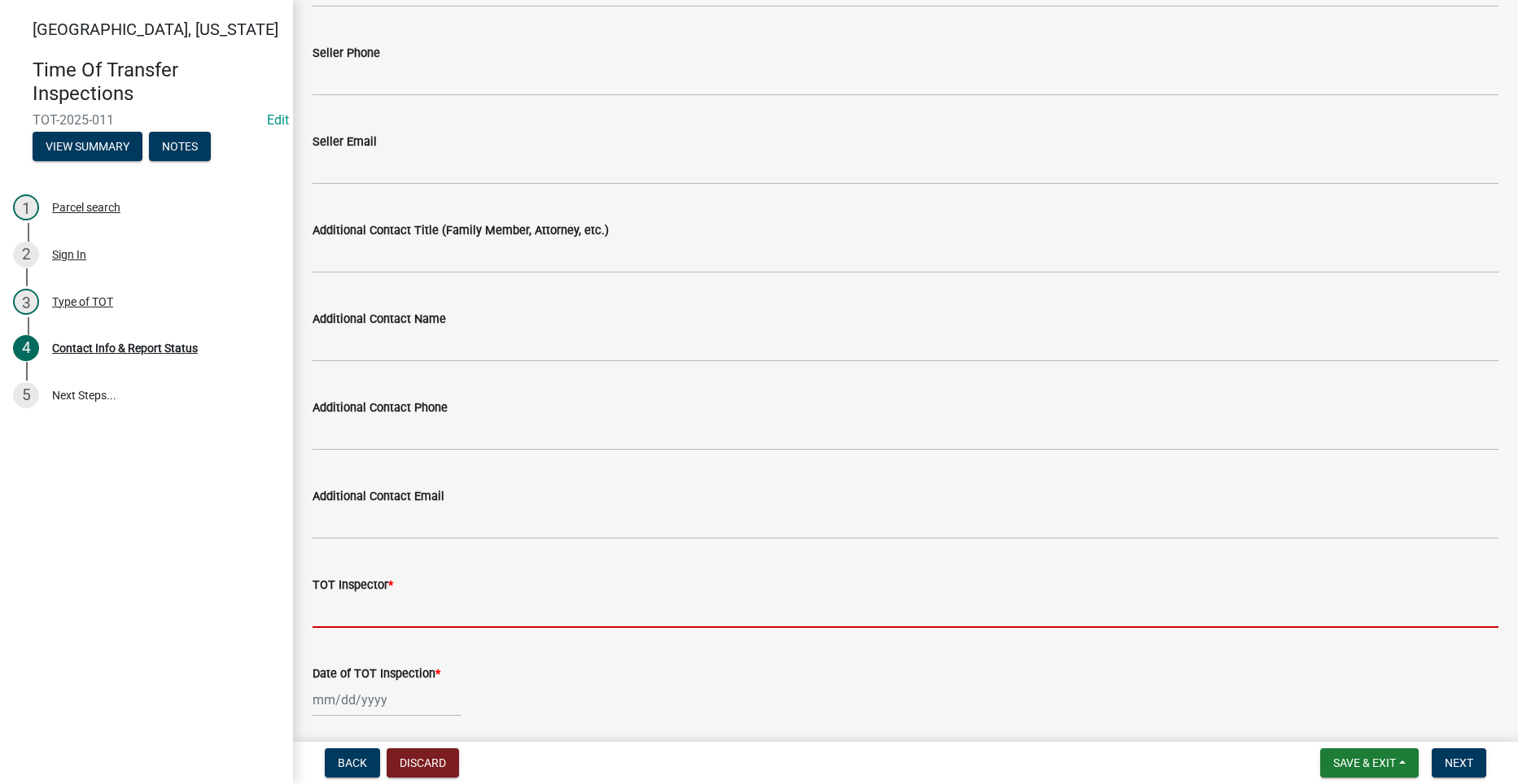
click at [423, 614] on input "TOT Inspector *" at bounding box center [905, 611] width 1185 height 33
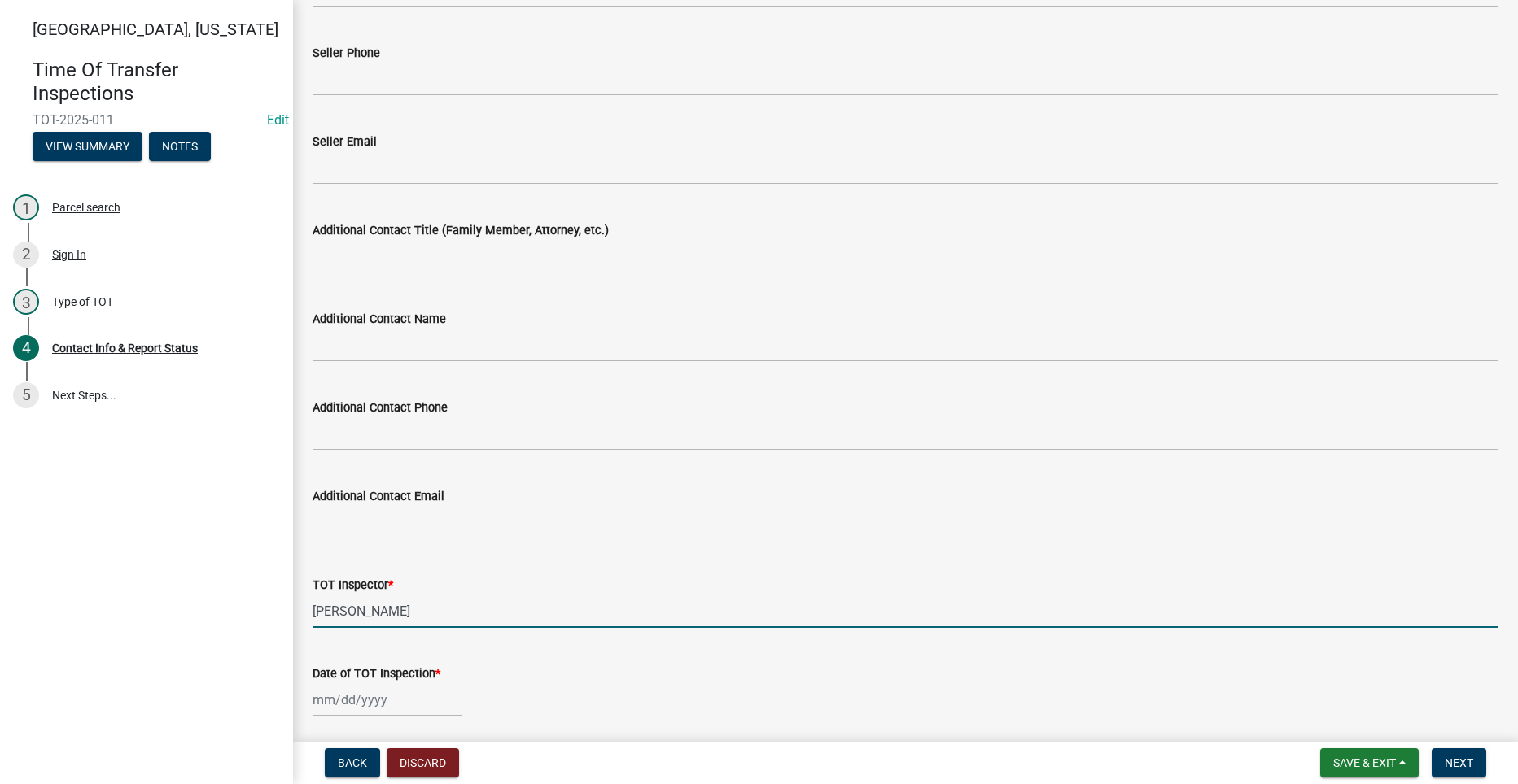
type input "AJ Killen"
click at [338, 700] on div at bounding box center [386, 700] width 148 height 33
select select "8"
select select "2025"
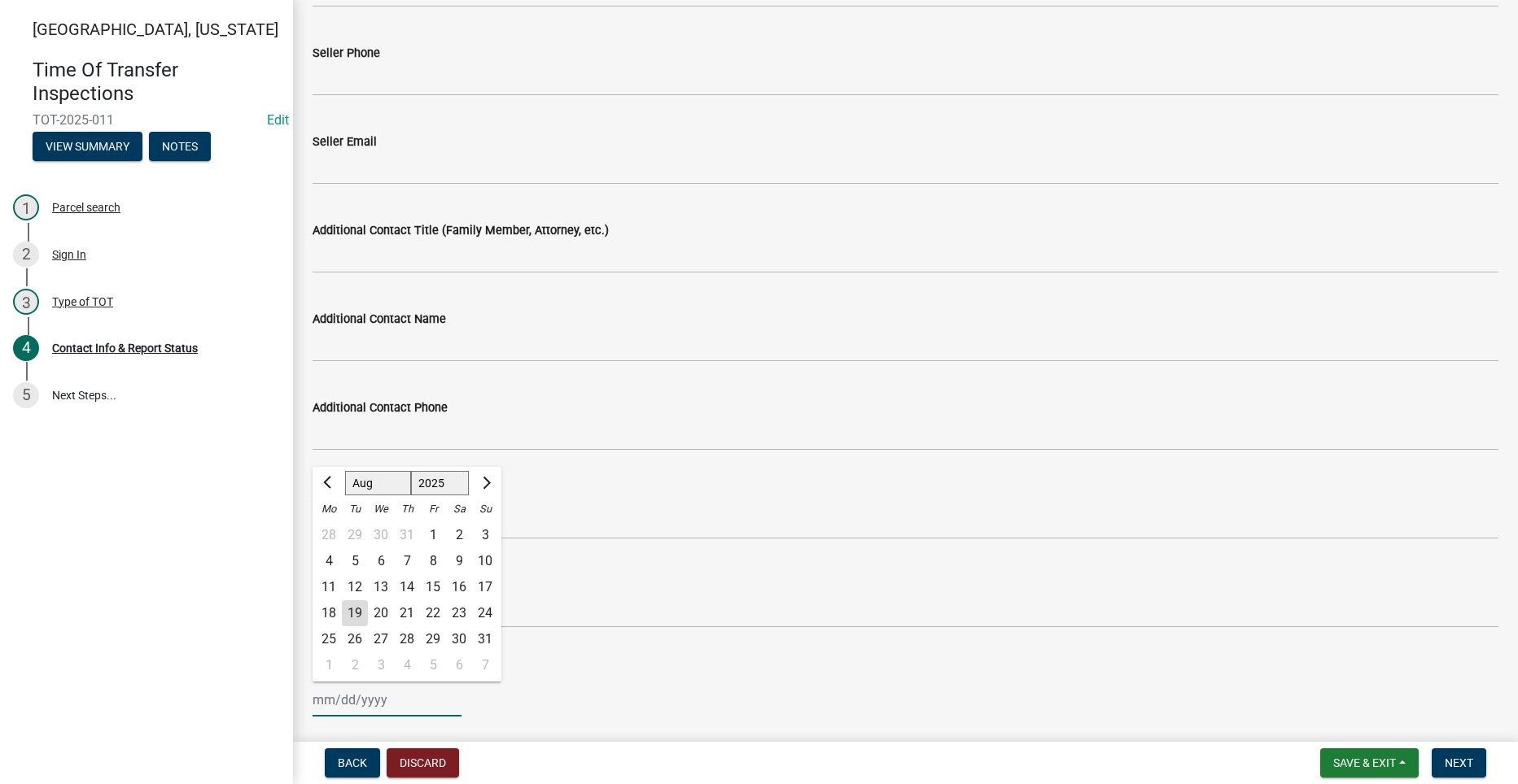
click at [355, 706] on input "Date of TOT Inspection *" at bounding box center [386, 700] width 148 height 33
click at [351, 706] on input "Date of TOT Inspection *" at bounding box center [386, 700] width 148 height 33
click at [333, 699] on input "Date of TOT Inspection *" at bounding box center [386, 700] width 148 height 33
click at [327, 481] on span "Previous month" at bounding box center [329, 483] width 12 height 12
select select "7"
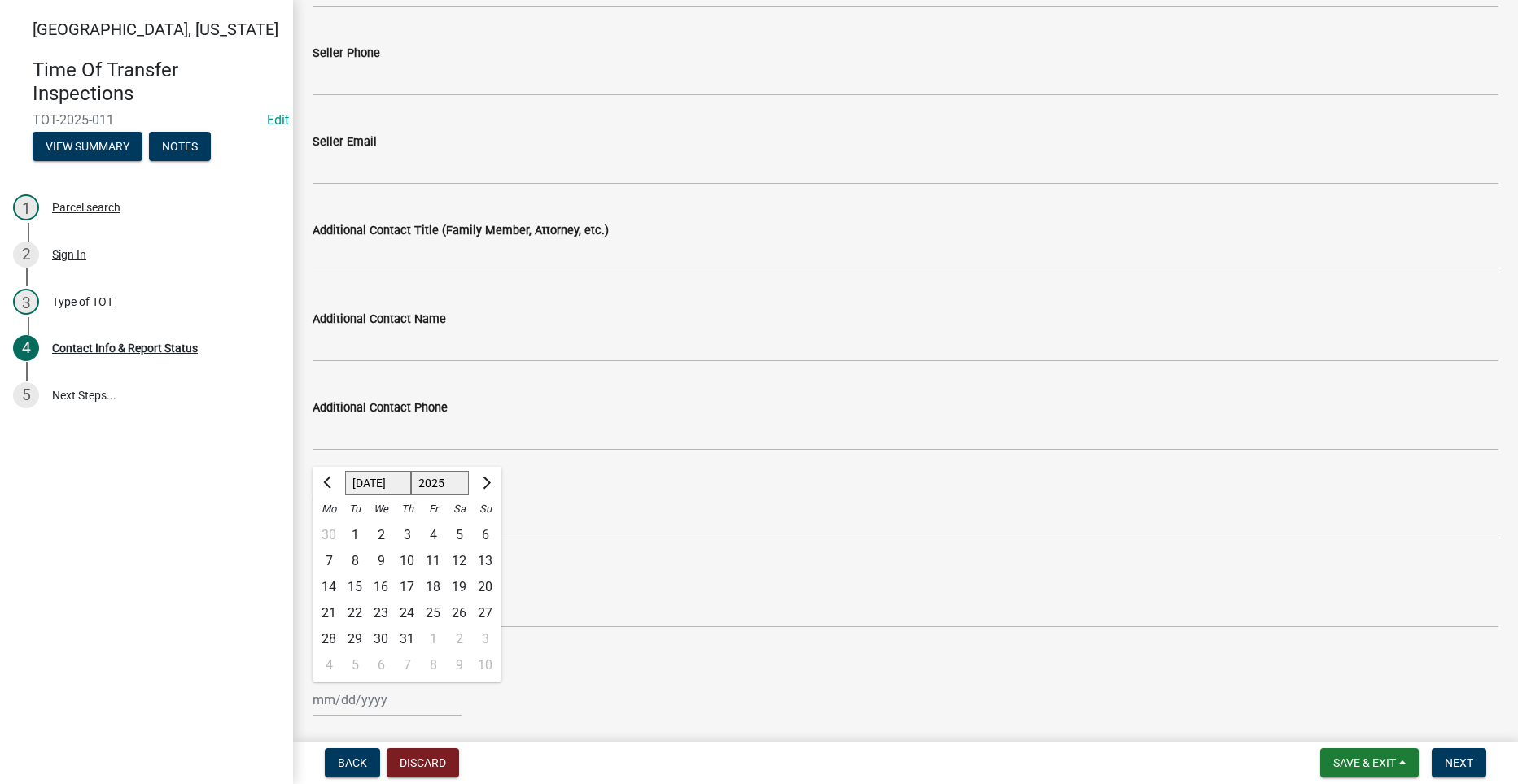
click at [331, 586] on div "14" at bounding box center [329, 588] width 26 height 26
type input "[DATE]"
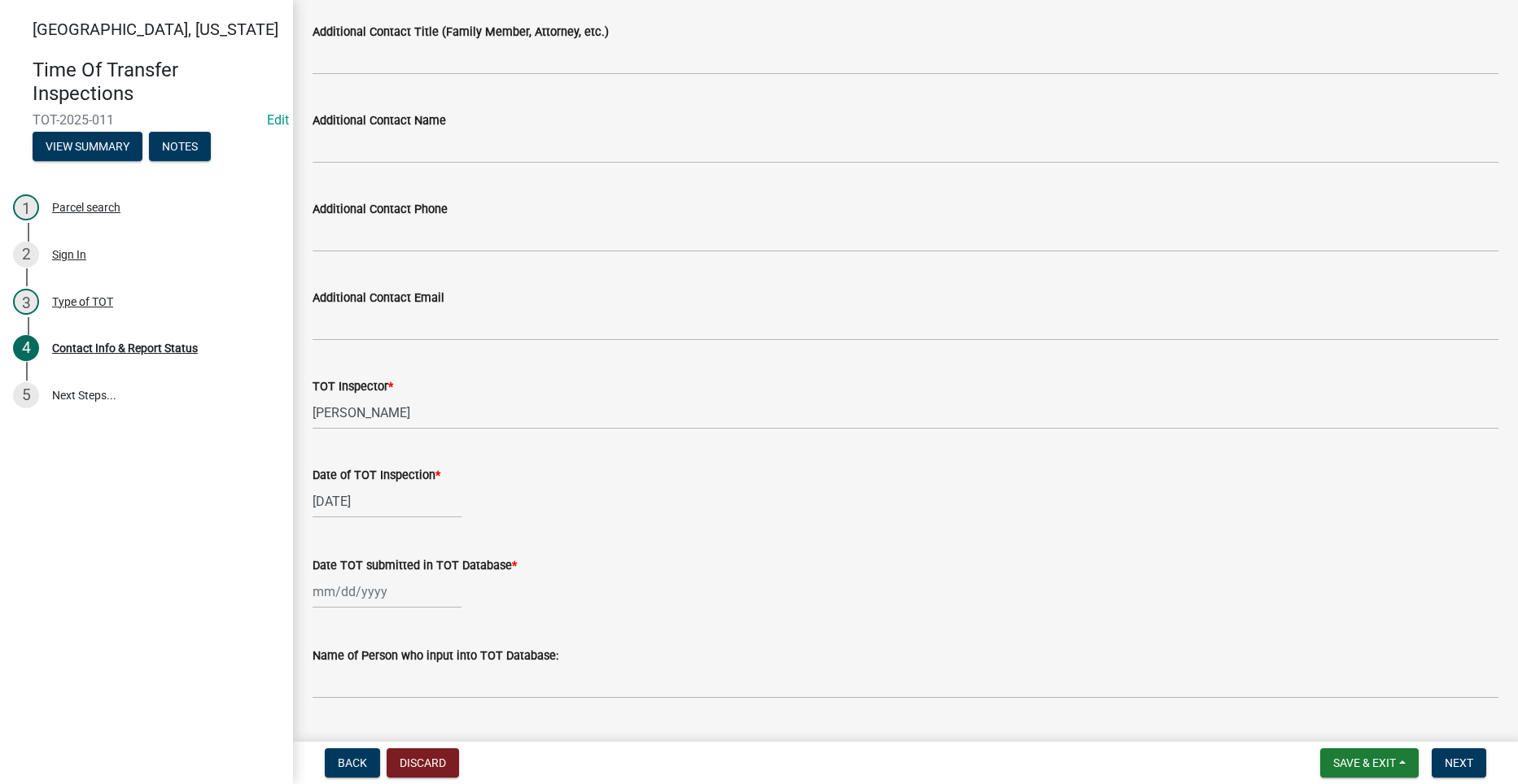
scroll to position [976, 0]
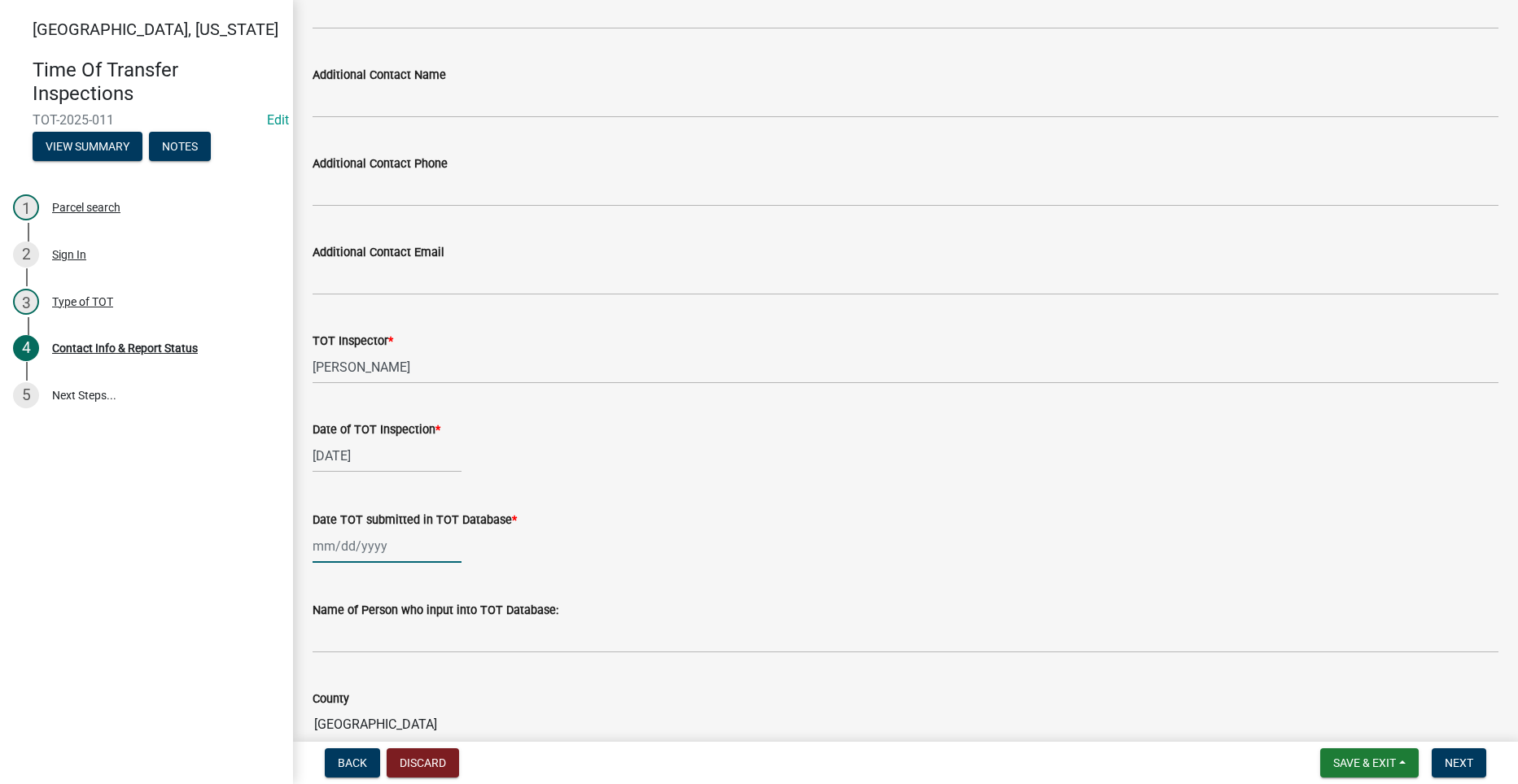
click at [356, 551] on div at bounding box center [386, 546] width 148 height 33
select select "8"
select select "2025"
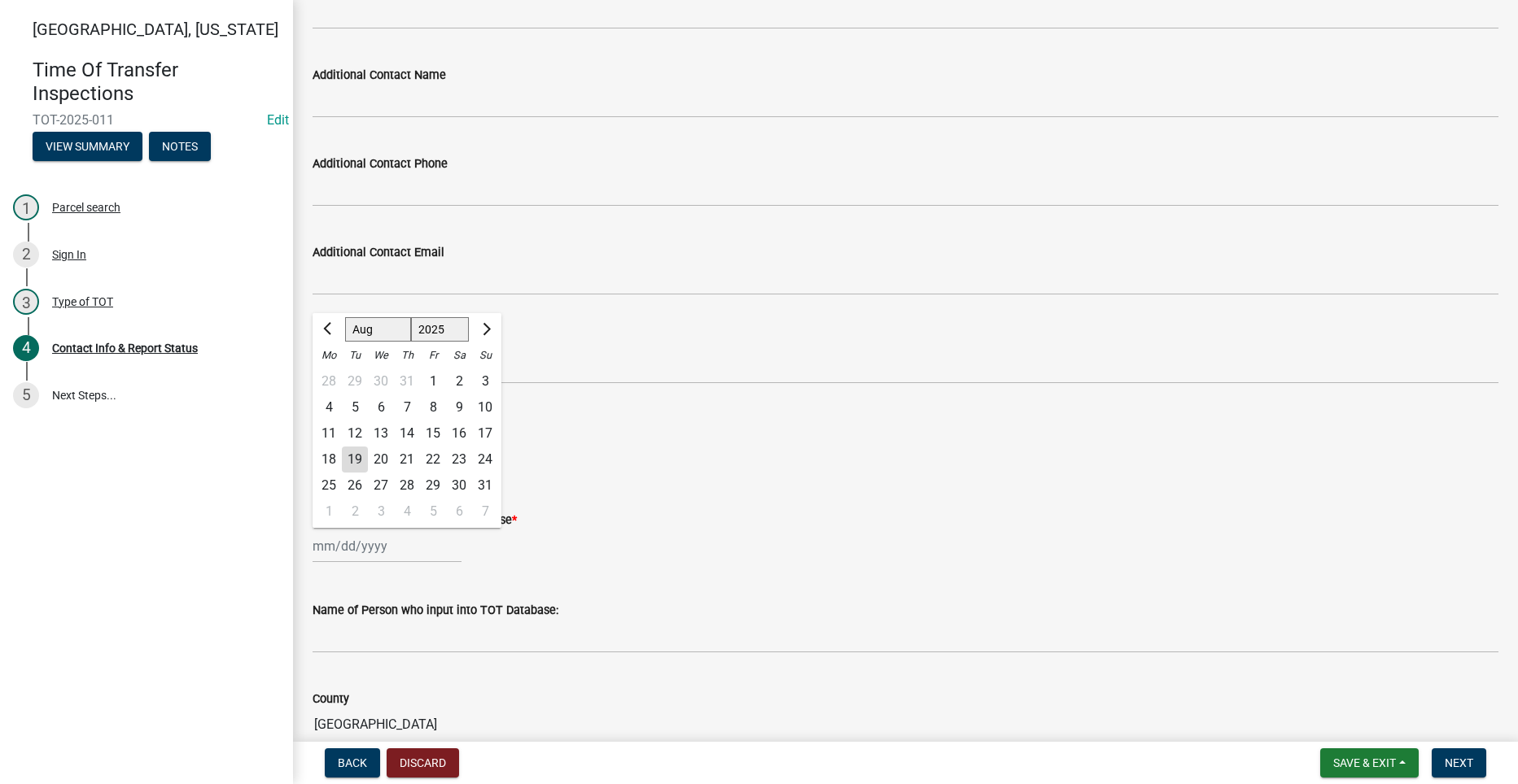
click at [363, 459] on div "19" at bounding box center [355, 459] width 26 height 26
type input "[DATE]"
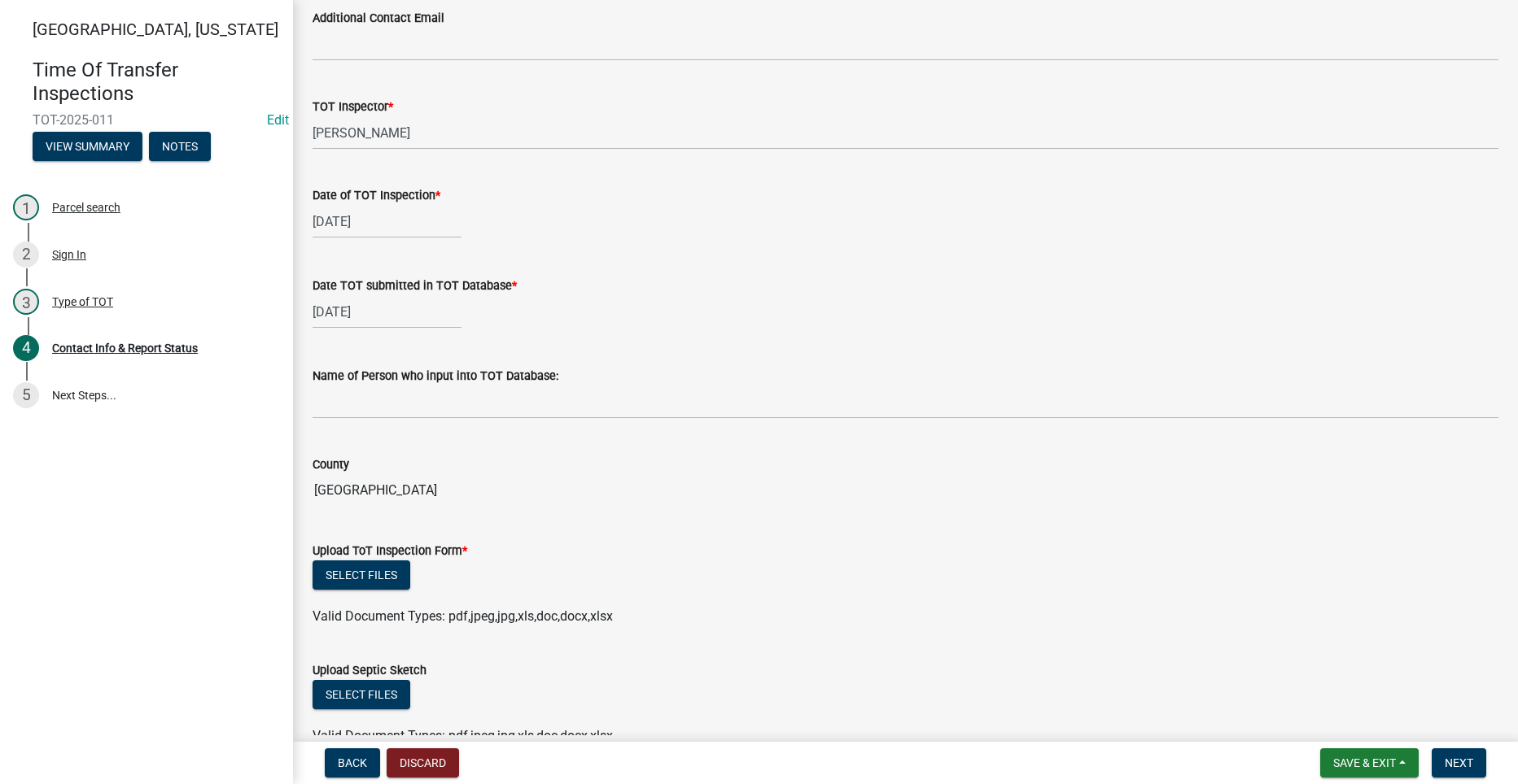
scroll to position [1221, 0]
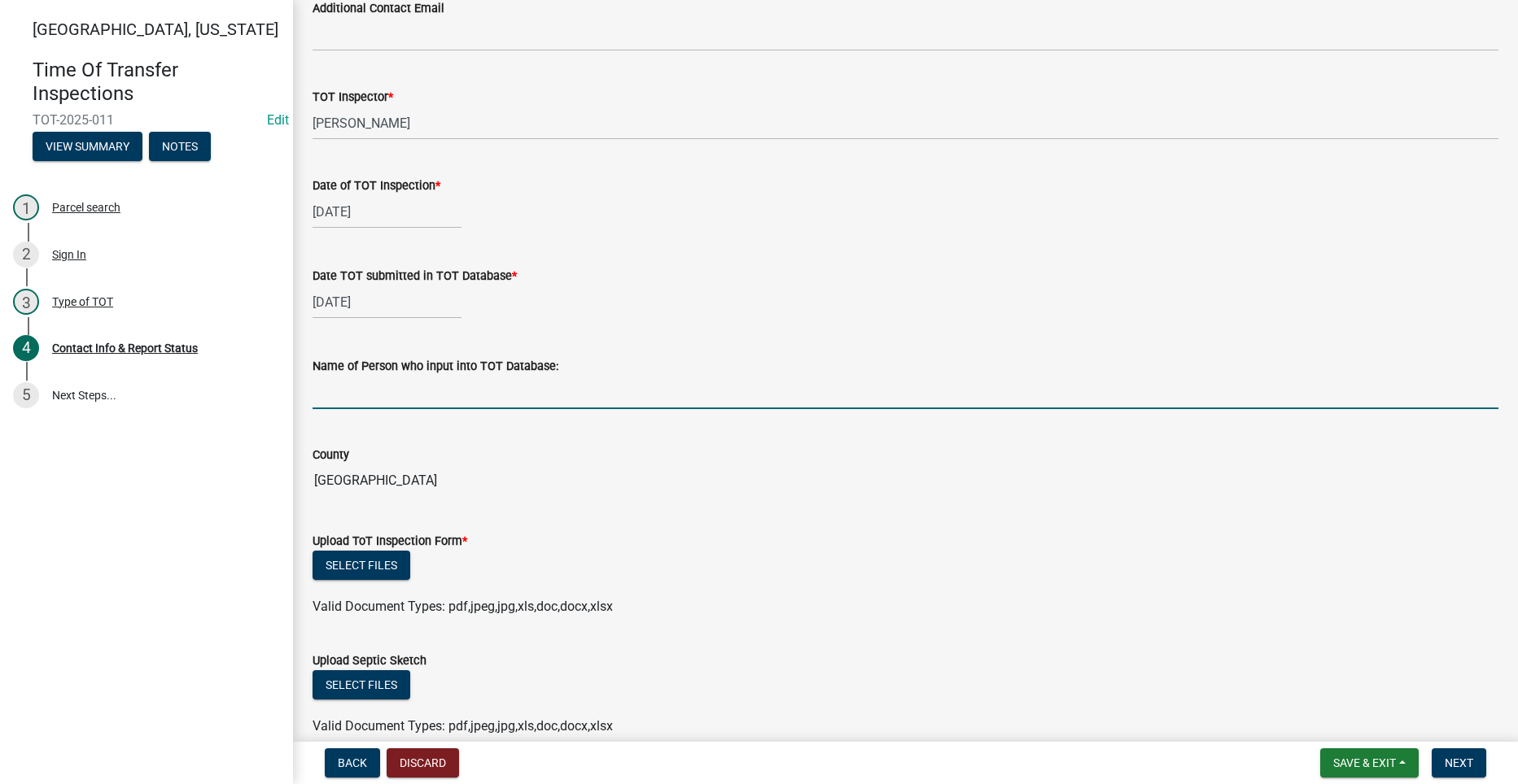
click at [451, 390] on input "Name of Person who input into TOT Database:" at bounding box center [905, 392] width 1185 height 33
type input "Andrew Honback"
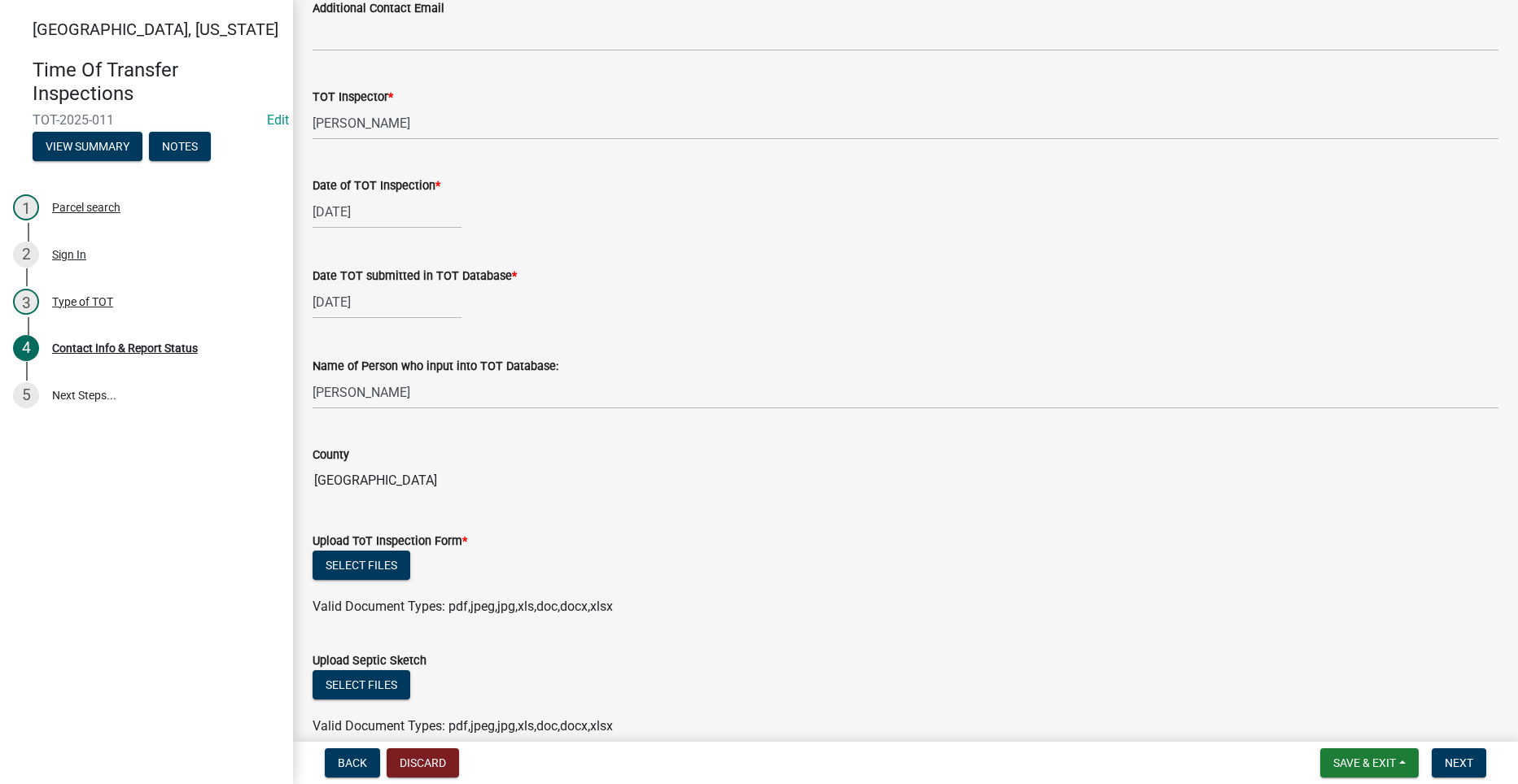
click at [750, 570] on div "Select files" at bounding box center [905, 567] width 1185 height 33
click at [354, 566] on button "Select files" at bounding box center [361, 565] width 97 height 30
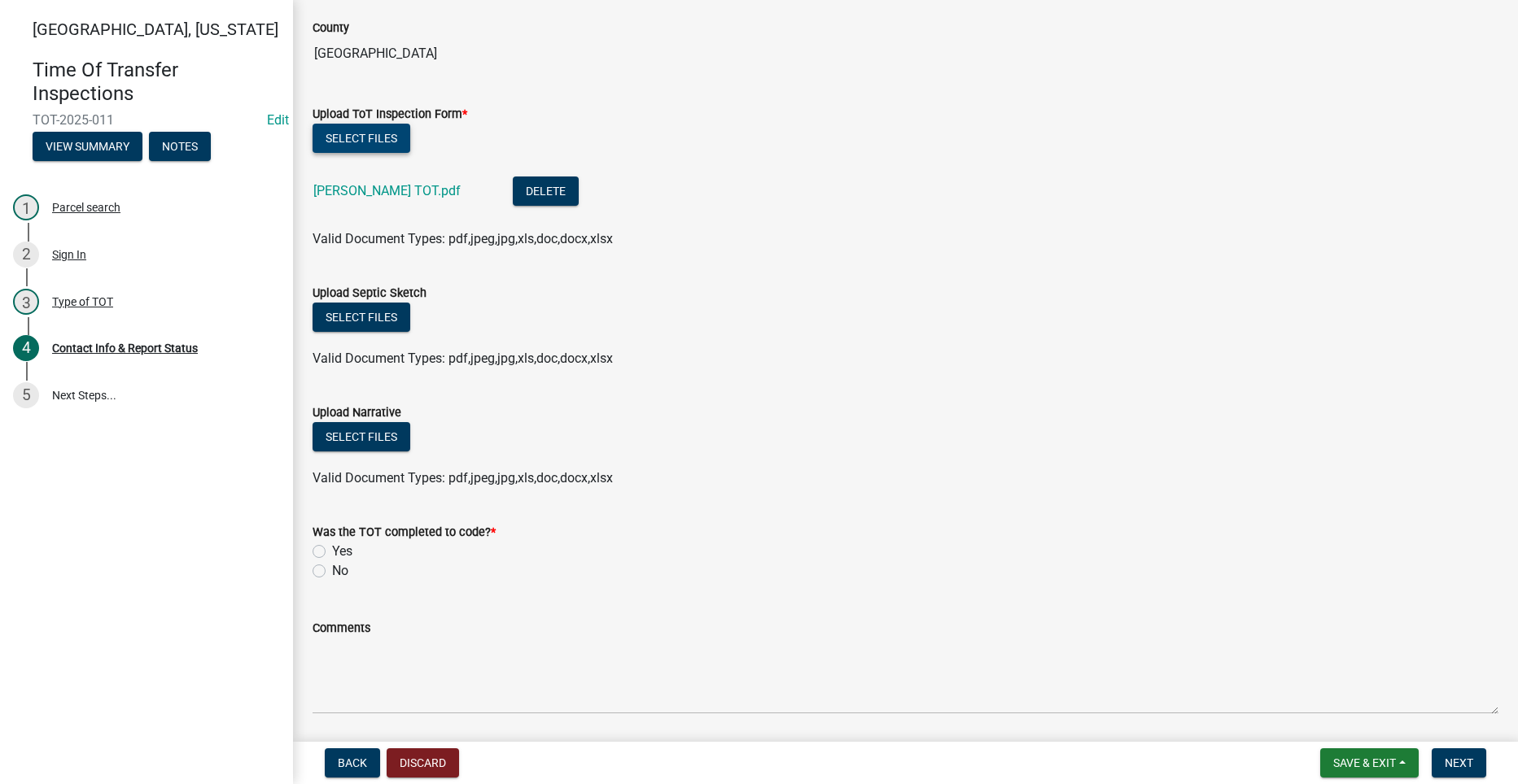
scroll to position [1621, 0]
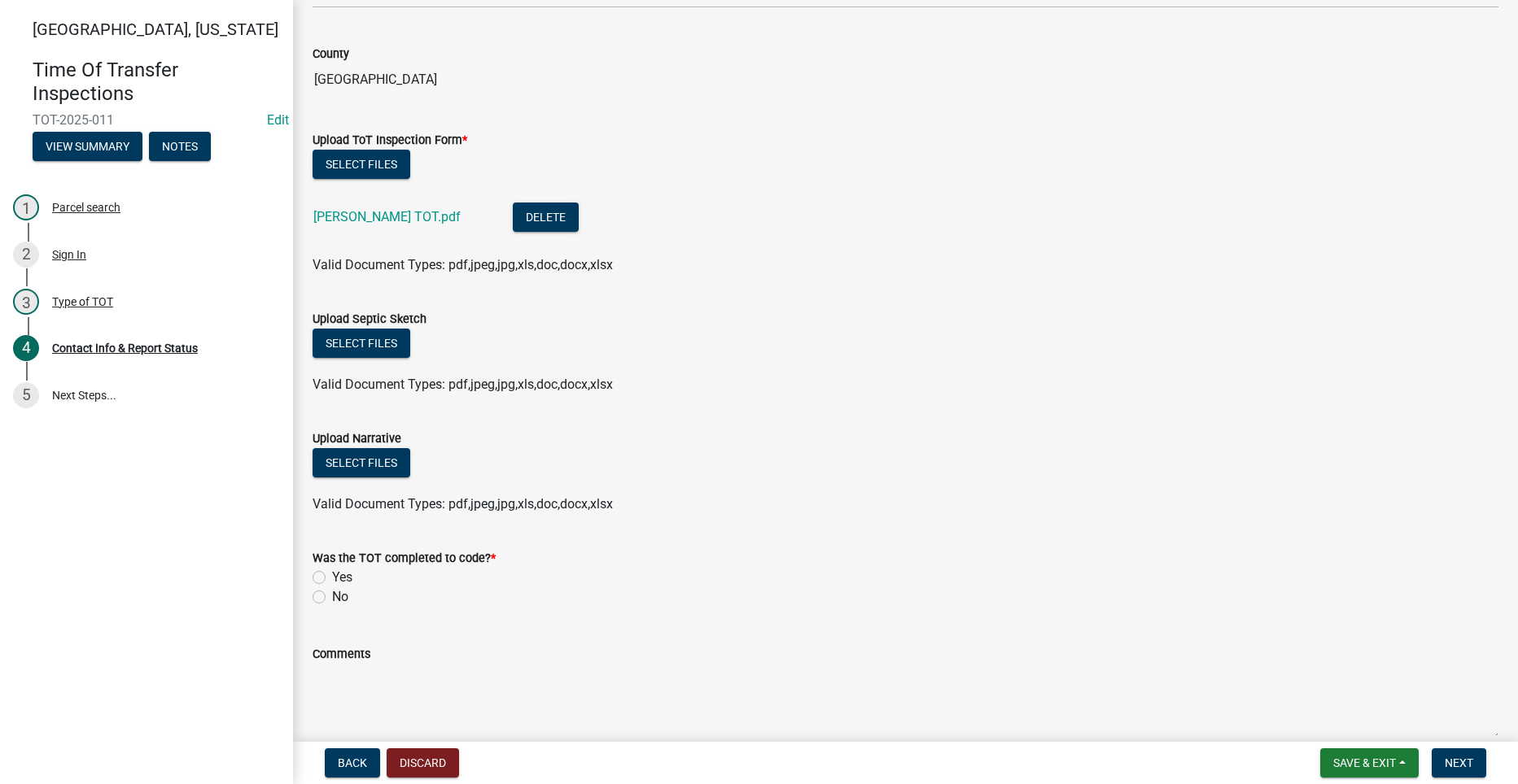
click at [332, 580] on label "Yes" at bounding box center [341, 577] width 20 height 19
click at [332, 578] on input "Yes" at bounding box center [337, 573] width 10 height 10
radio input "true"
click at [1359, 756] on span "Save & Exit" at bounding box center [1364, 762] width 63 height 13
click at [1165, 689] on textarea "Comments" at bounding box center [905, 702] width 1185 height 76
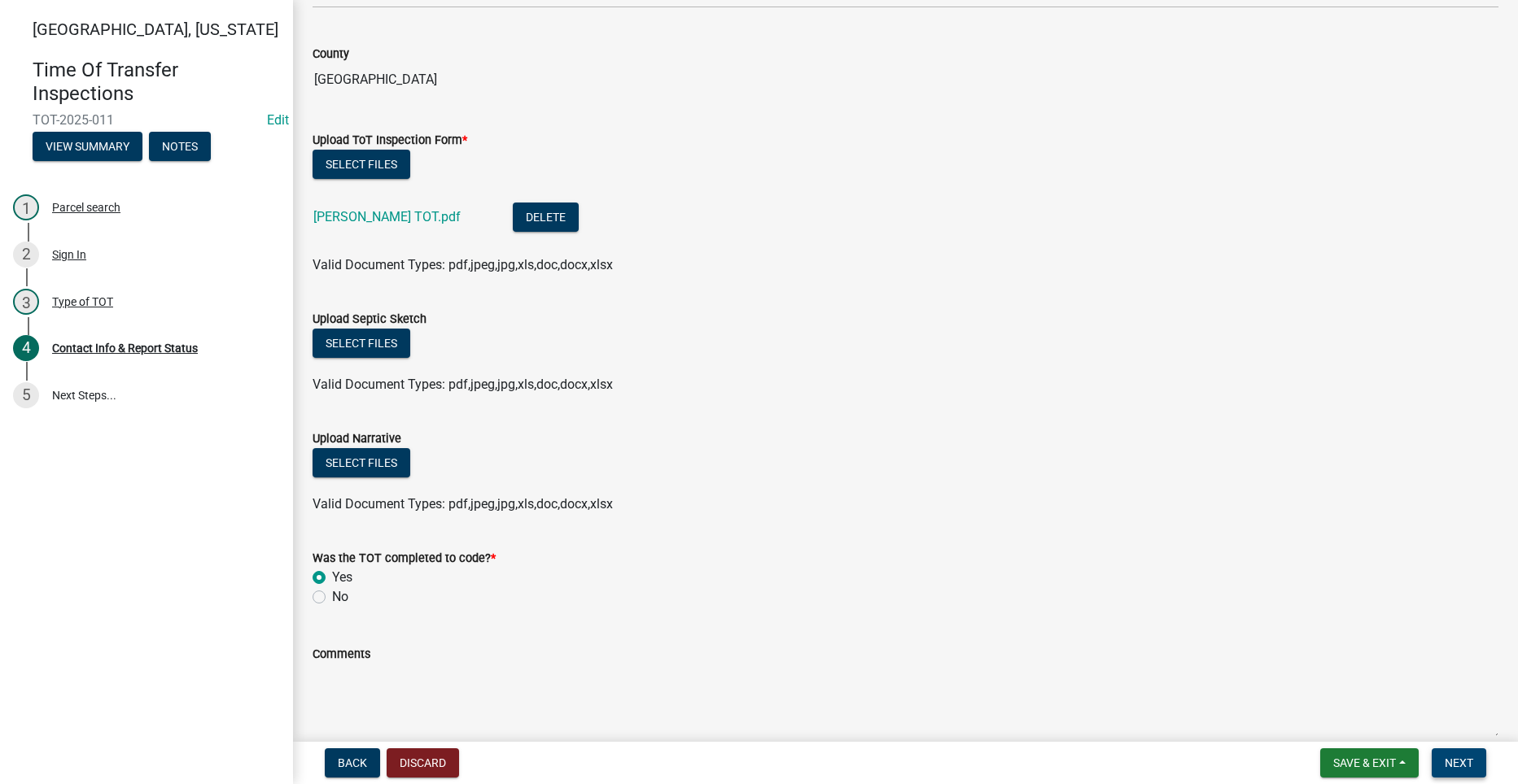
click at [1467, 763] on span "Next" at bounding box center [1458, 762] width 29 height 13
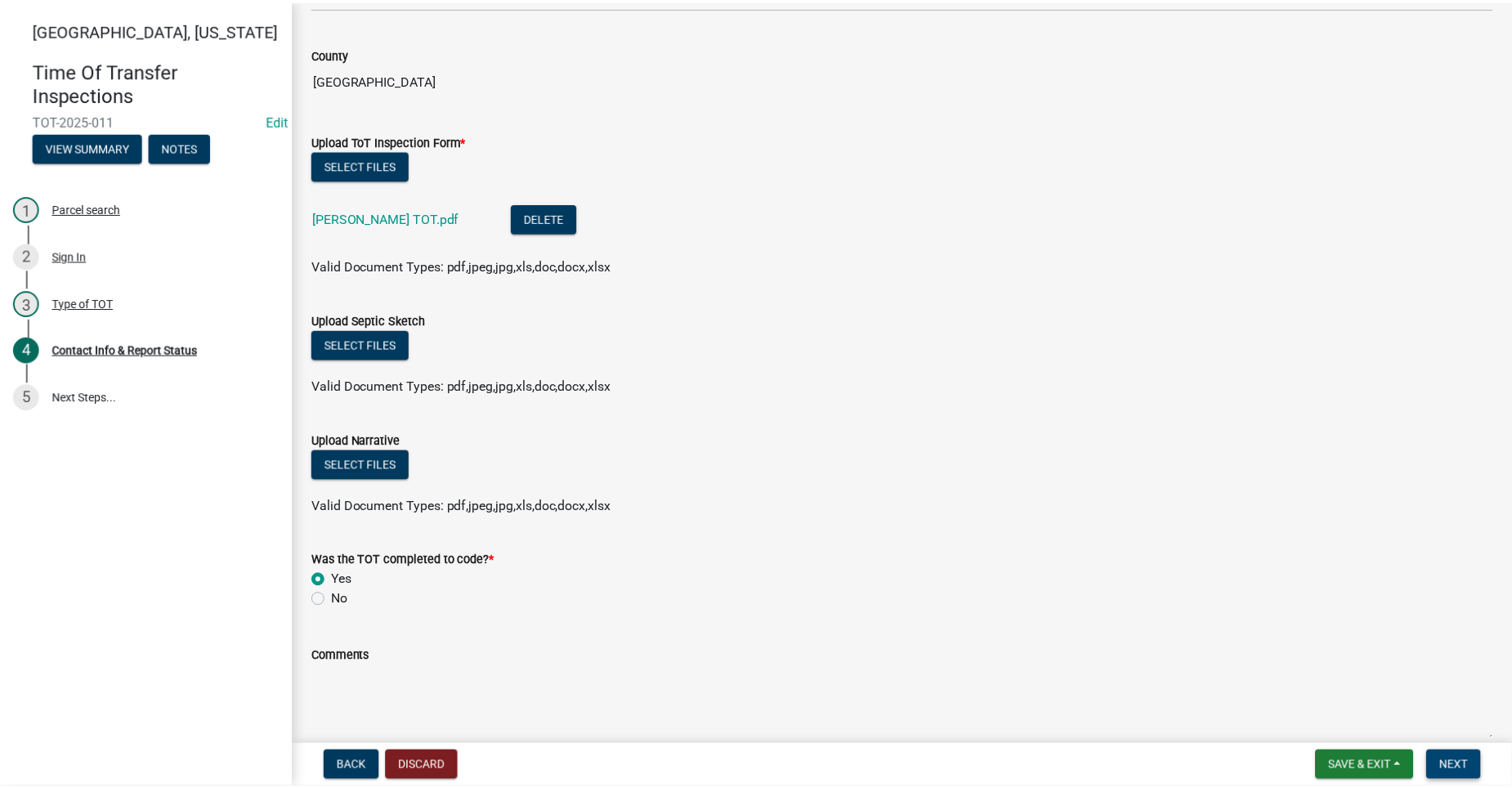
scroll to position [0, 0]
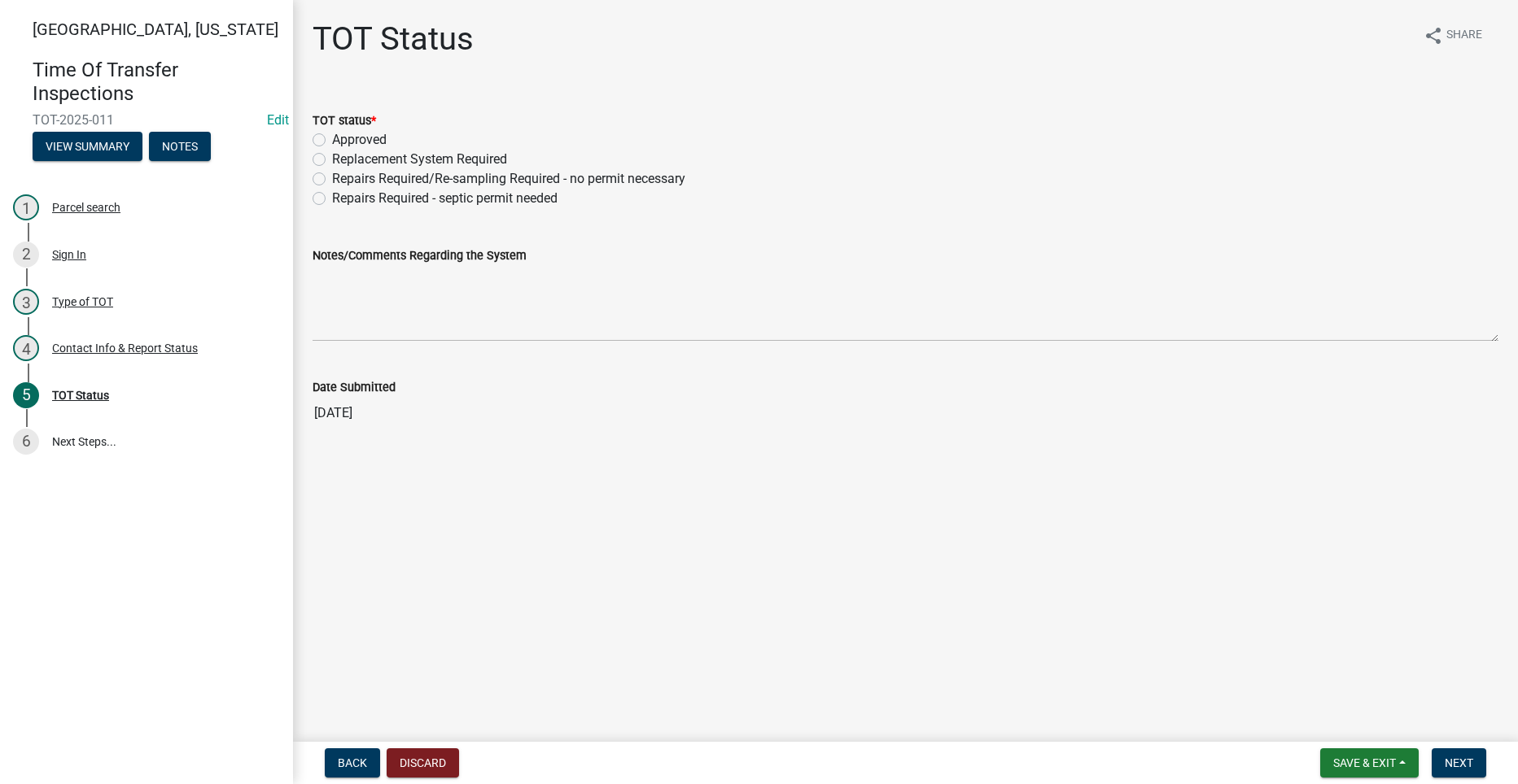
click at [332, 142] on label "Approved" at bounding box center [359, 140] width 55 height 19
click at [332, 141] on input "Approved" at bounding box center [337, 135] width 10 height 10
radio input "true"
click at [1463, 768] on span "Next" at bounding box center [1458, 762] width 29 height 13
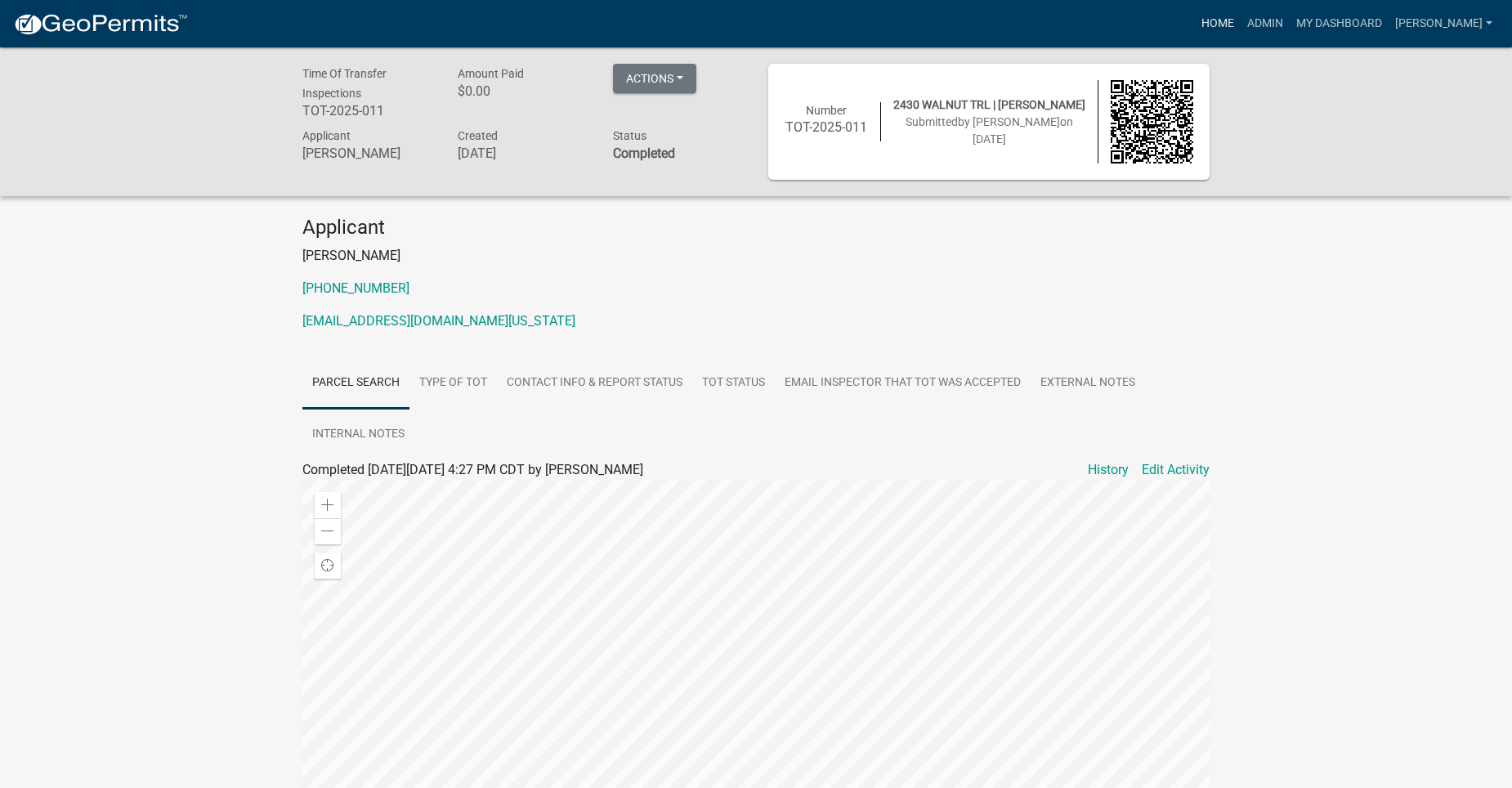
click at [1241, 25] on link "Home" at bounding box center [1218, 24] width 45 height 31
